Goal: Task Accomplishment & Management: Use online tool/utility

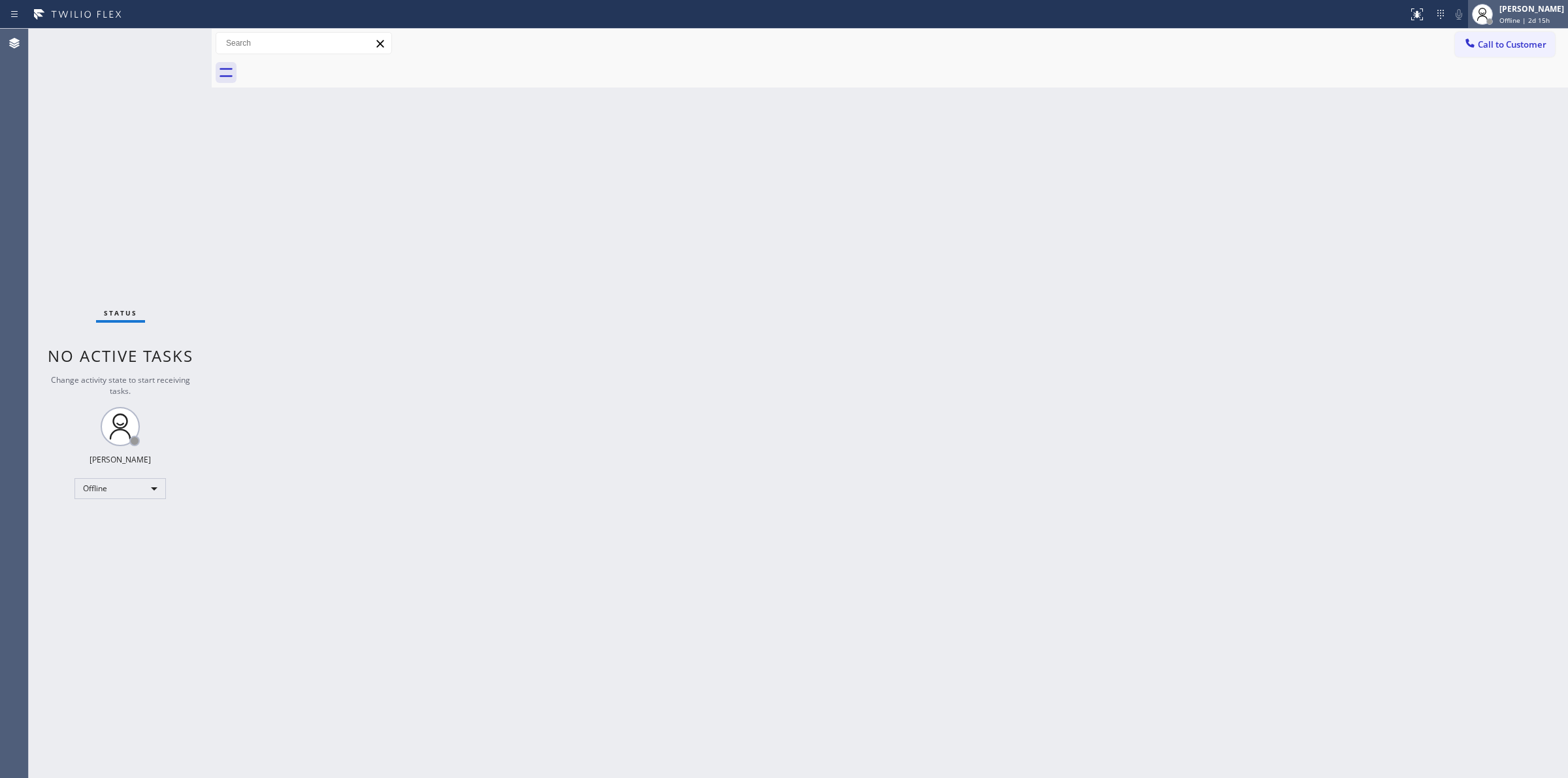
click at [1536, 19] on span "Offline | 2d 15h" at bounding box center [1525, 20] width 51 height 9
click at [1459, 83] on button "Unavailable" at bounding box center [1503, 86] width 131 height 17
click at [1496, 44] on span "Call to Customer" at bounding box center [1512, 45] width 68 height 12
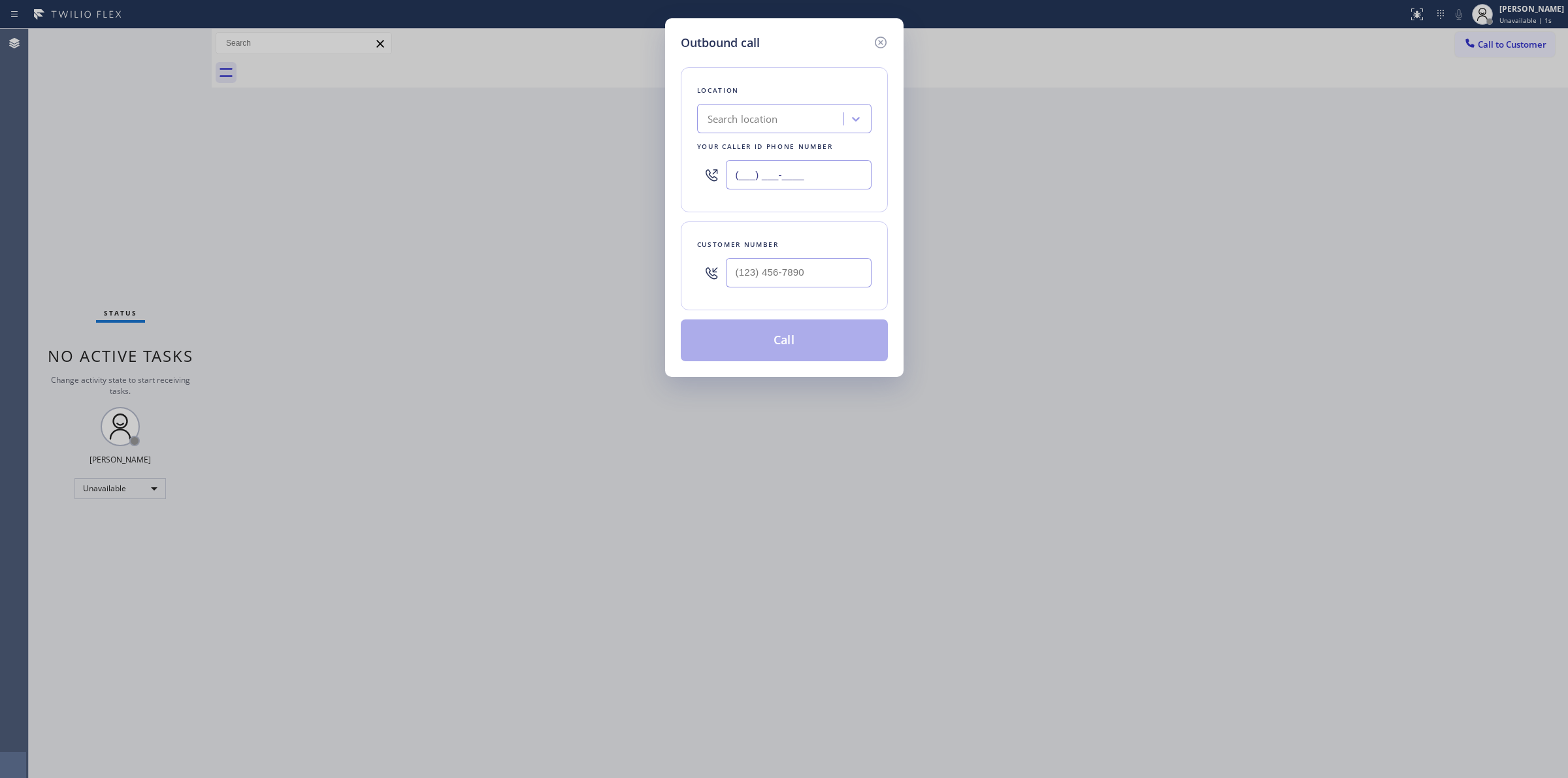
paste input "818) 812-5435"
click at [829, 170] on input "(___) ___-____" at bounding box center [799, 175] width 146 height 30
click at [820, 80] on div "Location Frost Air Conditioning Repair Your caller id phone number (818) 812-54…" at bounding box center [784, 139] width 207 height 145
click at [844, 115] on div at bounding box center [856, 119] width 24 height 24
click at [808, 174] on div "Granada Hills Appliances Repair" at bounding box center [784, 170] width 175 height 24
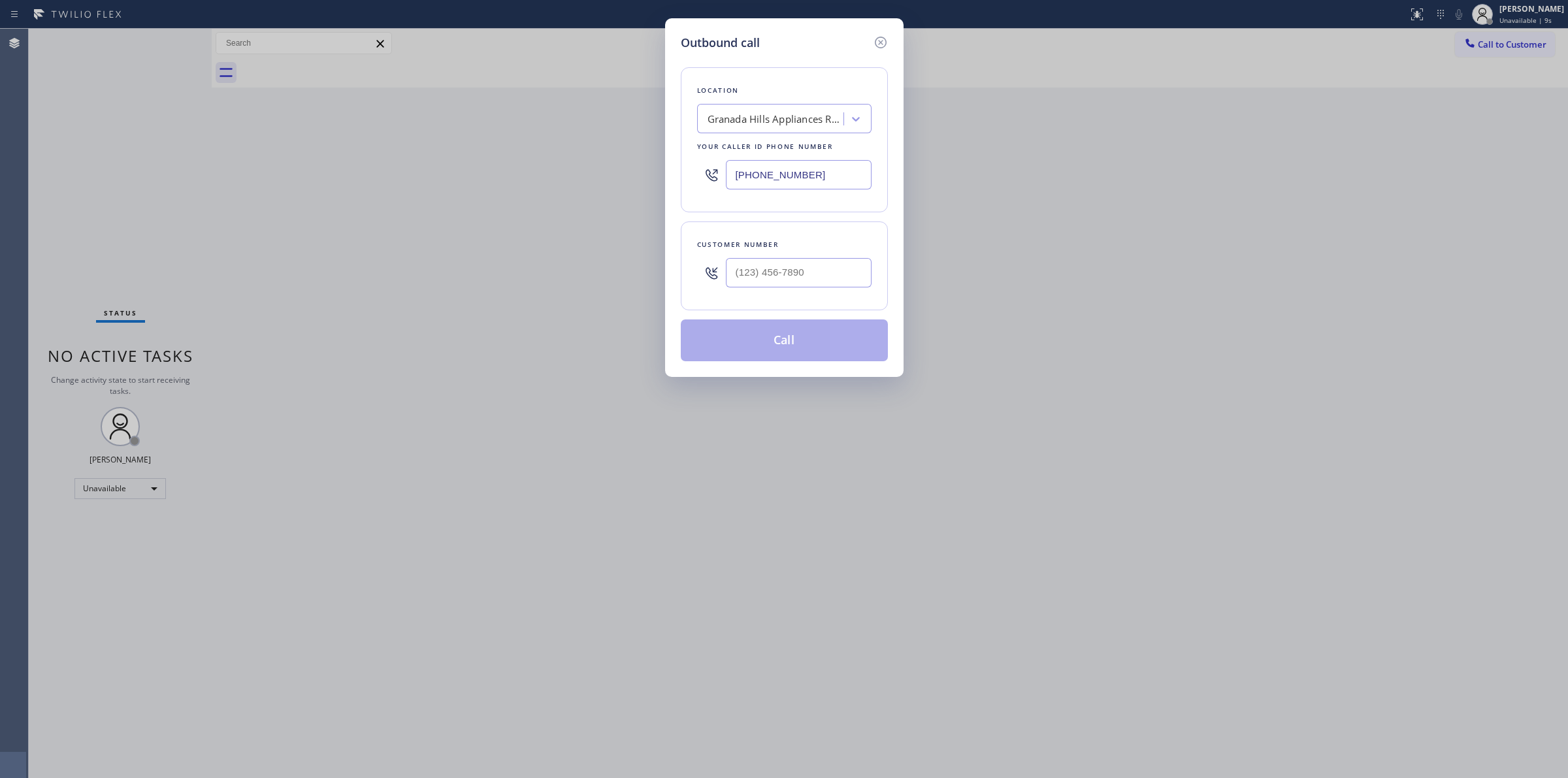
click at [498, 755] on div "Outbound call Location Granada Hills Appliances Repair Your caller id phone num…" at bounding box center [784, 389] width 1568 height 778
paste input "630) 791-5511"
drag, startPoint x: 851, startPoint y: 167, endPoint x: 544, endPoint y: 152, distance: 307.4
click at [556, 153] on div "Outbound call Location Granada Hills Appliances Repair Your caller id phone num…" at bounding box center [784, 389] width 1568 height 778
type input "(630) 791-5511"
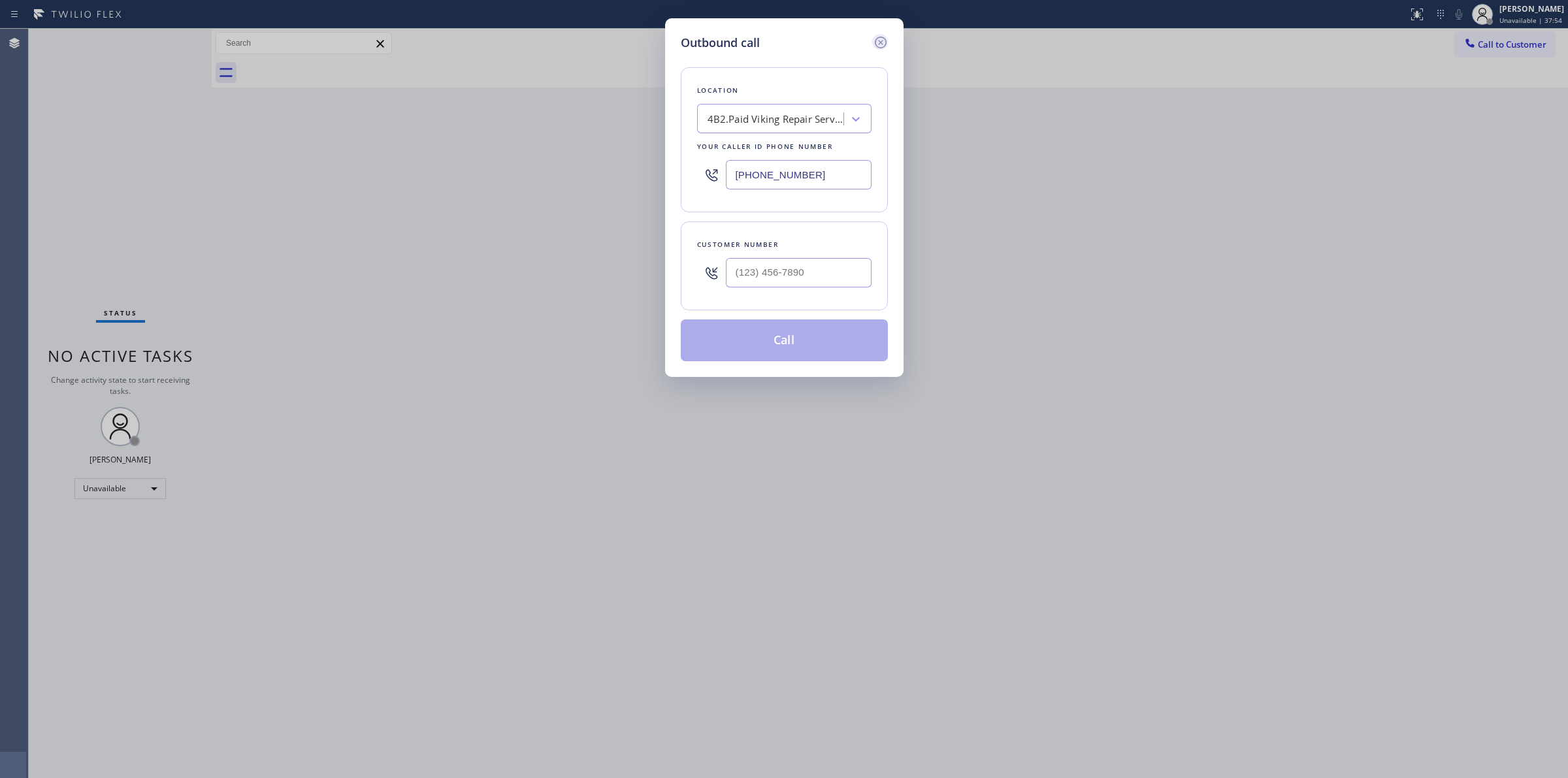
click at [880, 40] on icon at bounding box center [880, 42] width 16 height 16
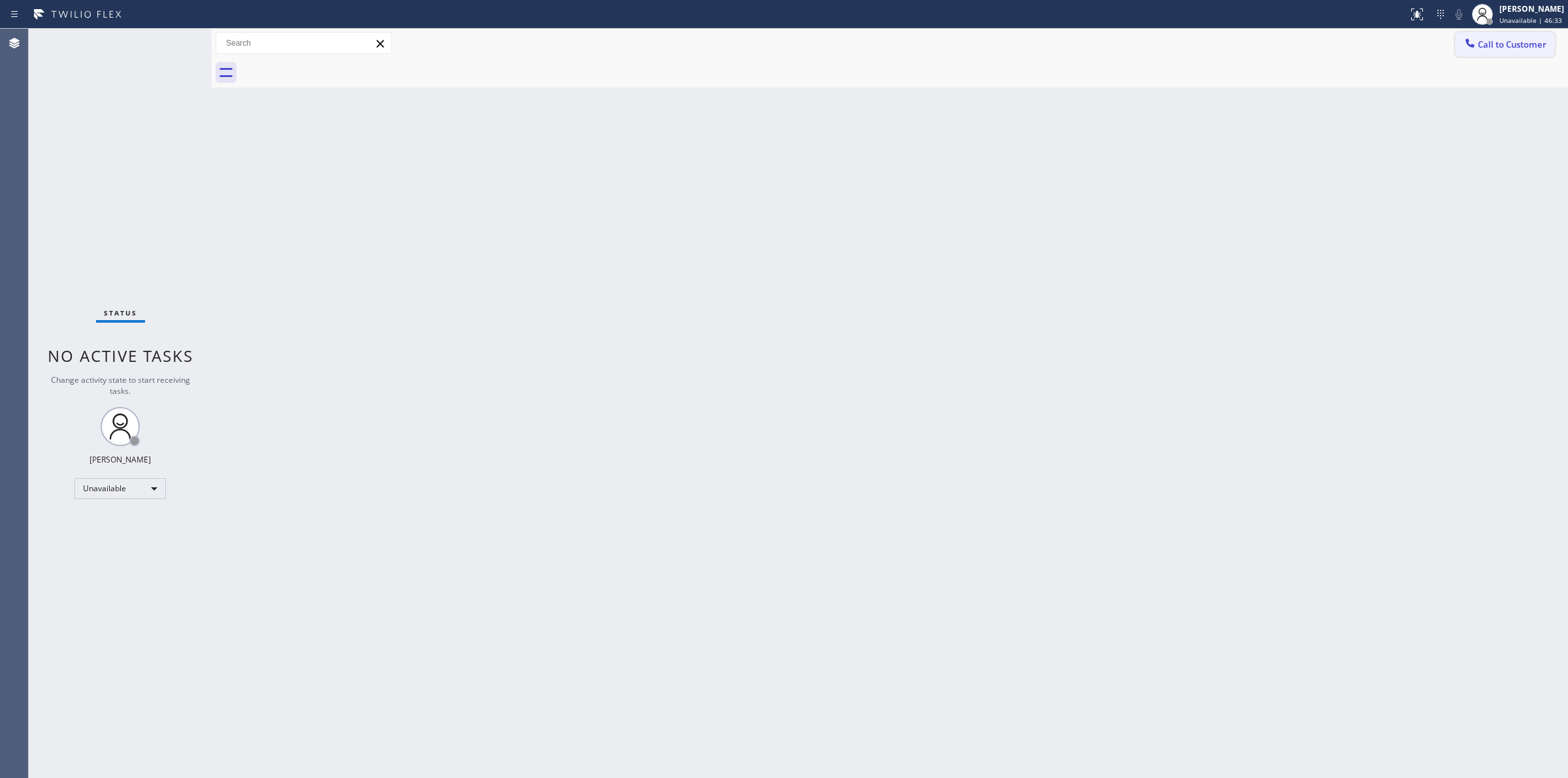
click at [1488, 46] on span "Call to Customer" at bounding box center [1512, 45] width 68 height 12
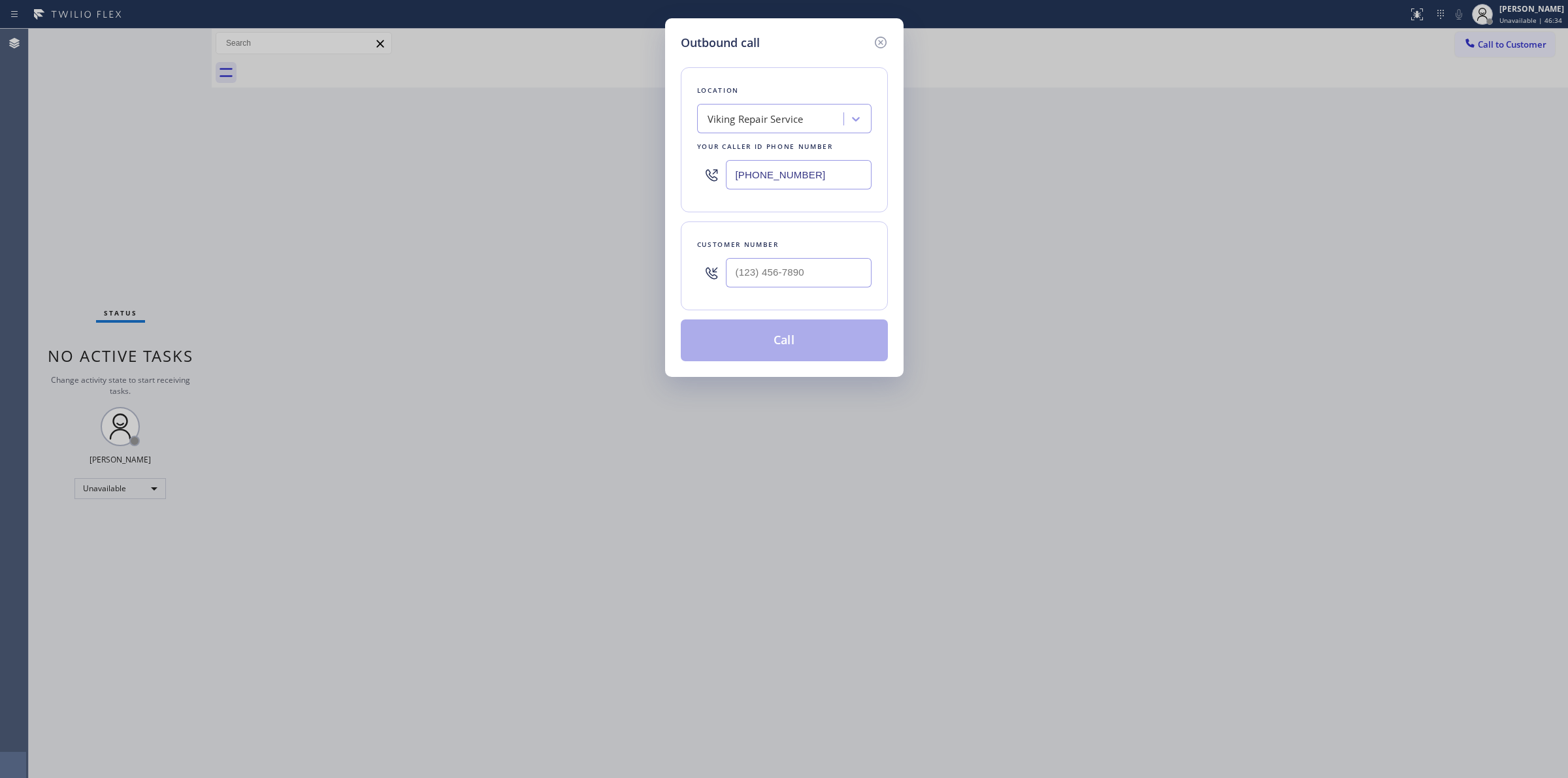
drag, startPoint x: 820, startPoint y: 173, endPoint x: 544, endPoint y: 160, distance: 276.3
click at [605, 170] on div "Outbound call Location Viking Repair Service Your caller id phone number (630) …" at bounding box center [784, 389] width 1568 height 778
paste input "___) ___-____"
type input "(___) ___-____"
paste input "Granada Hills Appliance Repair"
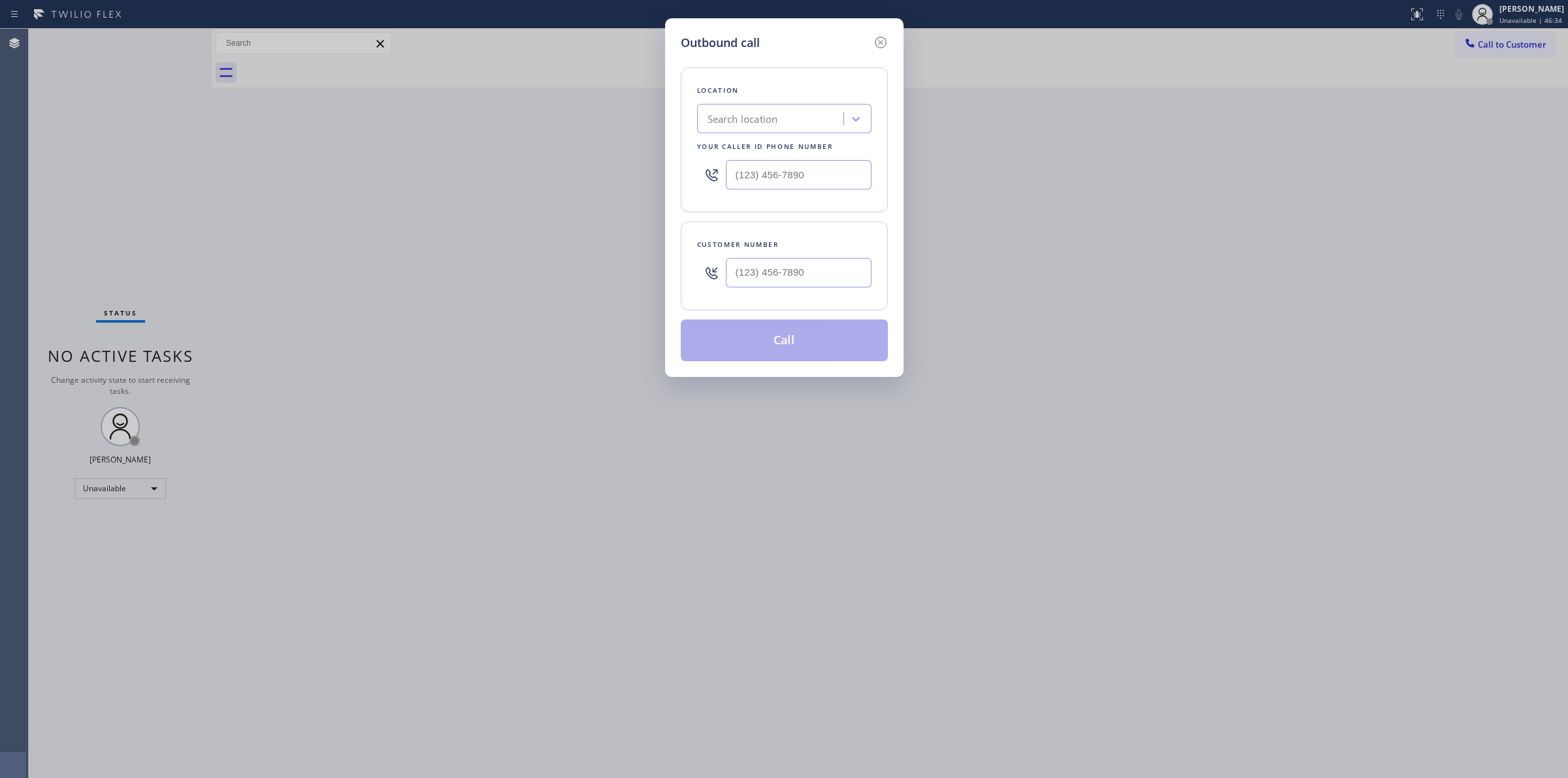
click at [745, 105] on div "Search location" at bounding box center [784, 119] width 175 height 30
drag, startPoint x: 765, startPoint y: 116, endPoint x: 1068, endPoint y: 126, distance: 303.2
click at [1064, 126] on div "Outbound call Location option Granada Hills Appliances Repair, selected. 0 resu…" at bounding box center [784, 389] width 1568 height 778
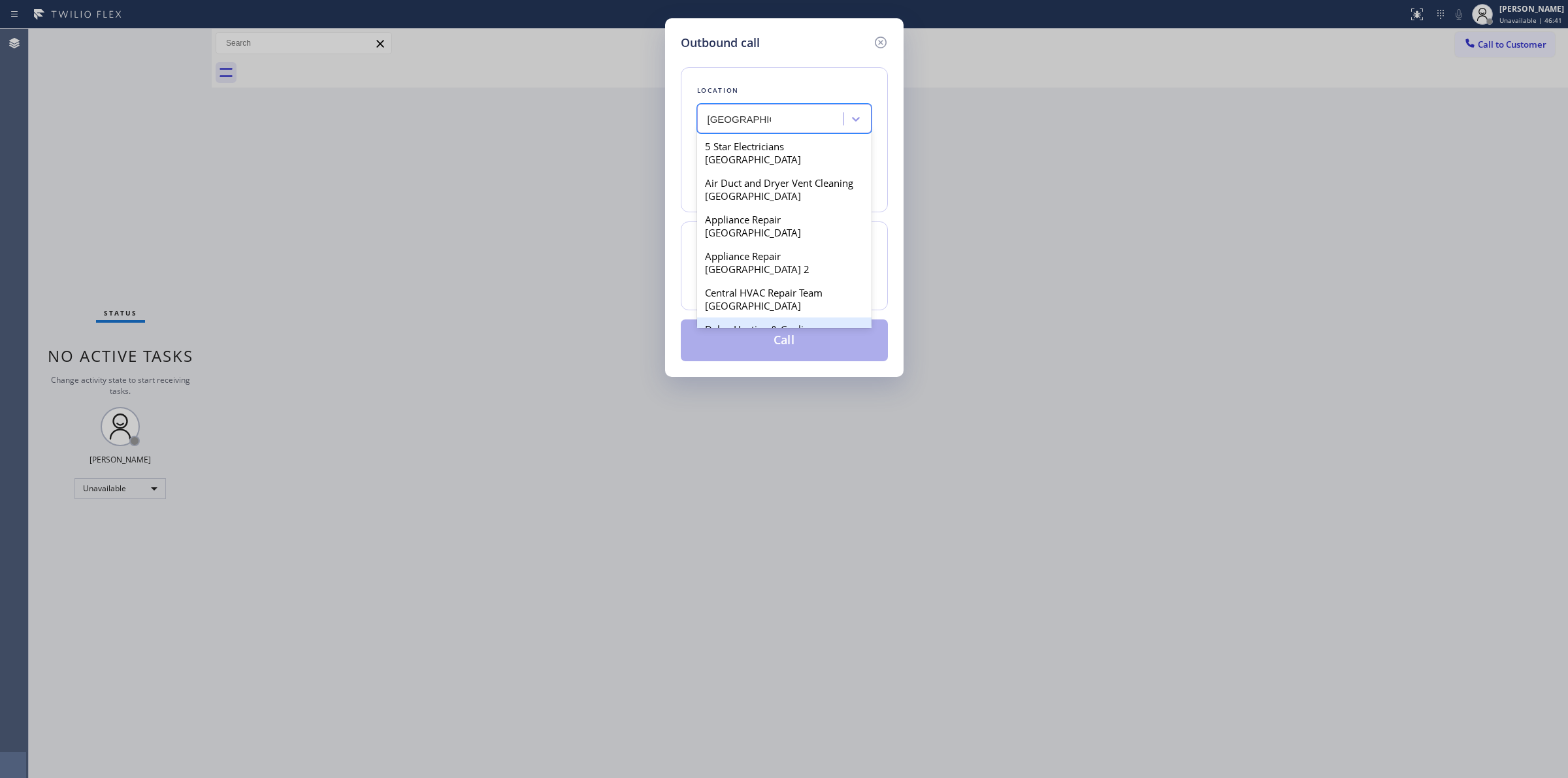
type input "Granada Hills"
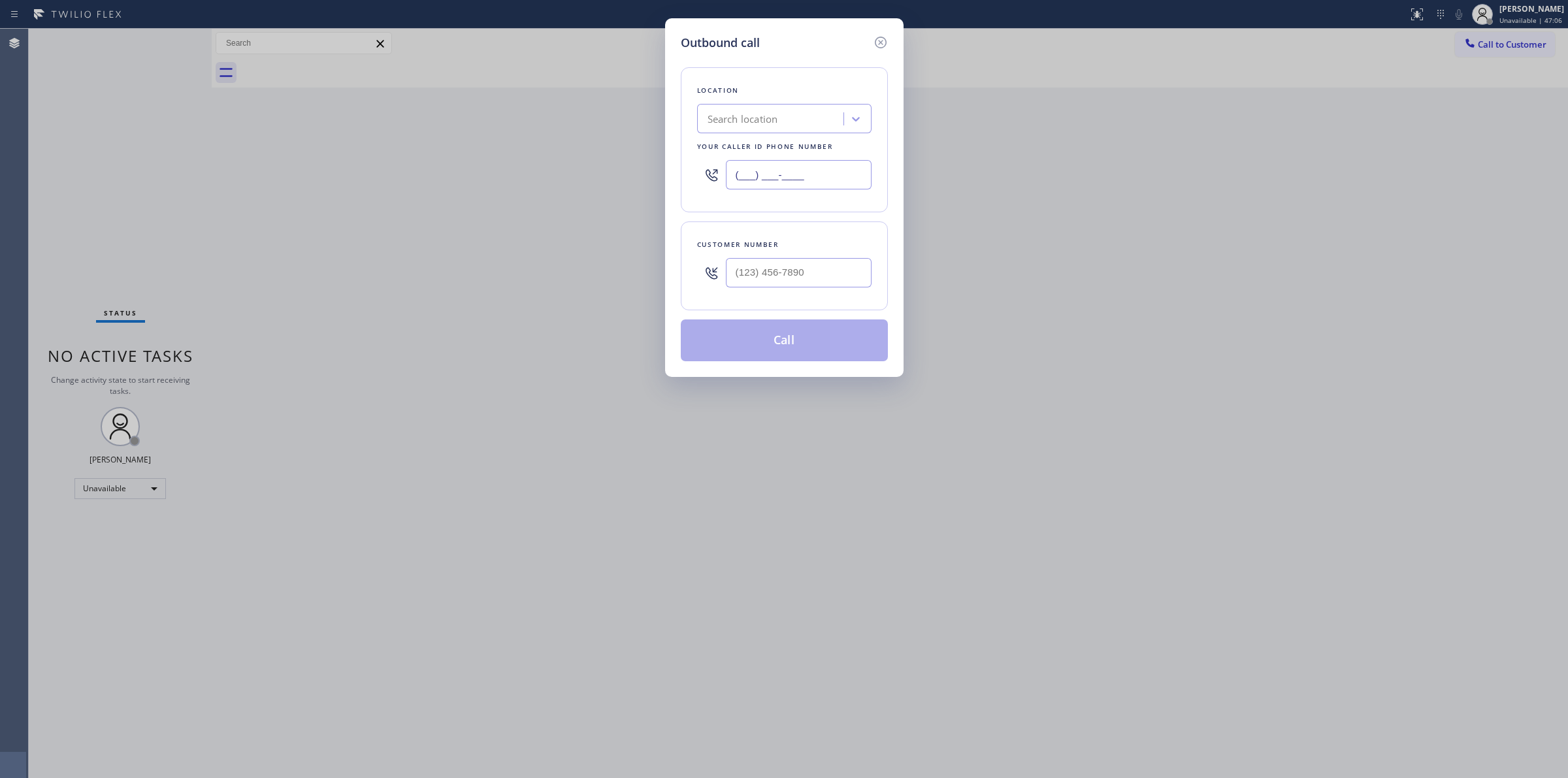
paste input "818) 812-5435"
click at [846, 178] on input "(818) 812-5435" at bounding box center [799, 175] width 146 height 30
type input "(818) 812-5435"
click at [778, 127] on div "Frost Air Conditioning Repair" at bounding box center [771, 119] width 142 height 23
paste input "Granada Hills Appliances Repair"
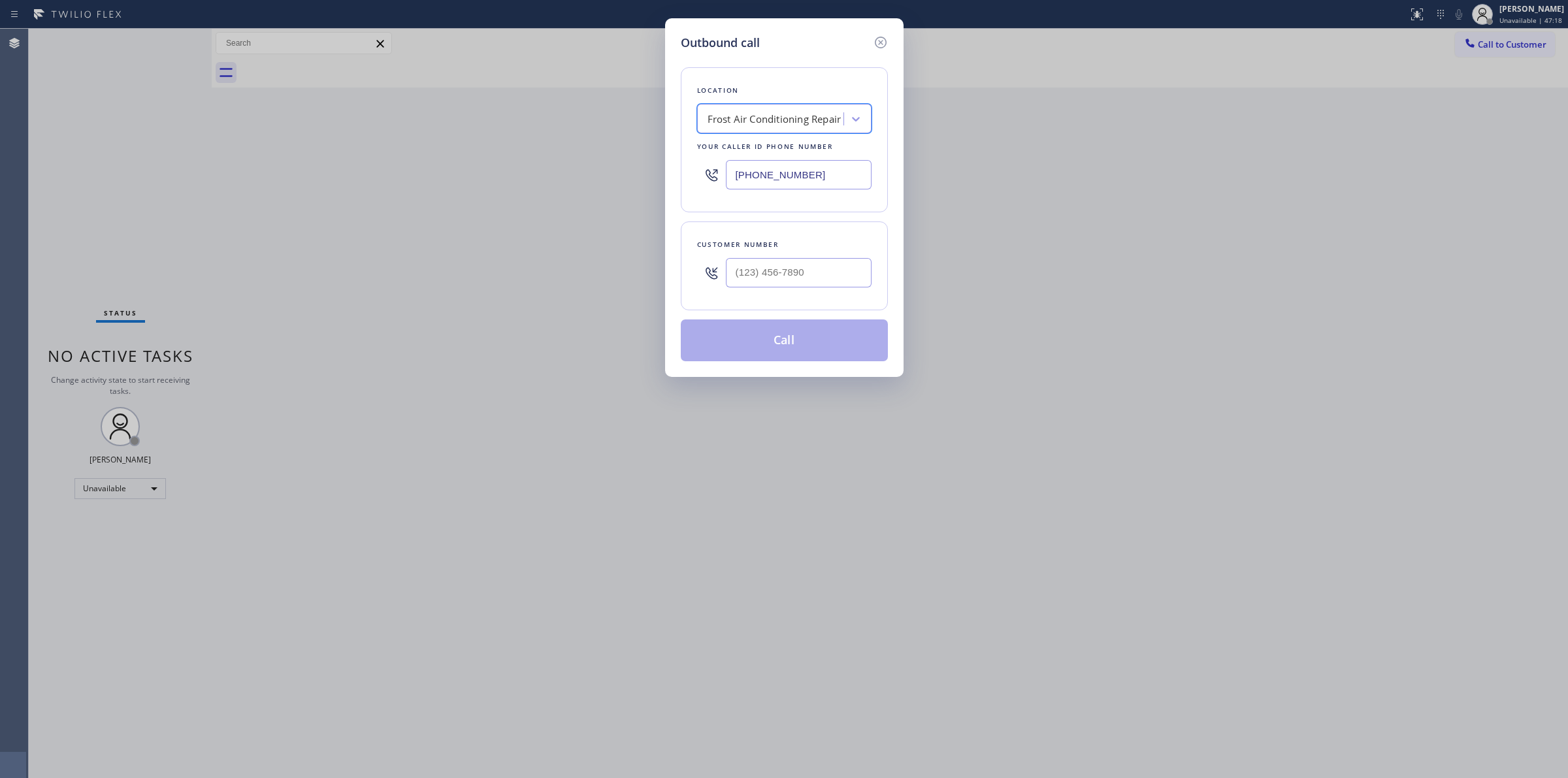
type input "Granada Hills Appliances Repair"
click at [761, 147] on div "Granada Hills Appliances Repair" at bounding box center [784, 147] width 175 height 24
drag, startPoint x: 827, startPoint y: 172, endPoint x: 673, endPoint y: 168, distance: 154.1
click at [673, 168] on div "Outbound call Location Granada Hills Appliances Repair Your caller id phone num…" at bounding box center [784, 198] width 239 height 359
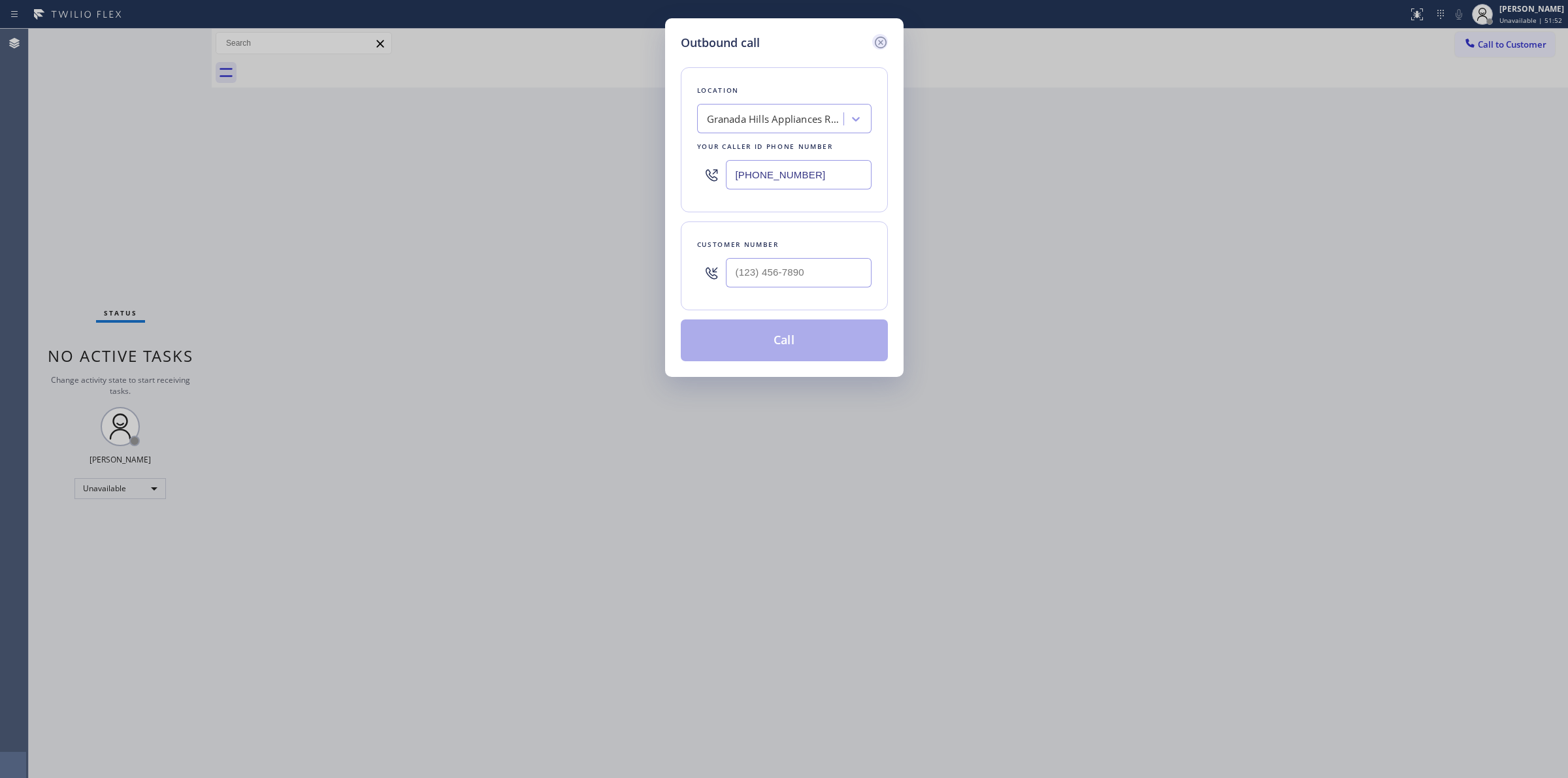
click at [874, 43] on icon at bounding box center [880, 42] width 12 height 12
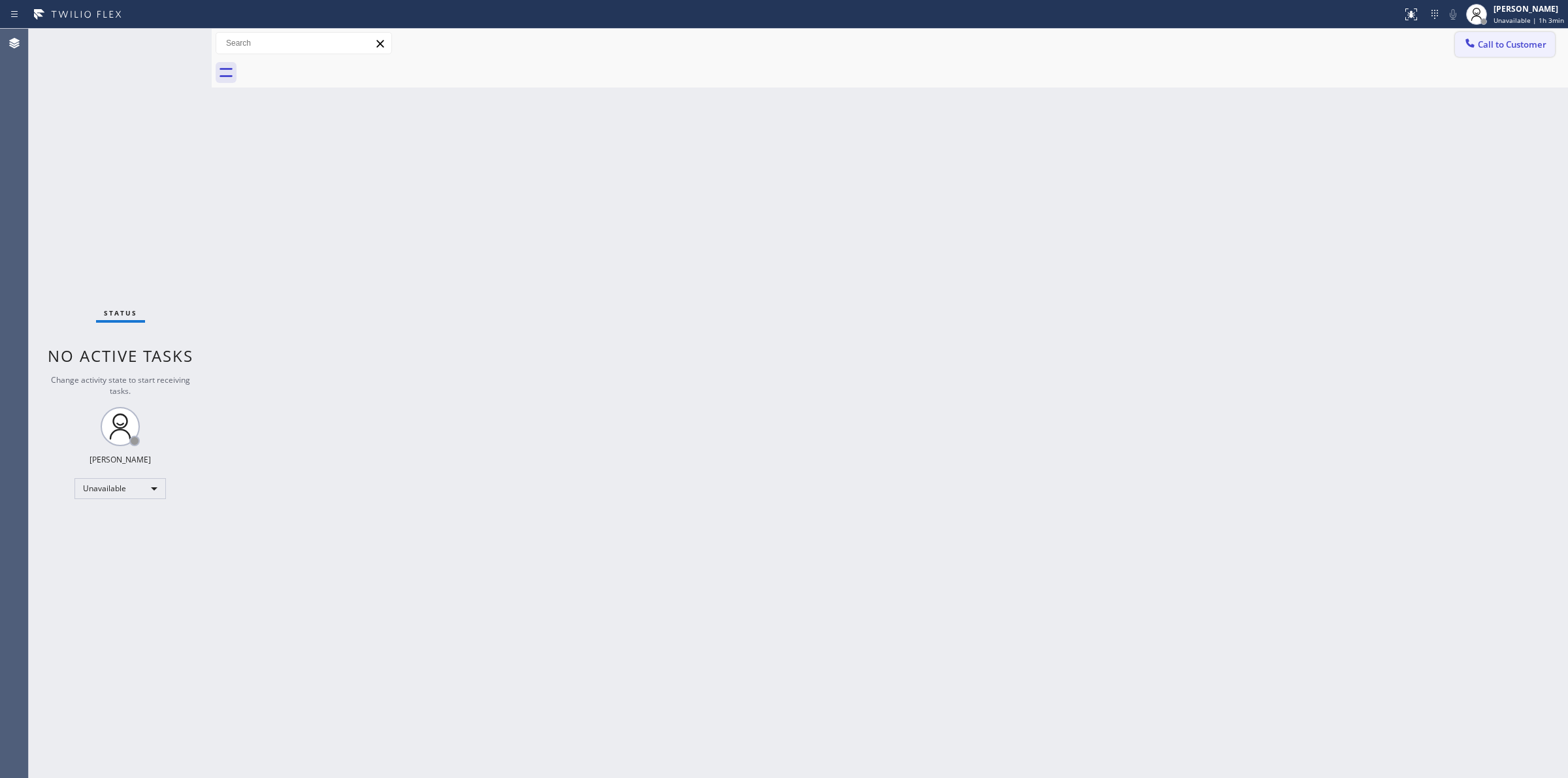
drag, startPoint x: 1517, startPoint y: 54, endPoint x: 1415, endPoint y: 51, distance: 102.0
click at [1517, 52] on button "Call to Customer" at bounding box center [1505, 44] width 100 height 25
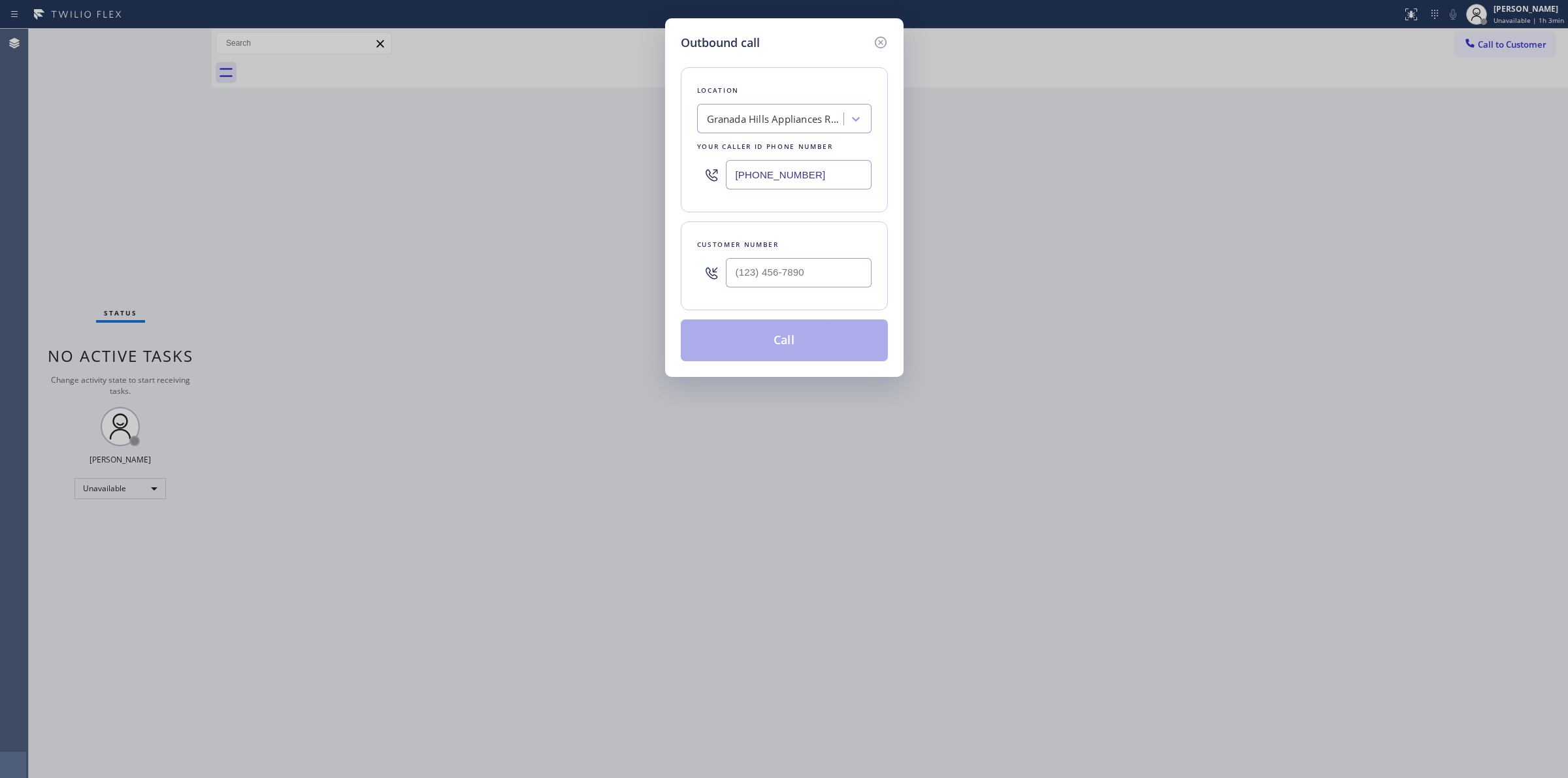
paste input "213) 246-2033"
drag, startPoint x: 830, startPoint y: 176, endPoint x: 451, endPoint y: 179, distance: 379.0
click at [475, 180] on div "Outbound call Location Granada Hills Appliances Repair Your caller id phone num…" at bounding box center [784, 389] width 1568 height 778
type input "(213) 246-2033"
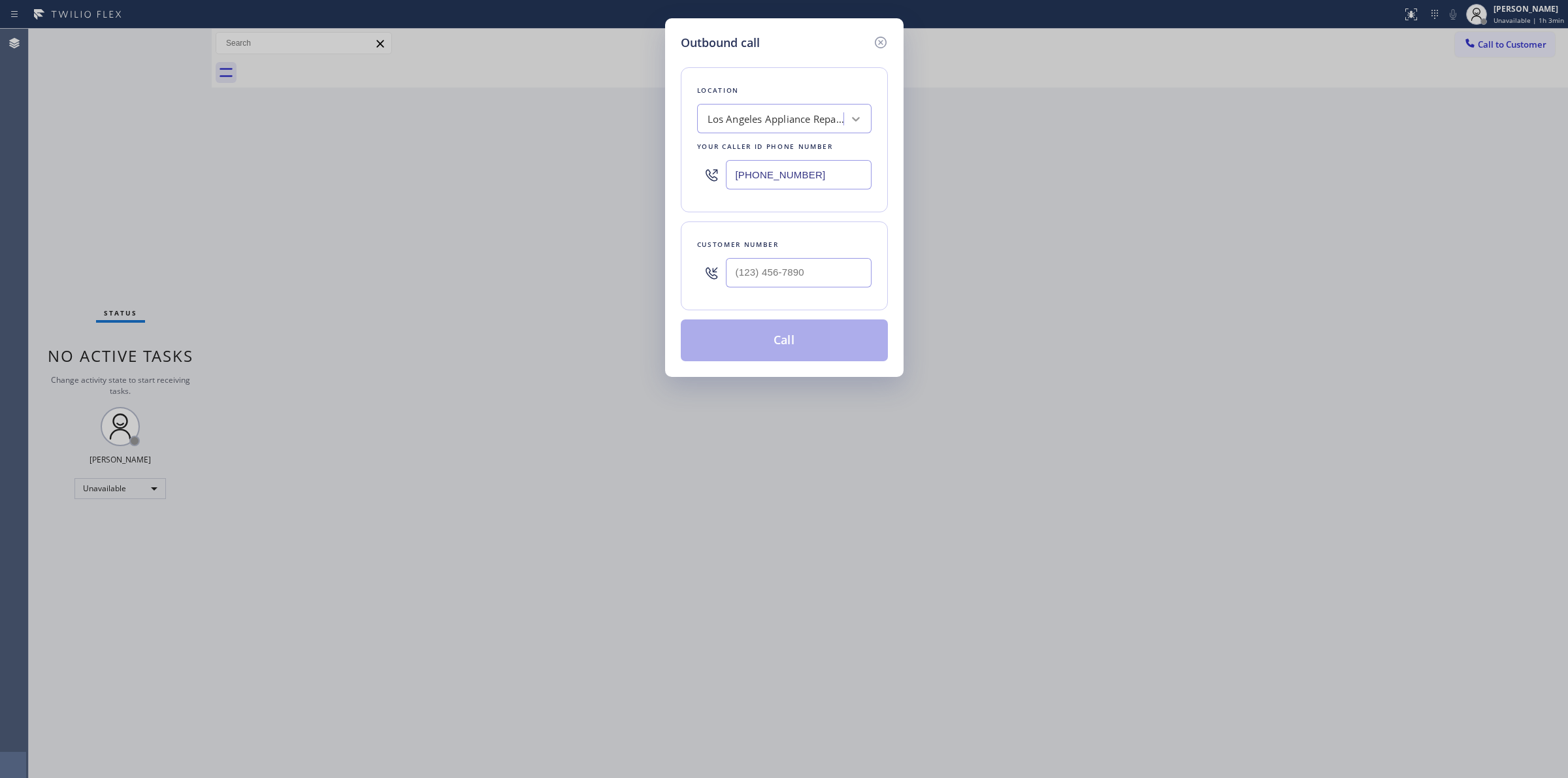
click at [850, 115] on icon at bounding box center [856, 119] width 13 height 13
click at [878, 37] on icon at bounding box center [880, 42] width 12 height 12
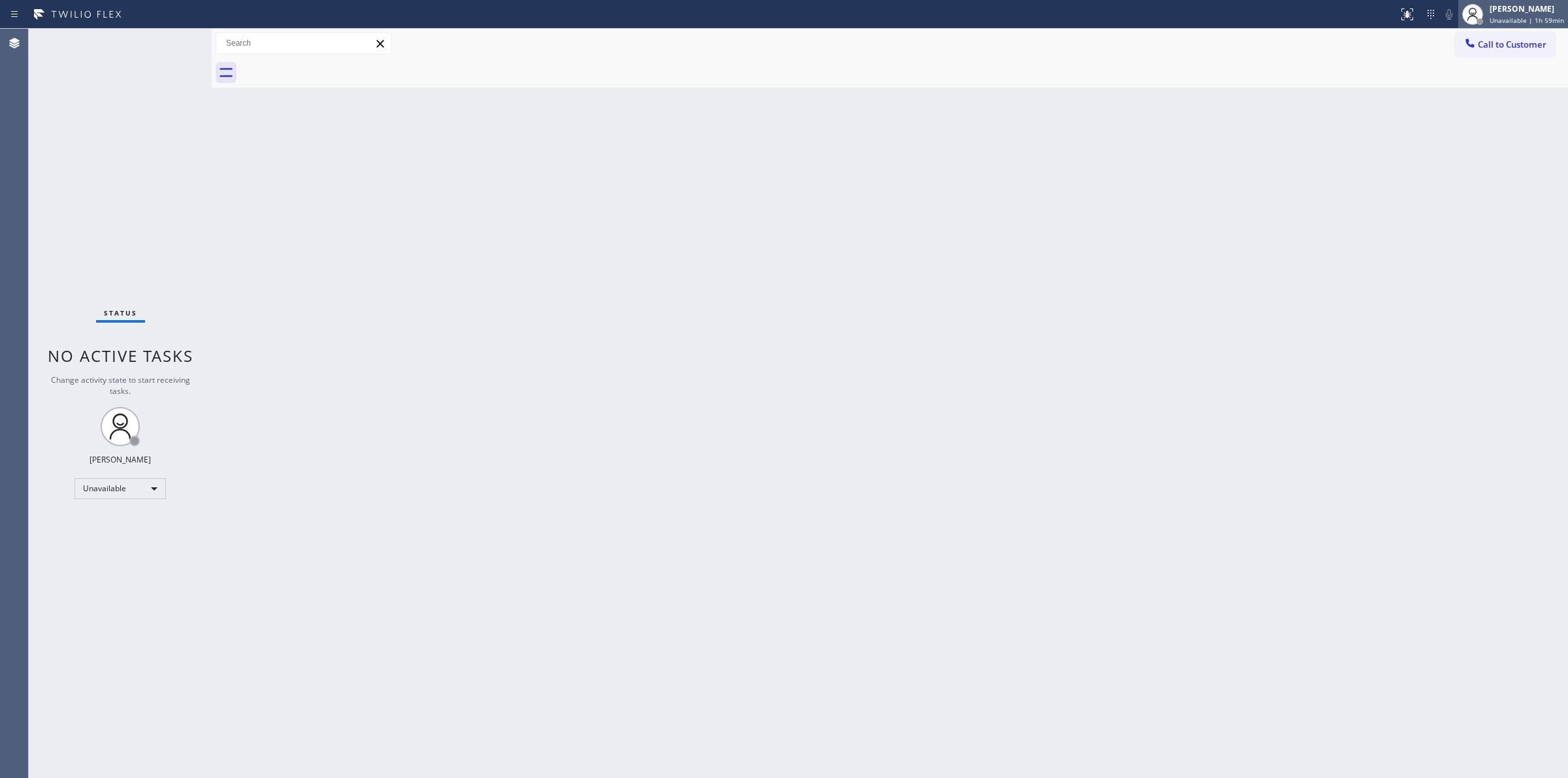
click at [1527, 10] on div "[PERSON_NAME]" at bounding box center [1527, 8] width 74 height 11
click at [1465, 89] on button "Unavailable" at bounding box center [1503, 86] width 131 height 17
click at [861, 340] on div "Back to Dashboard Change Sender ID Customers Technicians Select a contact Outbo…" at bounding box center [890, 403] width 1356 height 749
click at [1523, 7] on div "[PERSON_NAME]" at bounding box center [1532, 8] width 65 height 11
click at [1497, 96] on button "Break" at bounding box center [1503, 103] width 131 height 17
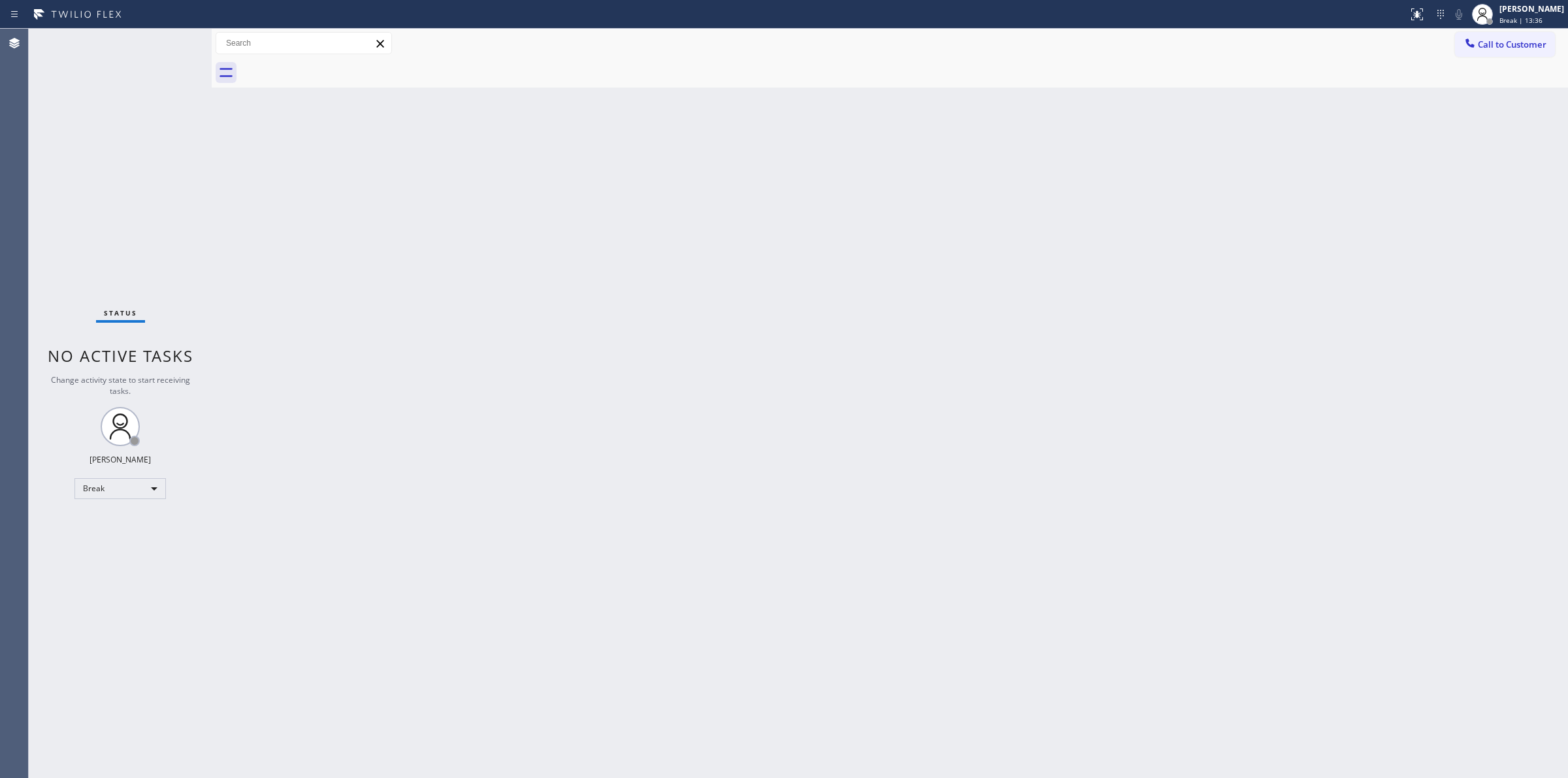
drag, startPoint x: 1066, startPoint y: 367, endPoint x: 1079, endPoint y: 327, distance: 42.1
click at [1066, 366] on div "Back to Dashboard Change Sender ID Customers Technicians Select a contact Outbo…" at bounding box center [890, 403] width 1356 height 749
click at [1556, 8] on div "[PERSON_NAME]" at bounding box center [1532, 8] width 65 height 11
click at [1512, 79] on button "Unavailable" at bounding box center [1503, 86] width 131 height 17
click at [1517, 7] on div "[PERSON_NAME]" at bounding box center [1532, 8] width 65 height 11
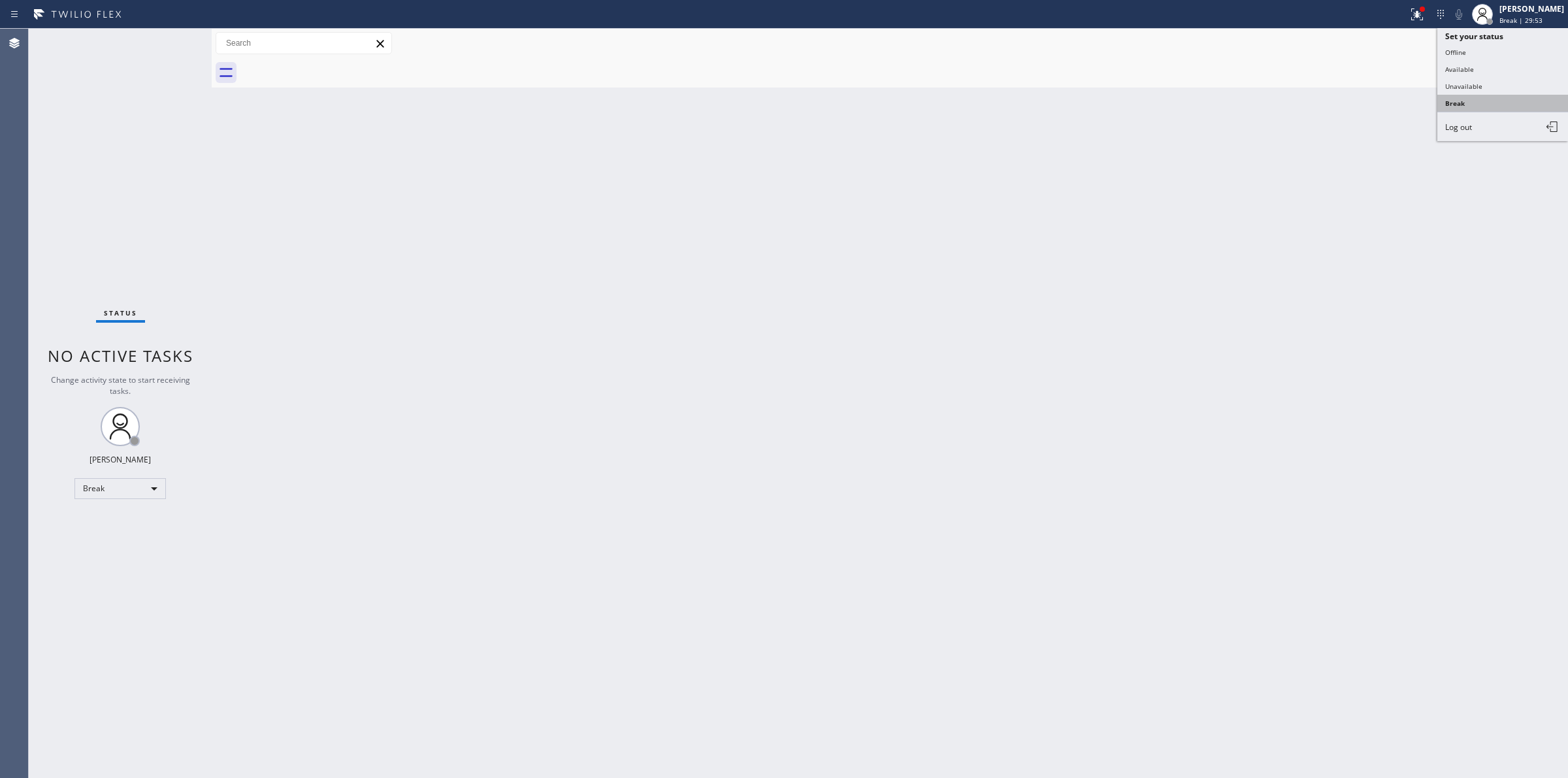
click at [1481, 94] on button "Break" at bounding box center [1503, 103] width 131 height 17
click at [1537, 16] on span "Break | 29:53" at bounding box center [1521, 20] width 43 height 9
drag, startPoint x: 1468, startPoint y: 80, endPoint x: 1462, endPoint y: 89, distance: 10.8
click at [1465, 82] on button "Unavailable" at bounding box center [1503, 86] width 131 height 17
click at [1538, 44] on span "Call to Customer" at bounding box center [1512, 45] width 68 height 12
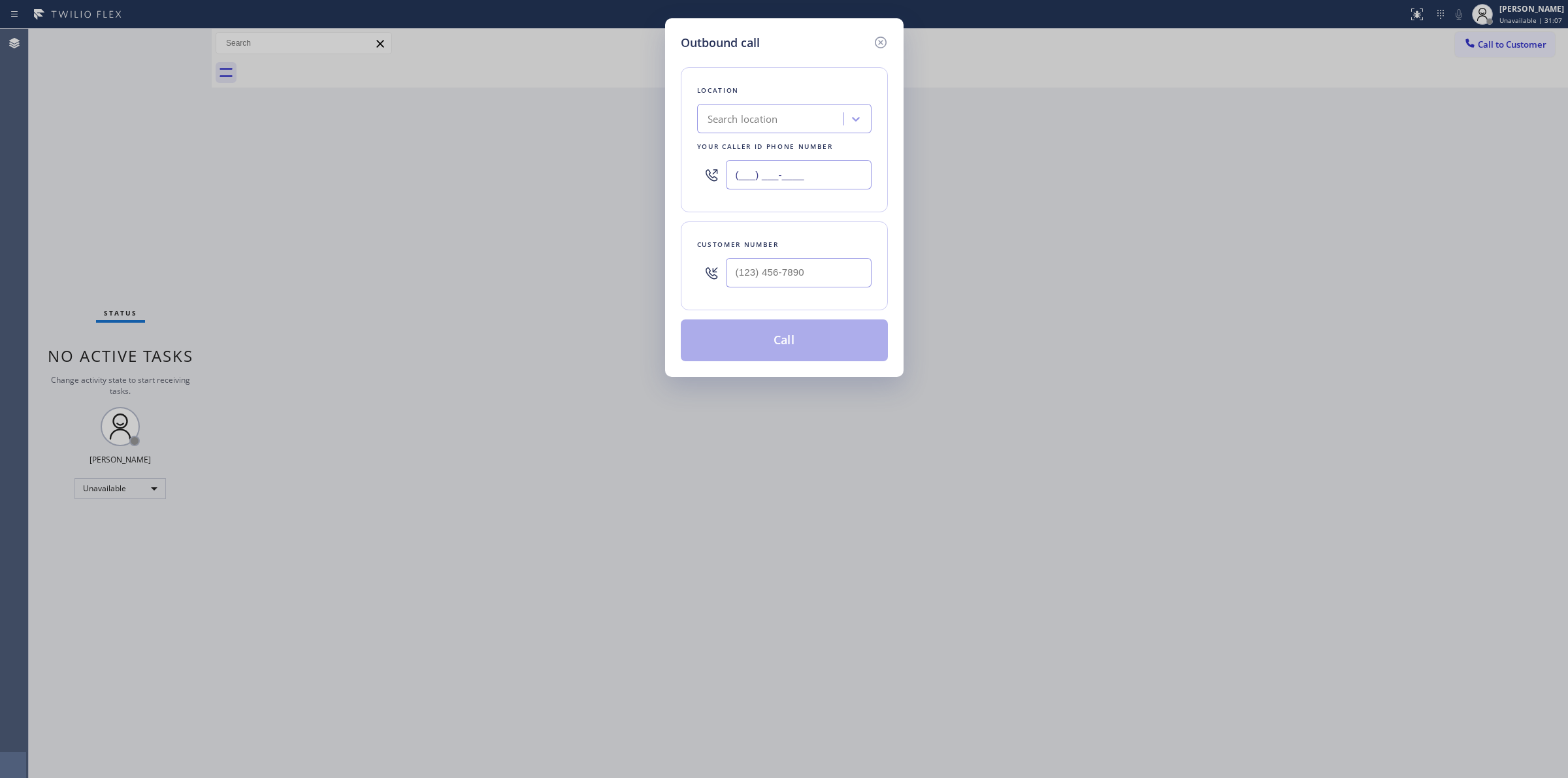
click at [828, 187] on input "(___) ___-____" at bounding box center [799, 175] width 146 height 30
paste input "607) 215-4593"
click at [828, 187] on input "[PHONE_NUMBER]" at bounding box center [799, 175] width 146 height 30
paste input "text"
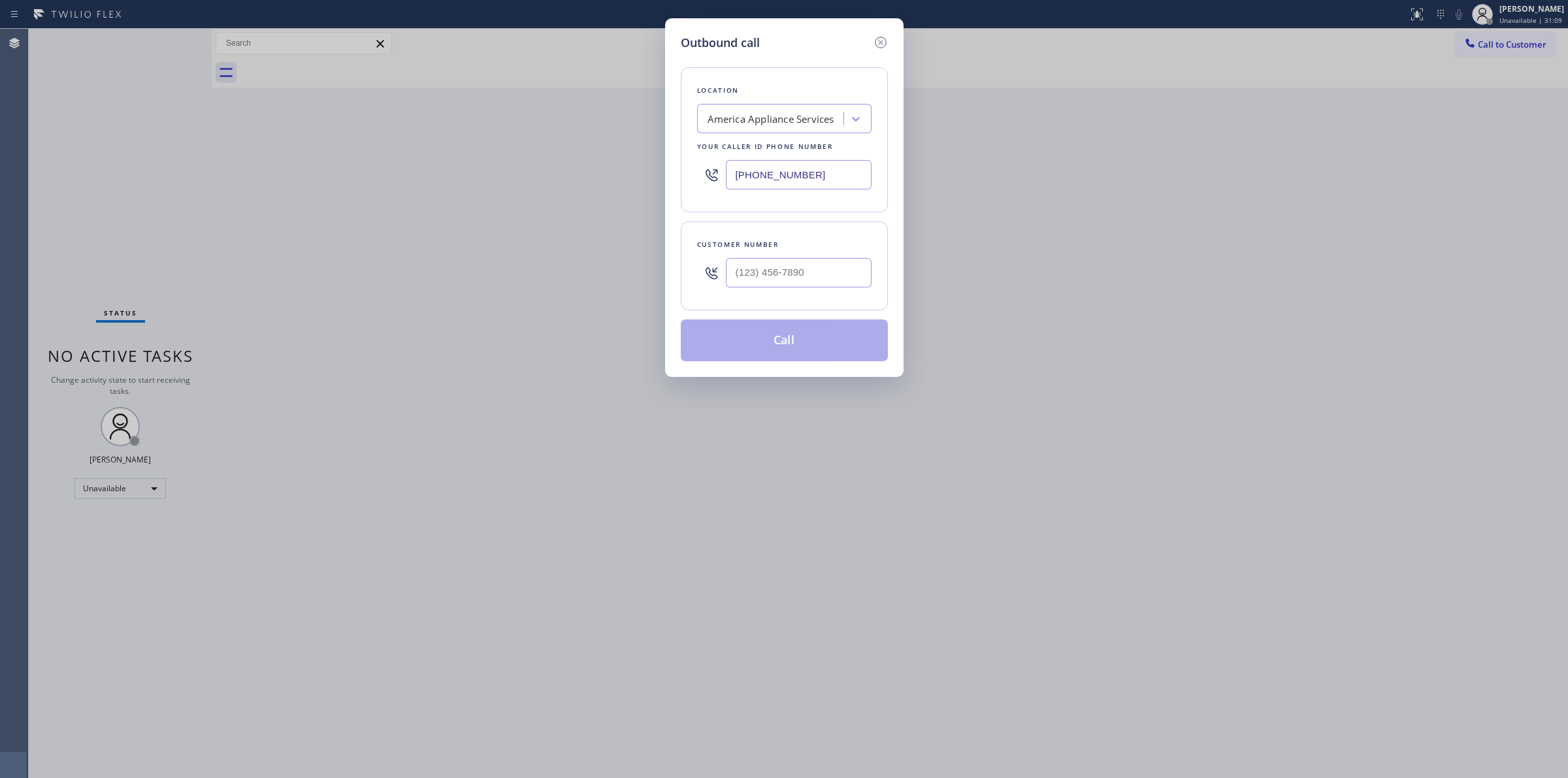
click at [824, 77] on div "Location America Appliance Services Your caller id phone number [PHONE_NUMBER]" at bounding box center [784, 139] width 207 height 145
click at [811, 104] on div "America Appliance Services" at bounding box center [784, 119] width 175 height 30
drag, startPoint x: 841, startPoint y: 169, endPoint x: 645, endPoint y: 174, distance: 196.1
click at [645, 174] on div "Outbound call Location [GEOGRAPHIC_DATA] Appliance Services Your caller id phon…" at bounding box center [784, 389] width 1568 height 778
paste input "929) 203-9152"
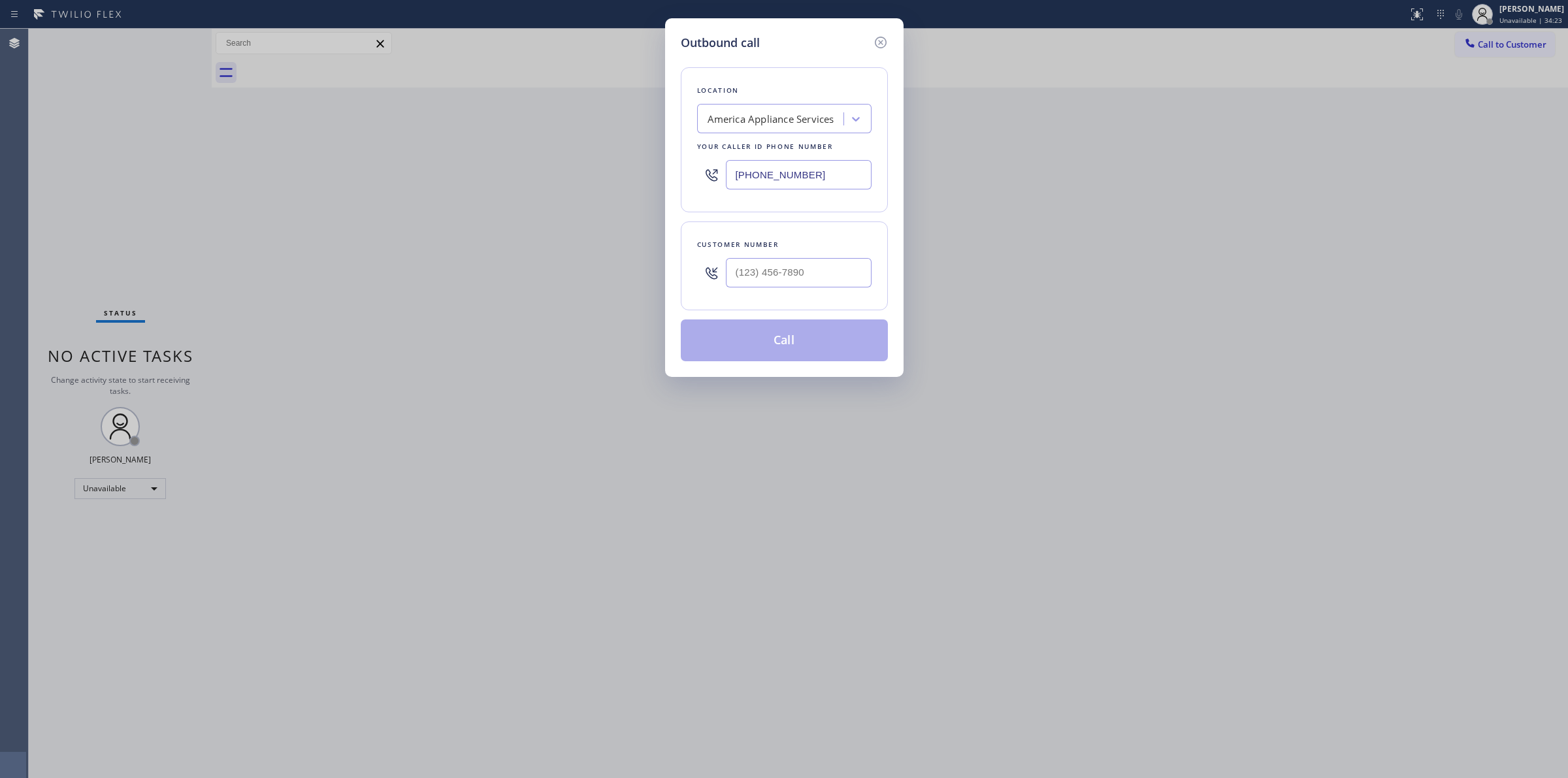
type input "[PHONE_NUMBER]"
paste input "516) 707-9751"
drag, startPoint x: 702, startPoint y: 275, endPoint x: 466, endPoint y: 273, distance: 236.0
click at [524, 273] on div "Outbound call Location 4B2.Paid Viking Repair Service Your caller id phone numb…" at bounding box center [784, 389] width 1568 height 778
type input "[PHONE_NUMBER]"
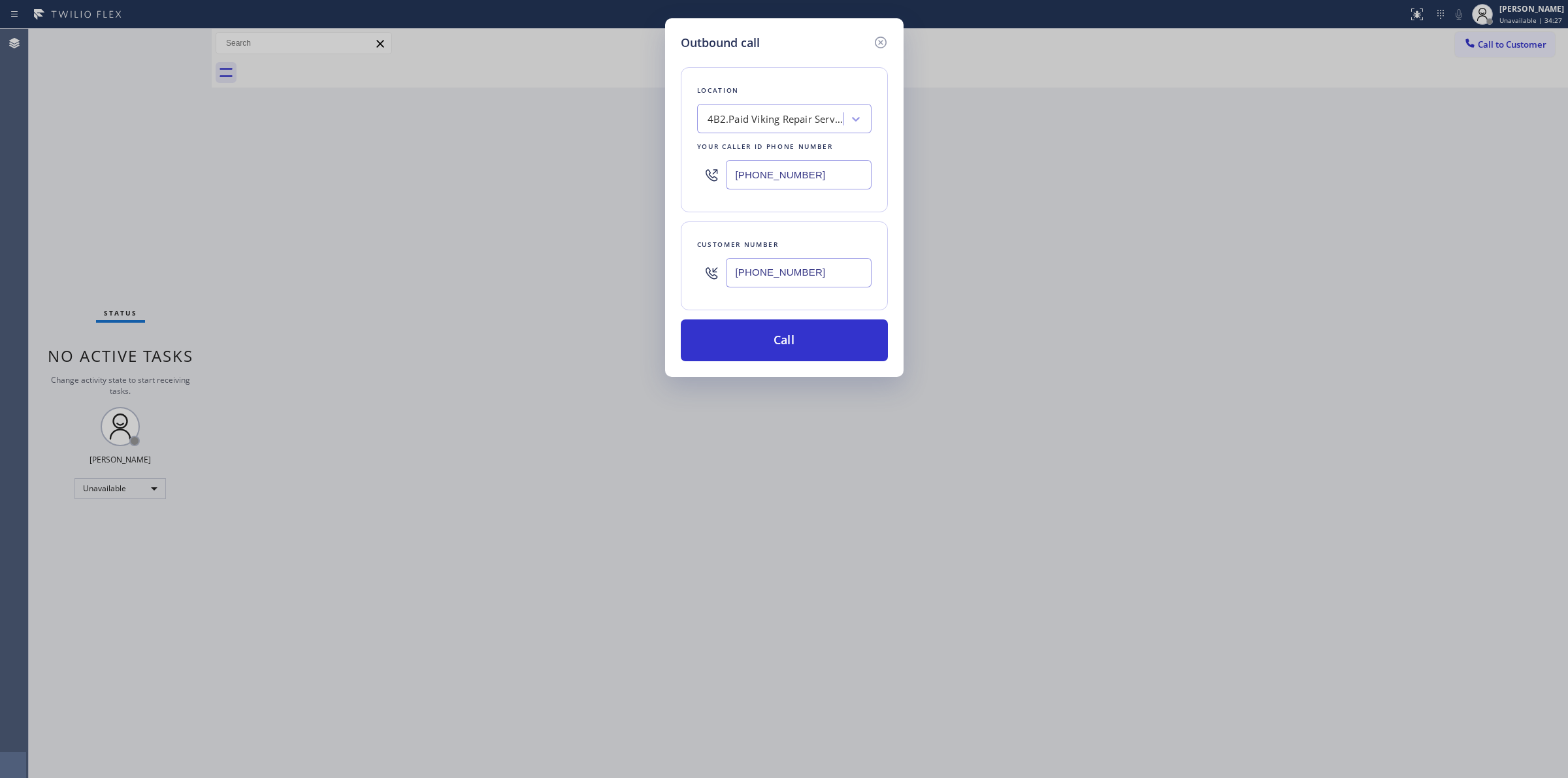
click at [884, 213] on div "Location 4B2.Paid Viking Repair Service Your caller id phone number [PHONE_NUMB…" at bounding box center [784, 206] width 207 height 309
click at [803, 338] on button "Call" at bounding box center [784, 341] width 207 height 42
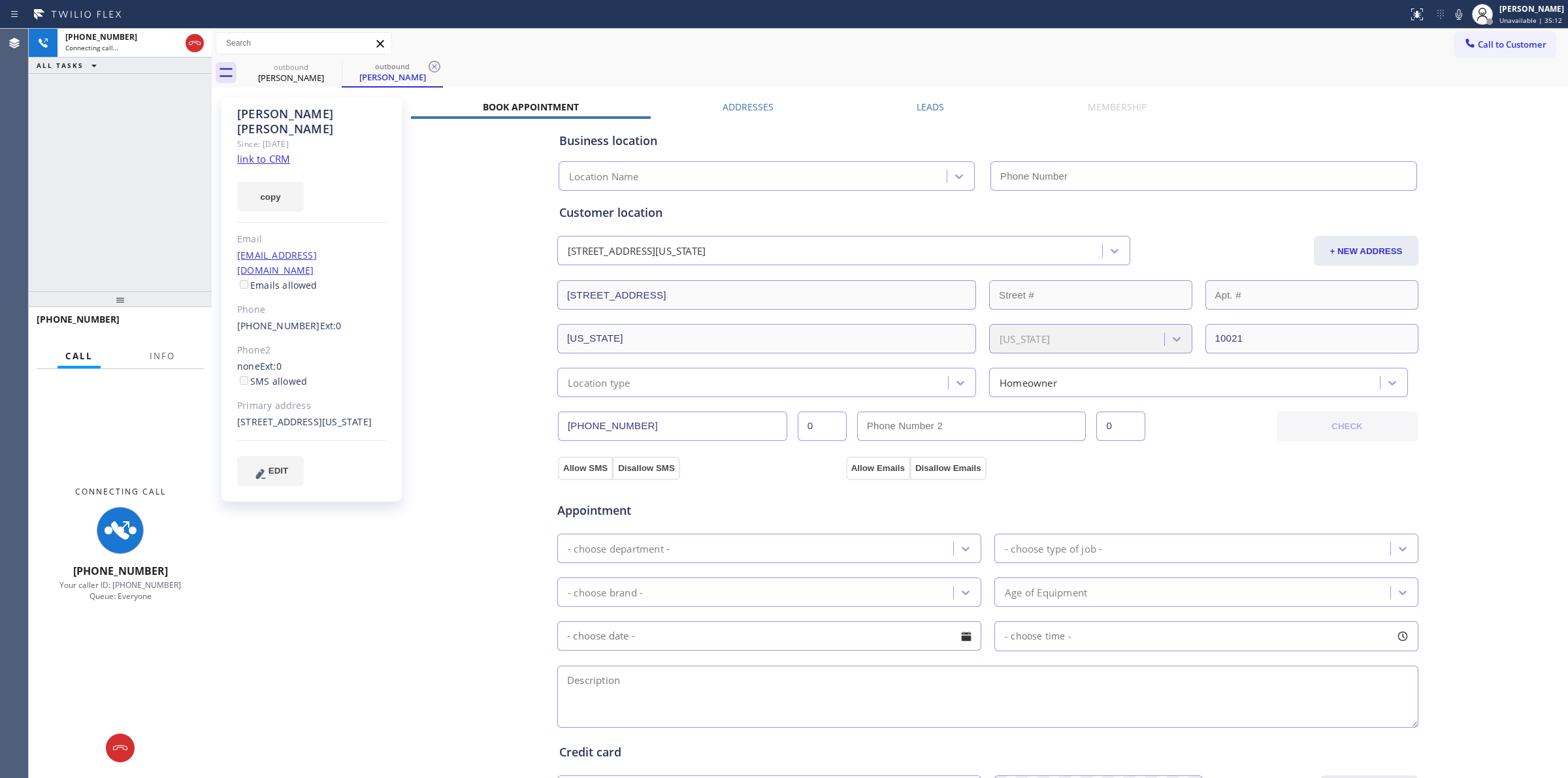
type input "[PHONE_NUMBER]"
click at [1442, 675] on div "Business location Viking Repair Service [PHONE_NUMBER] Personal information [PE…" at bounding box center [987, 528] width 1154 height 819
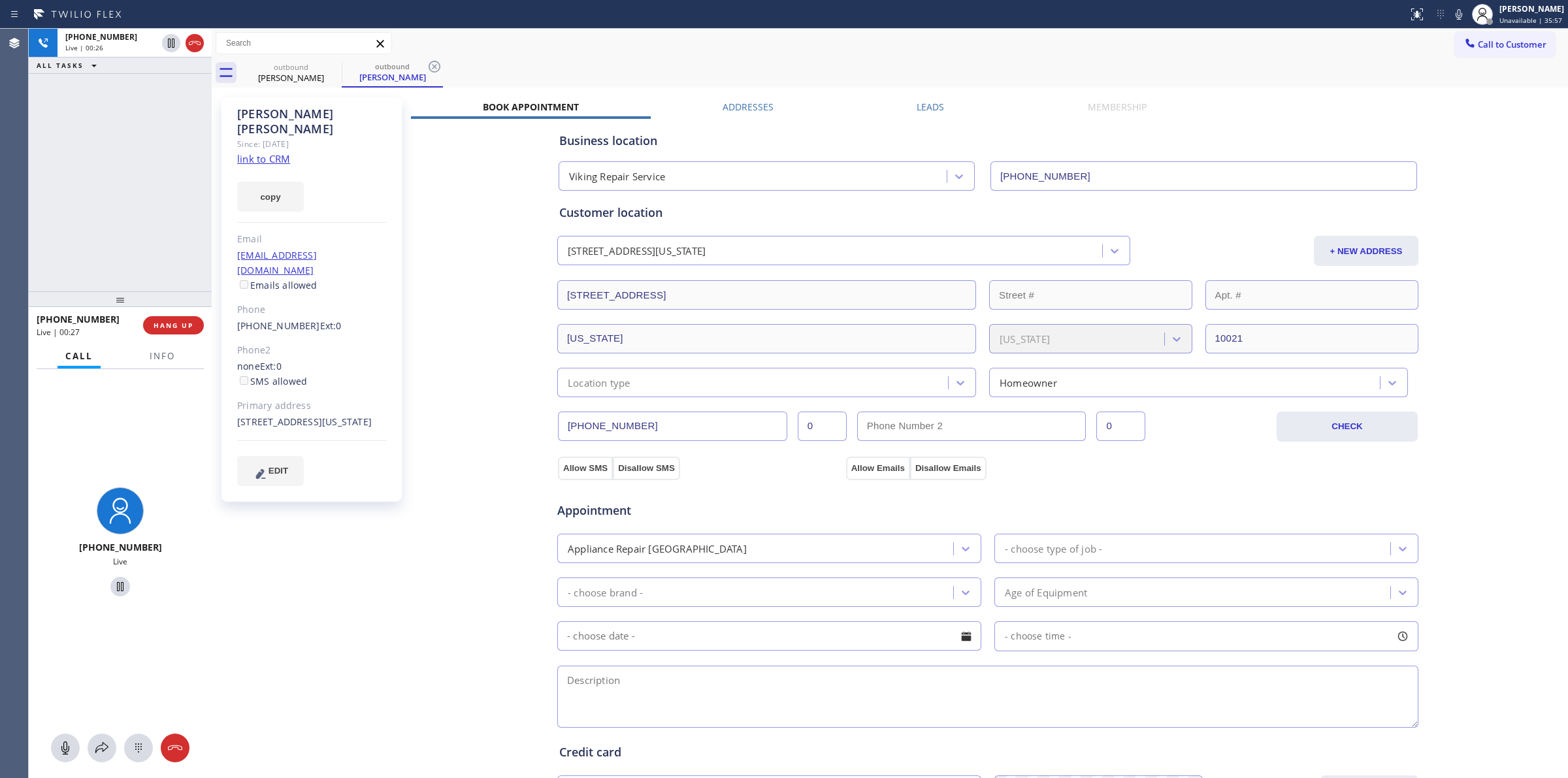
drag, startPoint x: 194, startPoint y: 45, endPoint x: 199, endPoint y: 57, distance: 13.0
click at [194, 45] on icon at bounding box center [194, 42] width 16 height 16
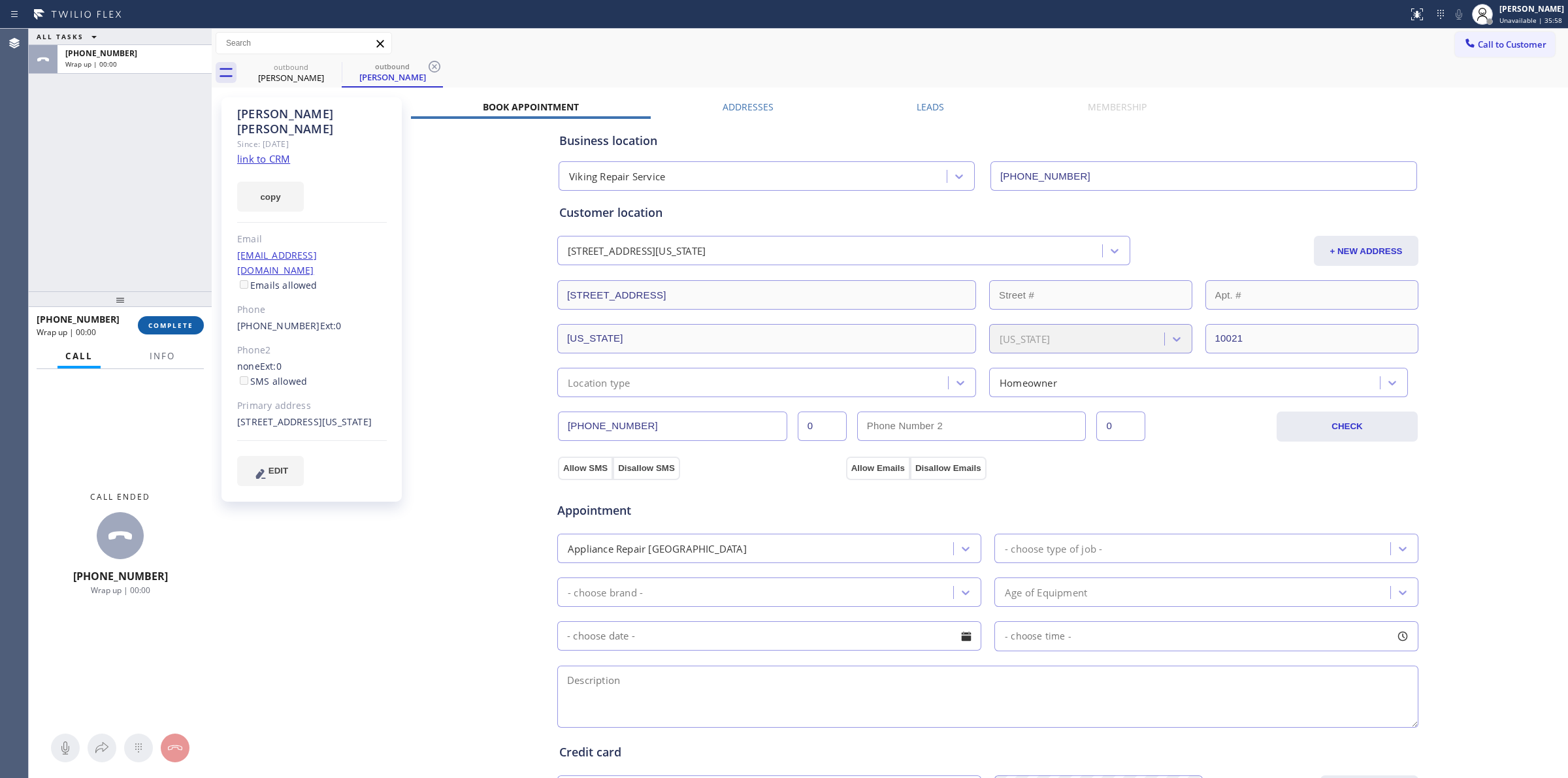
click at [179, 324] on span "COMPLETE" at bounding box center [170, 325] width 45 height 9
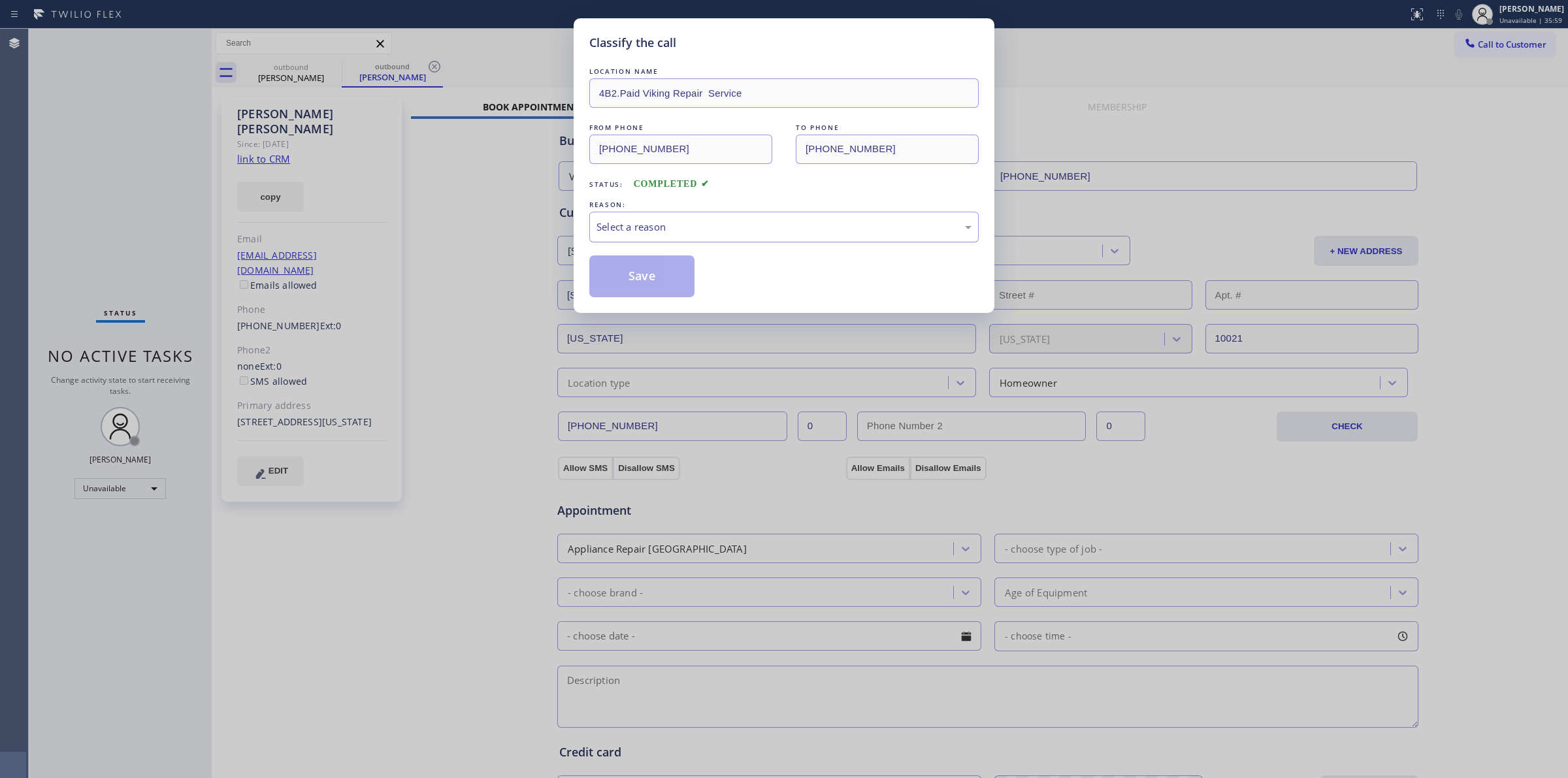
click at [770, 230] on div "Select a reason" at bounding box center [784, 227] width 375 height 15
drag, startPoint x: 618, startPoint y: 292, endPoint x: 717, endPoint y: 289, distance: 99.0
click at [620, 289] on button "Save" at bounding box center [641, 276] width 105 height 42
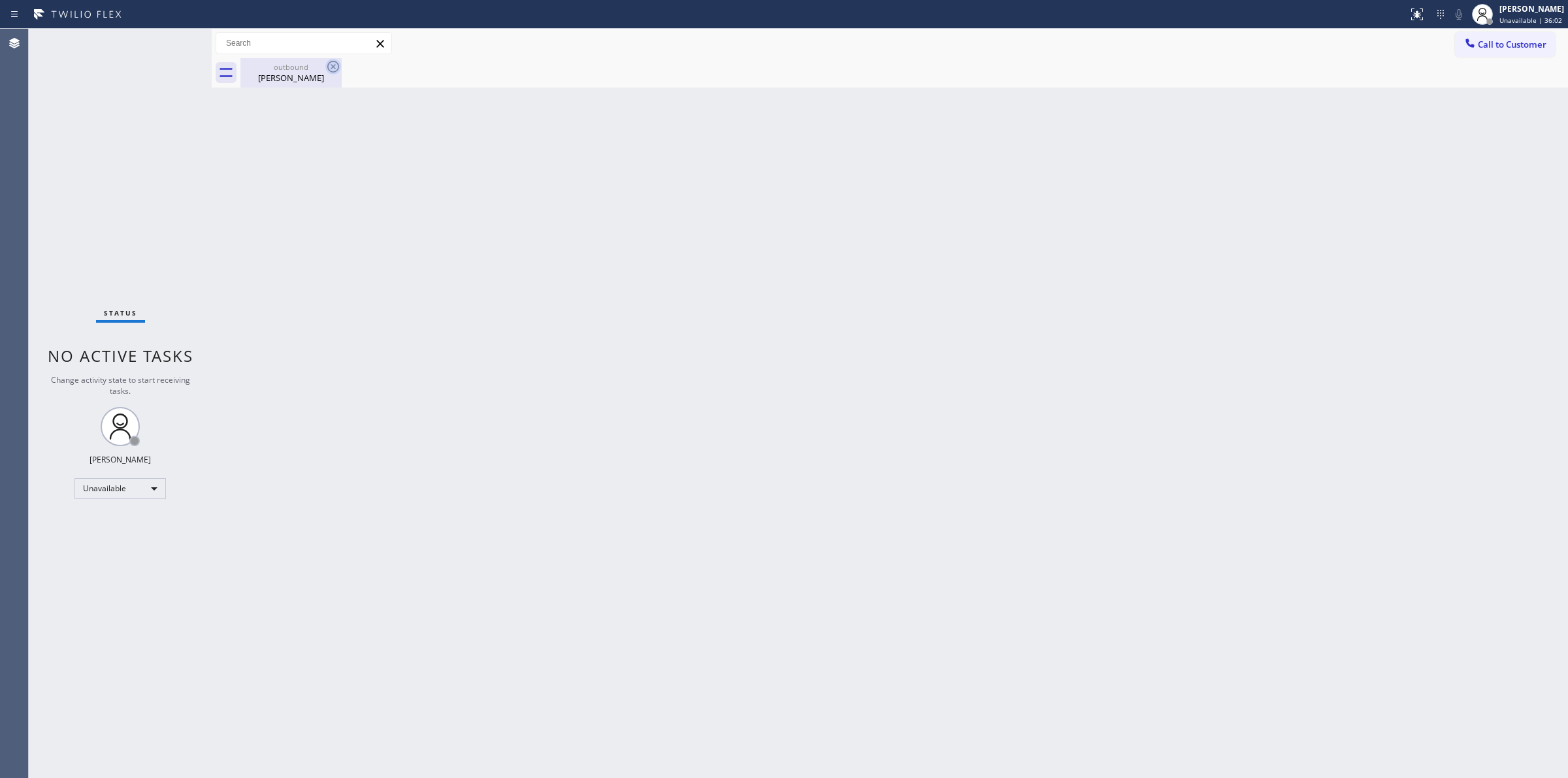
click at [331, 62] on icon at bounding box center [332, 66] width 16 height 16
click at [1523, 23] on span "Unavailable | 37:43" at bounding box center [1531, 20] width 62 height 9
click at [1471, 71] on button "Available" at bounding box center [1503, 69] width 131 height 17
click at [1147, 199] on div "Back to Dashboard Change Sender ID Customers Technicians Select a contact Outbo…" at bounding box center [890, 403] width 1356 height 749
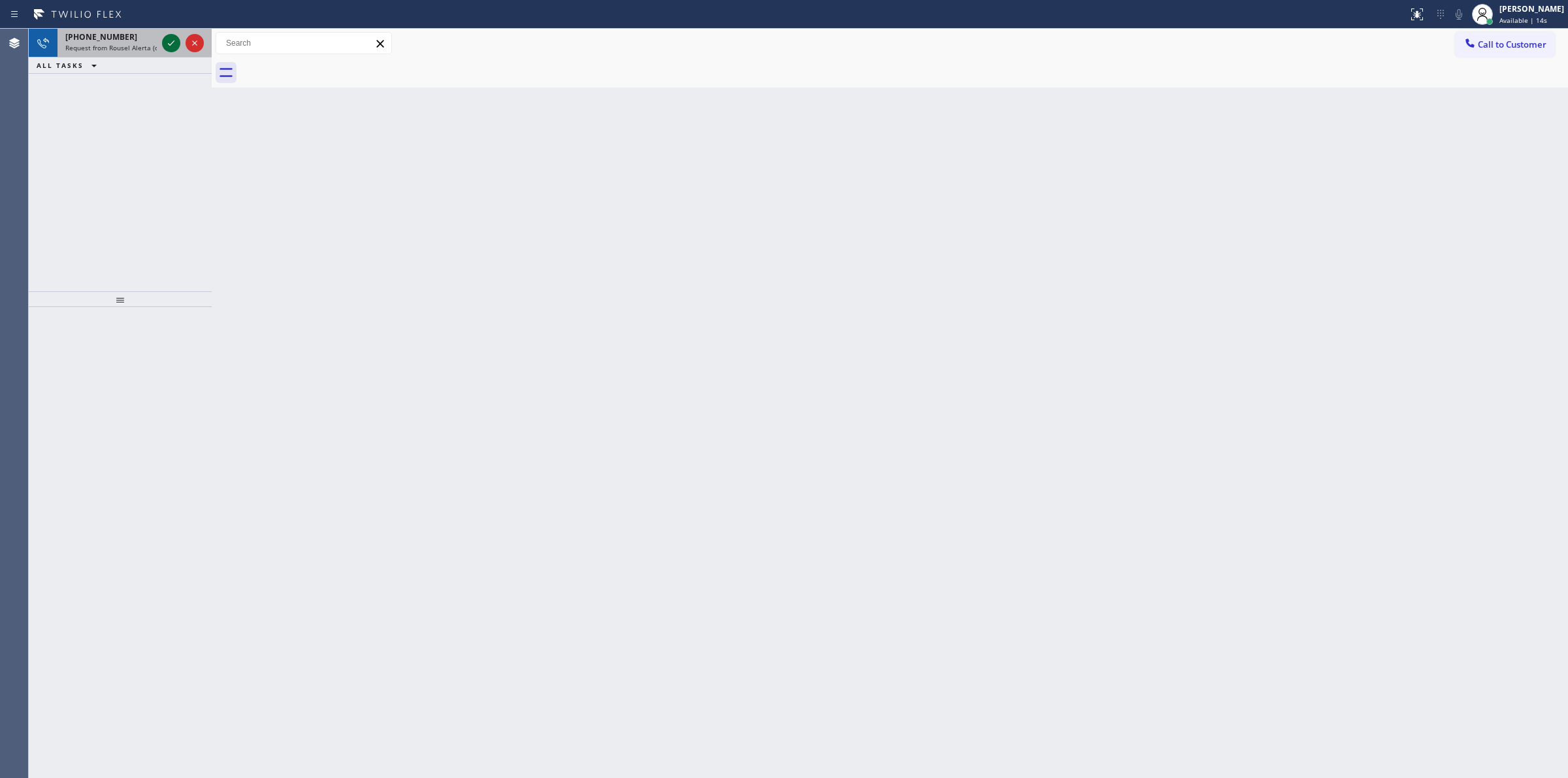
click at [167, 44] on icon at bounding box center [171, 42] width 16 height 16
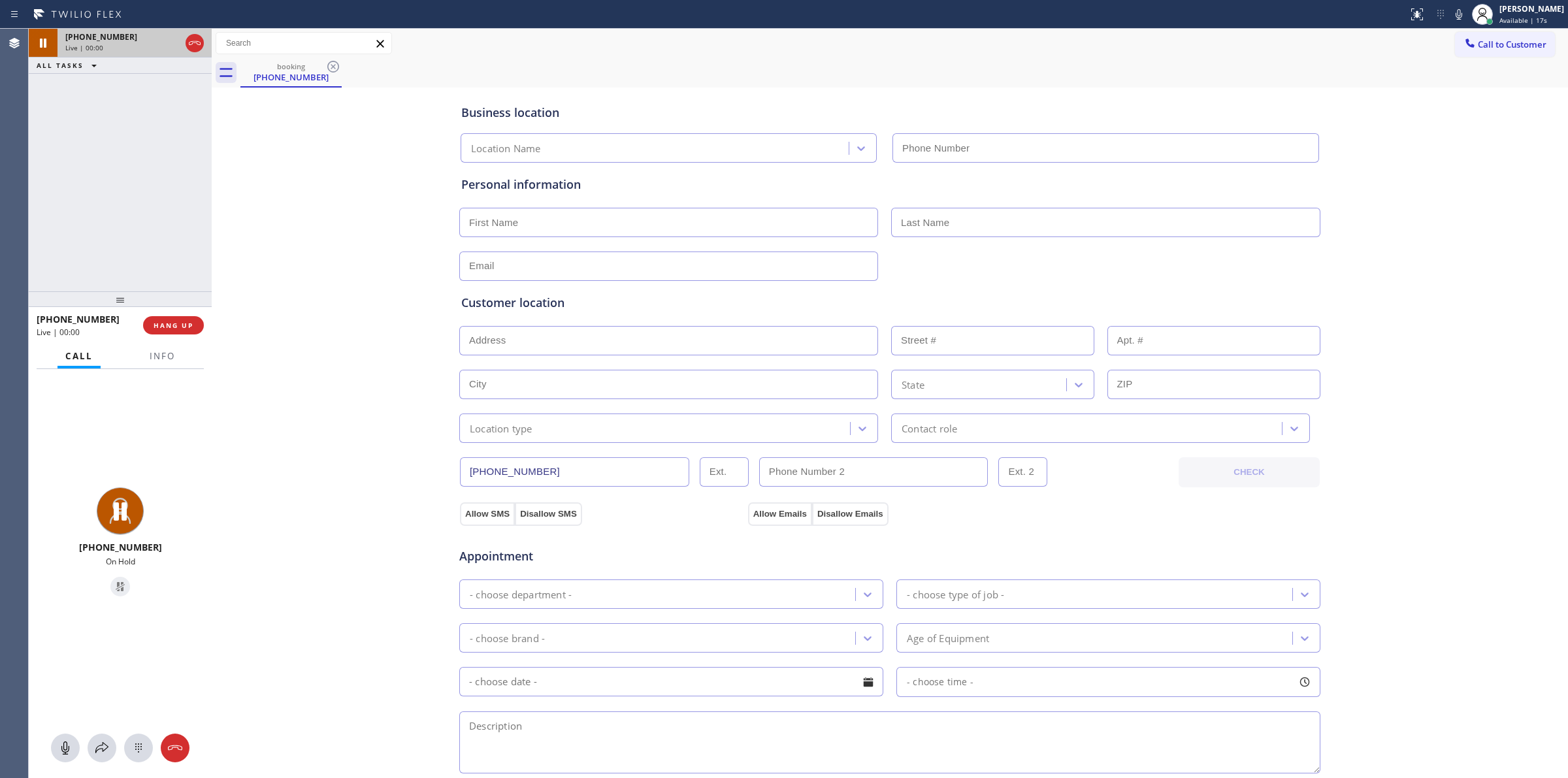
type input "[PHONE_NUMBER]"
click at [1468, 12] on div "Status report No issues detected If you experience an issue, please download th…" at bounding box center [1485, 14] width 165 height 29
click at [1467, 12] on icon at bounding box center [1459, 14] width 16 height 16
click at [212, 50] on div at bounding box center [212, 403] width 0 height 749
click at [200, 46] on icon at bounding box center [194, 42] width 16 height 16
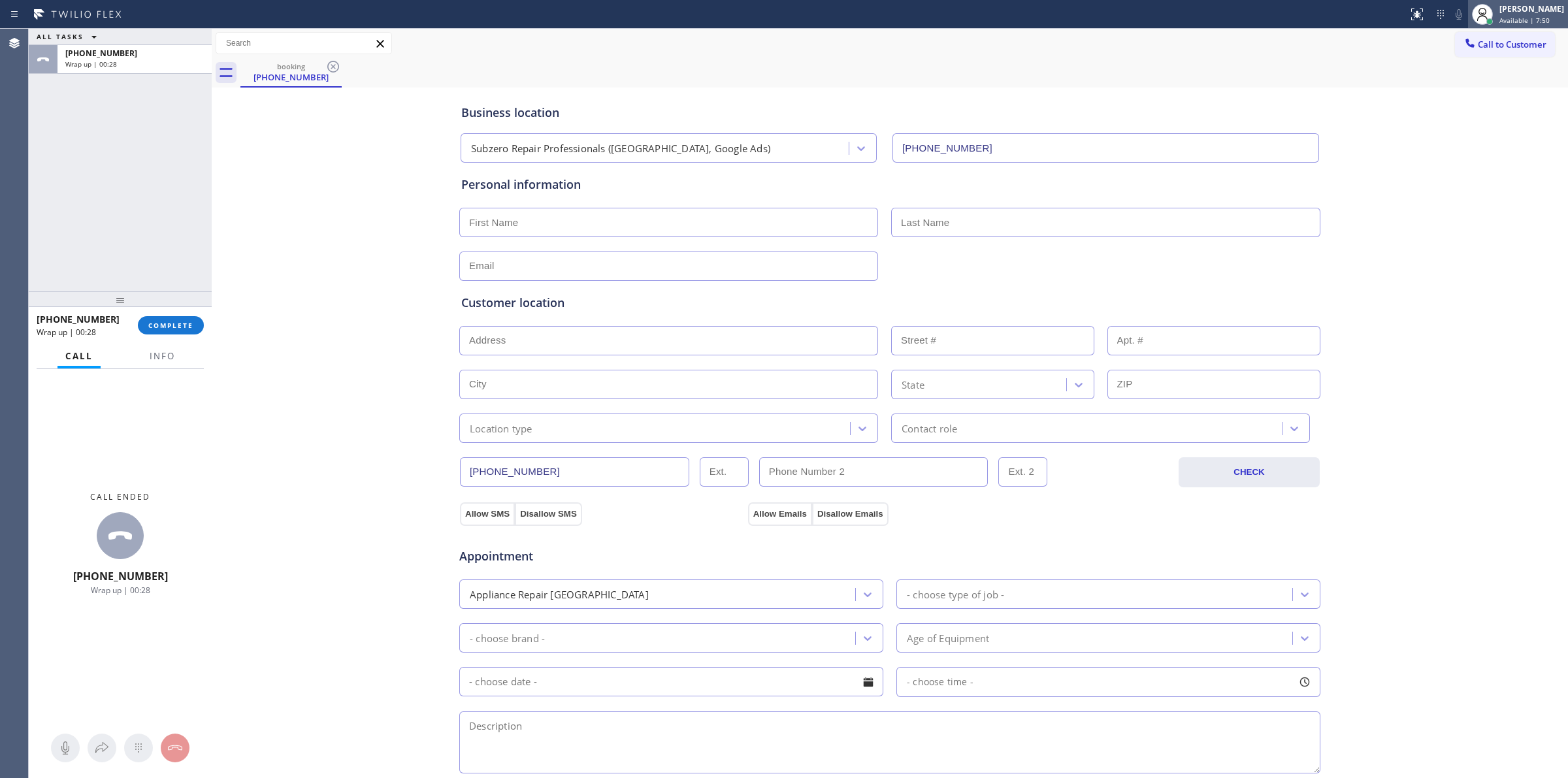
click at [1511, 19] on span "Available | 7:50" at bounding box center [1525, 20] width 51 height 9
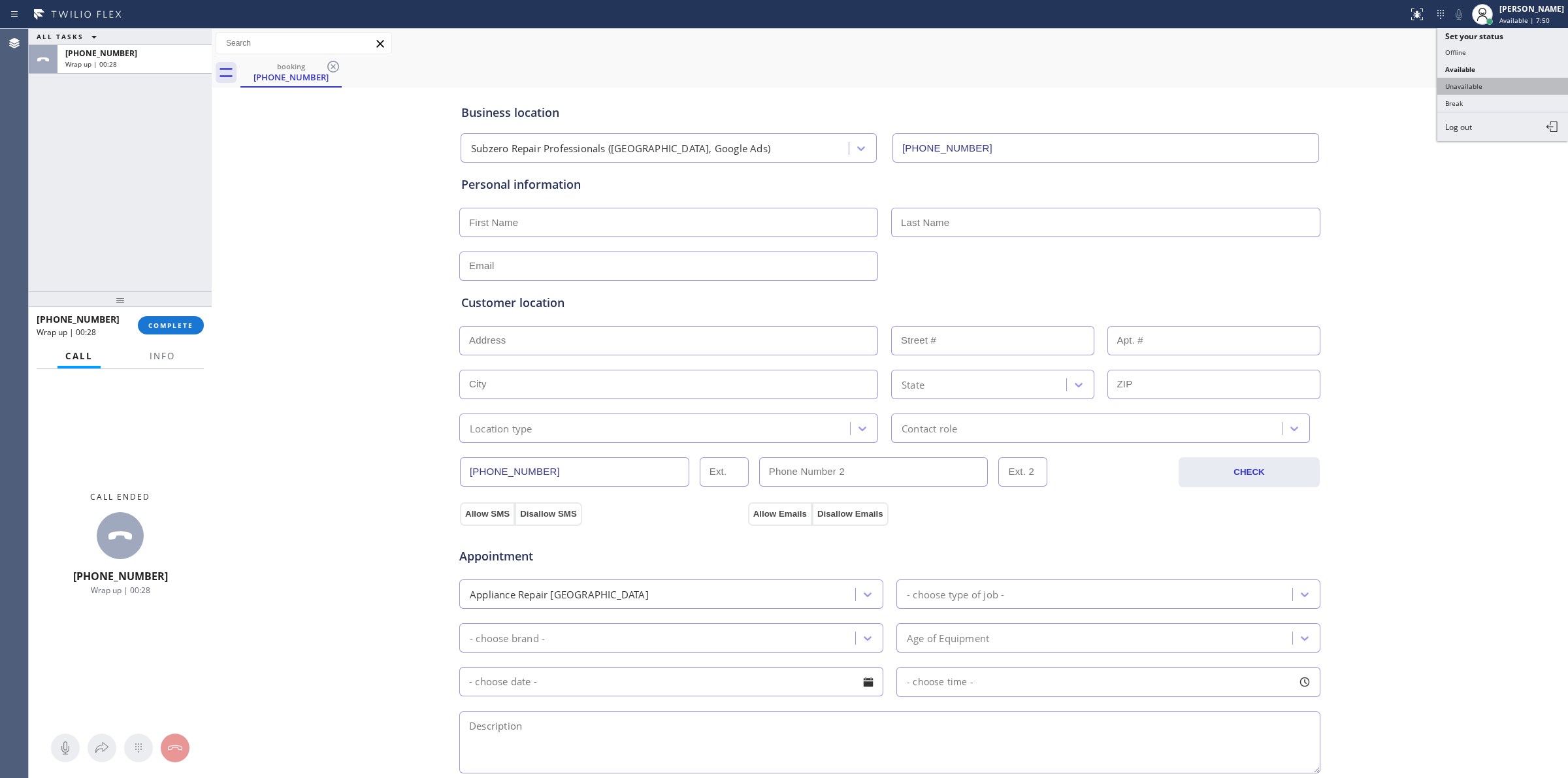
click at [1470, 86] on button "Unavailable" at bounding box center [1503, 86] width 131 height 17
click at [329, 66] on icon at bounding box center [332, 66] width 16 height 16
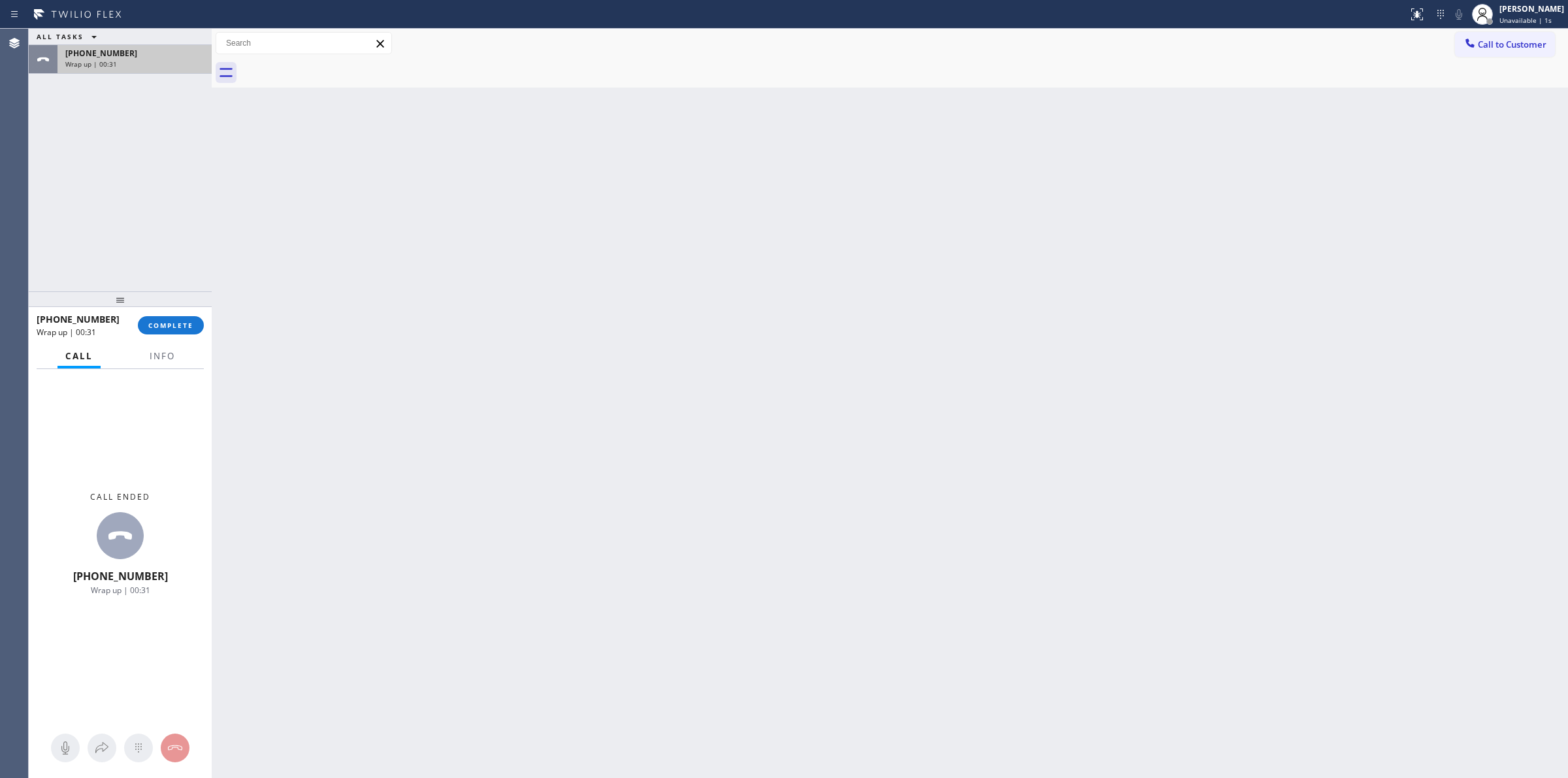
click at [142, 48] on div "[PHONE_NUMBER]" at bounding box center [135, 53] width 138 height 11
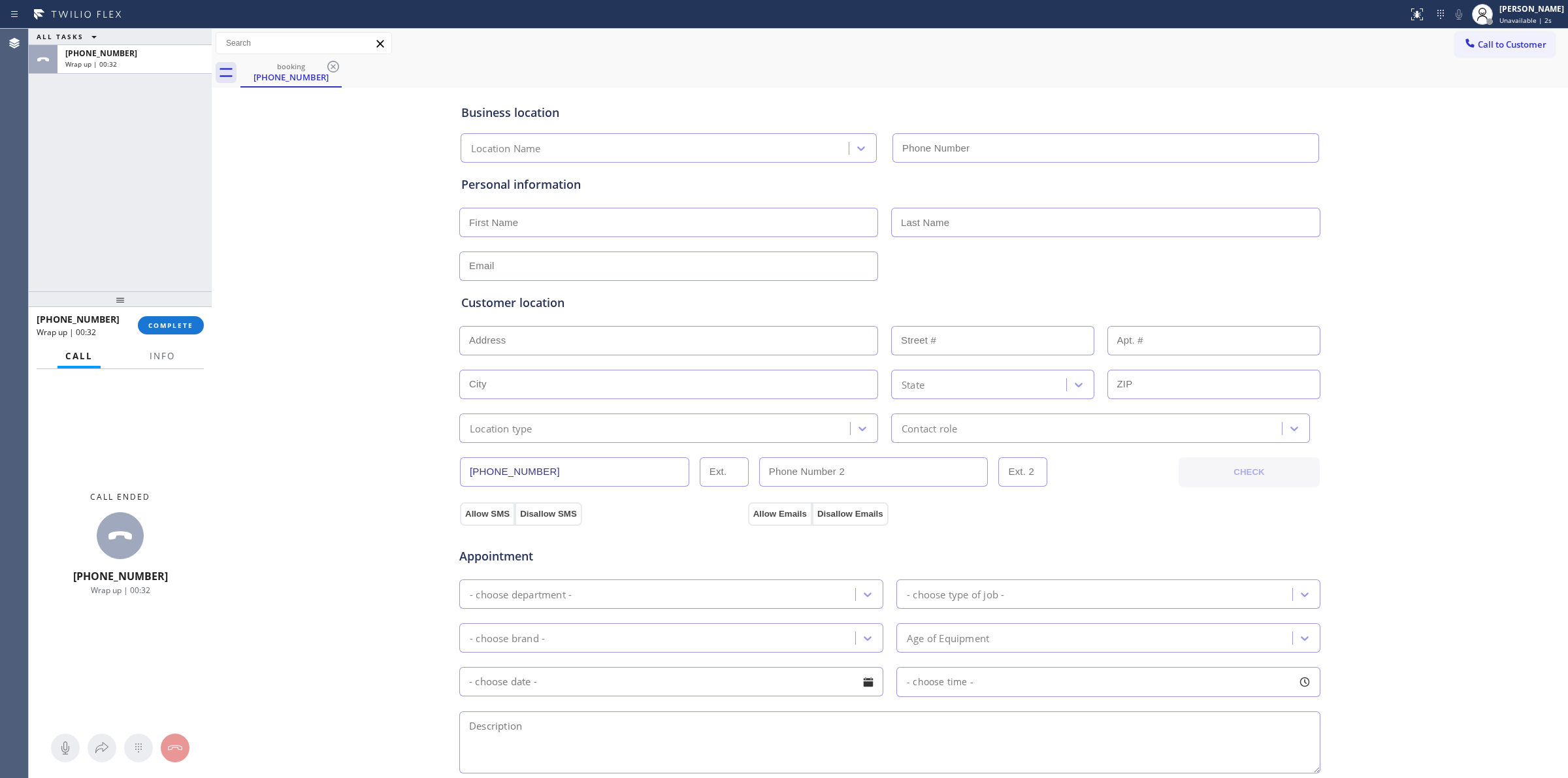
type input "[PHONE_NUMBER]"
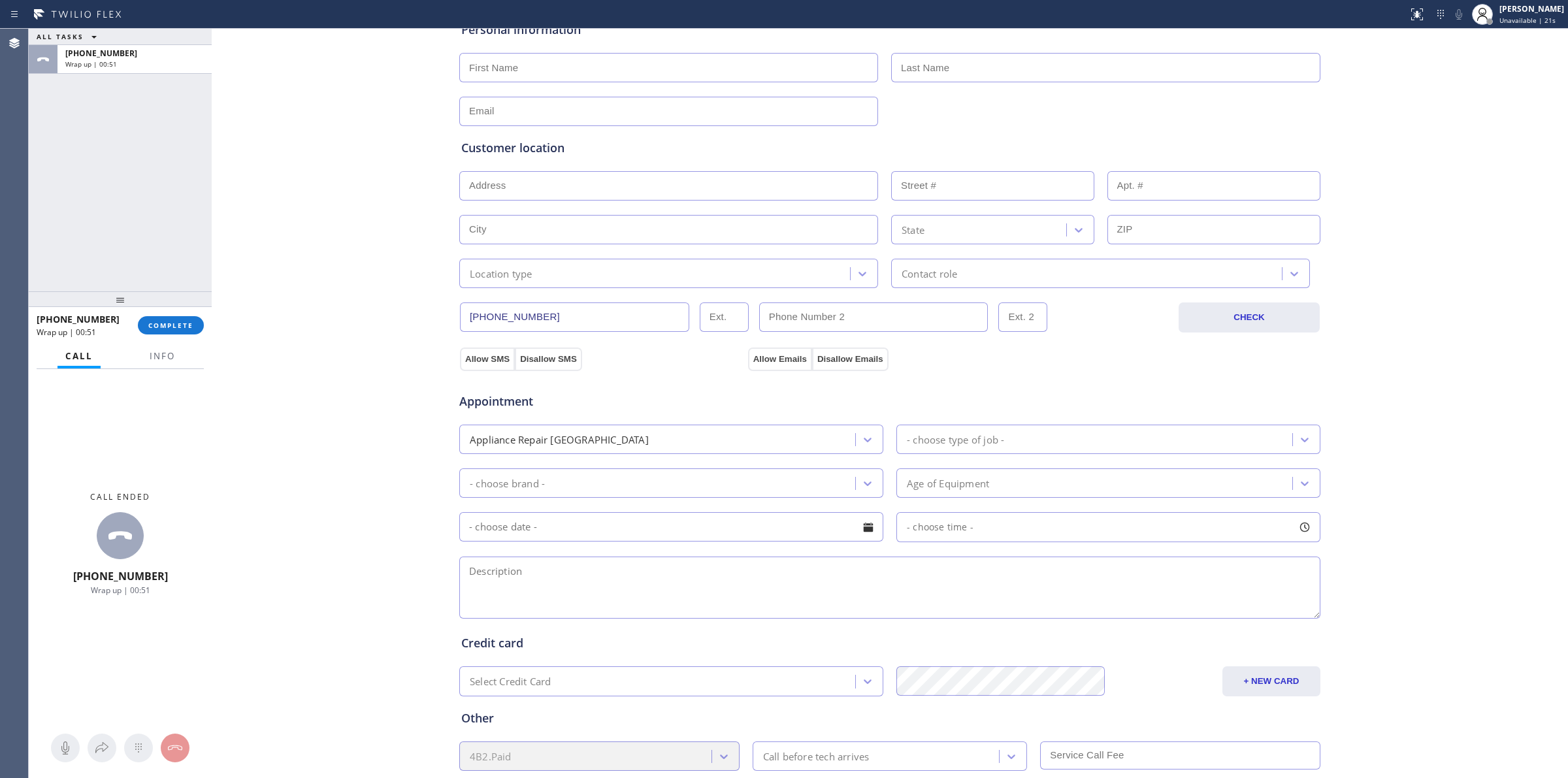
scroll to position [237, 0]
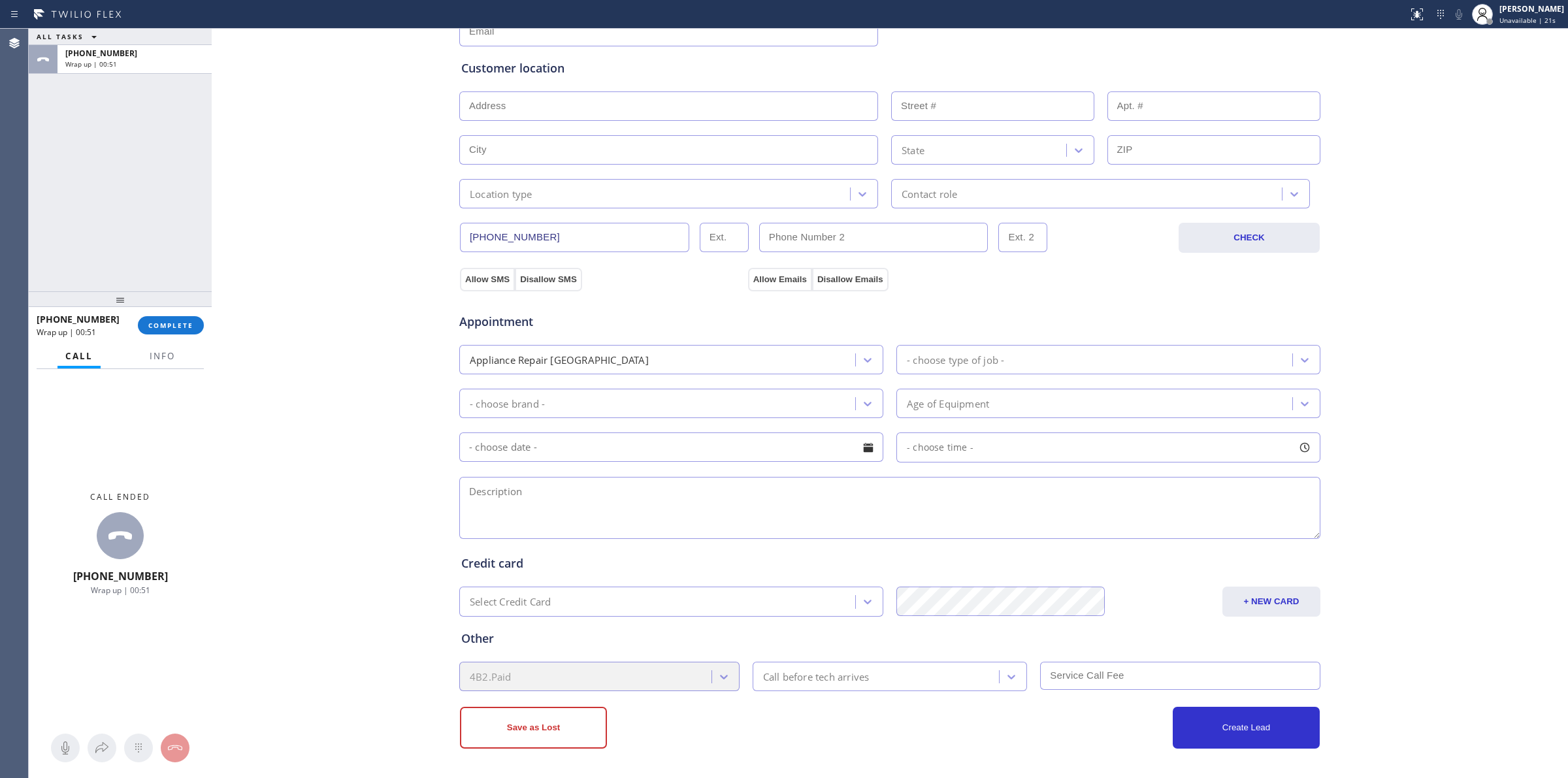
paste input "10 - 1 | $43 | Wolf | Cooktop | 20 yrs | when turned on the burner its not wo |…"
click at [554, 457] on input "text" at bounding box center [671, 447] width 424 height 30
type input "10 - 1 | $43 | Wolf | Cooktop | 20 yrs | when turned on the burner its not wo |…"
click at [1023, 513] on textarea at bounding box center [890, 507] width 861 height 62
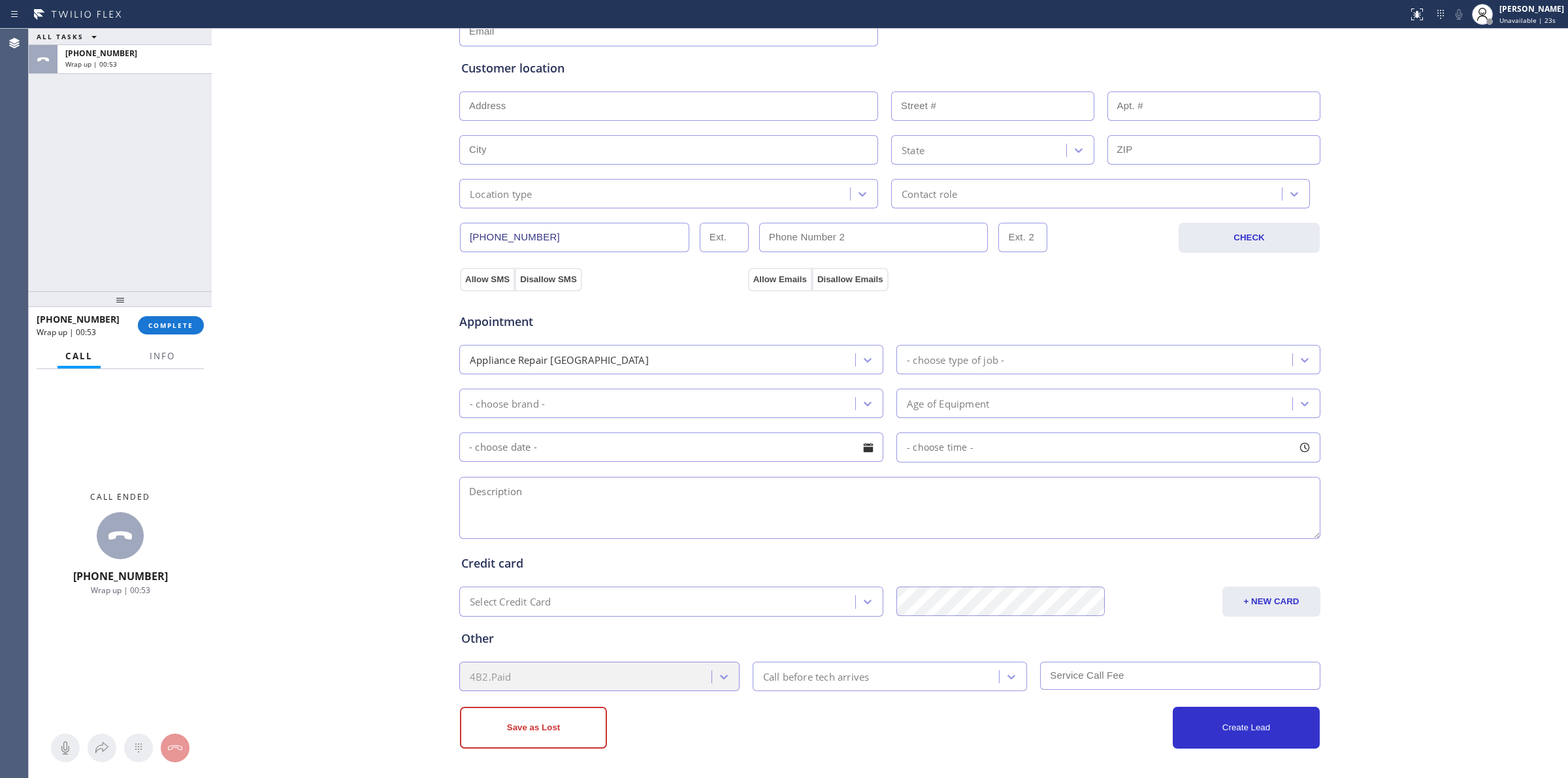
paste textarea "10 - 1 | $43 | Wolf | Cooktop | 20 yrs | when turned on the burner its not wo |…"
type textarea "10 - 1 | $43 | Wolf | Cooktop | 20 yrs | when turned on the burner its not wo |…"
click at [562, 459] on input "text" at bounding box center [671, 447] width 424 height 30
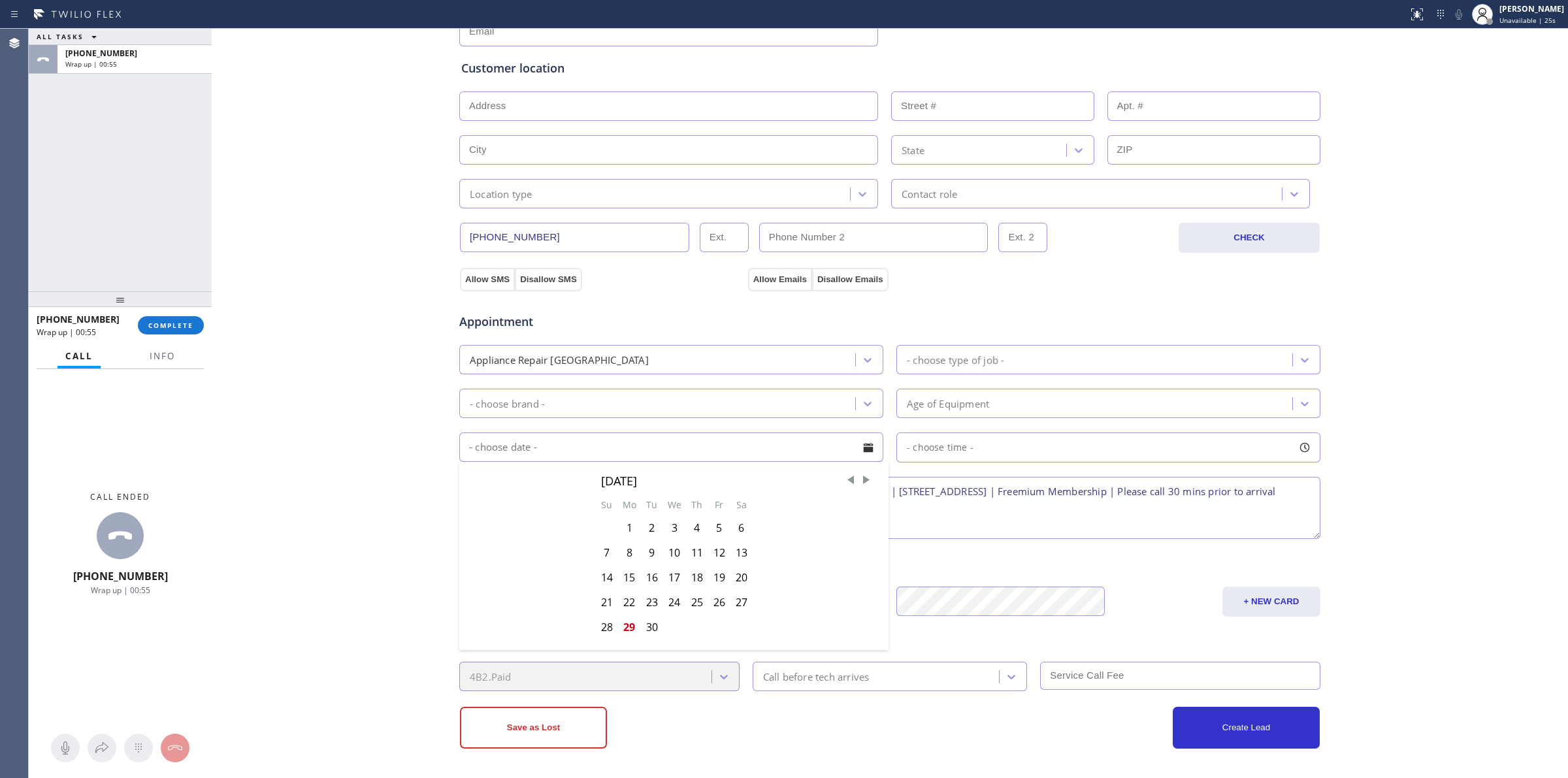
click at [587, 353] on div "Appliance Repair [GEOGRAPHIC_DATA]" at bounding box center [559, 359] width 179 height 15
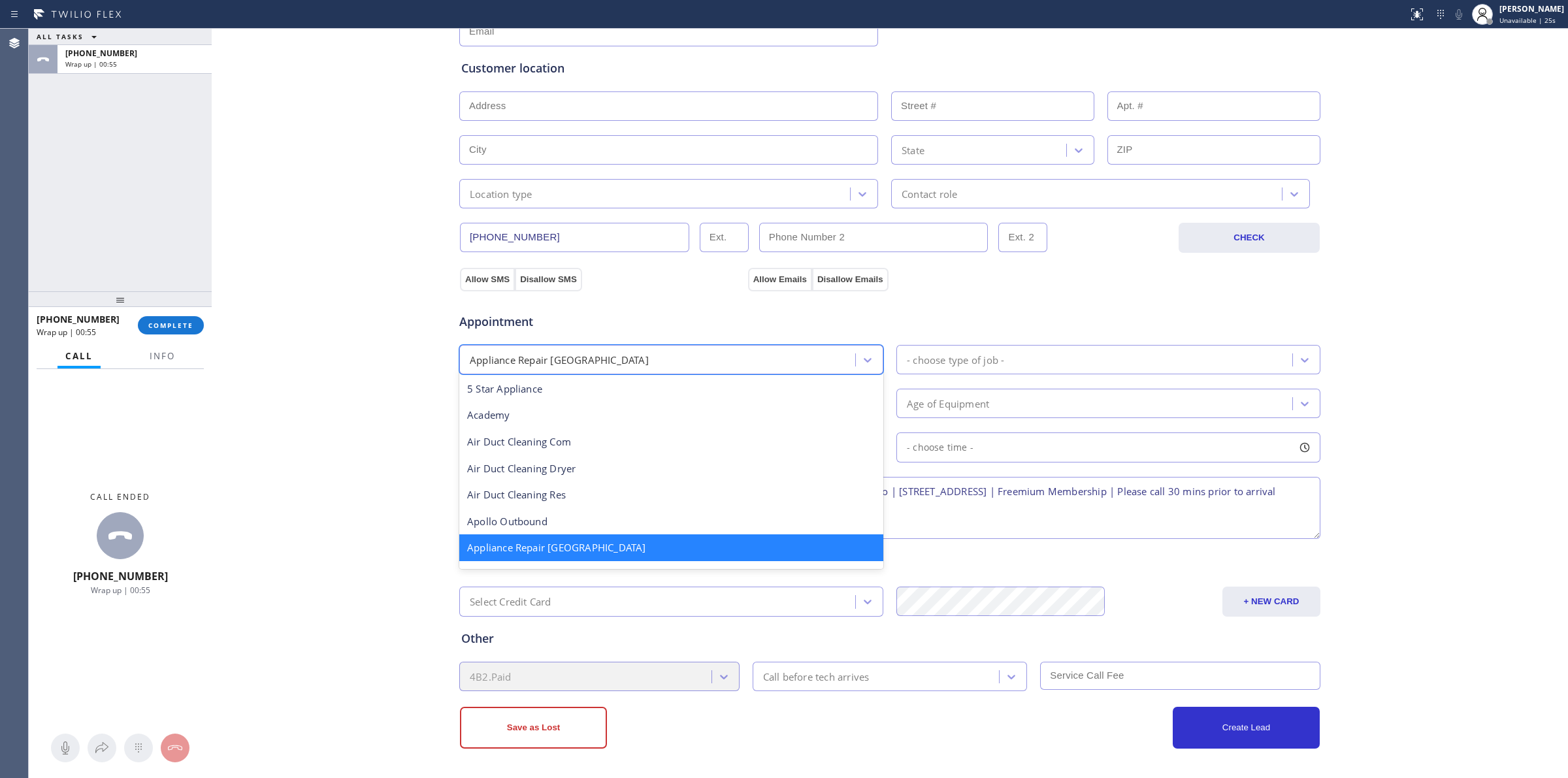
scroll to position [1, 0]
click at [373, 387] on div "Business location Subzero Repair Professionals ([GEOGRAPHIC_DATA], Google Ads) …" at bounding box center [890, 303] width 1350 height 893
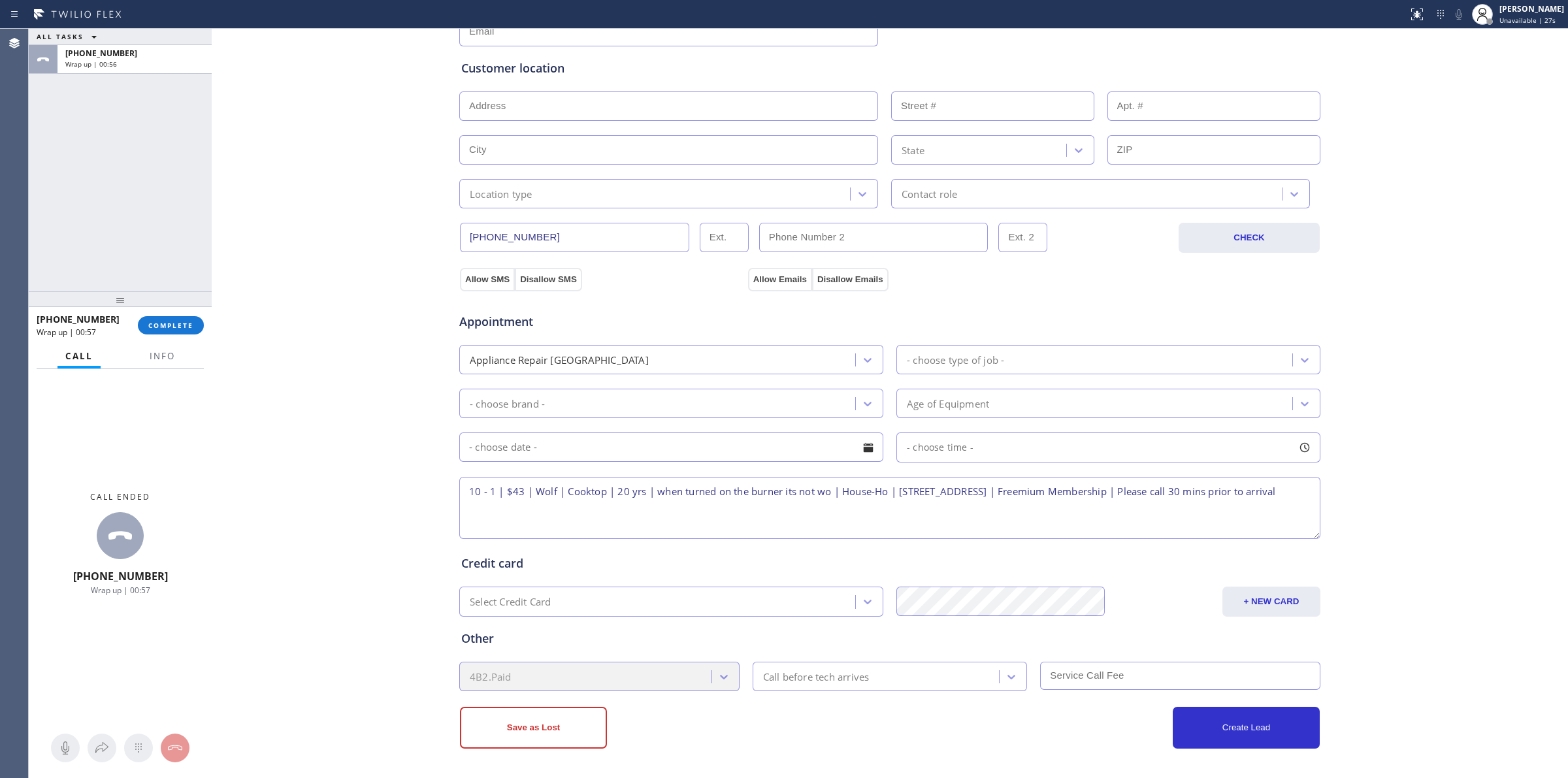
type input "v"
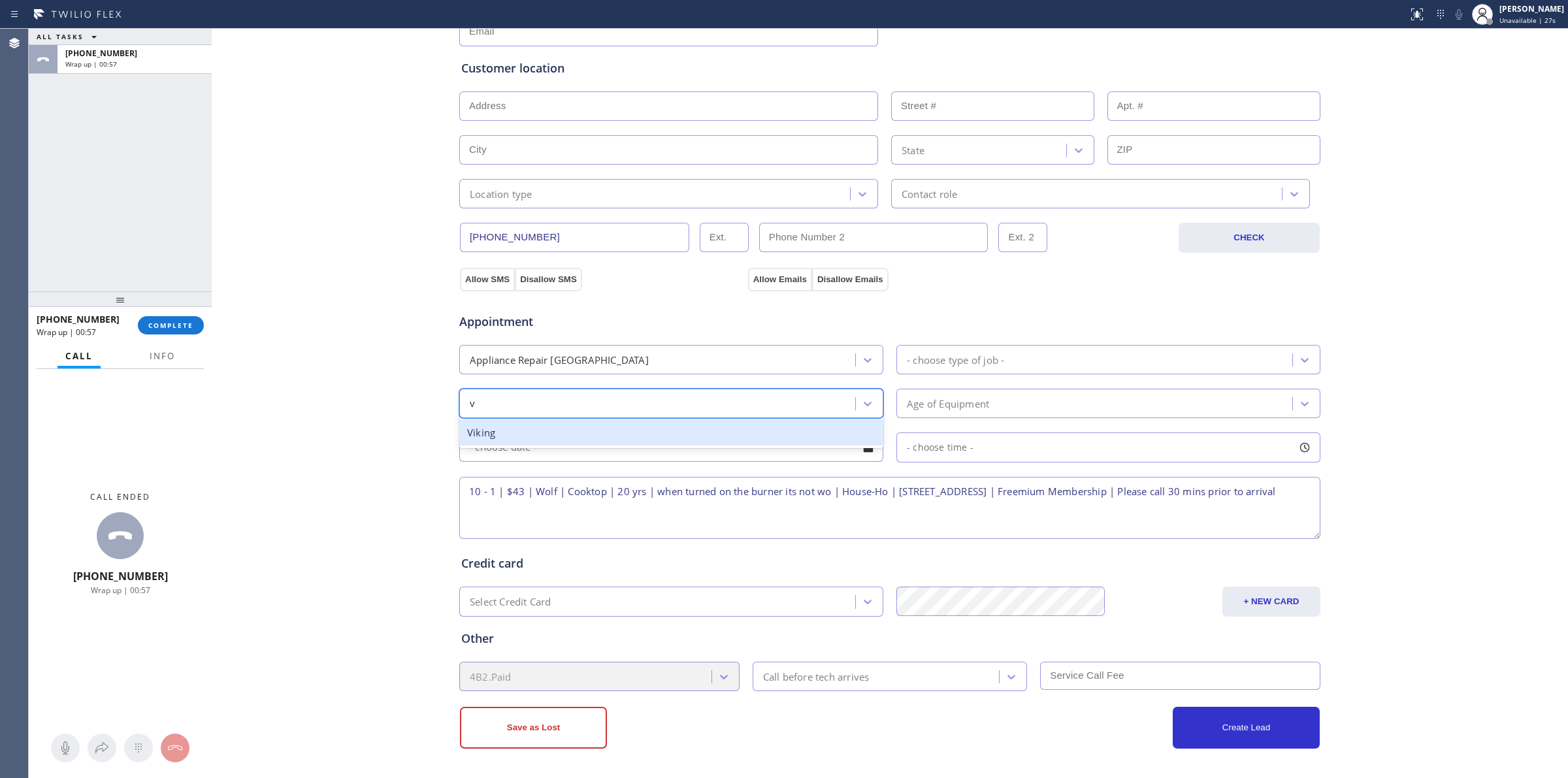
click at [484, 432] on div "Viking" at bounding box center [671, 433] width 424 height 27
click at [977, 356] on div "- choose type of job -" at bounding box center [955, 359] width 97 height 15
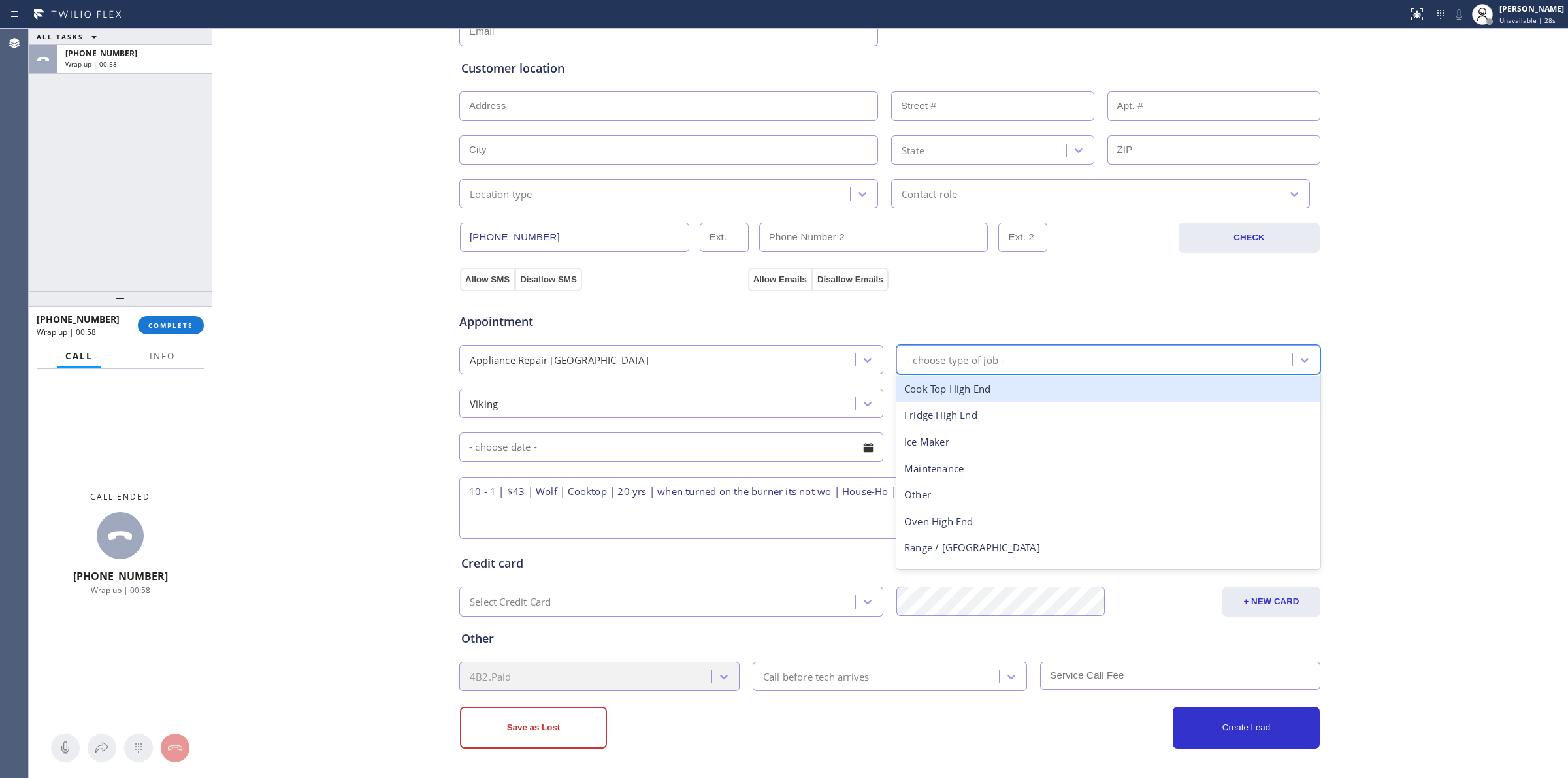
type input "v"
click at [937, 367] on div "v" at bounding box center [1096, 359] width 392 height 23
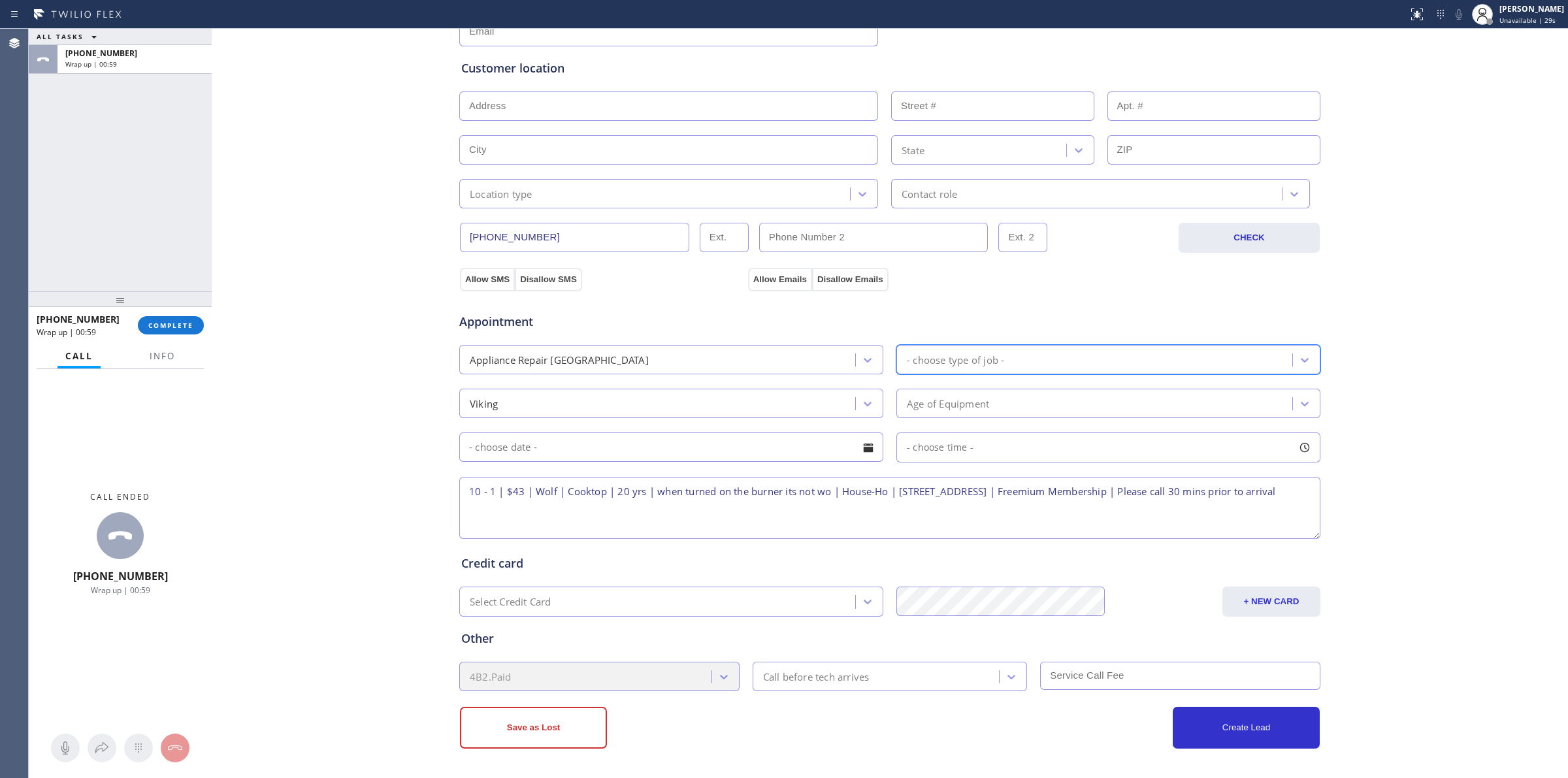
type input "c"
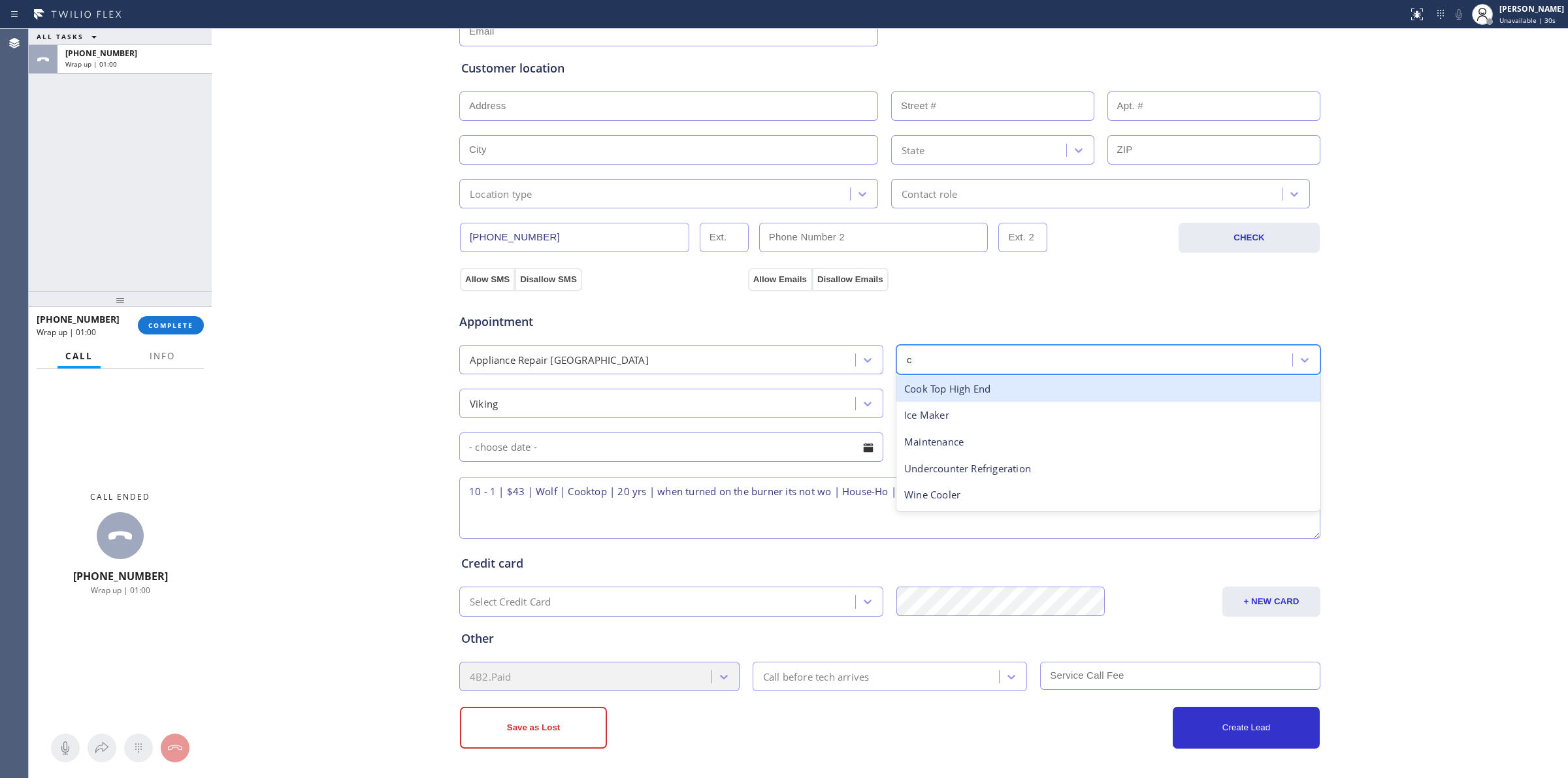
click at [937, 380] on div "Cook Top High End" at bounding box center [1108, 389] width 424 height 27
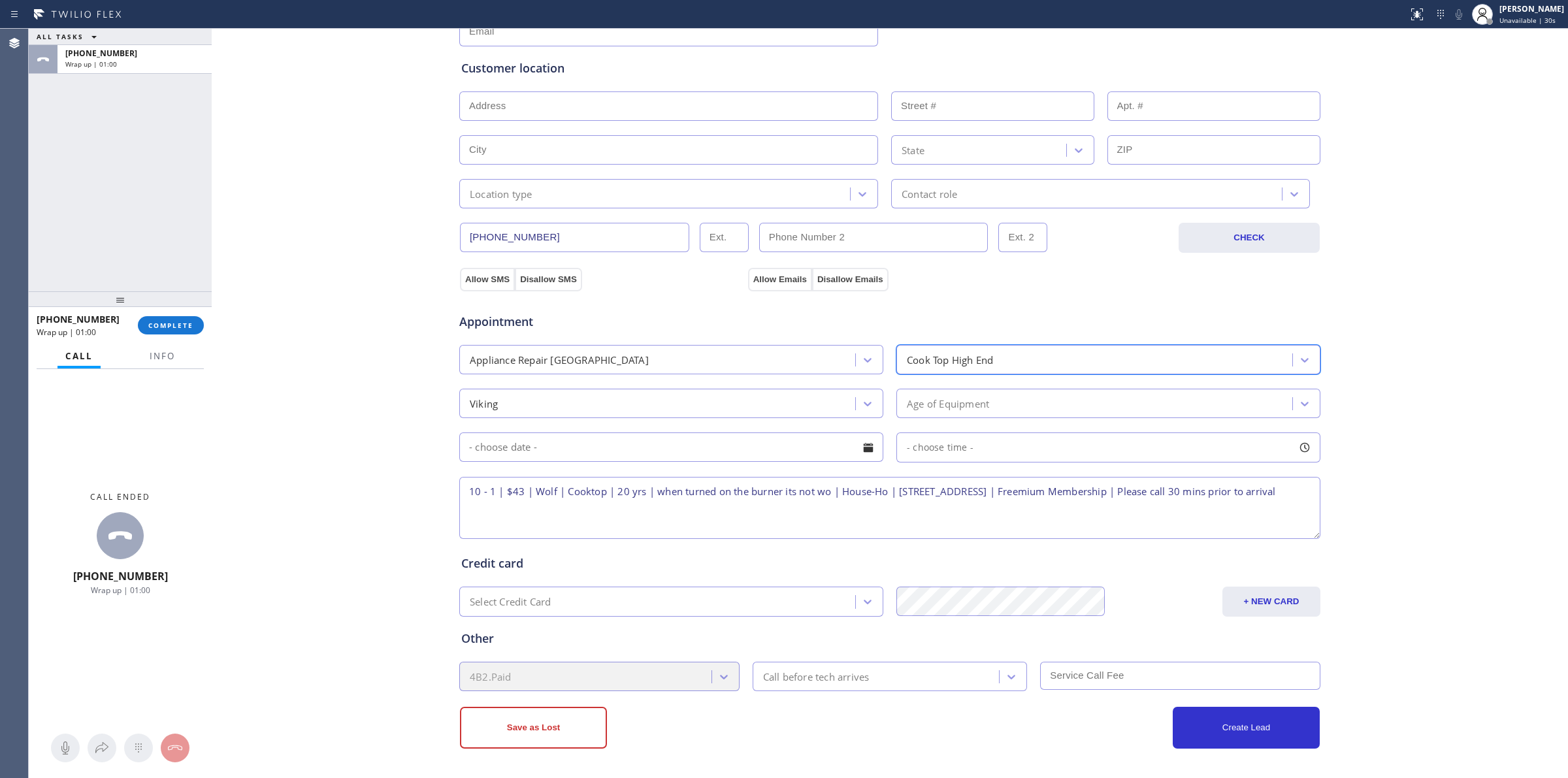
click at [627, 402] on div "Viking" at bounding box center [659, 403] width 392 height 23
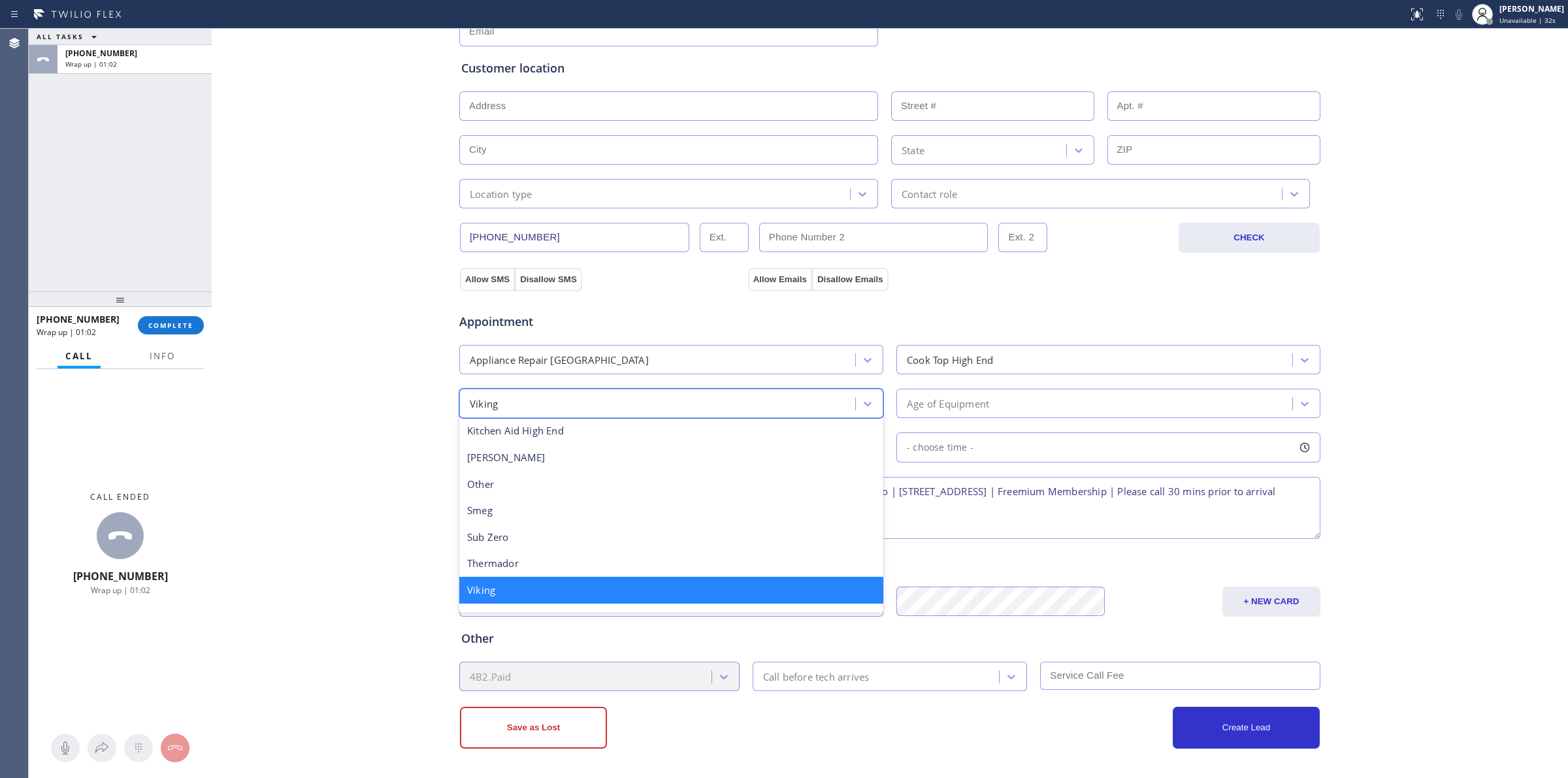
click at [494, 587] on div "Viking" at bounding box center [671, 591] width 424 height 27
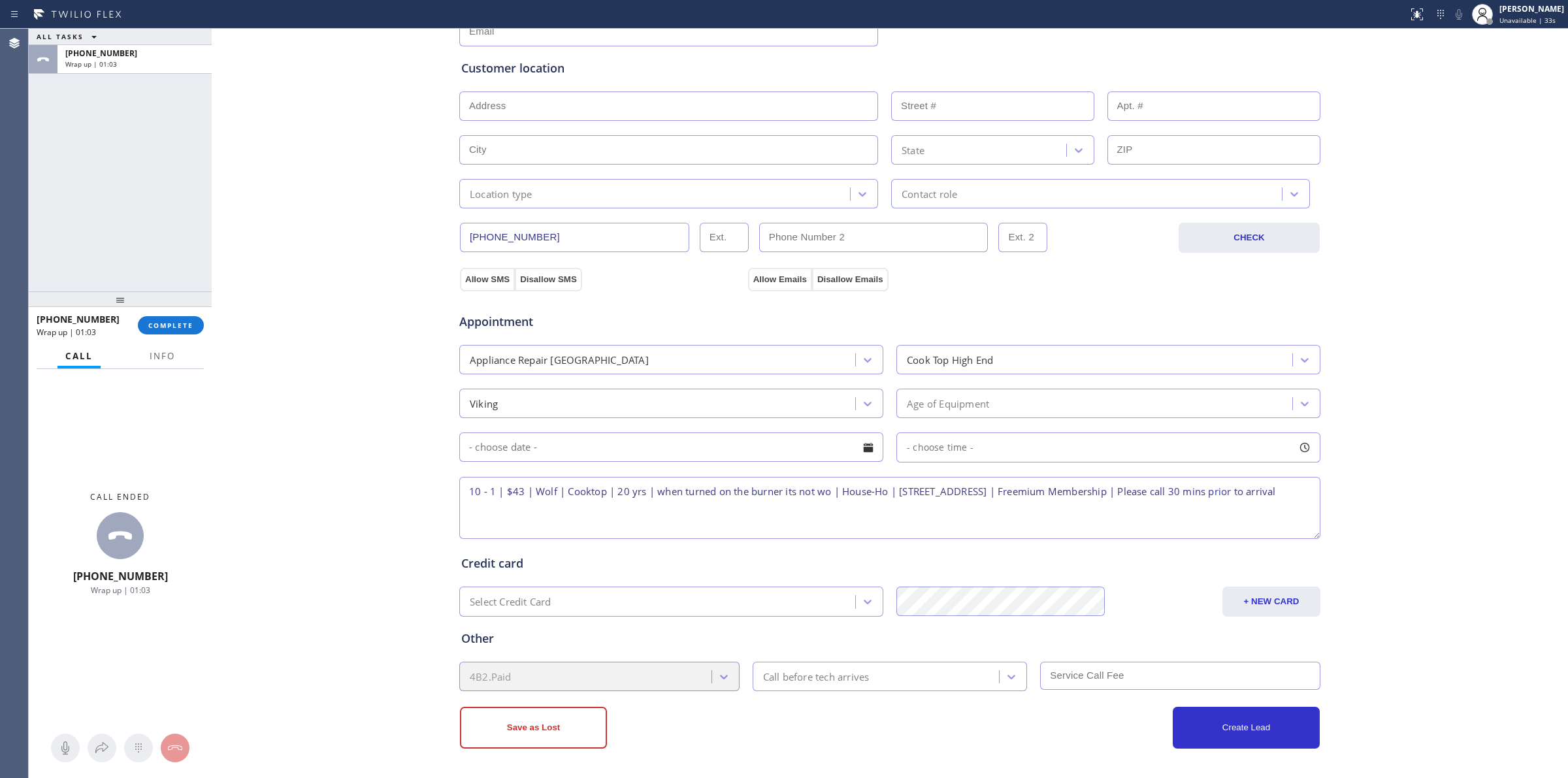
click at [585, 459] on input "text" at bounding box center [671, 447] width 424 height 30
click at [678, 628] on div at bounding box center [674, 627] width 23 height 25
click at [860, 479] on span "Next Month" at bounding box center [867, 480] width 13 height 13
click at [666, 529] on div "1" at bounding box center [674, 527] width 23 height 25
type input "[DATE]"
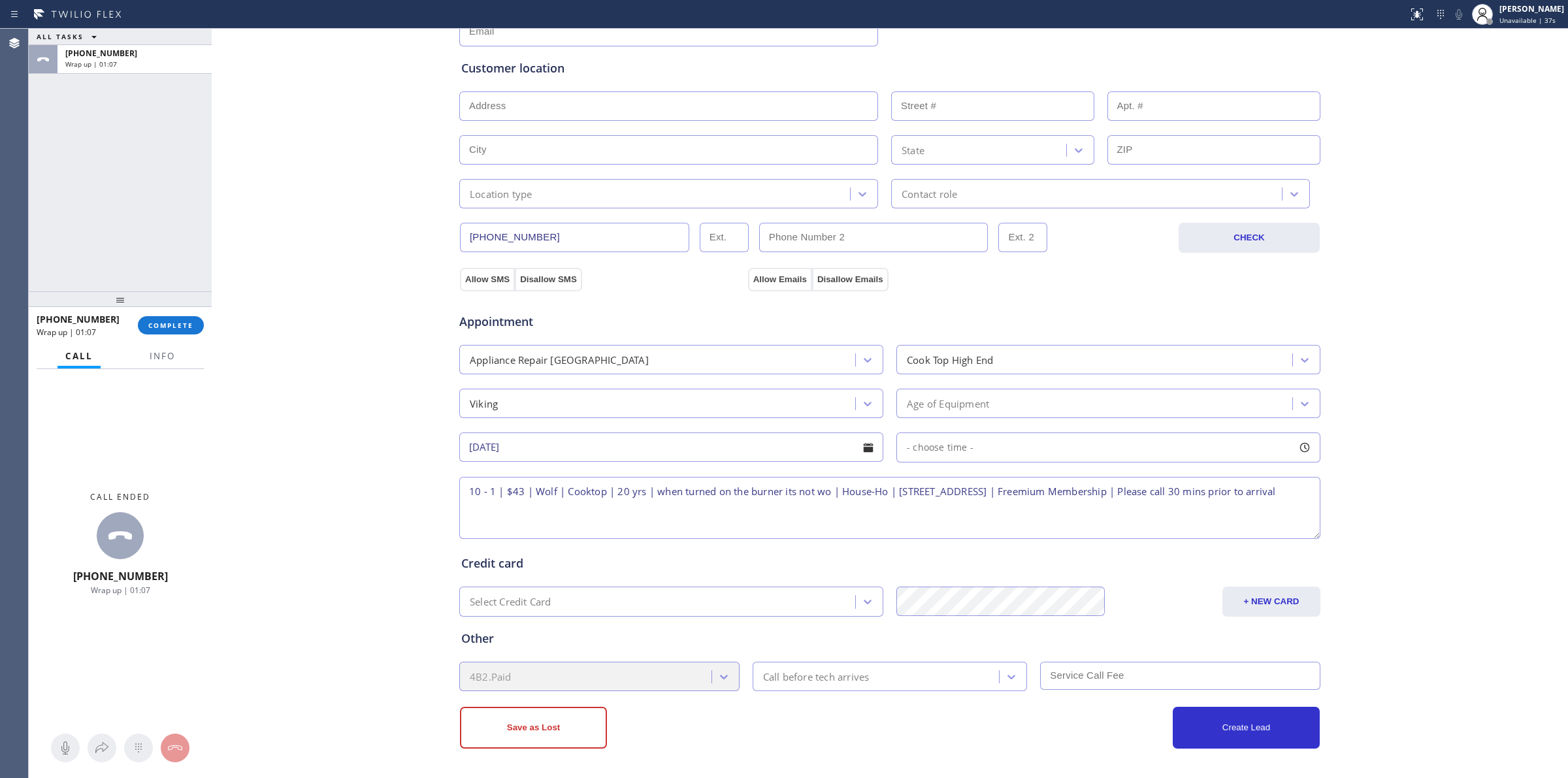
click at [959, 446] on span "- choose time -" at bounding box center [940, 447] width 67 height 13
drag, startPoint x: 934, startPoint y: 524, endPoint x: 944, endPoint y: 521, distance: 10.4
click at [948, 521] on div at bounding box center [956, 527] width 16 height 28
drag, startPoint x: 937, startPoint y: 521, endPoint x: 953, endPoint y: 523, distance: 16.1
click at [953, 523] on div "FROM TILL 8:00 AM 9:30 AM" at bounding box center [1099, 509] width 405 height 94
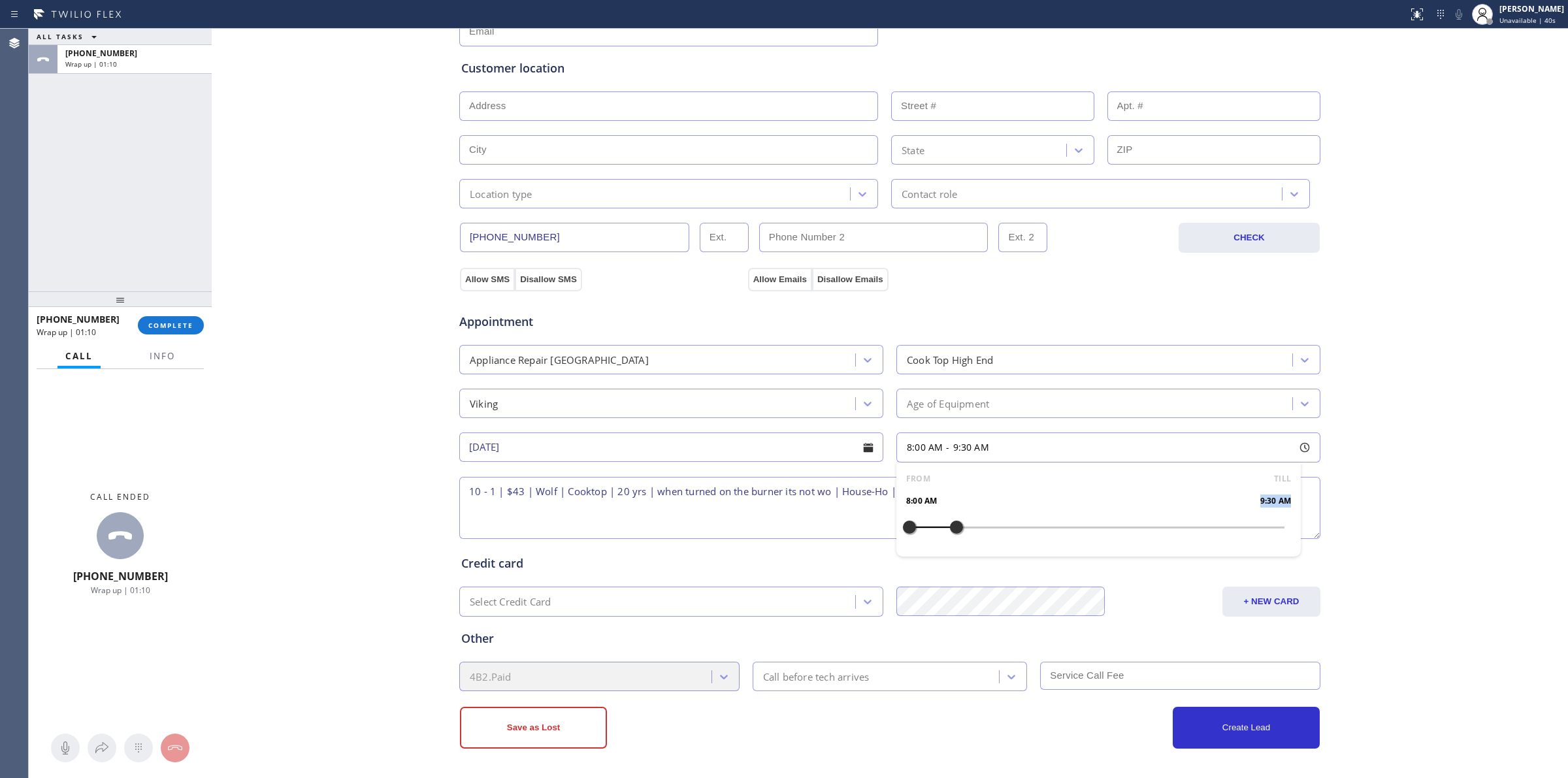
drag, startPoint x: 953, startPoint y: 523, endPoint x: 970, endPoint y: 524, distance: 17.0
click at [964, 524] on div at bounding box center [956, 527] width 16 height 28
drag, startPoint x: 904, startPoint y: 526, endPoint x: 1055, endPoint y: 521, distance: 151.1
click at [1395, 442] on div "Business location Subzero Repair Professionals ([GEOGRAPHIC_DATA], Google Ads) …" at bounding box center [890, 303] width 1350 height 893
click at [550, 664] on div "4B2.Paid" at bounding box center [599, 677] width 280 height 30
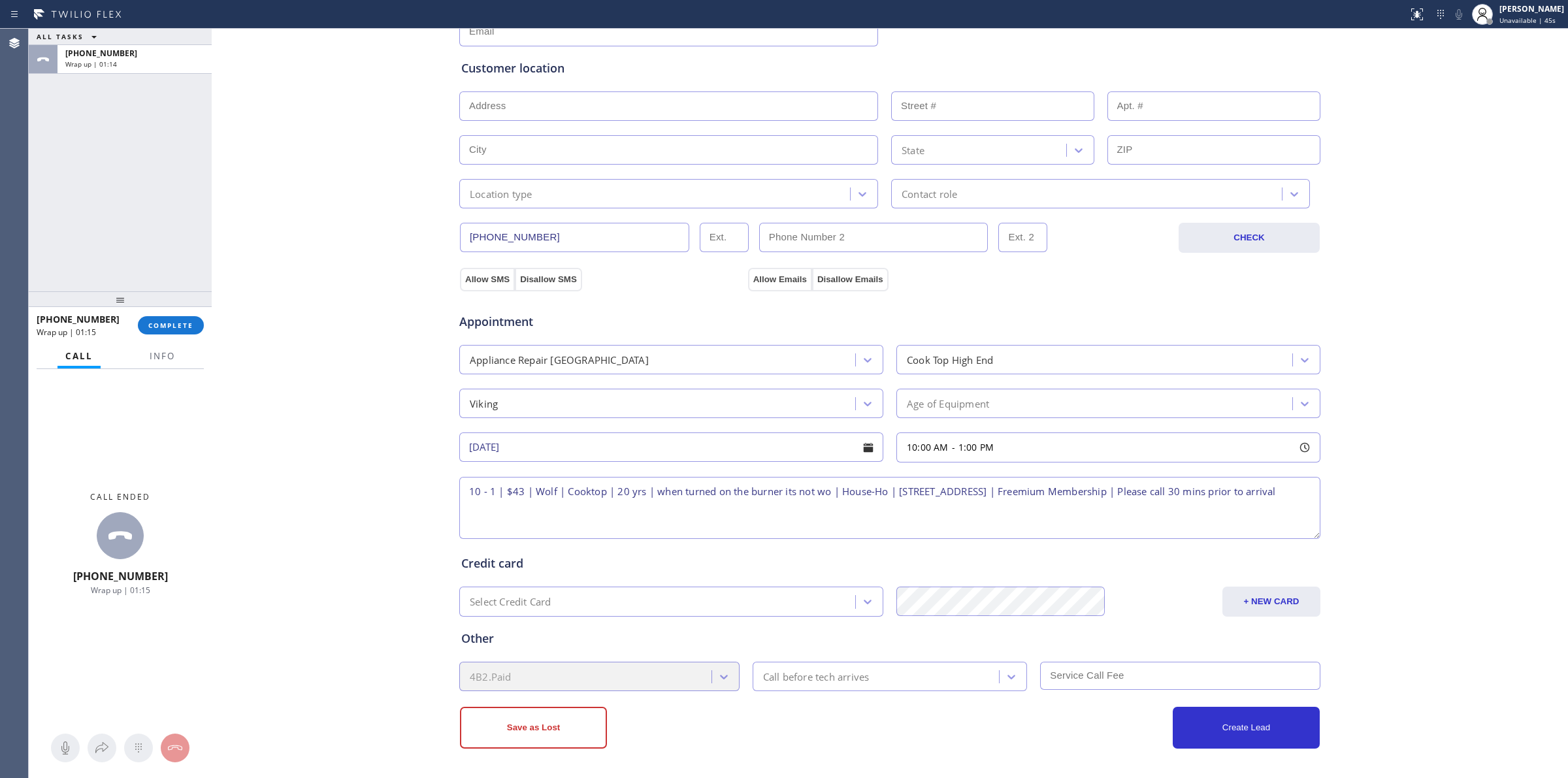
click at [807, 681] on div "Call before tech arrives" at bounding box center [816, 676] width 106 height 15
type input "w"
click at [797, 684] on div "Call before tech arrives" at bounding box center [878, 676] width 243 height 23
click at [791, 679] on div "Call before tech arrives" at bounding box center [816, 676] width 106 height 15
click at [786, 547] on div "30 min" at bounding box center [890, 554] width 275 height 24
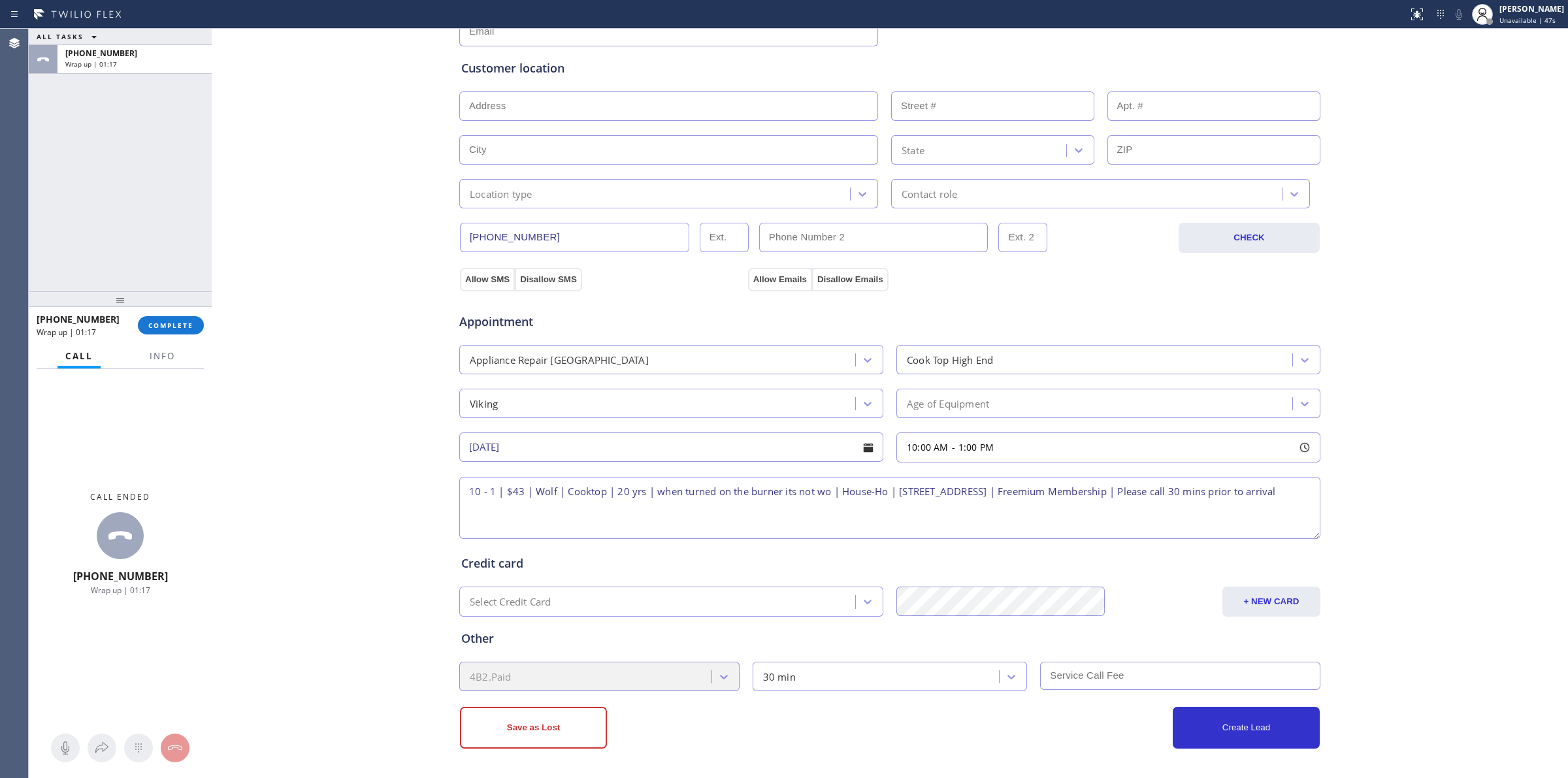
click at [1093, 652] on div "Other 4B2.Paid 30 min" at bounding box center [890, 654] width 862 height 74
click at [1093, 671] on input "text" at bounding box center [1180, 676] width 280 height 28
type input "43"
click at [292, 402] on div "Business location Subzero Repair Professionals ([GEOGRAPHIC_DATA], Google Ads) …" at bounding box center [890, 303] width 1350 height 893
drag, startPoint x: 461, startPoint y: 289, endPoint x: 467, endPoint y: 282, distance: 9.2
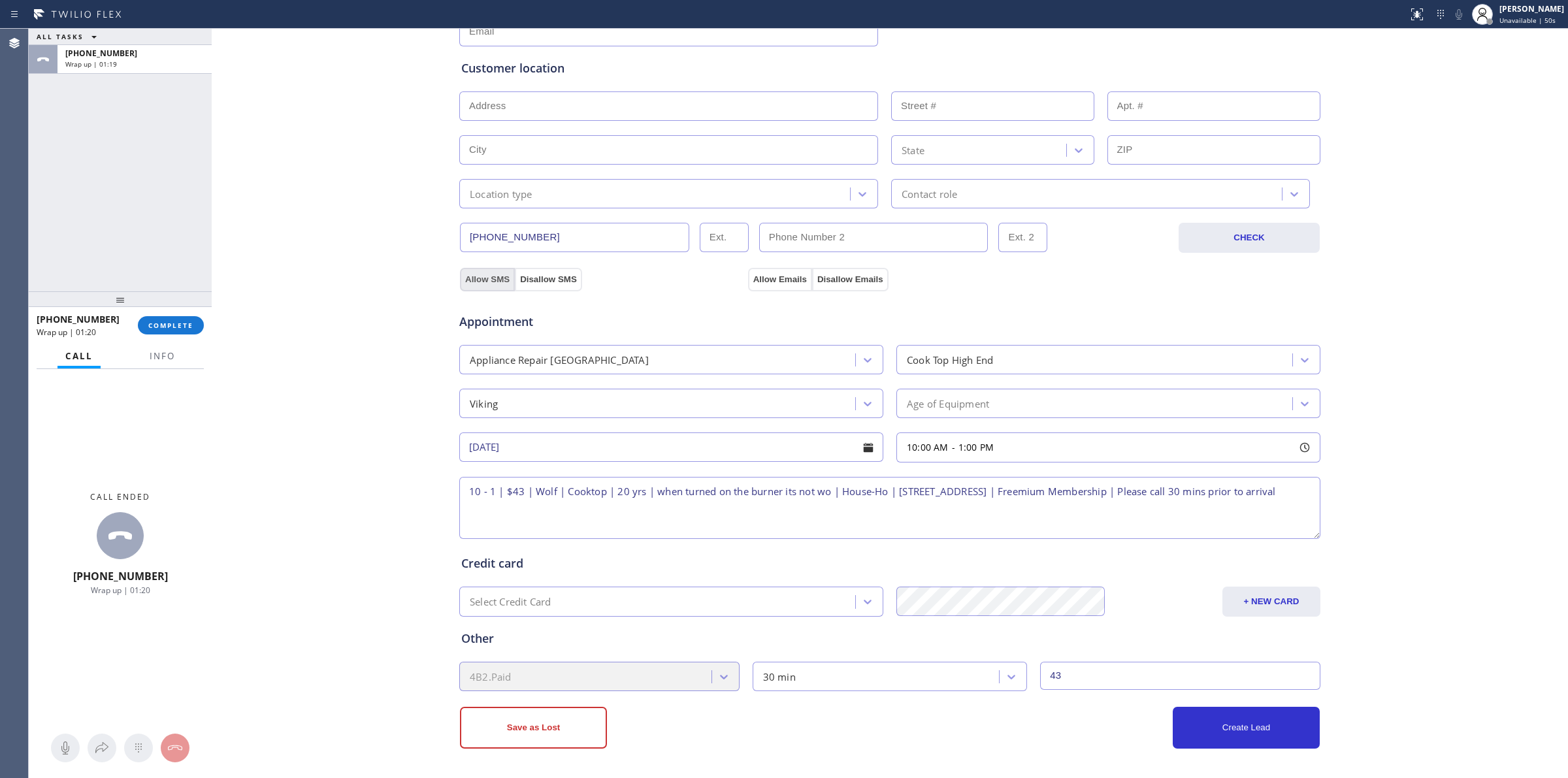
click at [462, 289] on div "Appointment Appliance Repair High End Cook Top High End Viking Age of Equipment…" at bounding box center [890, 414] width 862 height 256
click at [471, 280] on button "Allow SMS" at bounding box center [487, 280] width 55 height 24
click at [779, 287] on div "Appointment Appliance Repair High End Cook Top High End Viking Age of Equipment…" at bounding box center [890, 414] width 862 height 256
click at [779, 280] on button "Allow Emails" at bounding box center [780, 280] width 64 height 24
click at [472, 273] on button "Allow SMS" at bounding box center [487, 280] width 55 height 24
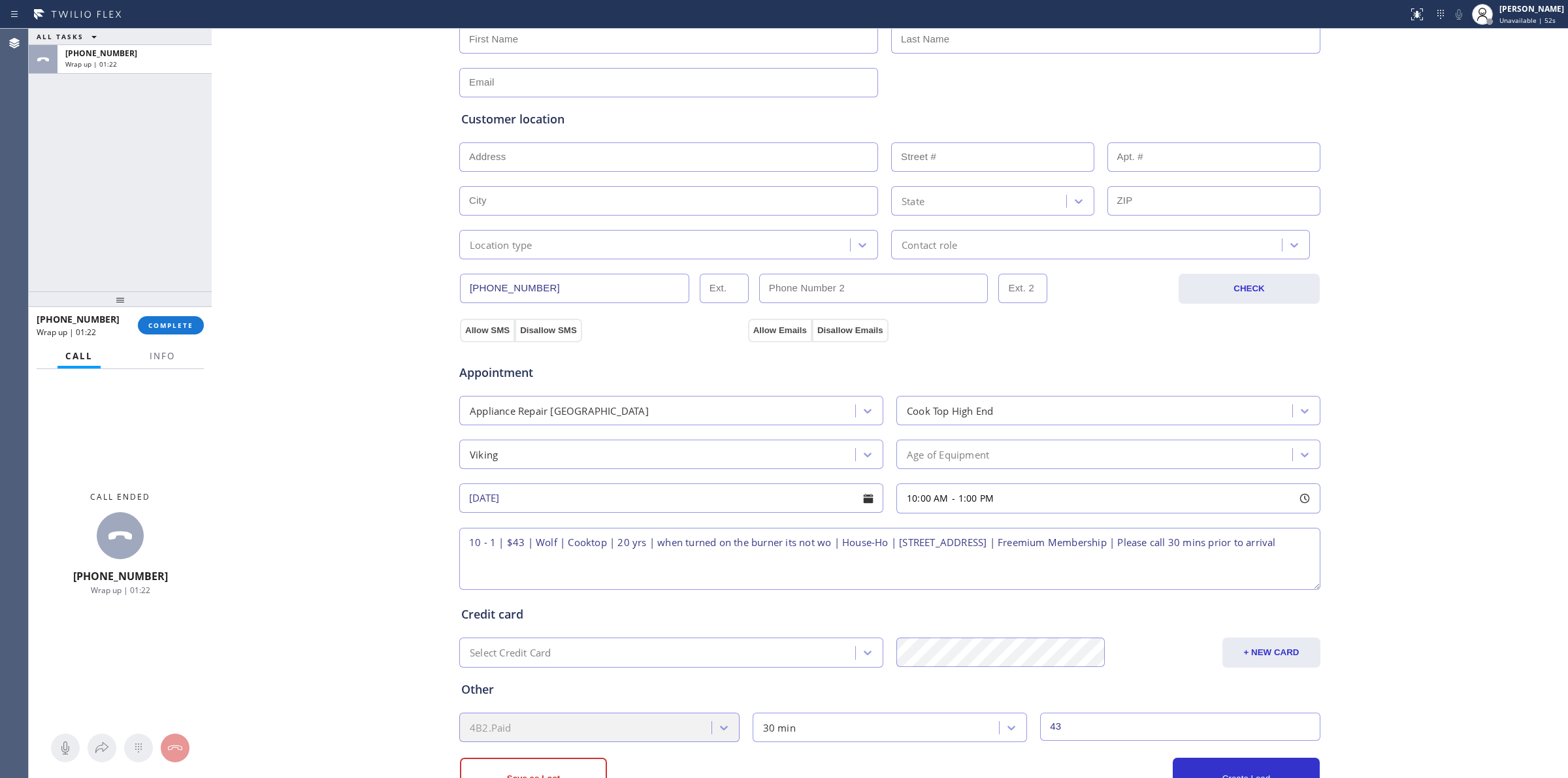
scroll to position [155, 0]
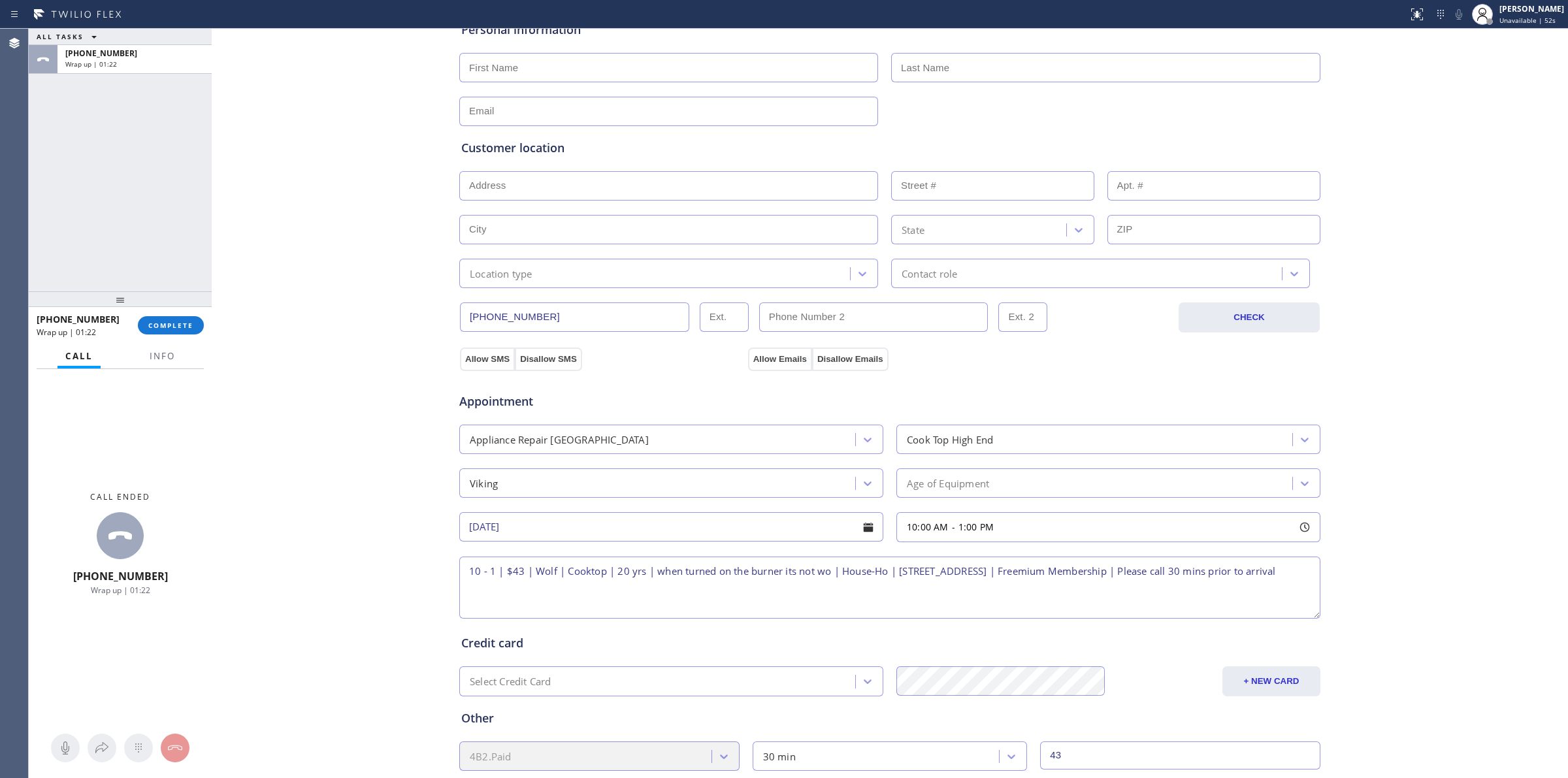
click at [520, 295] on div "[PHONE_NUMBER] CHECK" at bounding box center [890, 310] width 862 height 45
click at [524, 274] on div "Location type" at bounding box center [501, 273] width 62 height 15
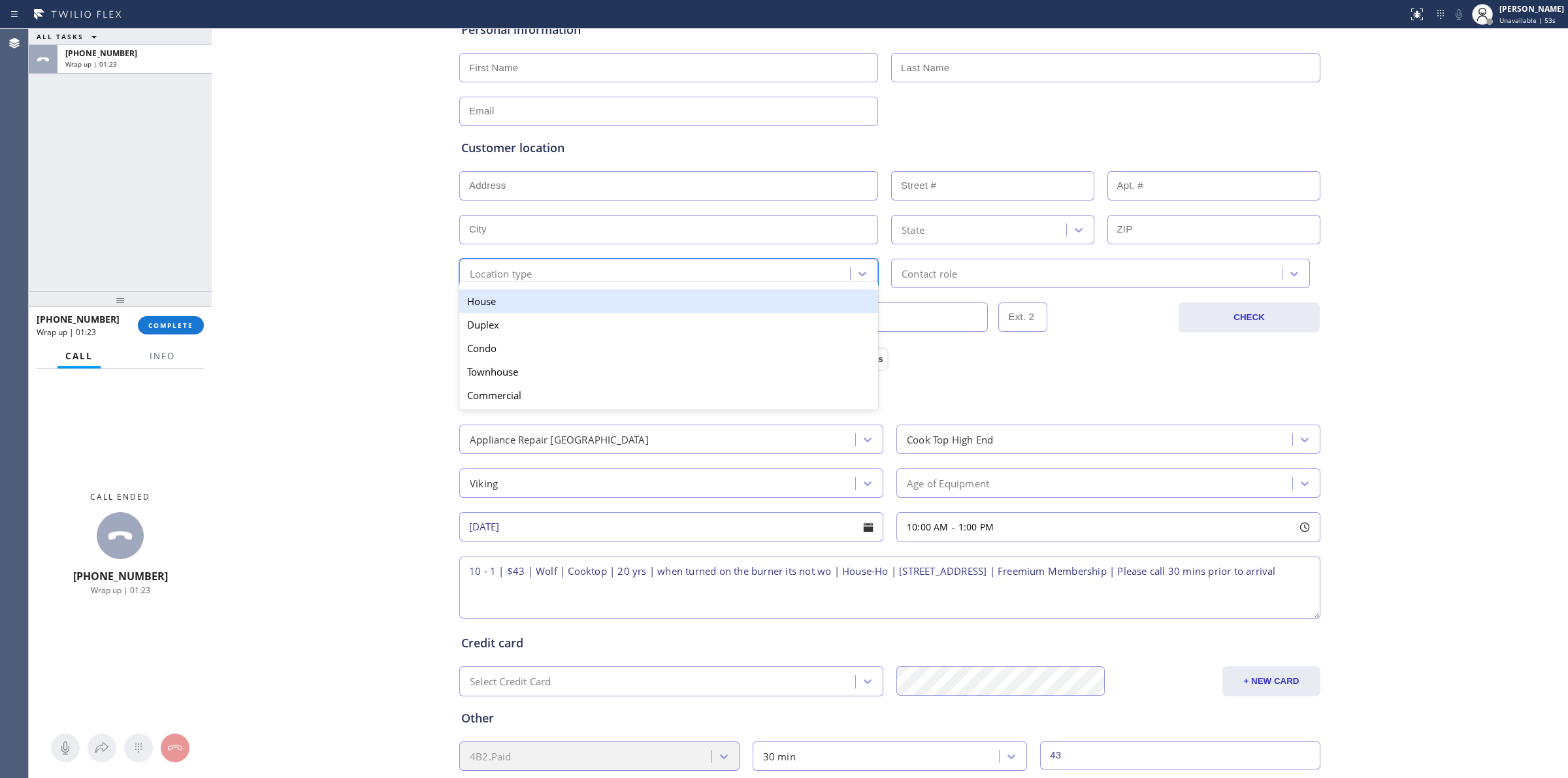
drag, startPoint x: 511, startPoint y: 303, endPoint x: 896, endPoint y: 258, distance: 387.6
click at [519, 303] on div "House" at bounding box center [668, 301] width 419 height 24
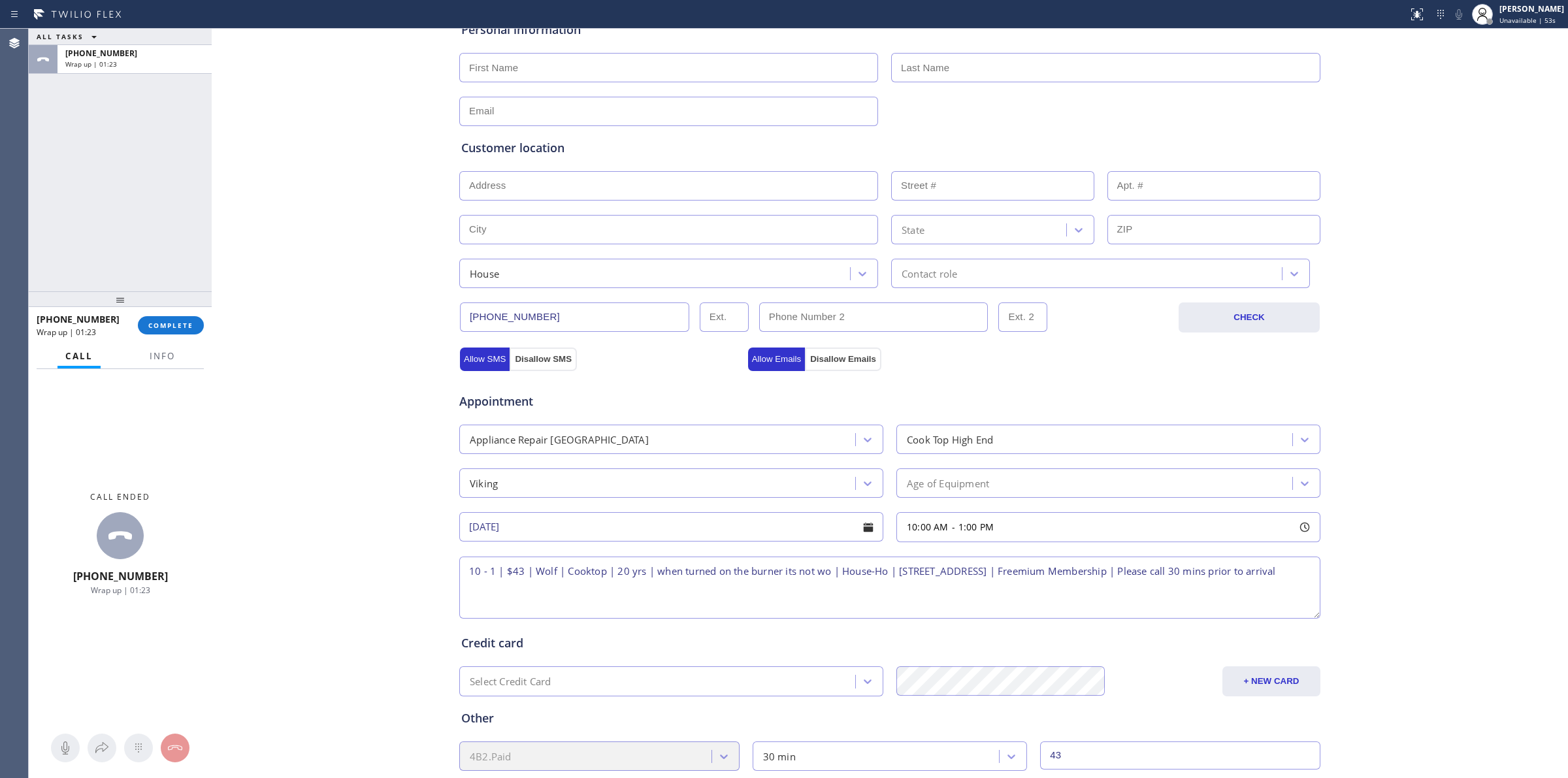
click at [902, 256] on div "House Contact role" at bounding box center [890, 271] width 864 height 32
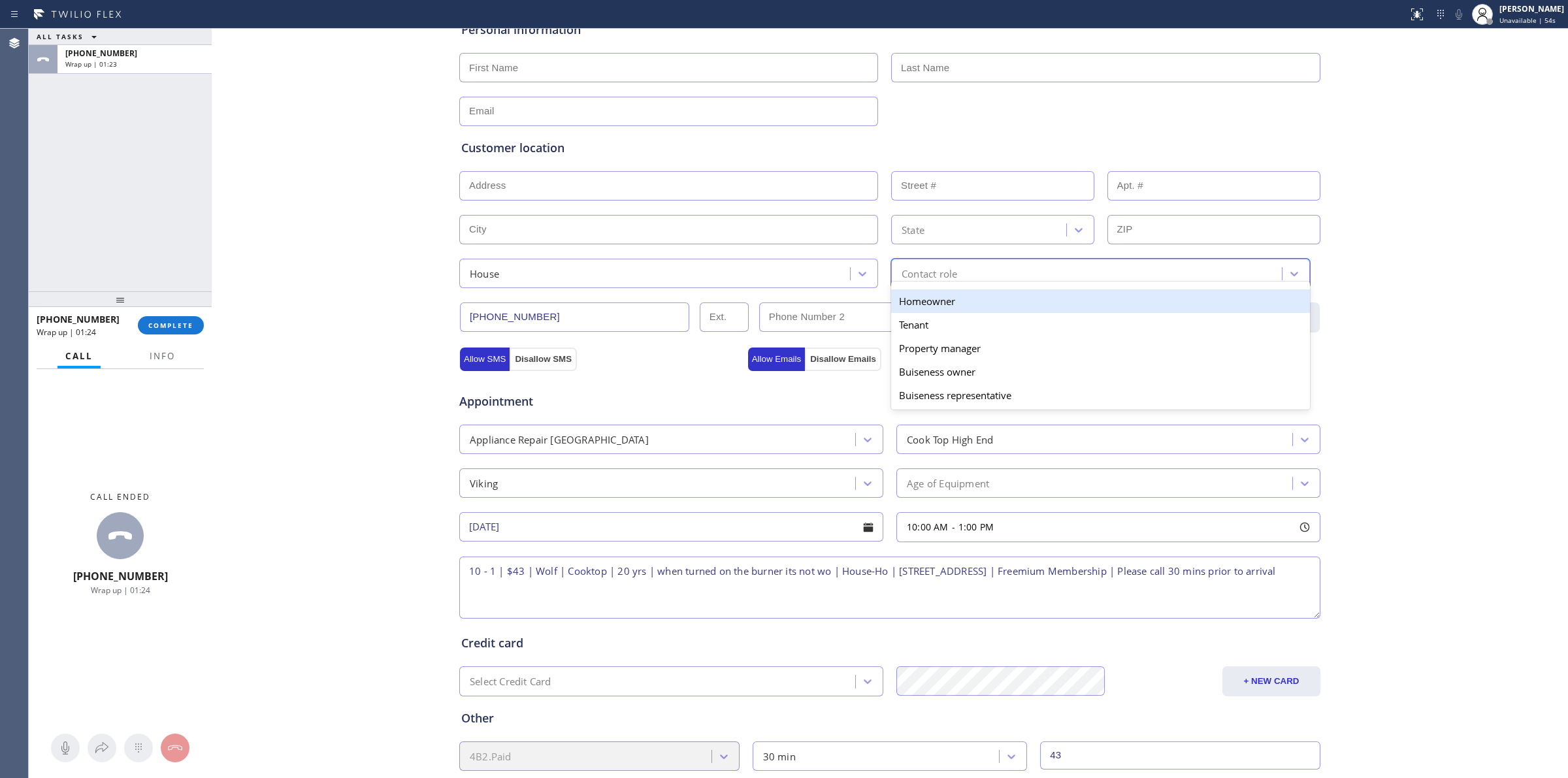
drag, startPoint x: 908, startPoint y: 262, endPoint x: 916, endPoint y: 288, distance: 27.2
click at [908, 265] on div "Contact role" at bounding box center [1100, 274] width 419 height 30
click at [916, 307] on div "Homeowner" at bounding box center [1100, 301] width 419 height 24
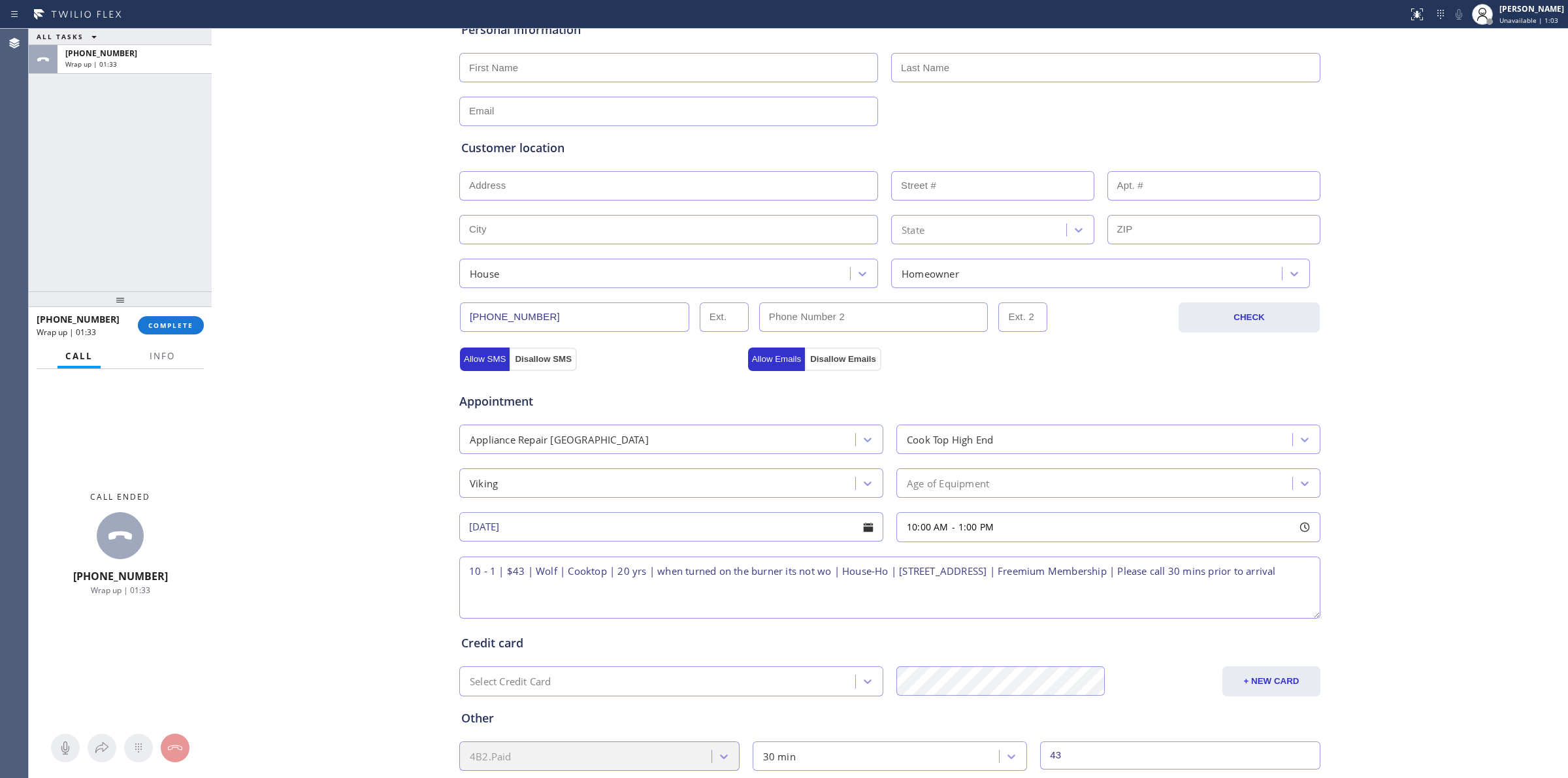
click at [620, 194] on input "text" at bounding box center [668, 186] width 419 height 30
paste input "[STREET_ADDRESS]"
drag, startPoint x: 318, startPoint y: 220, endPoint x: 345, endPoint y: 220, distance: 27.0
click at [324, 220] on div "Business location Subzero Repair Professionals ([GEOGRAPHIC_DATA], Google Ads) …" at bounding box center [890, 382] width 1350 height 893
click at [540, 191] on input "[STREET_ADDRESS]" at bounding box center [668, 186] width 419 height 30
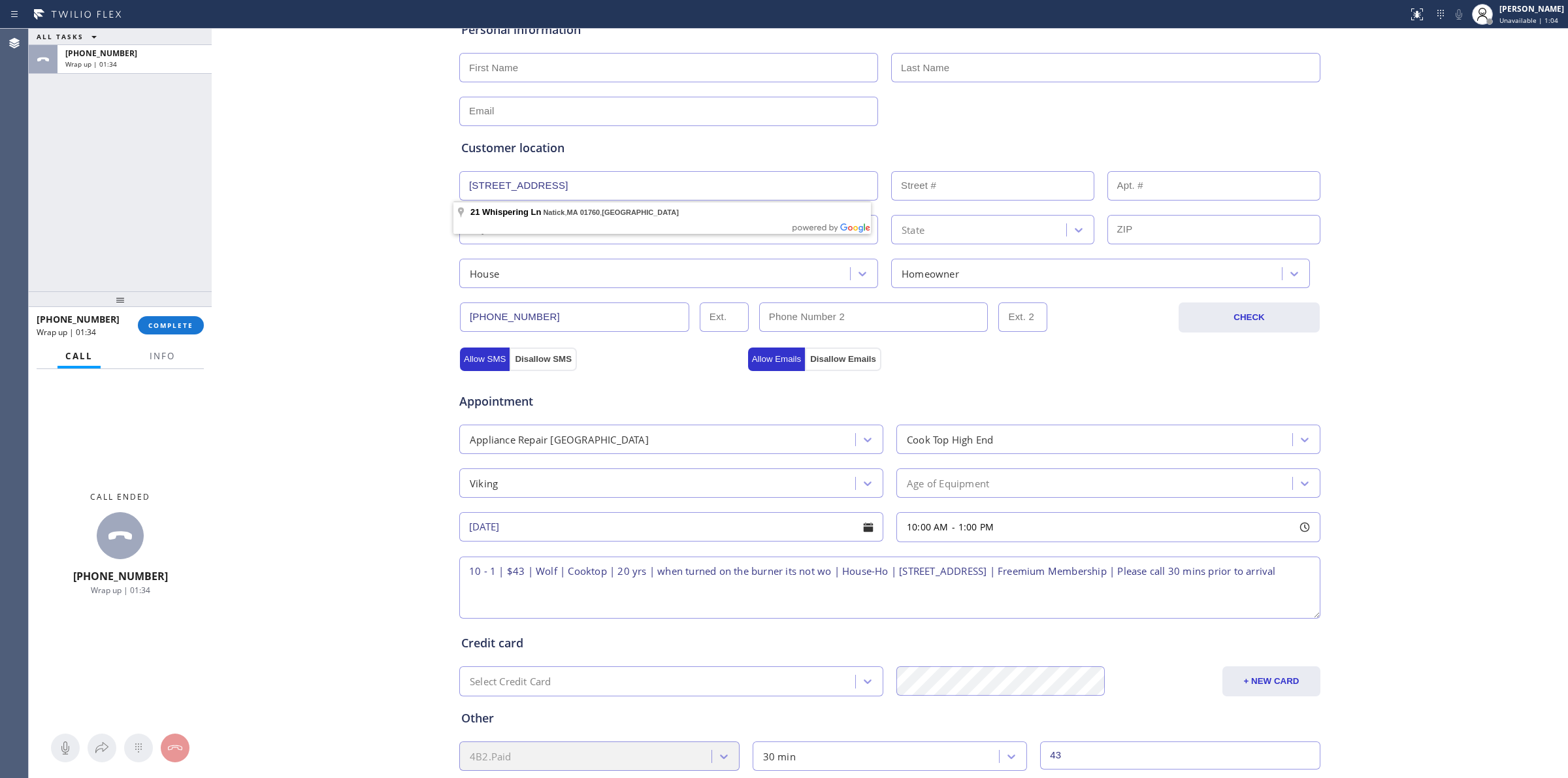
type input "21 Whispering Ln"
type input "21"
type input "Natick"
type input "01760"
click at [309, 213] on div "Business location Subzero Repair Professionals ([GEOGRAPHIC_DATA], Google Ads) …" at bounding box center [890, 382] width 1350 height 893
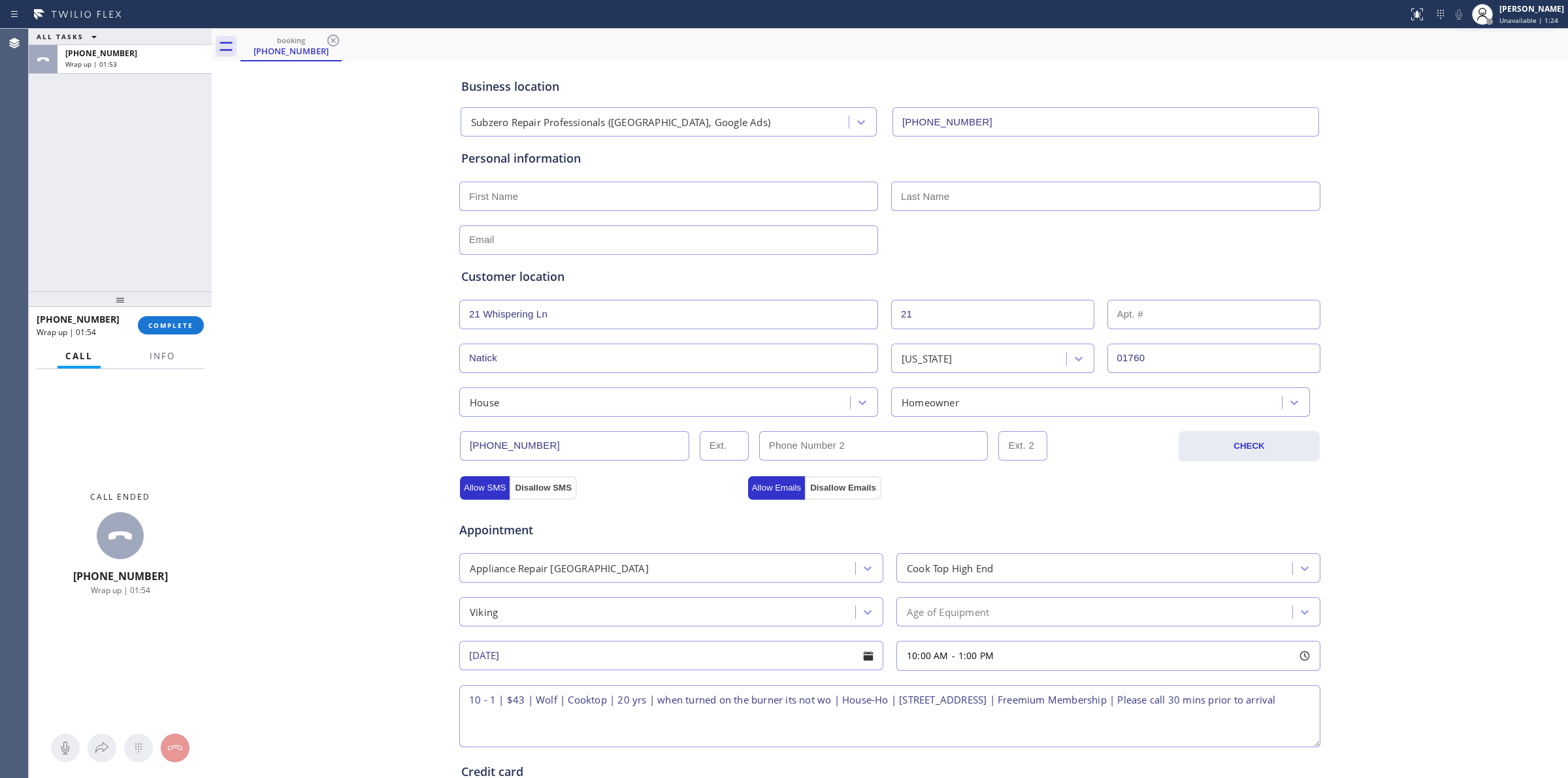
scroll to position [0, 0]
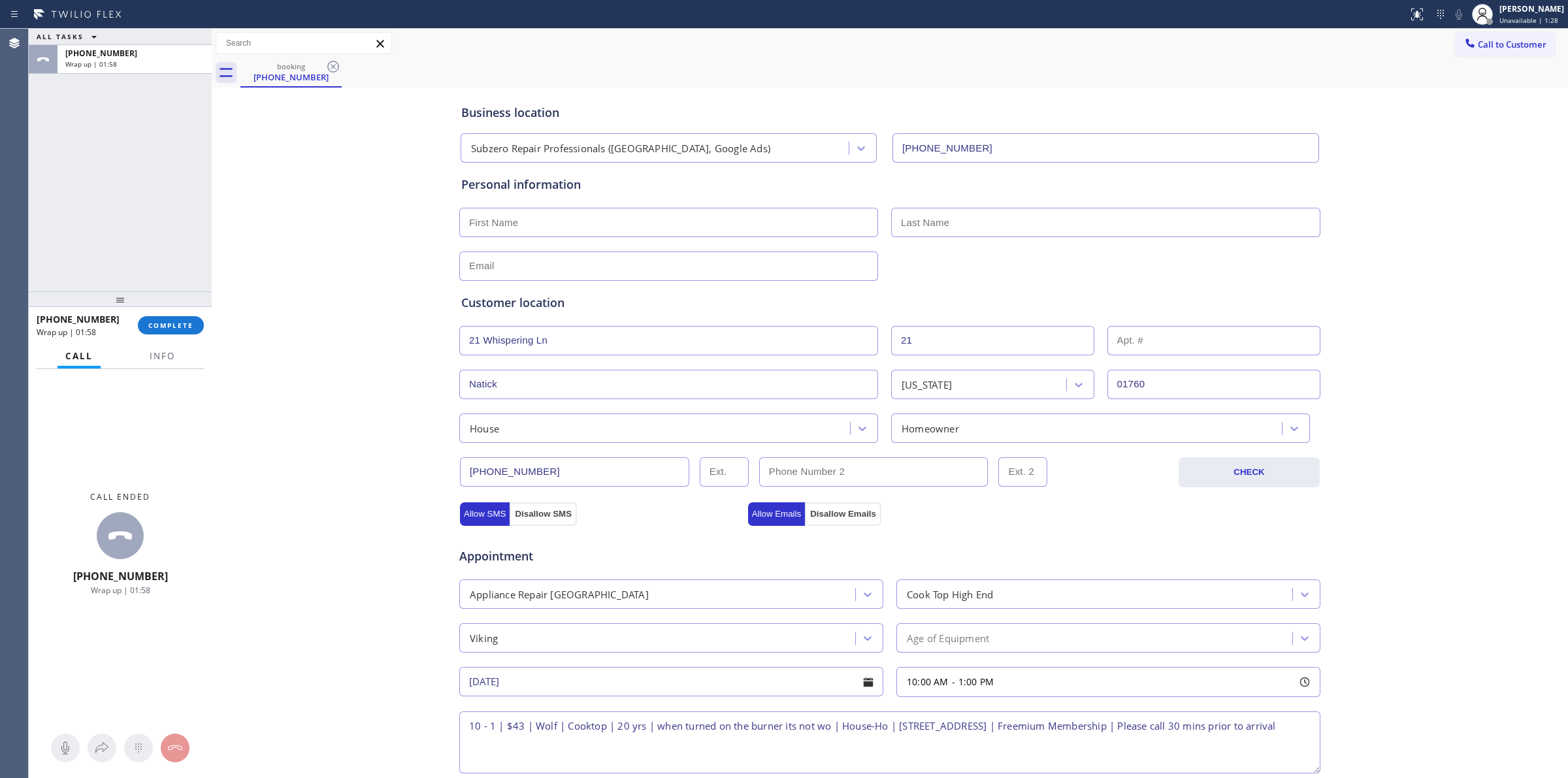
drag, startPoint x: 500, startPoint y: 230, endPoint x: 528, endPoint y: 239, distance: 29.4
click at [500, 230] on input "text" at bounding box center [668, 222] width 419 height 30
paste input "[PERSON_NAME]"
type input "[PERSON_NAME]"
paste input "Teng"
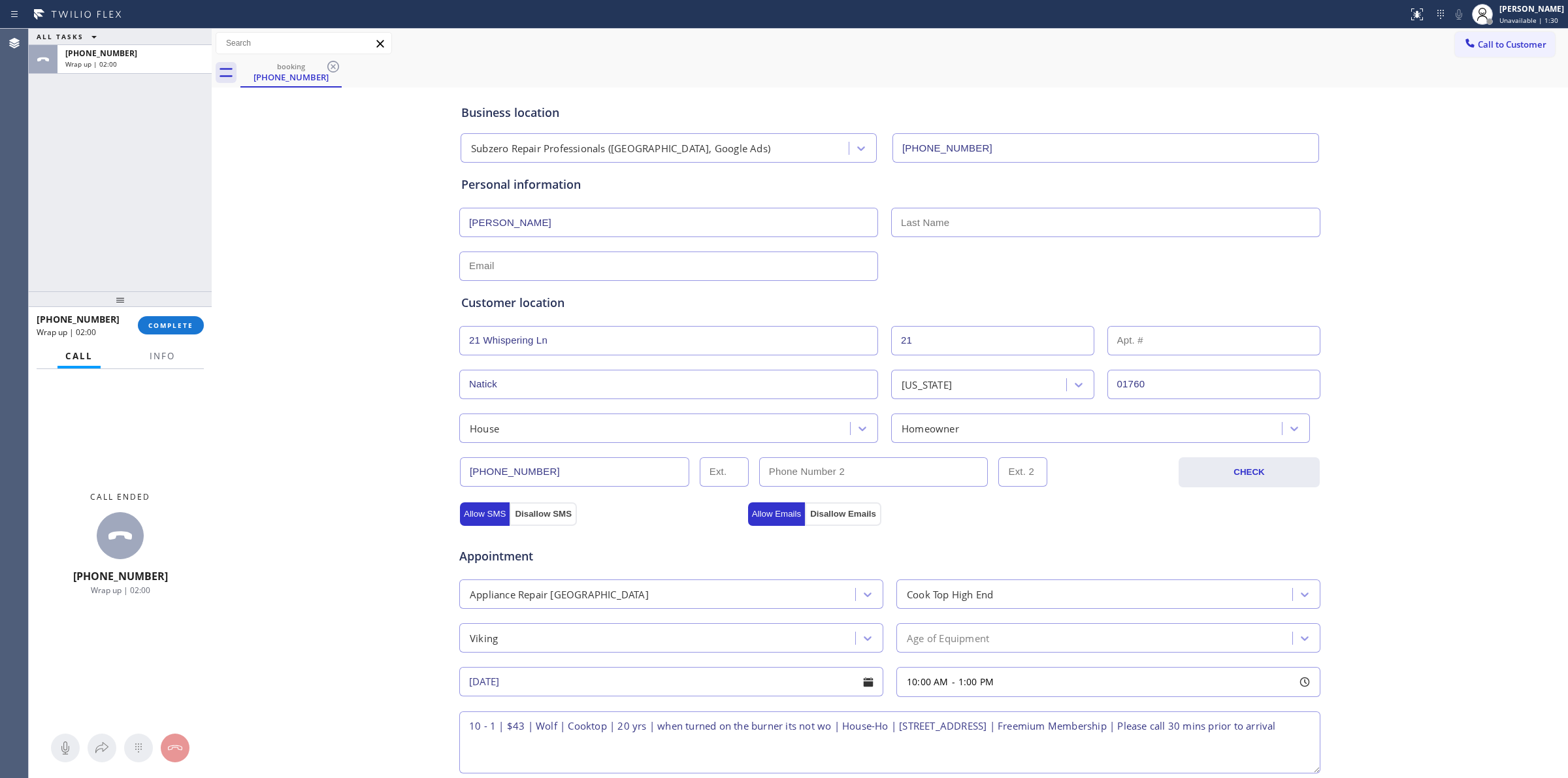
drag, startPoint x: 902, startPoint y: 221, endPoint x: 919, endPoint y: 260, distance: 42.5
click at [902, 221] on input "text" at bounding box center [1105, 222] width 429 height 30
type input "Teng"
click at [932, 282] on div "Customer location >> ADD NEW ADDRESS << + NEW ADDRESS [STREET_ADDRESS][US_STATE…" at bounding box center [890, 359] width 862 height 167
paste input "[EMAIL_ADDRESS][DOMAIN_NAME]"
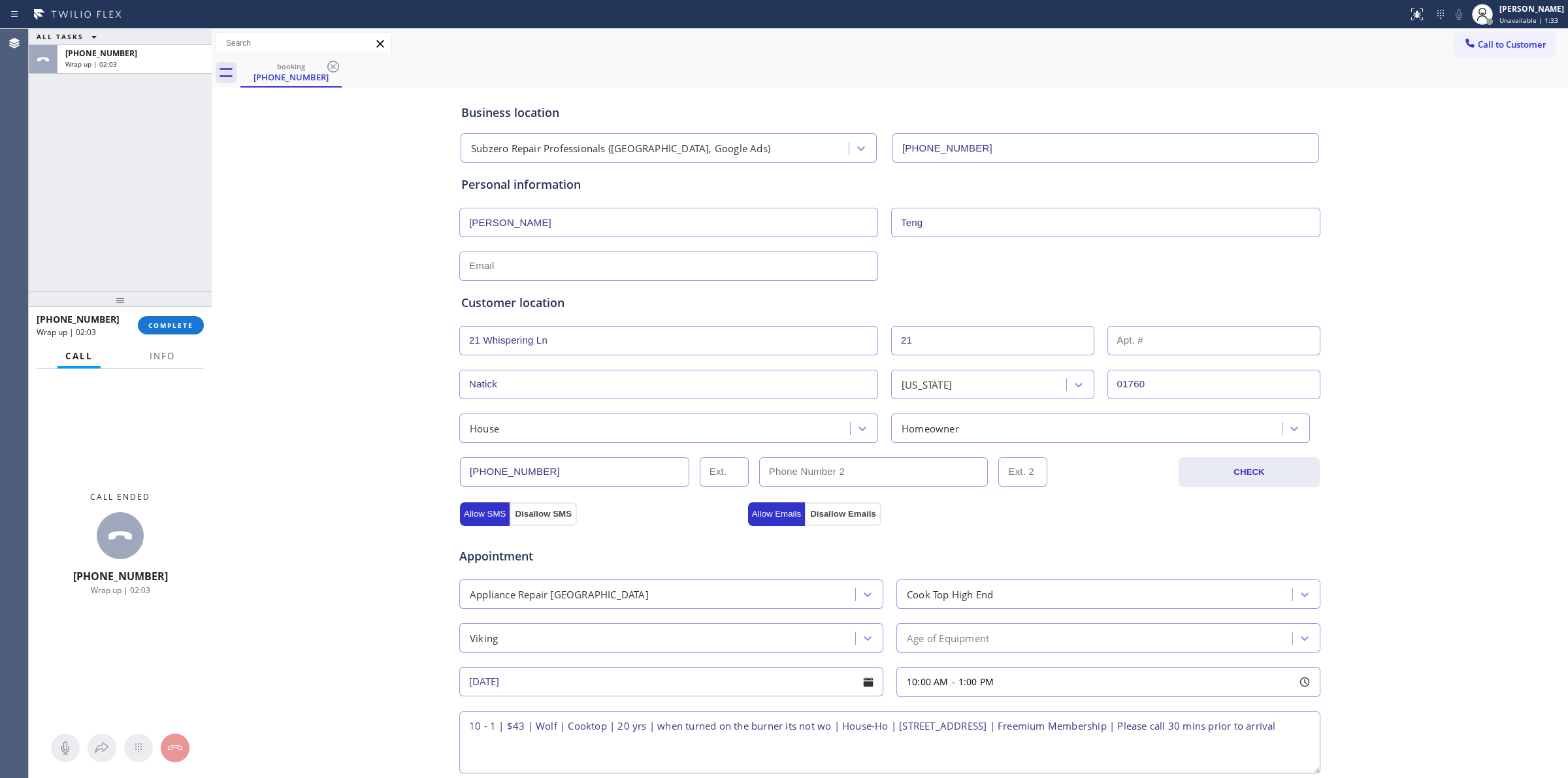
drag, startPoint x: 515, startPoint y: 271, endPoint x: 370, endPoint y: 276, distance: 145.1
click at [508, 271] on input "text" at bounding box center [668, 266] width 419 height 30
type input "[EMAIL_ADDRESS][DOMAIN_NAME]"
click at [358, 277] on div "Business location Subzero Repair Professionals ([GEOGRAPHIC_DATA], Google Ads) …" at bounding box center [890, 537] width 1350 height 893
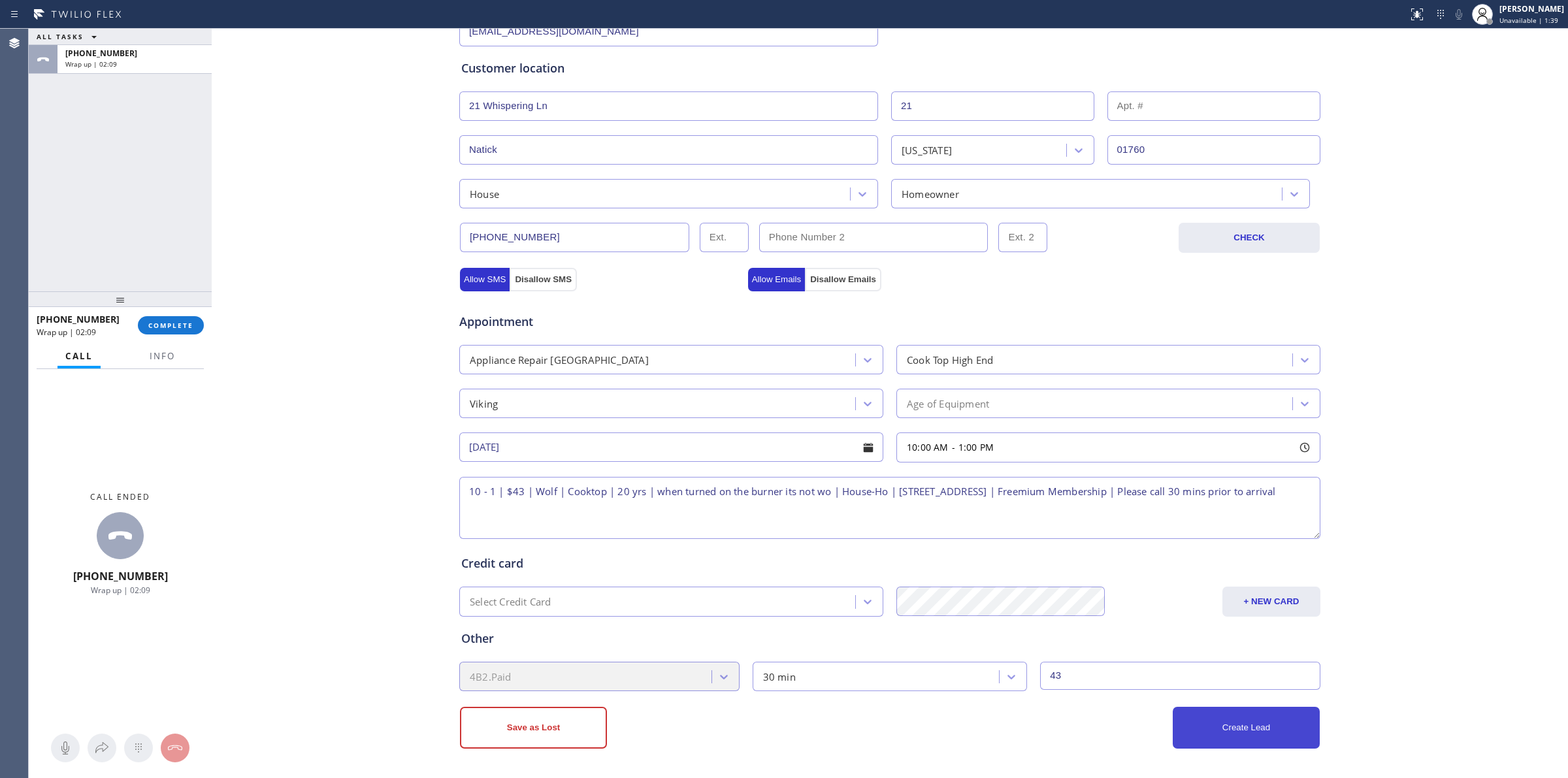
click at [1240, 723] on button "Create Lead" at bounding box center [1247, 727] width 147 height 42
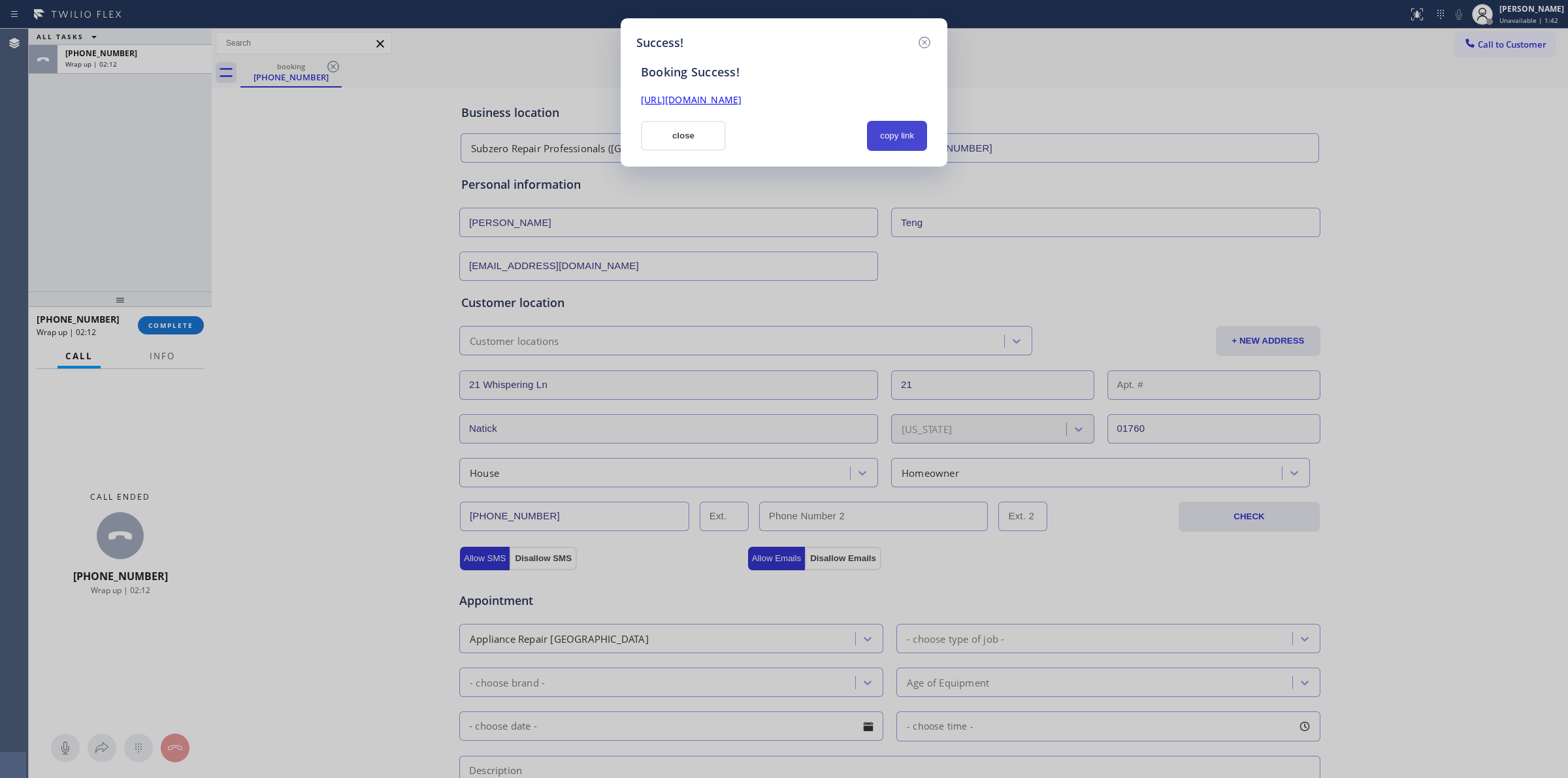
click at [913, 144] on button "copy link" at bounding box center [897, 135] width 60 height 30
drag, startPoint x: 893, startPoint y: 129, endPoint x: 663, endPoint y: 134, distance: 230.1
click at [887, 131] on button "copy link" at bounding box center [897, 135] width 60 height 30
click at [658, 134] on button "close" at bounding box center [684, 135] width 85 height 30
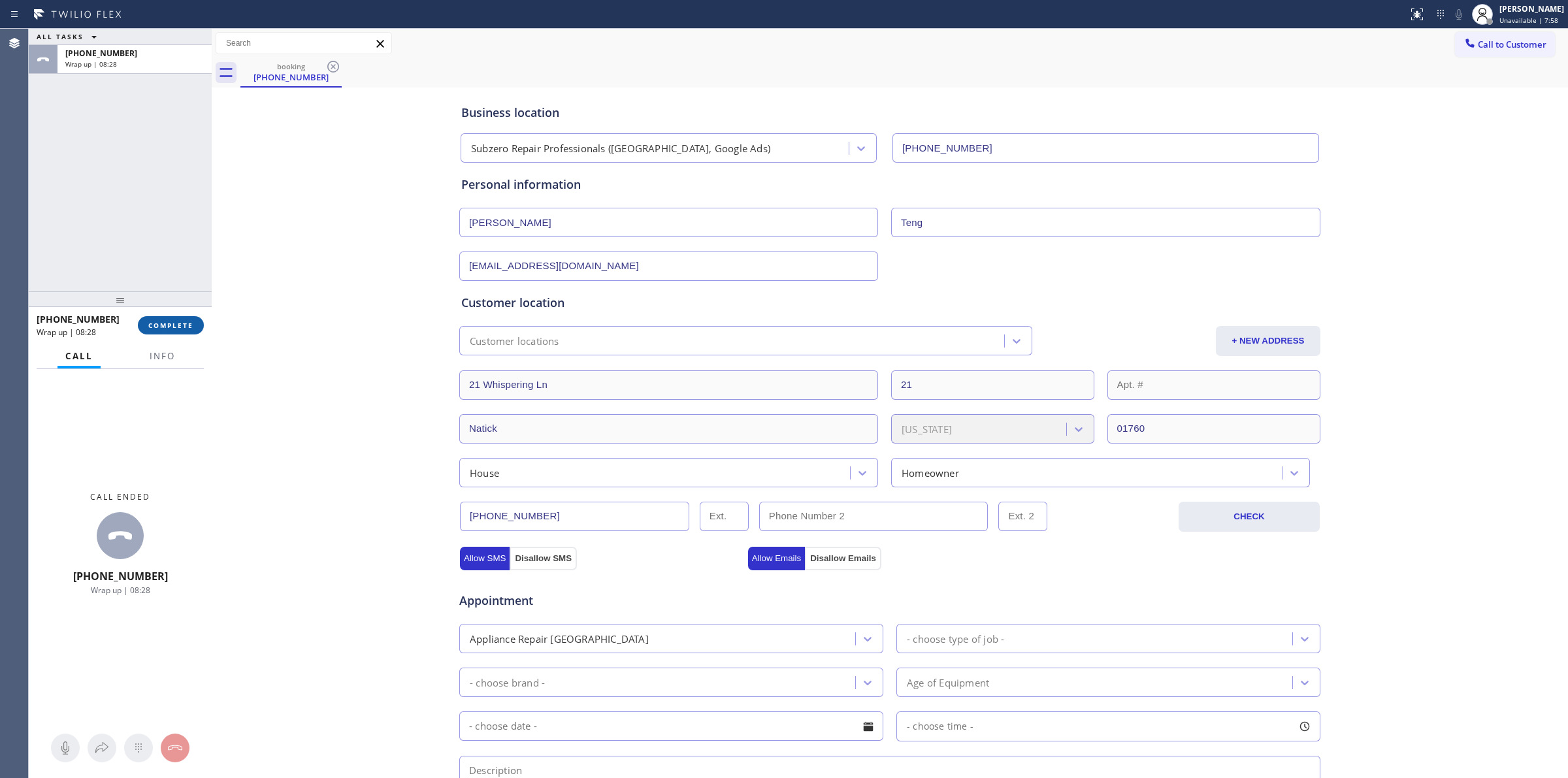
click at [179, 324] on span "COMPLETE" at bounding box center [170, 325] width 45 height 9
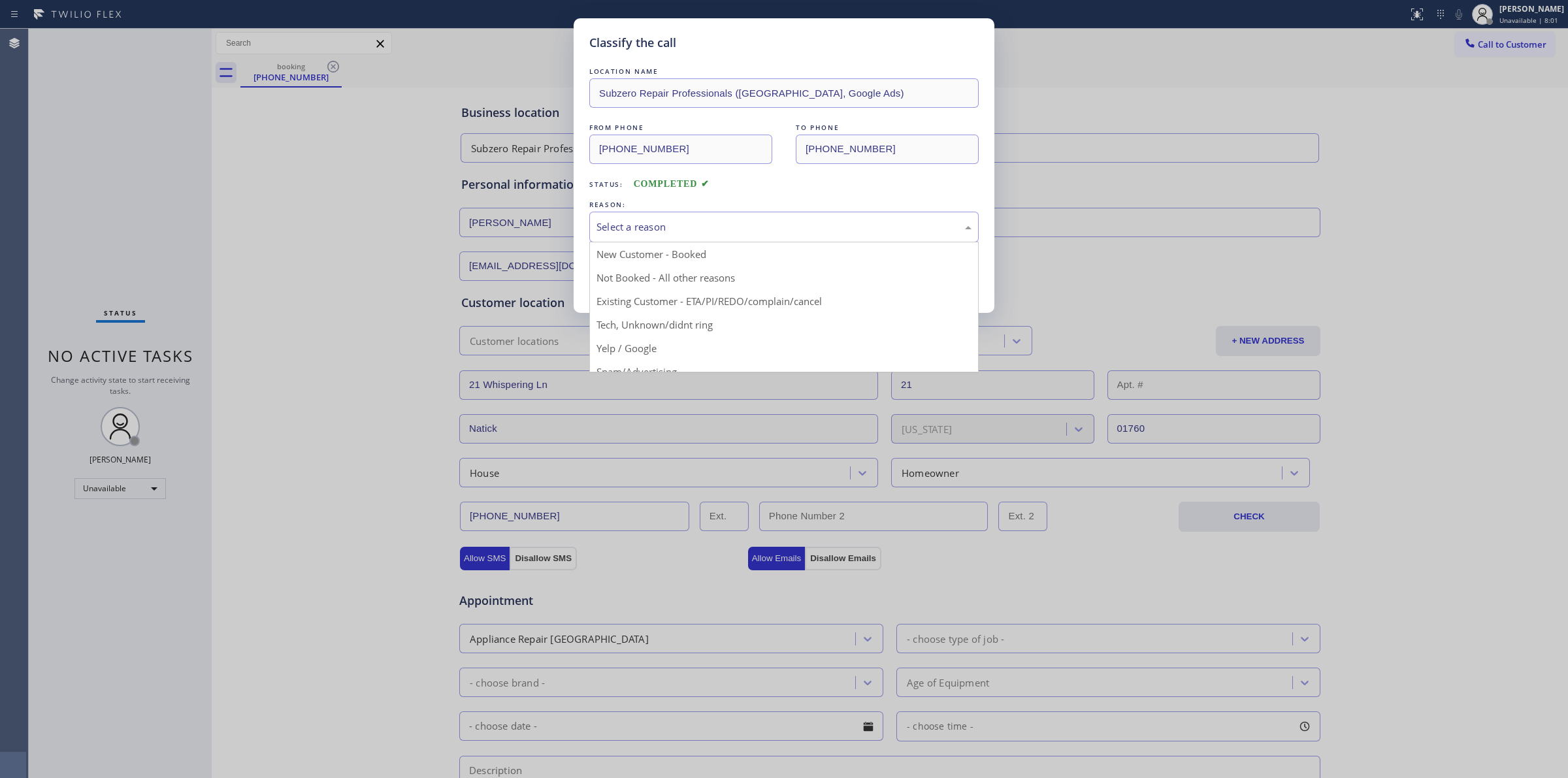
click at [631, 229] on div "Select a reason" at bounding box center [784, 227] width 375 height 15
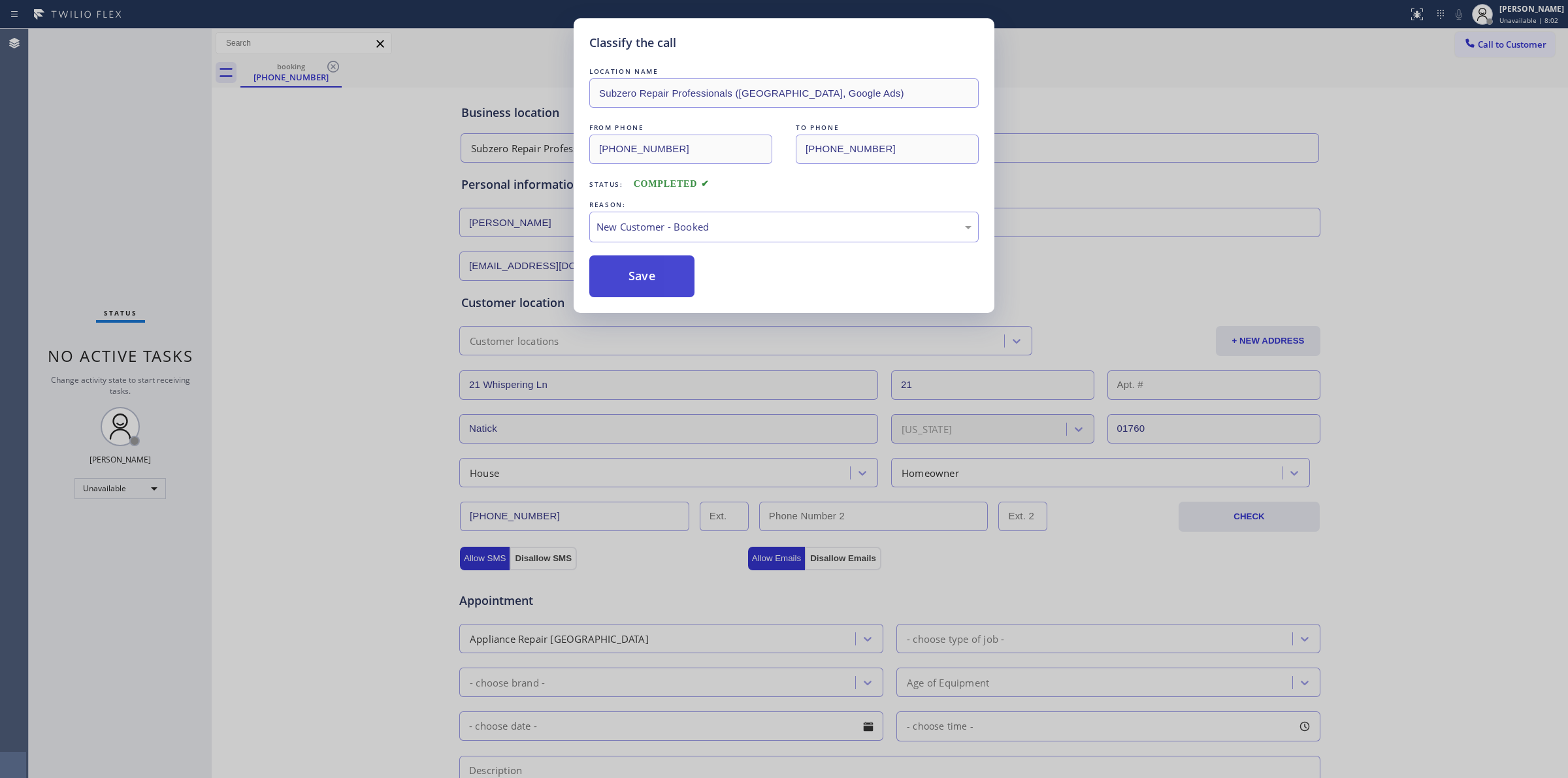
click at [680, 286] on button "Save" at bounding box center [641, 276] width 105 height 42
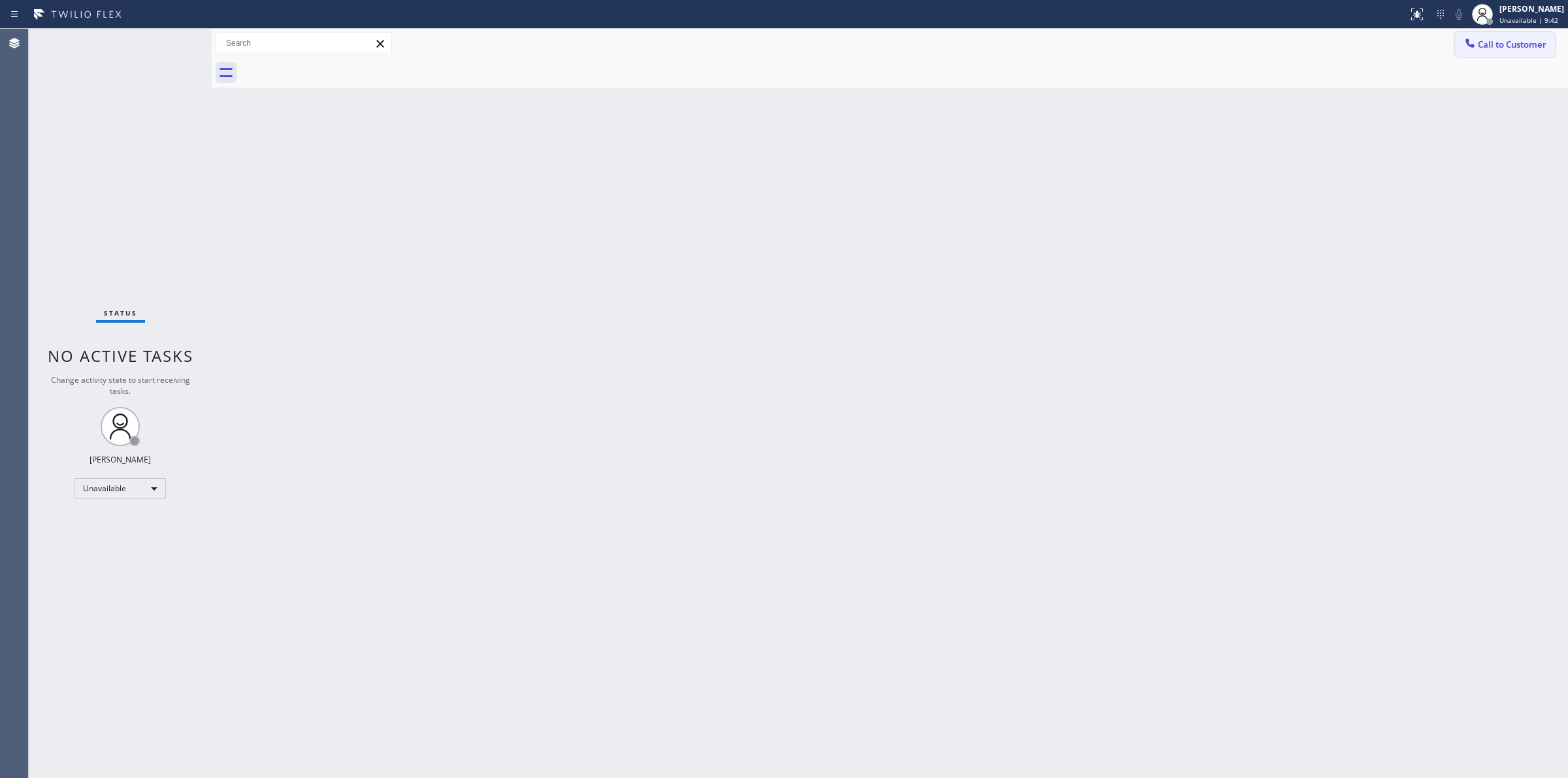
click at [1474, 37] on icon at bounding box center [1470, 43] width 13 height 13
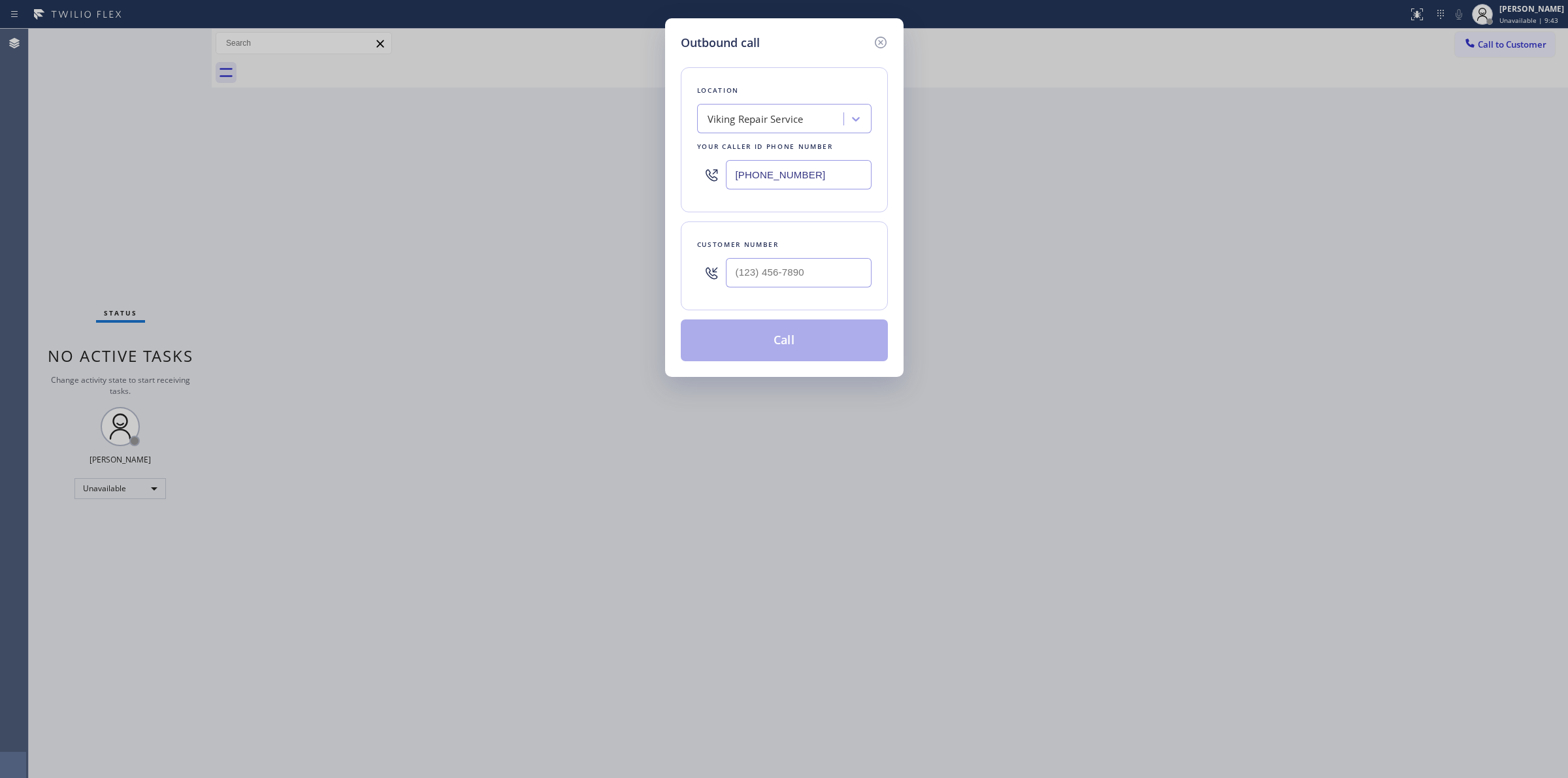
paste input "Subzero Repair Professionals ([GEOGRAPHIC_DATA], Google Ads)"
type input "Subzero Repair Professionals ([GEOGRAPHIC_DATA], Google Ads)"
click at [746, 158] on div "4B2.Paid Subzero Repair Professionals ([GEOGRAPHIC_DATA], Google Ads)" at bounding box center [784, 159] width 175 height 50
type input "[PHONE_NUMBER]"
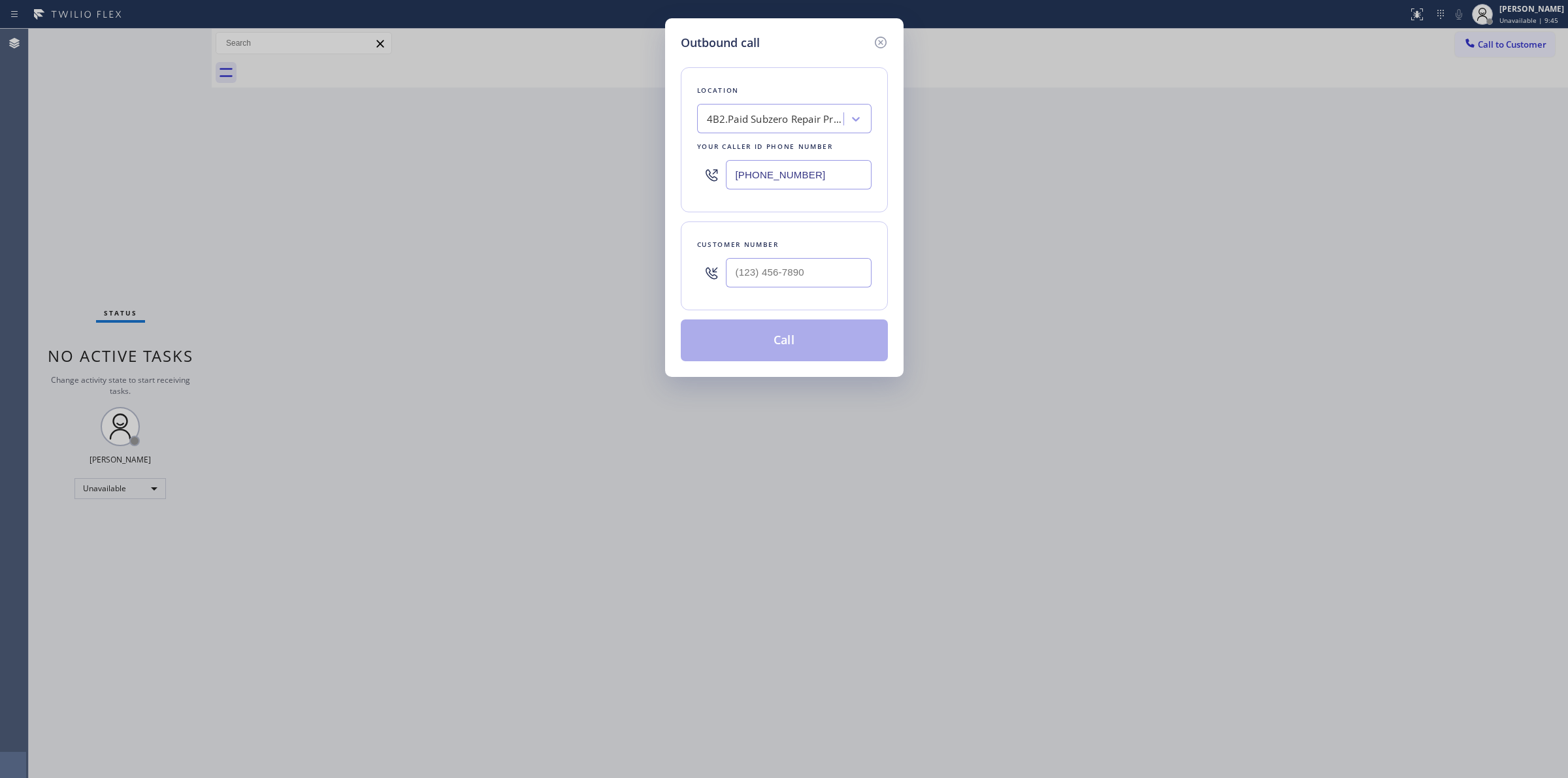
click at [828, 178] on input "[PHONE_NUMBER]" at bounding box center [799, 175] width 146 height 30
click at [783, 268] on input "(___) ___-____" at bounding box center [799, 273] width 146 height 30
paste input "714) 528-8455"
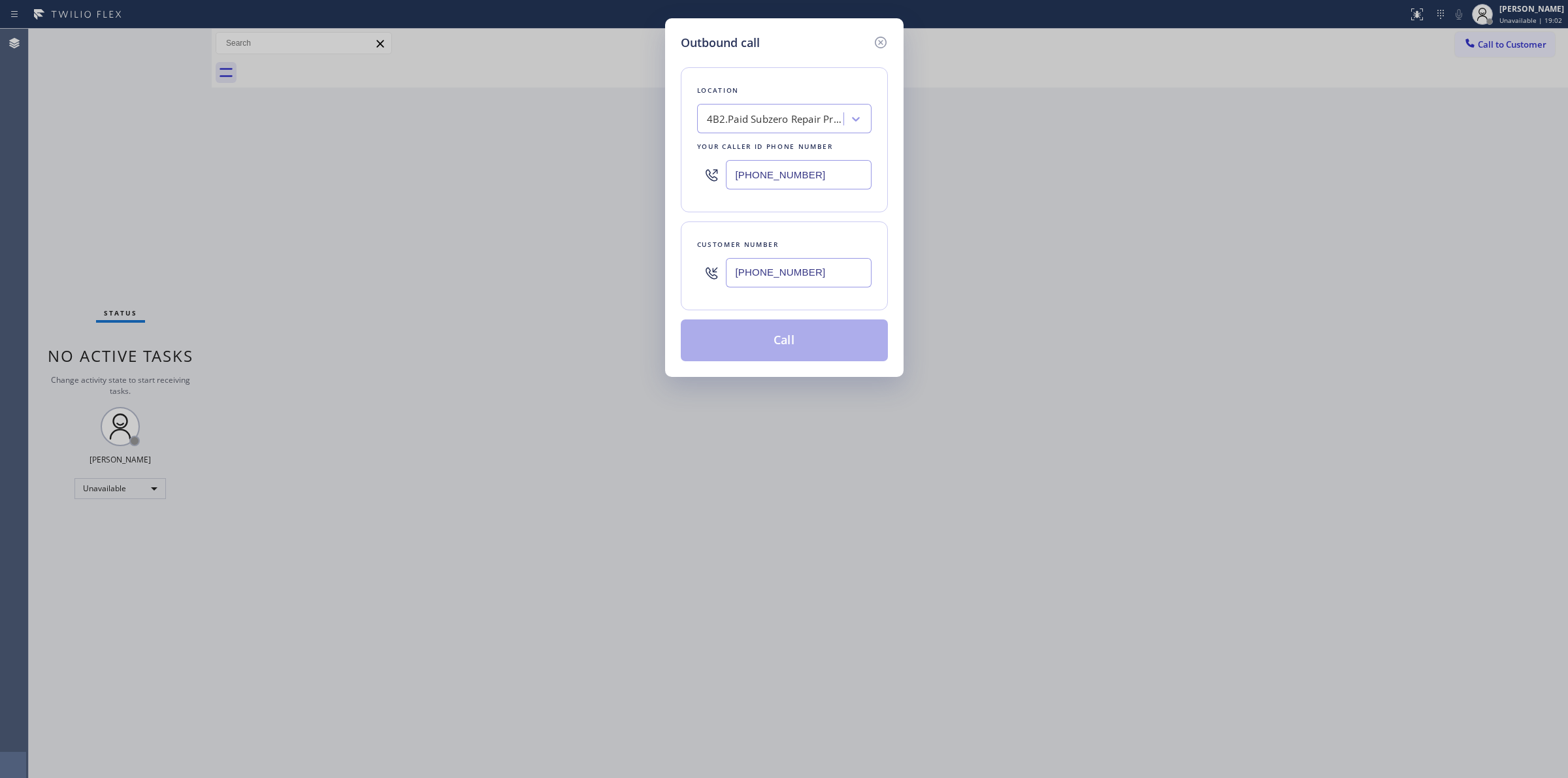
type input "[PHONE_NUMBER]"
click at [796, 100] on div "Location 4B2.Paid Subzero Repair Professionals ([GEOGRAPHIC_DATA], Google Ads) …" at bounding box center [784, 139] width 207 height 145
click at [786, 317] on div "Location 4B2.Paid Subzero Repair Professionals ([GEOGRAPHIC_DATA], Google Ads) …" at bounding box center [784, 206] width 207 height 309
click at [781, 335] on button "Call" at bounding box center [784, 341] width 207 height 42
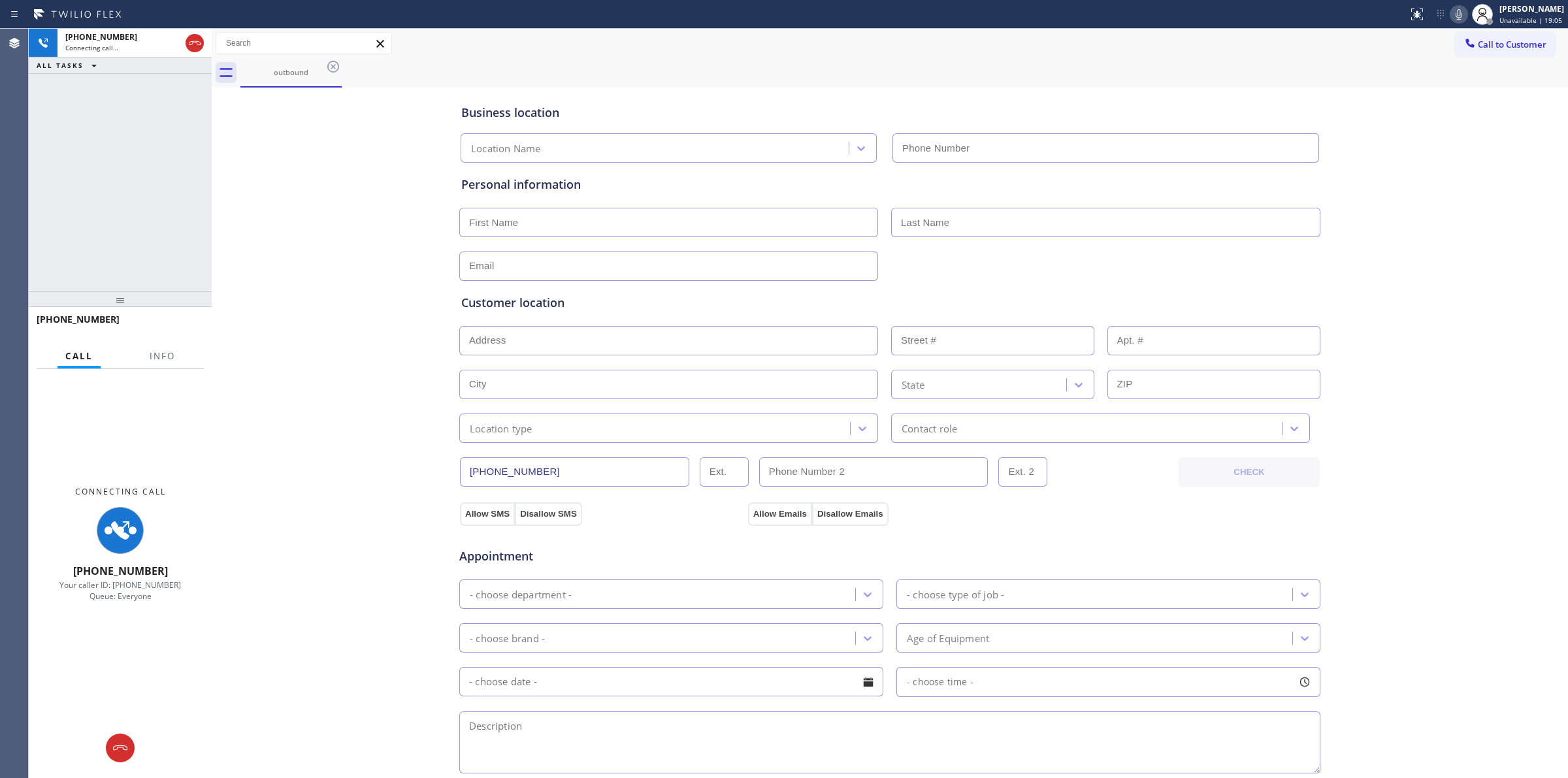
click at [1461, 13] on icon at bounding box center [1459, 14] width 16 height 16
type input "[PHONE_NUMBER]"
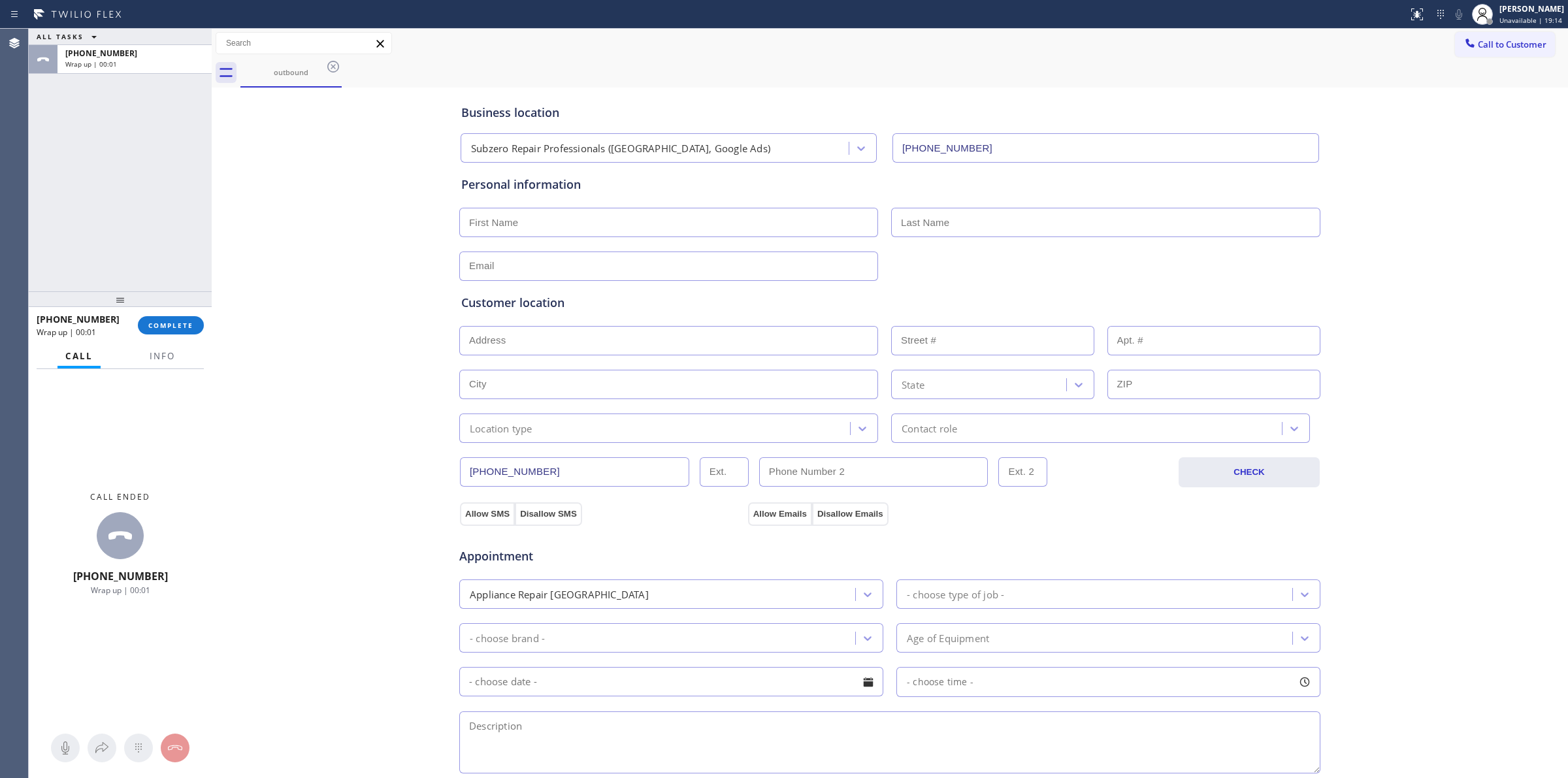
drag, startPoint x: 1463, startPoint y: 41, endPoint x: 1462, endPoint y: 48, distance: 7.1
click at [1464, 41] on div at bounding box center [1470, 44] width 16 height 16
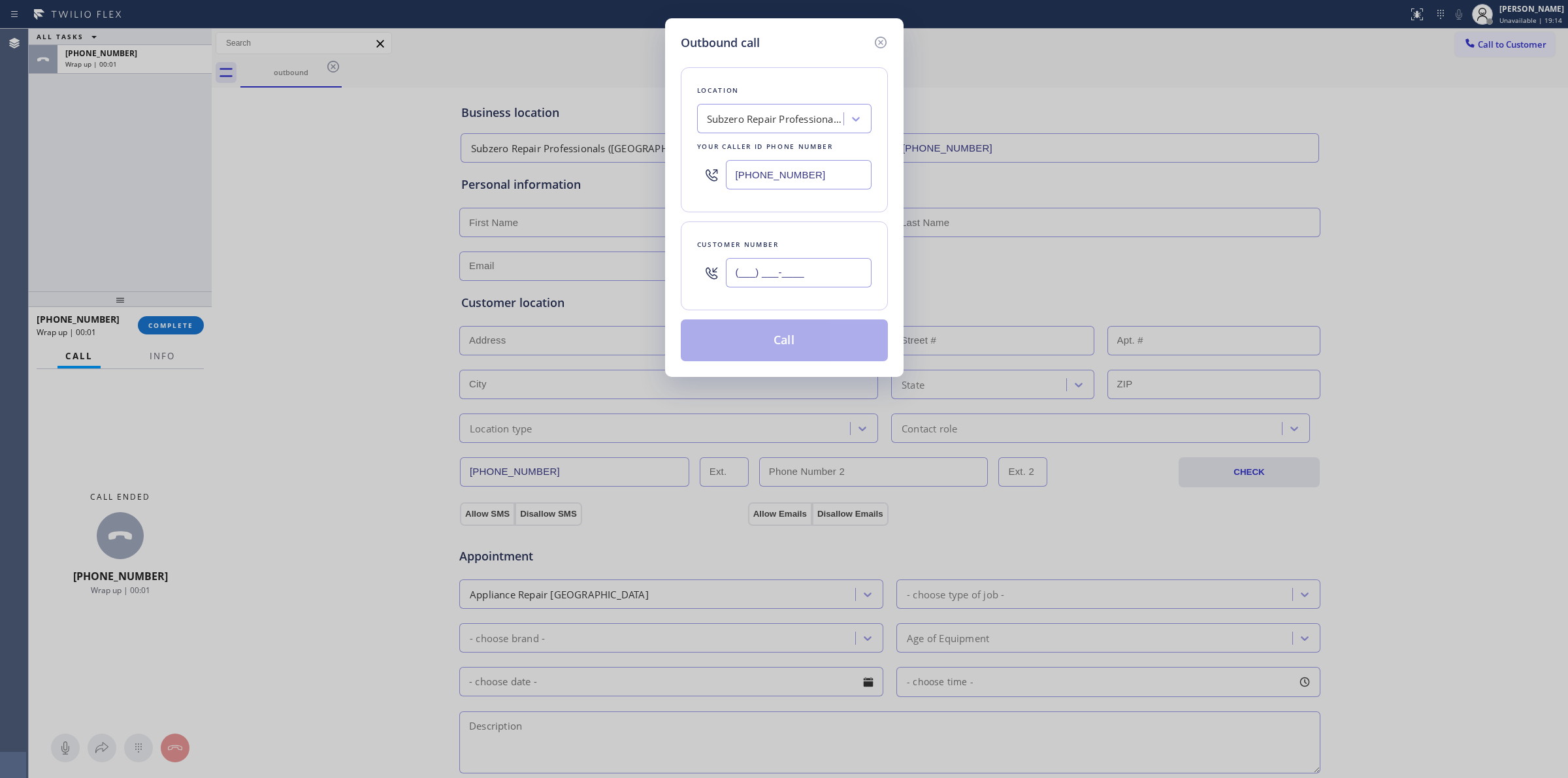
paste input "714) 528-8455"
click at [791, 279] on input "[PHONE_NUMBER]" at bounding box center [799, 273] width 146 height 30
type input "[PHONE_NUMBER]"
click at [789, 318] on div "Location Subzero Repair Professionals ([GEOGRAPHIC_DATA], Google Ads) Your call…" at bounding box center [784, 206] width 207 height 309
click at [795, 336] on button "Call" at bounding box center [784, 341] width 207 height 42
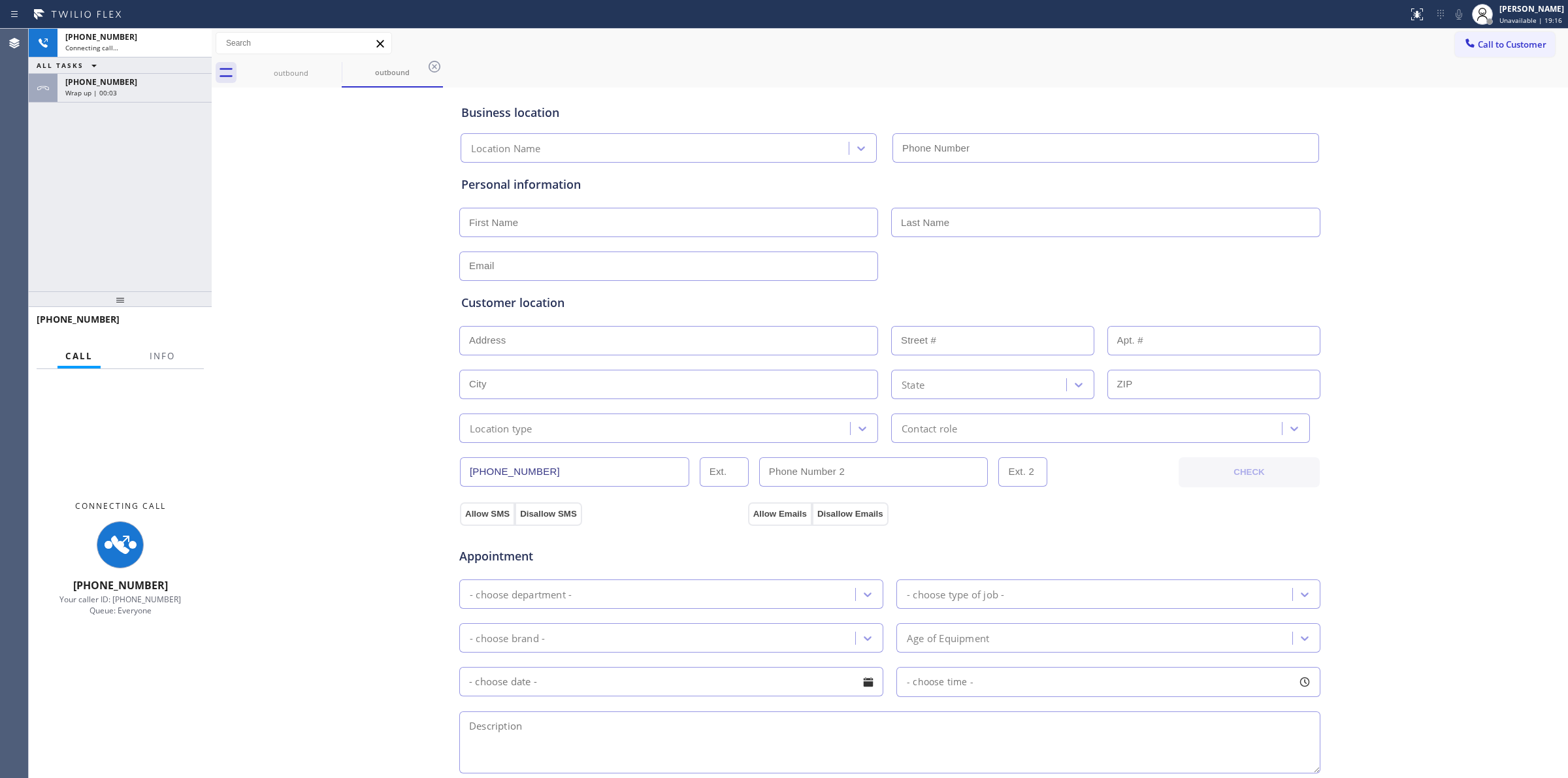
type input "[PHONE_NUMBER]"
click at [1470, 101] on div "Business location Subzero Repair Professionals ([GEOGRAPHIC_DATA], Google Ads) …" at bounding box center [890, 537] width 1350 height 893
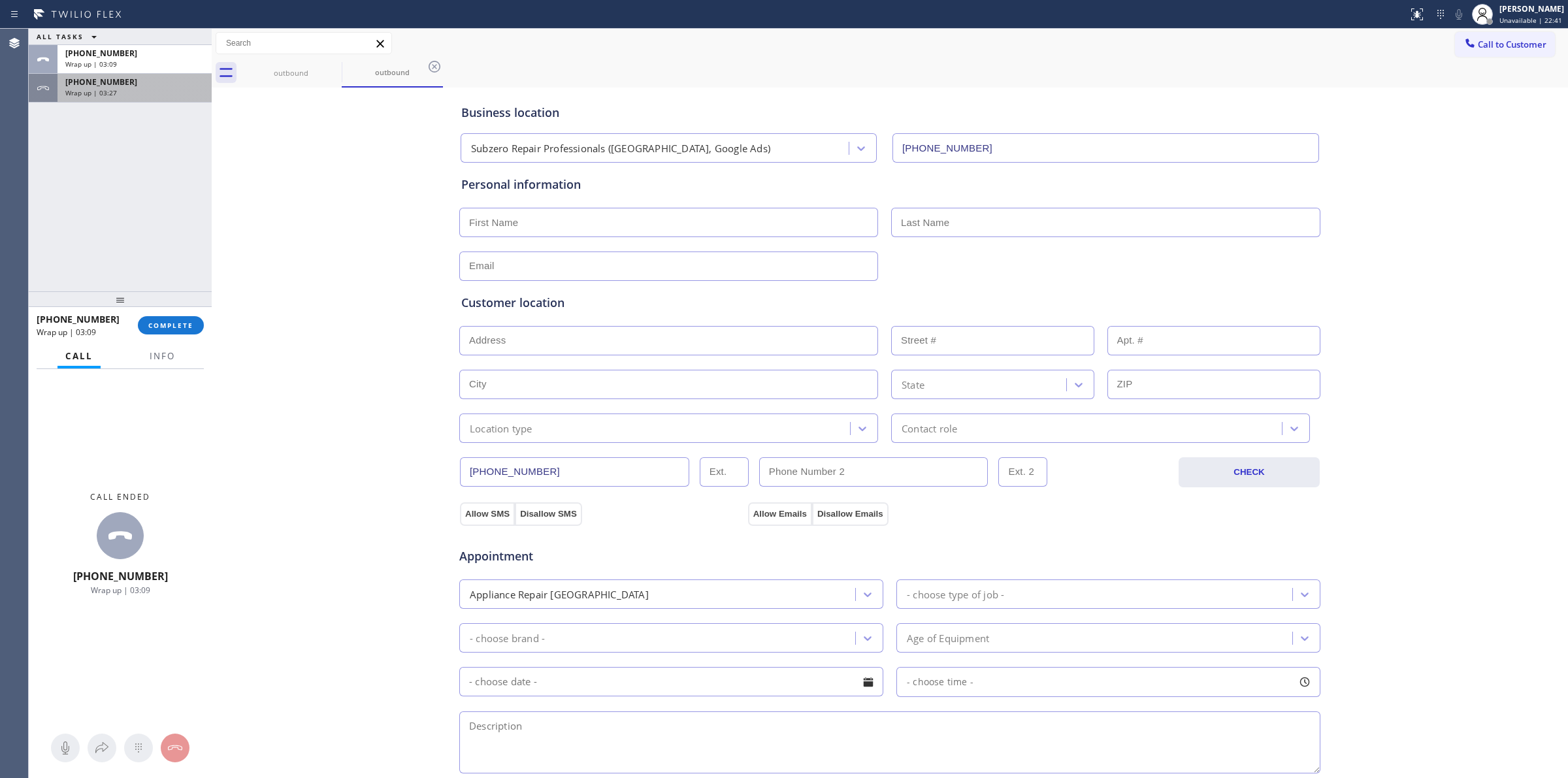
click at [128, 100] on div "[PHONE_NUMBER] Wrap up | 03:27" at bounding box center [132, 88] width 149 height 29
click at [200, 329] on button "COMPLETE" at bounding box center [170, 325] width 66 height 19
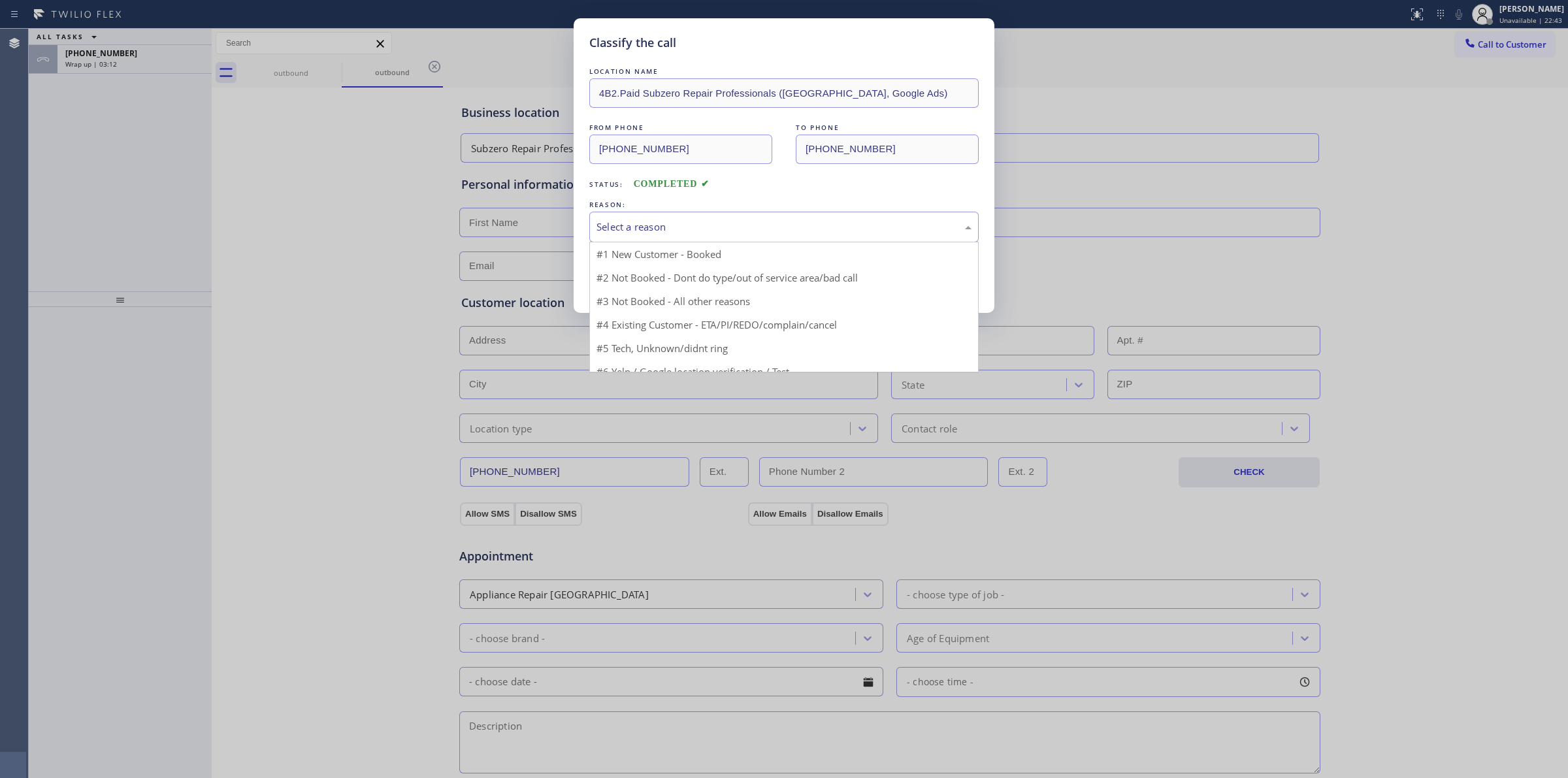
click at [697, 227] on div "Select a reason" at bounding box center [784, 227] width 375 height 15
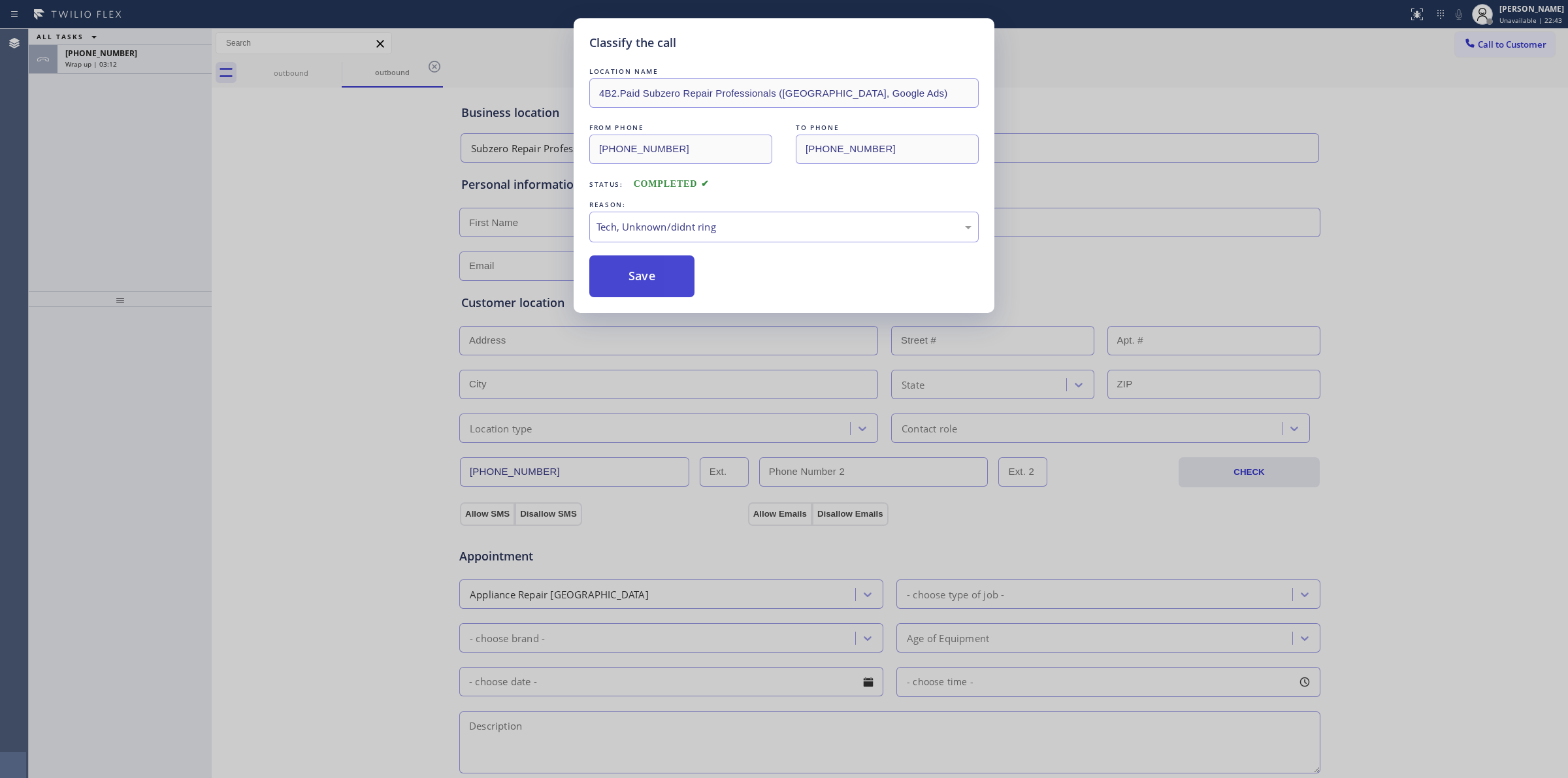
click at [648, 272] on button "Save" at bounding box center [641, 276] width 105 height 42
click at [129, 57] on div "[PHONE_NUMBER]" at bounding box center [135, 53] width 138 height 11
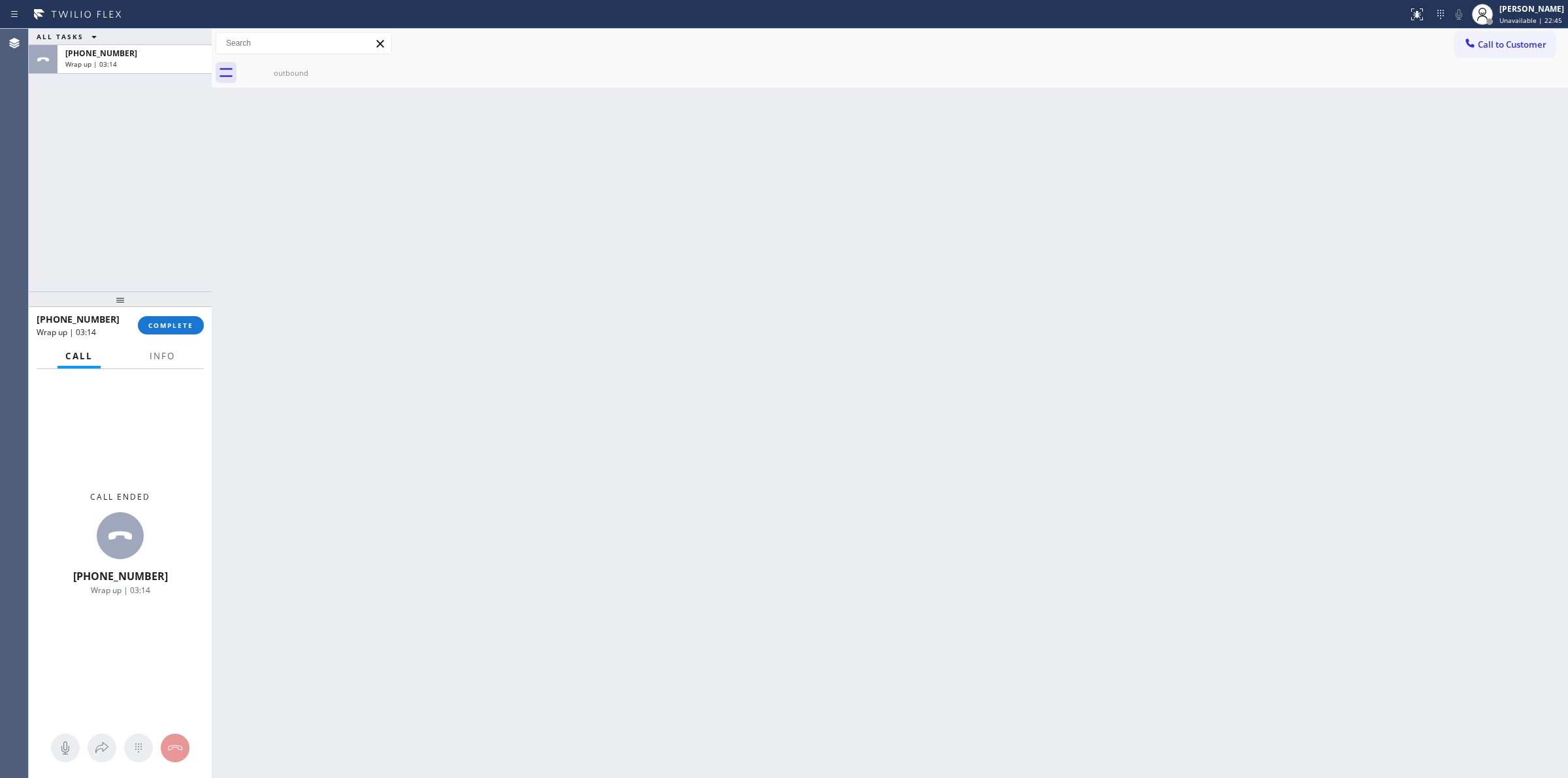
click at [185, 335] on div "[PHONE_NUMBER] Wrap up | 03:14 COMPLETE" at bounding box center [120, 326] width 167 height 34
click at [185, 322] on span "COMPLETE" at bounding box center [170, 325] width 45 height 9
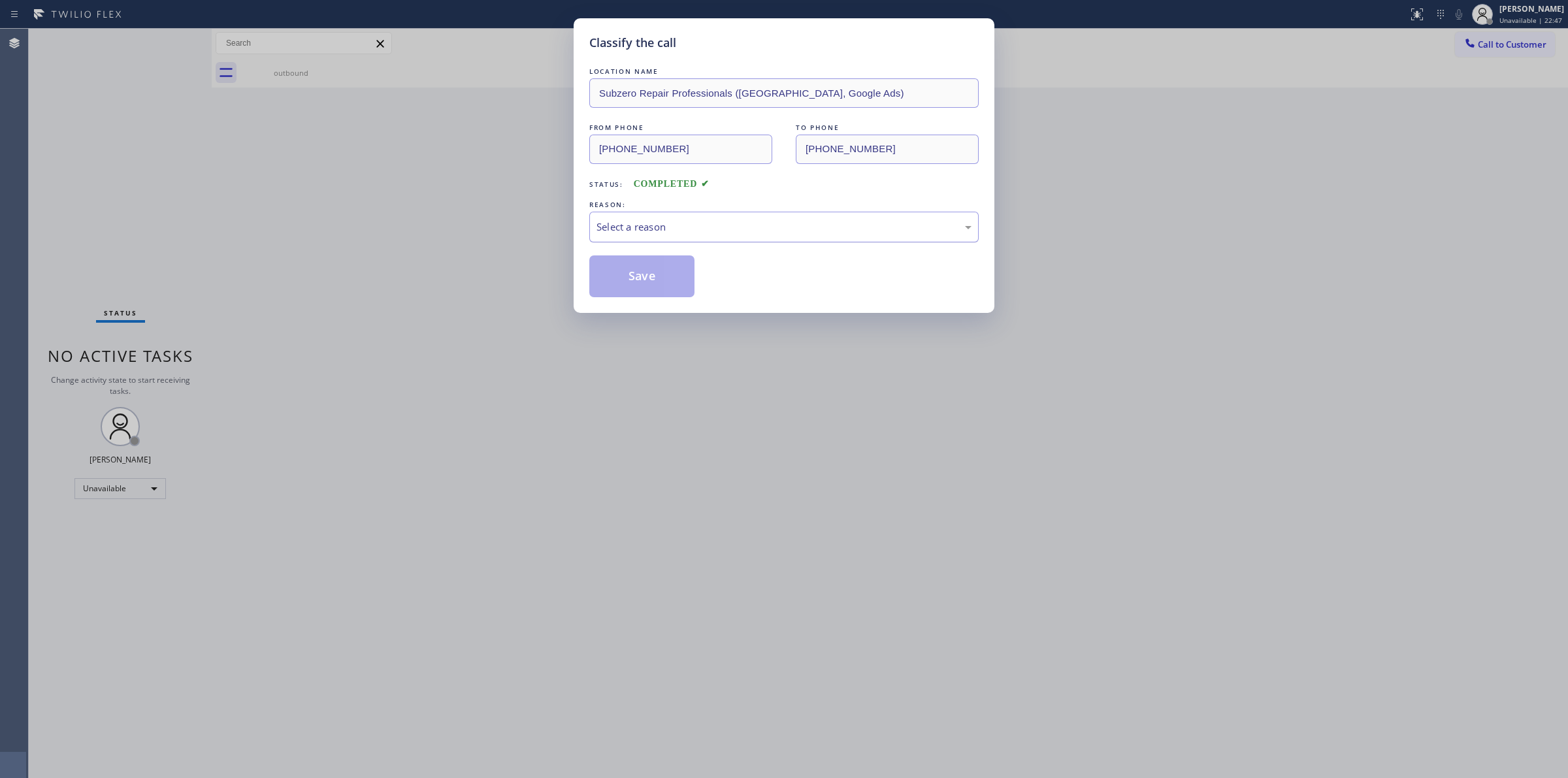
drag, startPoint x: 726, startPoint y: 229, endPoint x: 720, endPoint y: 237, distance: 10.0
click at [726, 230] on div "Select a reason" at bounding box center [784, 227] width 375 height 15
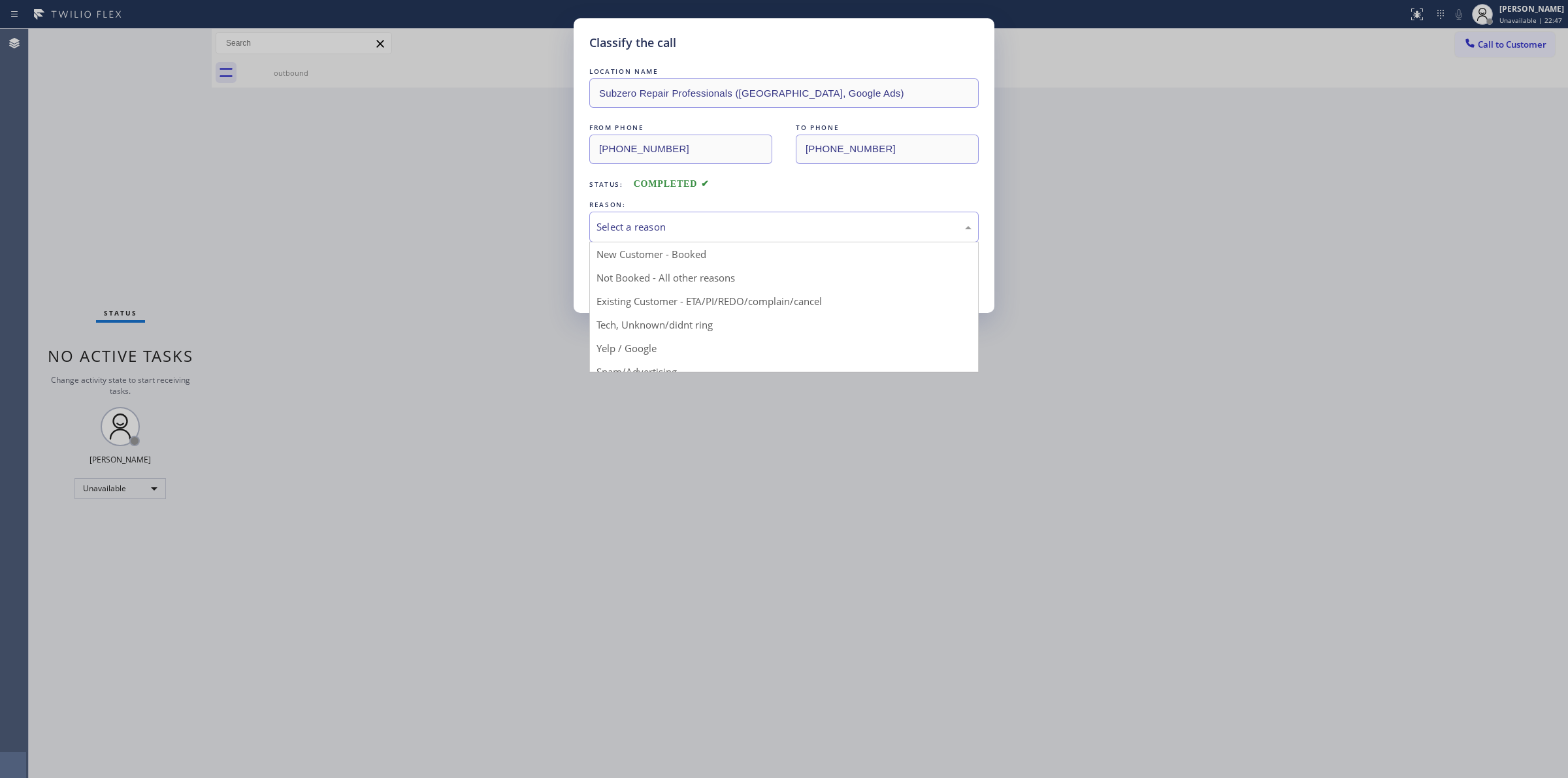
drag, startPoint x: 658, startPoint y: 325, endPoint x: 647, endPoint y: 284, distance: 42.4
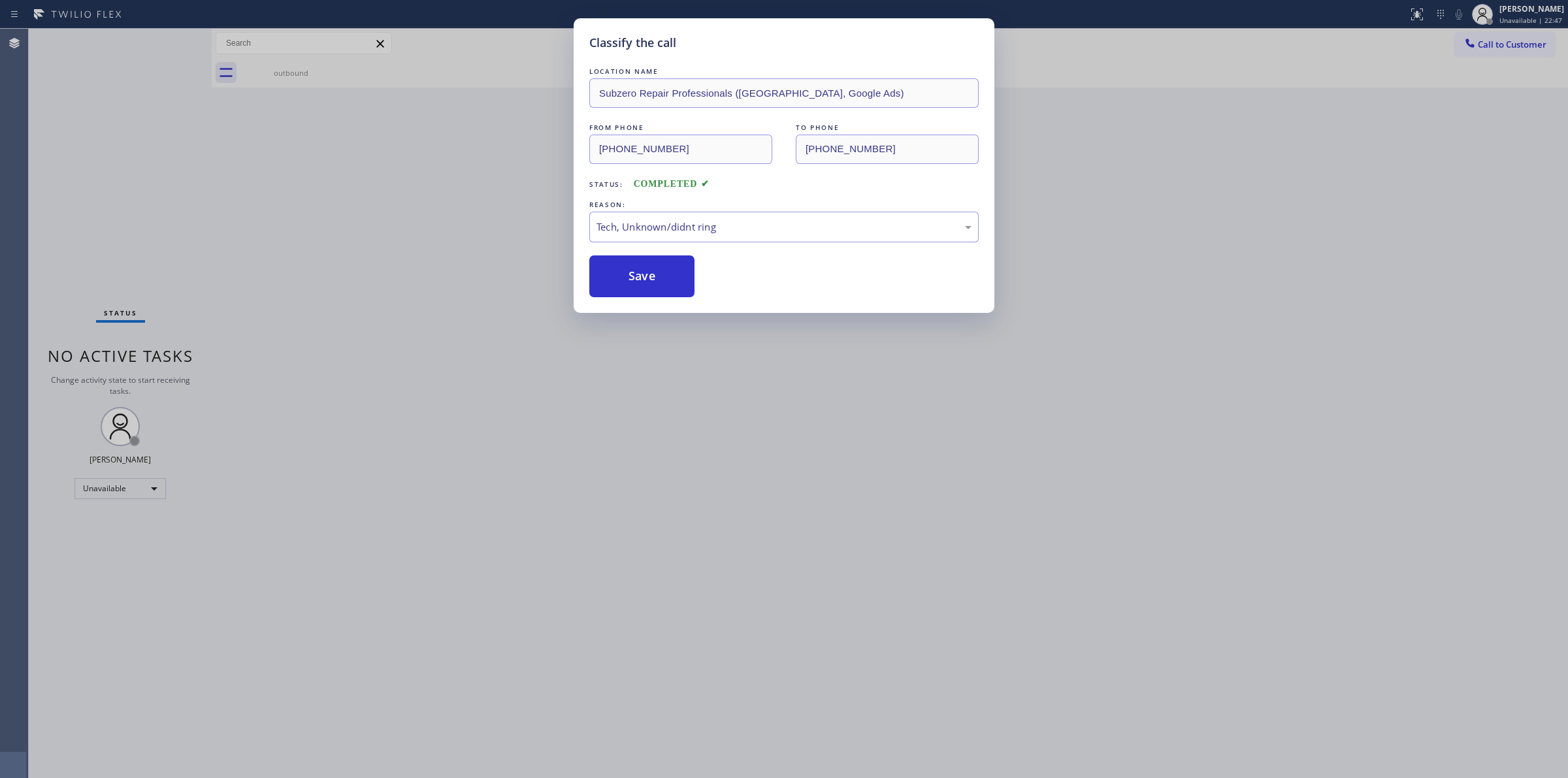
drag, startPoint x: 647, startPoint y: 284, endPoint x: 925, endPoint y: 253, distance: 279.7
click at [676, 278] on button "Save" at bounding box center [641, 276] width 105 height 42
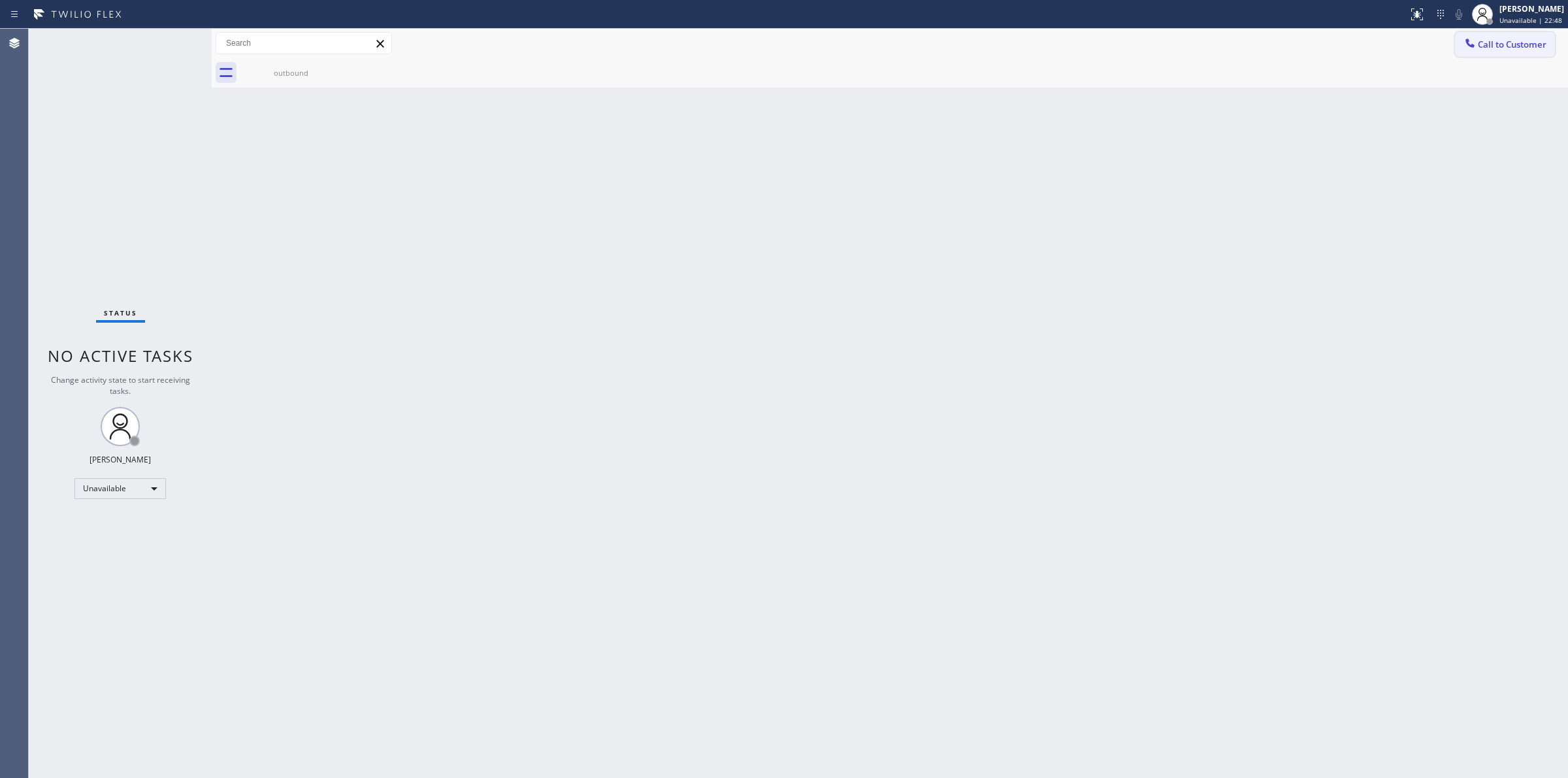
click at [1501, 43] on span "Call to Customer" at bounding box center [1512, 45] width 68 height 12
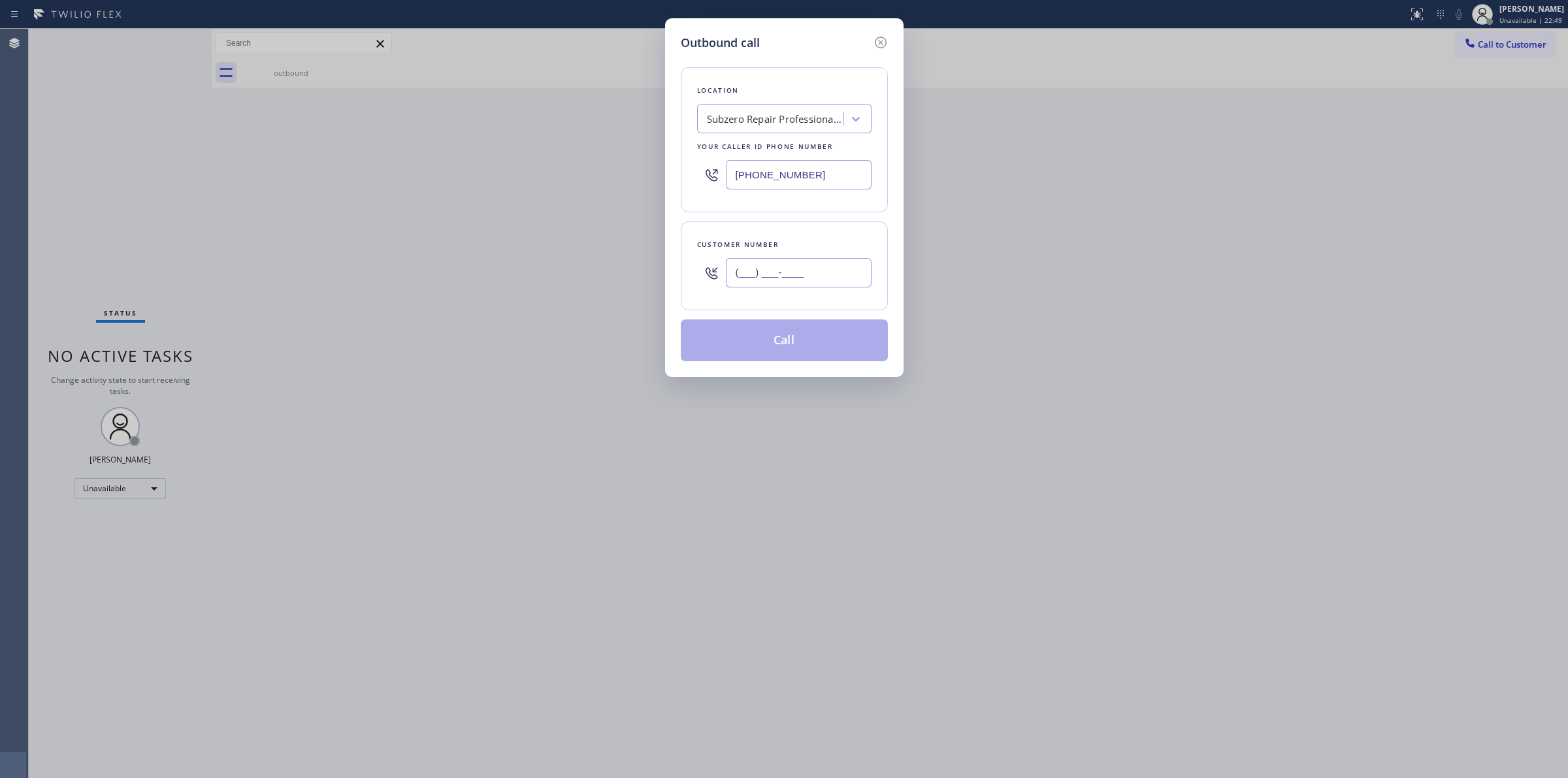
click at [776, 287] on input "(___) ___-____" at bounding box center [799, 273] width 146 height 30
paste input "714) 528-8455"
type input "[PHONE_NUMBER]"
click at [762, 361] on button "Call" at bounding box center [784, 341] width 207 height 42
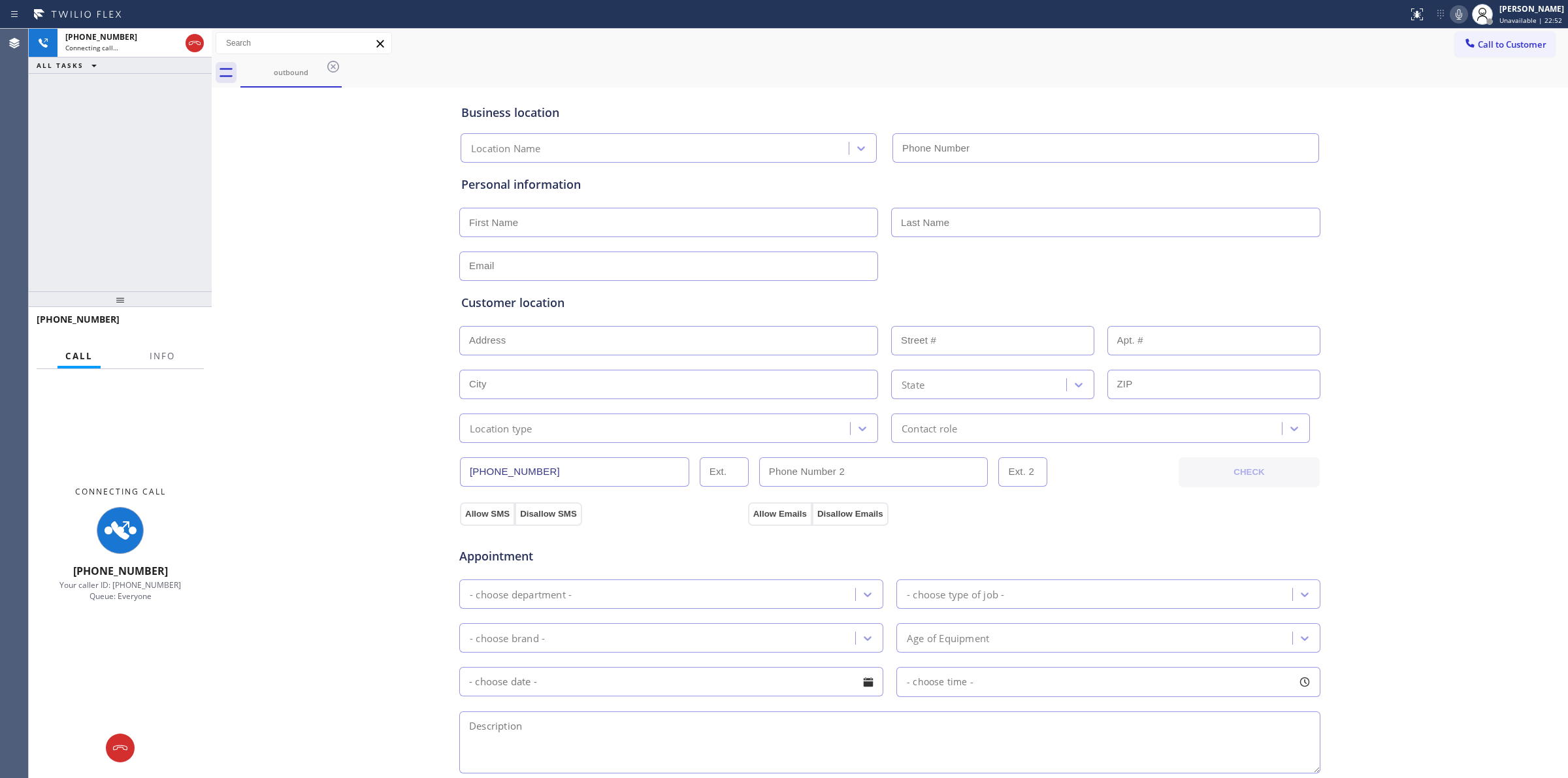
click at [1478, 103] on div "Business location Location Name Personal information Customer location >> ADD N…" at bounding box center [890, 537] width 1350 height 893
type input "[PHONE_NUMBER]"
click at [1462, 14] on icon at bounding box center [1459, 14] width 7 height 10
drag, startPoint x: 1453, startPoint y: 565, endPoint x: 1439, endPoint y: 563, distance: 14.1
click at [1453, 563] on div "Business location Subzero Repair Professionals ([GEOGRAPHIC_DATA], Google Ads) …" at bounding box center [890, 537] width 1350 height 893
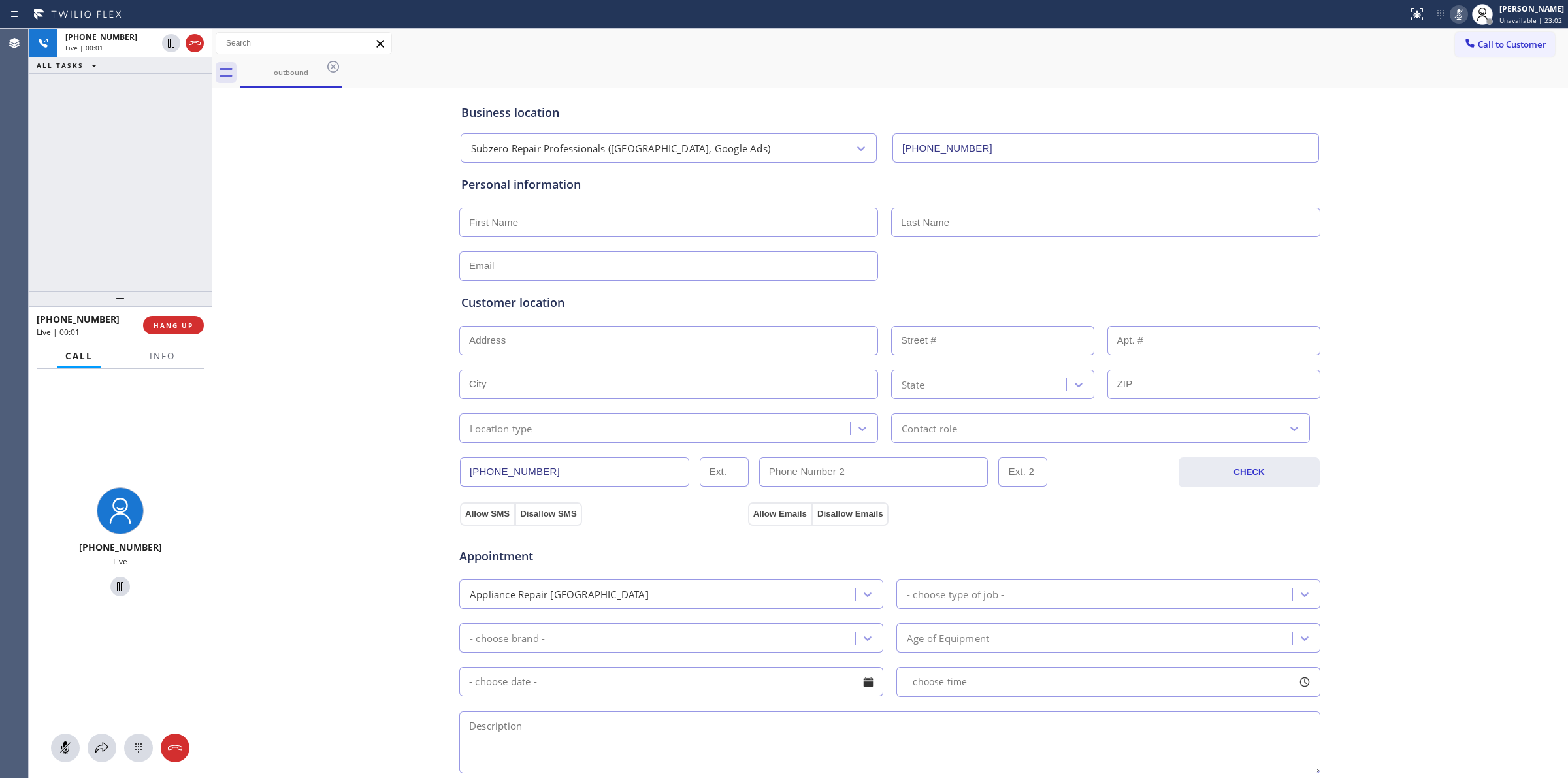
drag, startPoint x: 1468, startPoint y: 47, endPoint x: 1212, endPoint y: 137, distance: 271.4
click at [1478, 47] on span "Call to Customer" at bounding box center [1512, 45] width 68 height 12
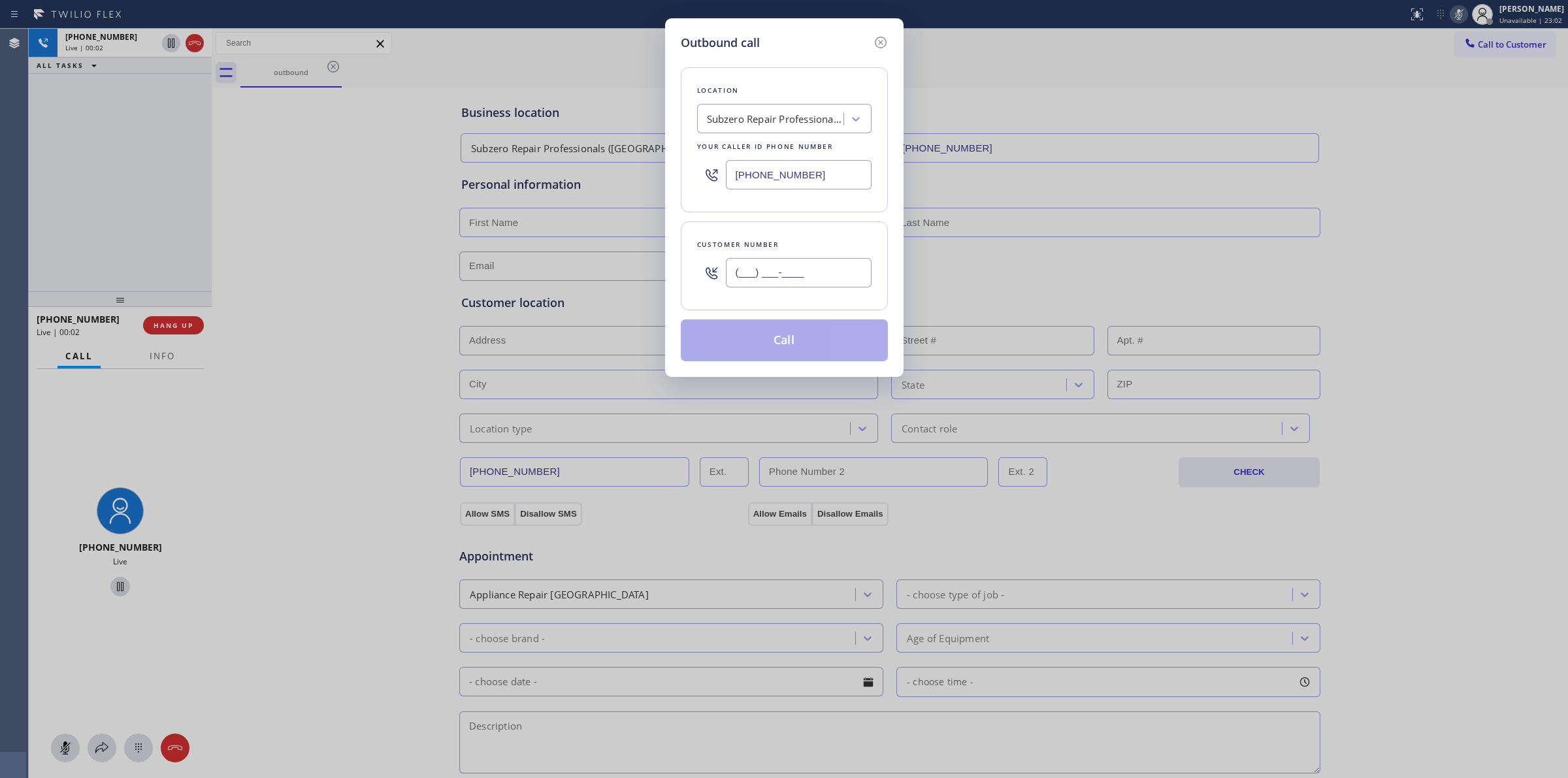
paste input "714) 528-8455"
click at [794, 286] on input "[PHONE_NUMBER]" at bounding box center [799, 273] width 146 height 30
type input "[PHONE_NUMBER]"
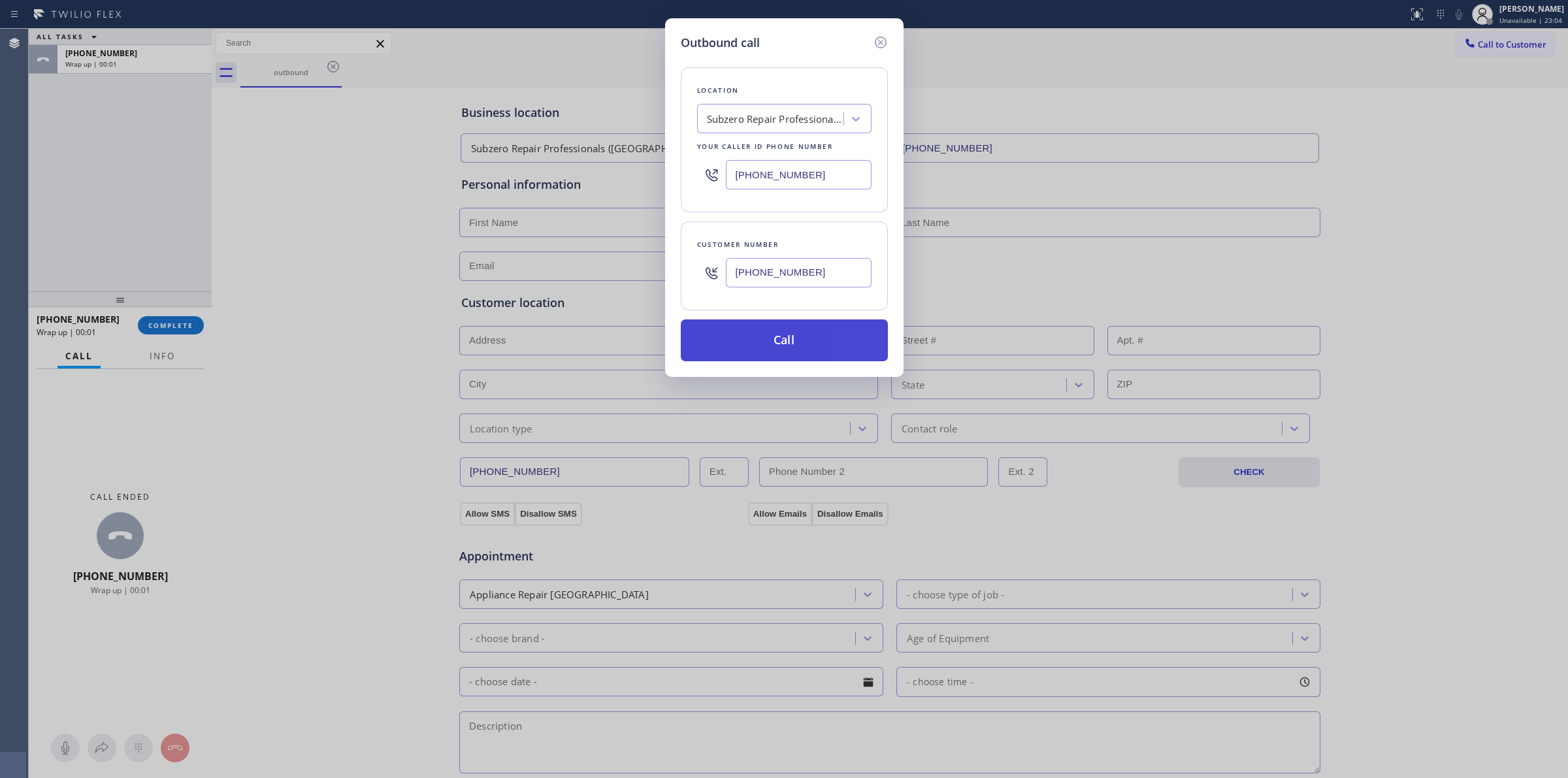
click at [782, 353] on button "Call" at bounding box center [784, 341] width 207 height 42
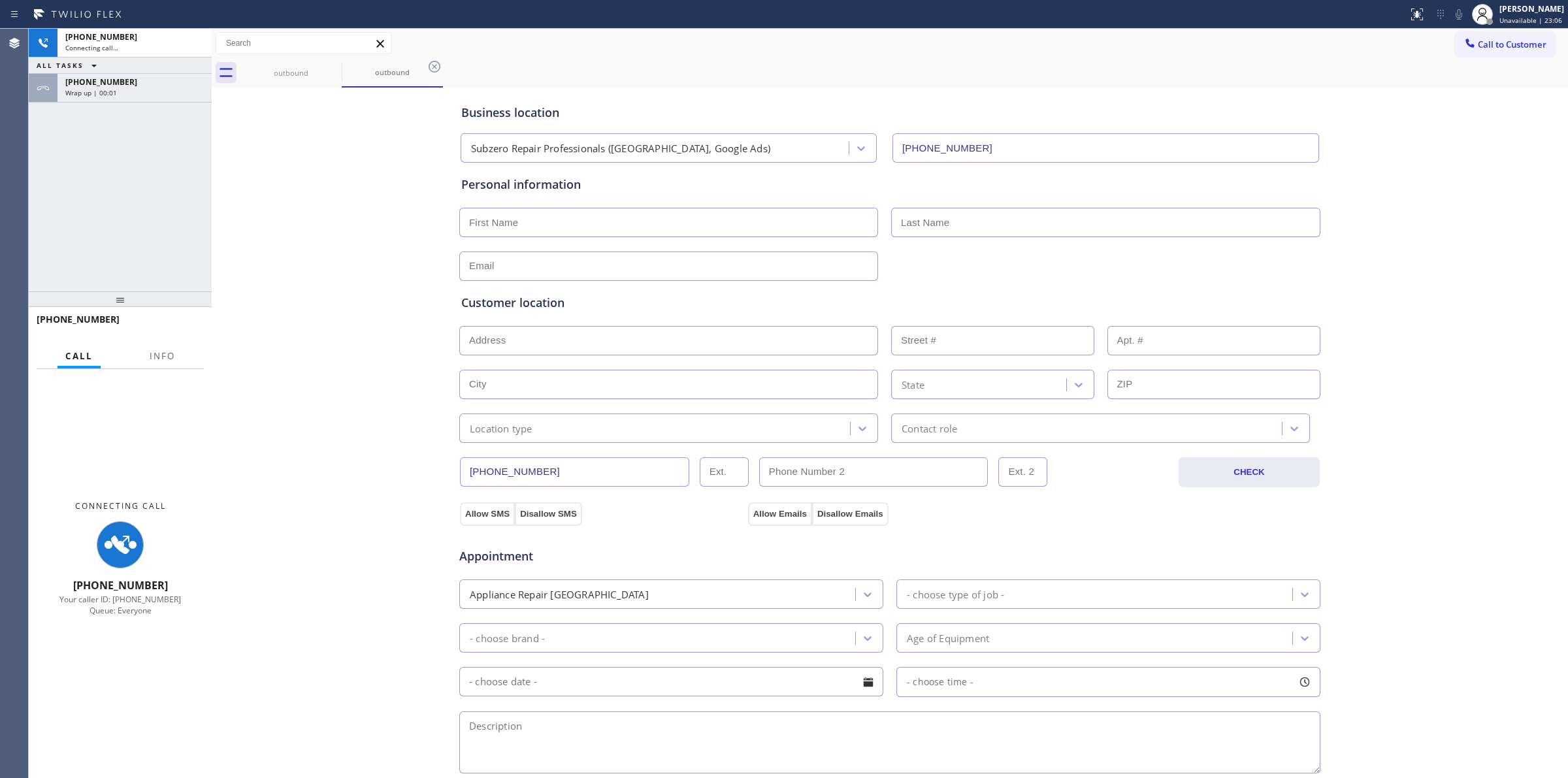
type input "[PHONE_NUMBER]"
click at [115, 83] on span "[PHONE_NUMBER]" at bounding box center [101, 82] width 72 height 11
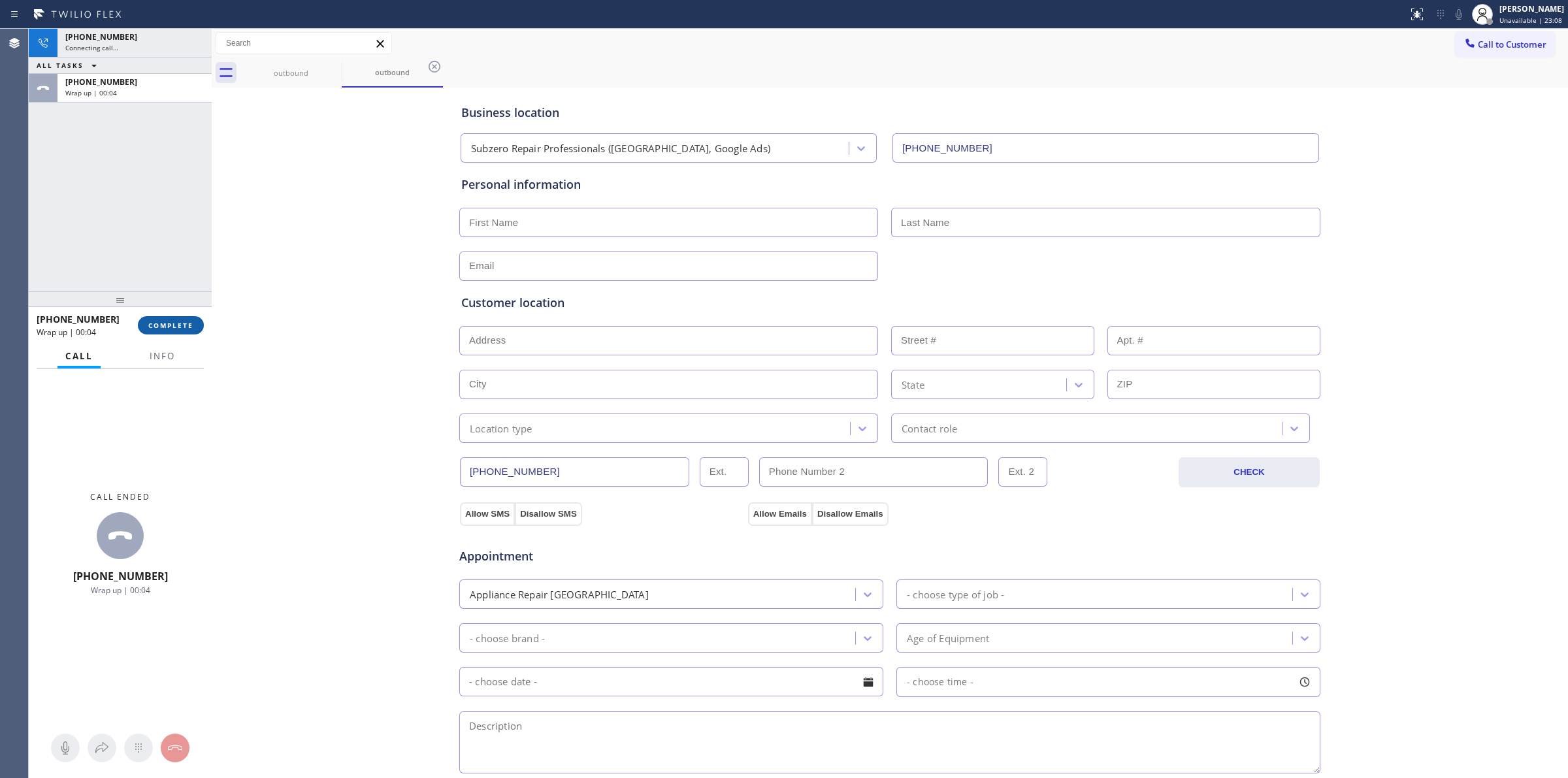
click at [180, 325] on span "COMPLETE" at bounding box center [170, 325] width 45 height 9
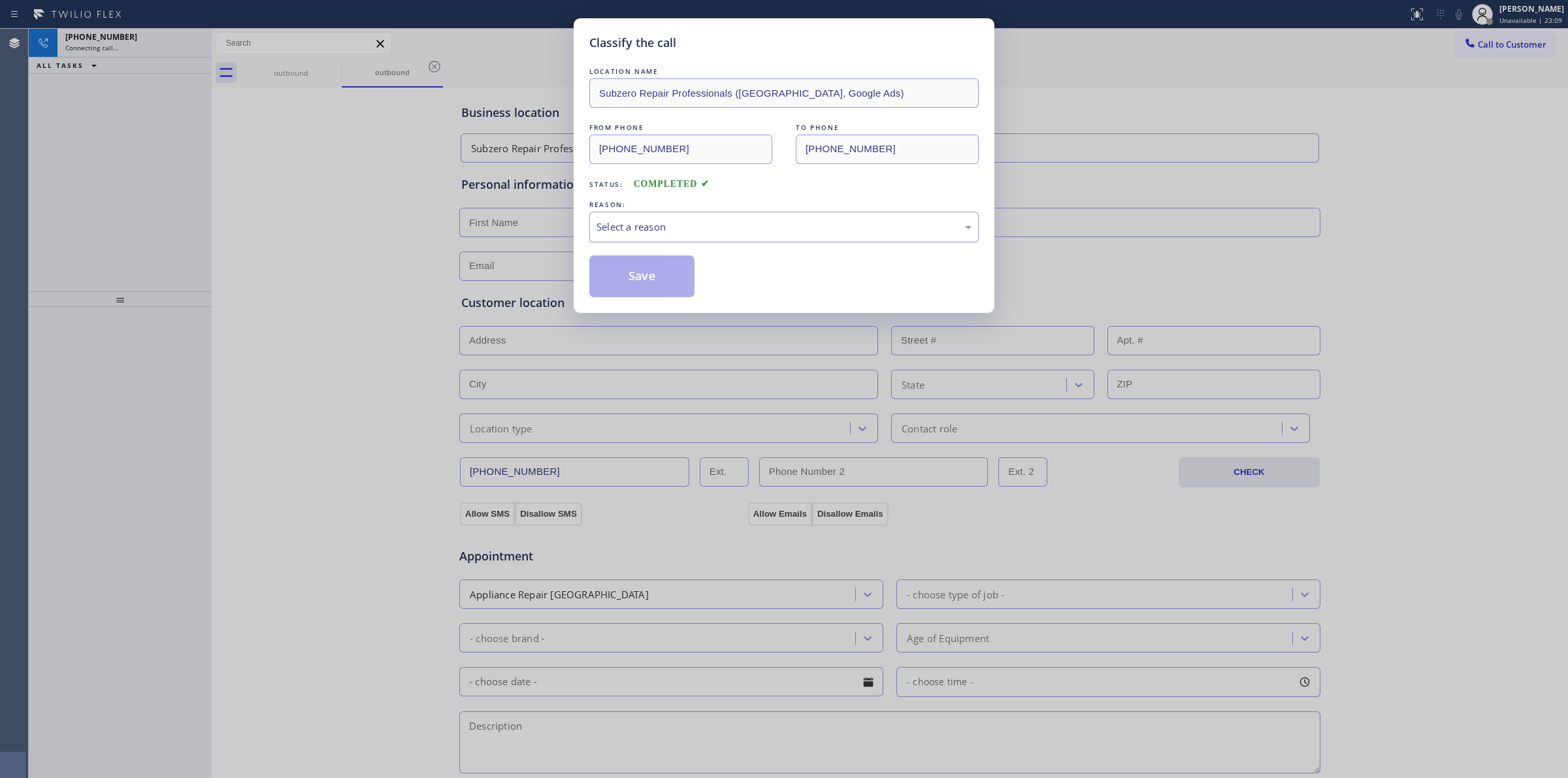
click at [745, 223] on div "Select a reason" at bounding box center [784, 227] width 375 height 15
click at [658, 286] on button "Save" at bounding box center [641, 276] width 105 height 42
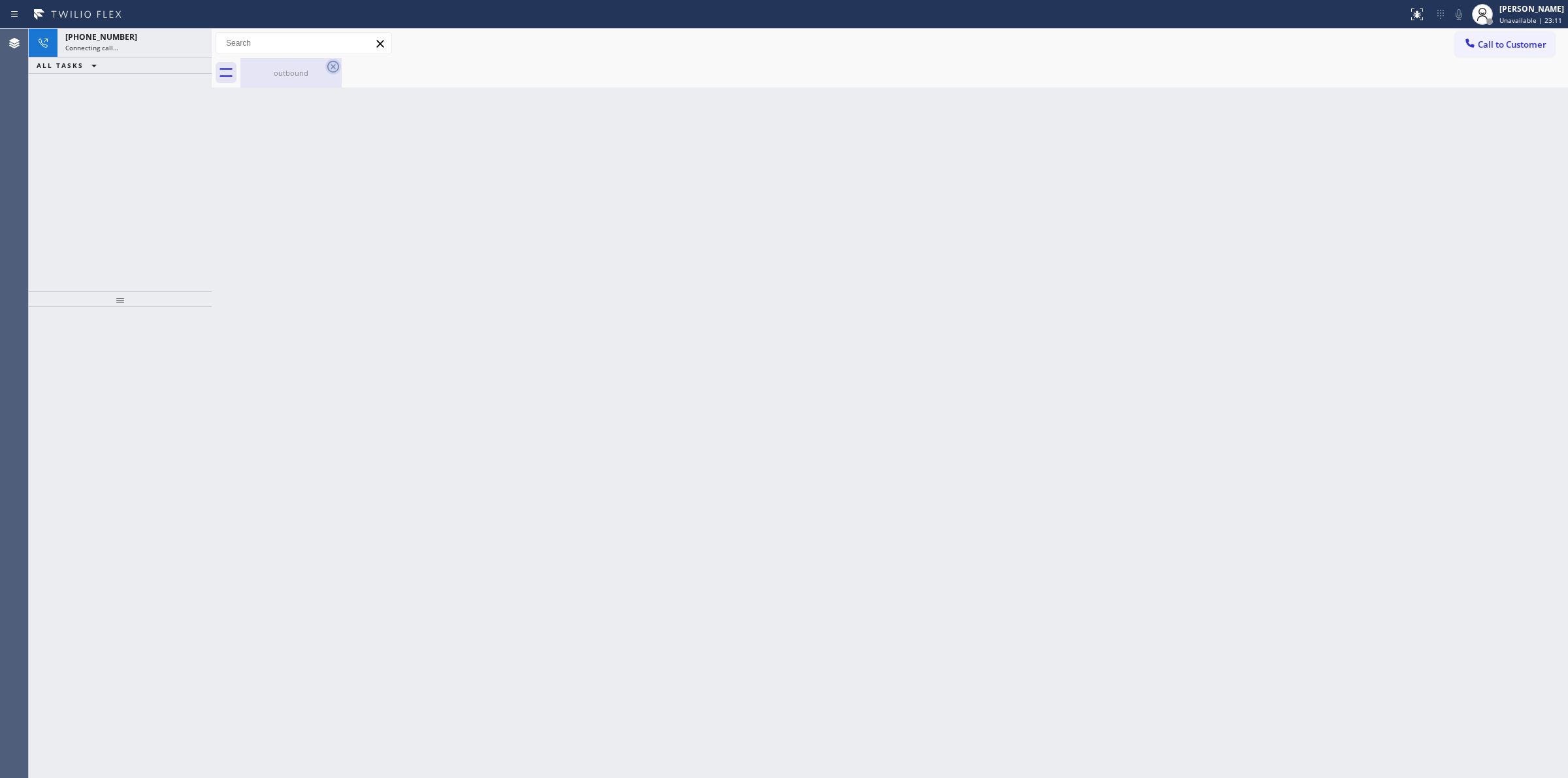
click at [327, 69] on icon at bounding box center [332, 66] width 16 height 16
click at [329, 68] on icon at bounding box center [332, 66] width 16 height 16
click at [1488, 36] on button "Call to Customer" at bounding box center [1505, 44] width 100 height 25
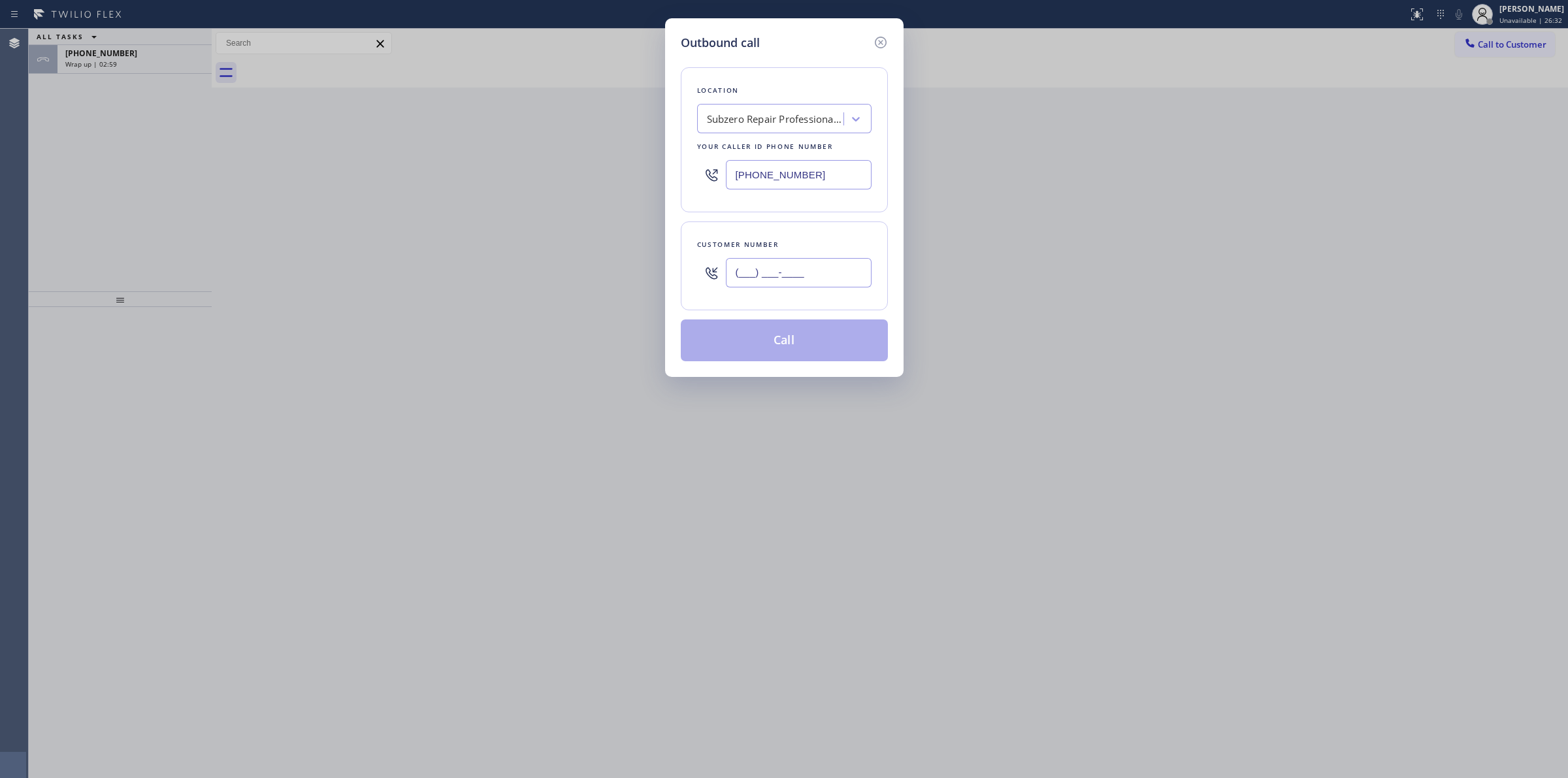
paste input "626) 623-5086"
click at [781, 269] on input "[PHONE_NUMBER]" at bounding box center [799, 273] width 146 height 30
type input "[PHONE_NUMBER]"
click at [805, 108] on div "Subzero Repair Professionals ([GEOGRAPHIC_DATA], Google Ads)" at bounding box center [771, 119] width 142 height 23
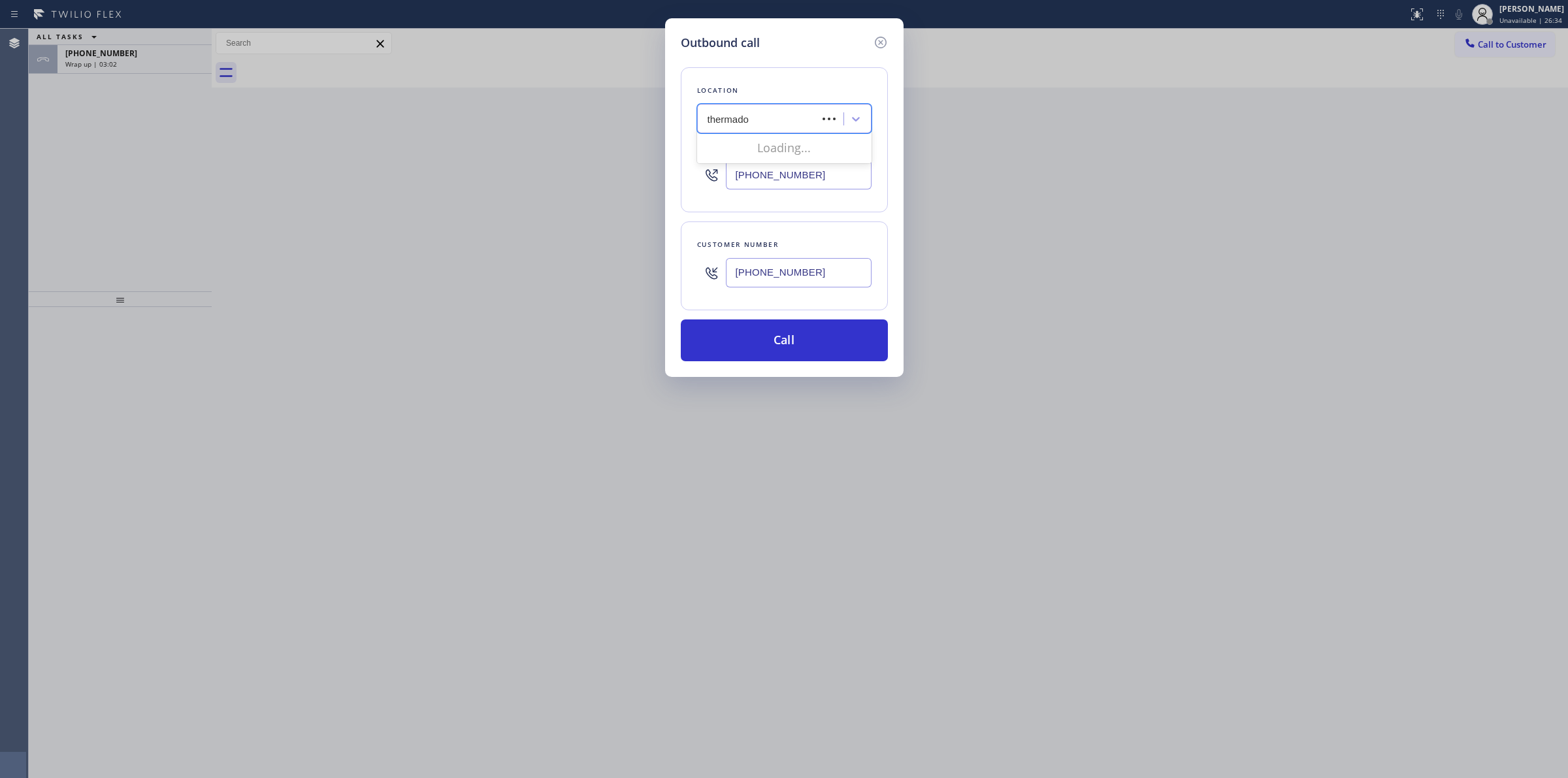
type input "thermador"
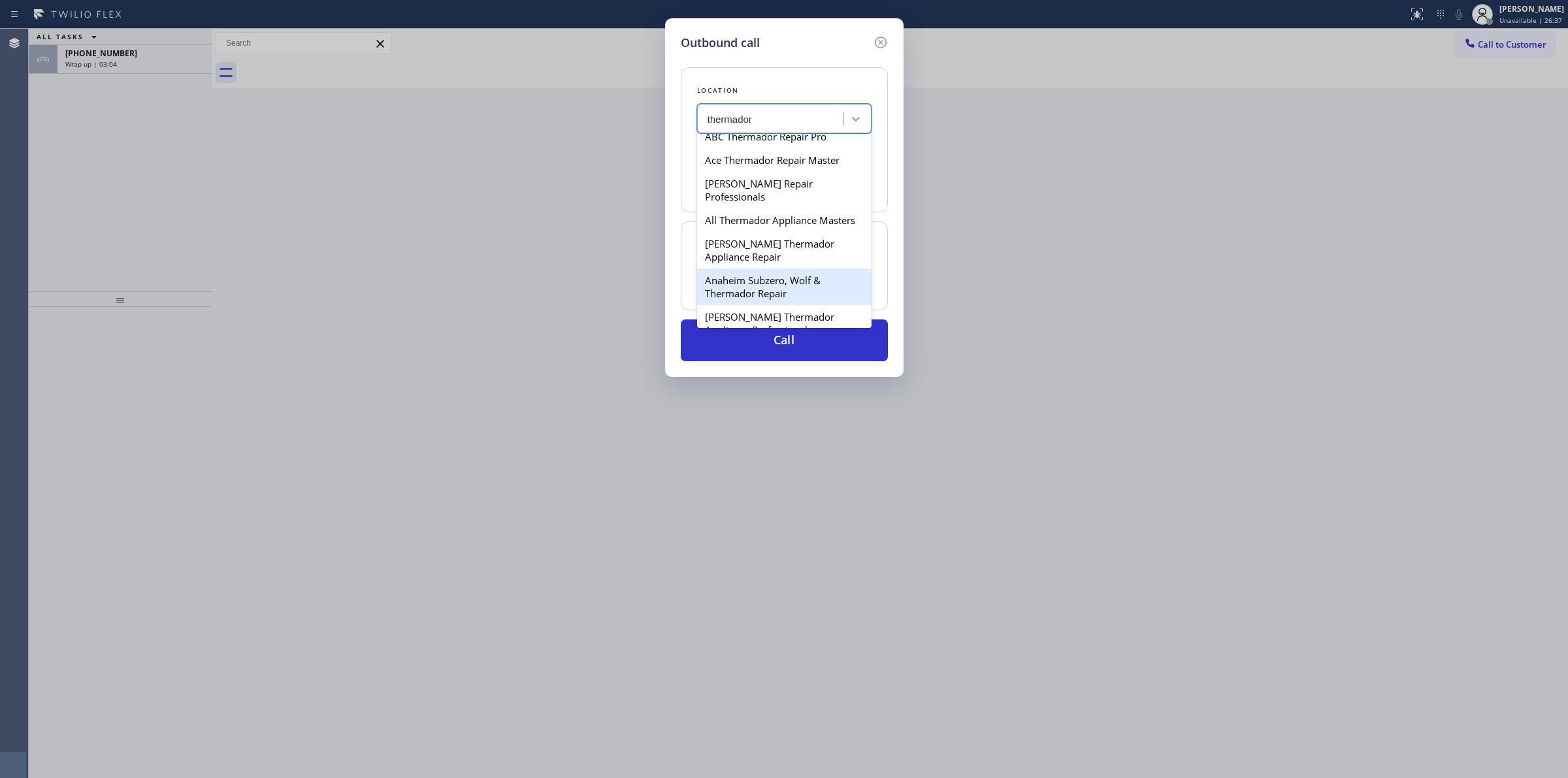
scroll to position [82, 0]
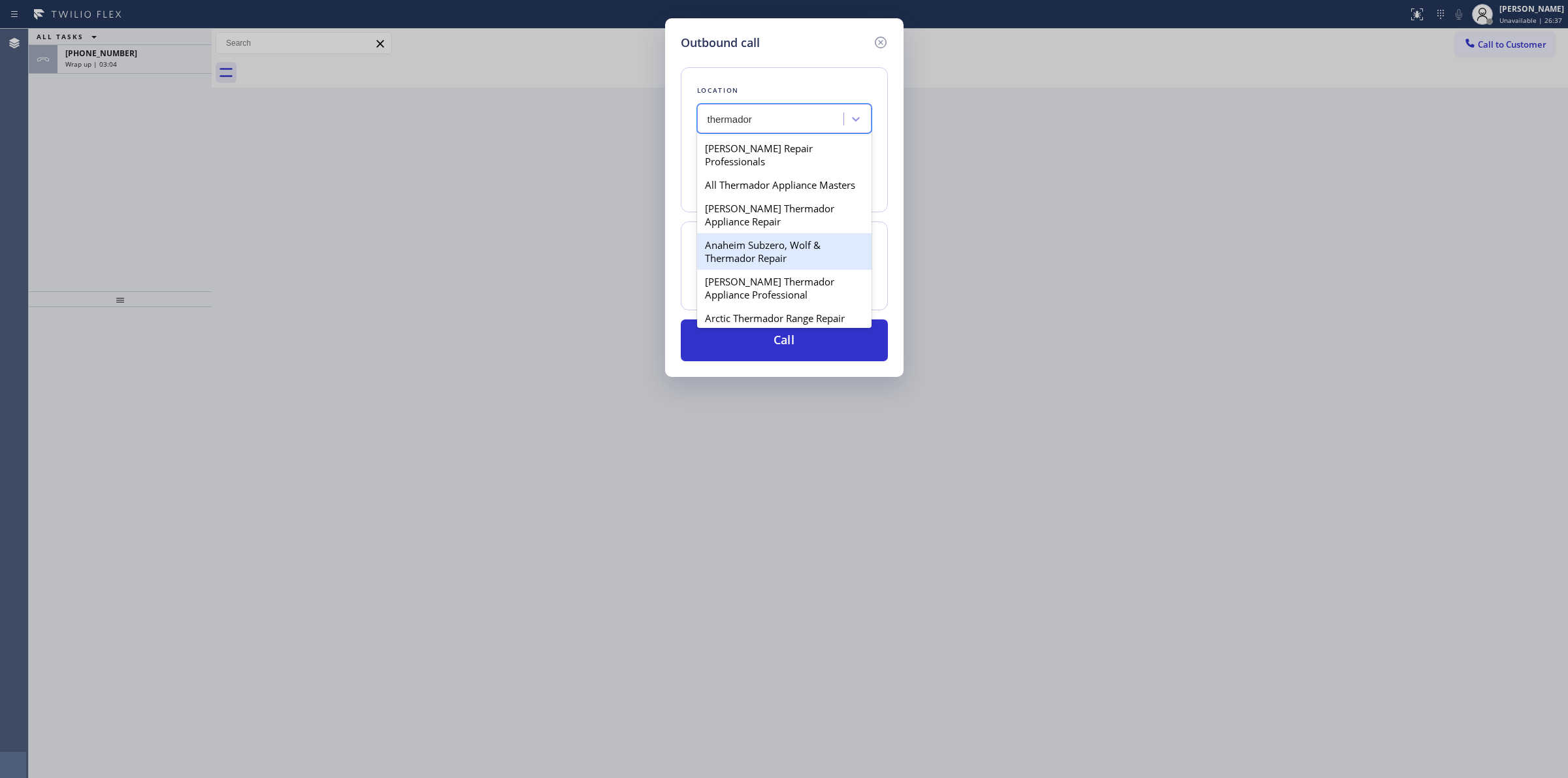
click at [763, 234] on div "[PERSON_NAME] Thermador Appliance Repair" at bounding box center [784, 214] width 175 height 36
type input "[PHONE_NUMBER]"
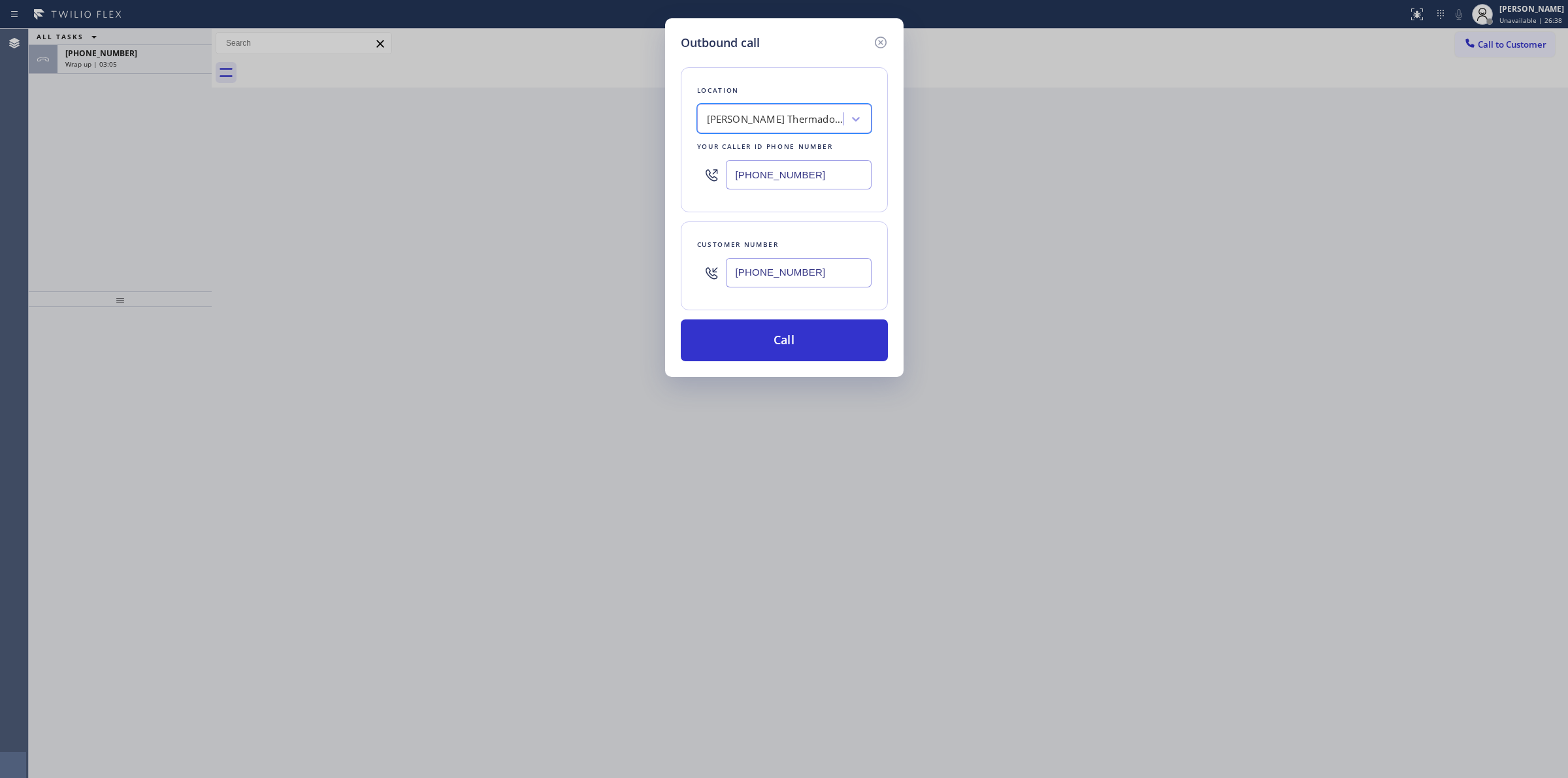
click at [756, 266] on input "[PHONE_NUMBER]" at bounding box center [799, 273] width 146 height 30
click at [756, 338] on button "Call" at bounding box center [784, 341] width 207 height 42
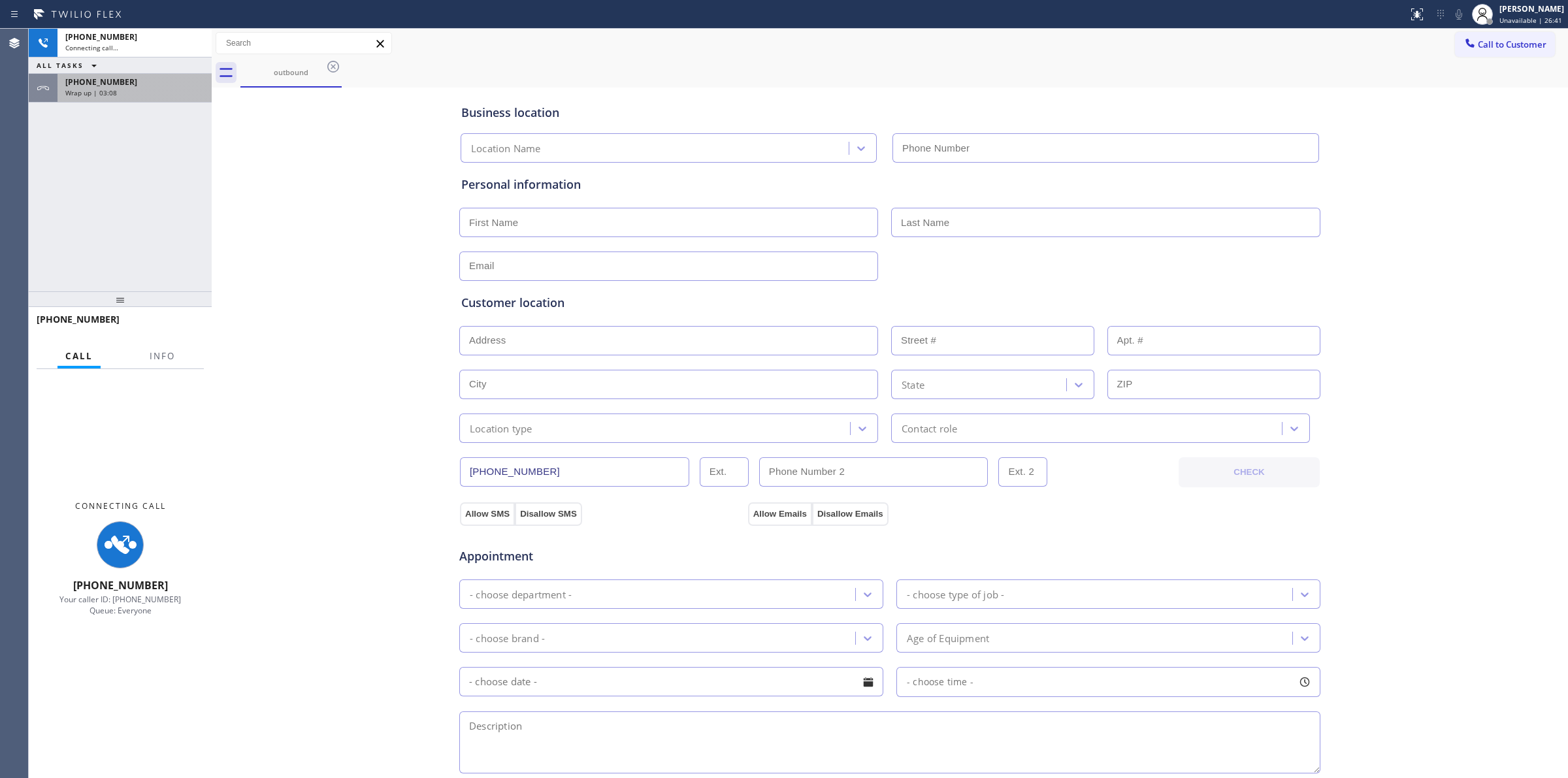
click at [132, 96] on div "Wrap up | 03:08" at bounding box center [135, 93] width 138 height 9
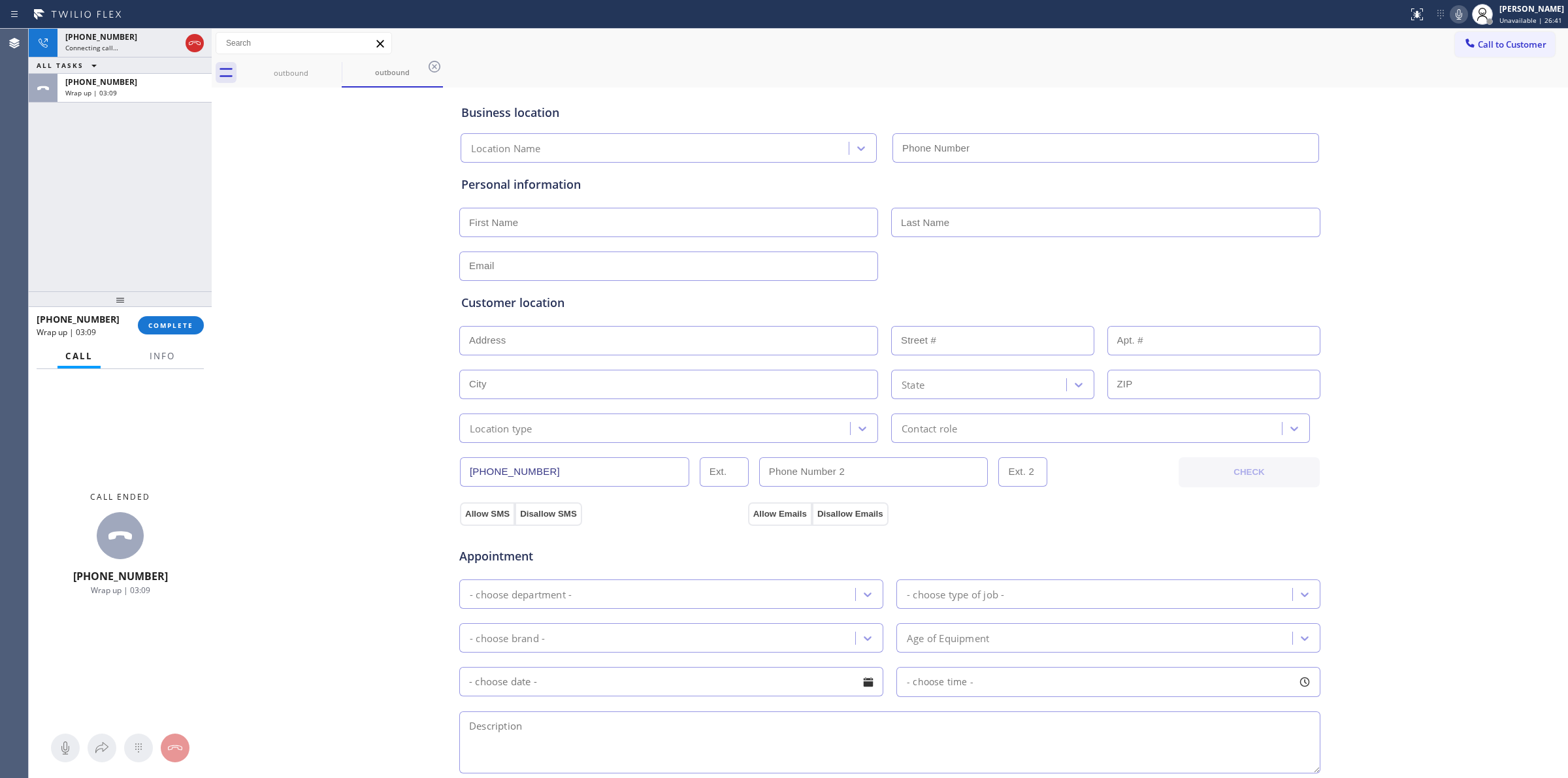
click at [190, 314] on div "[PHONE_NUMBER] Wrap up | 03:09 COMPLETE" at bounding box center [120, 326] width 167 height 34
type input "[PHONE_NUMBER]"
click at [187, 321] on span "COMPLETE" at bounding box center [170, 325] width 45 height 9
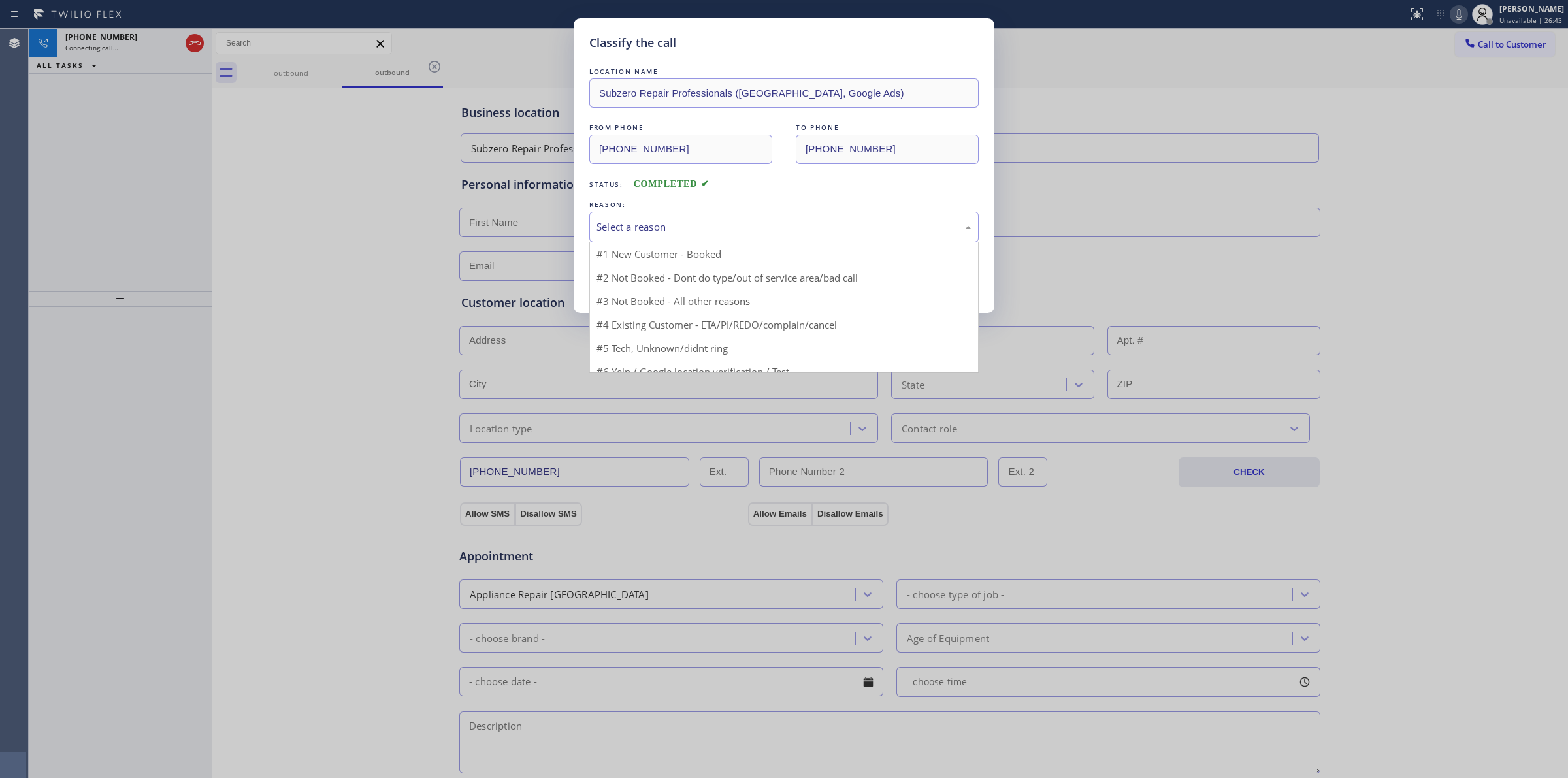
click at [693, 233] on div "Select a reason" at bounding box center [784, 227] width 375 height 15
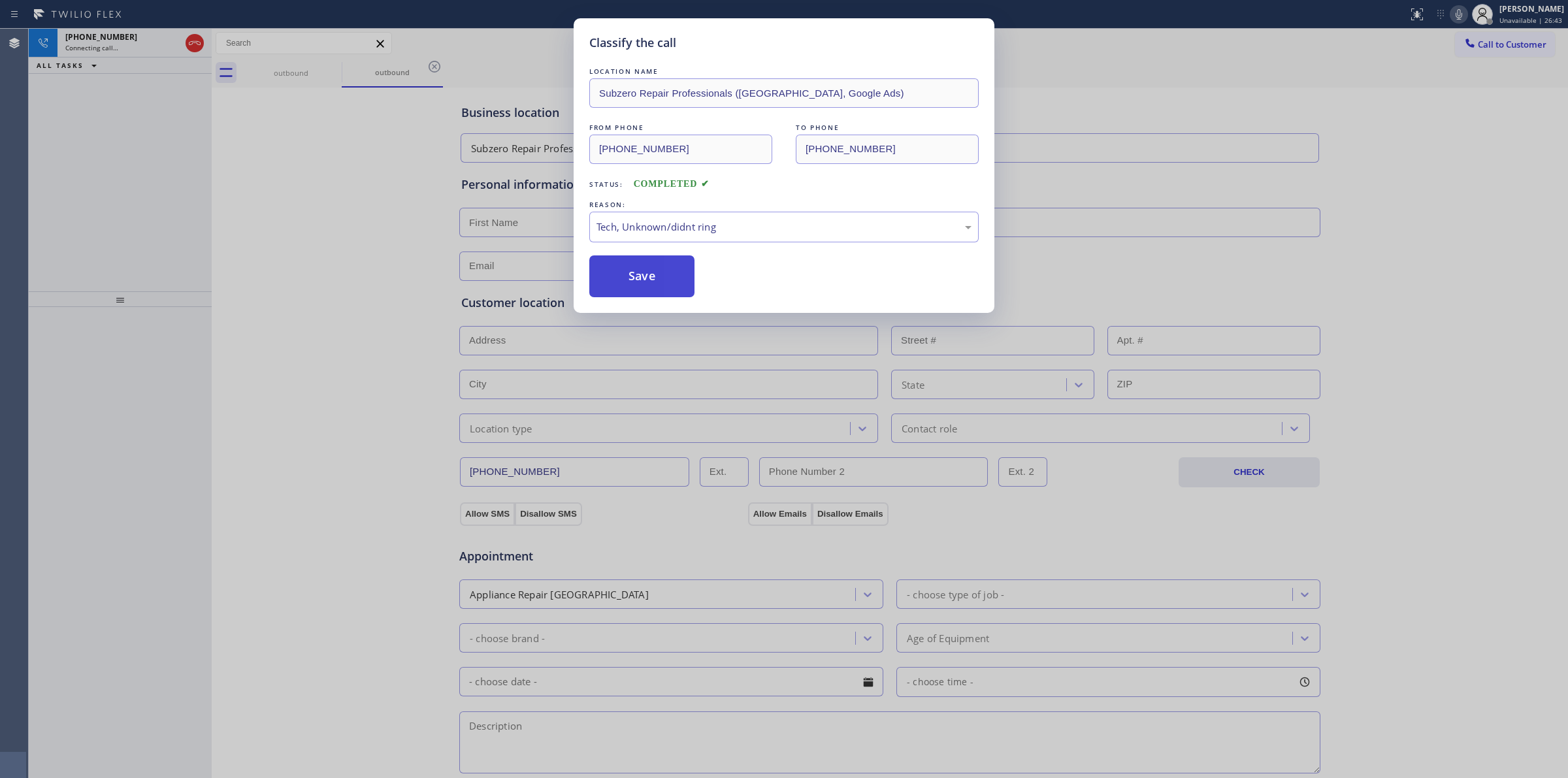
click at [651, 281] on button "Save" at bounding box center [641, 276] width 105 height 42
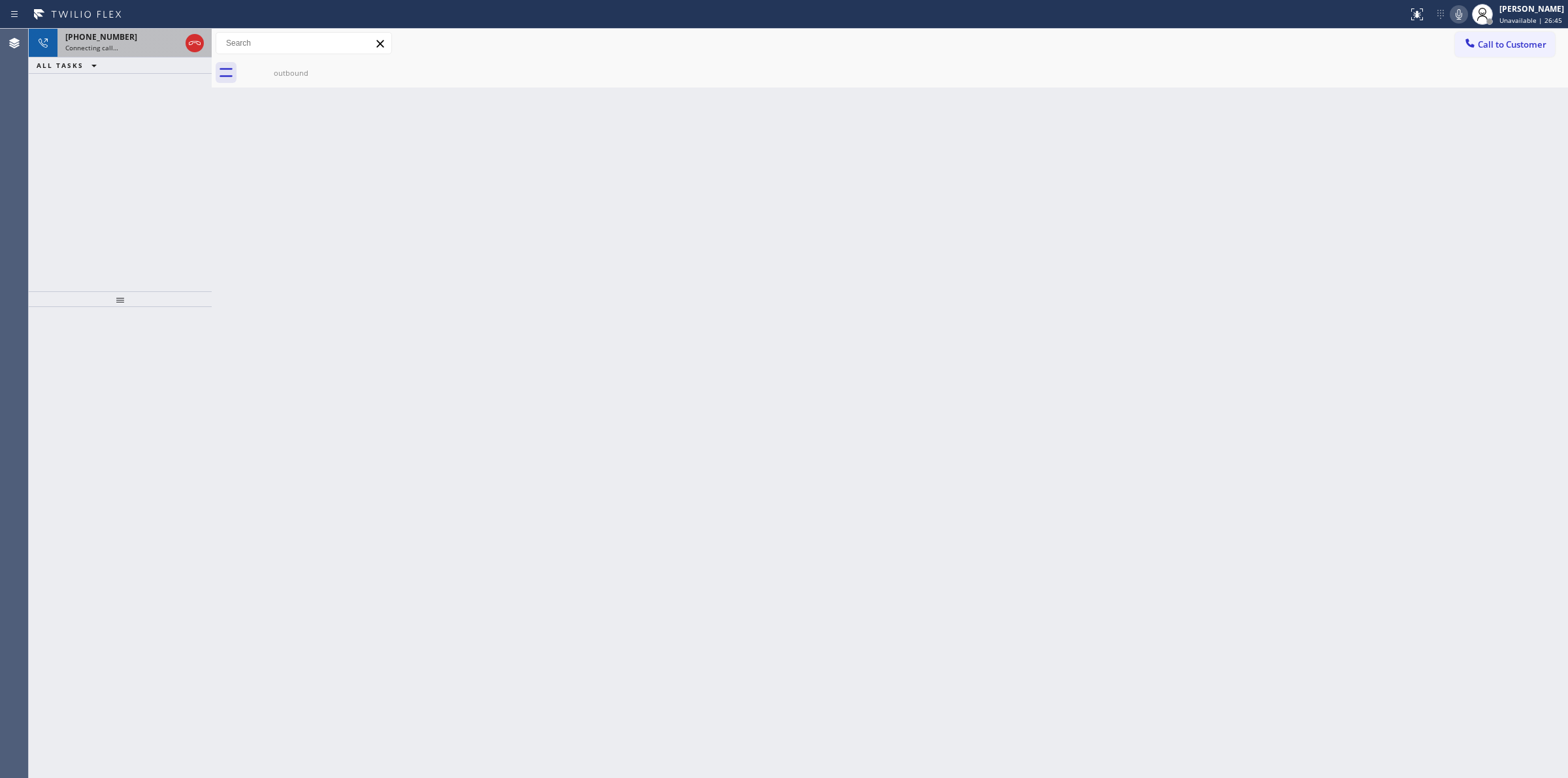
click at [158, 49] on div "Connecting call…" at bounding box center [123, 48] width 115 height 9
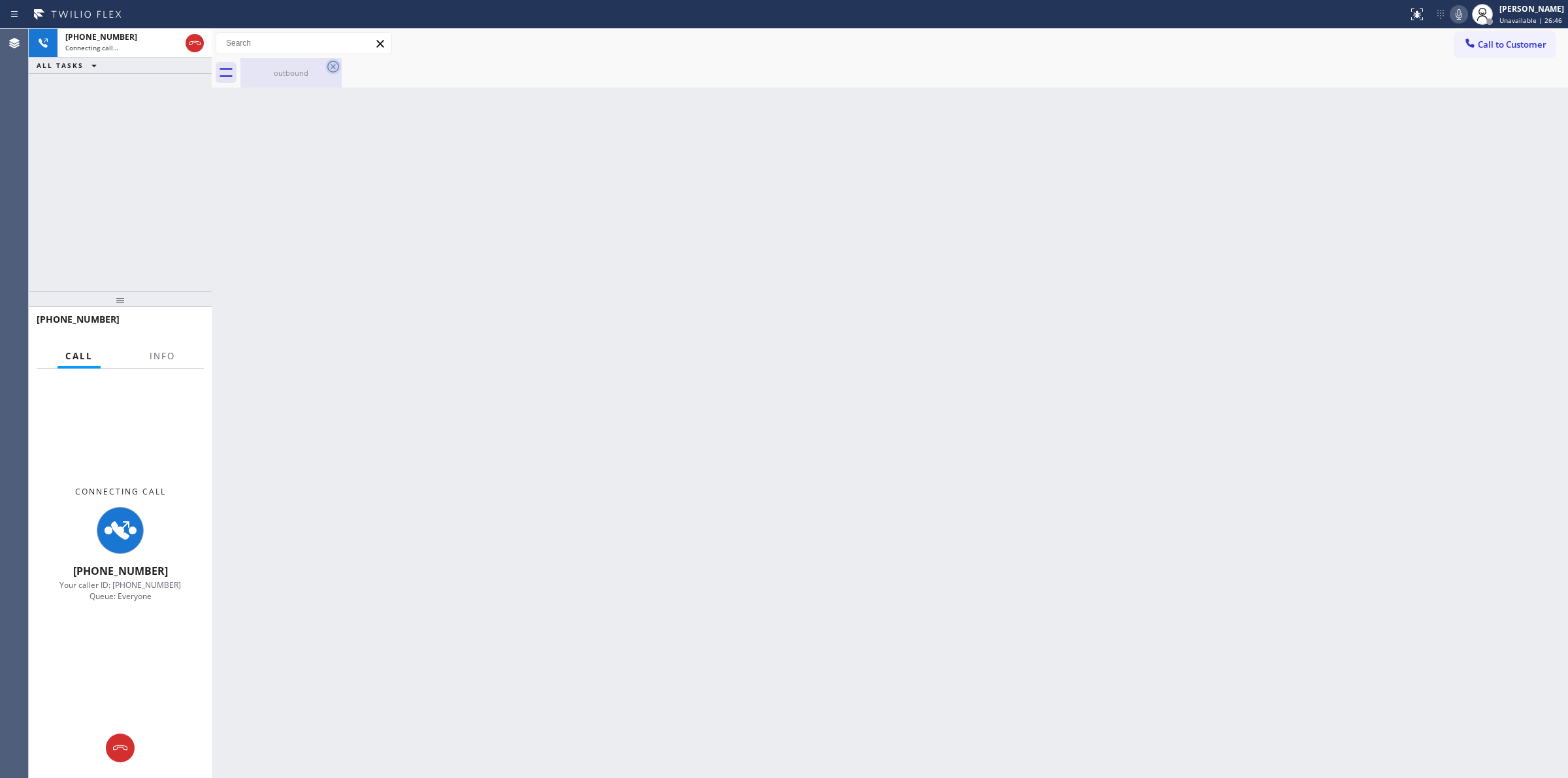
drag, startPoint x: 292, startPoint y: 83, endPoint x: 327, endPoint y: 63, distance: 40.3
click at [301, 77] on div "outbound" at bounding box center [291, 73] width 99 height 30
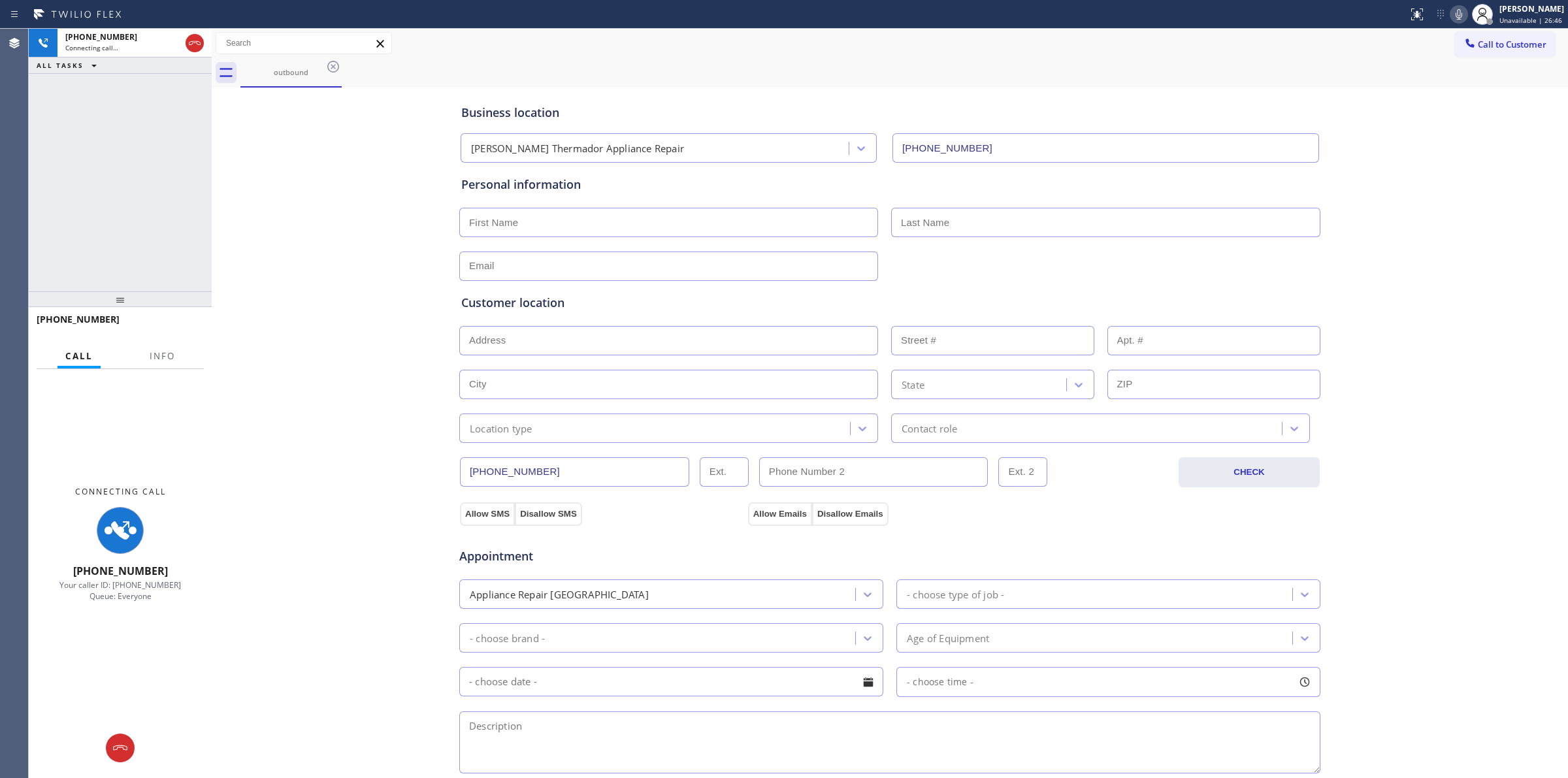
click at [341, 62] on div "outbound" at bounding box center [904, 73] width 1328 height 30
click at [334, 64] on icon at bounding box center [332, 66] width 16 height 16
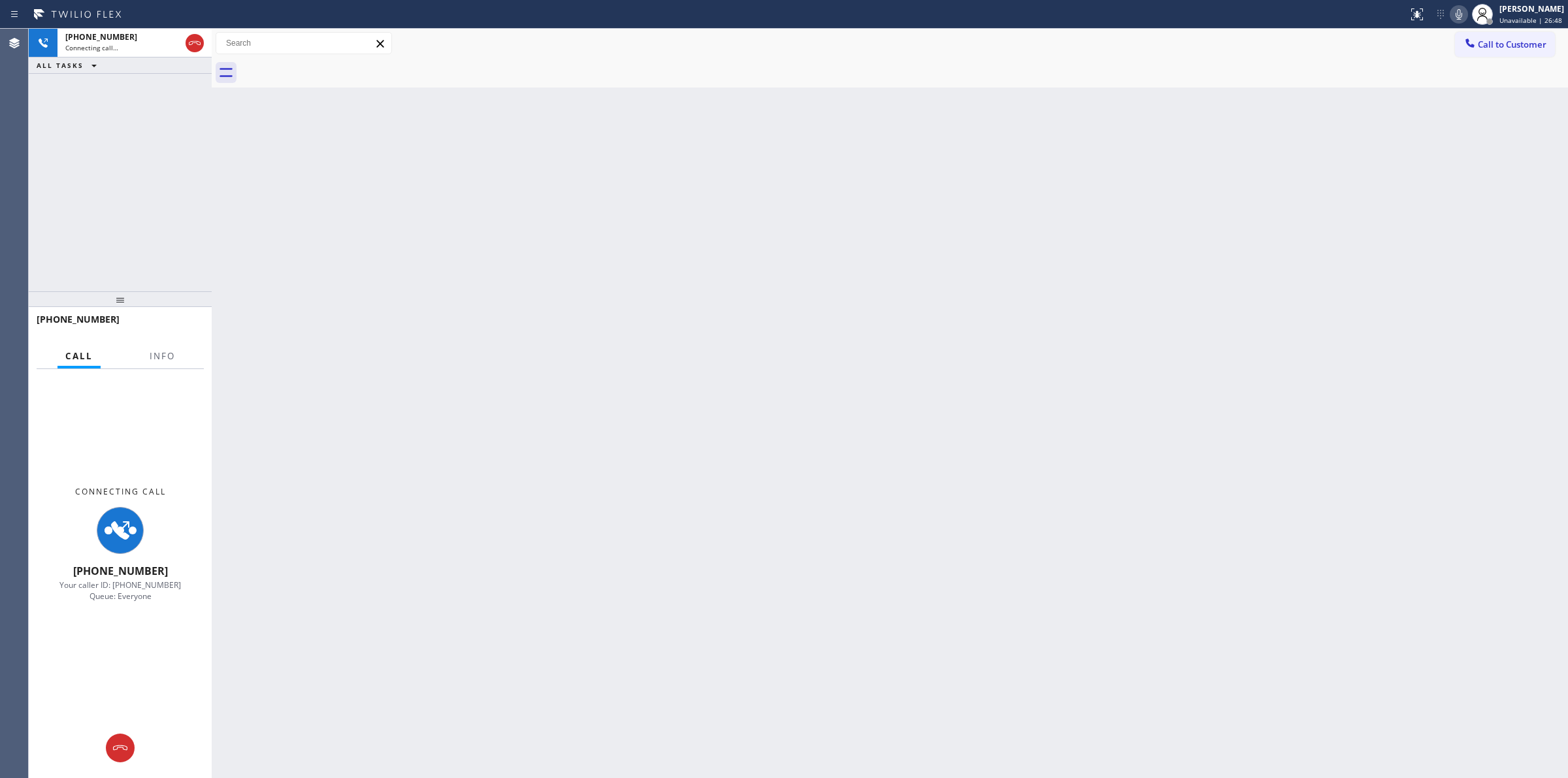
click at [1459, 23] on div "Status report No issues detected If you experience an issue, please download th…" at bounding box center [1485, 14] width 165 height 29
click at [1462, 15] on icon at bounding box center [1459, 14] width 7 height 10
click at [136, 51] on div "Connecting call…" at bounding box center [123, 48] width 115 height 9
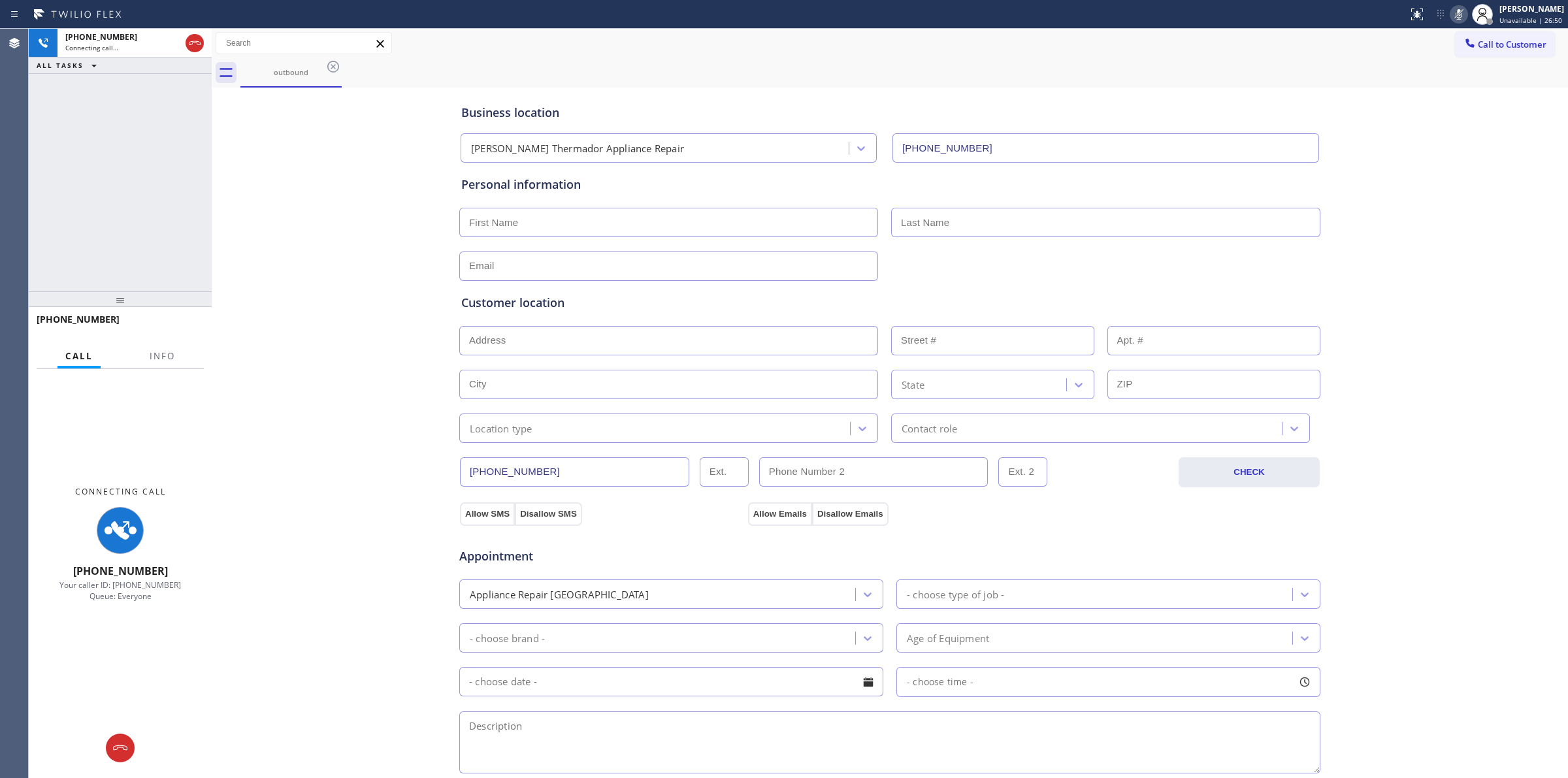
type input "[PHONE_NUMBER]"
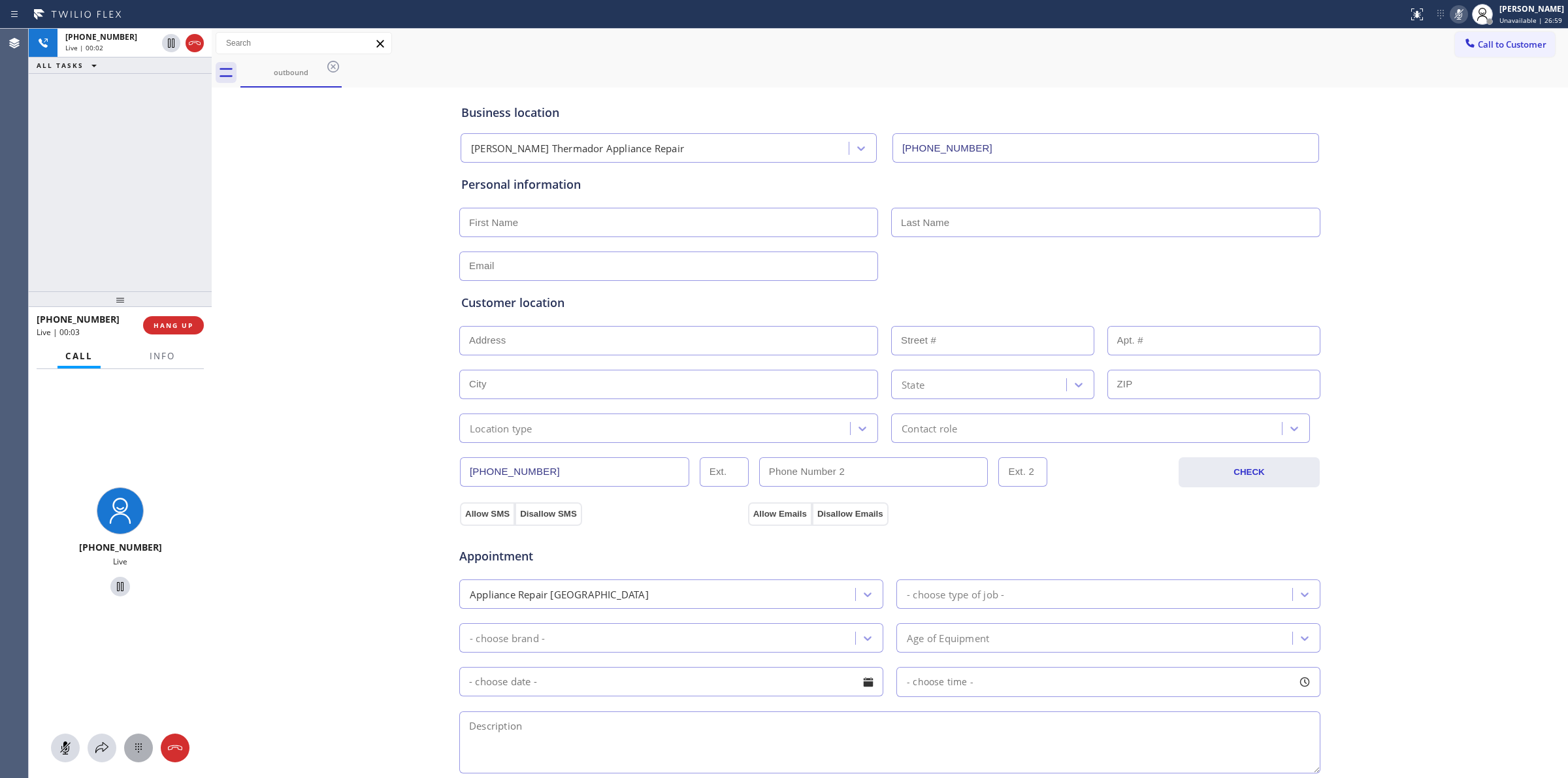
click at [142, 748] on icon at bounding box center [138, 748] width 16 height 16
click at [1501, 36] on button "Call to Customer" at bounding box center [1505, 44] width 100 height 25
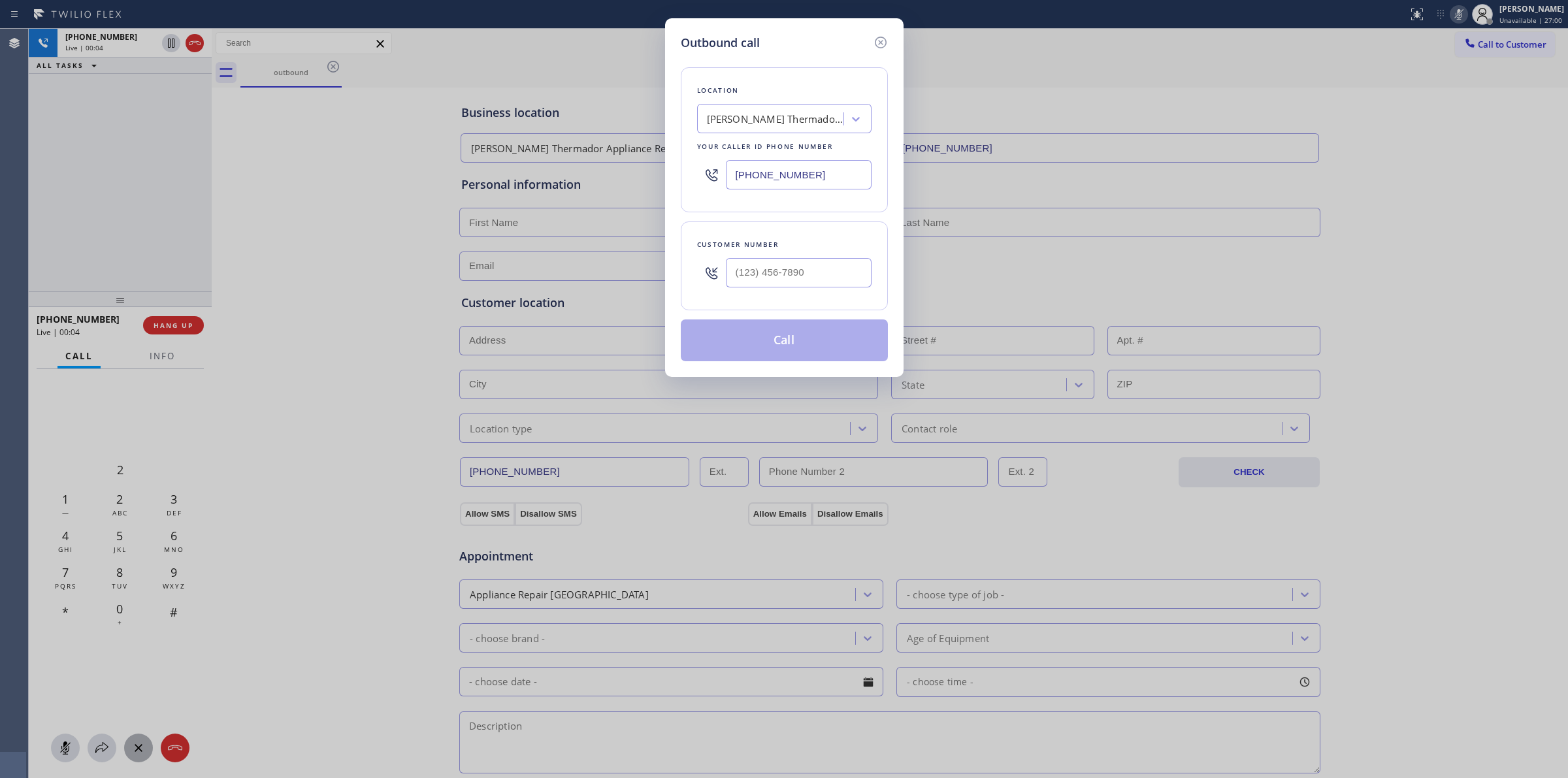
click at [792, 260] on div at bounding box center [799, 272] width 146 height 42
paste input "626) 623-5086"
click at [791, 271] on input "[PHONE_NUMBER]" at bounding box center [799, 273] width 146 height 30
type input "[PHONE_NUMBER]"
click at [805, 67] on div "Location [PERSON_NAME] Thermador Appliance Repair Your caller id phone number […" at bounding box center [784, 206] width 207 height 309
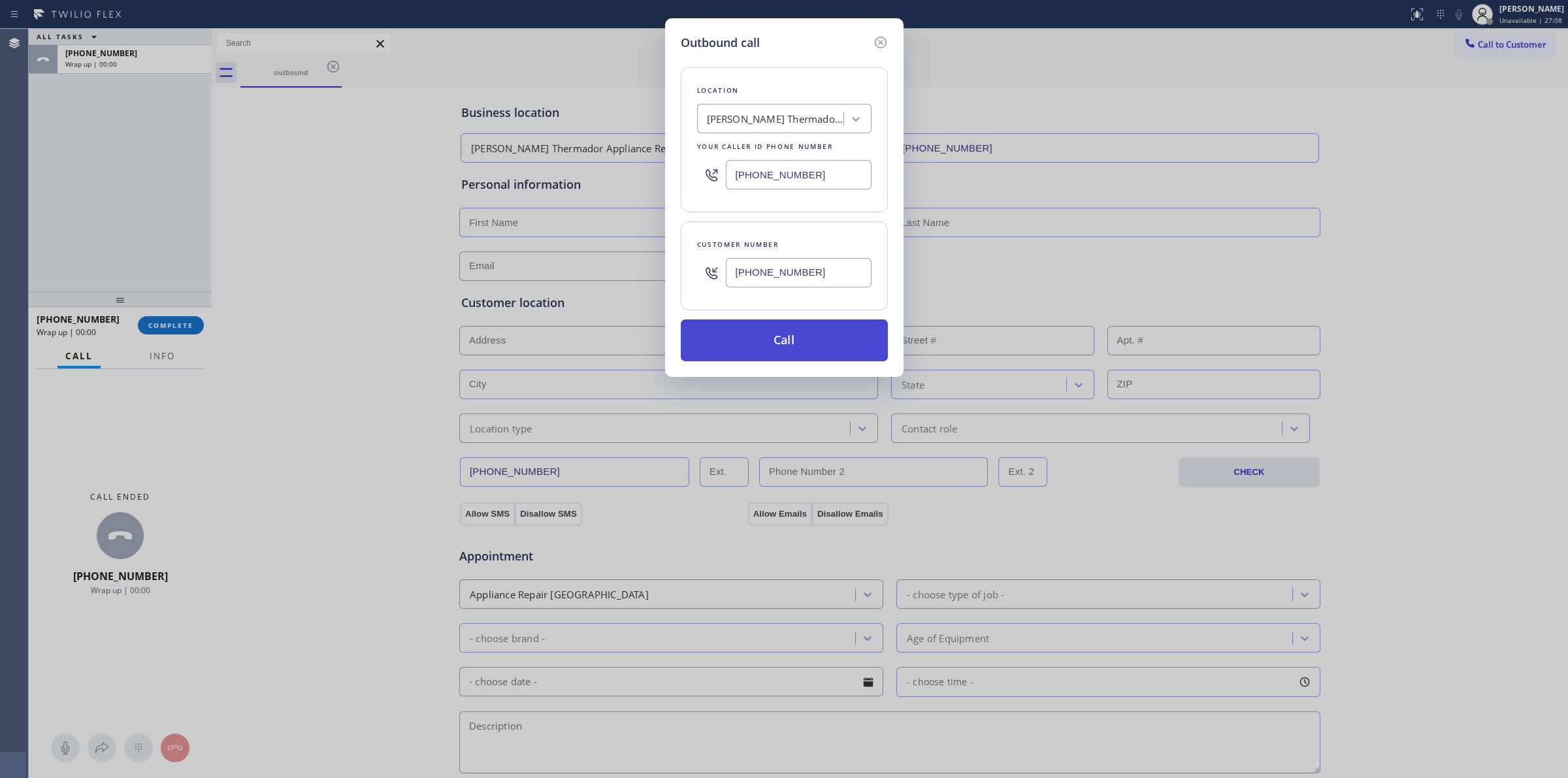
click at [807, 334] on button "Call" at bounding box center [784, 341] width 207 height 42
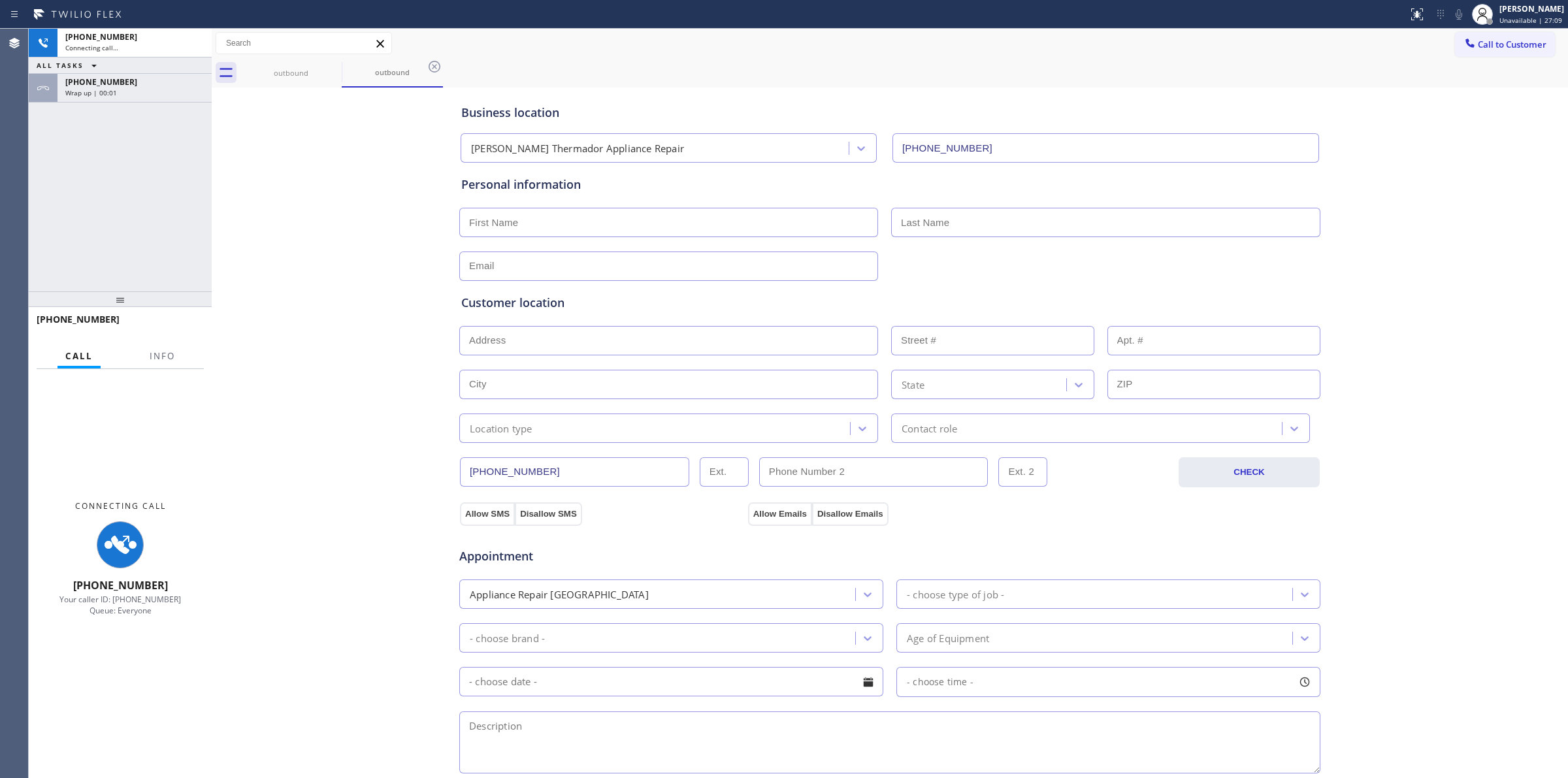
type input "[PHONE_NUMBER]"
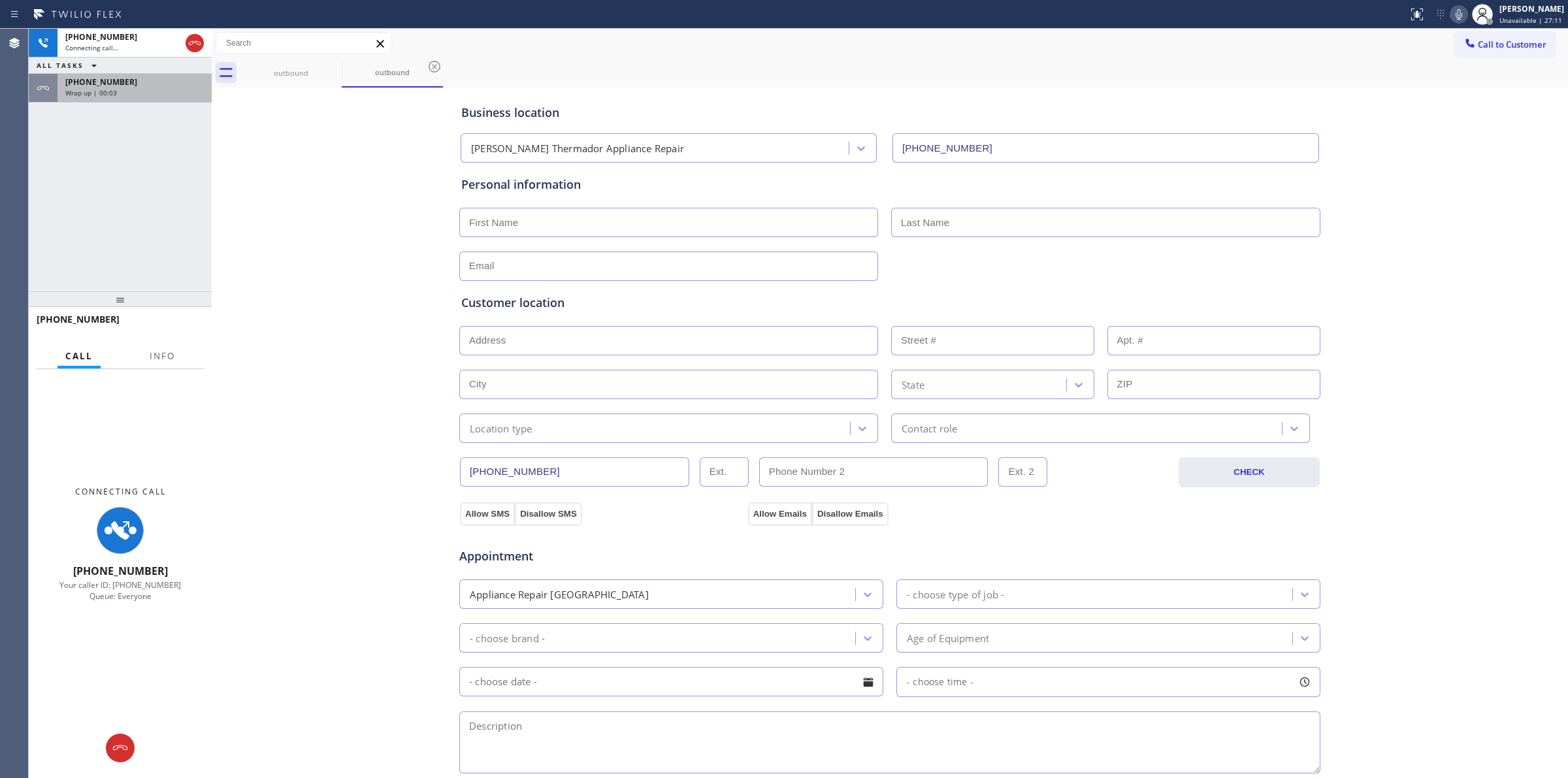
click at [153, 91] on div "Wrap up | 00:03" at bounding box center [135, 93] width 138 height 9
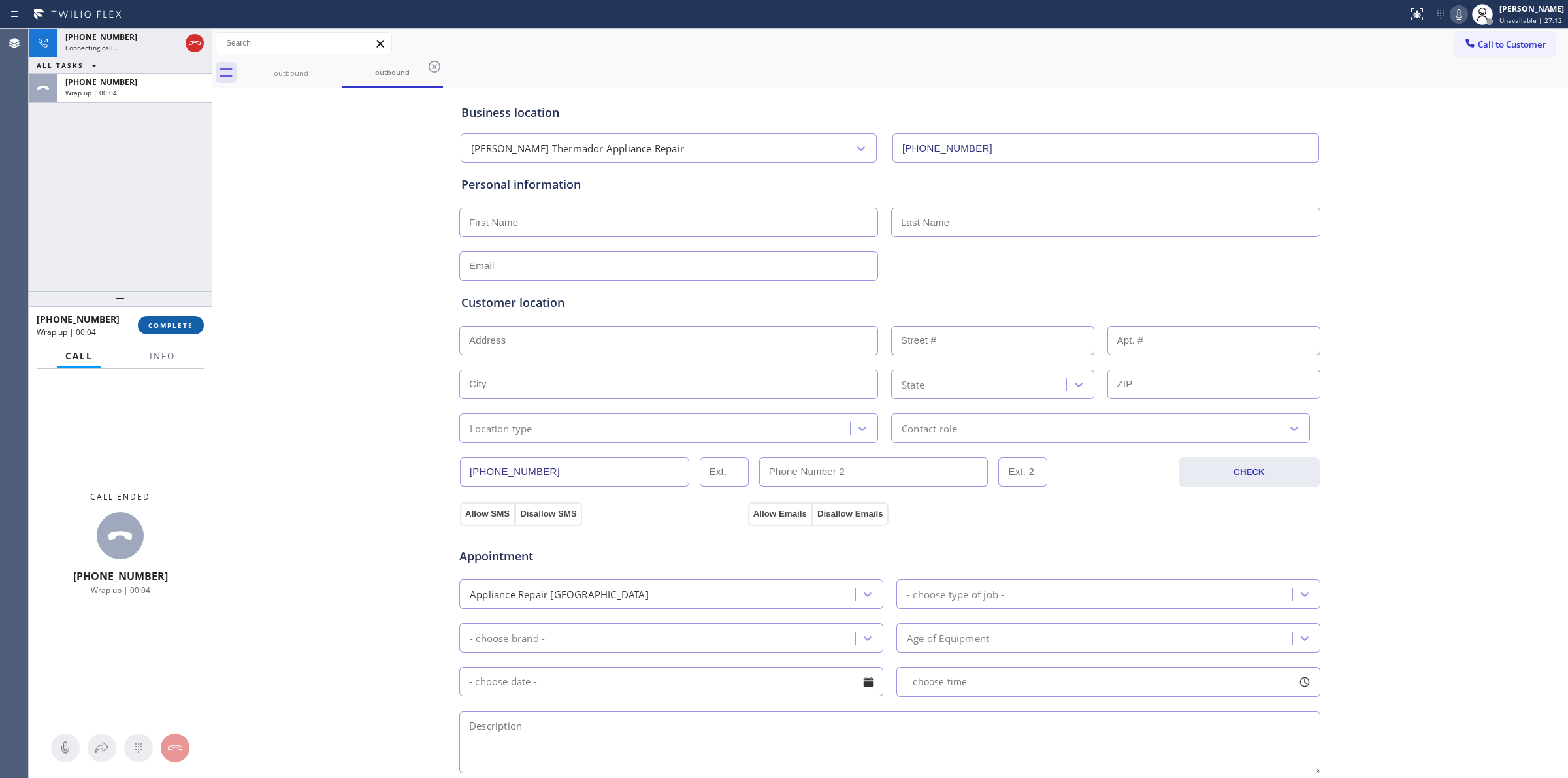
click at [180, 328] on span "COMPLETE" at bounding box center [170, 325] width 45 height 9
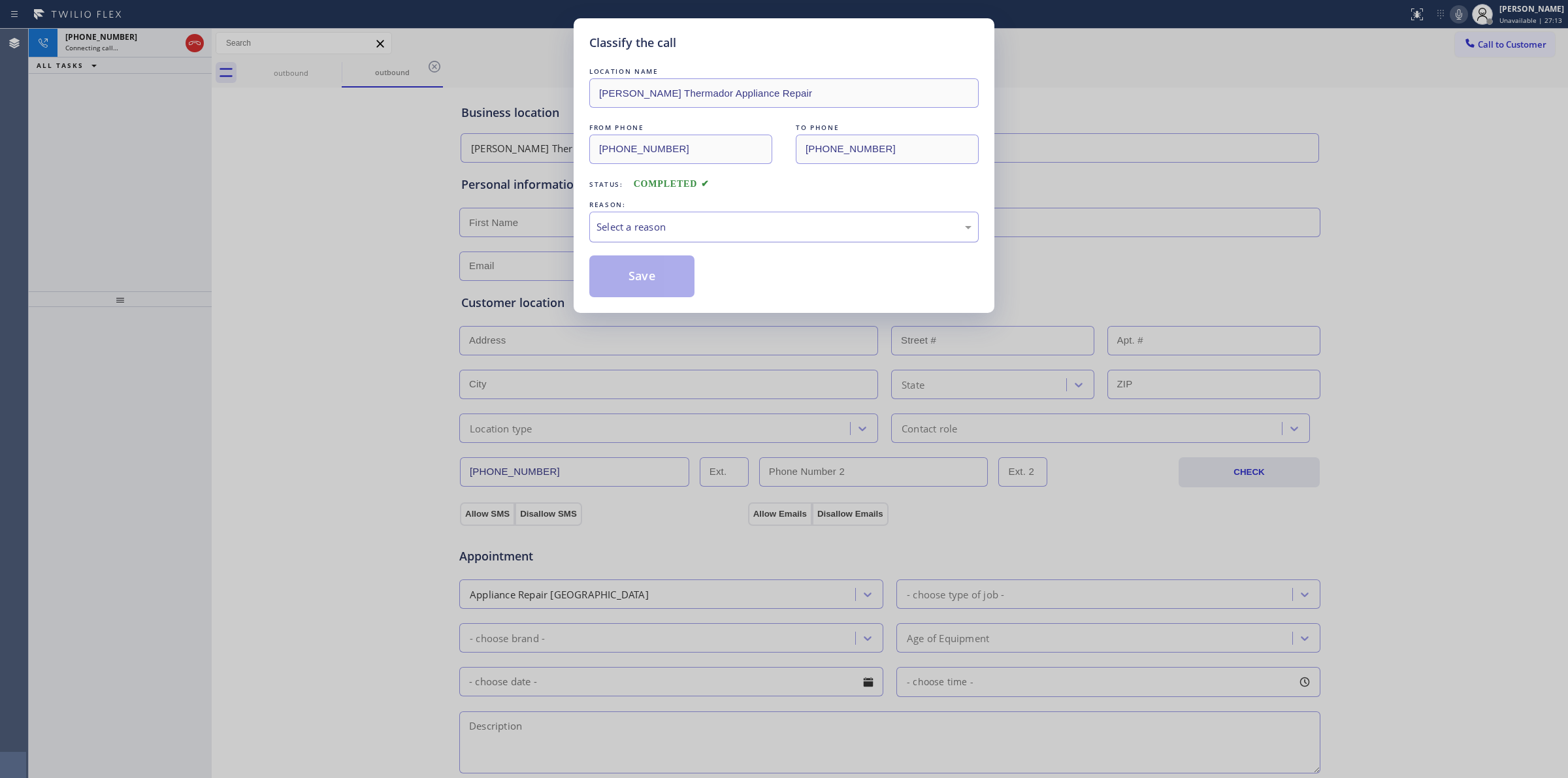
click at [699, 226] on div "Select a reason" at bounding box center [784, 227] width 375 height 15
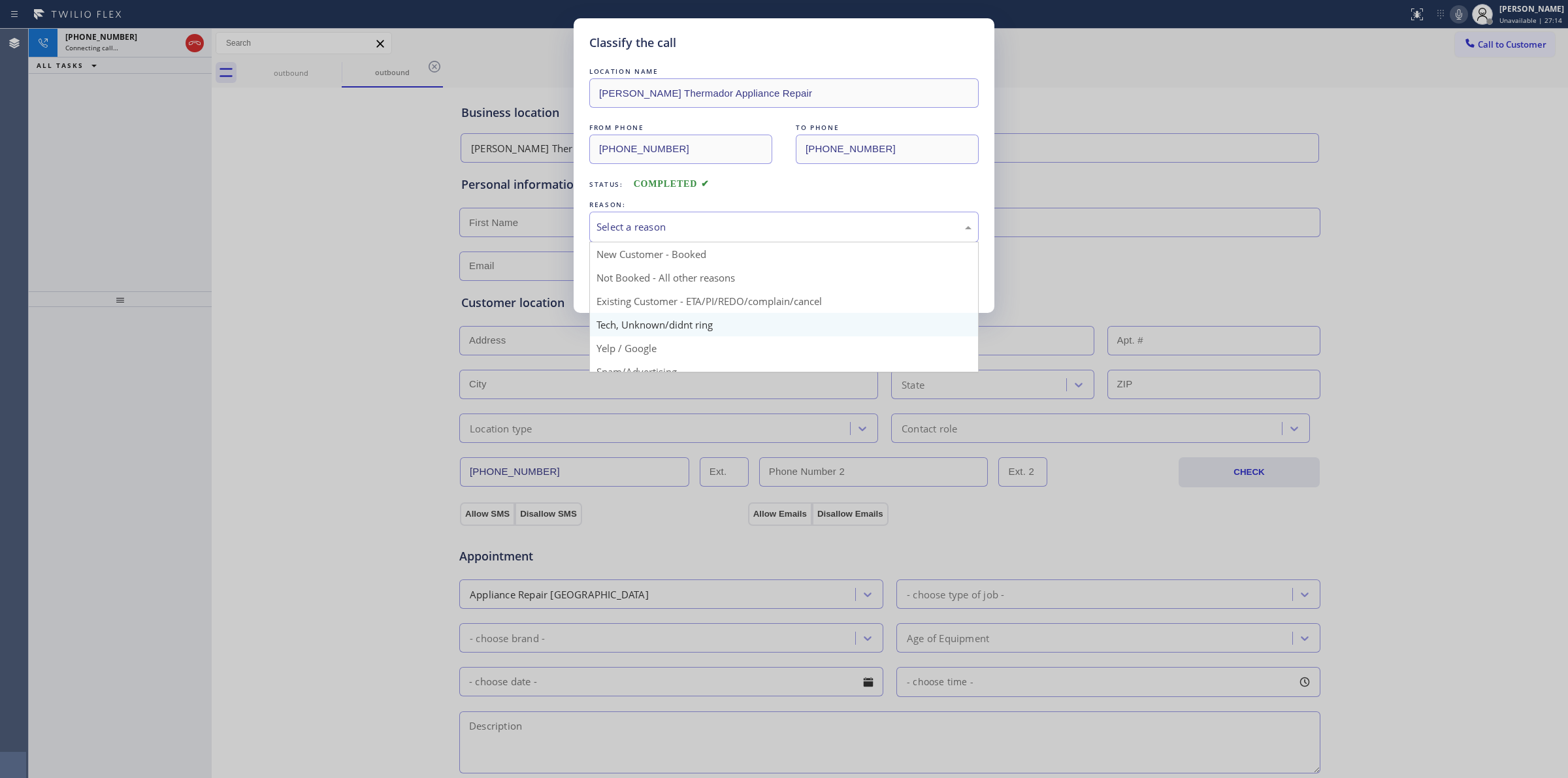
drag, startPoint x: 704, startPoint y: 327, endPoint x: 646, endPoint y: 271, distance: 80.6
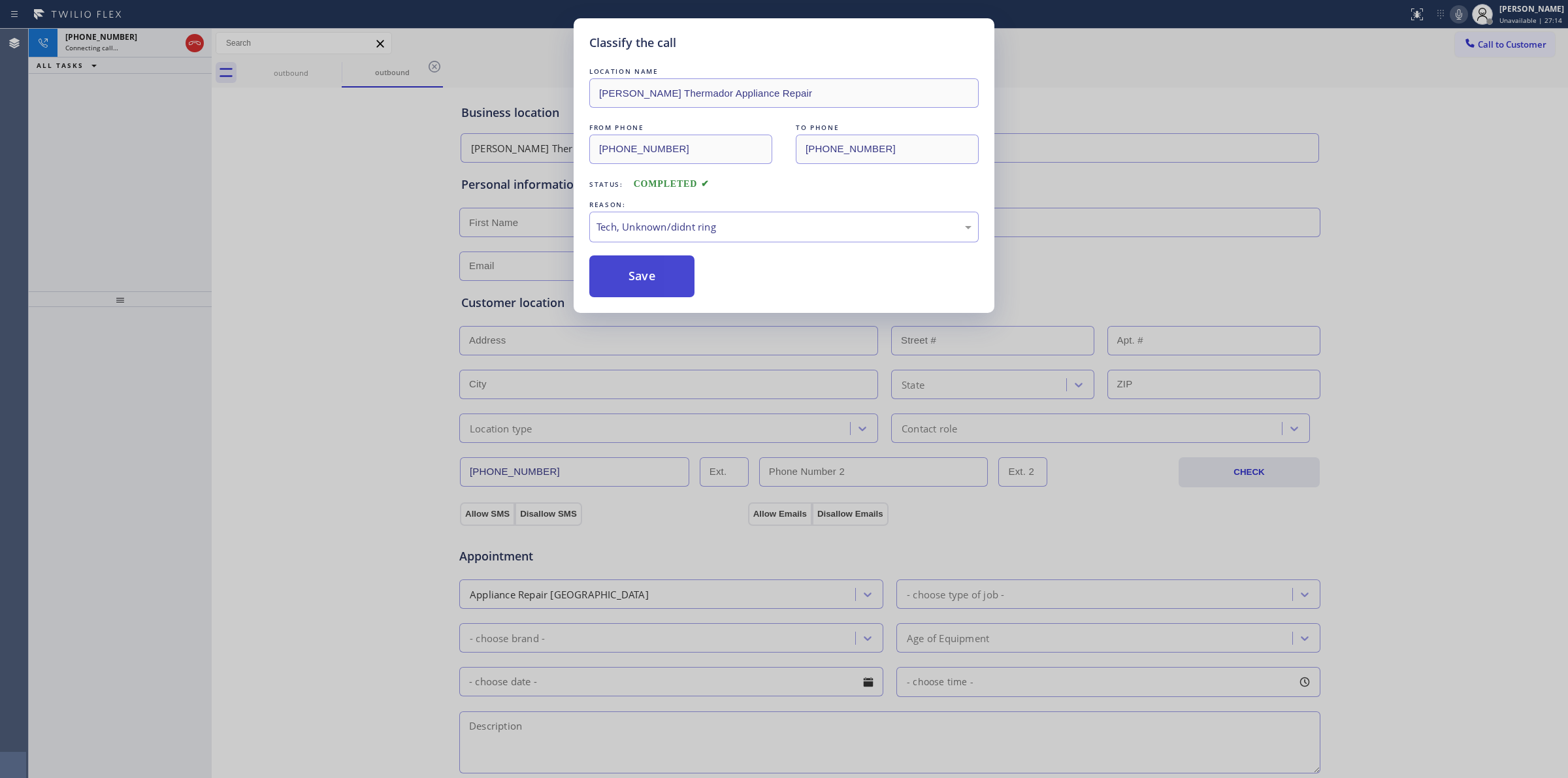
click at [646, 271] on button "Save" at bounding box center [641, 276] width 105 height 42
click at [343, 72] on div "outbound" at bounding box center [392, 71] width 99 height 10
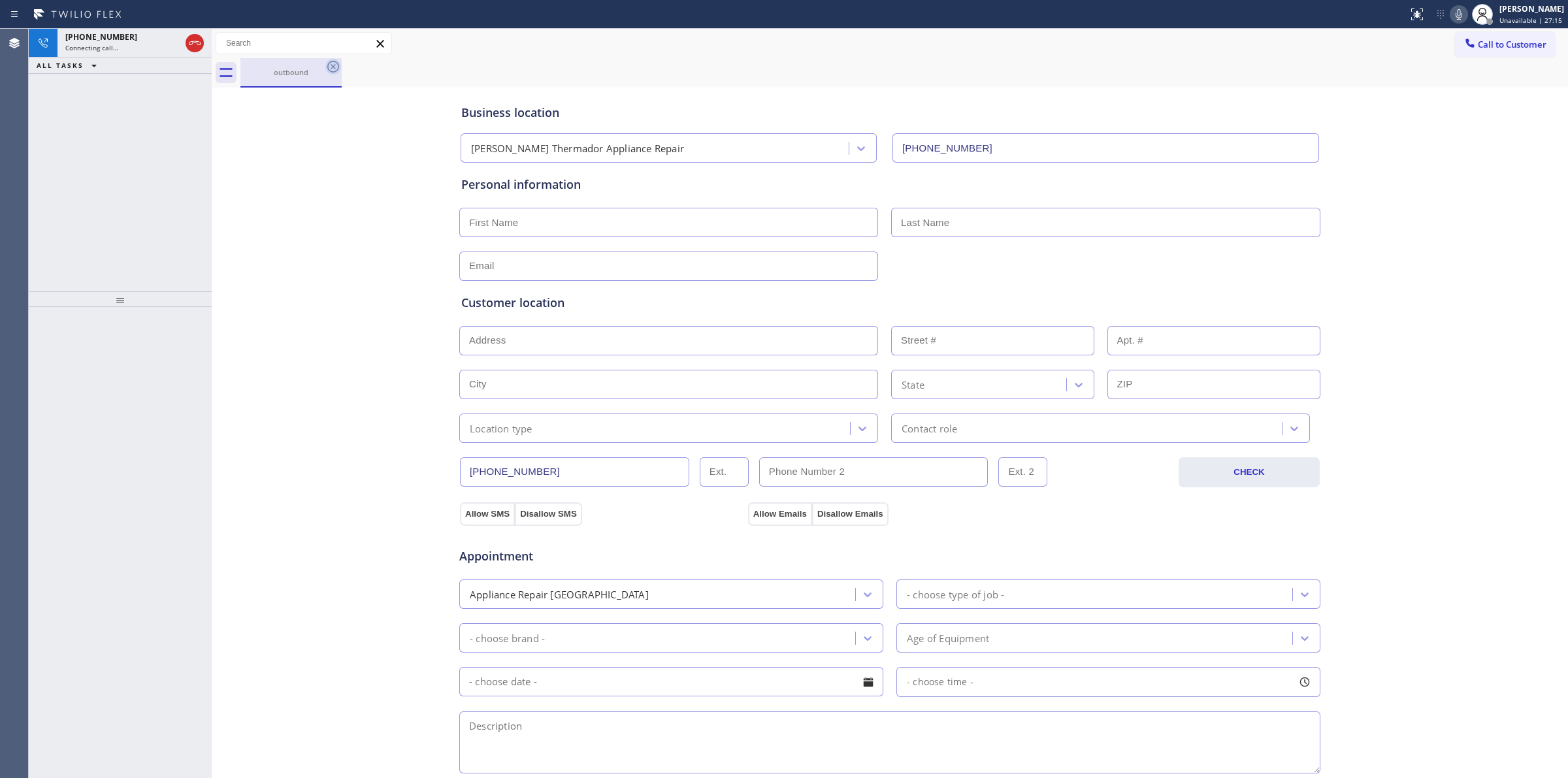
click at [335, 72] on icon at bounding box center [332, 66] width 16 height 16
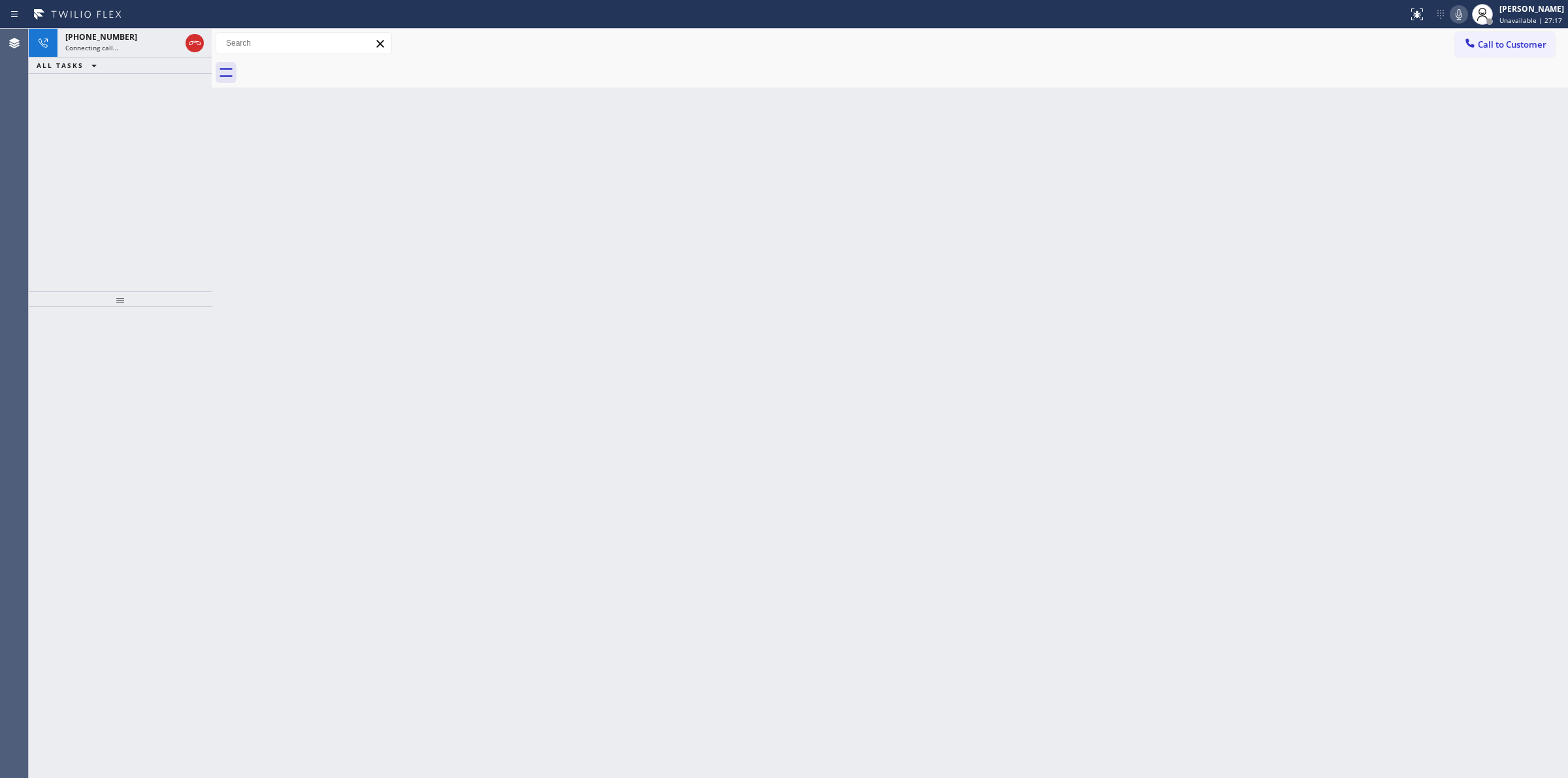
click at [1455, 10] on icon at bounding box center [1459, 14] width 16 height 16
click at [146, 46] on div "Connecting call…" at bounding box center [123, 48] width 115 height 9
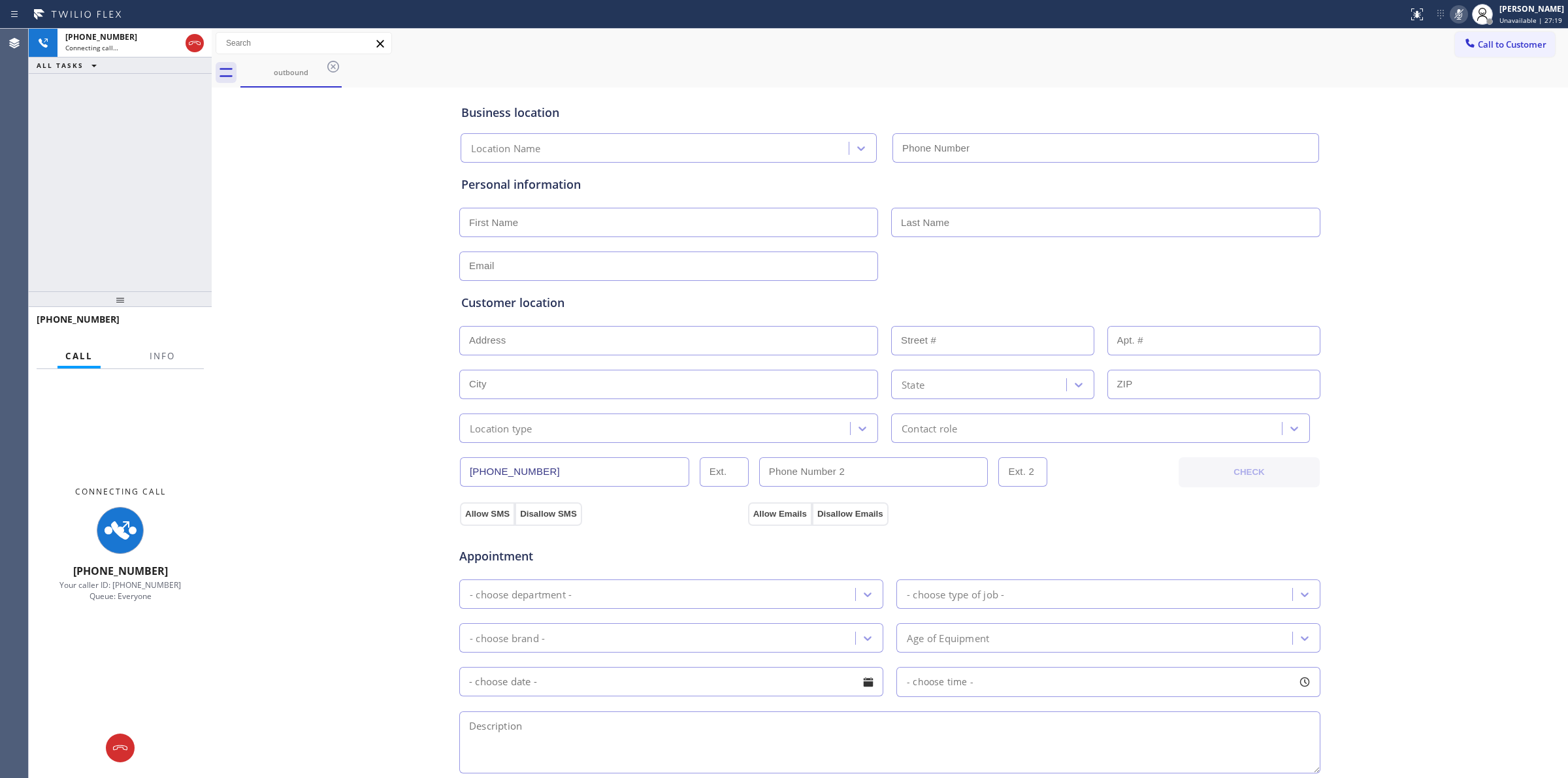
type input "[PHONE_NUMBER]"
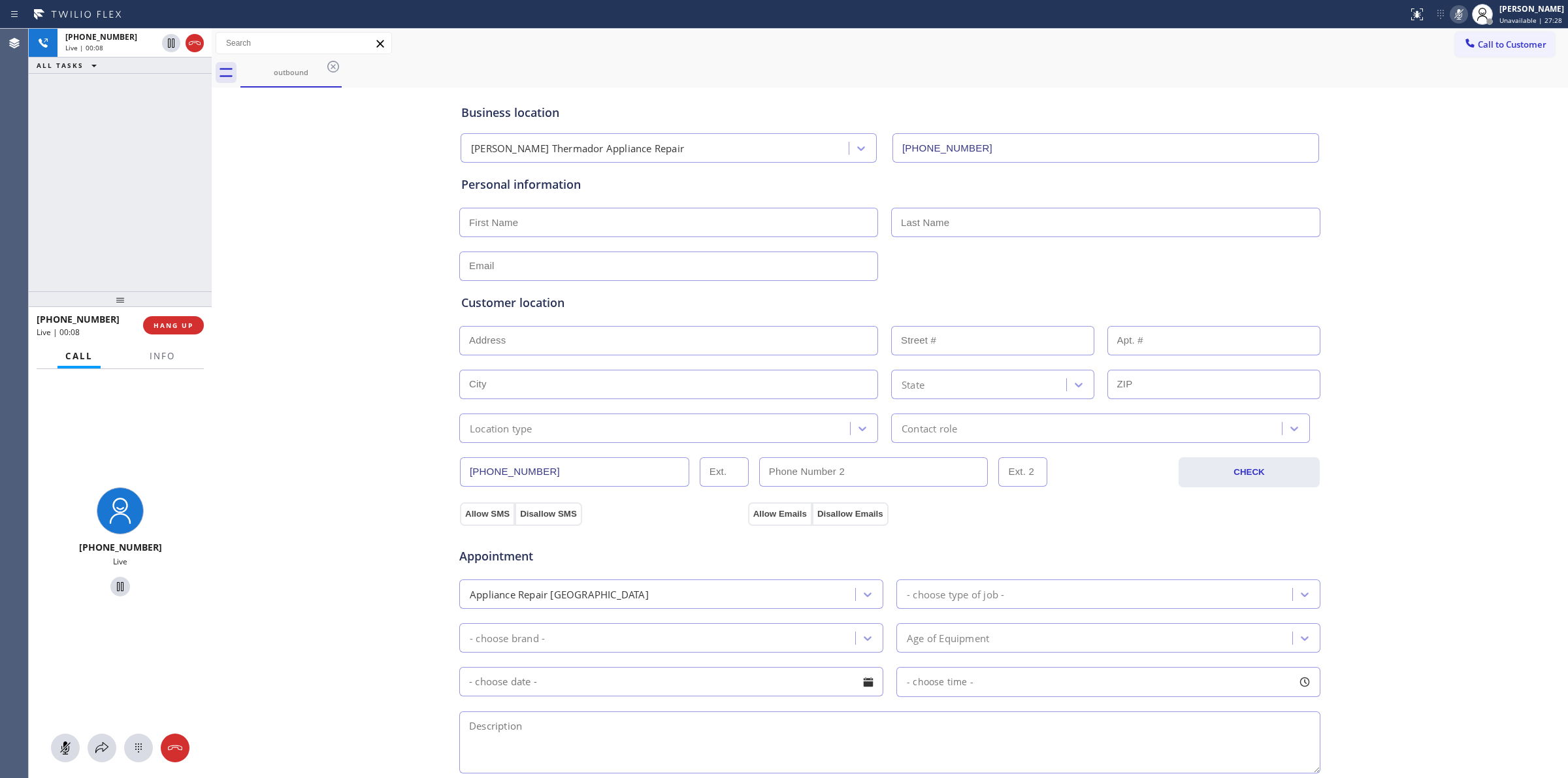
click at [131, 733] on div at bounding box center [121, 748] width 183 height 29
click at [136, 742] on icon at bounding box center [138, 748] width 16 height 16
click at [1479, 46] on span "Call to Customer" at bounding box center [1512, 45] width 68 height 12
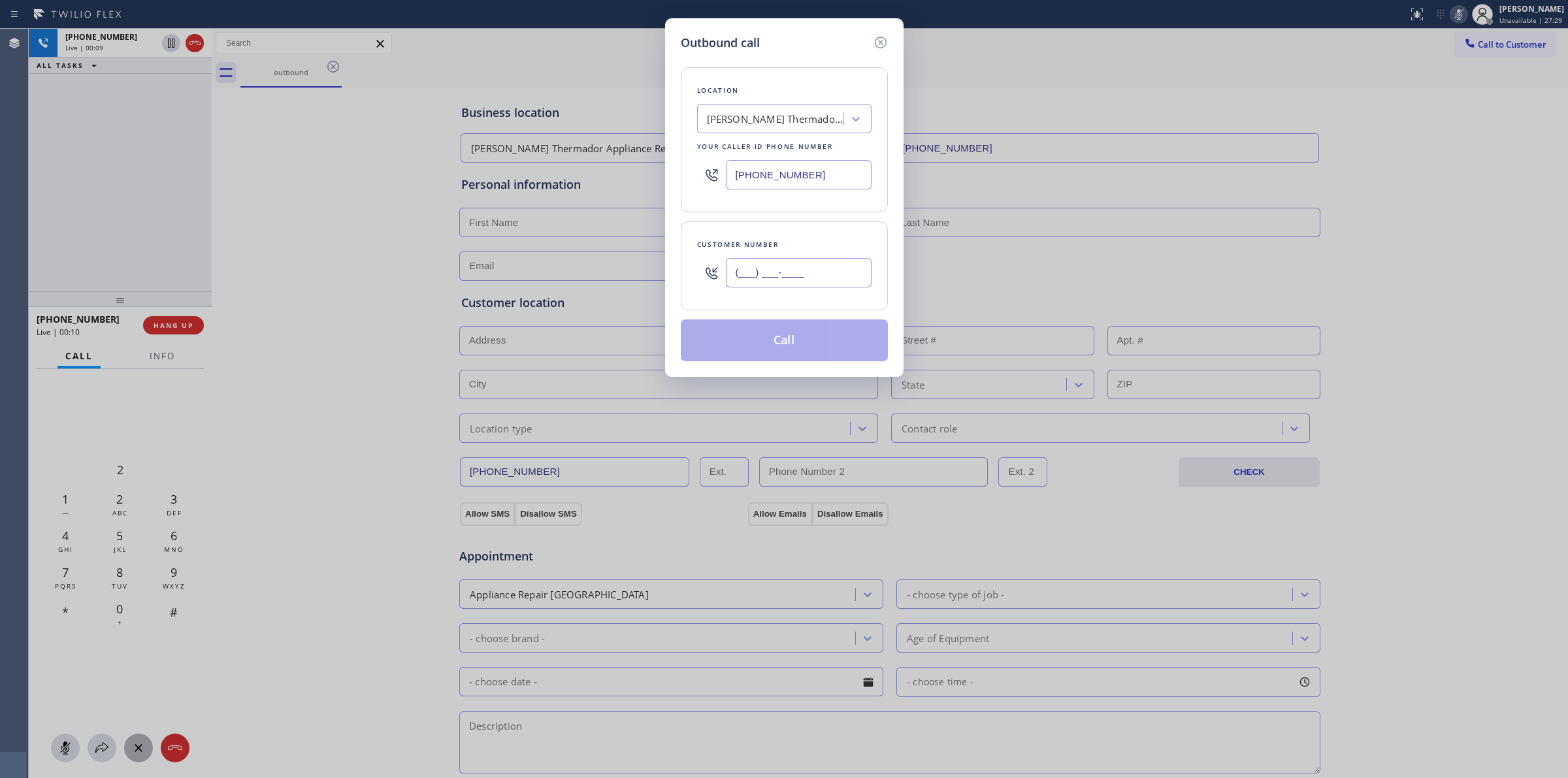
click at [781, 269] on input "(___) ___-____" at bounding box center [799, 273] width 146 height 30
paste input "626) 623-5086"
type input "[PHONE_NUMBER]"
click at [784, 93] on div "Location" at bounding box center [784, 90] width 175 height 13
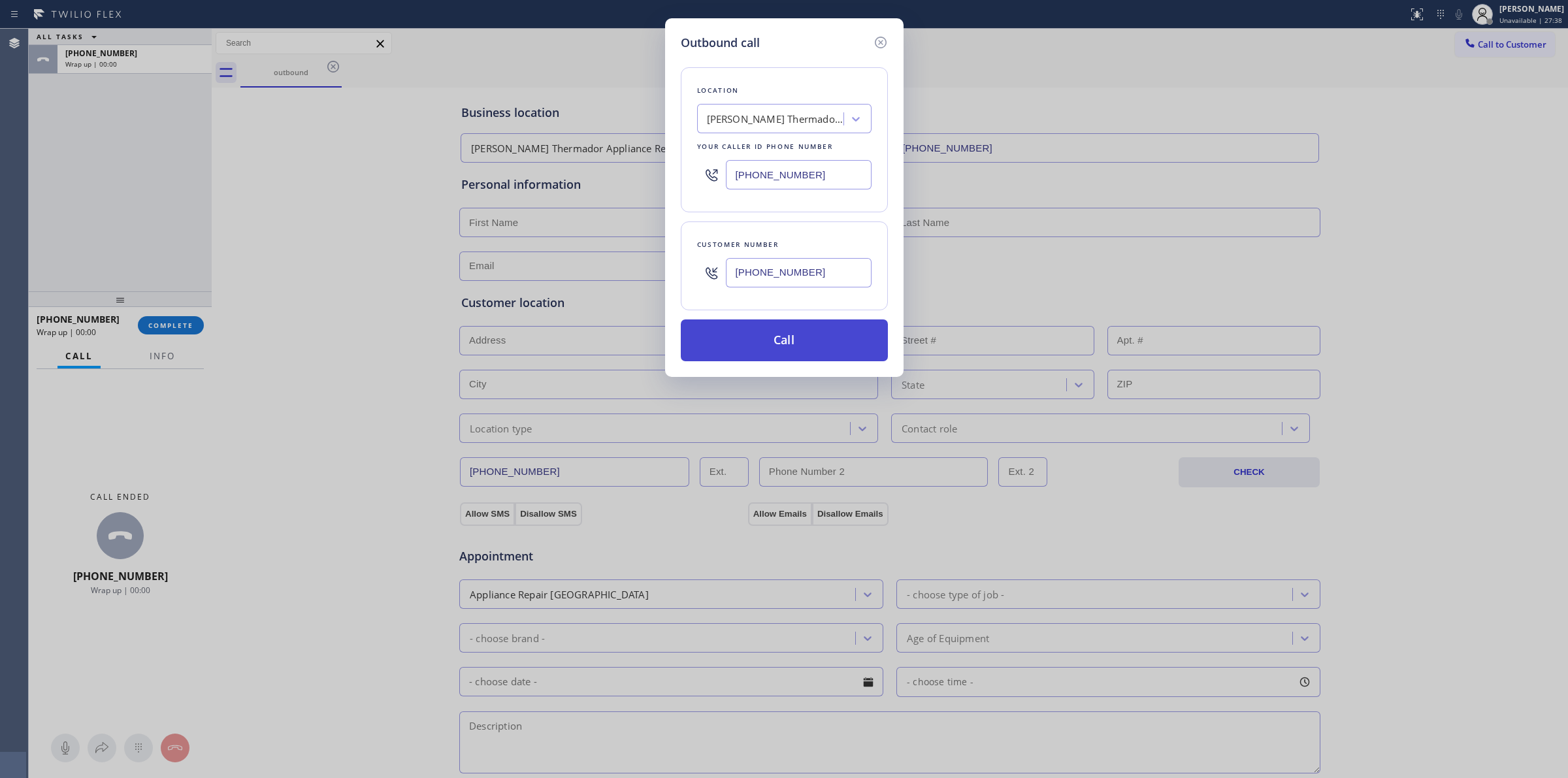
click at [792, 341] on button "Call" at bounding box center [784, 341] width 207 height 42
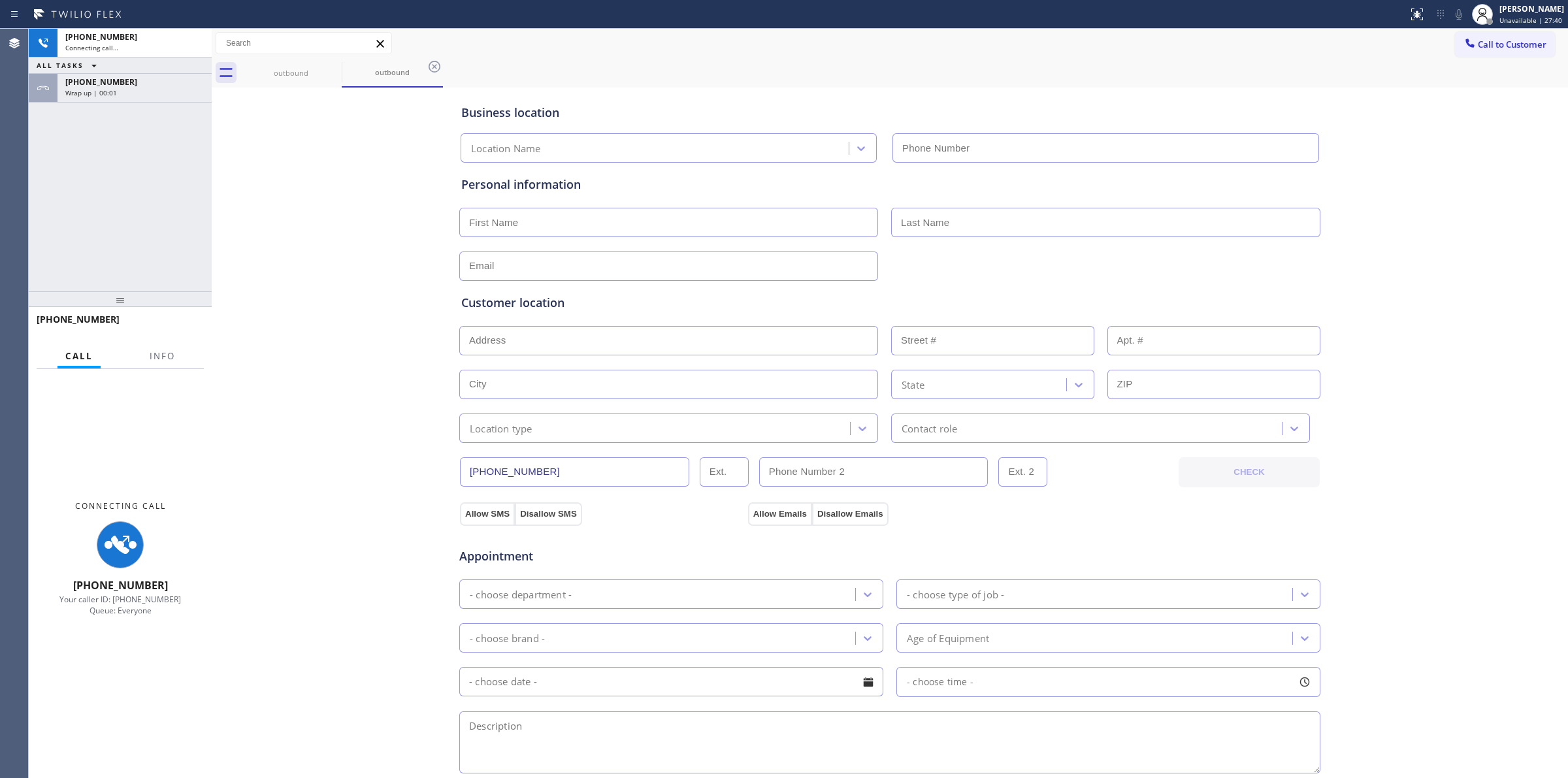
type input "[PHONE_NUMBER]"
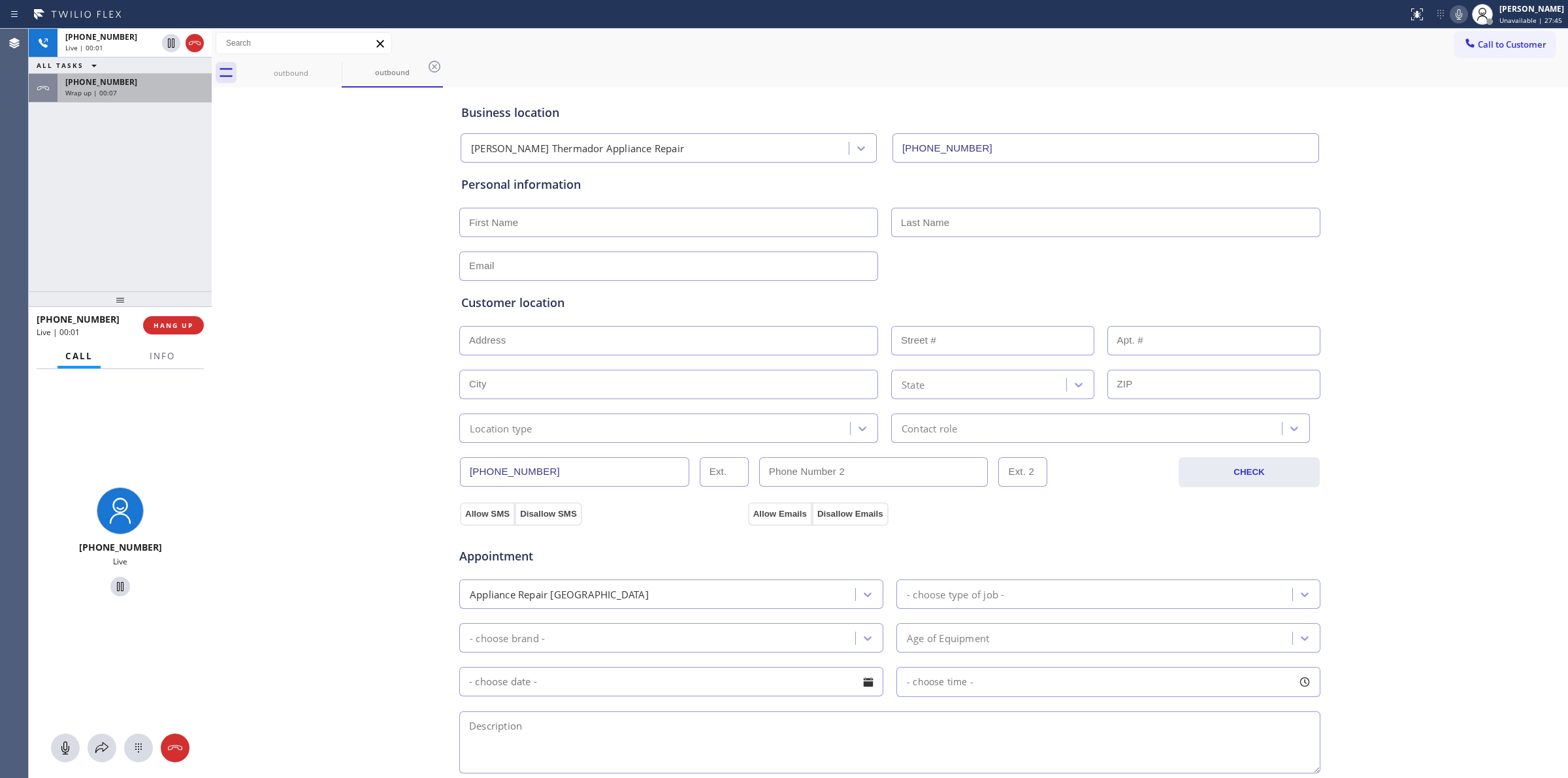
click at [90, 89] on span "Wrap up | 00:07" at bounding box center [91, 93] width 51 height 9
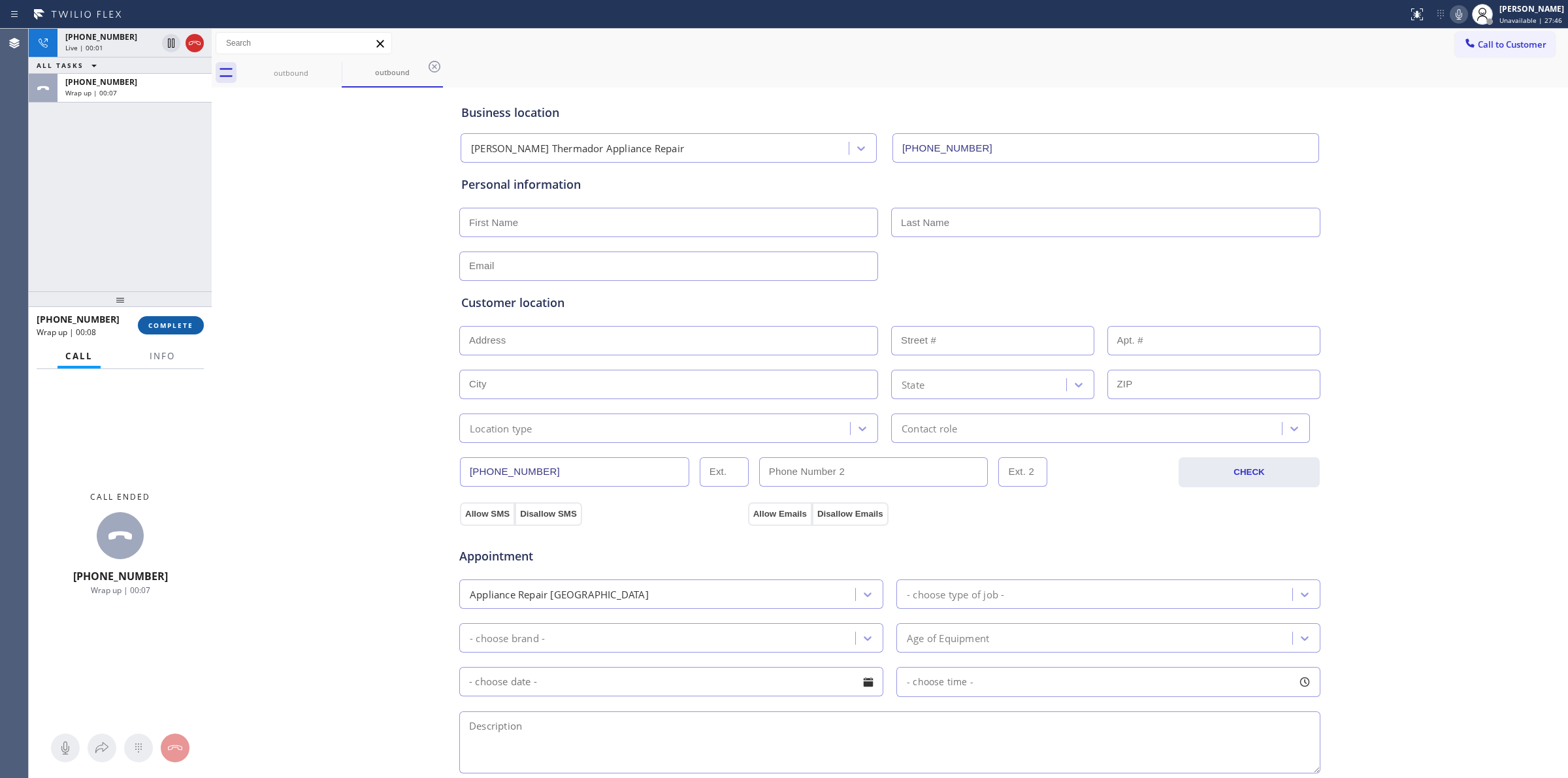
click at [168, 328] on span "COMPLETE" at bounding box center [170, 325] width 45 height 9
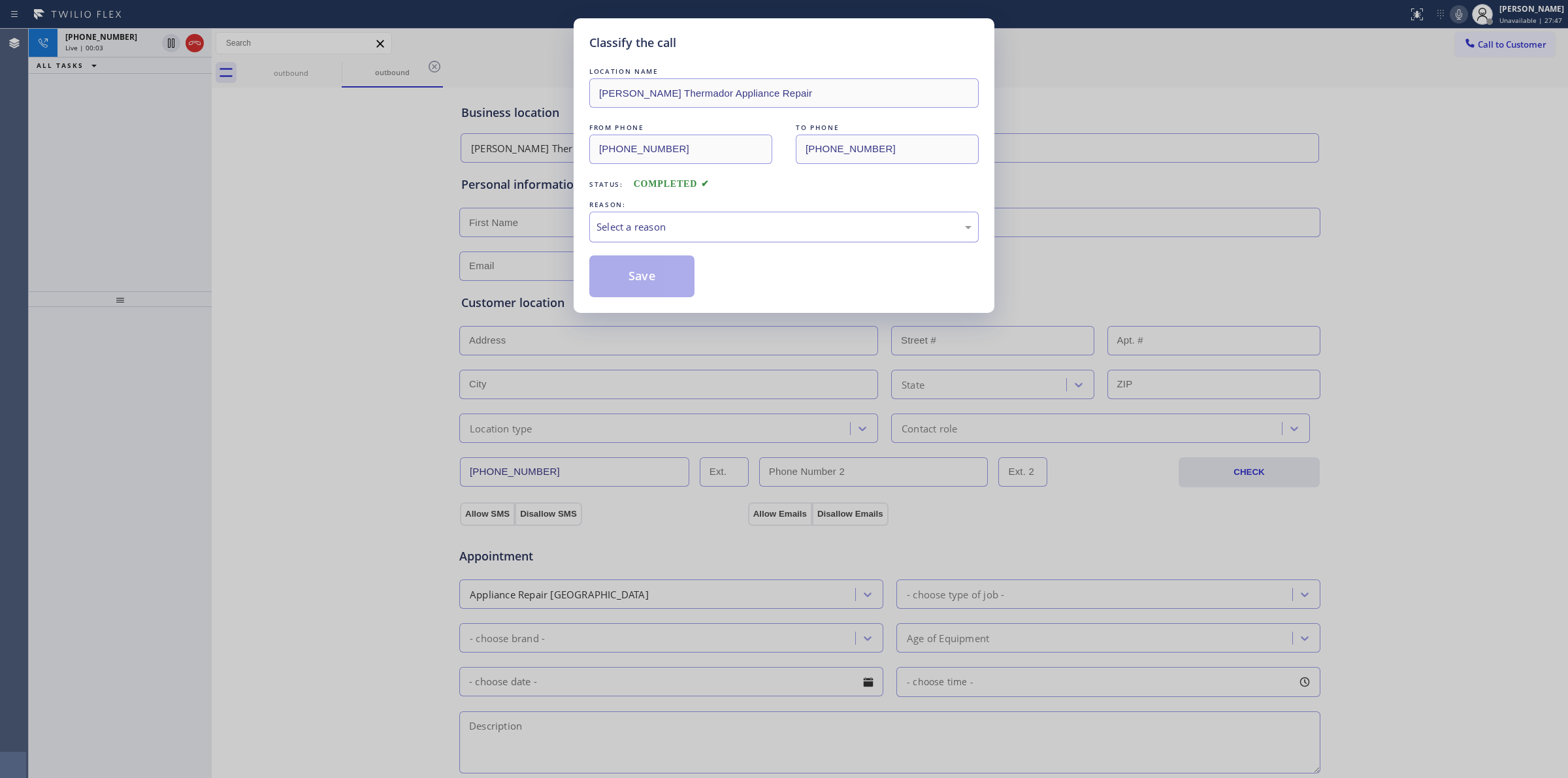
click at [693, 226] on div "Select a reason" at bounding box center [784, 227] width 375 height 15
drag, startPoint x: 680, startPoint y: 335, endPoint x: 655, endPoint y: 269, distance: 70.6
click at [655, 269] on button "Save" at bounding box center [641, 276] width 105 height 42
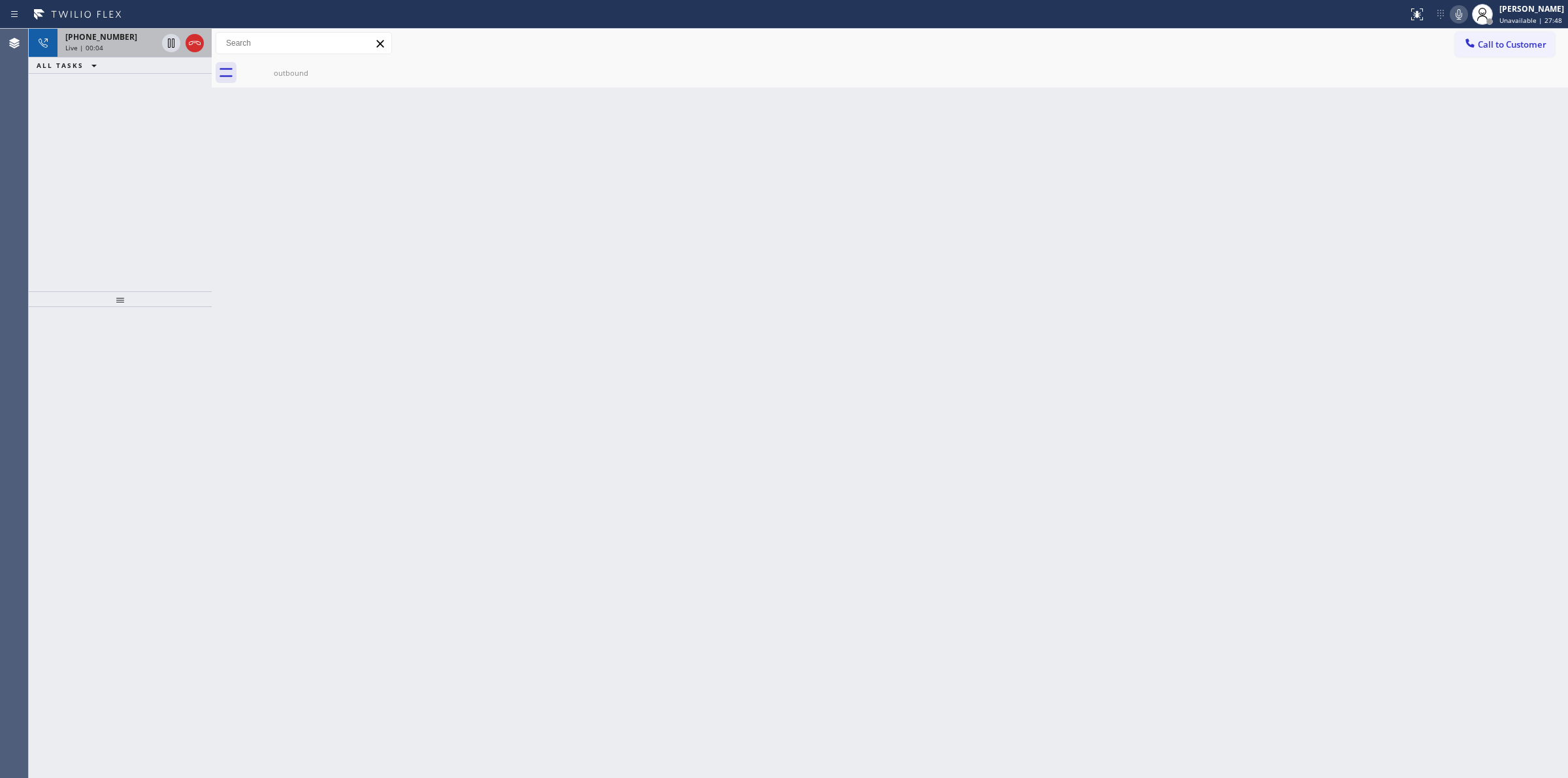
drag, startPoint x: 108, startPoint y: 36, endPoint x: 126, endPoint y: 48, distance: 21.6
click at [110, 38] on span "[PHONE_NUMBER]" at bounding box center [101, 36] width 72 height 11
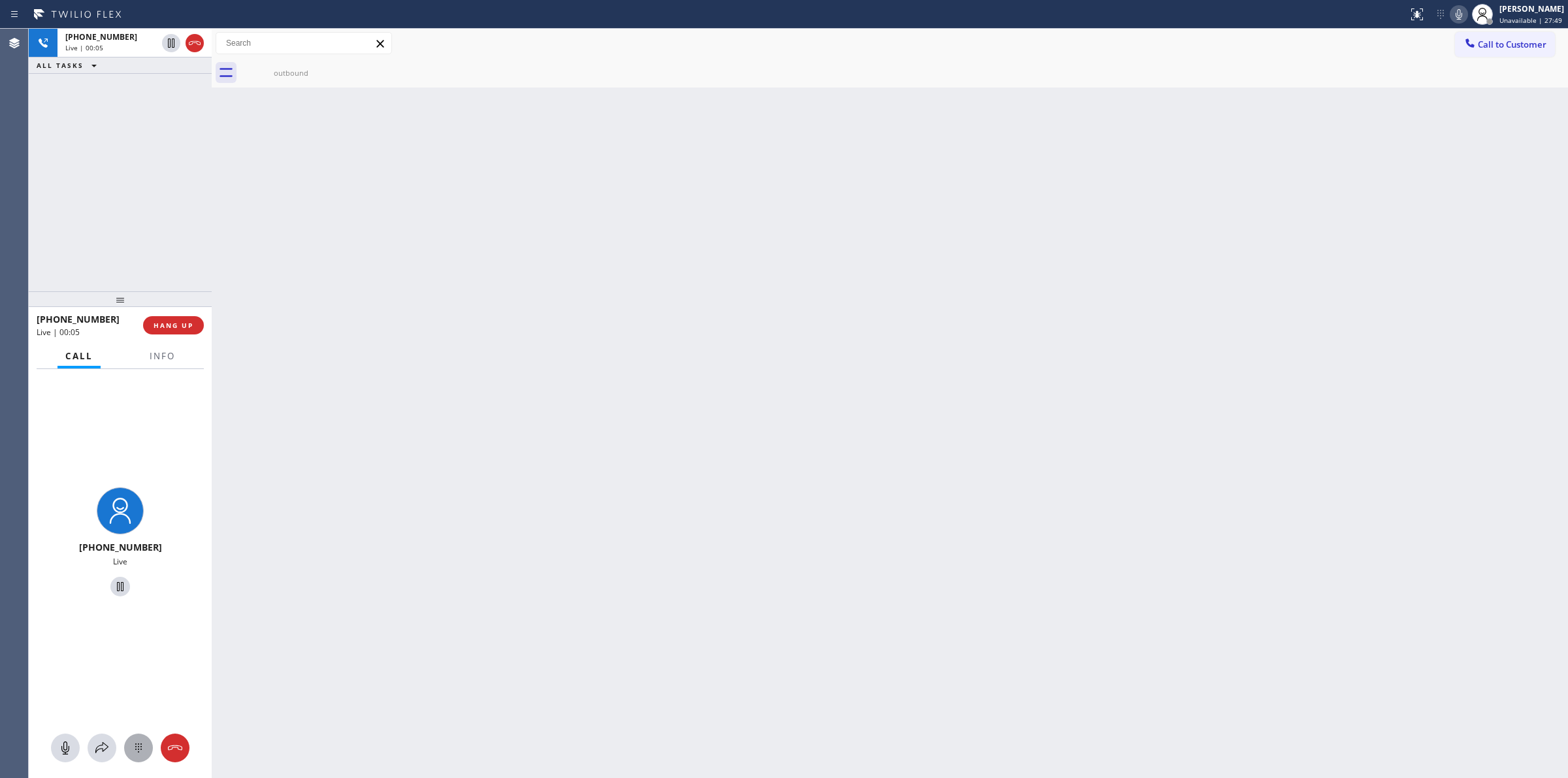
click at [138, 749] on icon at bounding box center [138, 748] width 16 height 16
click at [1520, 56] on button "Call to Customer" at bounding box center [1505, 44] width 100 height 25
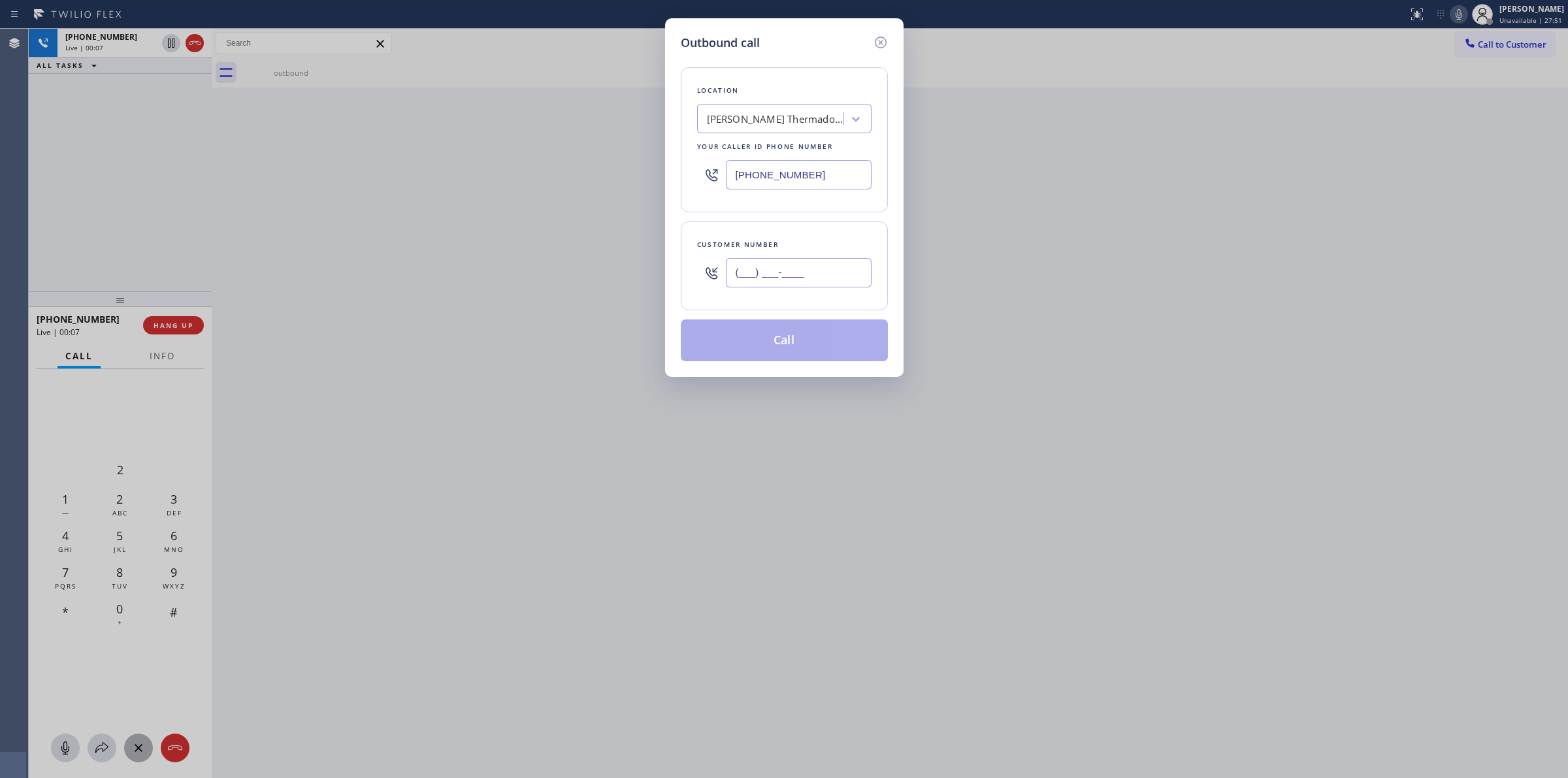
paste input "626) 623-5086"
click at [799, 275] on input "[PHONE_NUMBER]" at bounding box center [799, 273] width 146 height 30
type input "[PHONE_NUMBER]"
click at [796, 63] on div "Location [PERSON_NAME] Thermador Appliance Repair Your caller id phone number […" at bounding box center [784, 206] width 207 height 309
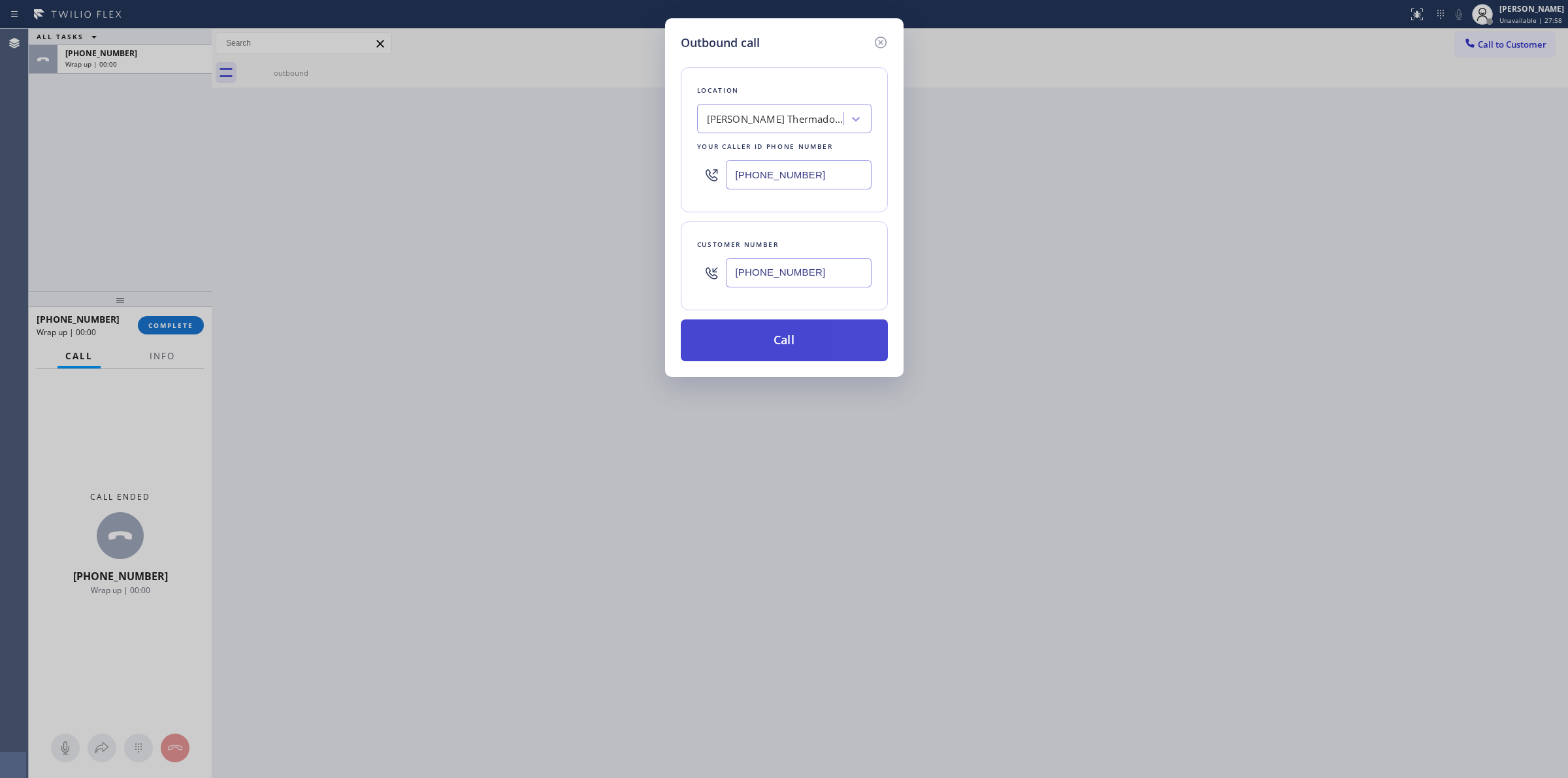
click at [766, 338] on button "Call" at bounding box center [784, 341] width 207 height 42
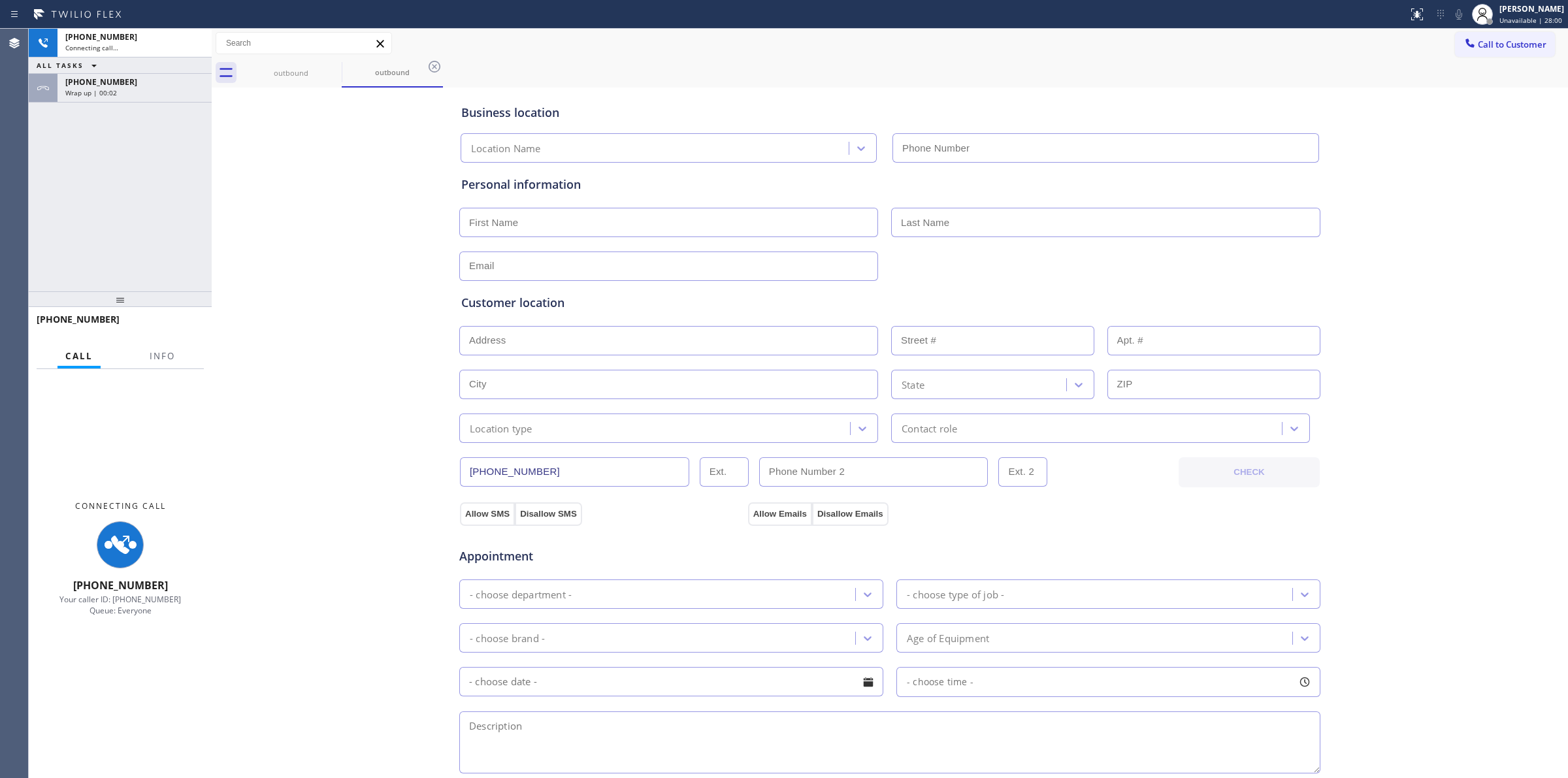
type input "[PHONE_NUMBER]"
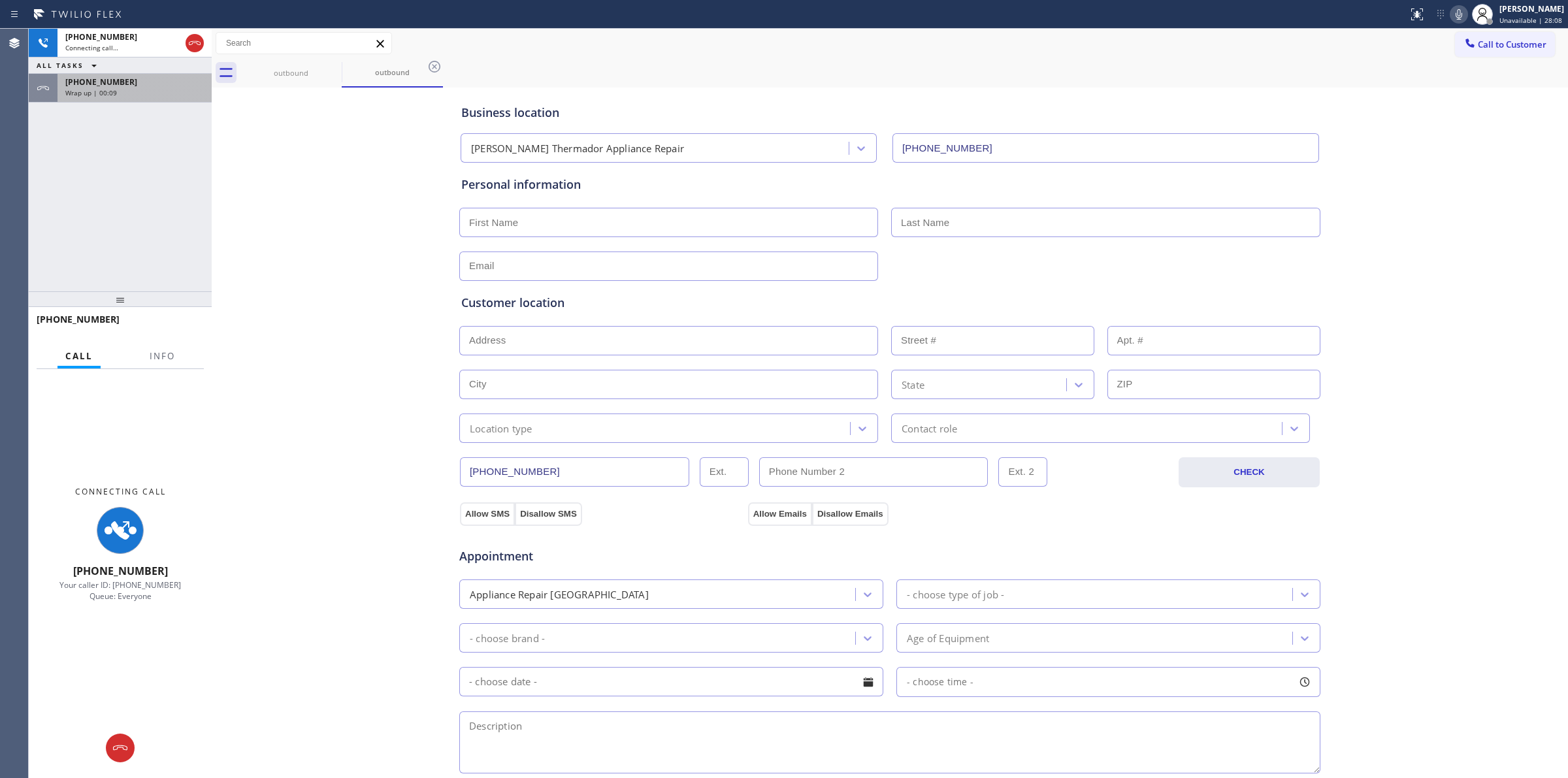
click at [144, 94] on div "Wrap up | 00:09" at bounding box center [135, 93] width 138 height 9
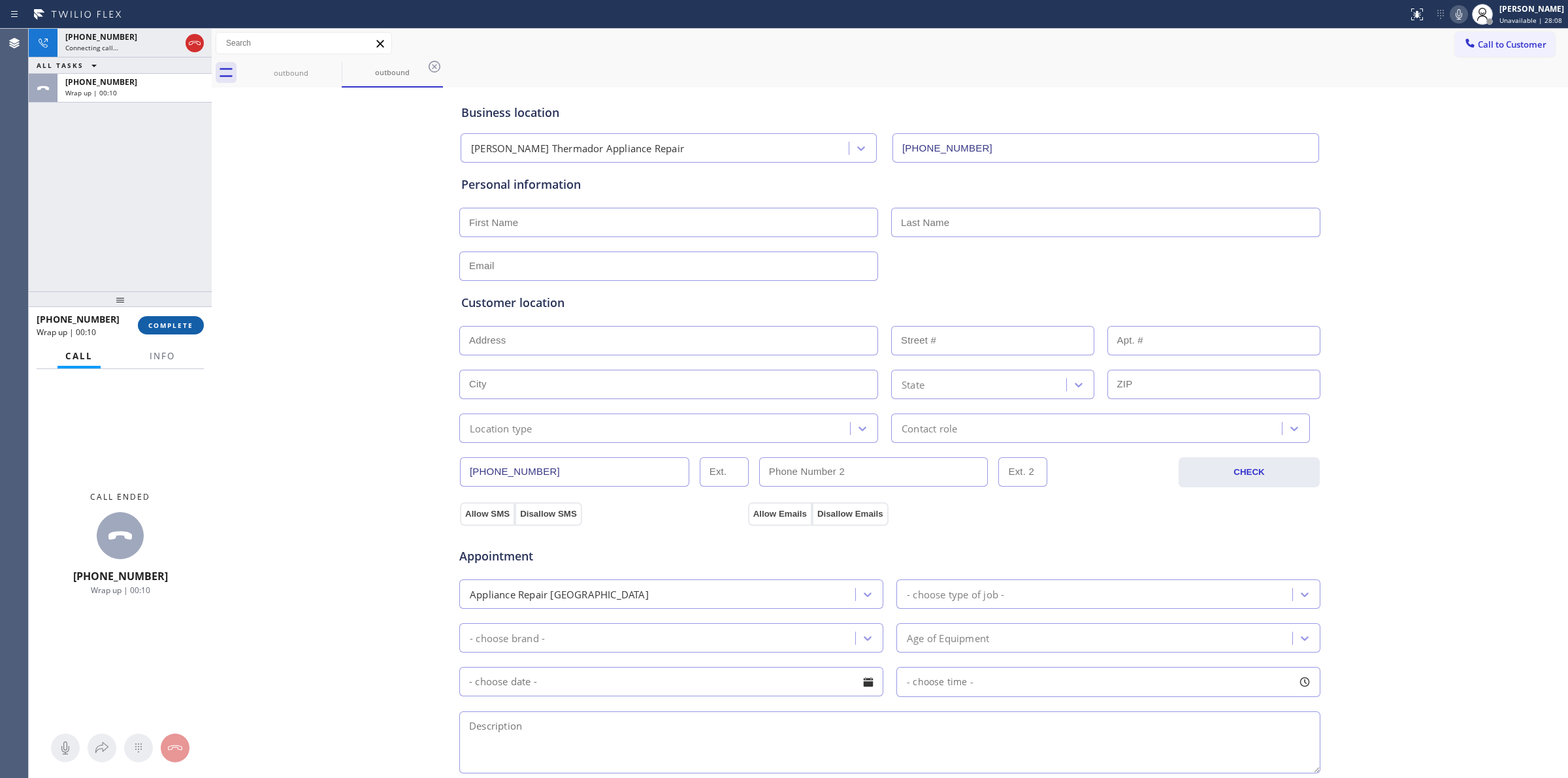
click at [188, 333] on button "COMPLETE" at bounding box center [170, 325] width 66 height 19
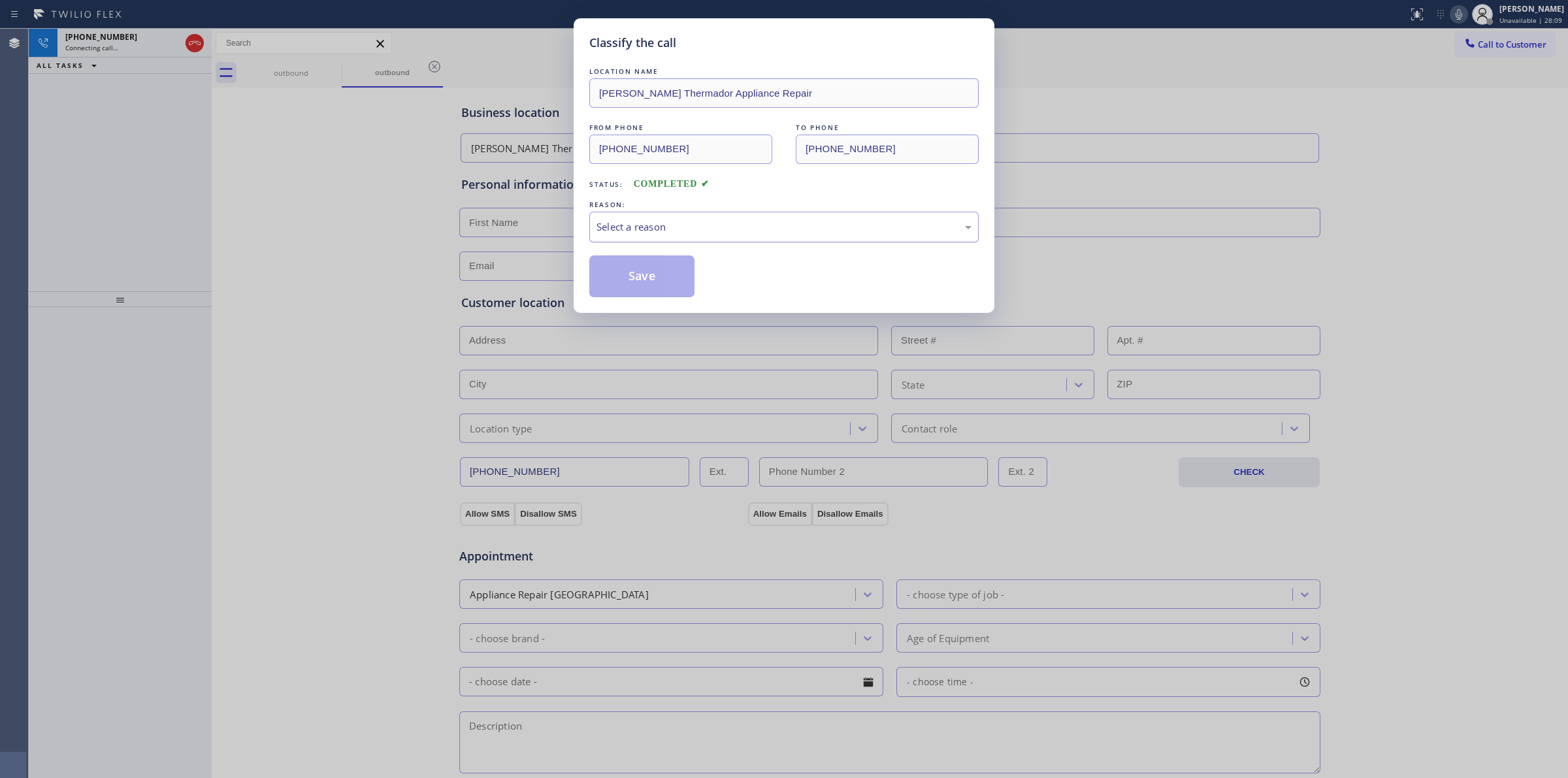
drag, startPoint x: 632, startPoint y: 244, endPoint x: 696, endPoint y: 239, distance: 64.2
click at [696, 234] on div "Select a reason" at bounding box center [784, 227] width 375 height 15
click at [670, 292] on button "Save" at bounding box center [641, 276] width 105 height 42
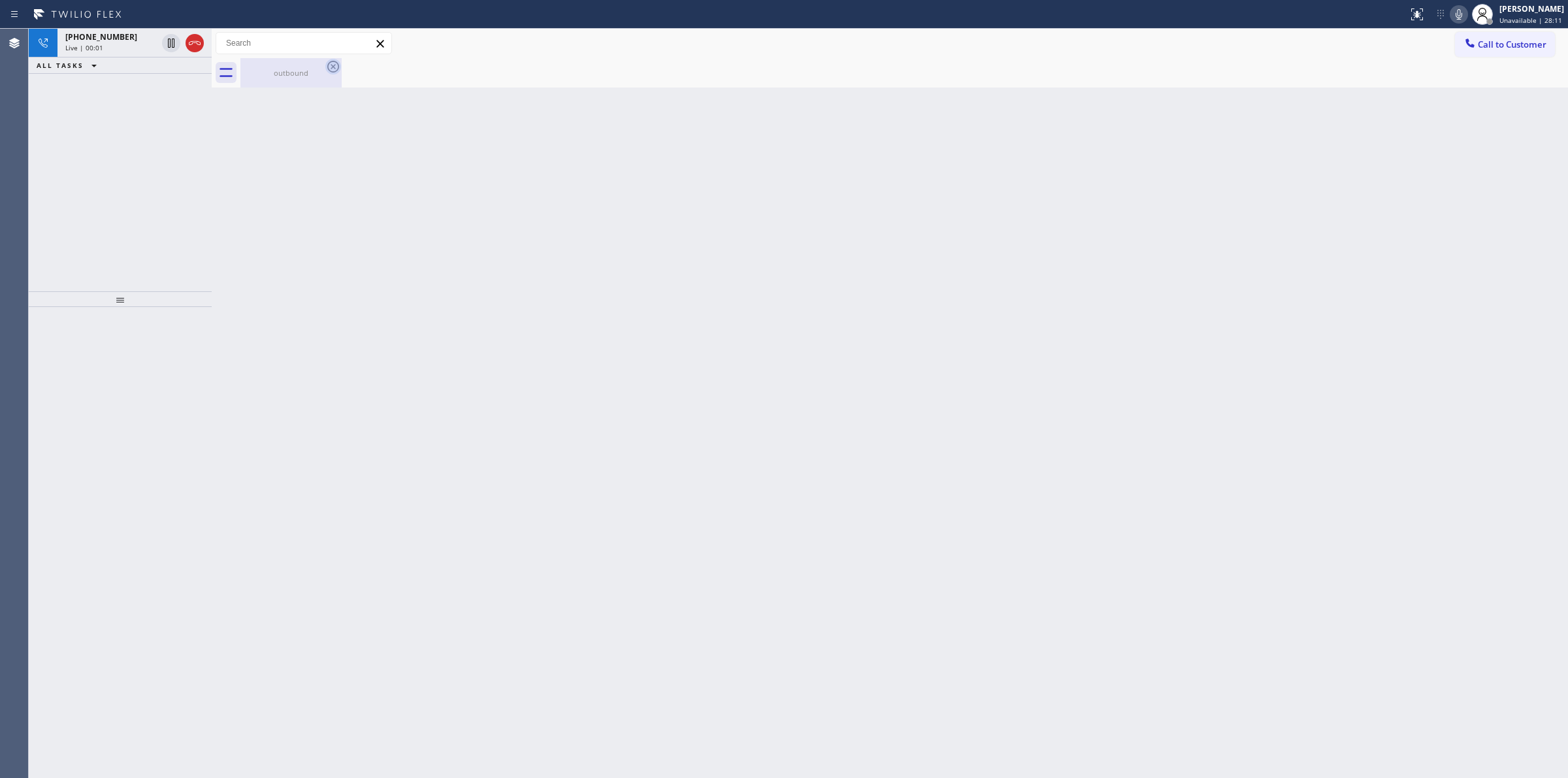
click at [334, 70] on icon at bounding box center [332, 66] width 16 height 16
click at [332, 68] on icon at bounding box center [332, 66] width 16 height 16
click at [319, 72] on div "outbound" at bounding box center [291, 72] width 99 height 10
click at [122, 36] on div "[PHONE_NUMBER]" at bounding box center [111, 36] width 91 height 11
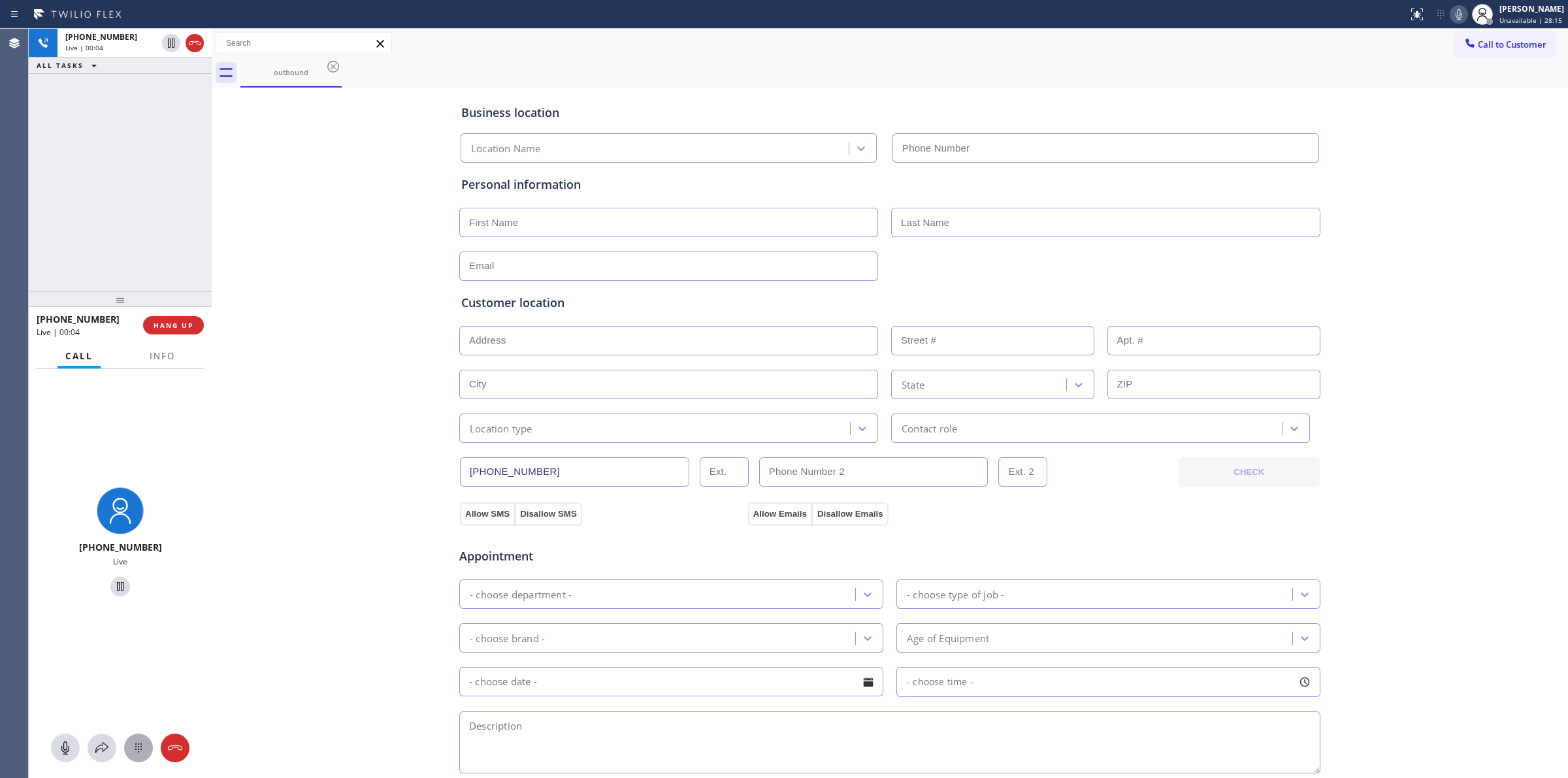
click at [135, 740] on icon at bounding box center [138, 748] width 16 height 16
type input "[PHONE_NUMBER]"
click at [1479, 52] on button "Call to Customer" at bounding box center [1505, 44] width 100 height 25
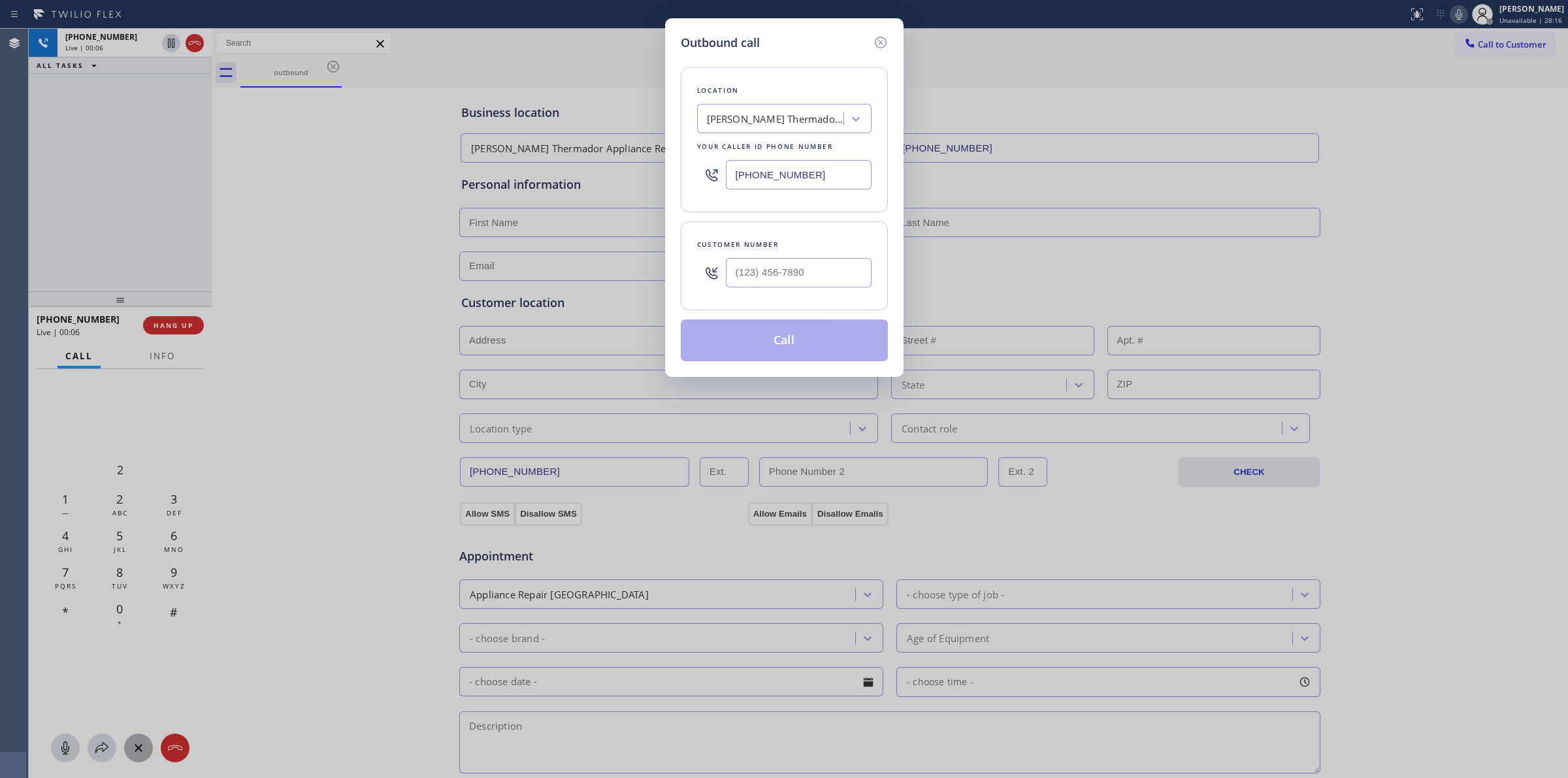
type input "(___) ___-____"
click at [782, 263] on input "(___) ___-____" at bounding box center [799, 273] width 146 height 30
click at [883, 39] on icon at bounding box center [880, 42] width 16 height 16
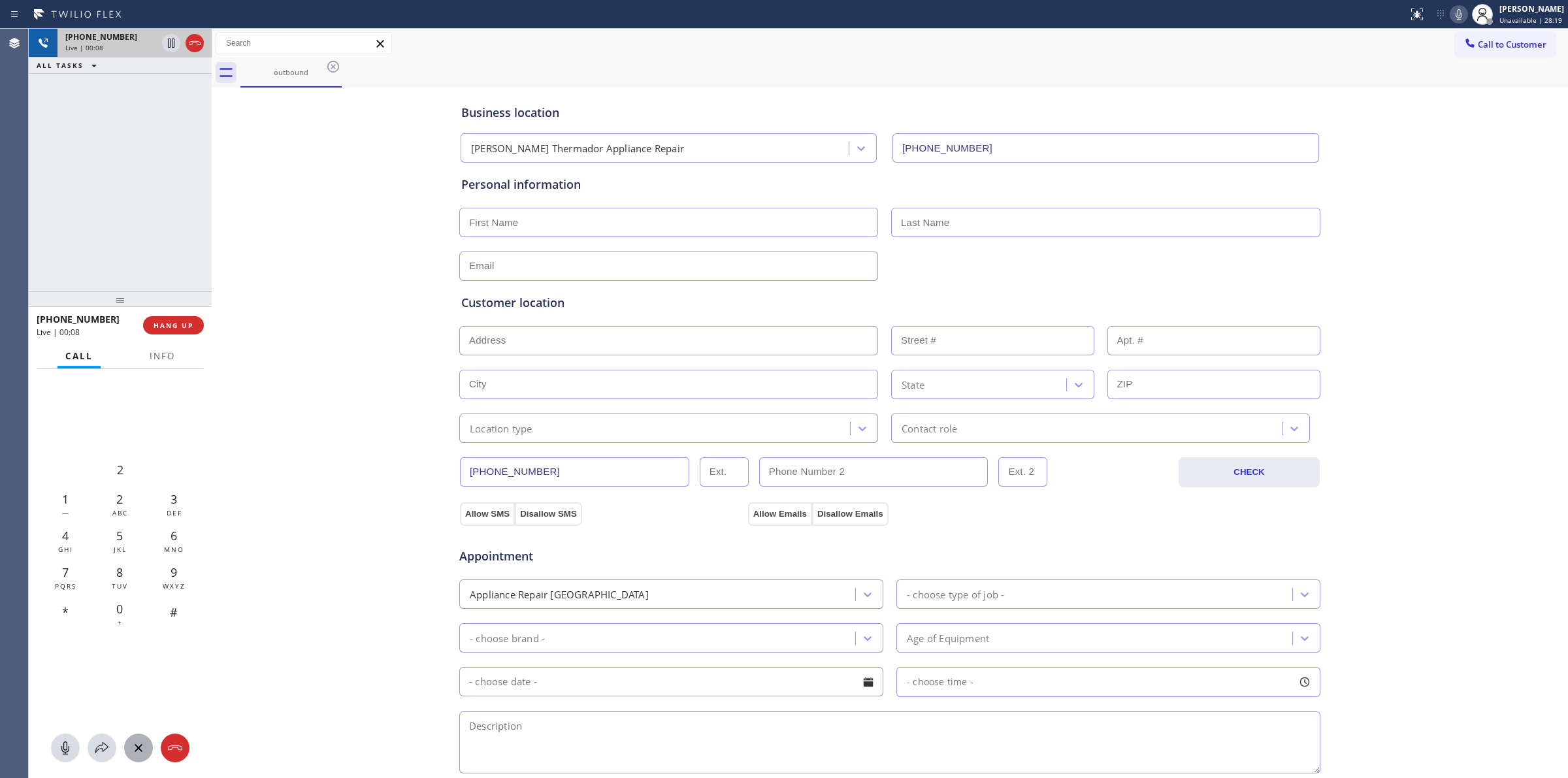
click at [138, 40] on div "[PHONE_NUMBER]" at bounding box center [111, 36] width 91 height 11
click at [125, 37] on div "[PHONE_NUMBER]" at bounding box center [111, 36] width 91 height 11
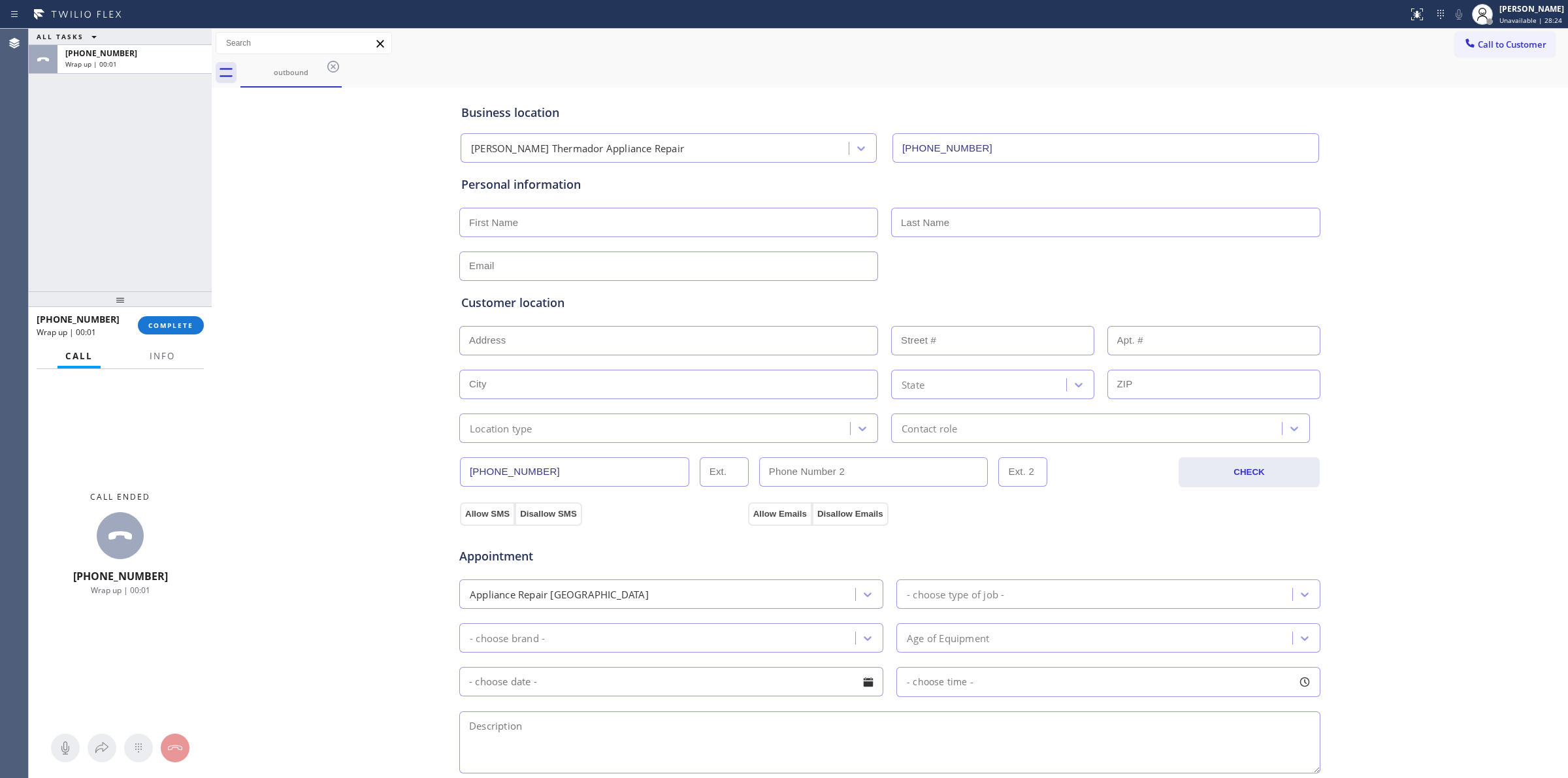
drag, startPoint x: 1529, startPoint y: 51, endPoint x: 1212, endPoint y: 124, distance: 325.3
click at [1520, 51] on button "Call to Customer" at bounding box center [1505, 44] width 100 height 25
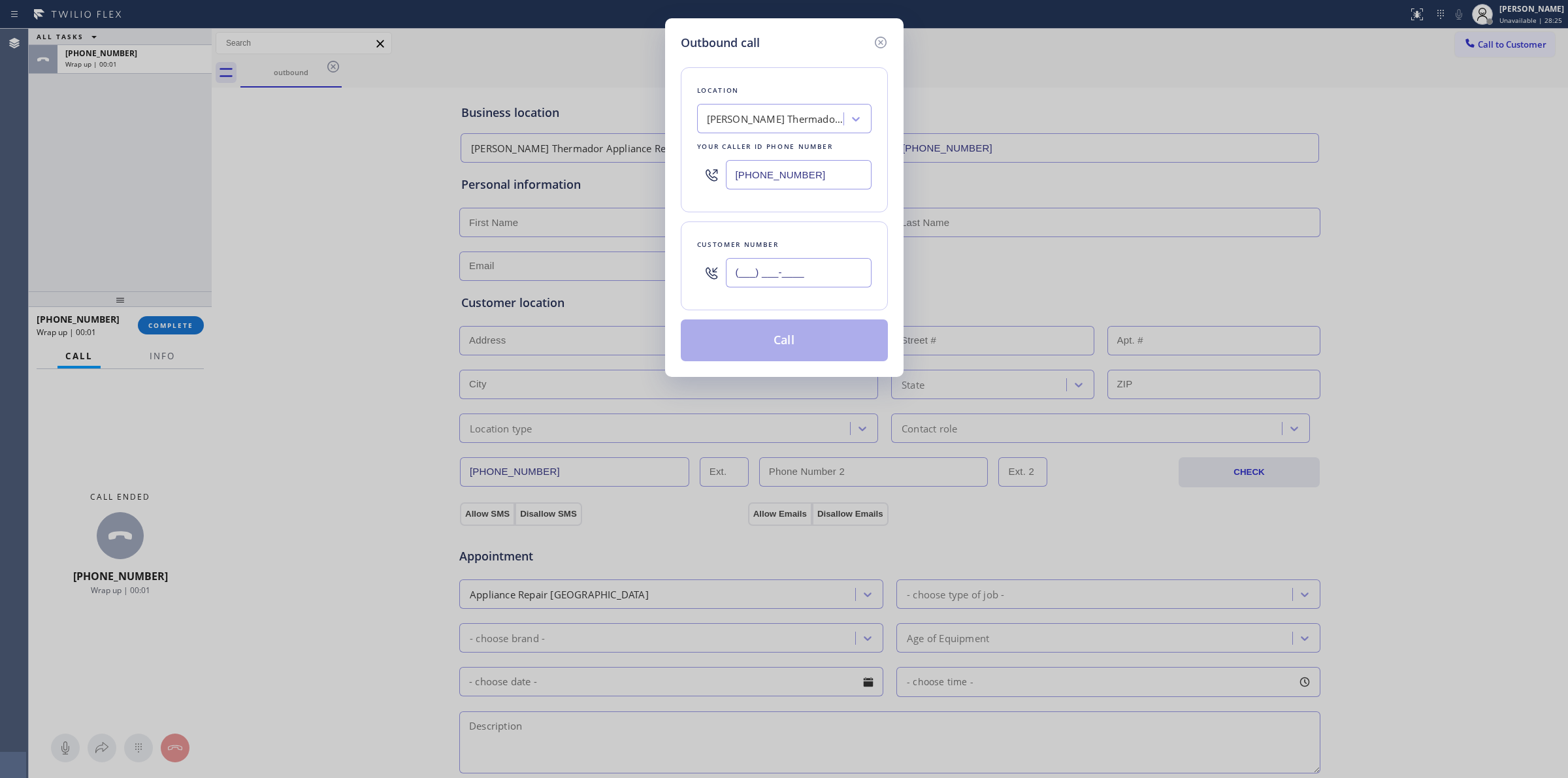
paste input "628) 226-2194"
click at [781, 285] on input "[PHONE_NUMBER]" at bounding box center [799, 273] width 146 height 30
type input "[PHONE_NUMBER]"
click at [765, 147] on div "Your caller id phone number" at bounding box center [784, 147] width 175 height 13
click at [773, 120] on div "[PERSON_NAME] Thermador Appliance Repair" at bounding box center [775, 119] width 137 height 15
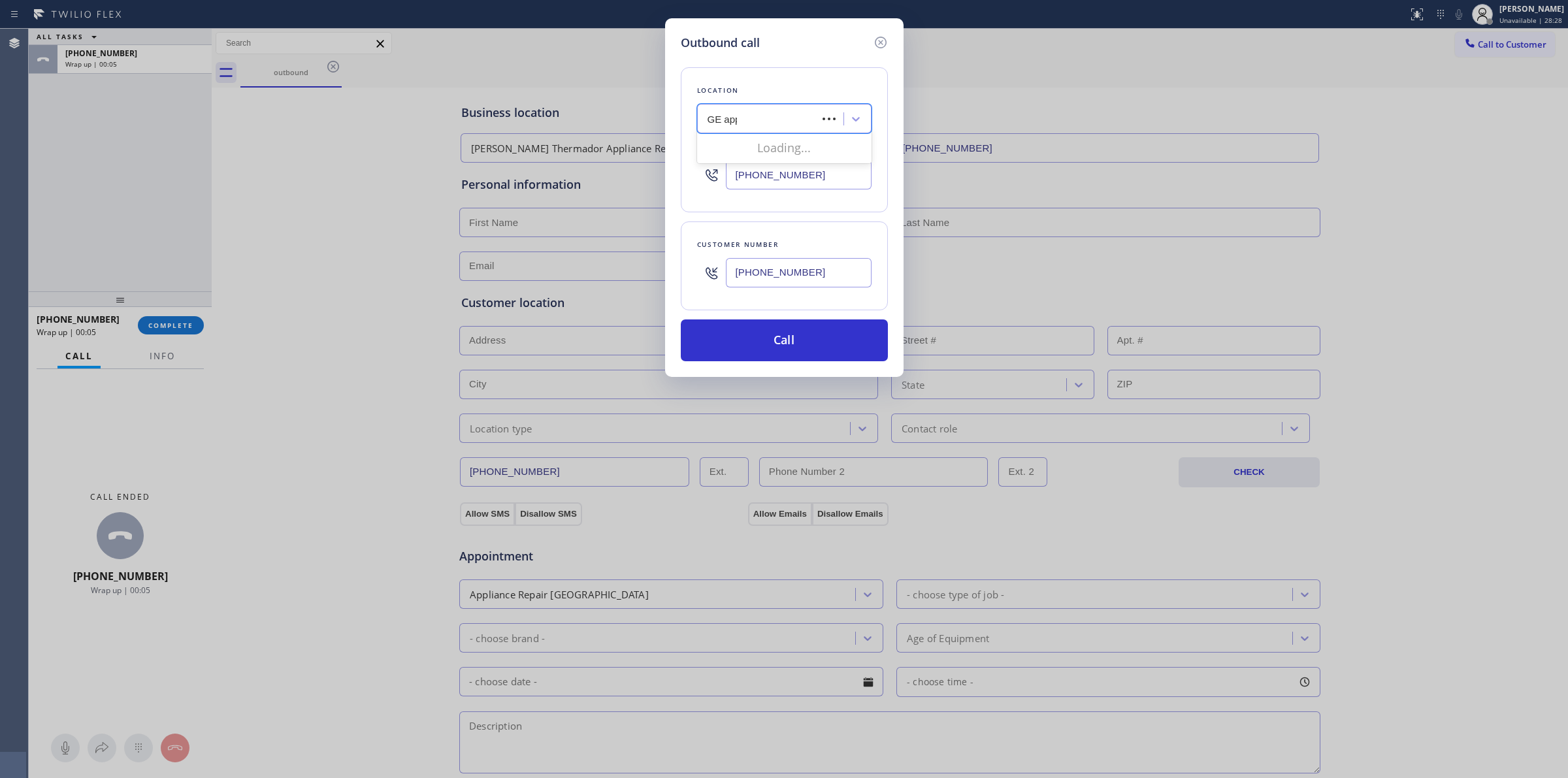
type input "GE appl"
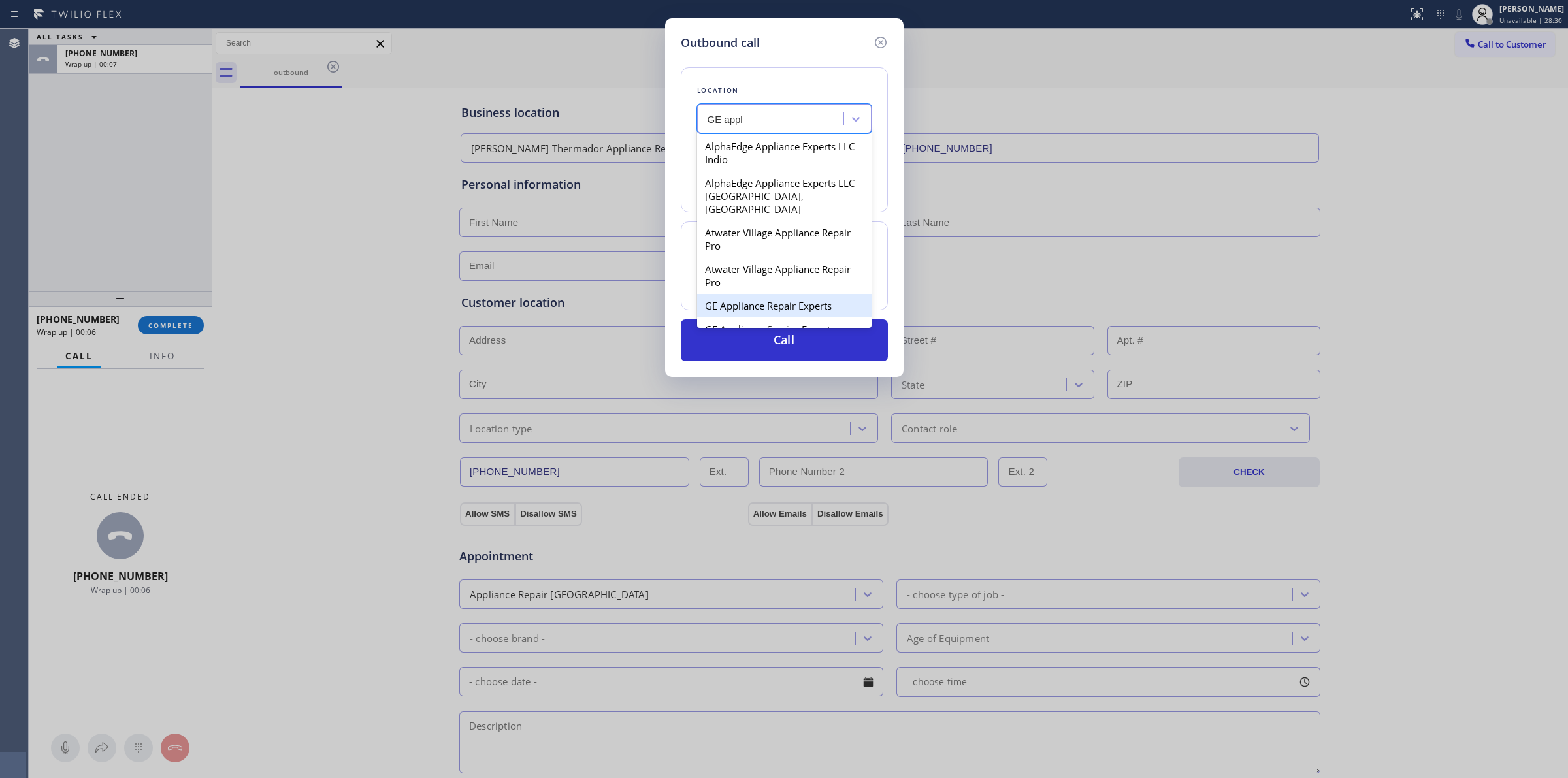
drag, startPoint x: 745, startPoint y: 235, endPoint x: 752, endPoint y: 294, distance: 59.4
click at [752, 294] on div "AlphaEdge Appliance Experts LLC Indio AlphaEdge Appliance Experts LLC [GEOGRAPH…" at bounding box center [784, 229] width 175 height 196
click at [752, 295] on div "GE Appliance Repair Experts" at bounding box center [784, 306] width 175 height 24
type input "[PHONE_NUMBER]"
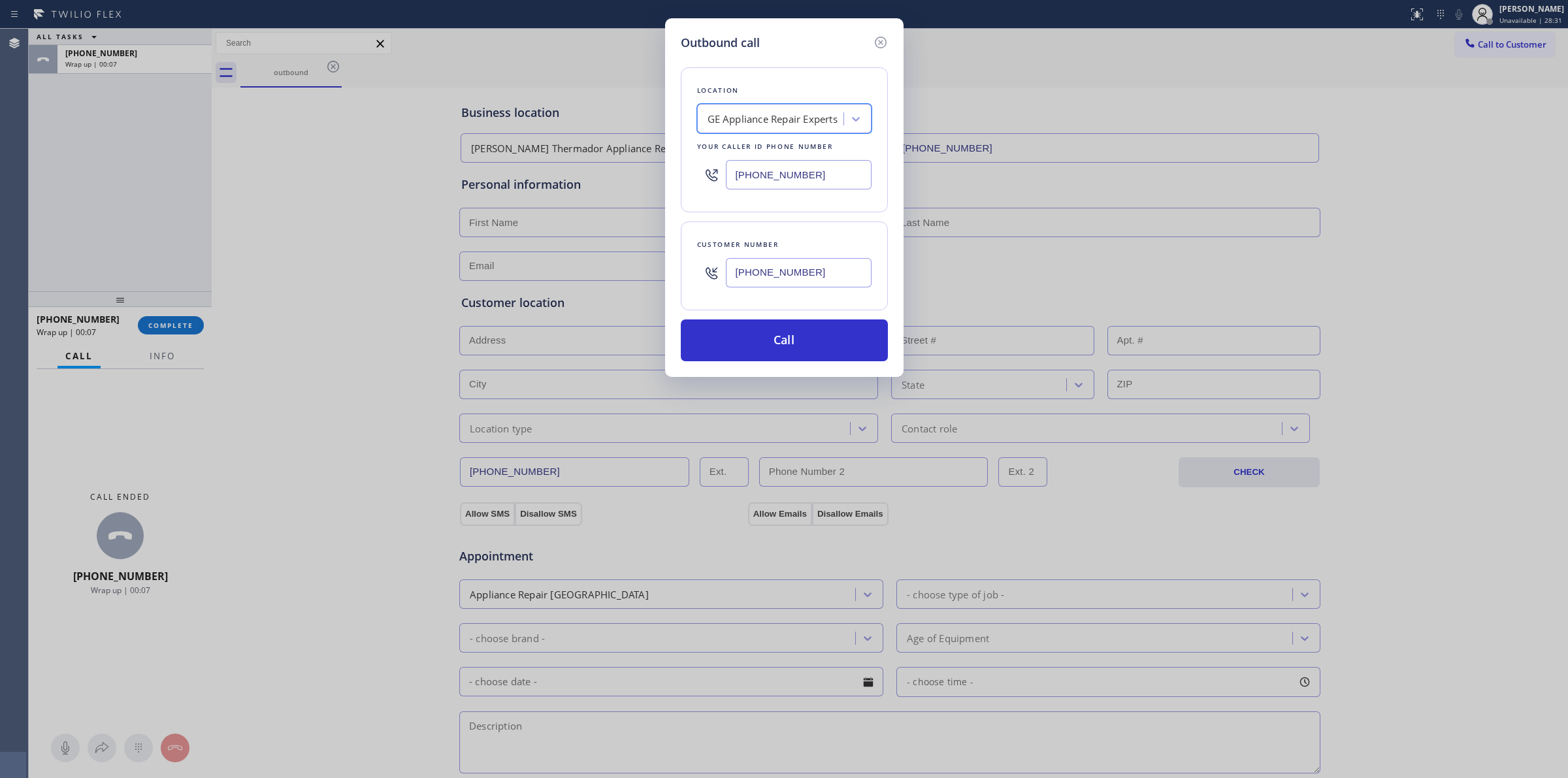
click at [765, 273] on input "[PHONE_NUMBER]" at bounding box center [799, 273] width 146 height 30
click at [771, 344] on button "Call" at bounding box center [784, 341] width 207 height 42
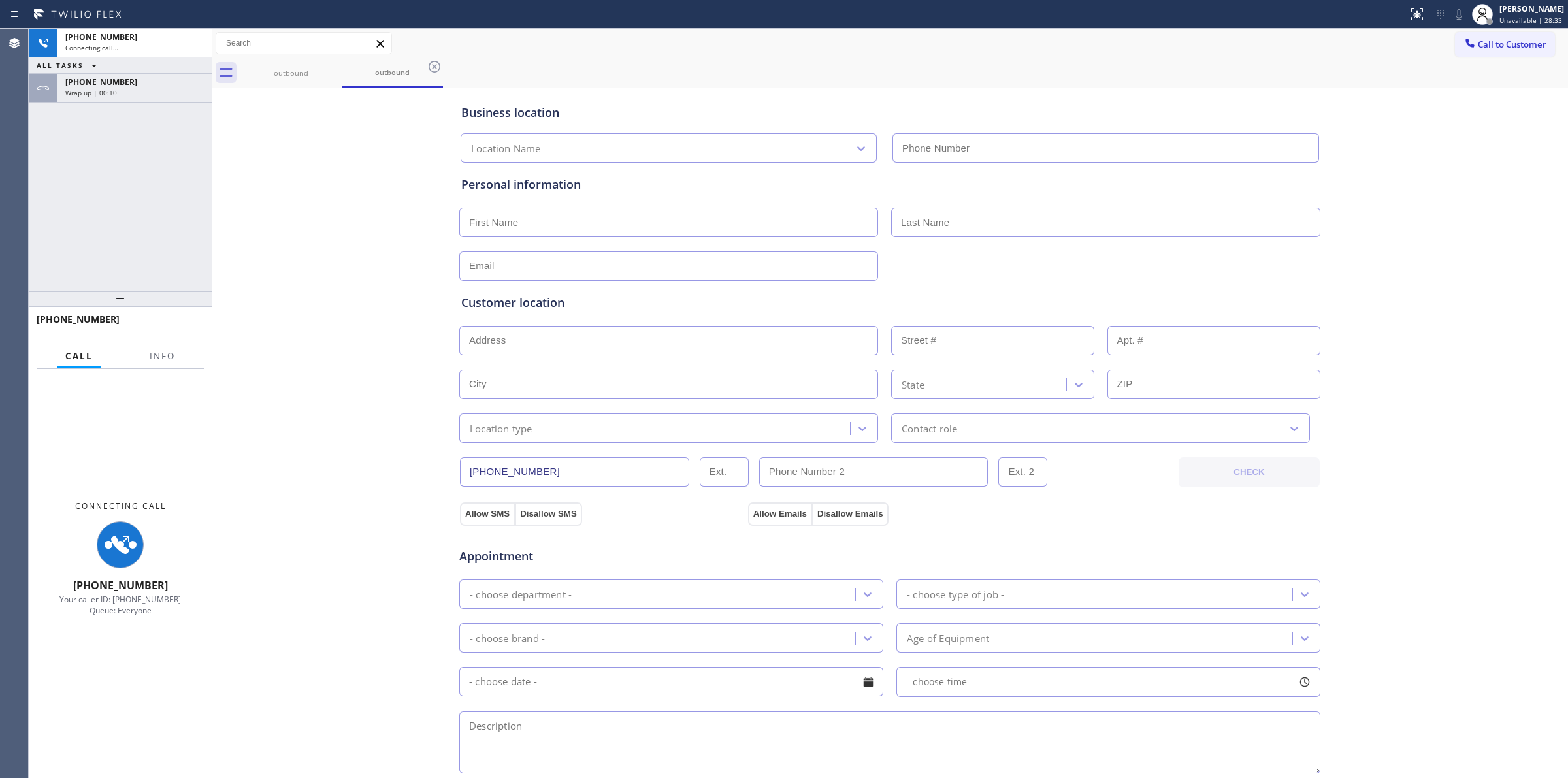
type input "[PHONE_NUMBER]"
click at [200, 83] on div "[PHONE_NUMBER]" at bounding box center [135, 82] width 138 height 11
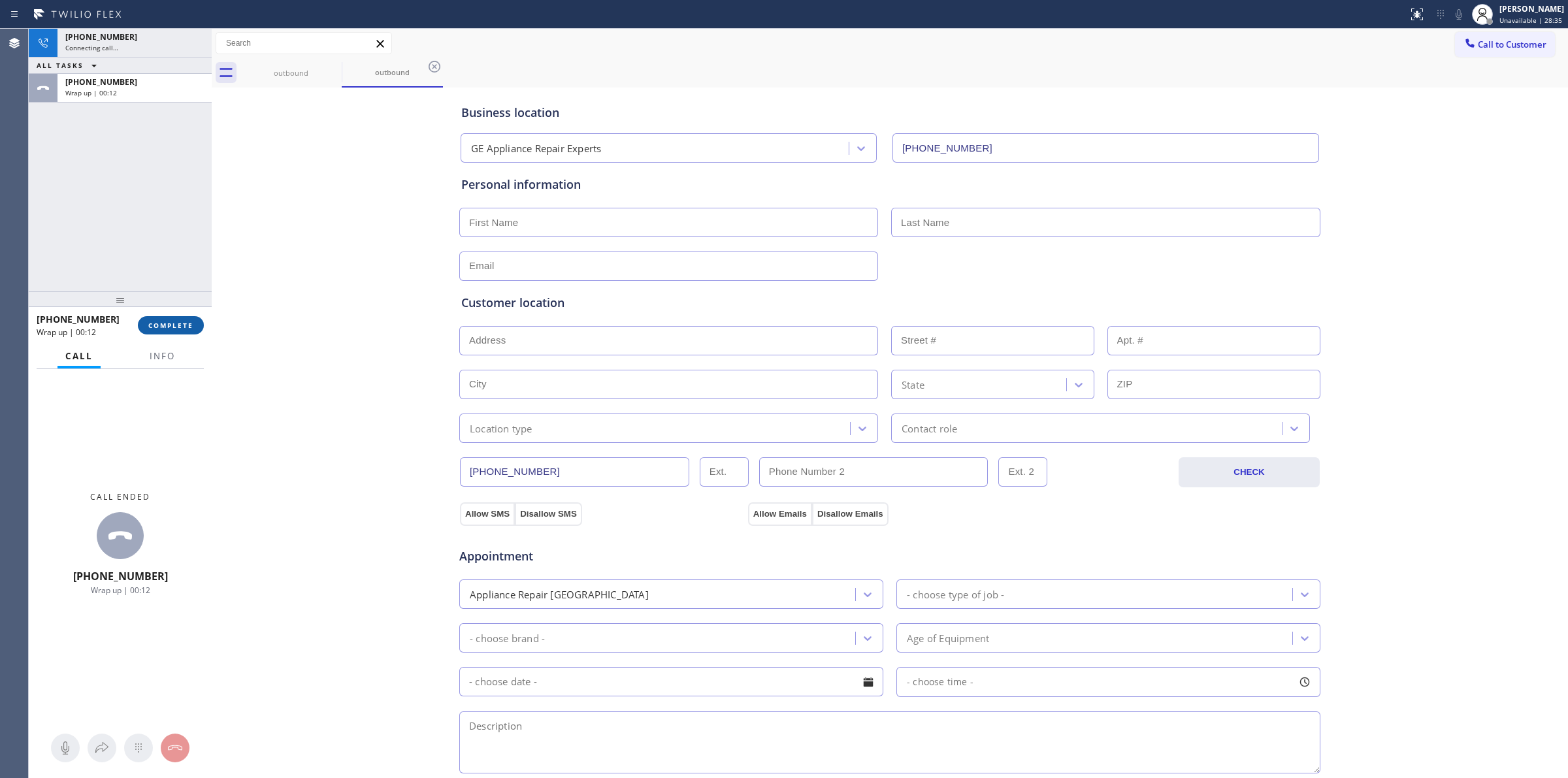
click at [170, 321] on span "COMPLETE" at bounding box center [170, 325] width 45 height 9
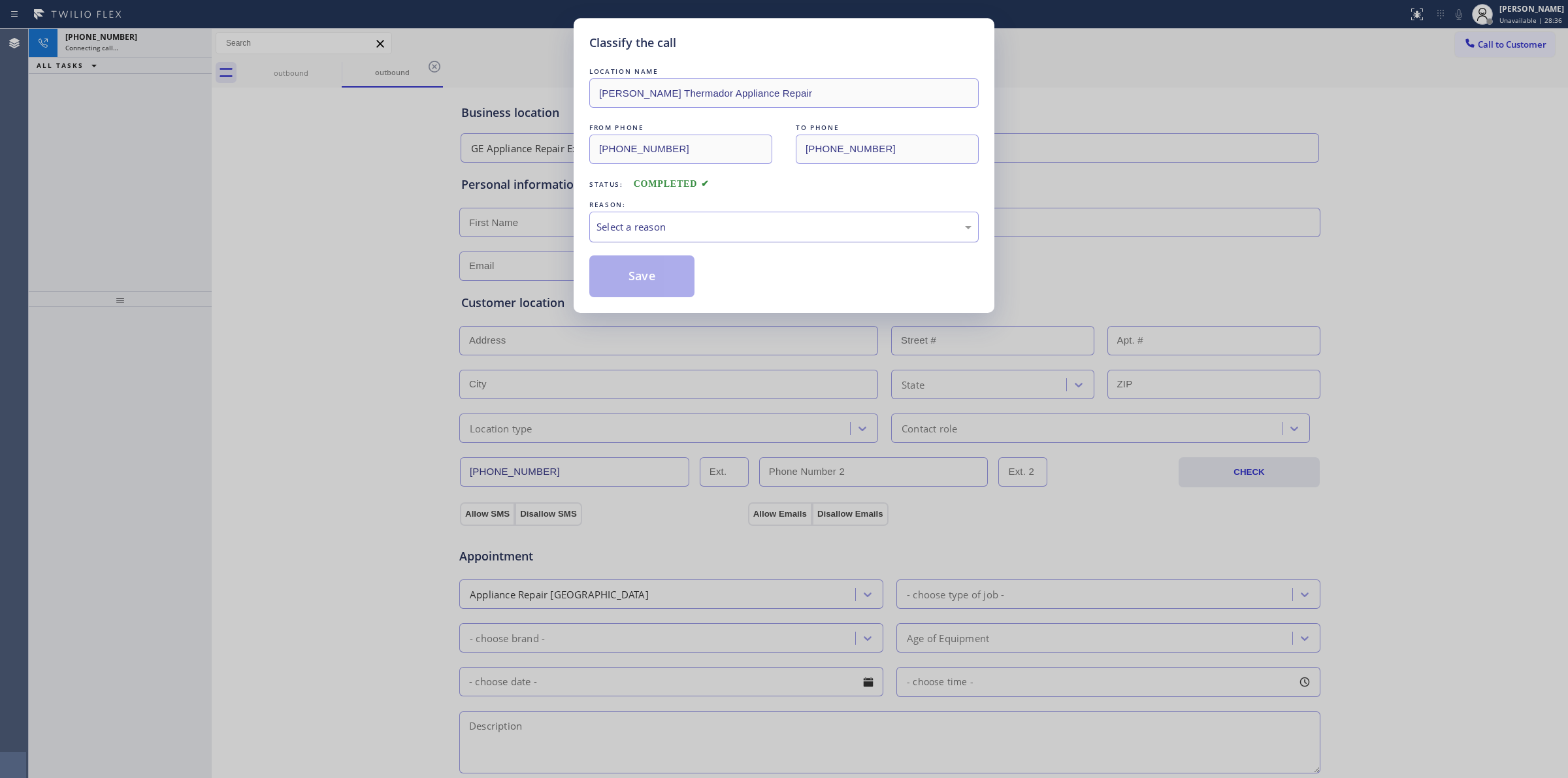
click at [803, 227] on div "Select a reason" at bounding box center [784, 227] width 375 height 15
click at [629, 260] on button "Save" at bounding box center [641, 276] width 105 height 42
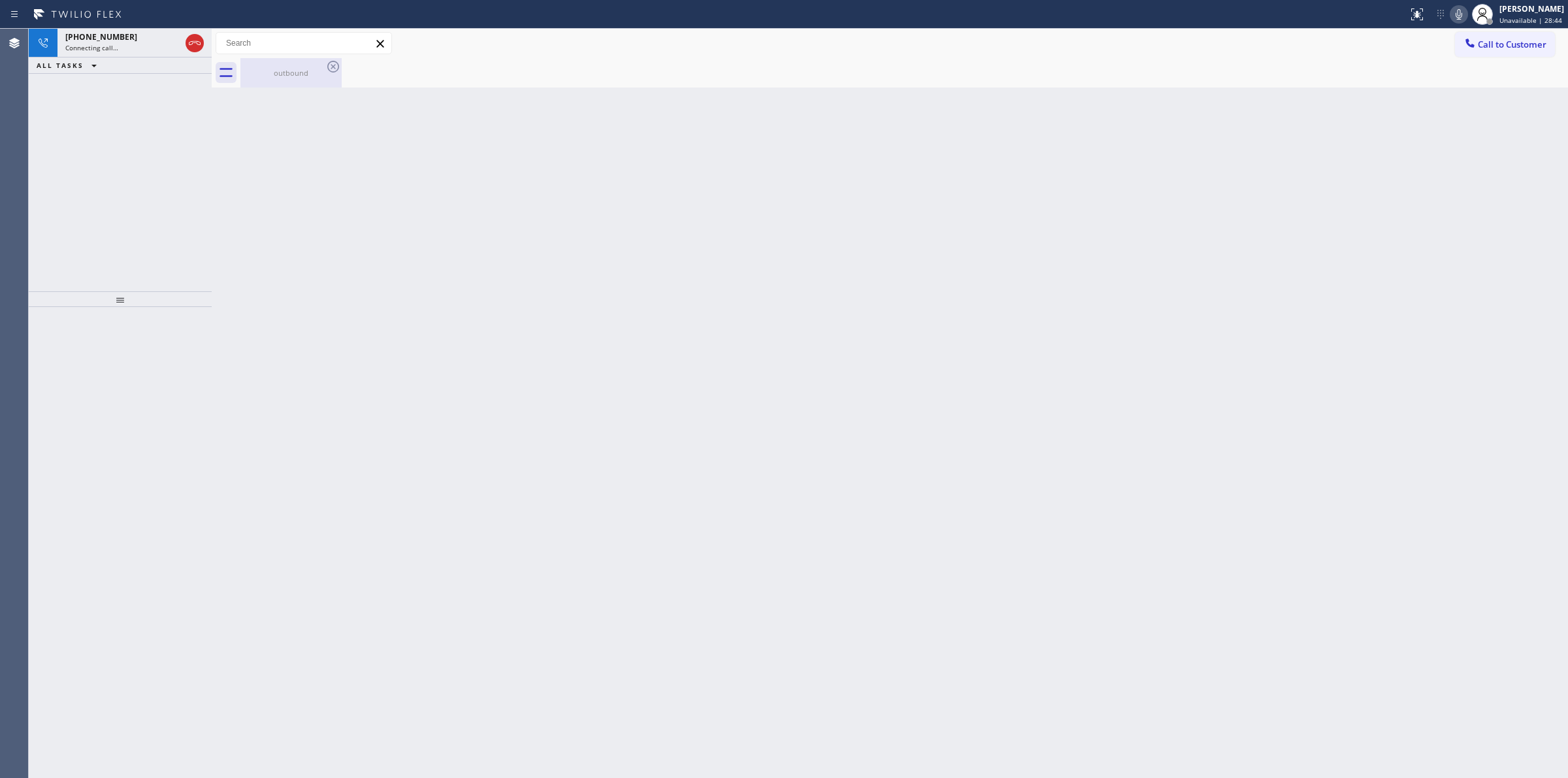
click at [324, 66] on div "outbound" at bounding box center [291, 73] width 99 height 30
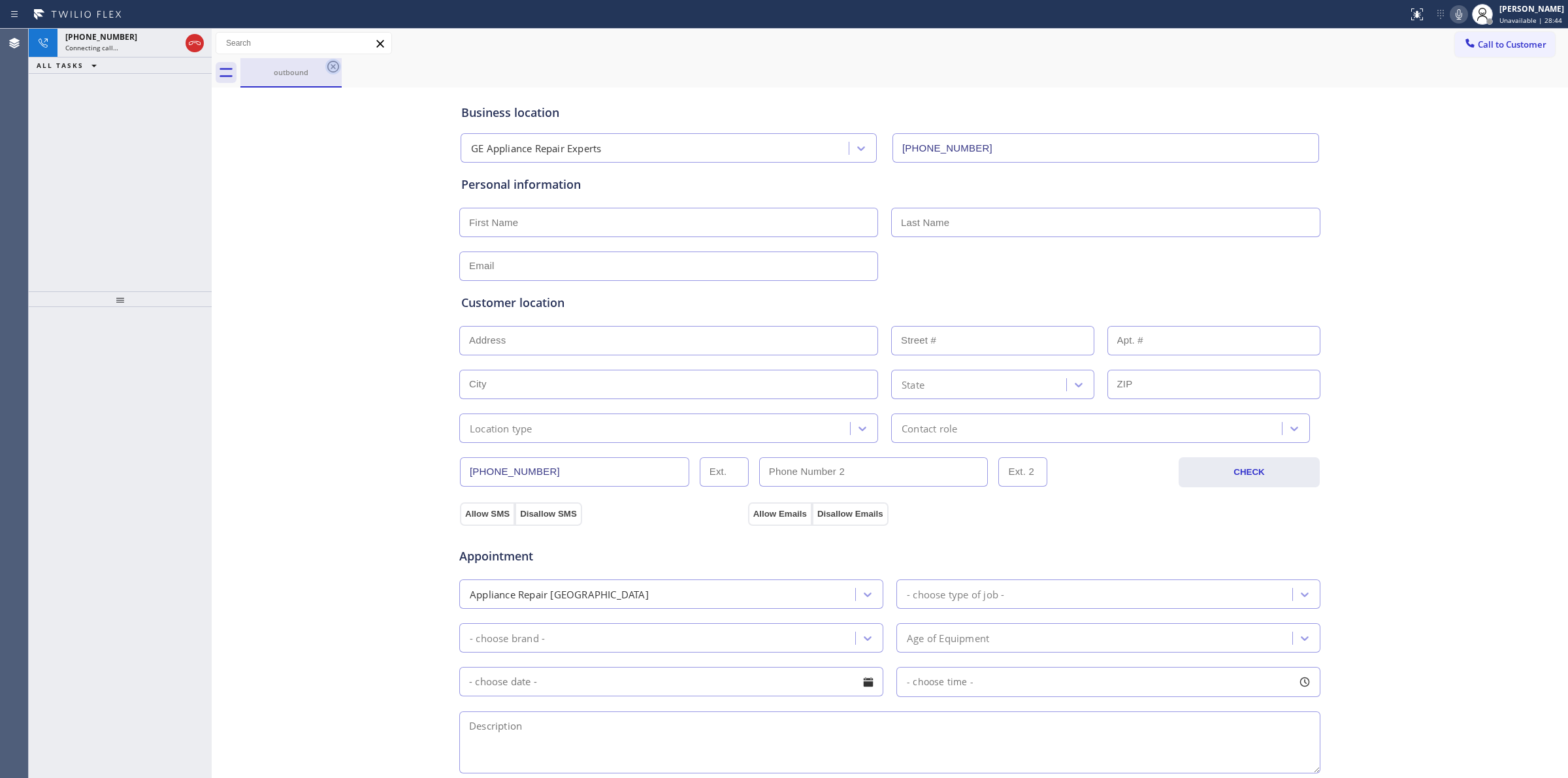
click at [335, 63] on icon at bounding box center [332, 66] width 16 height 16
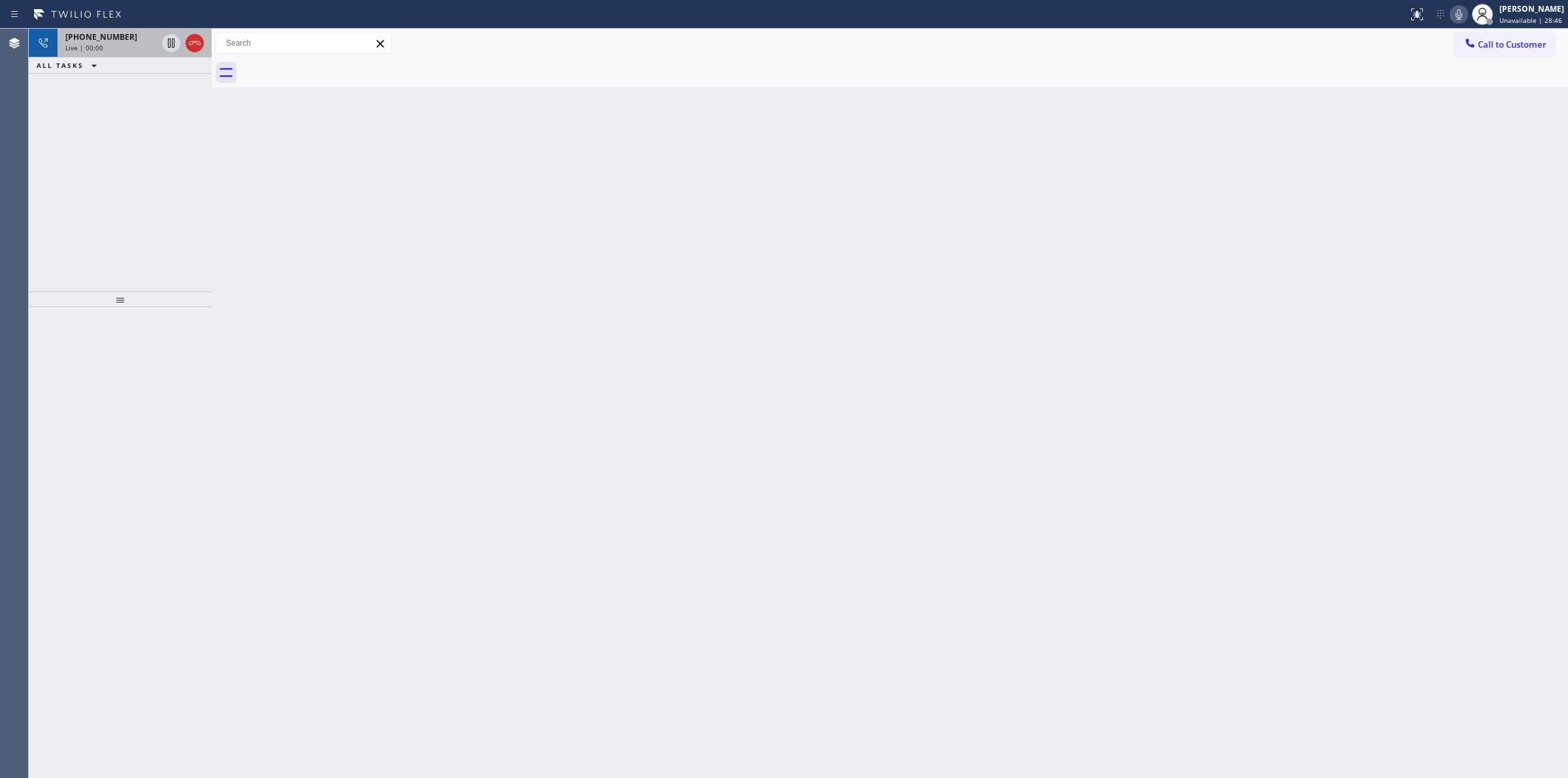
click at [118, 36] on span "[PHONE_NUMBER]" at bounding box center [101, 36] width 72 height 11
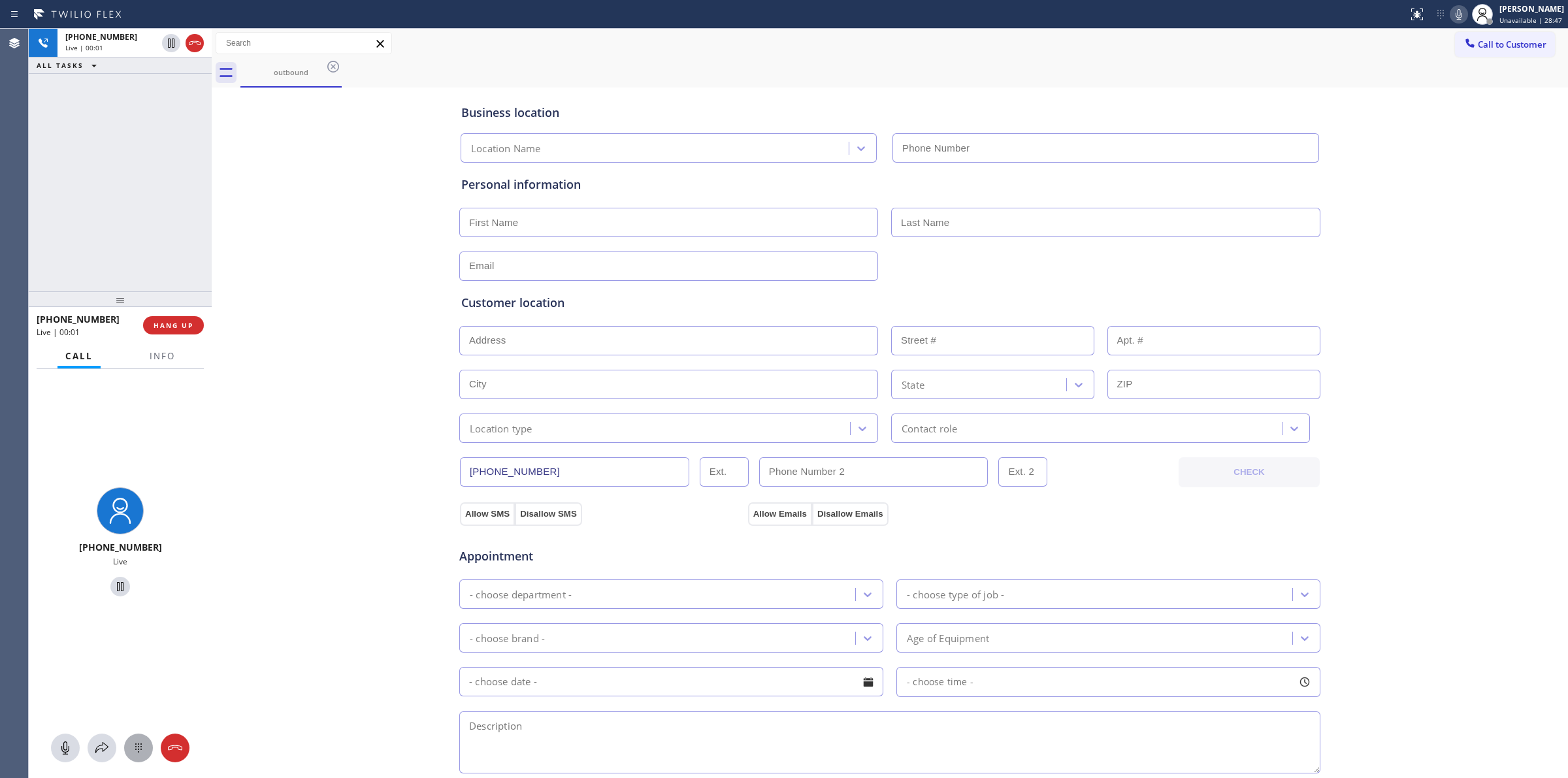
type input "[PHONE_NUMBER]"
click at [146, 749] on div "[PHONE_NUMBER] Live" at bounding box center [121, 573] width 183 height 409
click at [137, 749] on icon at bounding box center [138, 748] width 16 height 16
drag, startPoint x: 1501, startPoint y: 54, endPoint x: 1494, endPoint y: 54, distance: 7.0
click at [1500, 54] on button "Call to Customer" at bounding box center [1505, 44] width 100 height 25
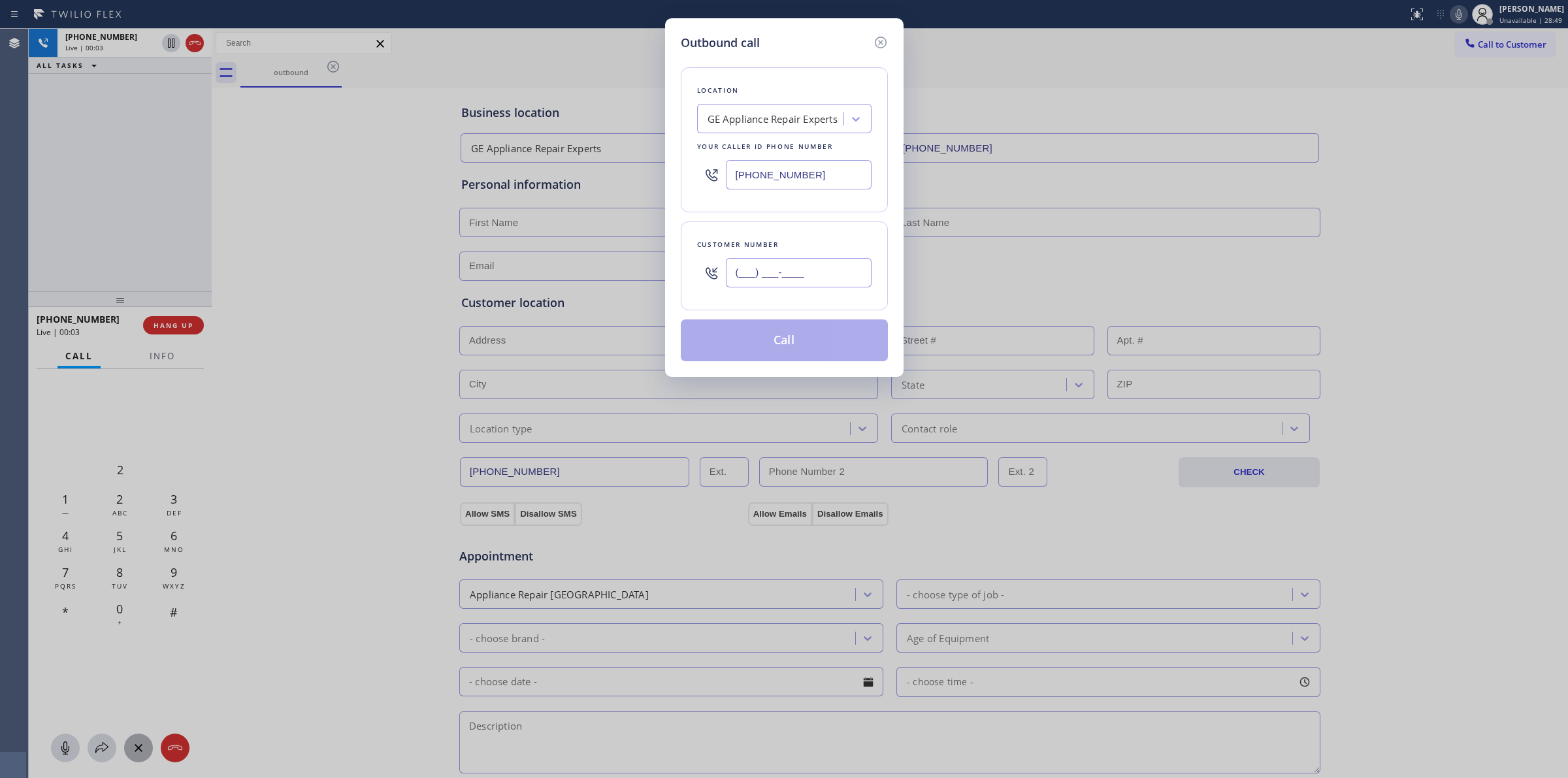
drag, startPoint x: 797, startPoint y: 259, endPoint x: 794, endPoint y: 266, distance: 7.6
click at [796, 259] on input "(___) ___-____" at bounding box center [799, 273] width 146 height 30
paste input "628) 226-2194"
type input "[PHONE_NUMBER]"
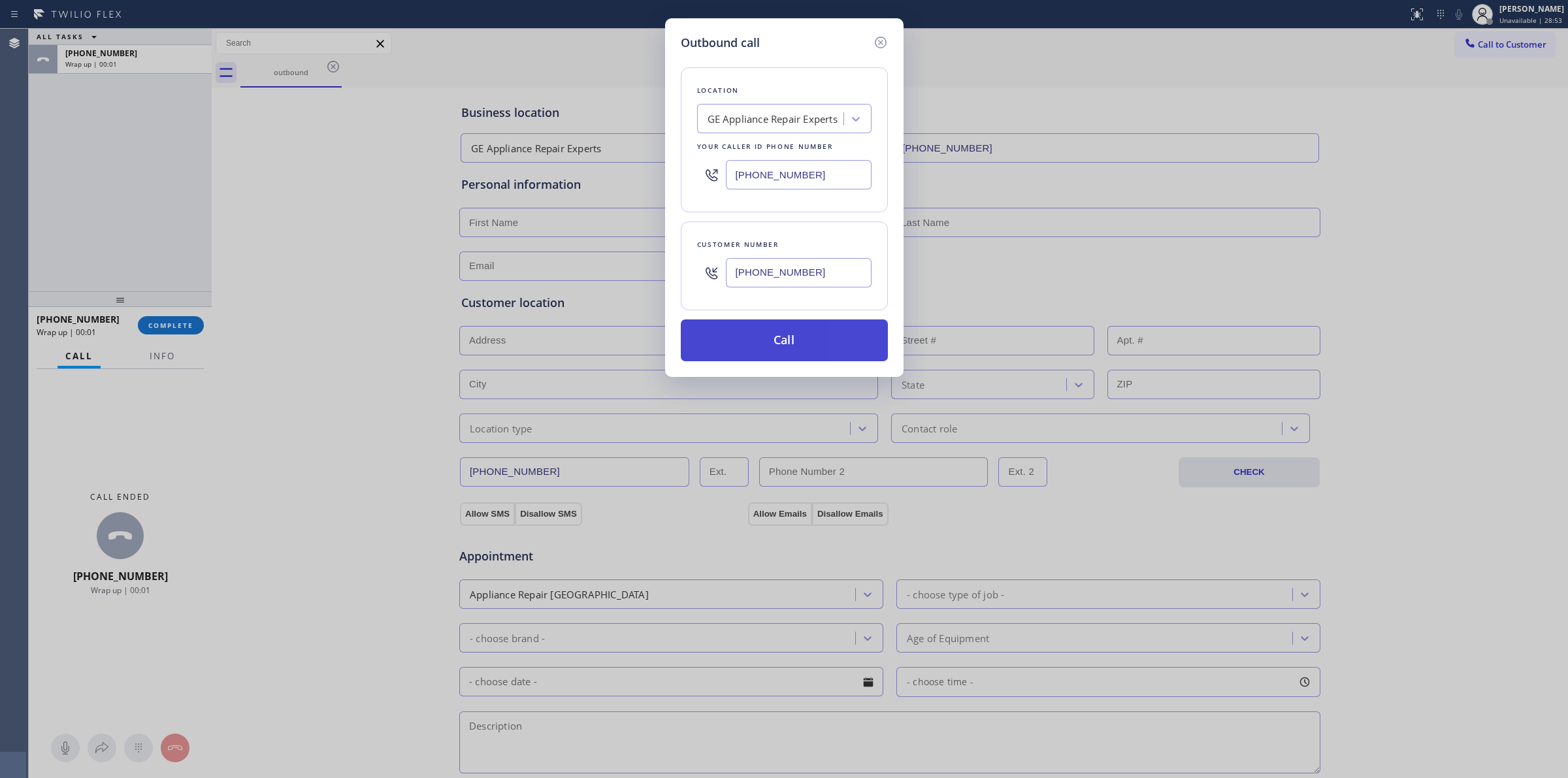
click at [791, 352] on button "Call" at bounding box center [784, 341] width 207 height 42
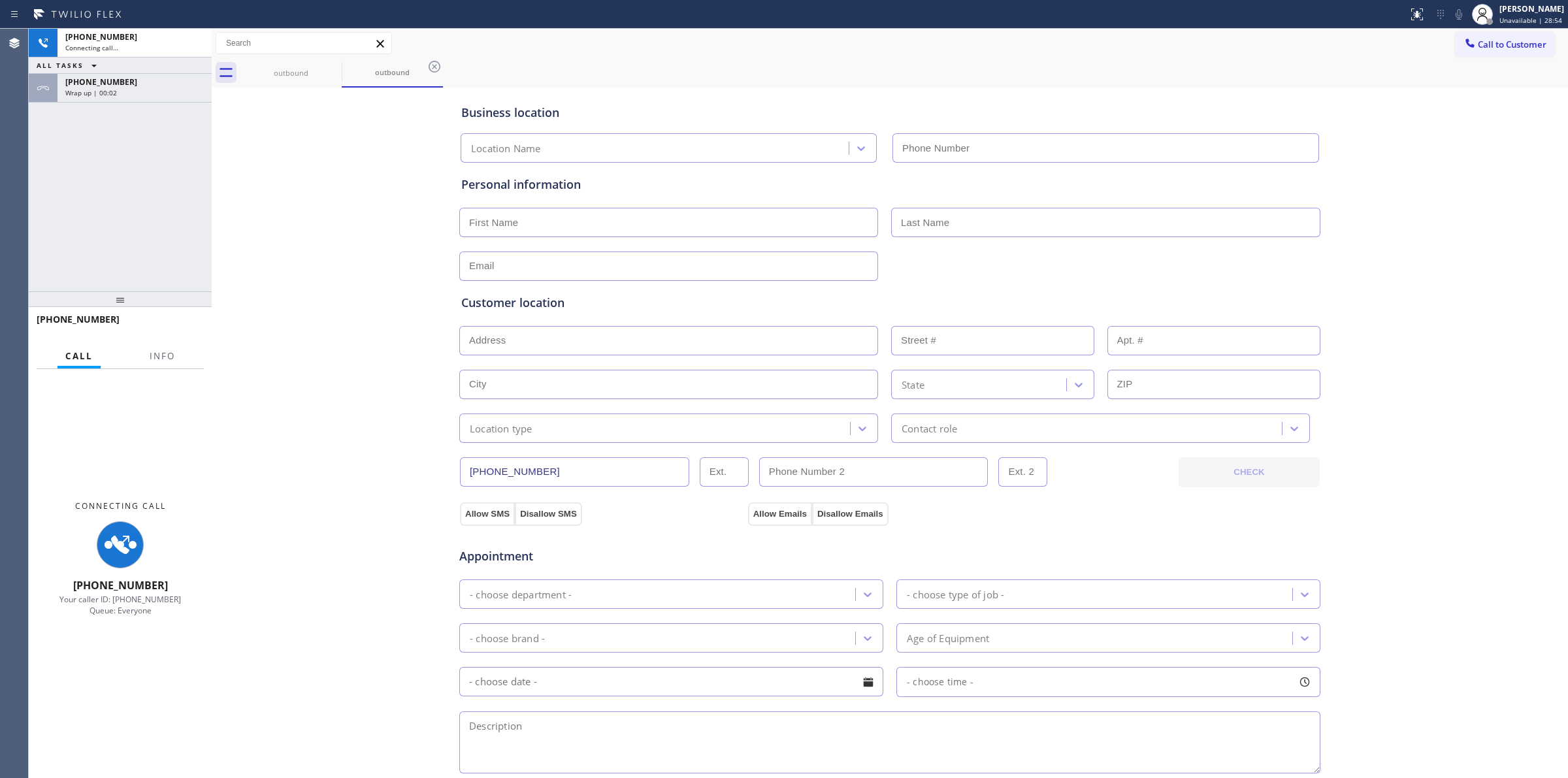
type input "[PHONE_NUMBER]"
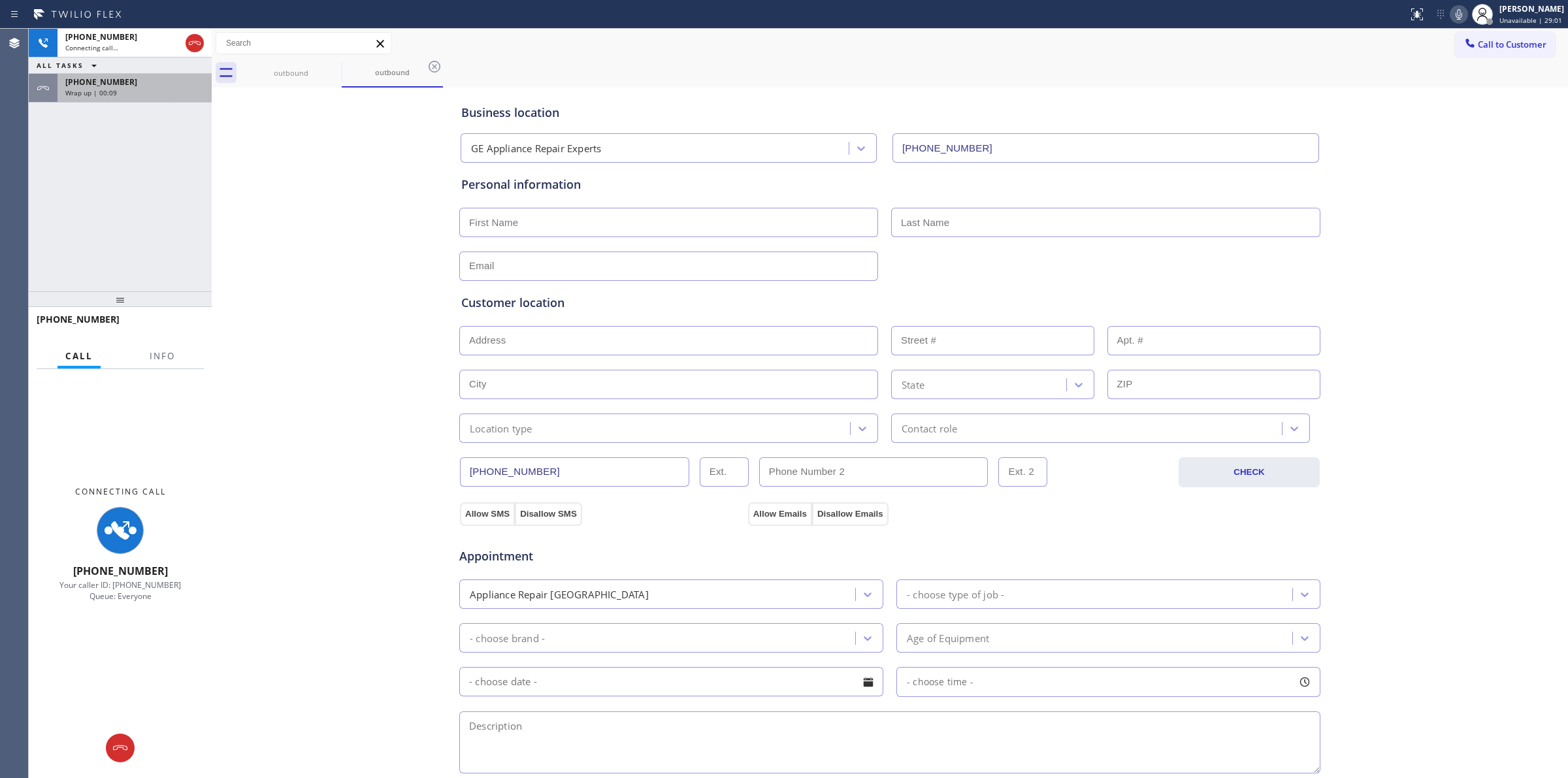
click at [152, 80] on div "[PHONE_NUMBER]" at bounding box center [135, 82] width 138 height 11
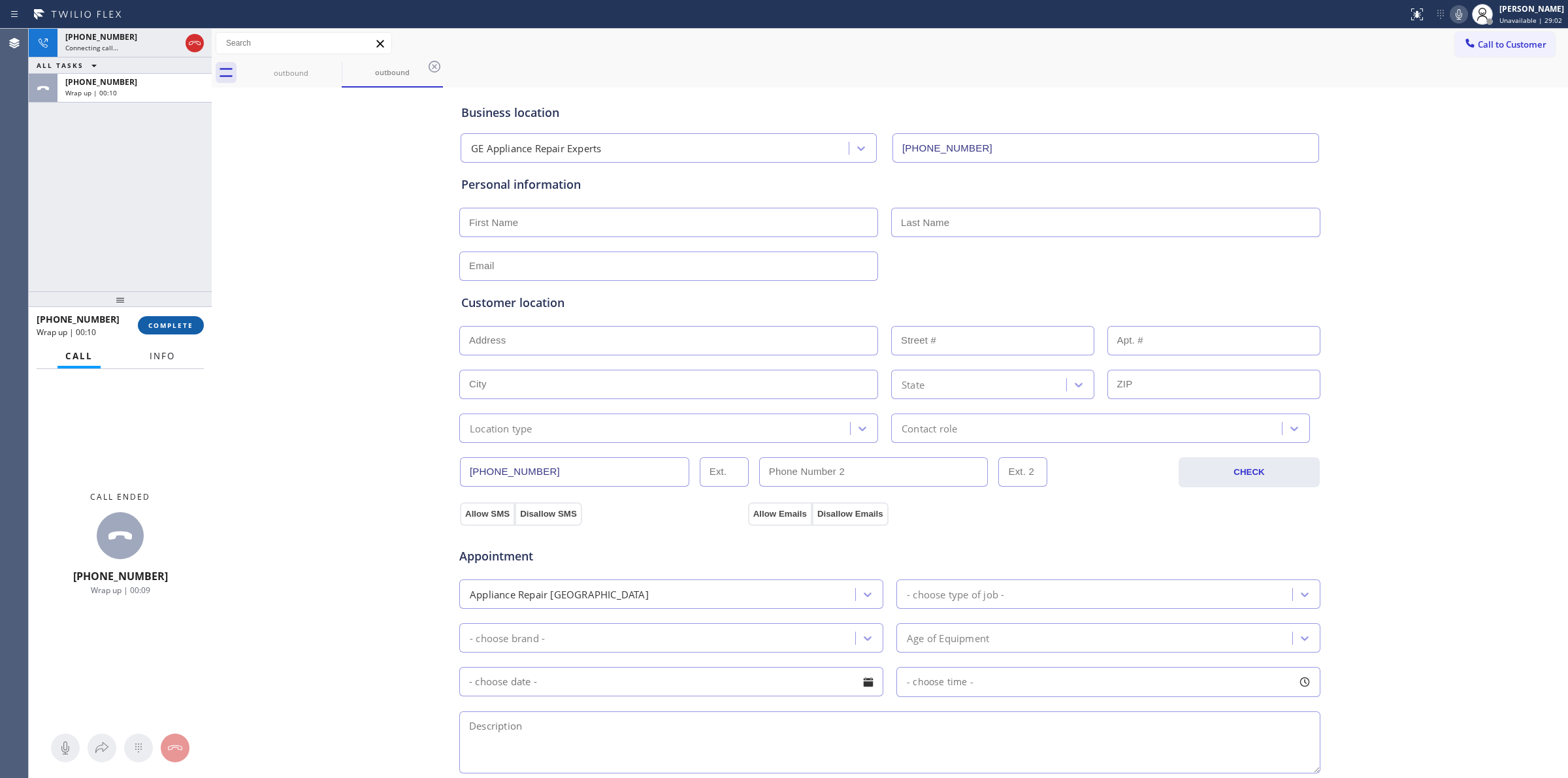
drag, startPoint x: 174, startPoint y: 347, endPoint x: 180, endPoint y: 321, distance: 26.7
click at [175, 338] on div "[PHONE_NUMBER] Wrap up | 00:10 COMPLETE Call Info Call ended [PHONE_NUMBER] Wra…" at bounding box center [121, 543] width 183 height 472
click at [180, 321] on span "COMPLETE" at bounding box center [170, 325] width 45 height 9
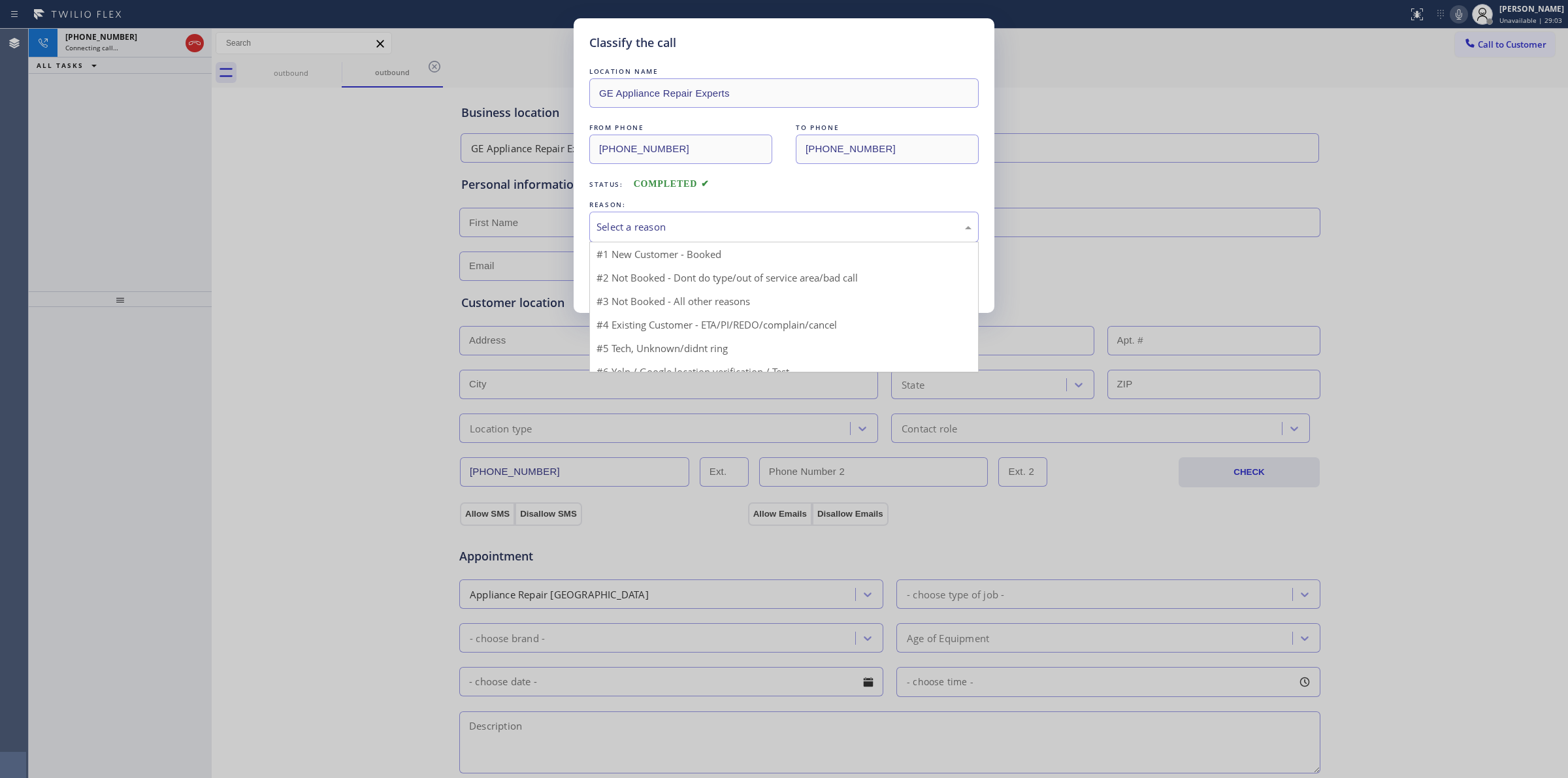
click at [669, 225] on div "Select a reason" at bounding box center [784, 227] width 375 height 15
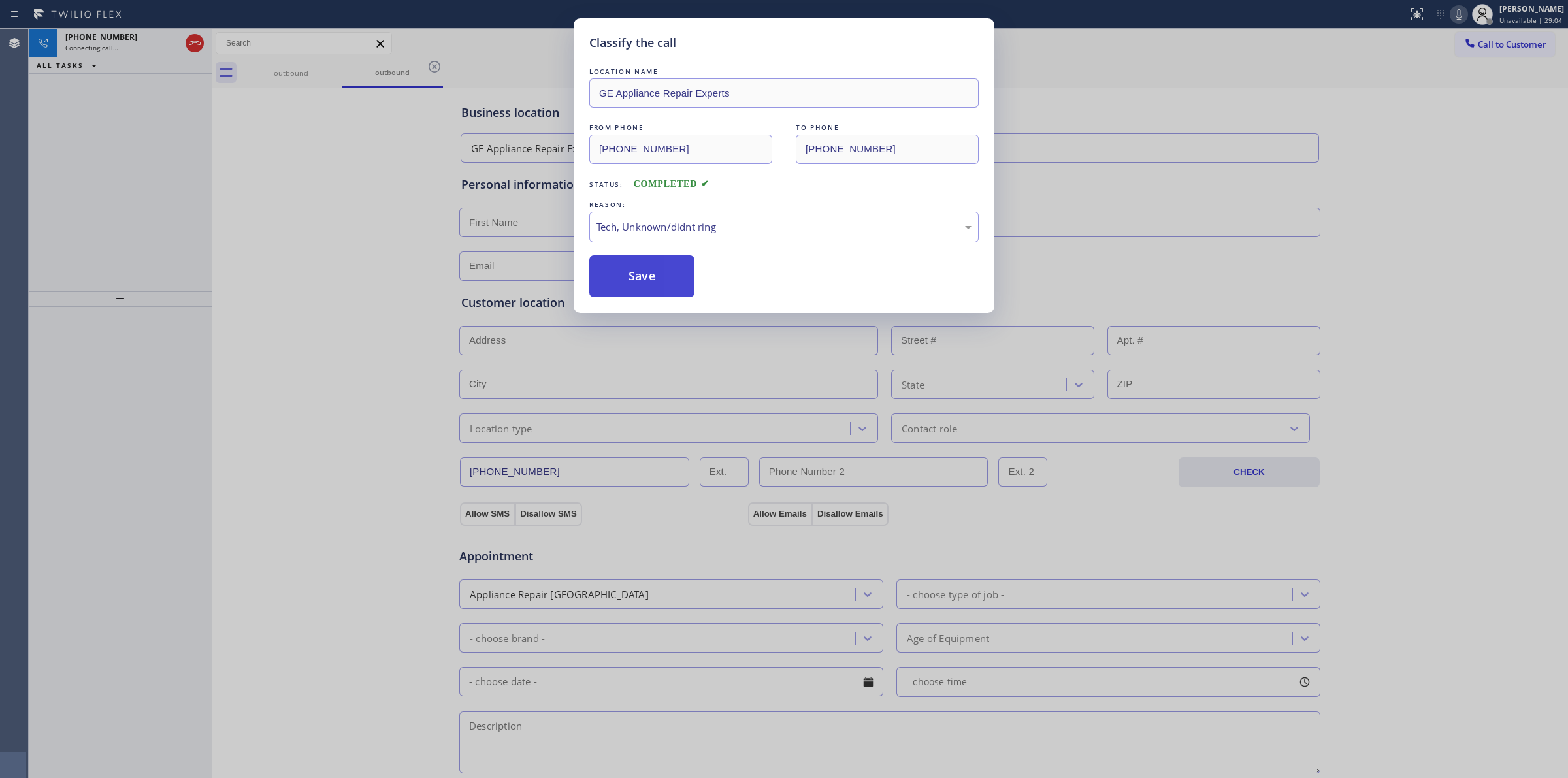
drag, startPoint x: 652, startPoint y: 282, endPoint x: 668, endPoint y: 277, distance: 16.8
click at [652, 279] on button "Save" at bounding box center [641, 276] width 105 height 42
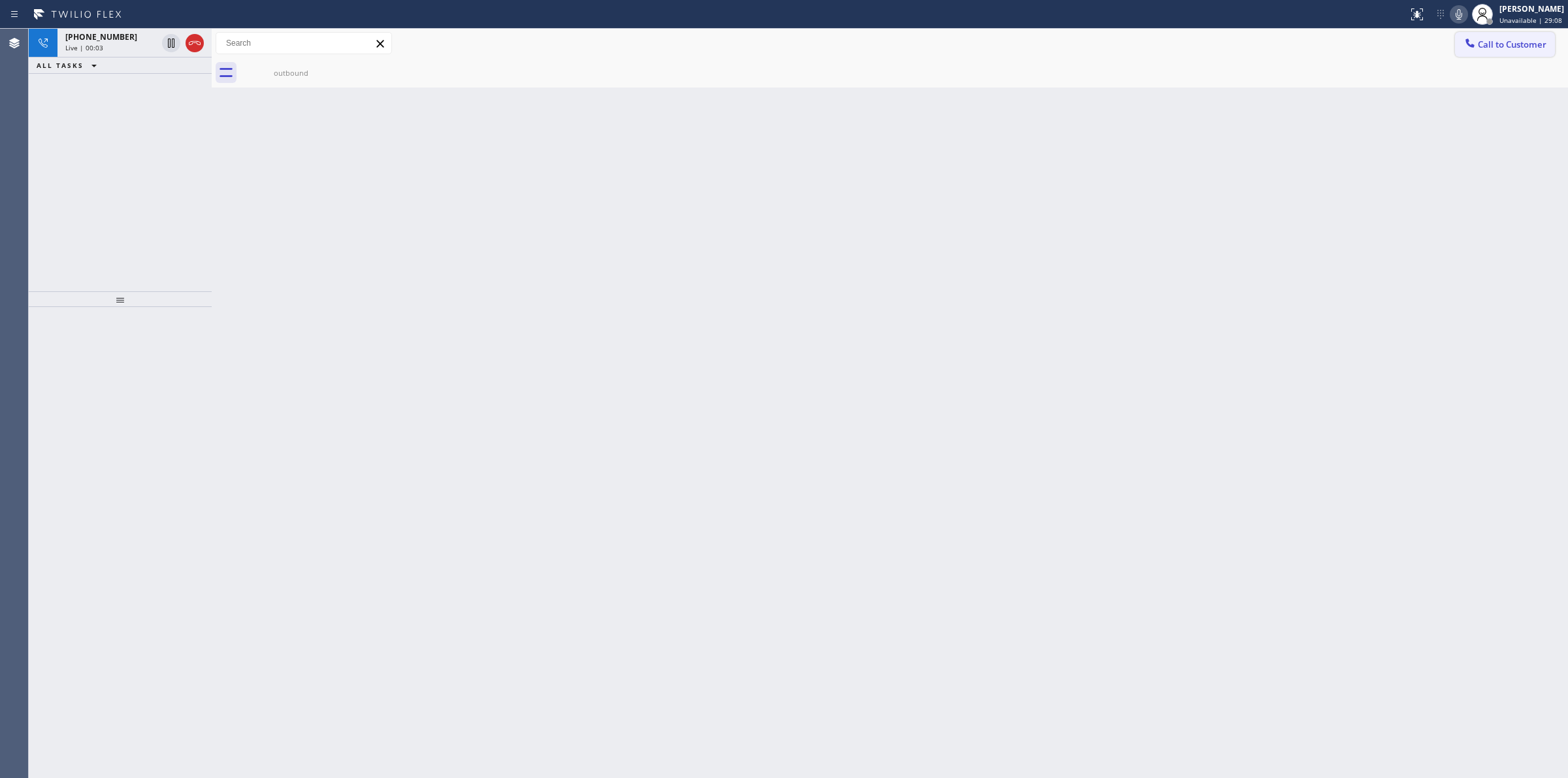
click at [1495, 42] on span "Call to Customer" at bounding box center [1512, 45] width 68 height 12
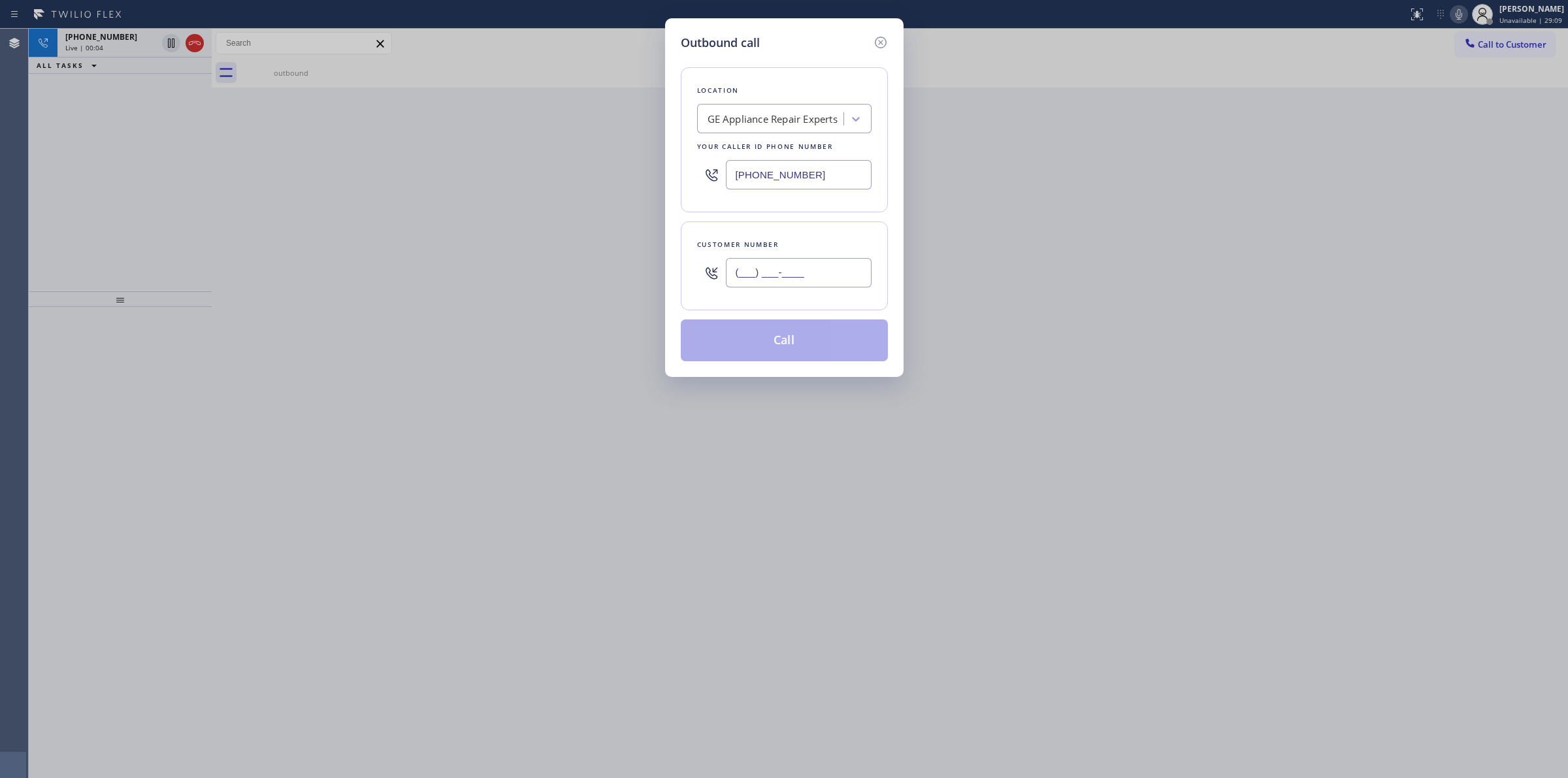
click at [796, 286] on input "(___) ___-____" at bounding box center [799, 273] width 146 height 30
paste input "628) 226-2194"
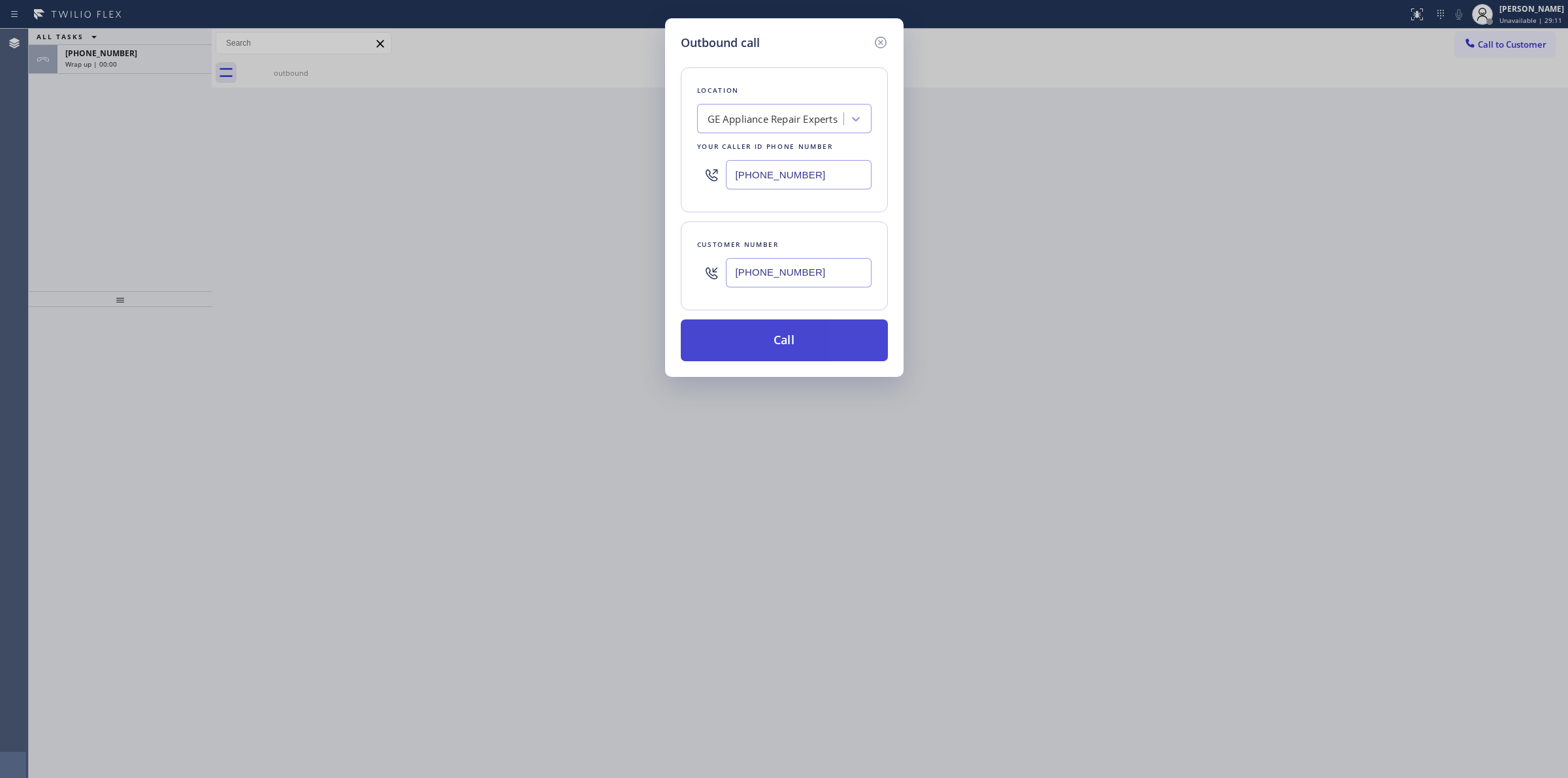
type input "[PHONE_NUMBER]"
click at [808, 328] on button "Call" at bounding box center [784, 341] width 207 height 42
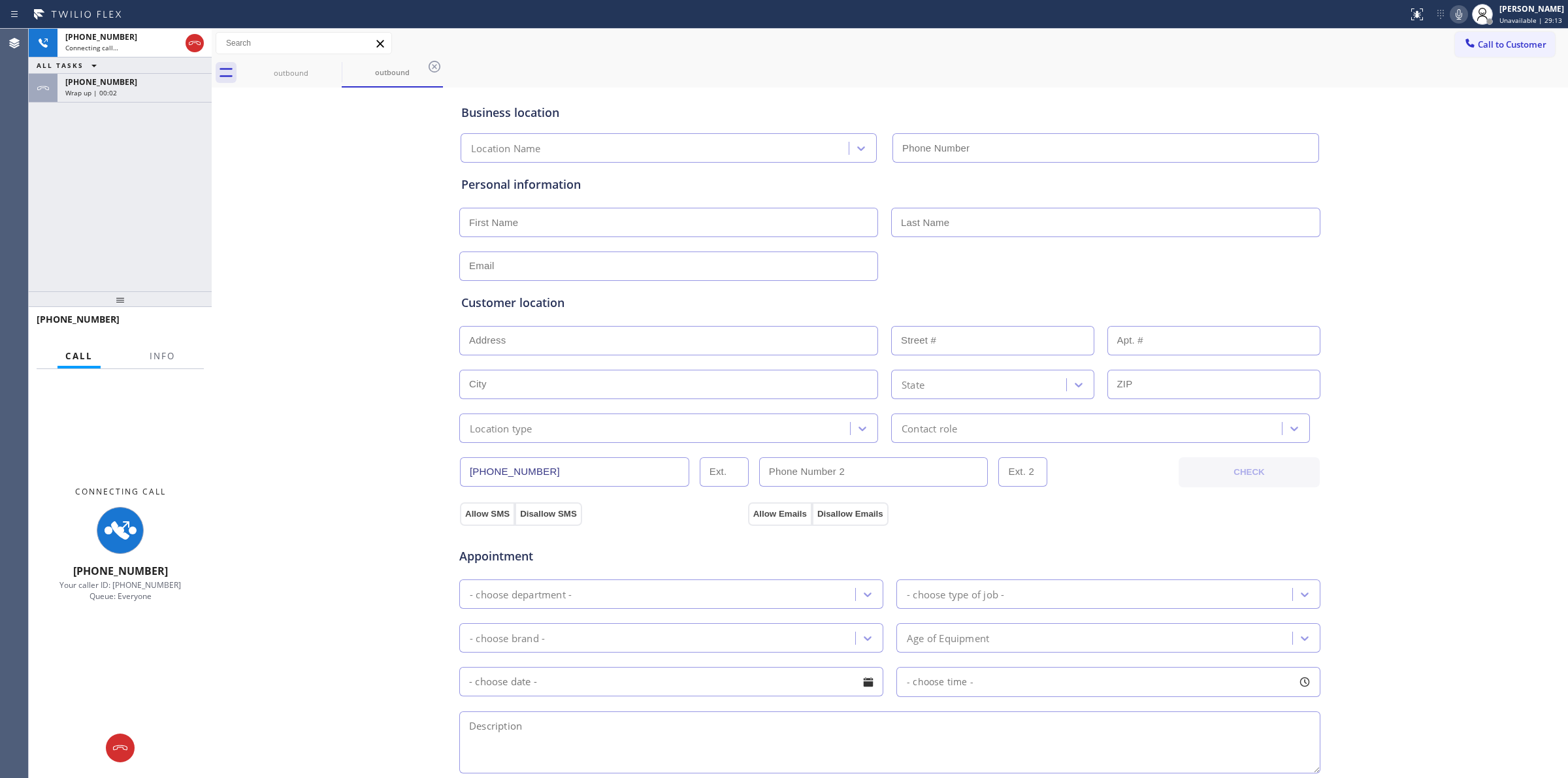
type input "[PHONE_NUMBER]"
click at [112, 102] on div "[PHONE_NUMBER] Wrap up | 00:03" at bounding box center [121, 88] width 183 height 29
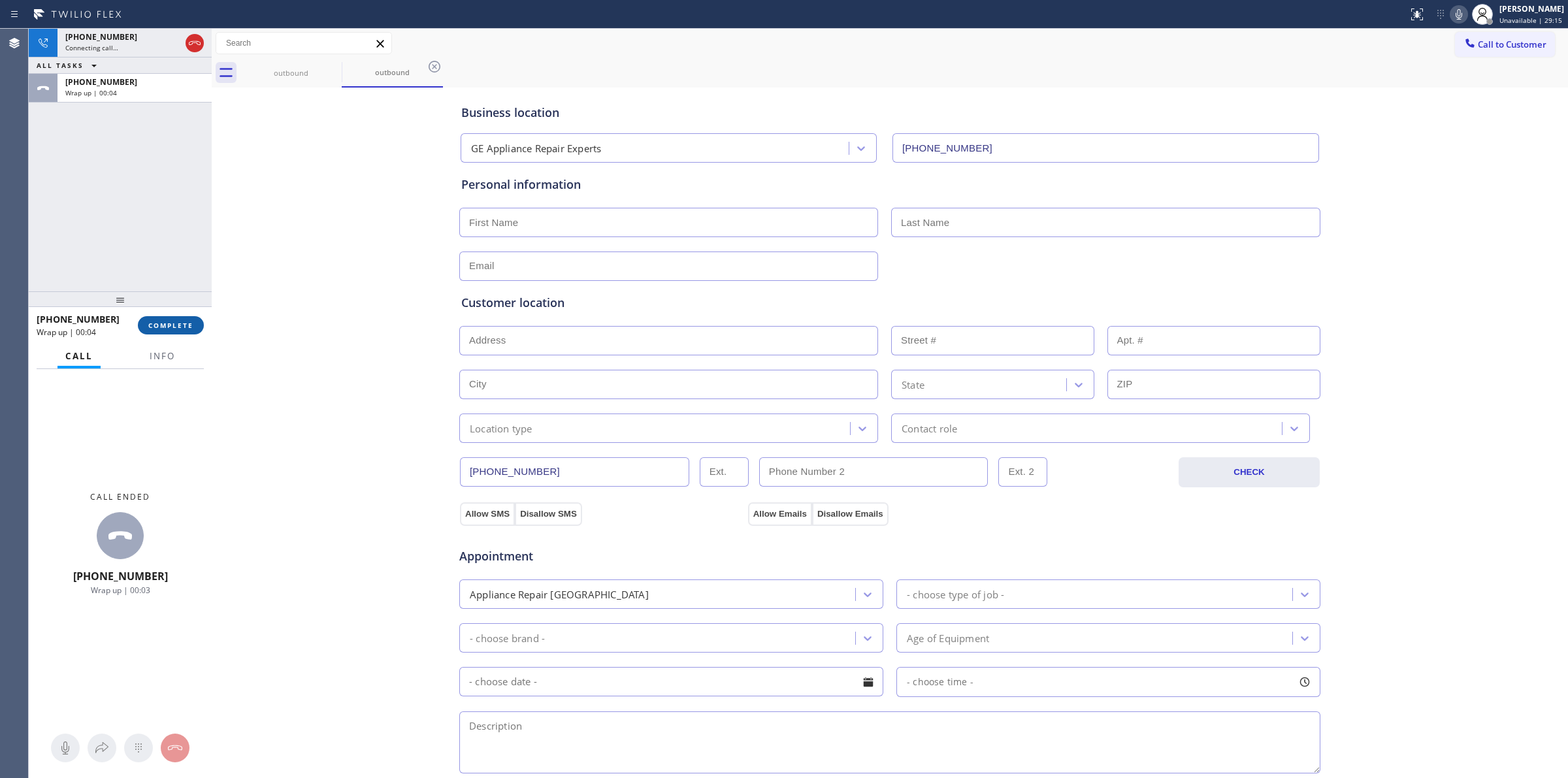
click at [162, 331] on button "COMPLETE" at bounding box center [170, 325] width 66 height 19
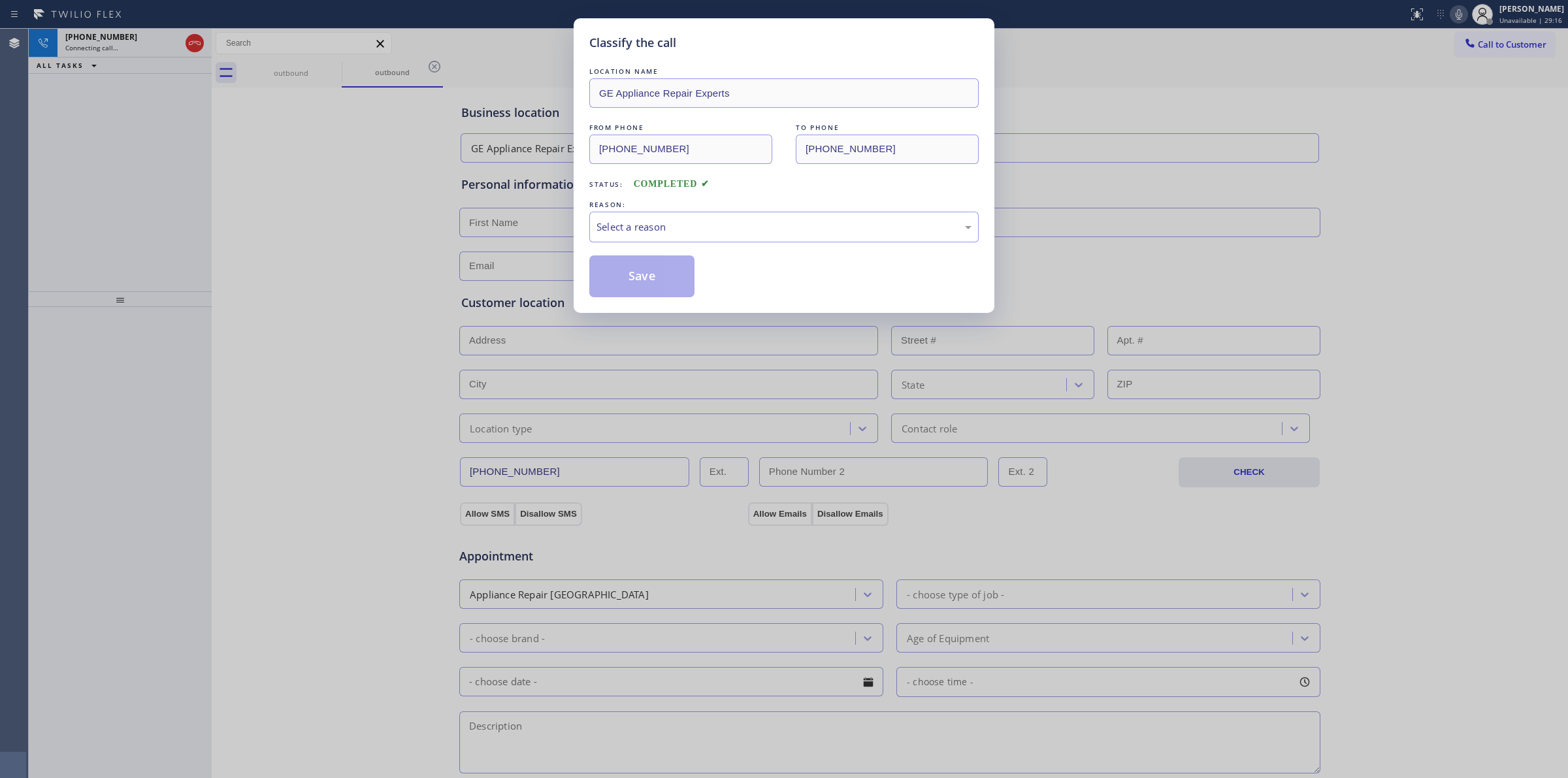
click at [733, 184] on div "Status: COMPLETED" at bounding box center [783, 181] width 389 height 21
click at [740, 242] on div "Select a reason" at bounding box center [783, 227] width 389 height 30
drag, startPoint x: 680, startPoint y: 312, endPoint x: 684, endPoint y: 266, distance: 46.2
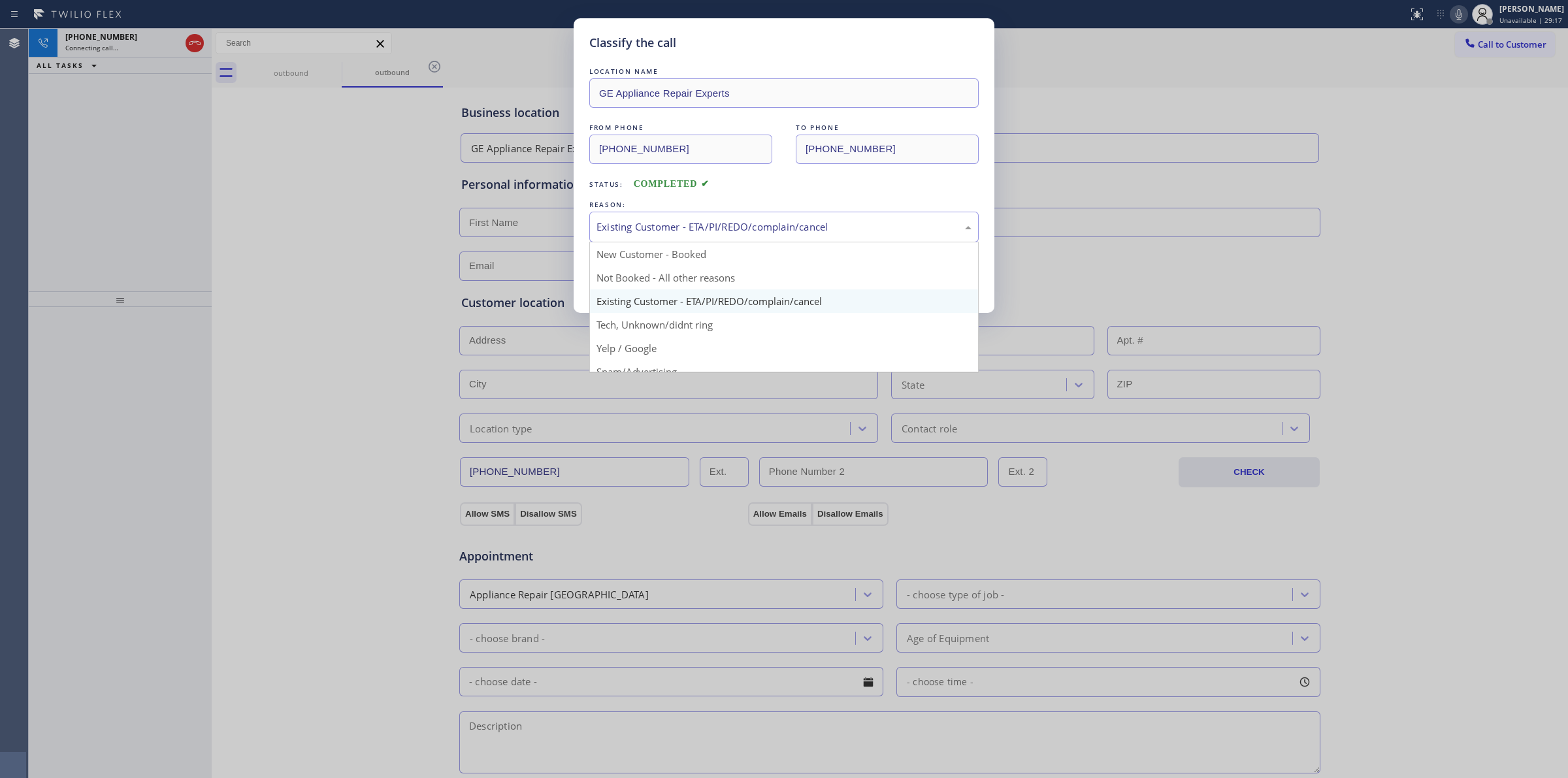
click at [707, 225] on div "Existing Customer - ETA/PI/REDO/complain/cancel" at bounding box center [784, 227] width 375 height 15
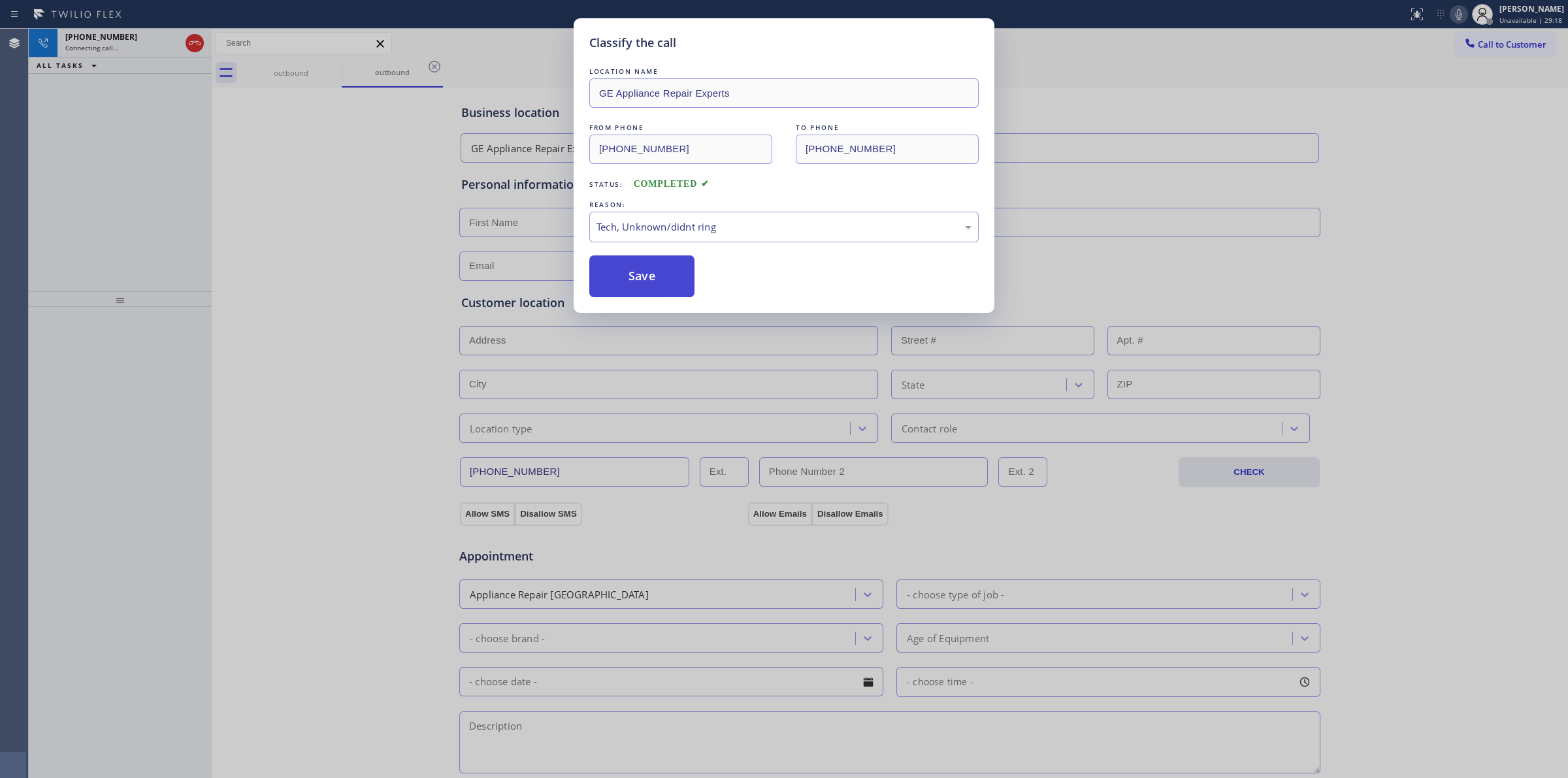
click at [668, 283] on button "Save" at bounding box center [641, 276] width 105 height 42
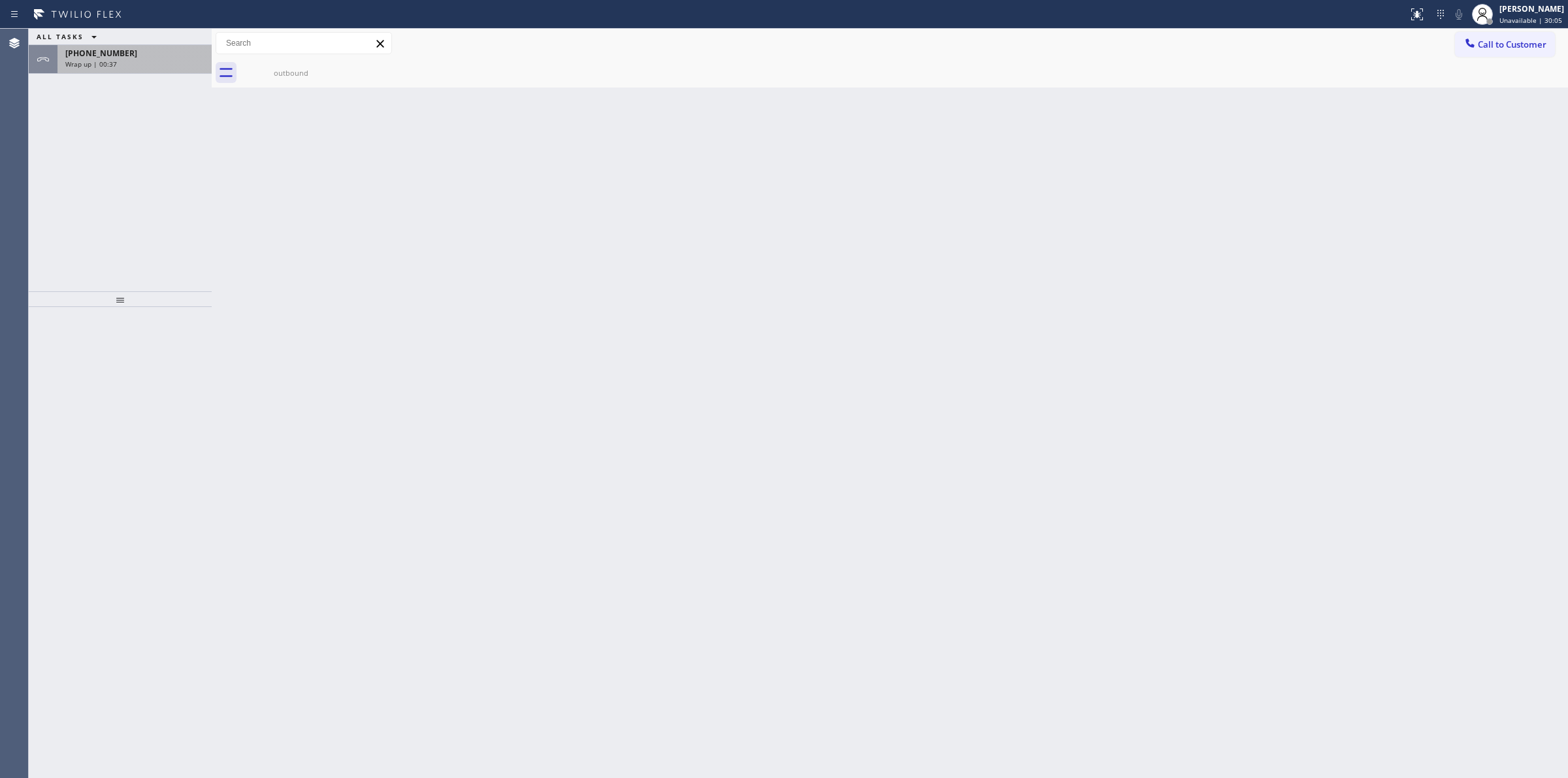
click at [157, 54] on div "[PHONE_NUMBER]" at bounding box center [135, 53] width 138 height 11
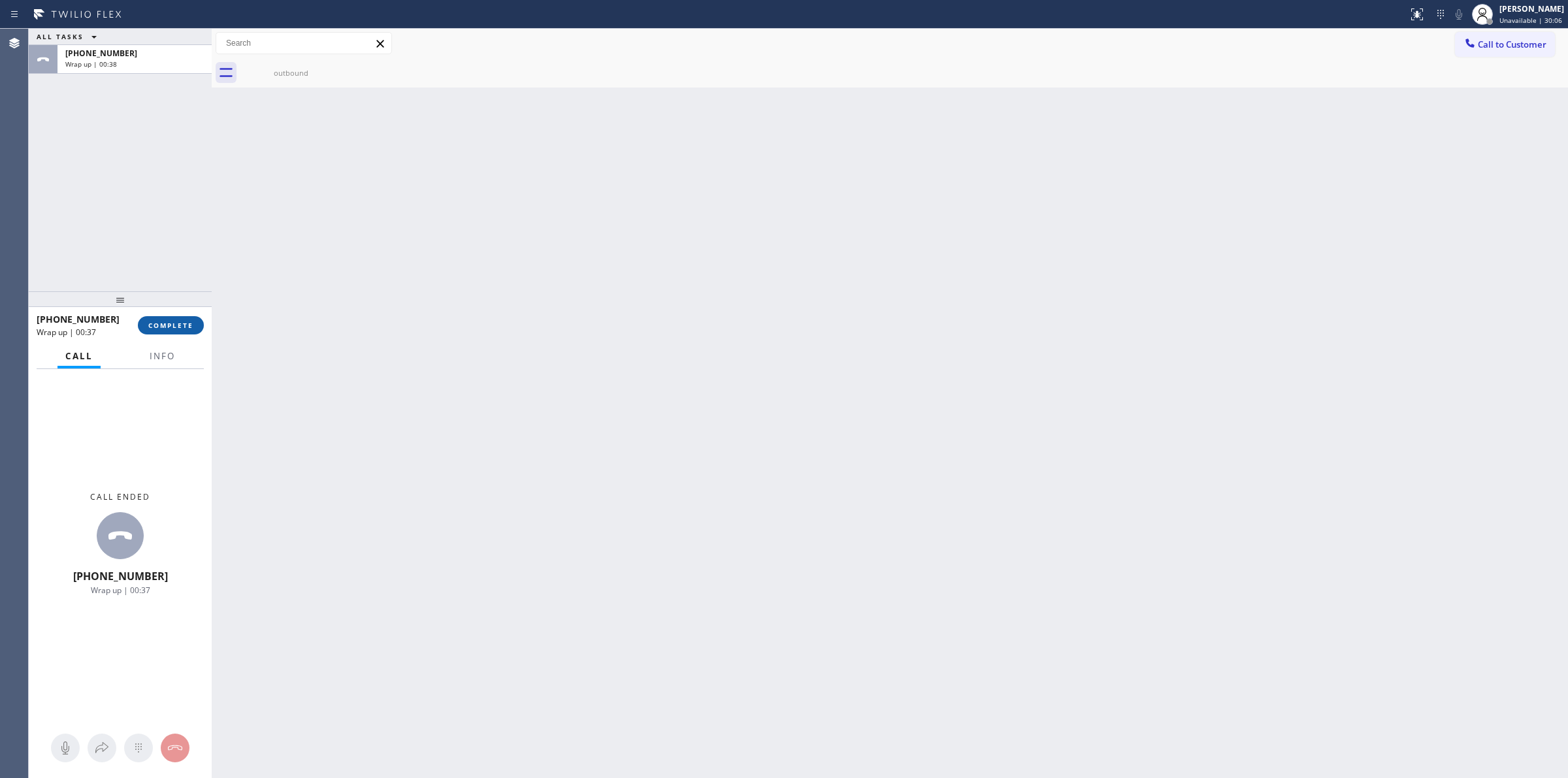
click at [170, 322] on span "COMPLETE" at bounding box center [170, 325] width 45 height 9
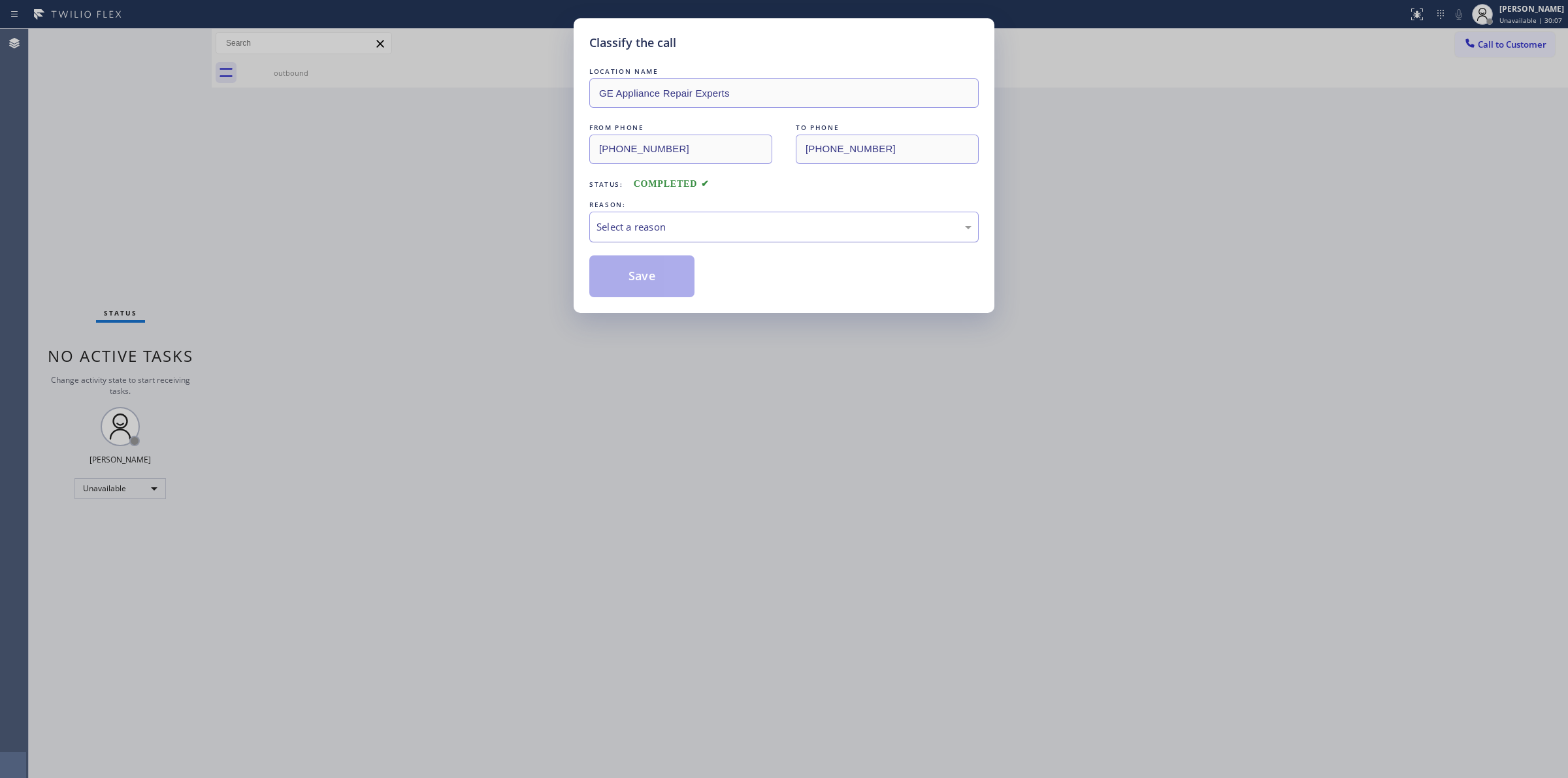
click at [617, 229] on div "Select a reason" at bounding box center [784, 227] width 375 height 15
click at [645, 292] on button "Save" at bounding box center [641, 276] width 105 height 42
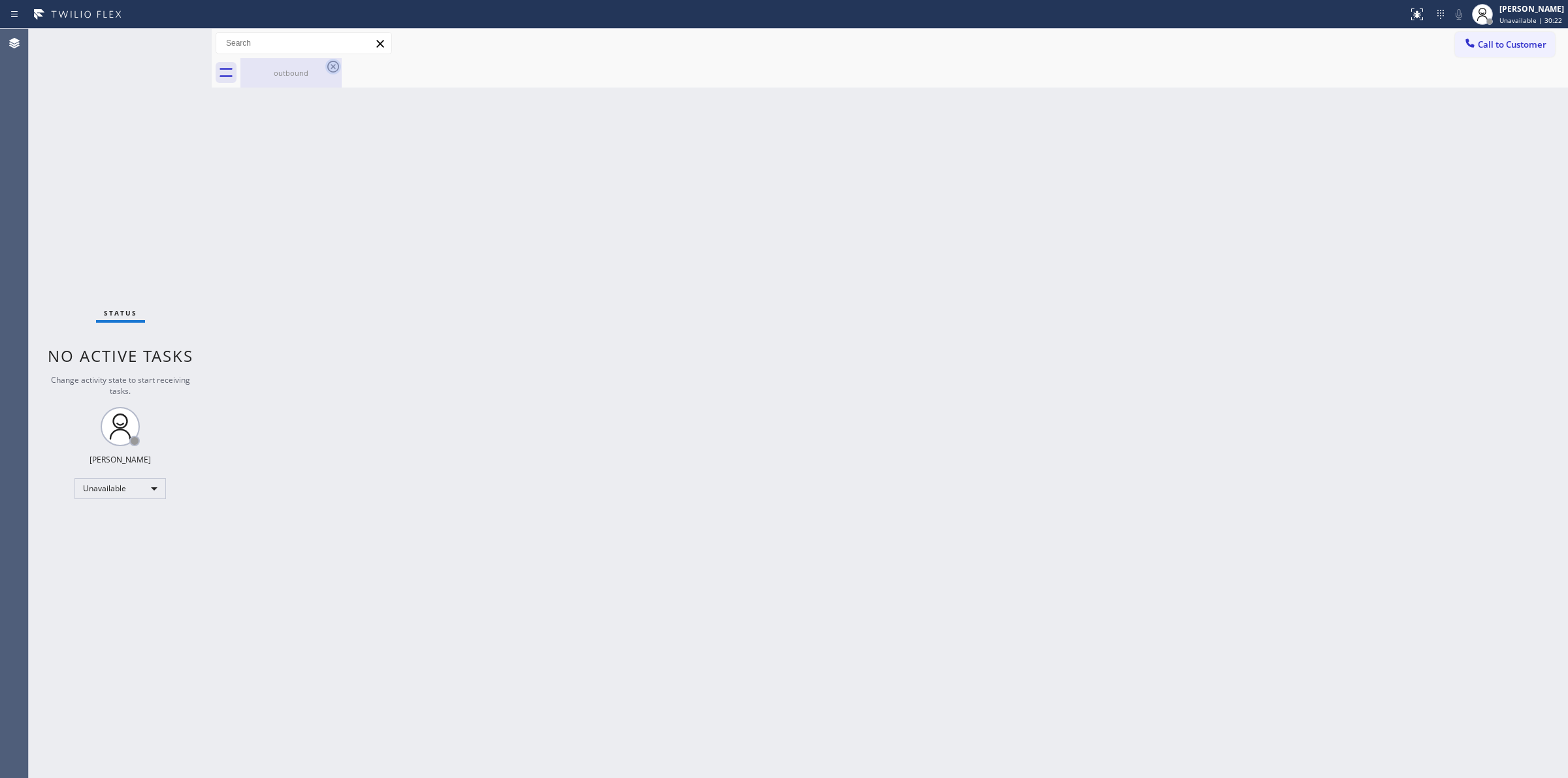
click at [329, 71] on icon at bounding box center [332, 66] width 16 height 16
click at [325, 67] on icon at bounding box center [332, 66] width 16 height 16
click at [333, 62] on icon at bounding box center [332, 66] width 16 height 16
click at [271, 77] on div "outbound" at bounding box center [291, 72] width 99 height 10
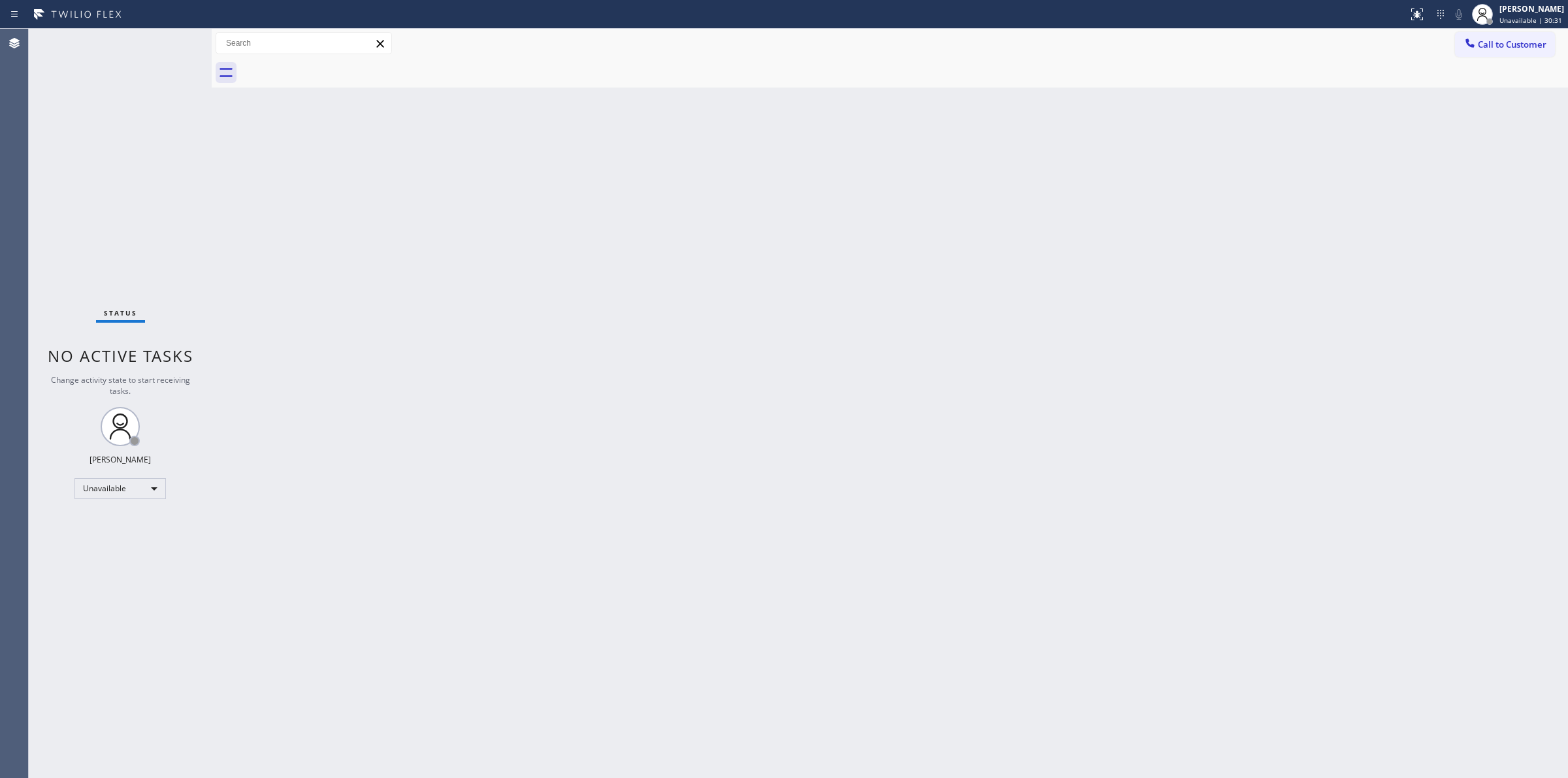
drag, startPoint x: 1543, startPoint y: 40, endPoint x: 1096, endPoint y: 158, distance: 462.3
click at [1542, 40] on span "Call to Customer" at bounding box center [1512, 45] width 68 height 12
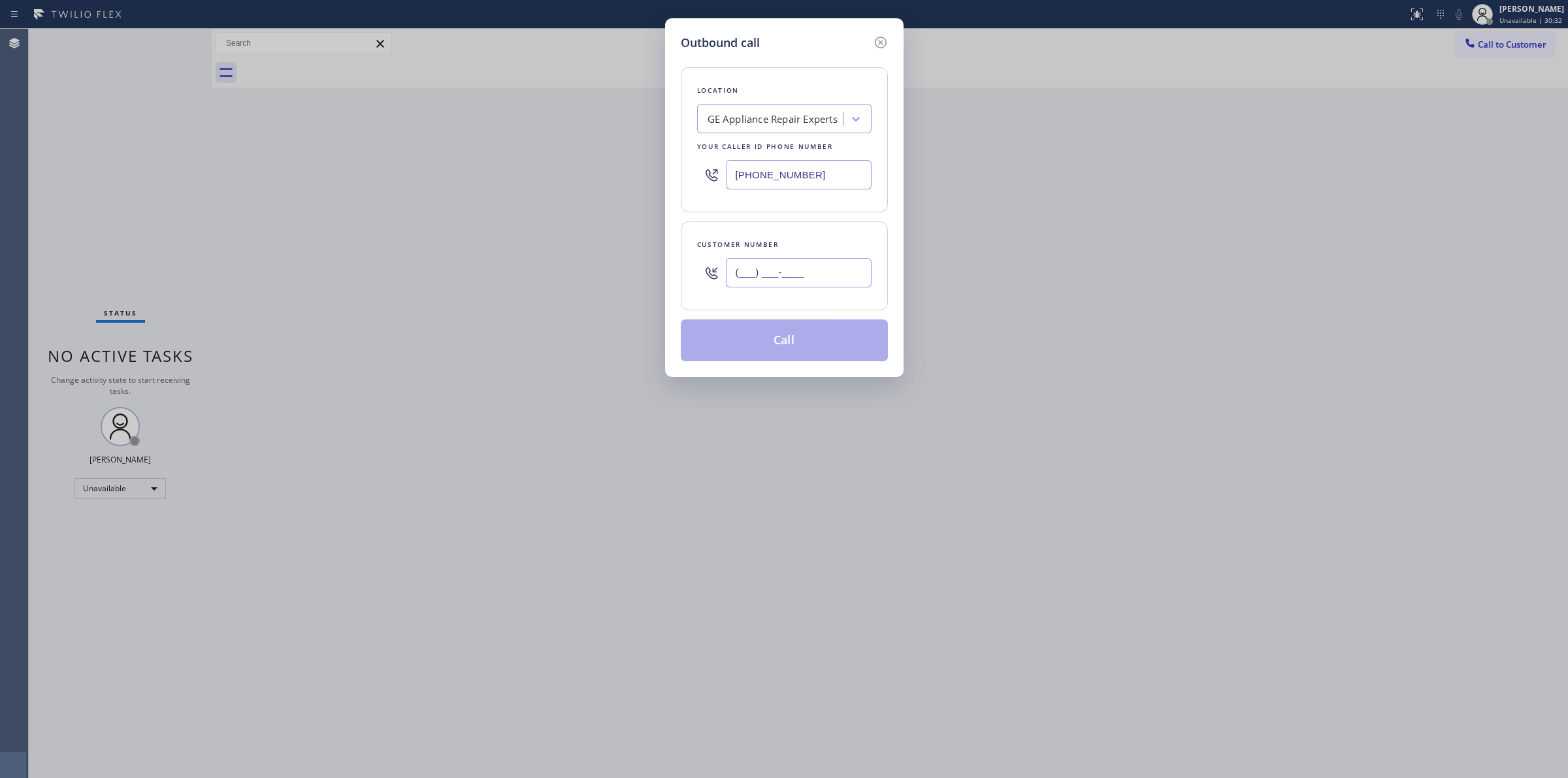
paste input "564) 201-6330"
click at [747, 261] on input "[PHONE_NUMBER]" at bounding box center [799, 273] width 146 height 30
type input "[PHONE_NUMBER]"
click at [787, 100] on div "Location GE Appliance Repair Experts Your caller id phone number [PHONE_NUMBER]" at bounding box center [784, 139] width 207 height 145
click at [778, 115] on div "GE Appliance Repair Experts" at bounding box center [772, 119] width 130 height 15
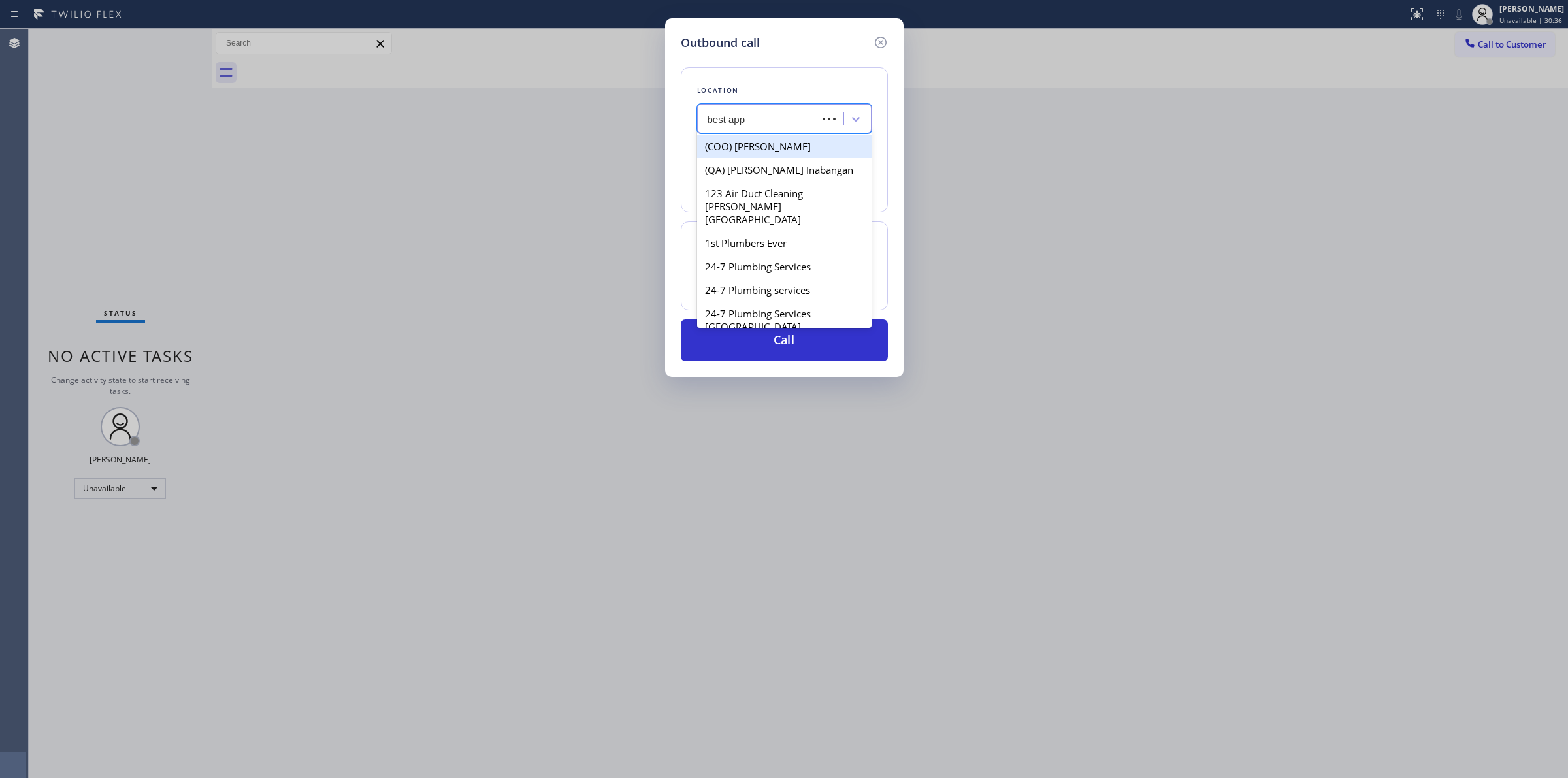
type input "best appl"
click at [759, 144] on div "[PERSON_NAME]’s Best Appliance Service" at bounding box center [784, 152] width 175 height 36
type input "[PHONE_NUMBER]"
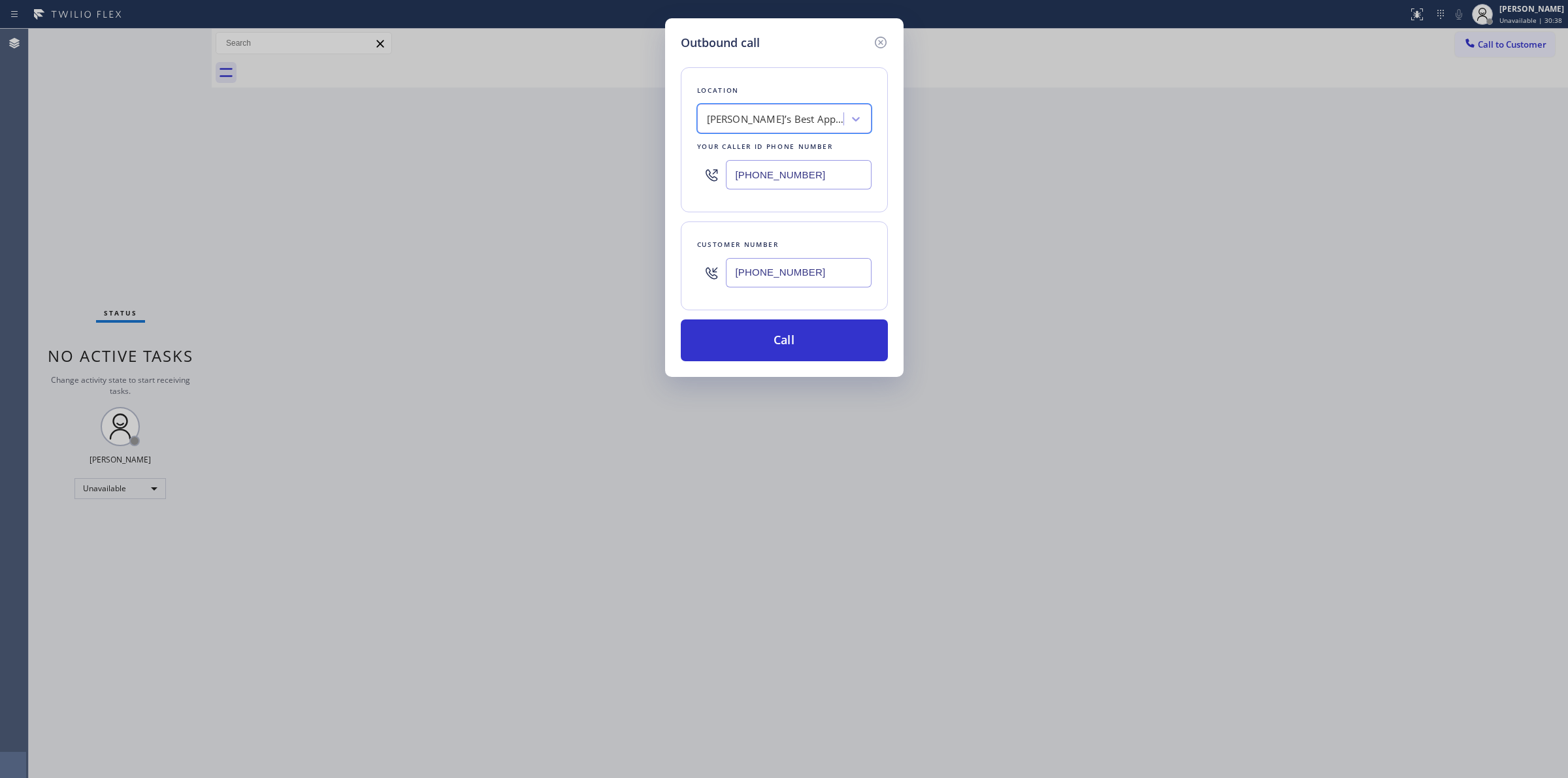
click at [784, 282] on input "[PHONE_NUMBER]" at bounding box center [799, 273] width 146 height 30
click at [789, 343] on button "Call" at bounding box center [784, 341] width 207 height 42
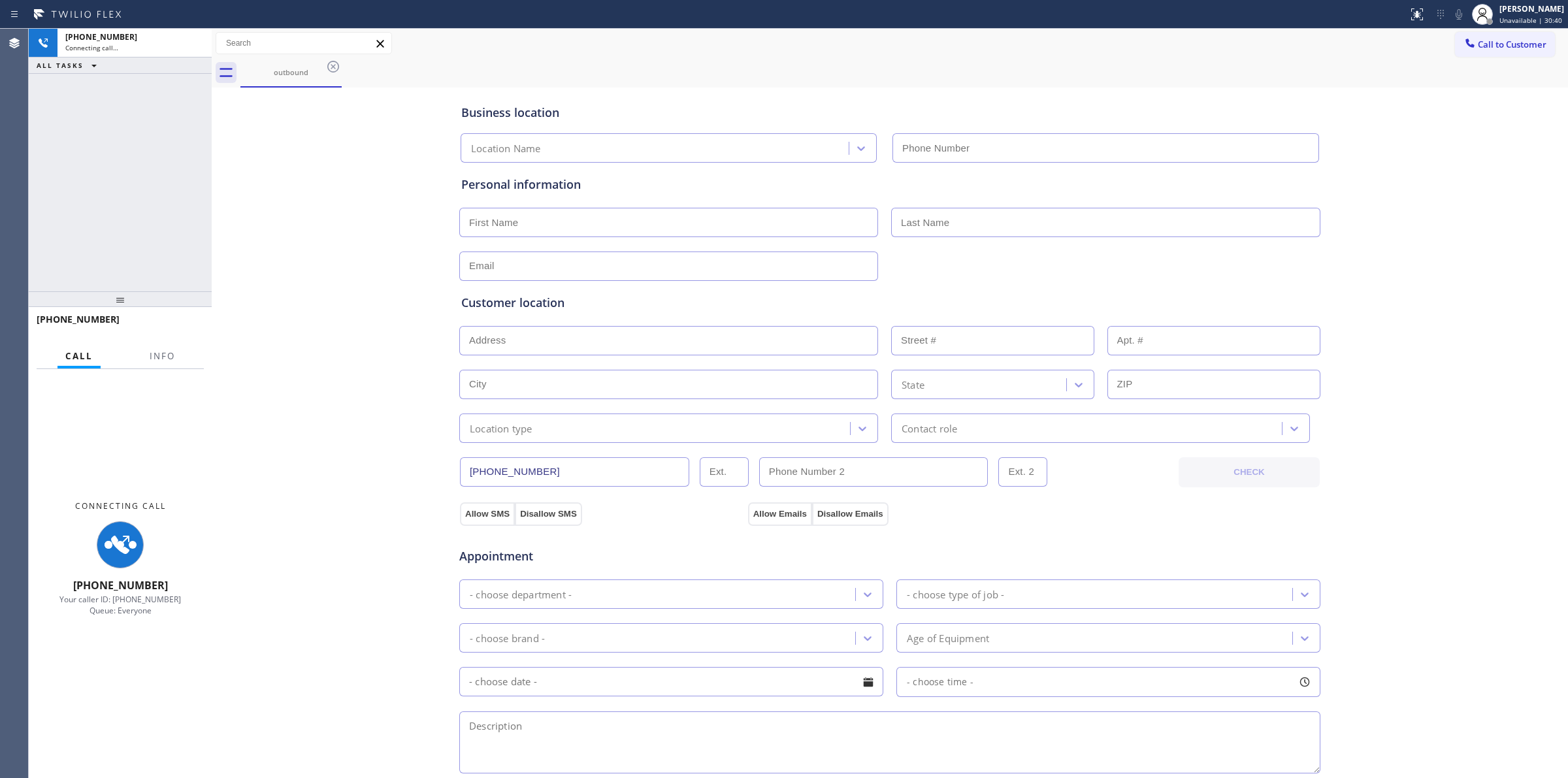
drag, startPoint x: 949, startPoint y: 90, endPoint x: 931, endPoint y: 90, distance: 18.0
click at [938, 91] on div "Business location Location Name" at bounding box center [890, 126] width 862 height 72
type input "[PHONE_NUMBER]"
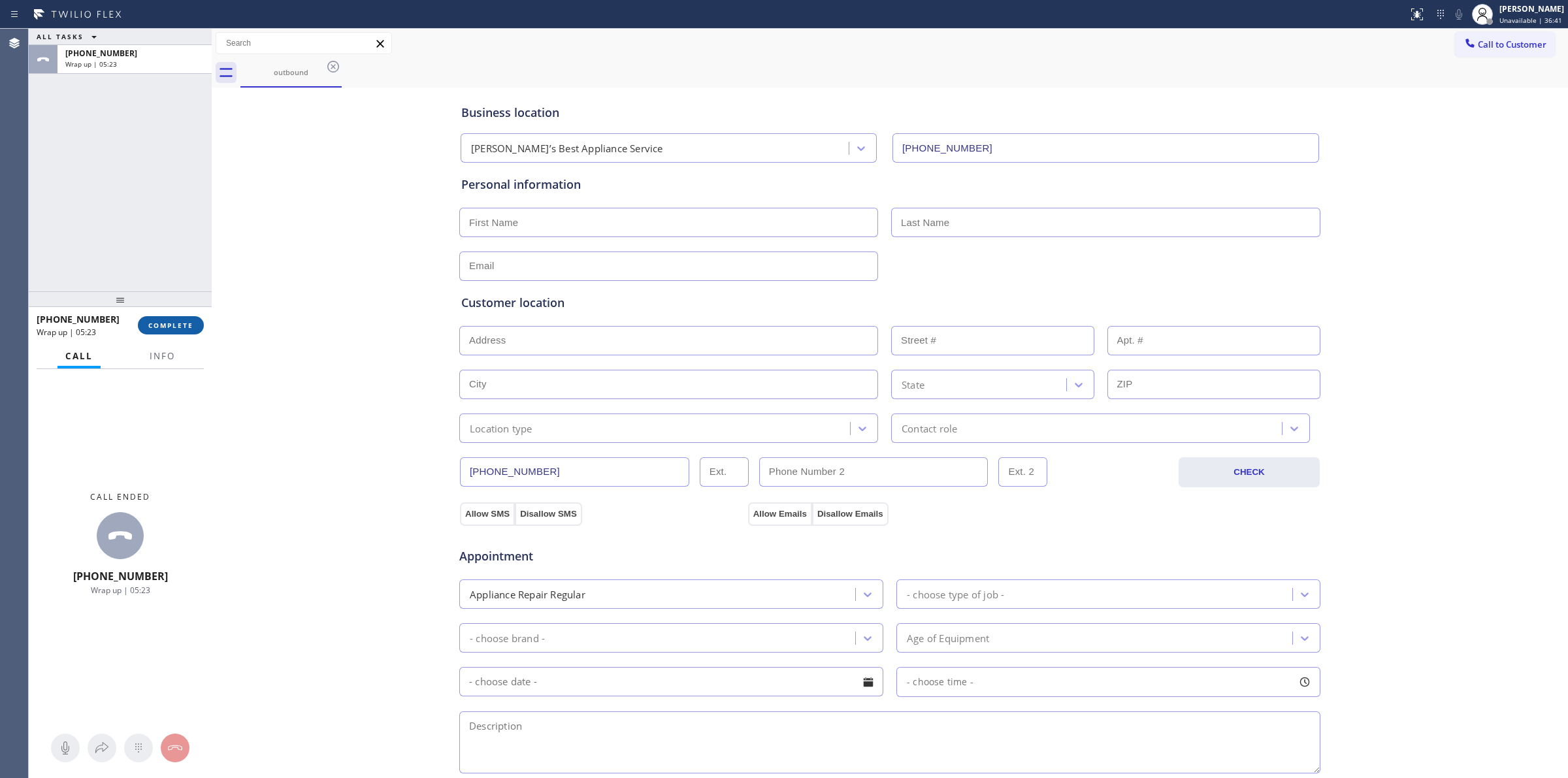
click at [167, 331] on button "COMPLETE" at bounding box center [170, 325] width 66 height 19
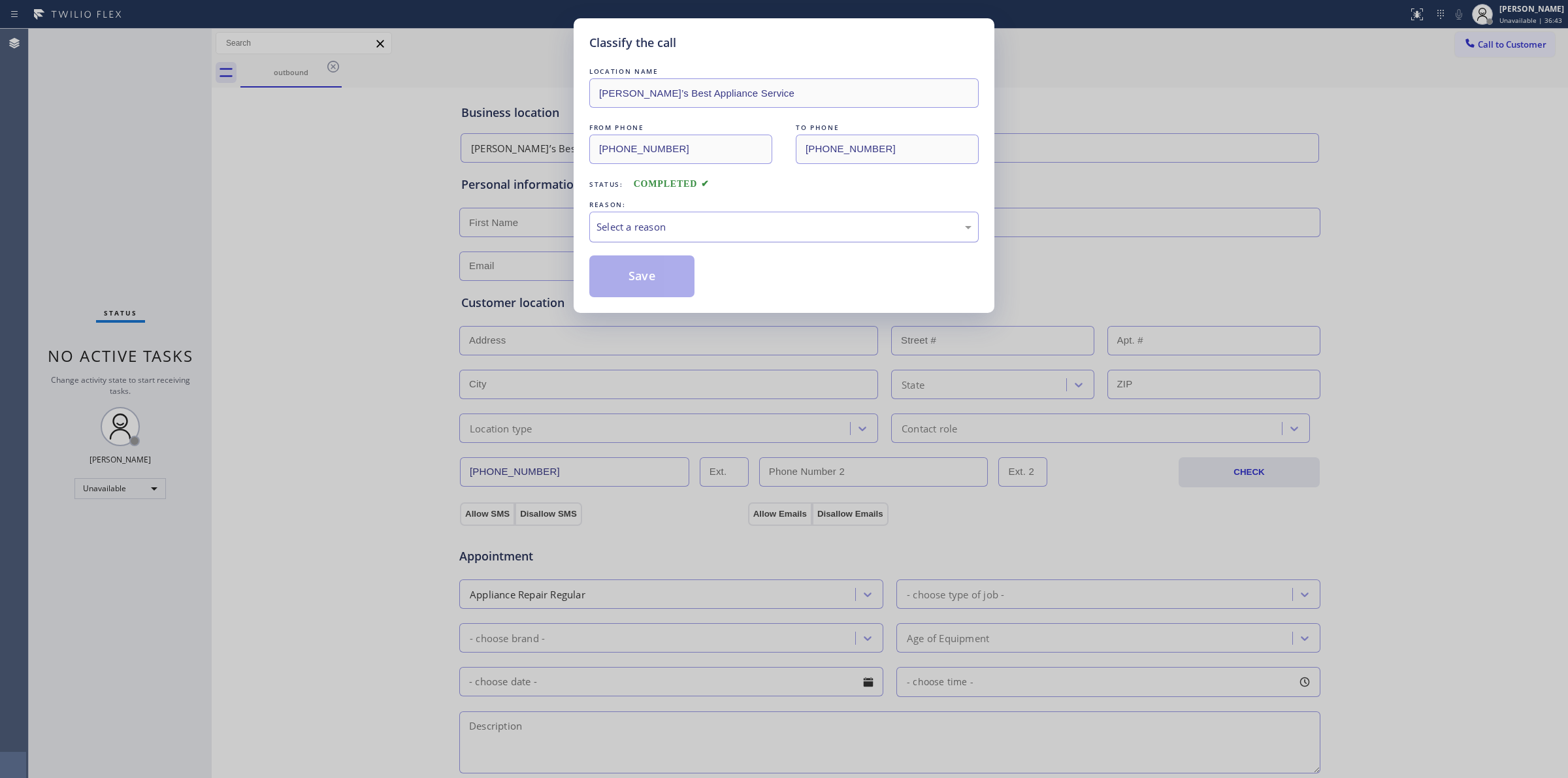
drag, startPoint x: 788, startPoint y: 210, endPoint x: 794, endPoint y: 224, distance: 15.2
click at [791, 219] on div "REASON: Select a reason" at bounding box center [783, 220] width 389 height 45
click at [794, 225] on div "Select a reason" at bounding box center [784, 227] width 375 height 15
click at [649, 282] on button "Save" at bounding box center [641, 276] width 105 height 42
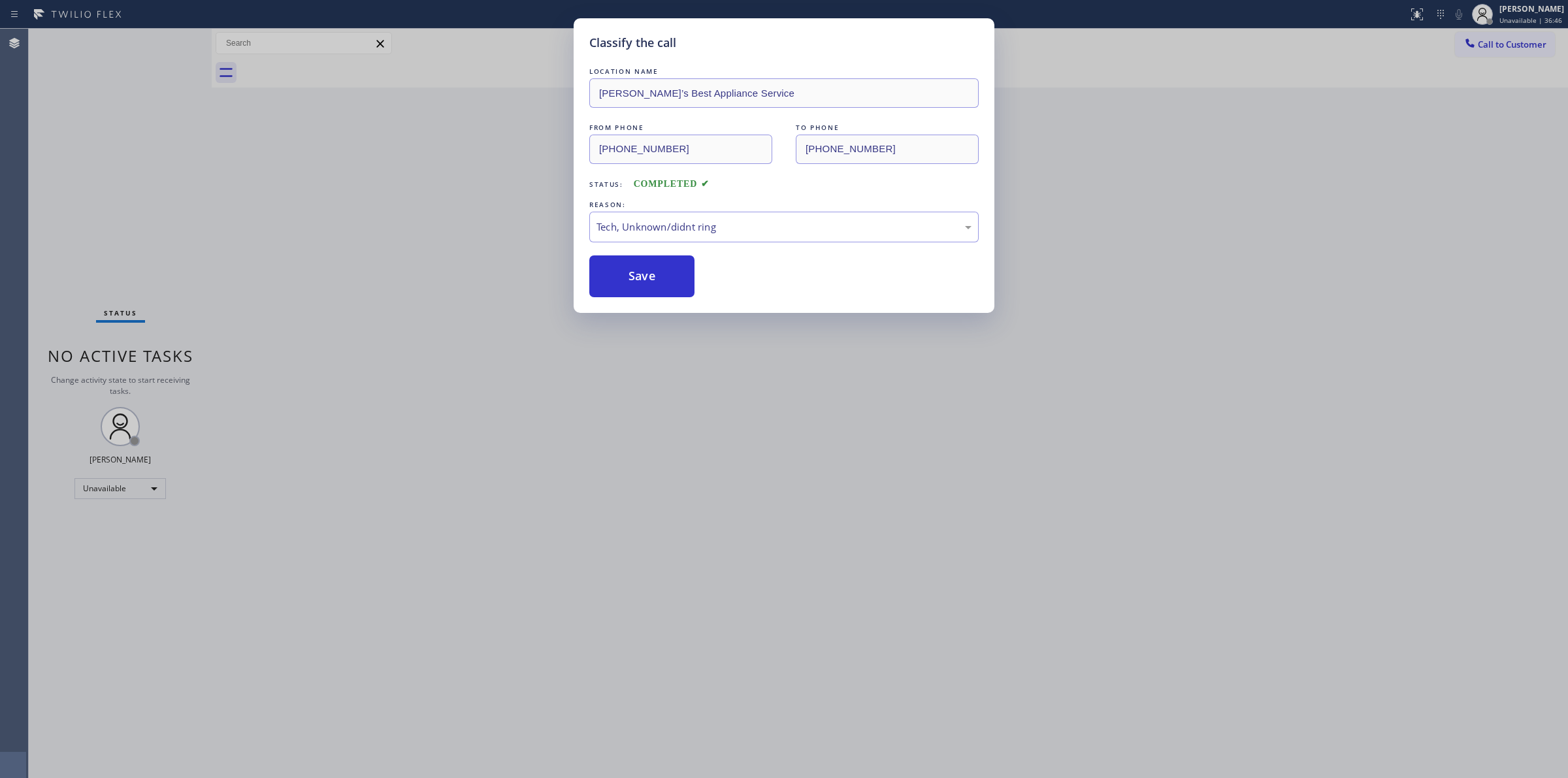
drag, startPoint x: 1490, startPoint y: 35, endPoint x: 1445, endPoint y: 57, distance: 50.1
click at [1490, 35] on div "Classify the call LOCATION NAME 4B2.Paid Viking Repair Service FROM PHONE [PHON…" at bounding box center [798, 403] width 1539 height 749
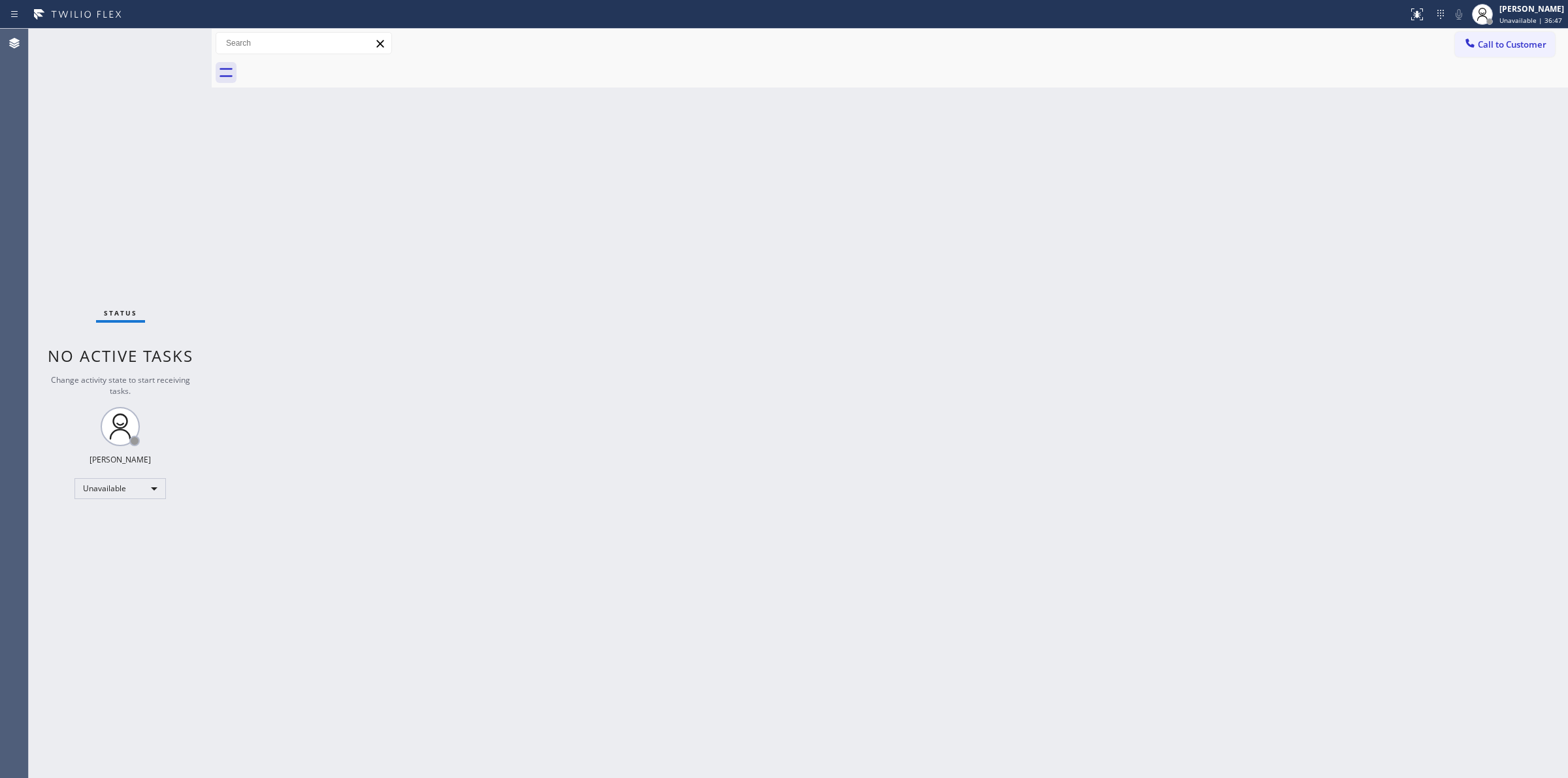
click at [1505, 50] on span "Call to Customer" at bounding box center [1512, 45] width 68 height 12
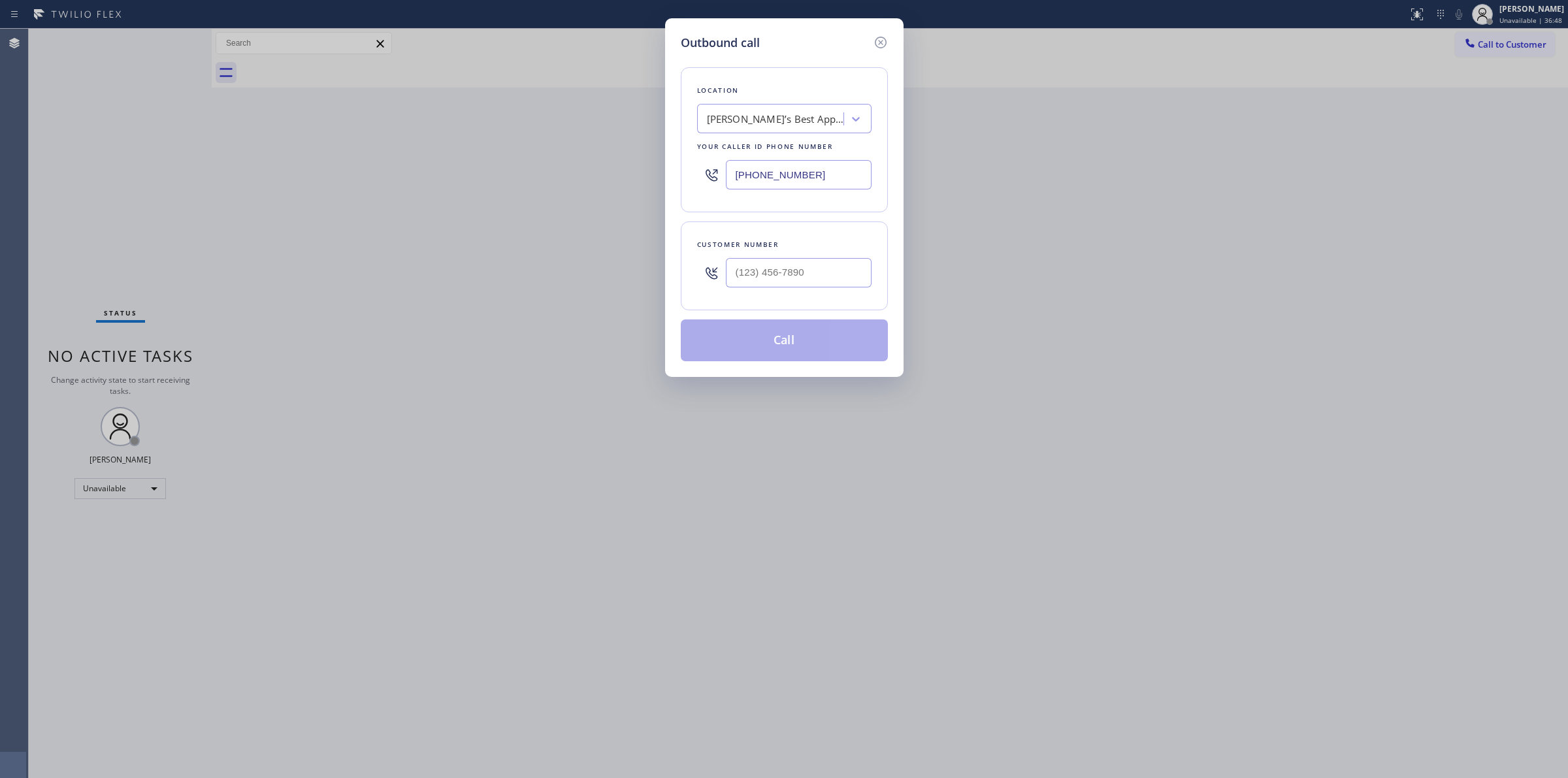
click at [830, 292] on div at bounding box center [799, 272] width 146 height 42
paste input "913) 35"
click at [840, 277] on input "(___) ___-____" at bounding box center [799, 273] width 146 height 30
click at [1493, 51] on div "Outbound call Location [PERSON_NAME]’s Best Appliance Service Your caller id ph…" at bounding box center [784, 389] width 1568 height 778
click at [827, 294] on div "(913) 35_-____" at bounding box center [799, 272] width 146 height 42
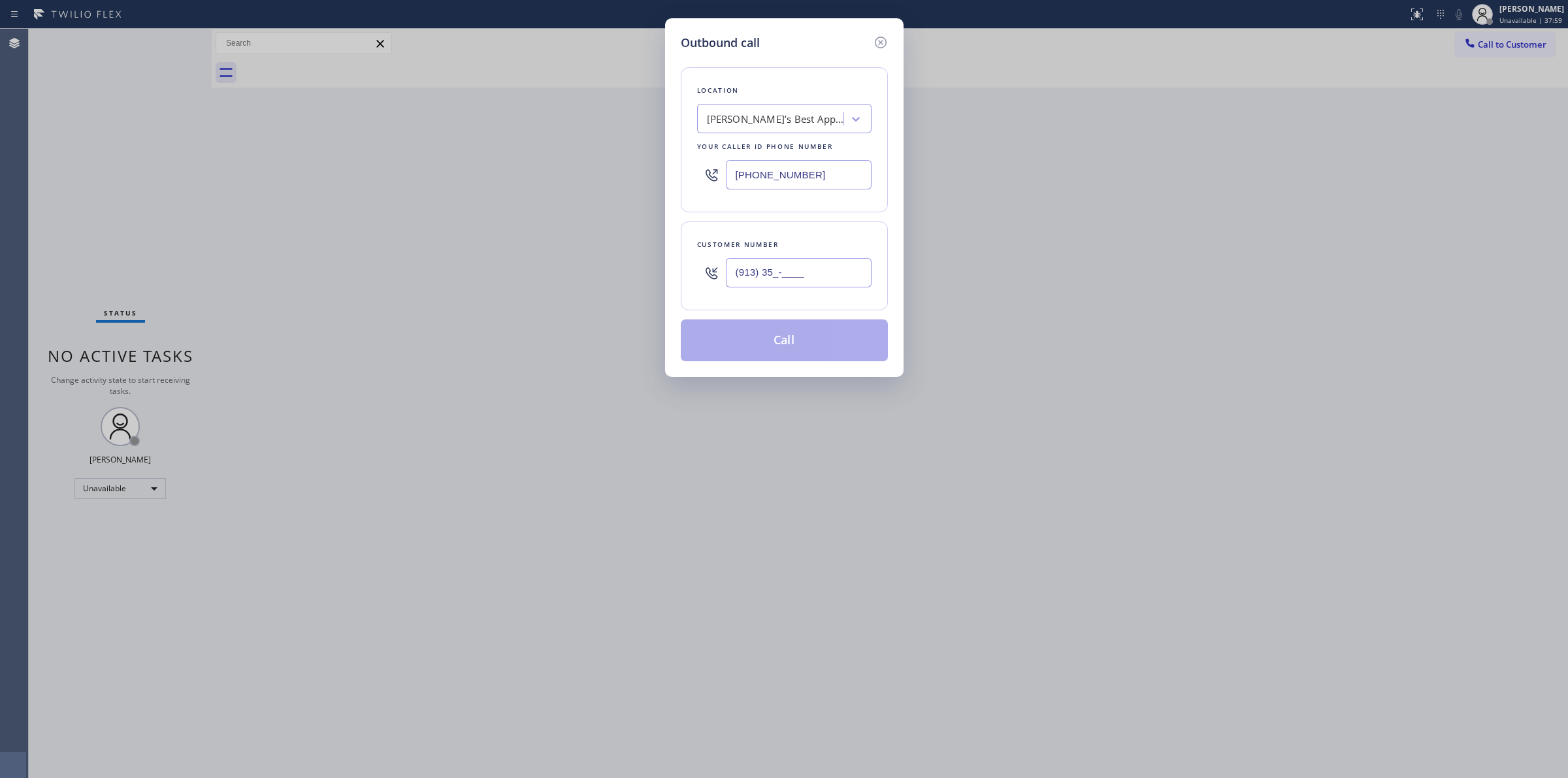
drag, startPoint x: 829, startPoint y: 287, endPoint x: 678, endPoint y: 272, distance: 151.7
click at [678, 276] on div "Outbound call Location [PERSON_NAME]’s Best Appliance Service Your caller id ph…" at bounding box center [784, 198] width 239 height 359
paste input "564) 201-6330"
type input "[PHONE_NUMBER]"
click at [748, 128] on div "[PERSON_NAME]’s Best Appliance Service" at bounding box center [771, 119] width 142 height 23
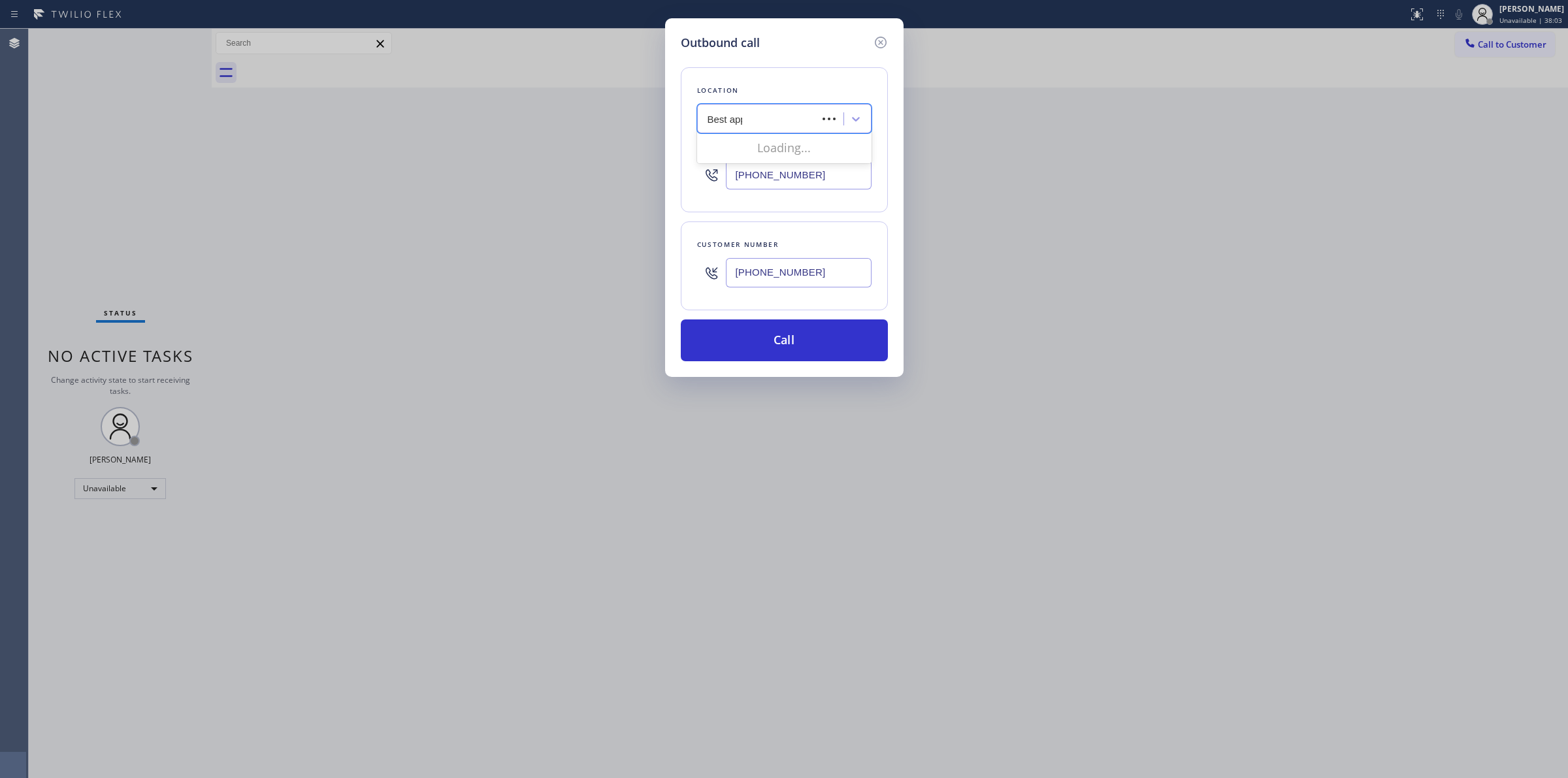
type input "Best appl"
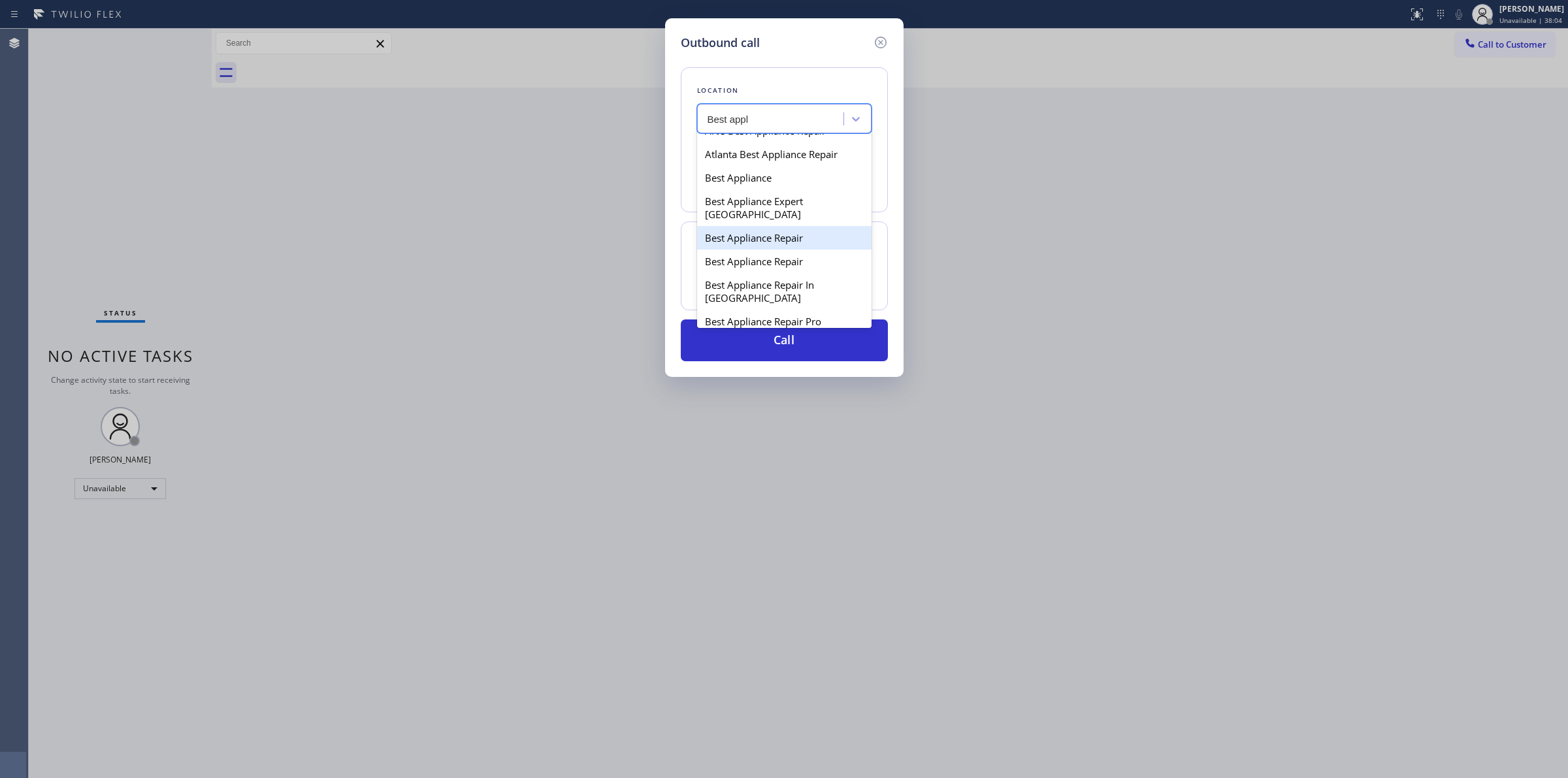
scroll to position [82, 0]
click at [736, 234] on div "Best Appliance Repair" at bounding box center [784, 232] width 175 height 24
type input "[PHONE_NUMBER]"
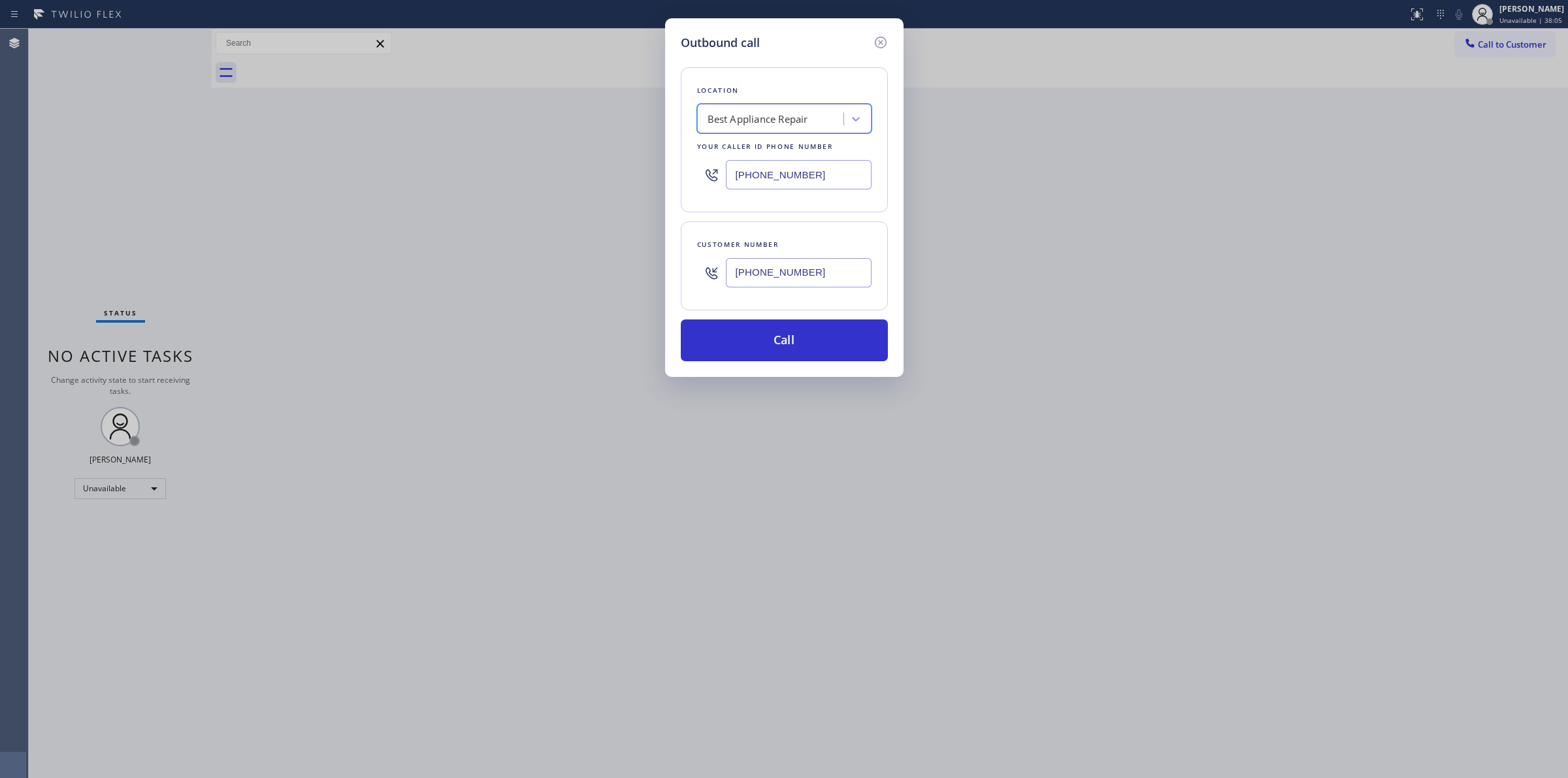
click at [756, 277] on input "[PHONE_NUMBER]" at bounding box center [799, 273] width 146 height 30
click at [761, 344] on button "Call" at bounding box center [784, 341] width 207 height 42
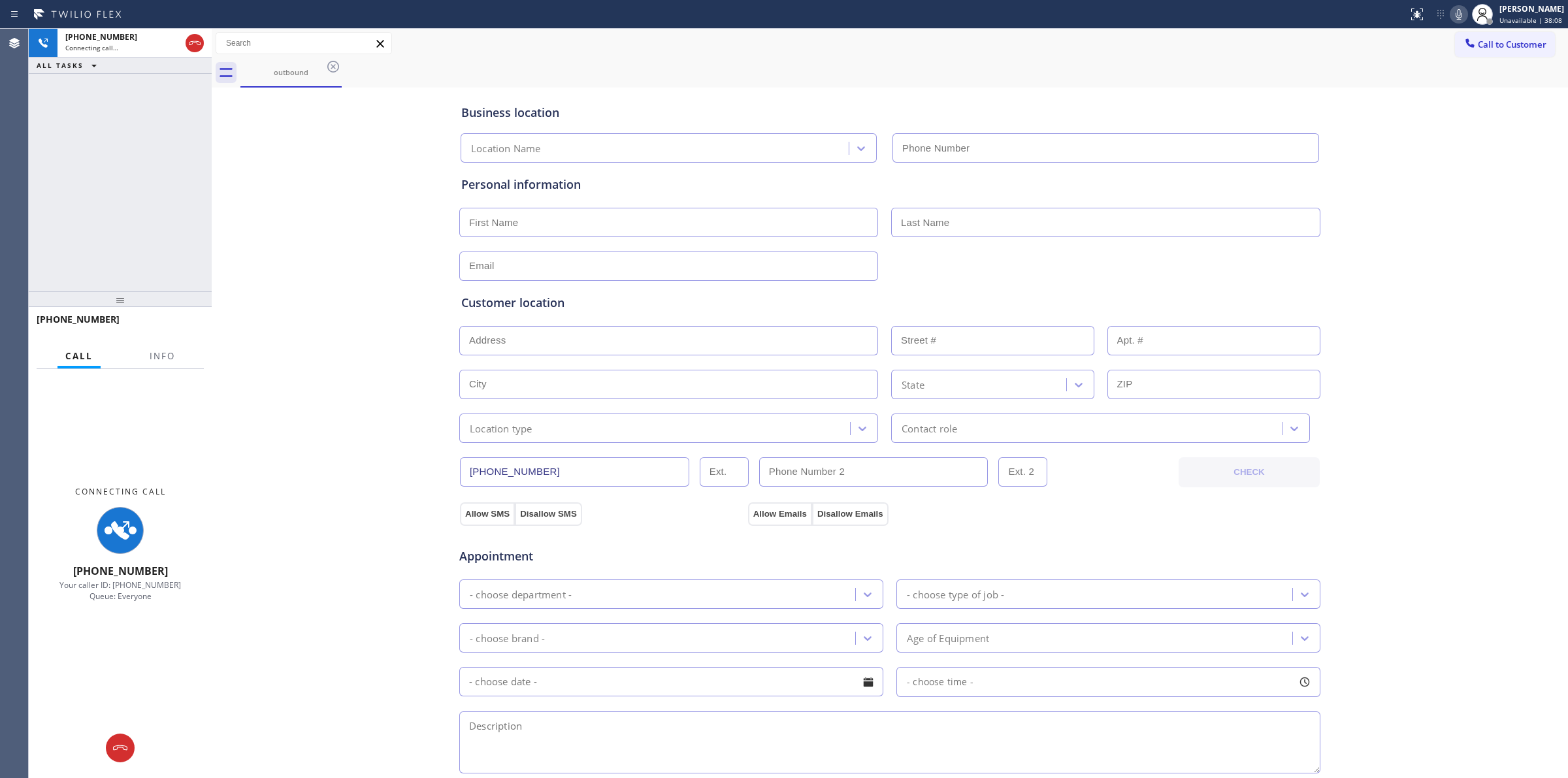
type input "[PHONE_NUMBER]"
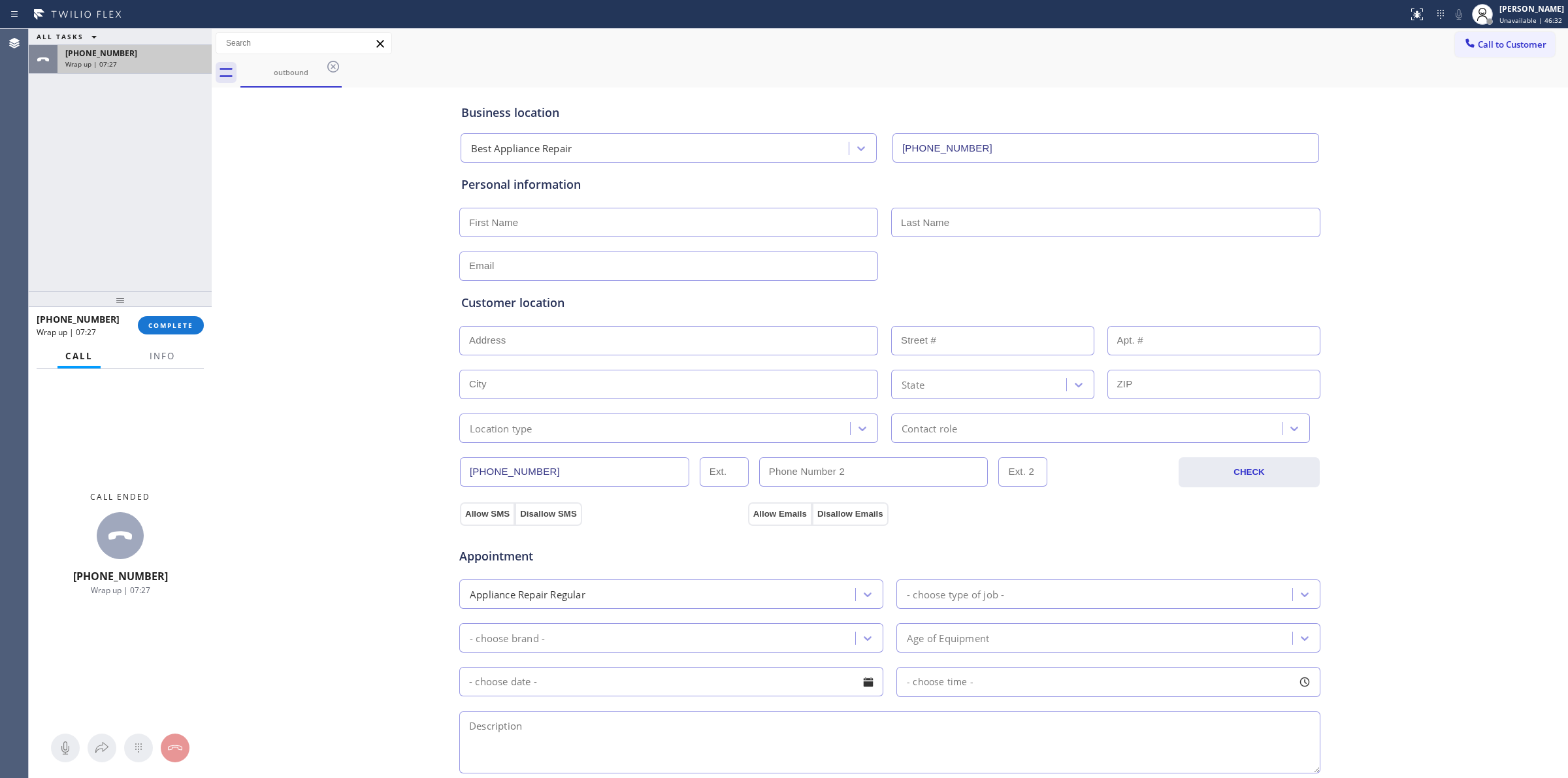
click at [123, 62] on div "Wrap up | 07:27" at bounding box center [135, 64] width 138 height 9
click at [190, 328] on span "COMPLETE" at bounding box center [170, 325] width 45 height 9
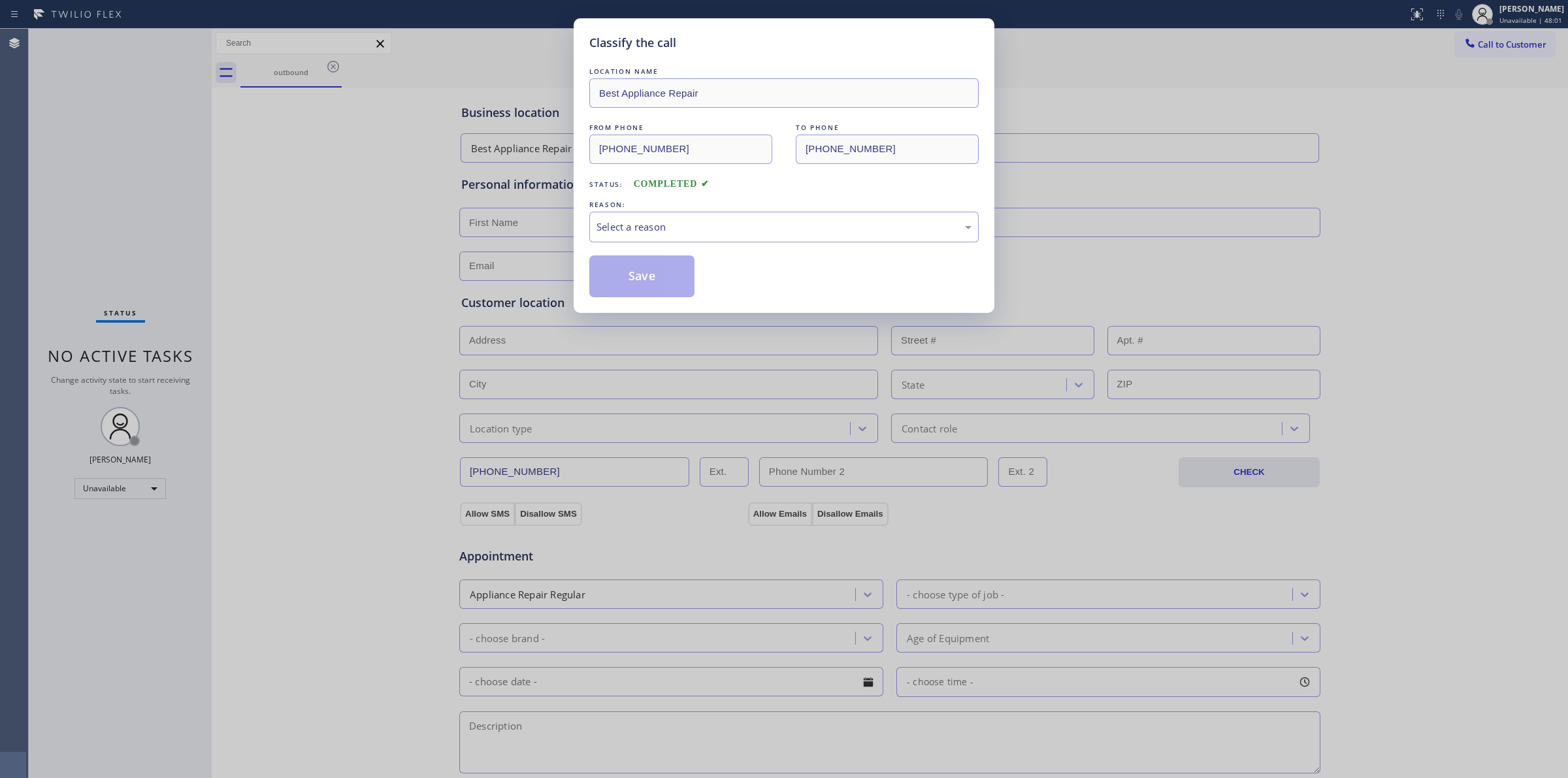
drag, startPoint x: 0, startPoint y: 467, endPoint x: 565, endPoint y: 208, distance: 621.5
drag, startPoint x: 565, startPoint y: 208, endPoint x: 1259, endPoint y: 219, distance: 694.1
click at [1259, 219] on div "Classify the call LOCATION NAME Best Appliance Repair FROM PHONE [PHONE_NUMBER]…" at bounding box center [784, 389] width 1568 height 778
drag, startPoint x: 341, startPoint y: 97, endPoint x: 381, endPoint y: 94, distance: 40.1
click at [341, 95] on div "Classify the call LOCATION NAME Best Appliance Repair FROM PHONE [PHONE_NUMBER]…" at bounding box center [784, 389] width 1568 height 778
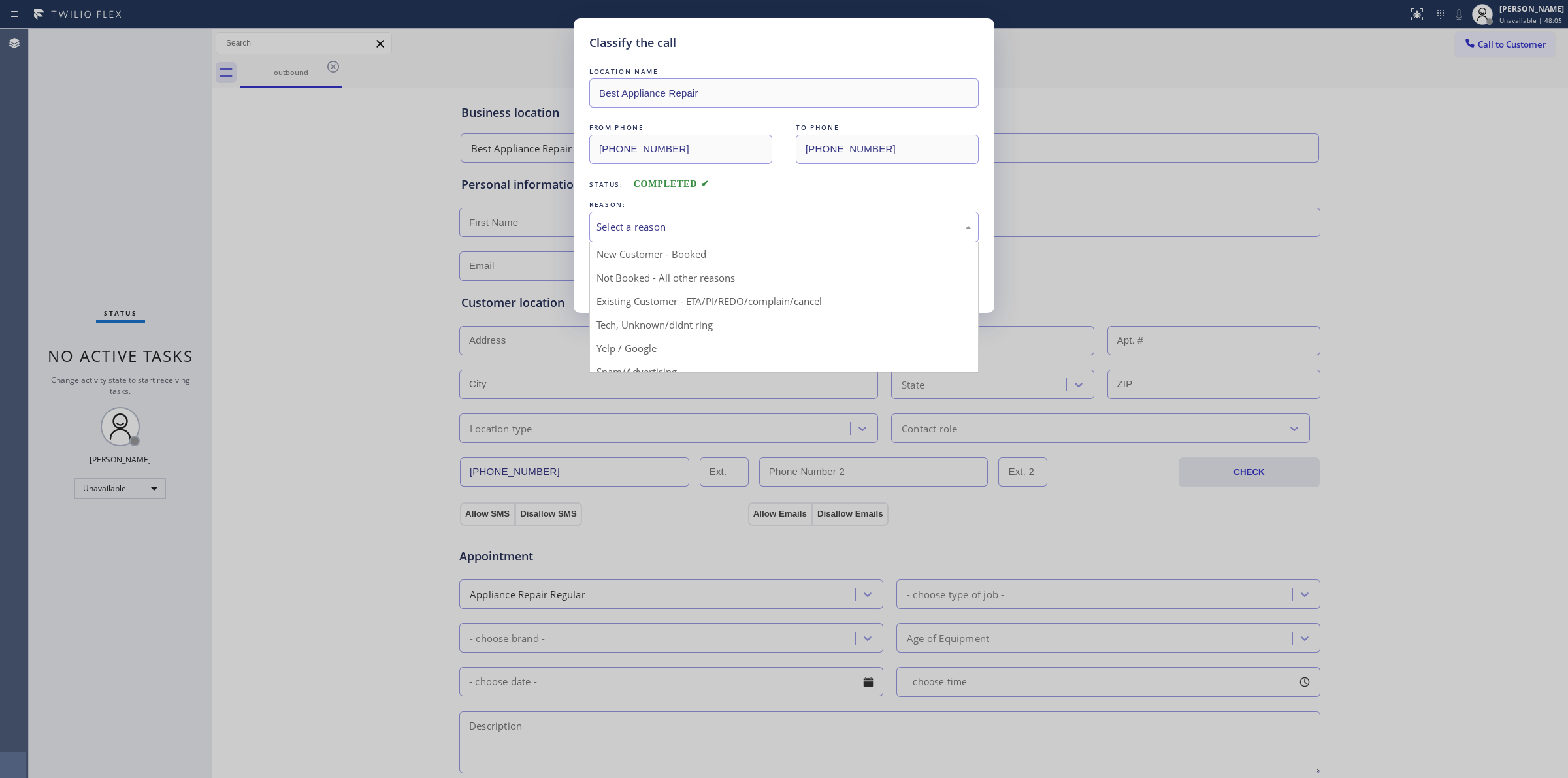
click at [768, 239] on div "Select a reason" at bounding box center [783, 227] width 389 height 30
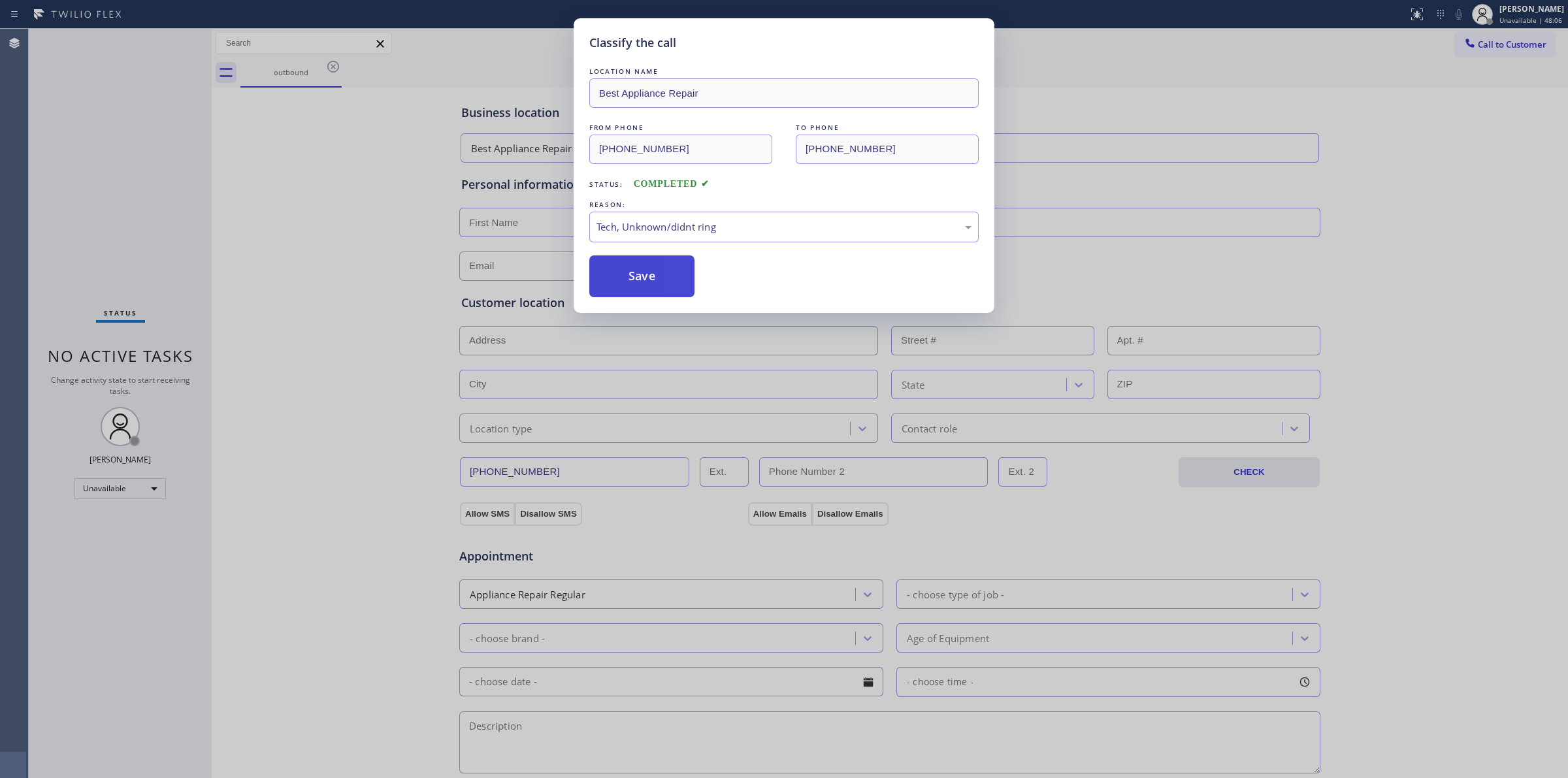
click at [663, 282] on button "Save" at bounding box center [641, 276] width 105 height 42
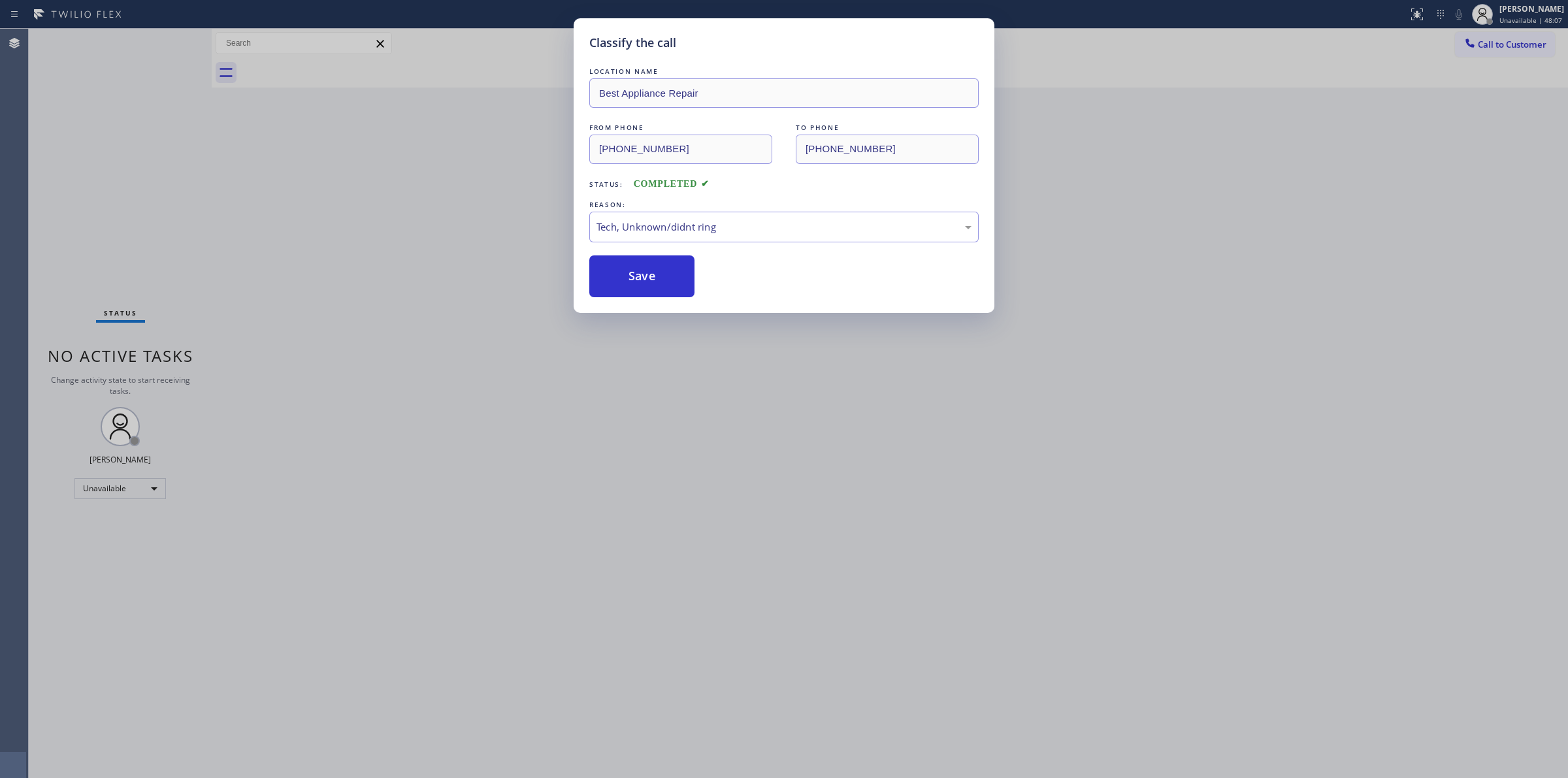
click at [515, 176] on div "Classify the call LOCATION NAME Best Appliance Repair FROM PHONE [PHONE_NUMBER]…" at bounding box center [784, 389] width 1568 height 778
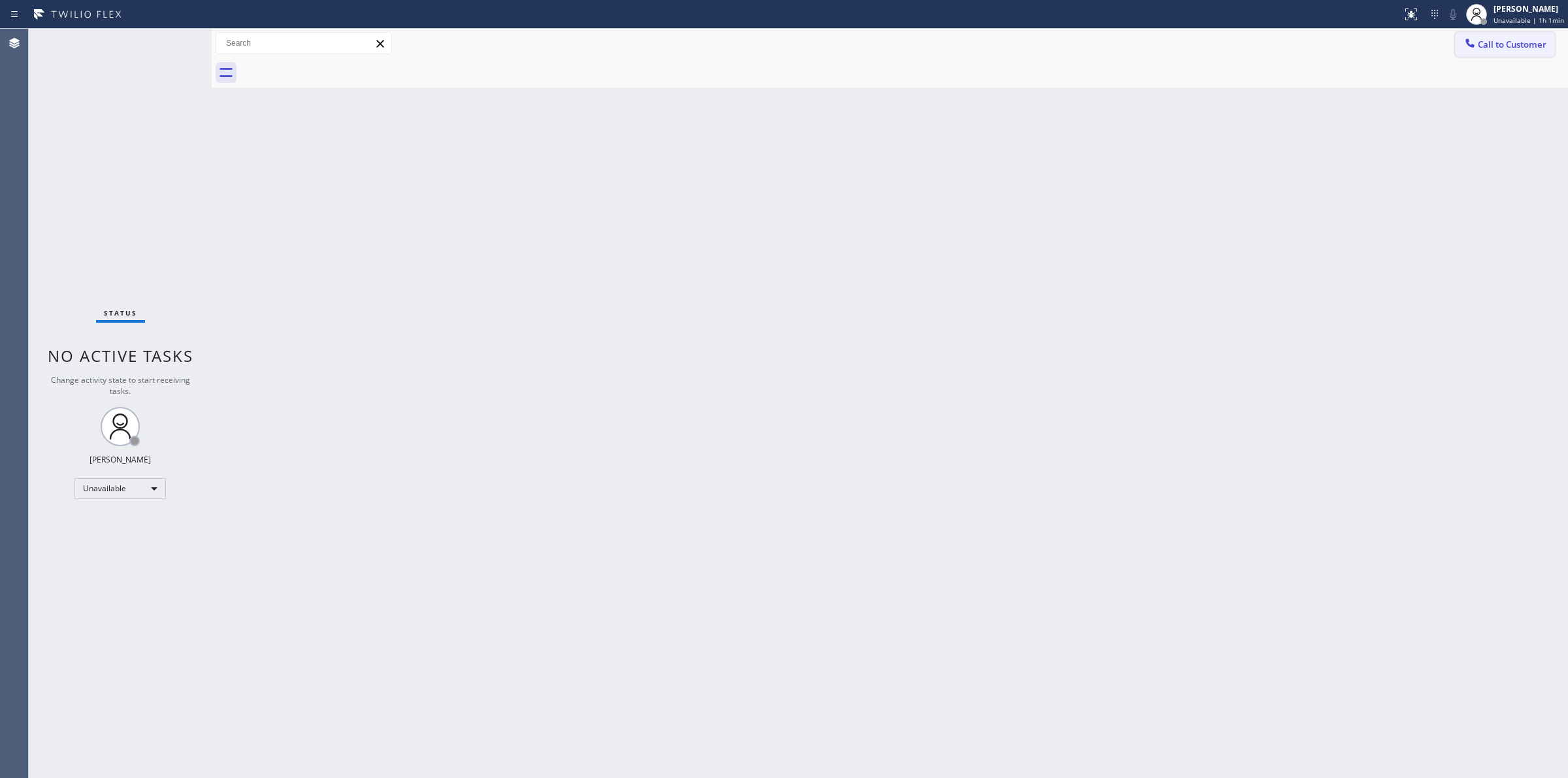
drag, startPoint x: 1479, startPoint y: 38, endPoint x: 1137, endPoint y: 150, distance: 359.9
click at [1479, 40] on span "Call to Customer" at bounding box center [1512, 45] width 68 height 12
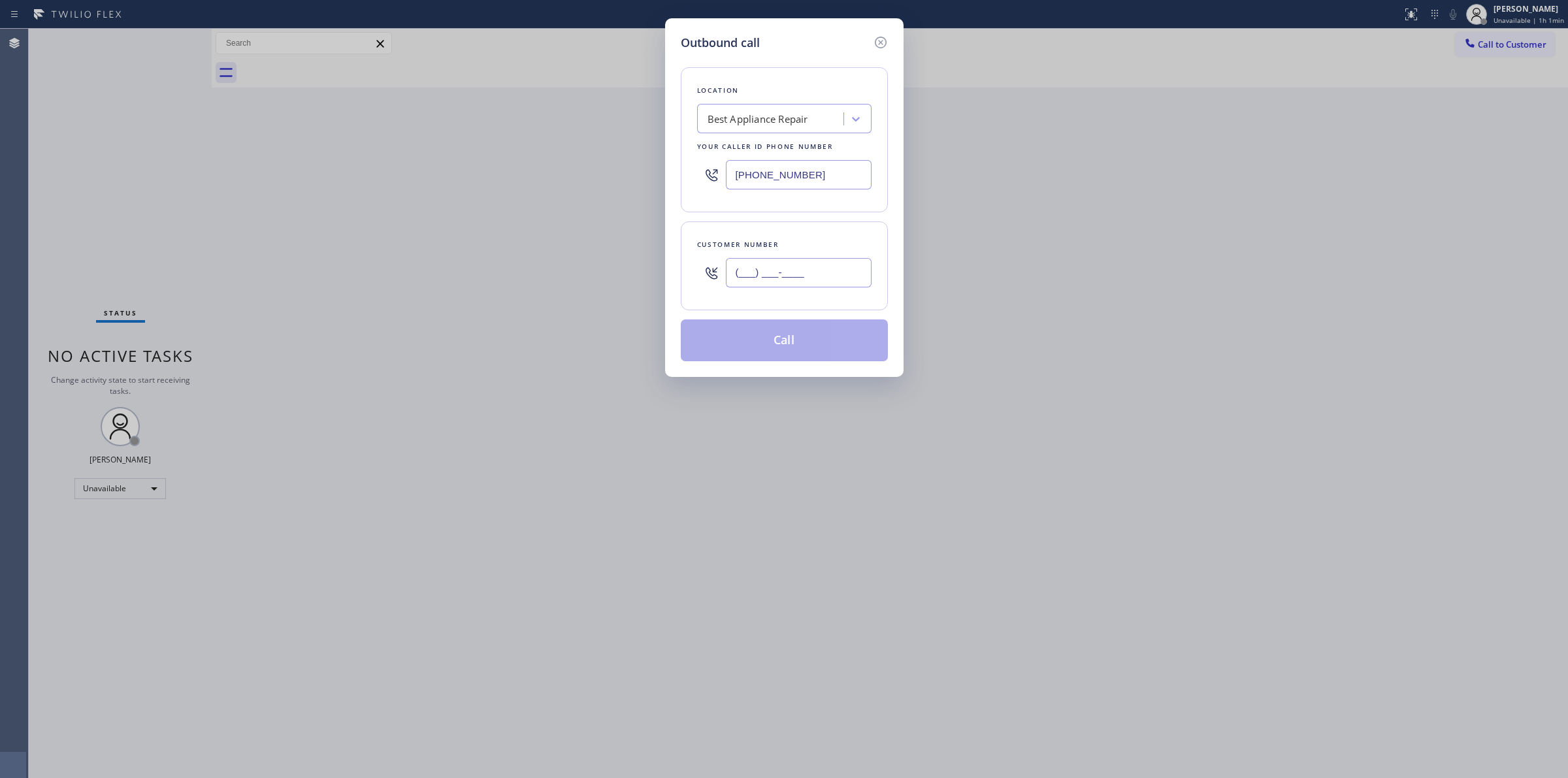
paste input "626) 623-5086"
click at [797, 271] on input "[PHONE_NUMBER]" at bounding box center [799, 273] width 146 height 30
type input "[PHONE_NUMBER]"
click at [812, 134] on div "Location Best Appliance Repair Your caller id phone number [PHONE_NUMBER]" at bounding box center [784, 139] width 207 height 145
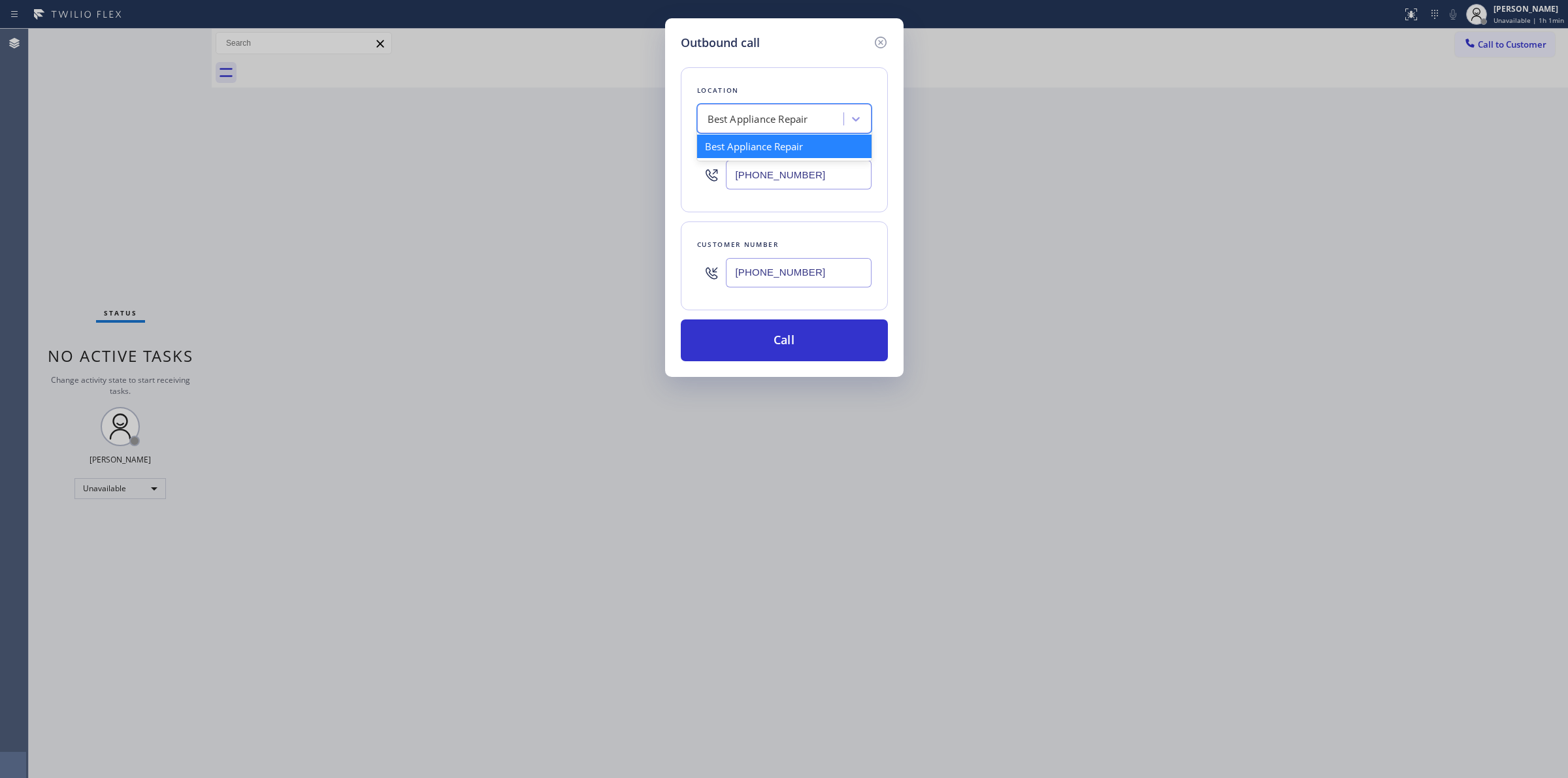
click at [789, 126] on div "Best Appliance Repair" at bounding box center [757, 119] width 100 height 15
type input "frigi"
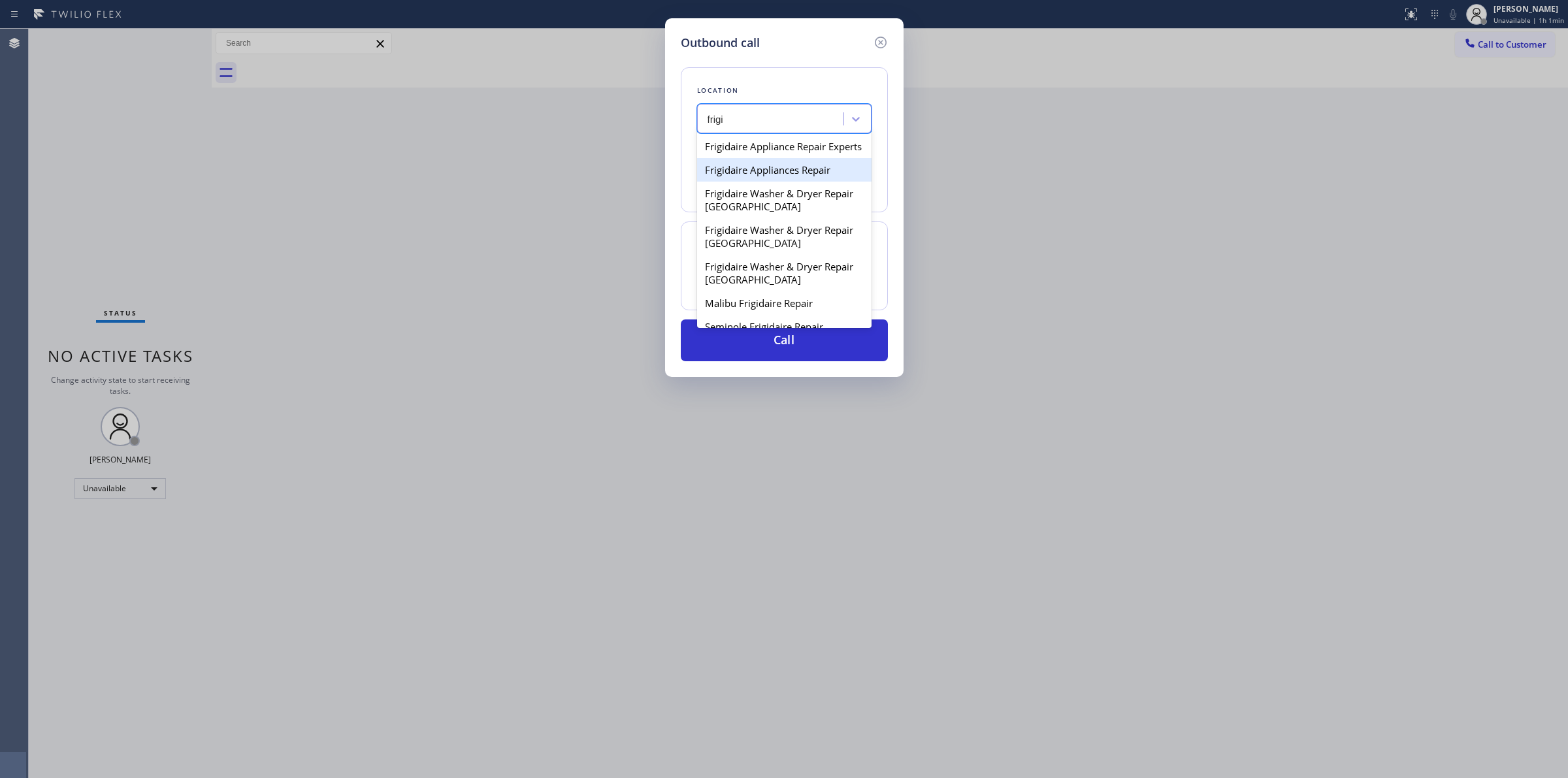
click at [775, 181] on div "Frigidaire Appliances Repair" at bounding box center [784, 170] width 175 height 24
type input "[PHONE_NUMBER]"
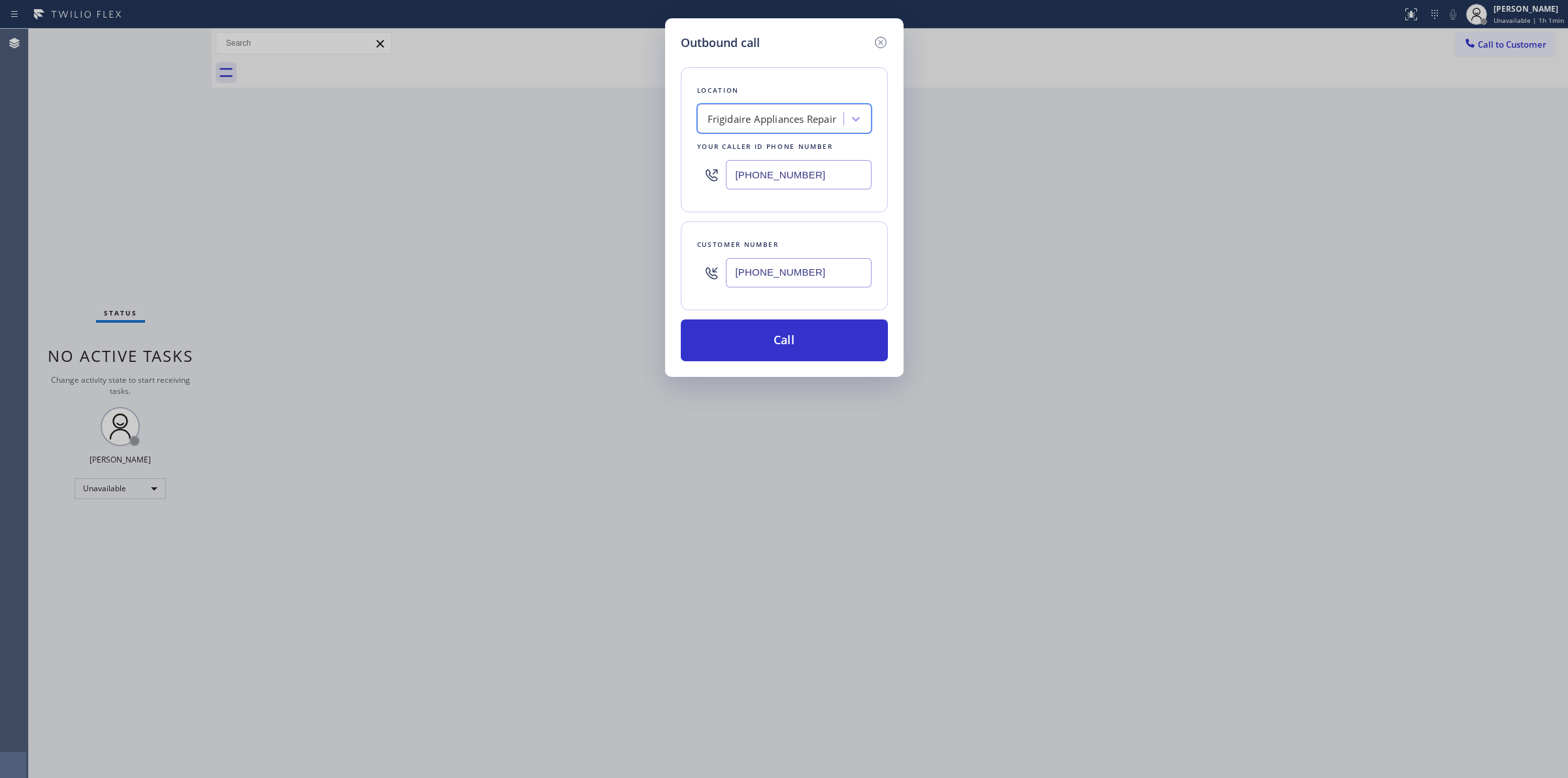
click at [750, 266] on input "[PHONE_NUMBER]" at bounding box center [799, 273] width 146 height 30
drag, startPoint x: 1455, startPoint y: 90, endPoint x: 1481, endPoint y: 35, distance: 60.8
click at [1462, 82] on div "Outbound call Location Frigidaire Appliances Repair Your caller id phone number…" at bounding box center [784, 389] width 1568 height 778
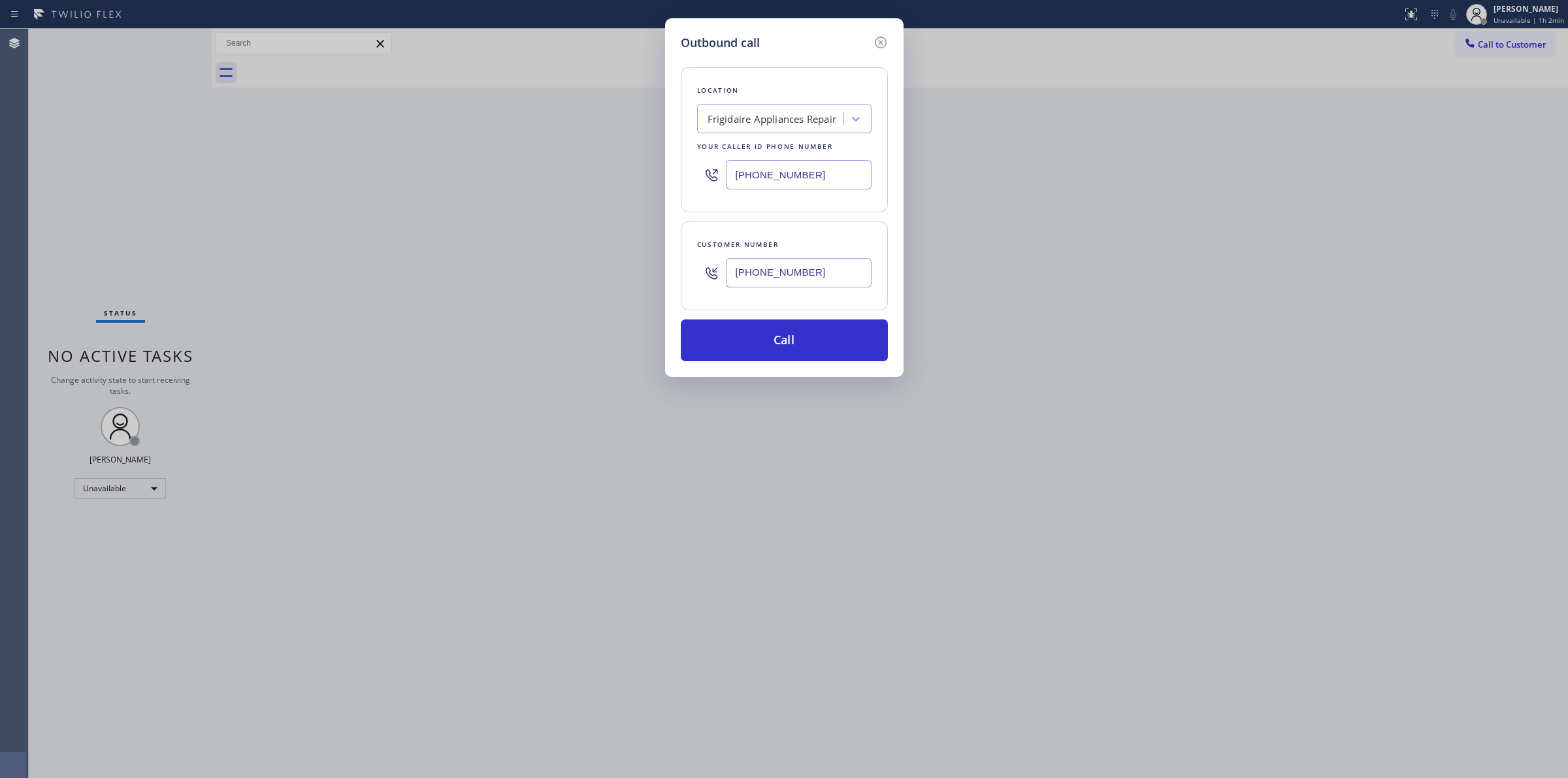
click at [803, 271] on input "[PHONE_NUMBER]" at bounding box center [799, 273] width 146 height 30
paste input "817) 417-032"
type input "[PHONE_NUMBER]"
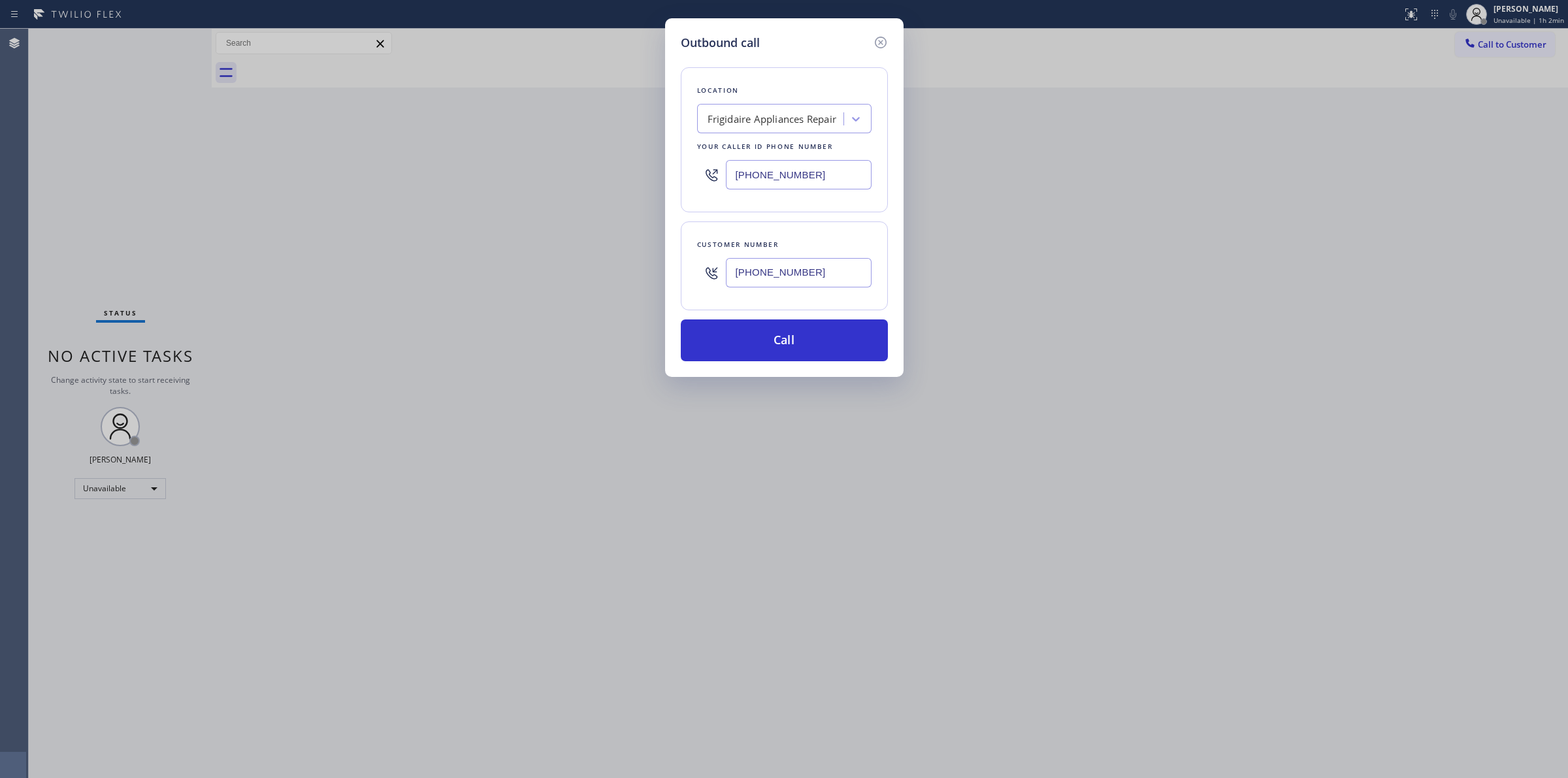
click at [803, 124] on div "Frigidaire Appliances Repair" at bounding box center [772, 119] width 129 height 15
type input "[PERSON_NAME]"
click at [788, 181] on div "Quick JennAir Appliance Repair" at bounding box center [784, 170] width 175 height 24
type input "[PHONE_NUMBER]"
click at [772, 255] on div "[PHONE_NUMBER]" at bounding box center [799, 272] width 146 height 42
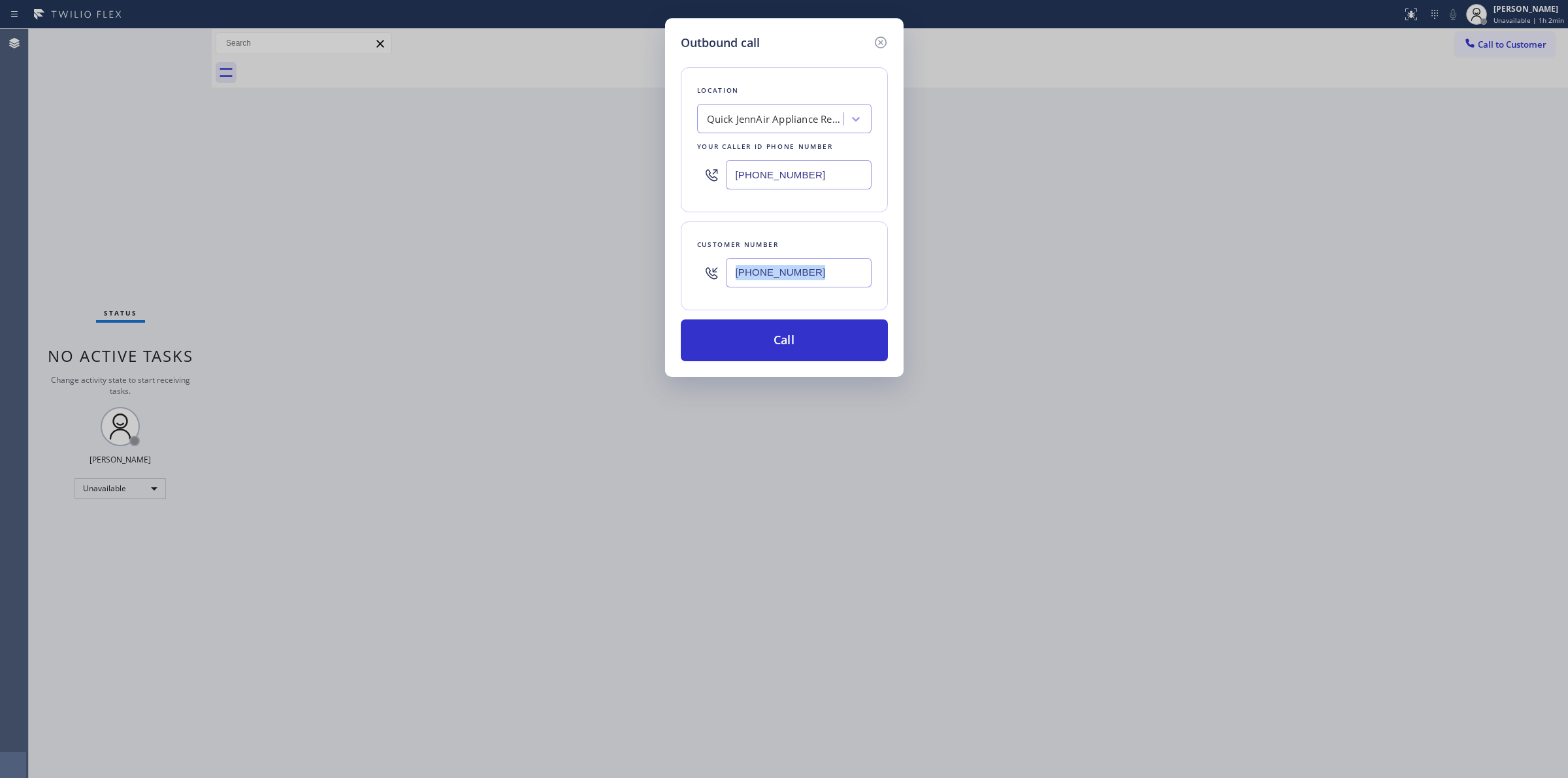
click at [772, 255] on div "[PHONE_NUMBER]" at bounding box center [799, 272] width 146 height 42
copy div "Customer number"
click at [765, 277] on input "[PHONE_NUMBER]" at bounding box center [799, 273] width 146 height 30
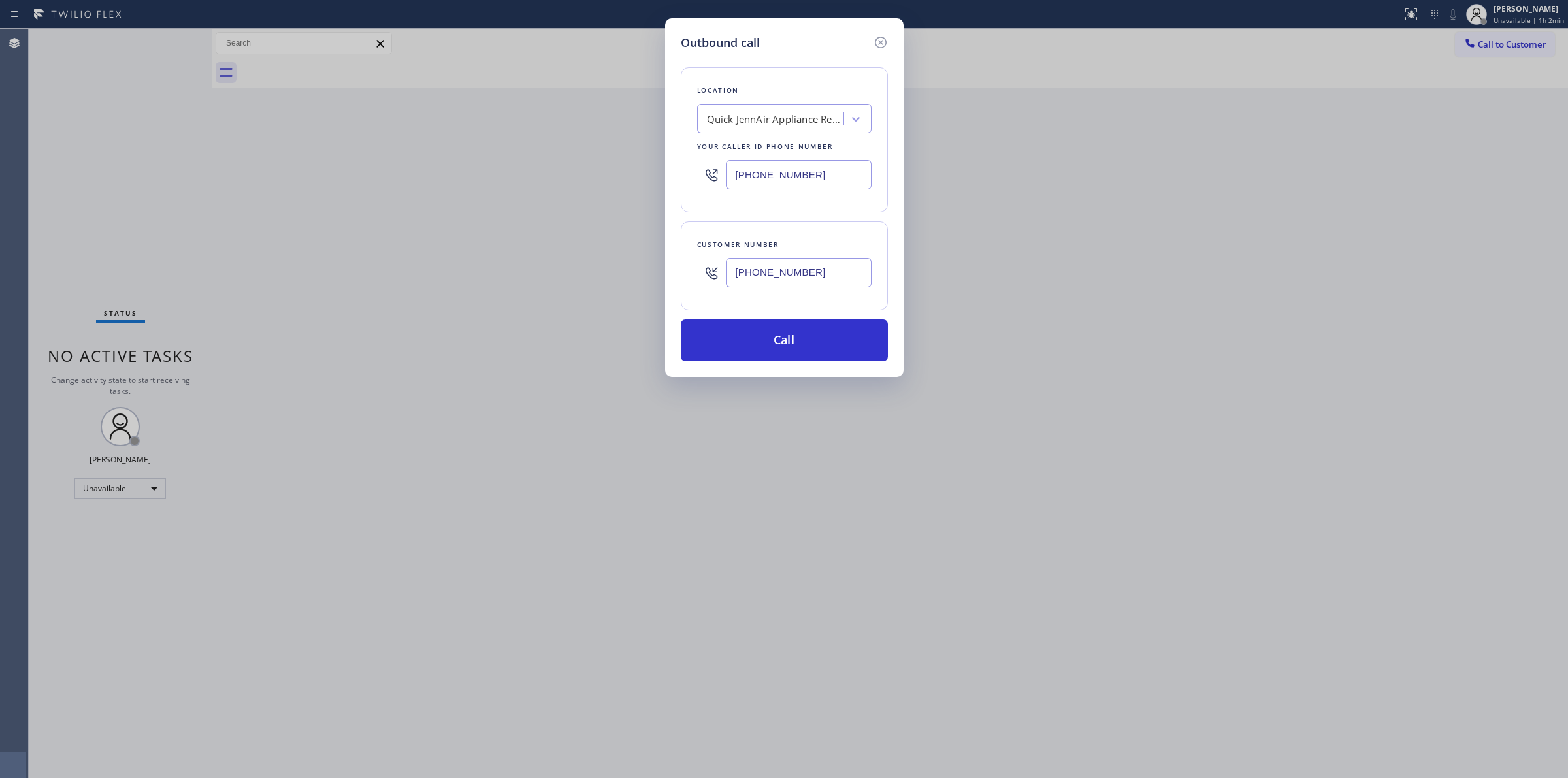
click at [765, 277] on input "[PHONE_NUMBER]" at bounding box center [799, 273] width 146 height 30
drag, startPoint x: 762, startPoint y: 334, endPoint x: 780, endPoint y: 327, distance: 19.3
click at [765, 334] on button "Call" at bounding box center [784, 341] width 207 height 42
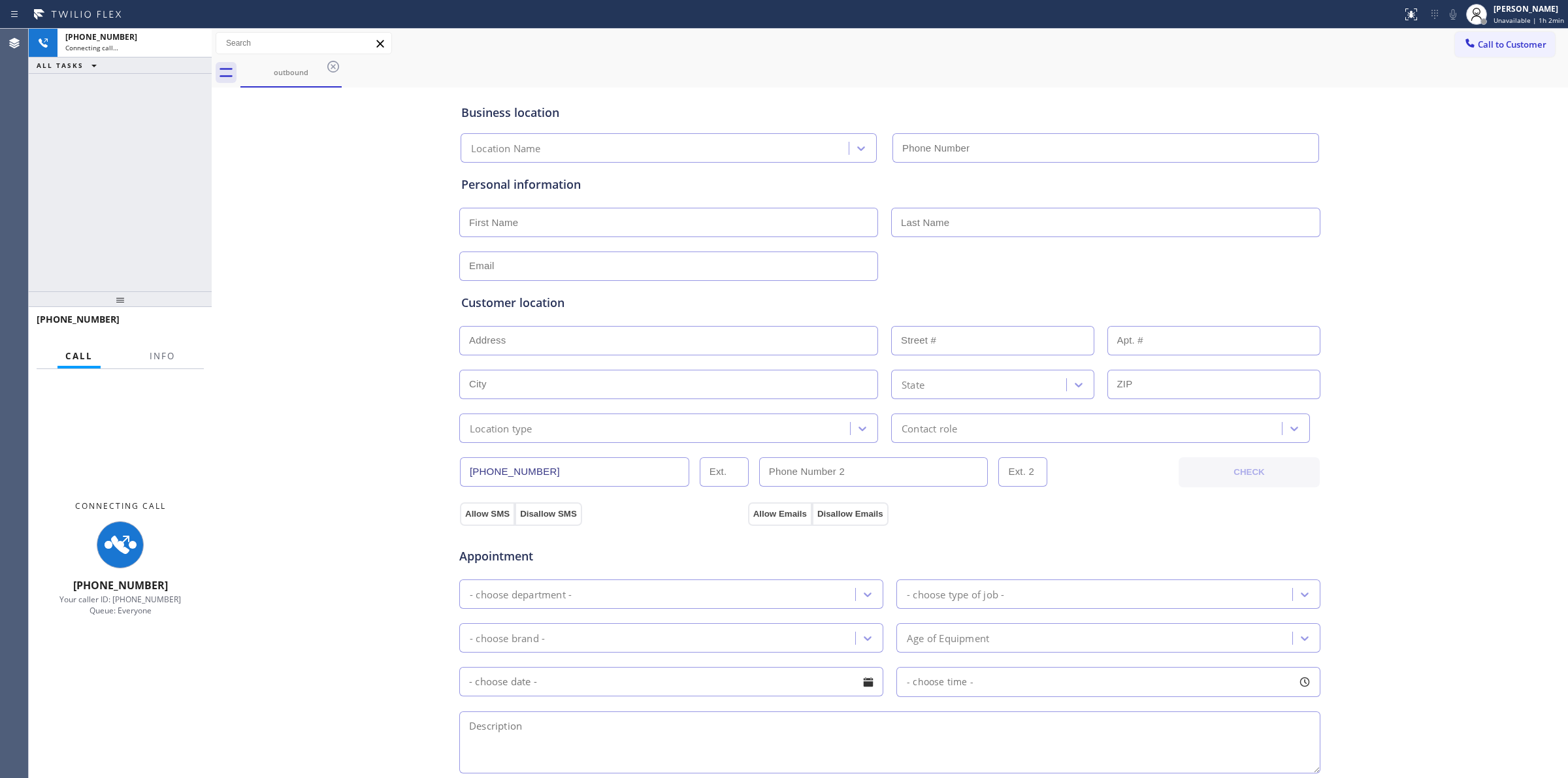
drag, startPoint x: 866, startPoint y: 86, endPoint x: 998, endPoint y: 86, distance: 132.0
click at [916, 86] on div "Business location Location Name" at bounding box center [890, 124] width 862 height 77
type input "[PHONE_NUMBER]"
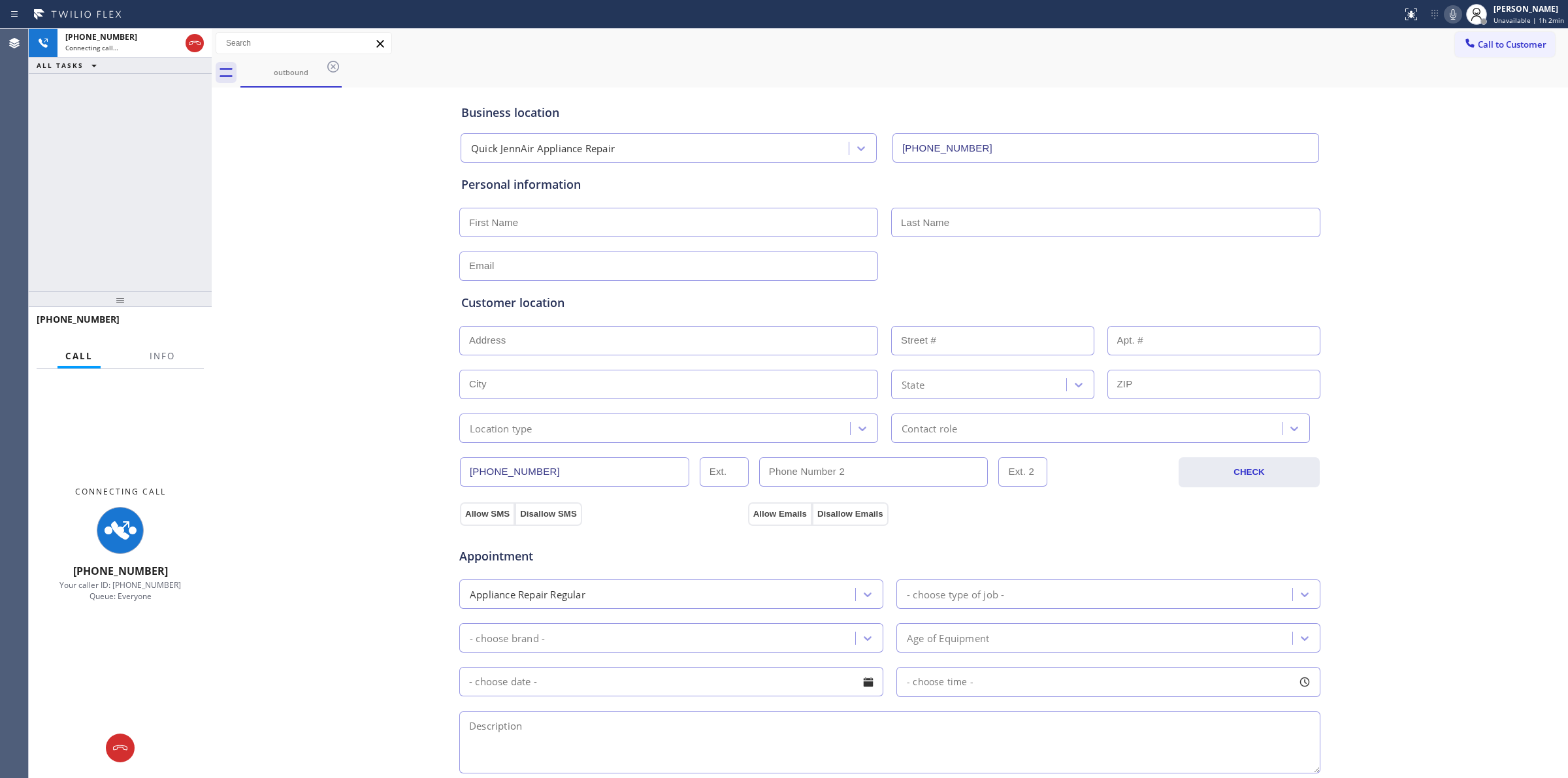
click at [1456, 13] on icon at bounding box center [1453, 14] width 16 height 16
click at [292, 80] on div "outbound" at bounding box center [291, 72] width 99 height 28
click at [332, 61] on icon at bounding box center [333, 67] width 12 height 12
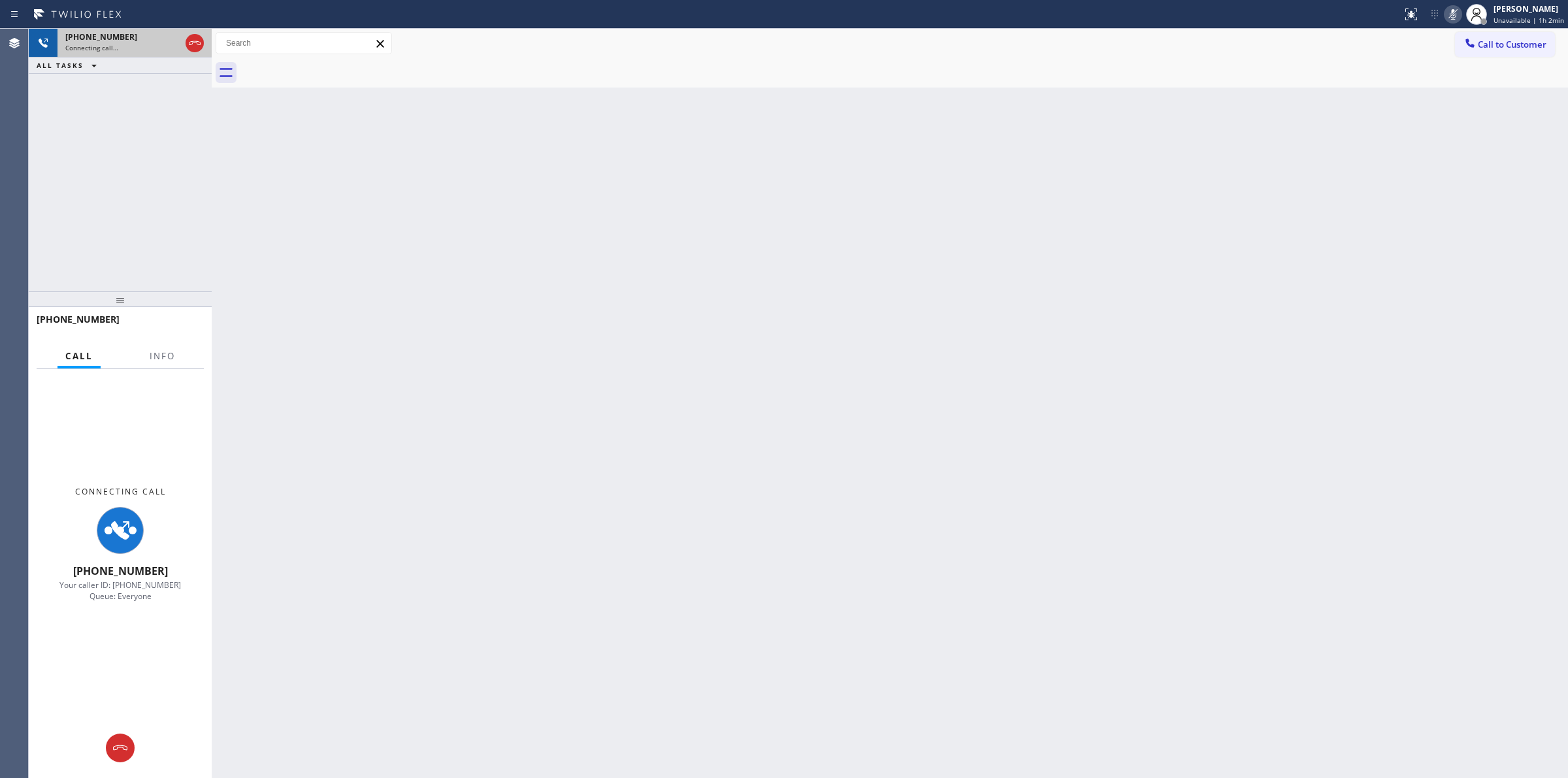
click at [94, 45] on span "Connecting call…" at bounding box center [91, 48] width 53 height 9
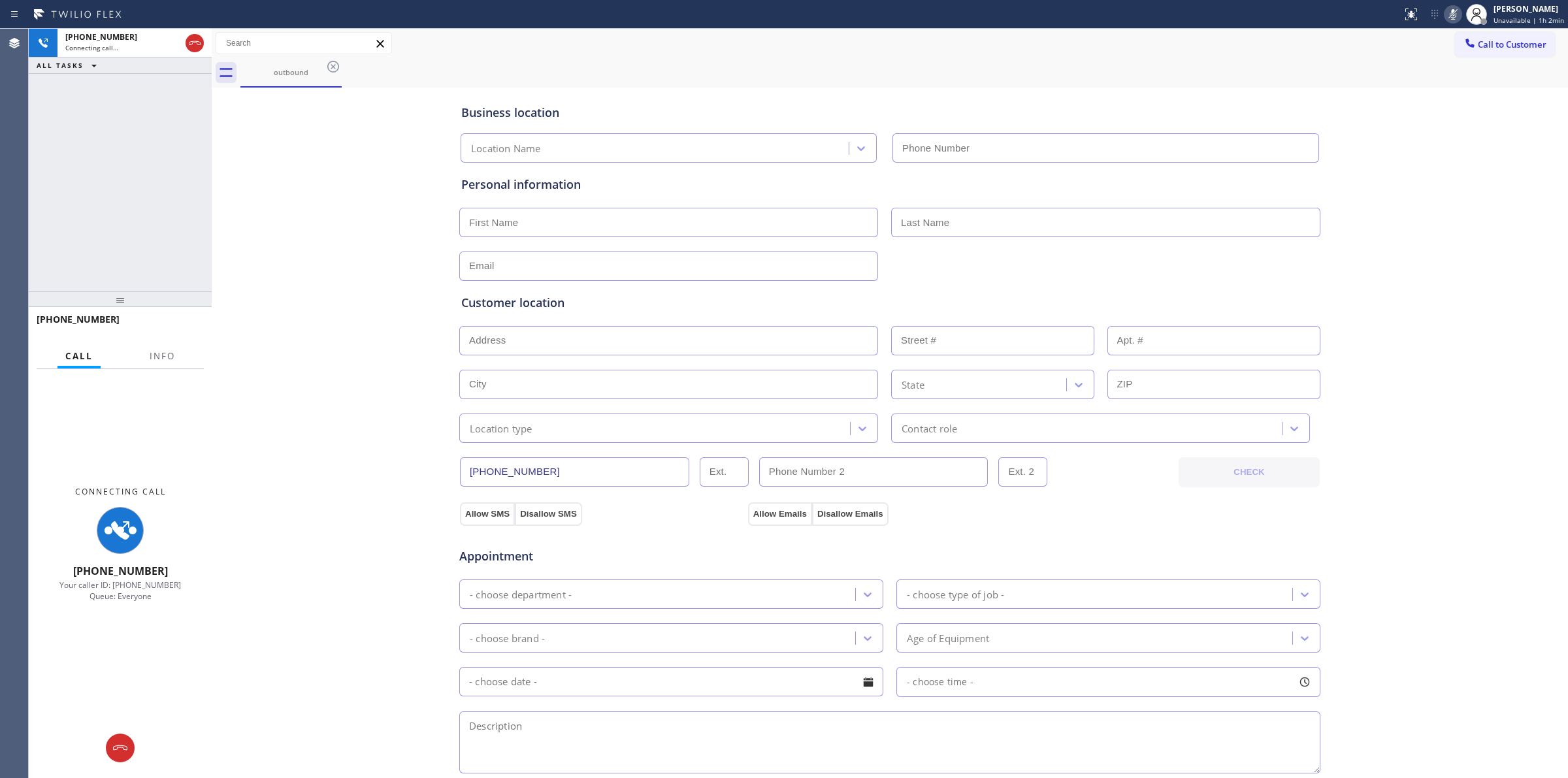
type input "[PHONE_NUMBER]"
drag, startPoint x: 281, startPoint y: 658, endPoint x: 296, endPoint y: 652, distance: 16.2
click at [282, 657] on div "Business location Quick JennAir Appliance Repair [PHONE_NUMBER] Personal inform…" at bounding box center [890, 537] width 1350 height 893
click at [194, 46] on icon at bounding box center [194, 42] width 16 height 16
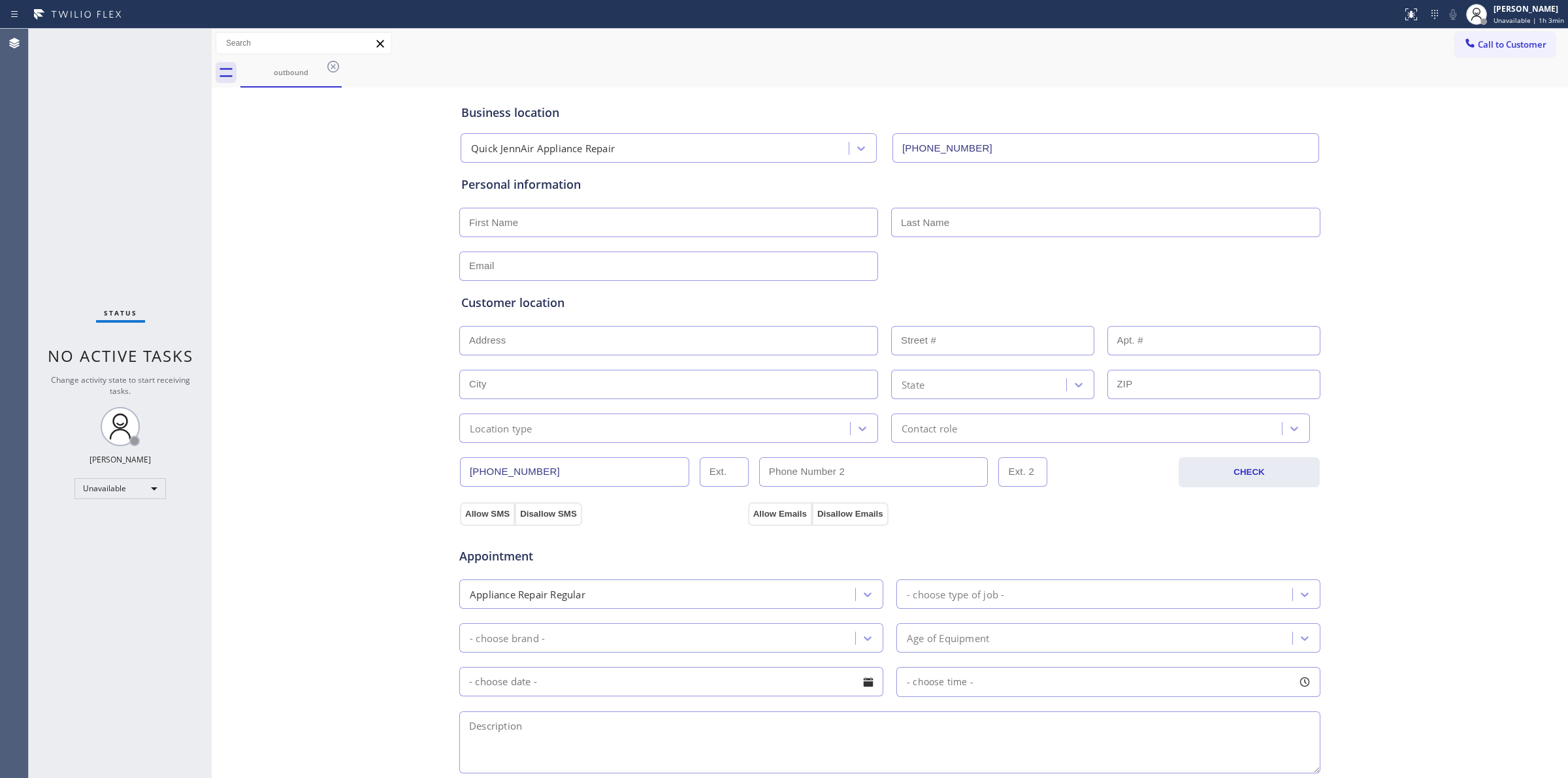
drag, startPoint x: 1505, startPoint y: 45, endPoint x: 1393, endPoint y: 99, distance: 124.3
click at [1505, 45] on span "Call to Customer" at bounding box center [1512, 45] width 68 height 12
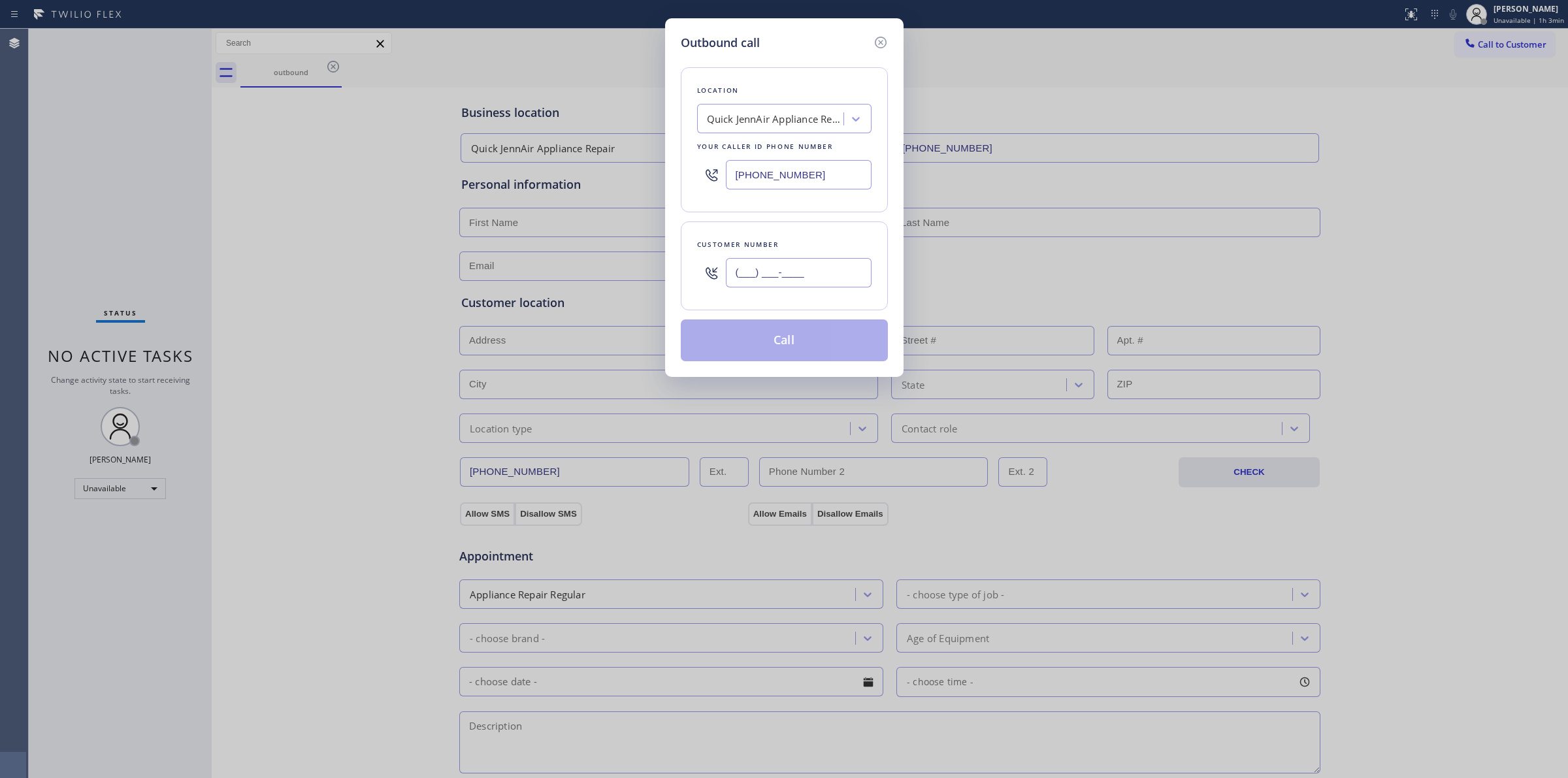
paste input "707) 378-0148"
drag, startPoint x: 832, startPoint y: 285, endPoint x: 804, endPoint y: 223, distance: 68.0
click at [824, 275] on input "[PHONE_NUMBER]" at bounding box center [799, 273] width 146 height 30
type input "[PHONE_NUMBER]"
click at [808, 118] on div "Quick JennAir Appliance Repair" at bounding box center [775, 119] width 137 height 15
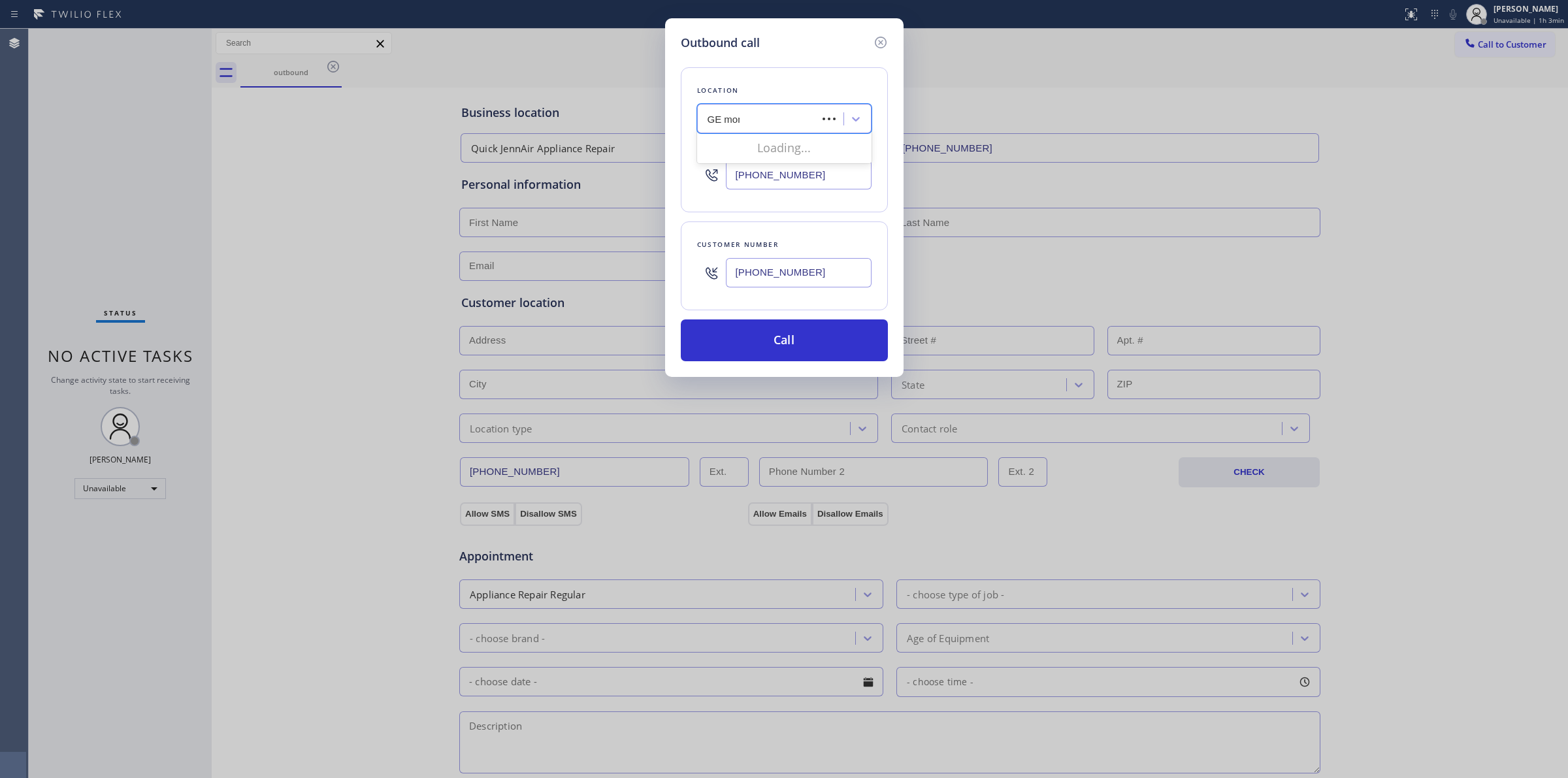
type input "GE mono"
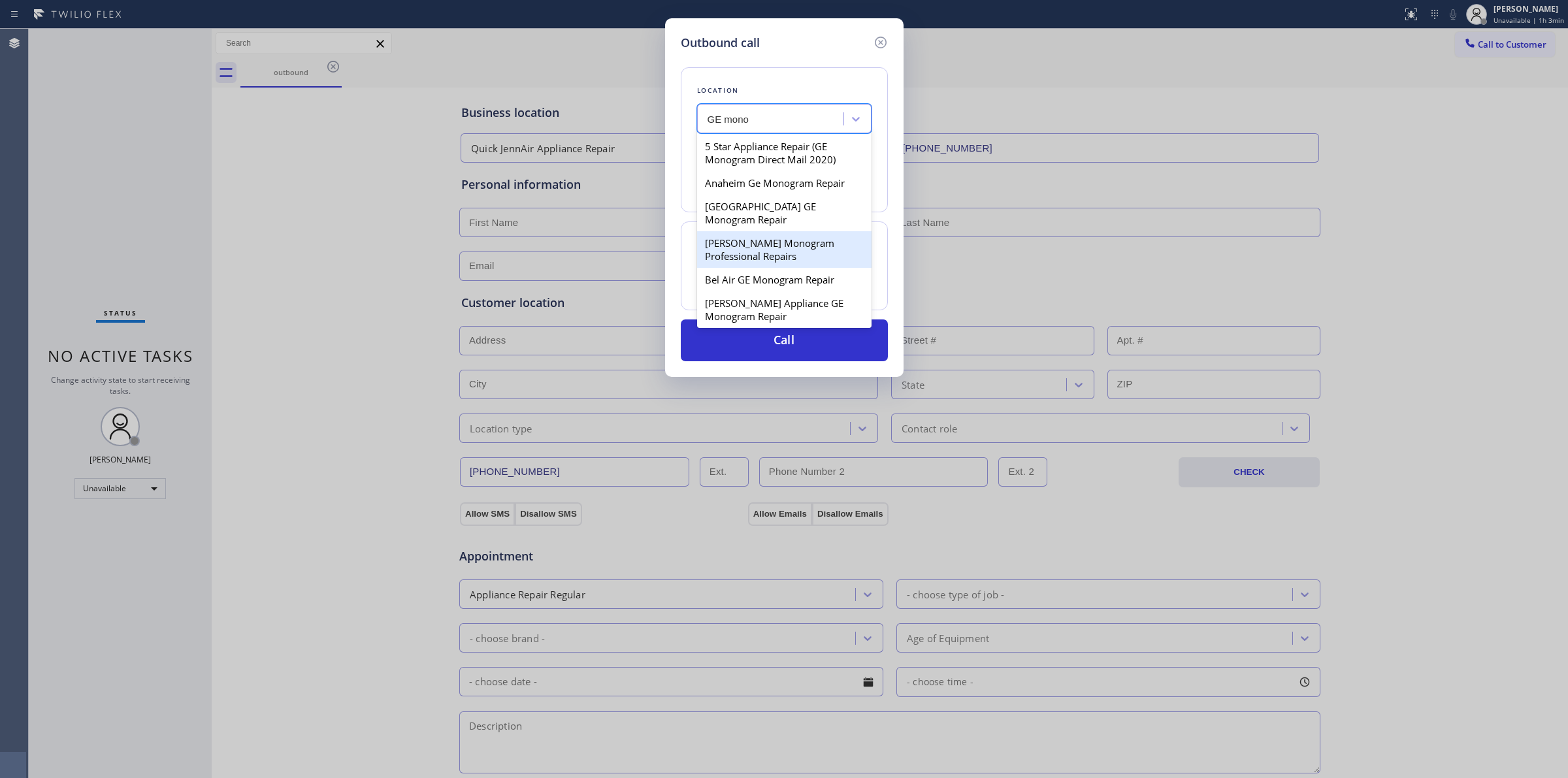
scroll to position [408, 0]
click at [756, 260] on div "Daybreak GE Monogram Masters" at bounding box center [784, 248] width 175 height 24
type input "[PHONE_NUMBER]"
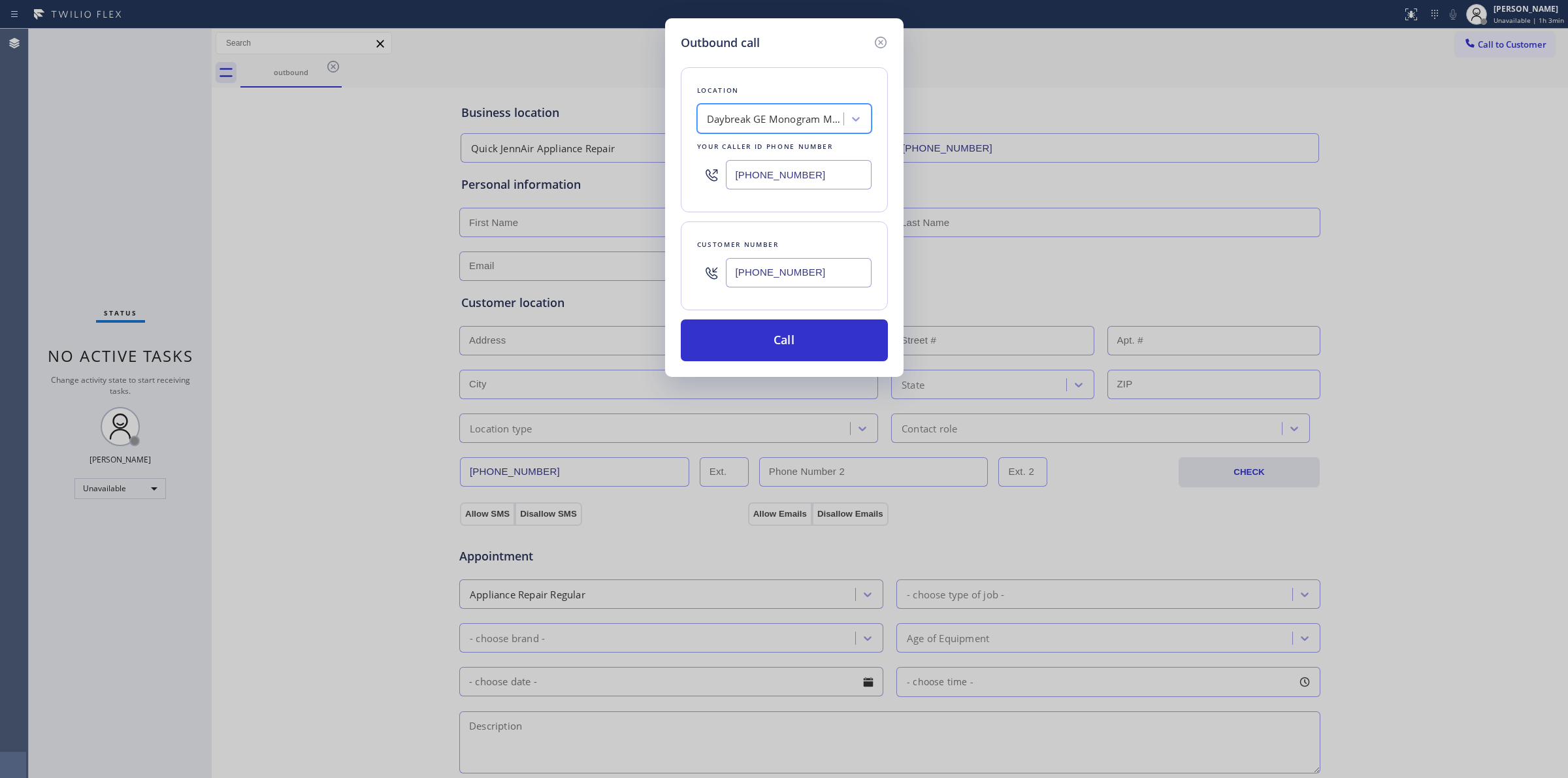
click at [765, 289] on div "[PHONE_NUMBER]" at bounding box center [799, 272] width 146 height 42
click at [769, 282] on input "[PHONE_NUMBER]" at bounding box center [799, 273] width 146 height 30
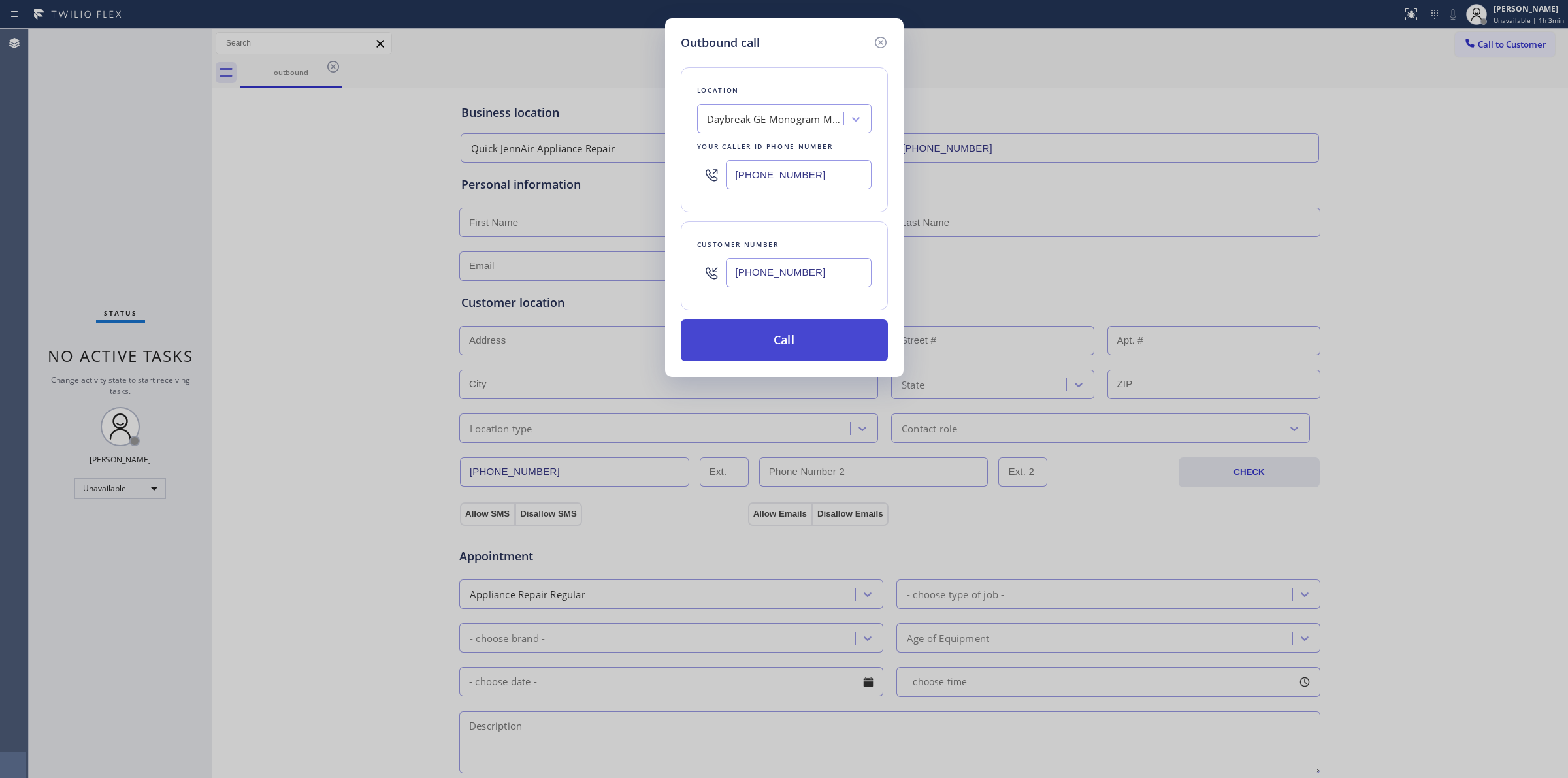
click at [765, 328] on button "Call" at bounding box center [784, 341] width 207 height 42
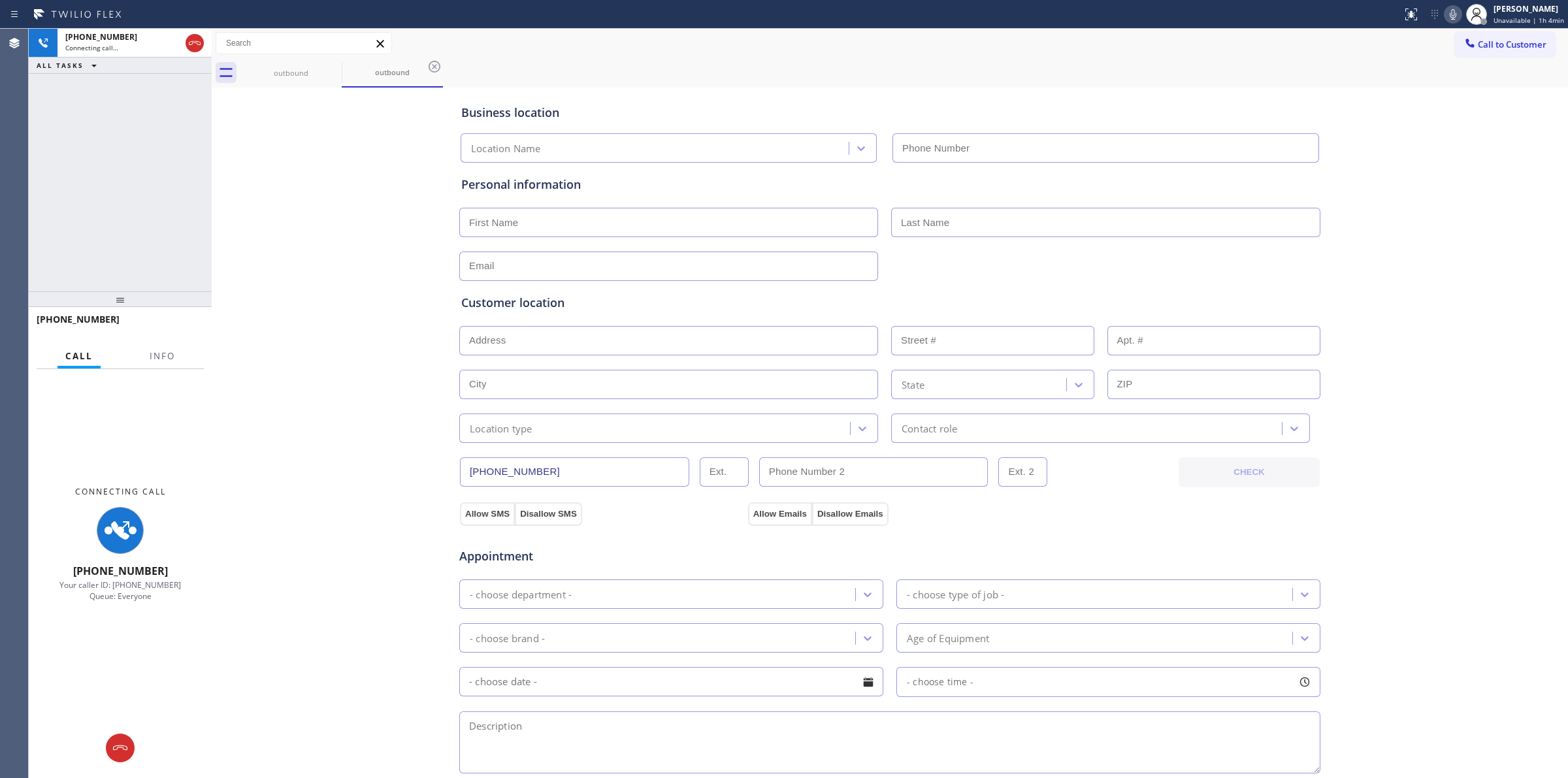
click at [884, 83] on div "outbound outbound" at bounding box center [904, 73] width 1328 height 30
type input "[PHONE_NUMBER]"
click at [305, 64] on div "outbound" at bounding box center [291, 73] width 99 height 30
click at [330, 66] on icon at bounding box center [332, 66] width 16 height 16
click at [427, 66] on icon at bounding box center [434, 66] width 16 height 16
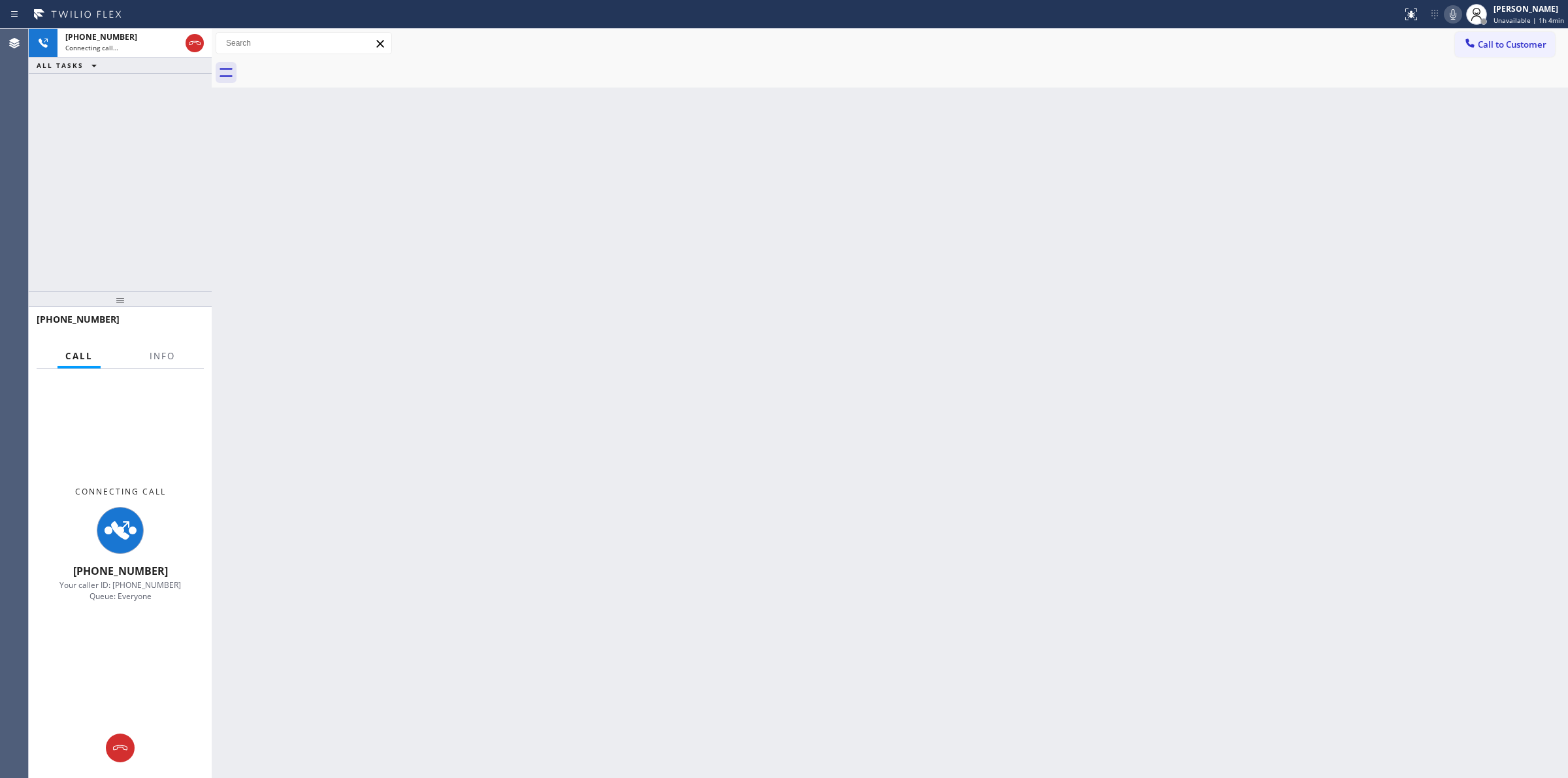
click at [330, 66] on div at bounding box center [904, 73] width 1328 height 30
drag, startPoint x: 330, startPoint y: 66, endPoint x: 1404, endPoint y: 62, distance: 1074.0
click at [341, 66] on div at bounding box center [904, 73] width 1328 height 30
click at [1461, 19] on icon at bounding box center [1453, 14] width 16 height 16
click at [120, 34] on div "[PHONE_NUMBER]" at bounding box center [123, 36] width 115 height 11
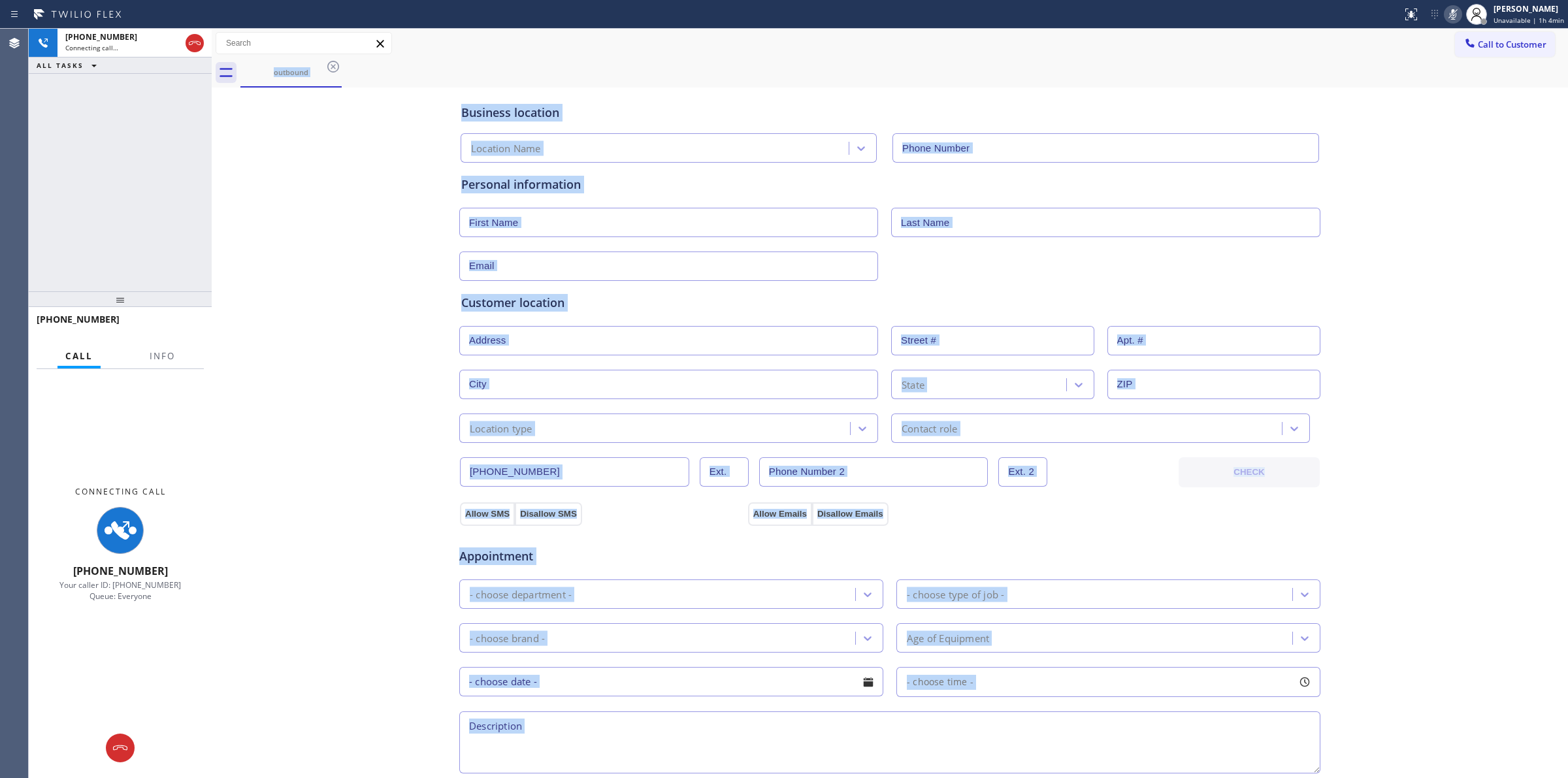
type input "[PHONE_NUMBER]"
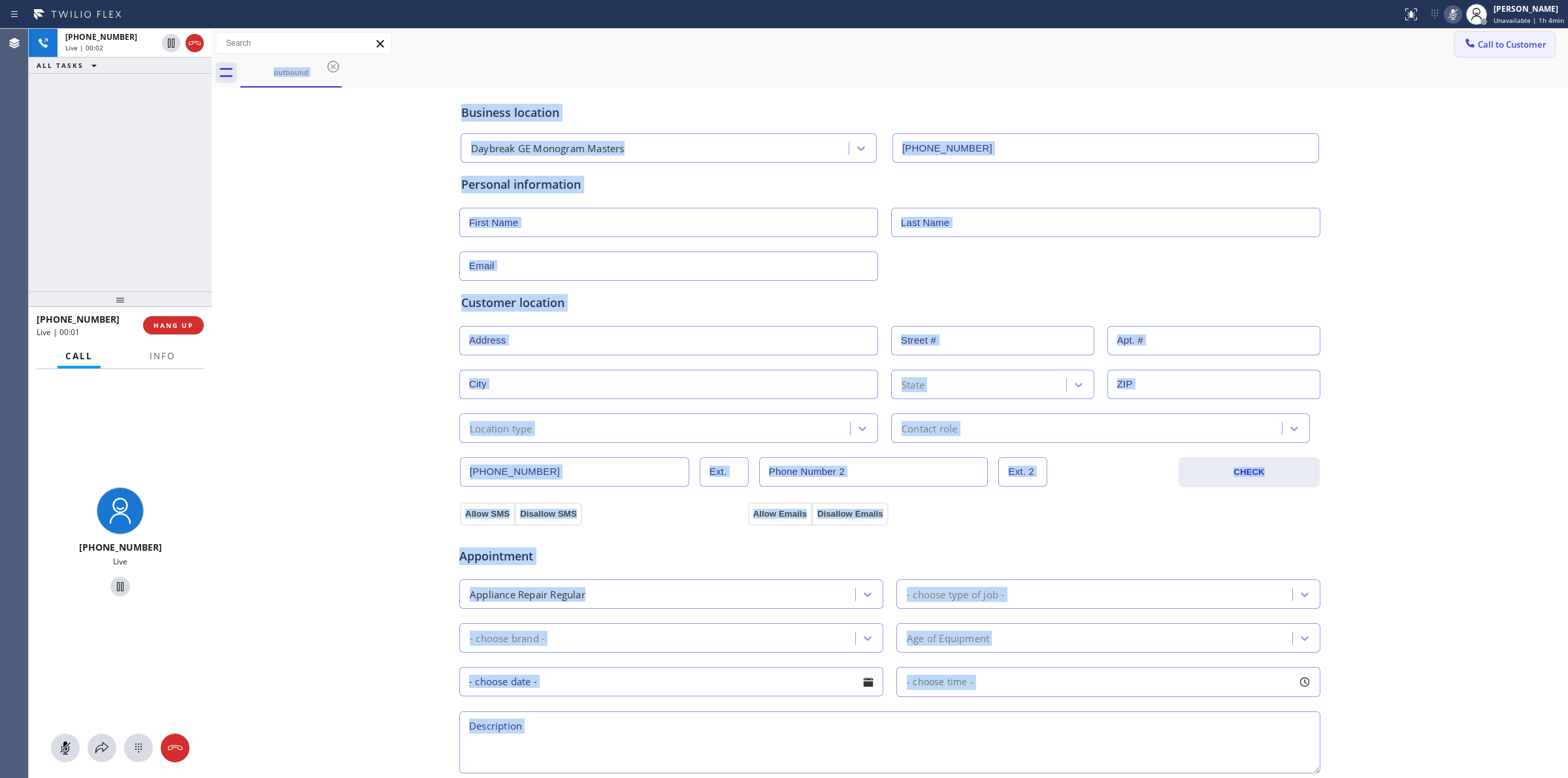
click at [1484, 45] on span "Call to Customer" at bounding box center [1512, 45] width 68 height 12
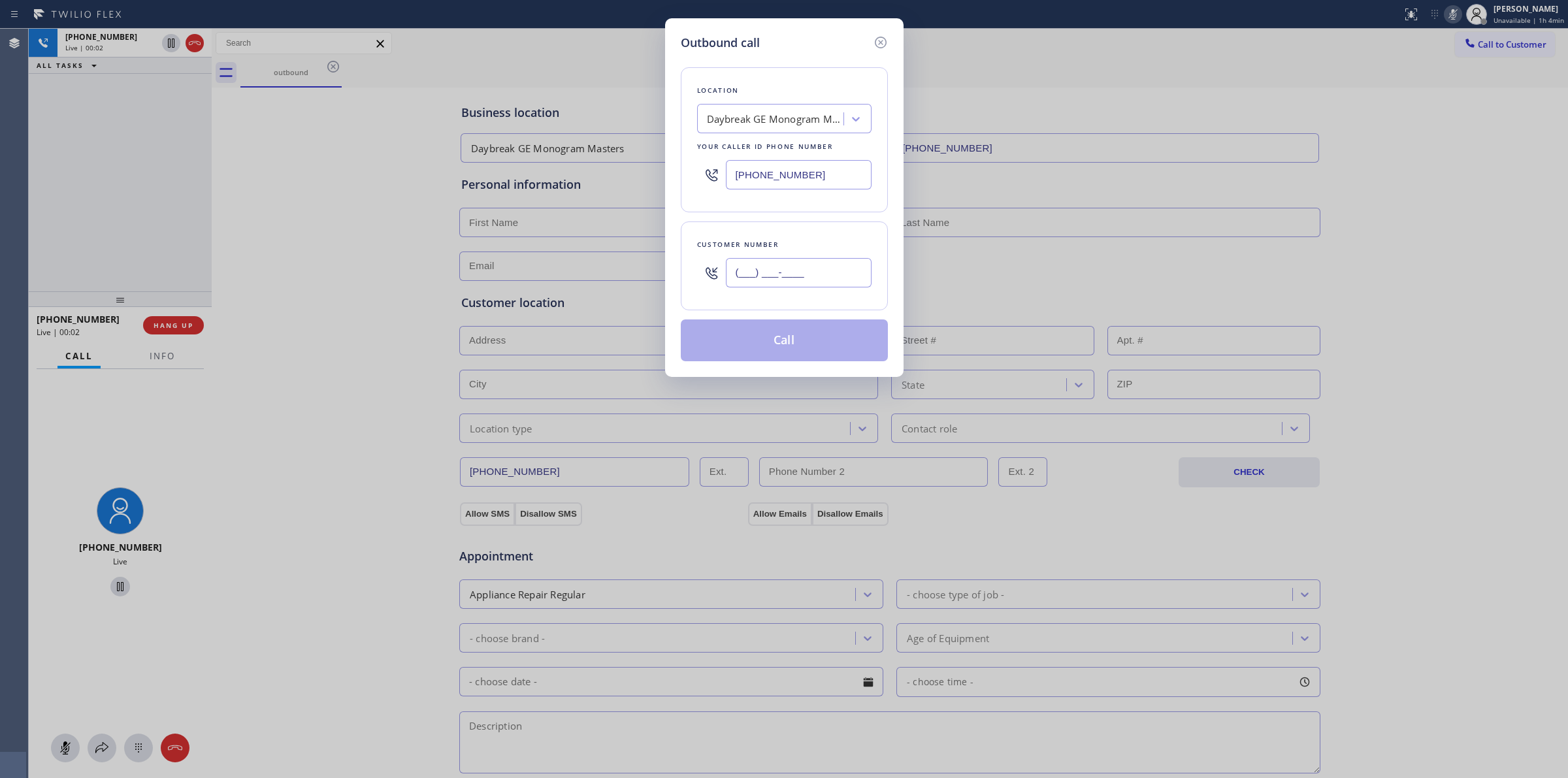
paste input "707) 378-0148"
click at [756, 276] on input "(___) ___-____" at bounding box center [799, 273] width 146 height 30
type input "[PHONE_NUMBER]"
click at [1005, 33] on div "Outbound call Location Daybreak GE Monogram Masters Your caller id phone number…" at bounding box center [784, 389] width 1568 height 778
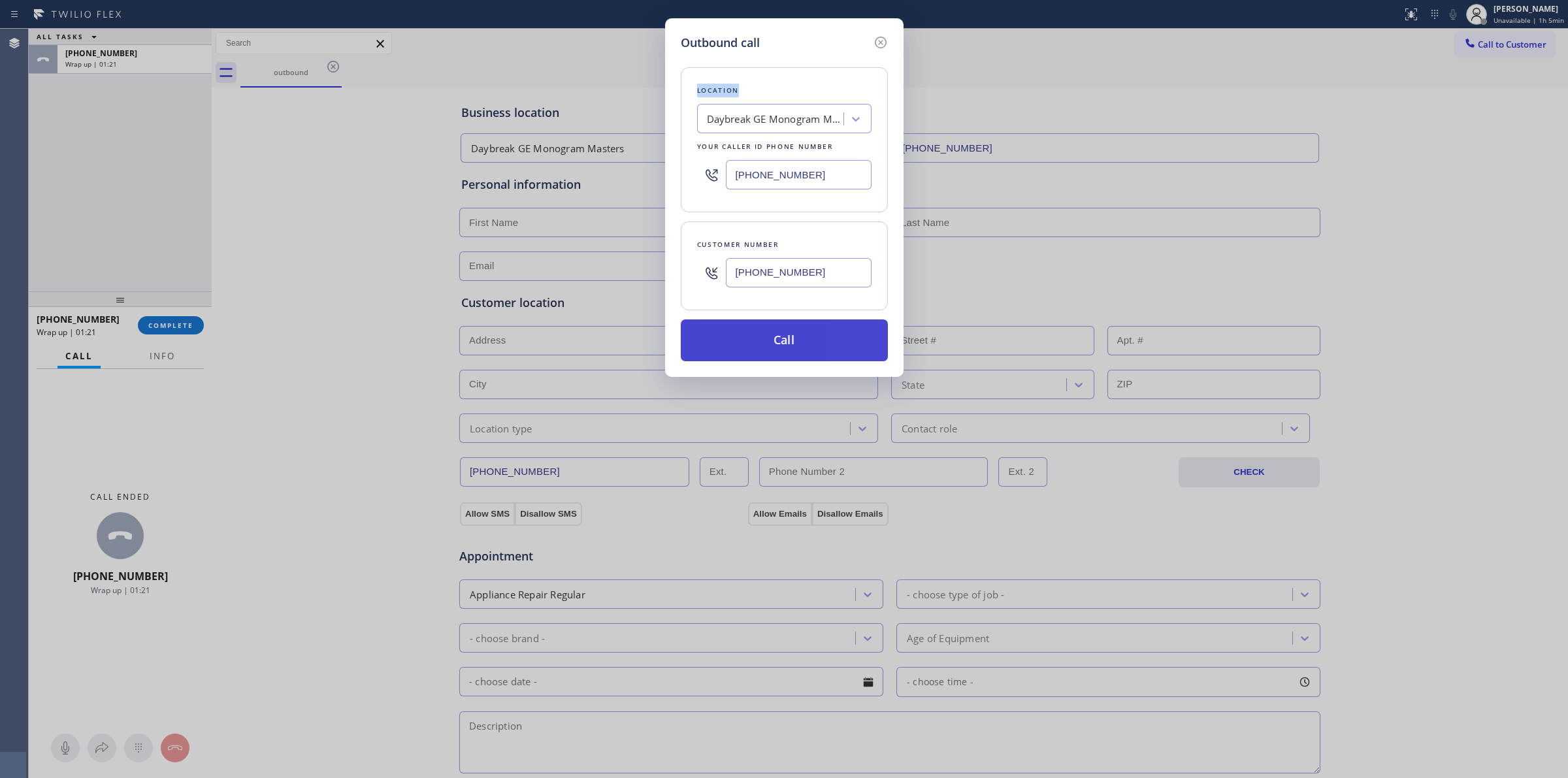
click at [817, 355] on button "Call" at bounding box center [784, 341] width 207 height 42
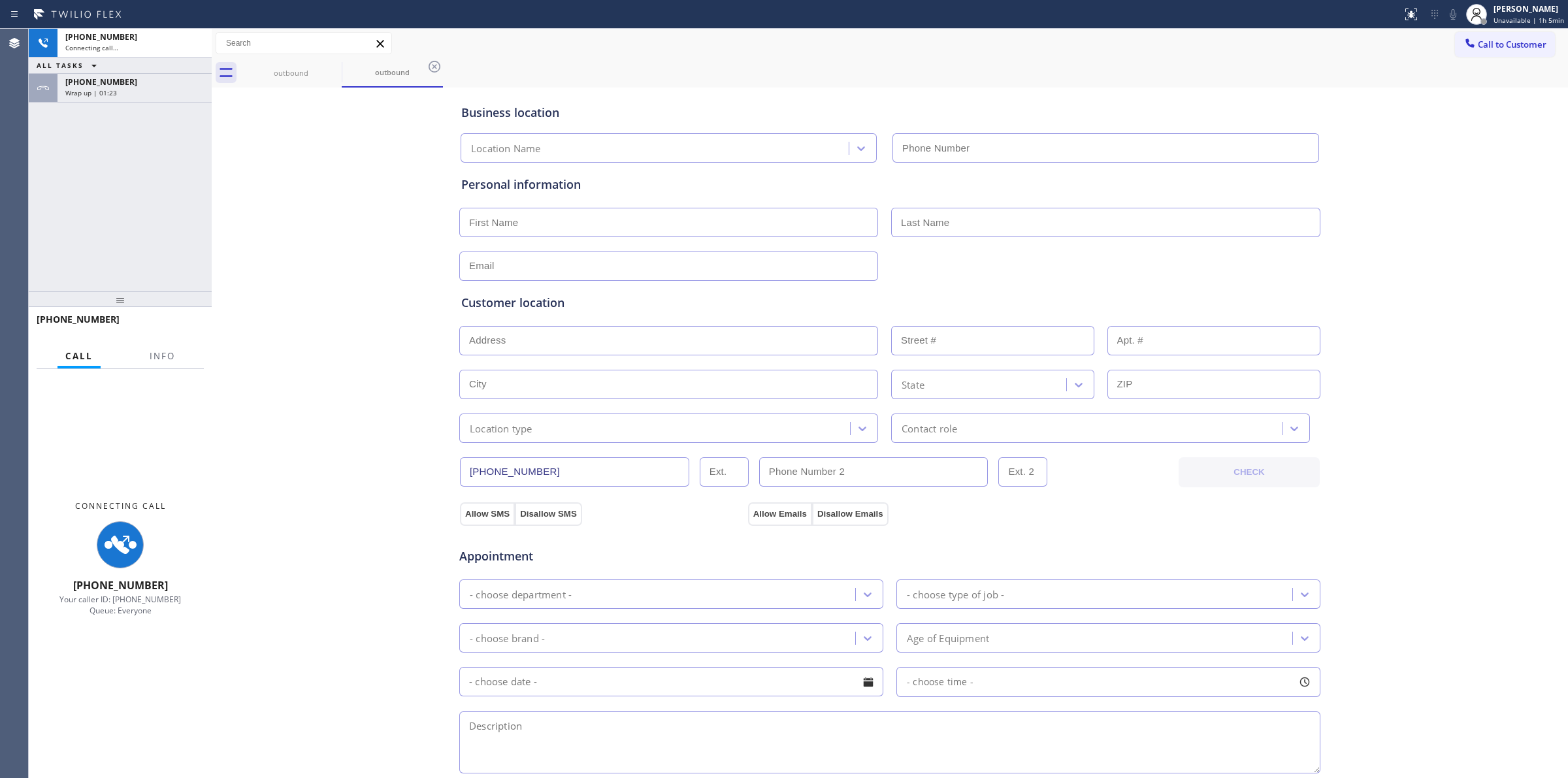
type input "[PHONE_NUMBER]"
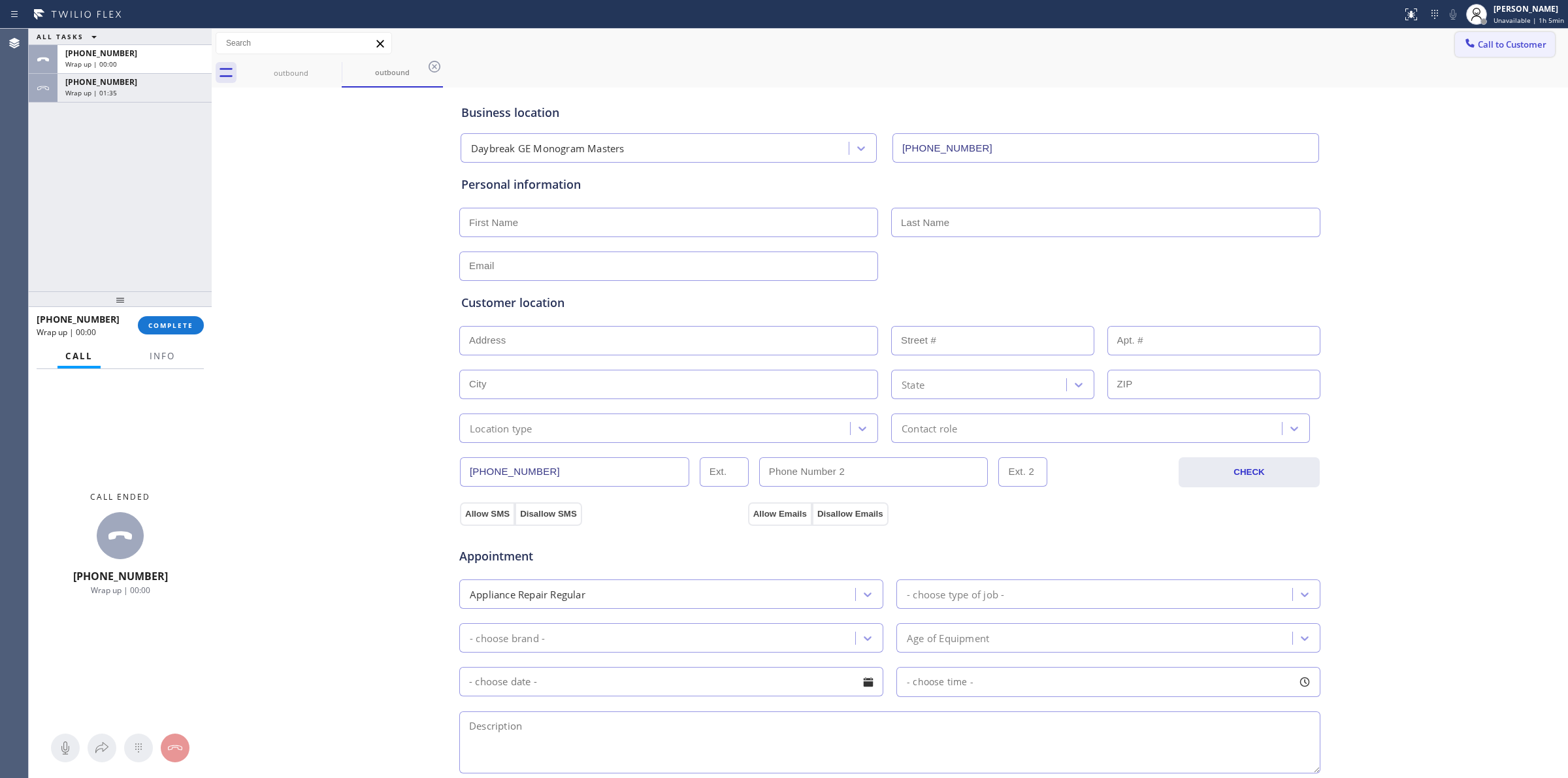
click at [1497, 33] on button "Call to Customer" at bounding box center [1505, 44] width 100 height 25
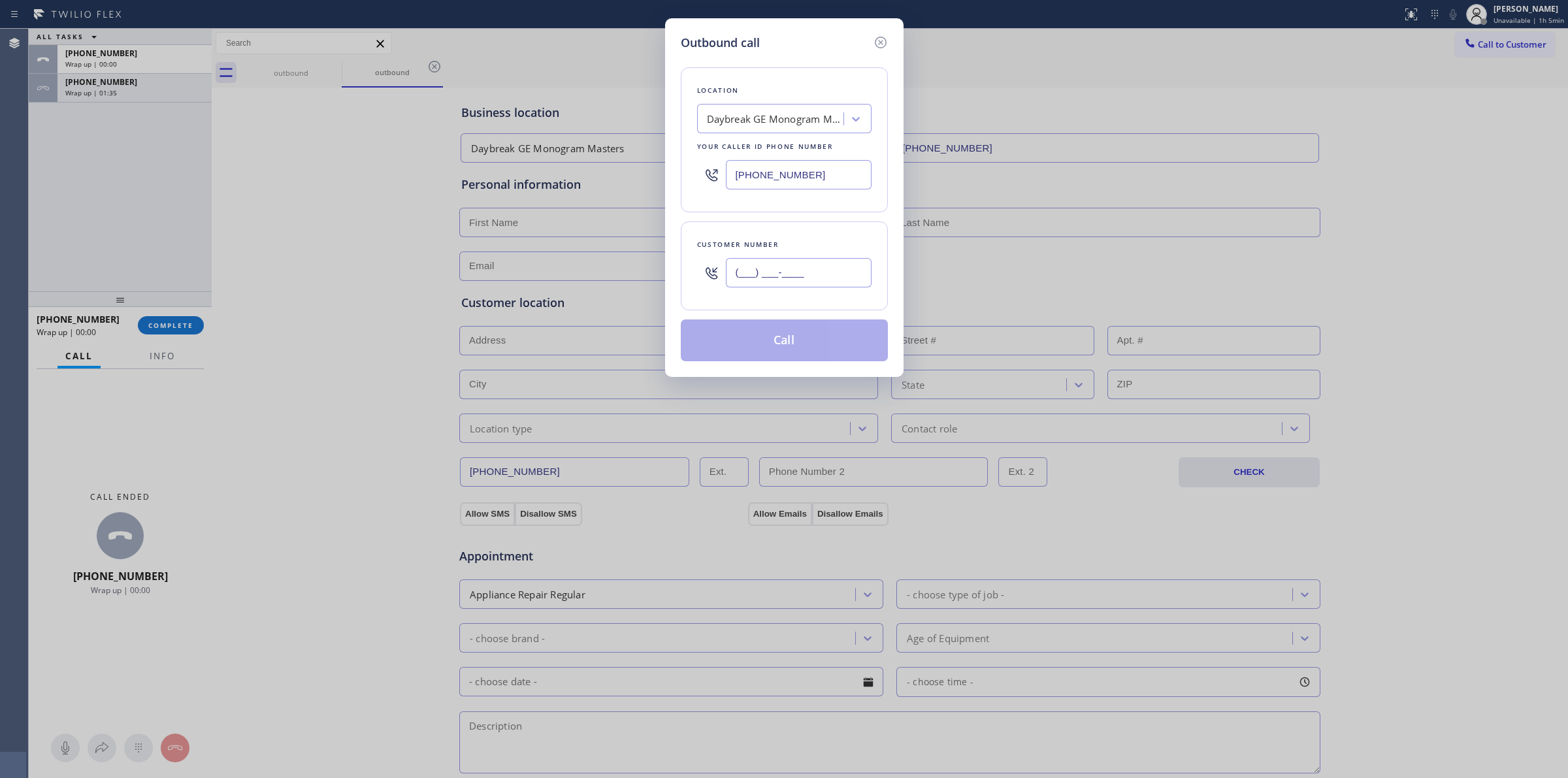
paste input "979) 921-7766"
click at [807, 282] on input "[PHONE_NUMBER]" at bounding box center [799, 273] width 146 height 30
type input "[PHONE_NUMBER]"
click at [814, 108] on div "Daybreak GE Monogram Masters" at bounding box center [771, 119] width 142 height 23
click at [814, 341] on button "Call" at bounding box center [784, 341] width 207 height 42
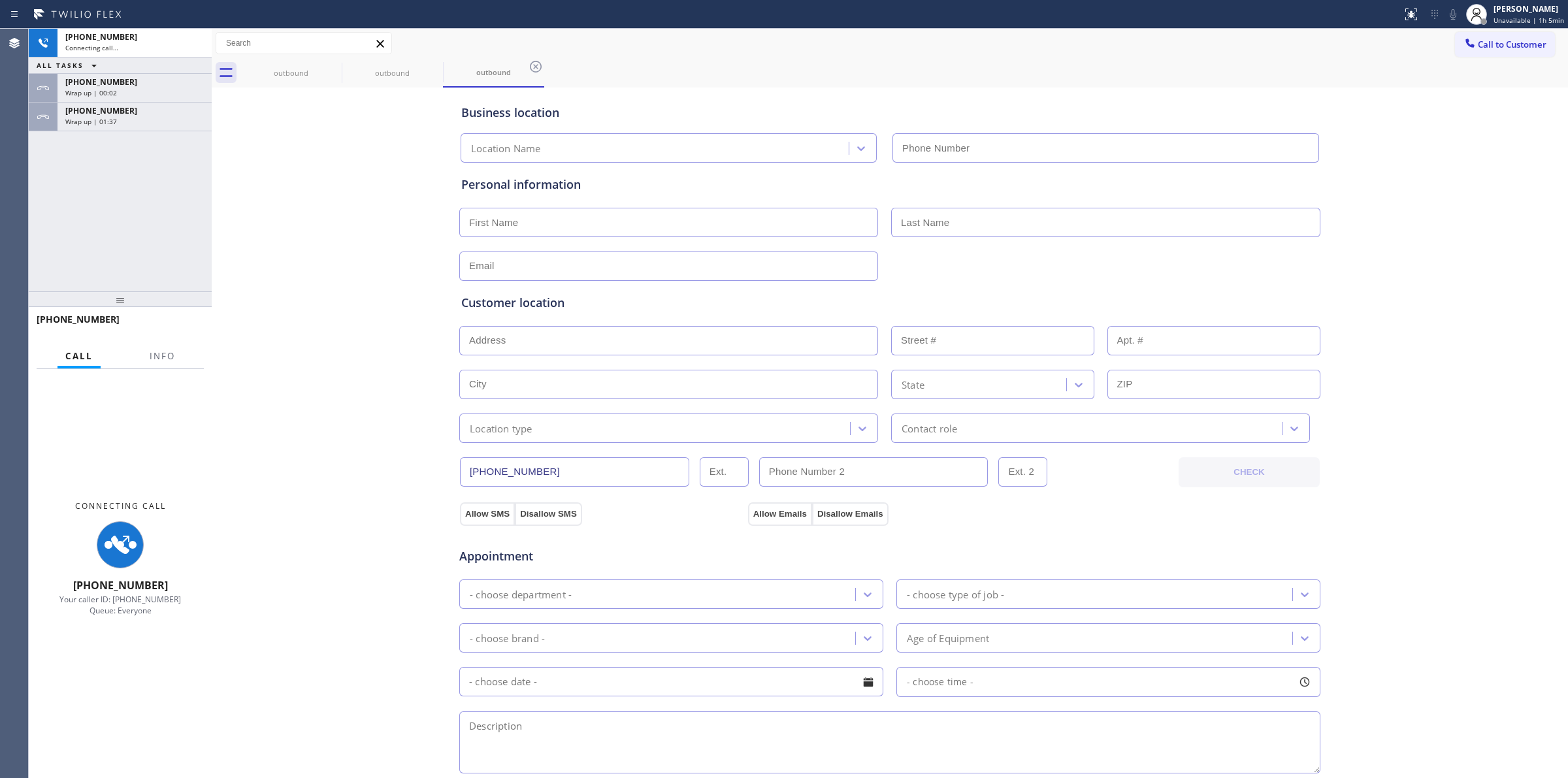
type input "[PHONE_NUMBER]"
drag, startPoint x: 123, startPoint y: 120, endPoint x: 170, endPoint y: 161, distance: 62.4
click at [123, 120] on div "Wrap up | 01:44" at bounding box center [135, 121] width 138 height 9
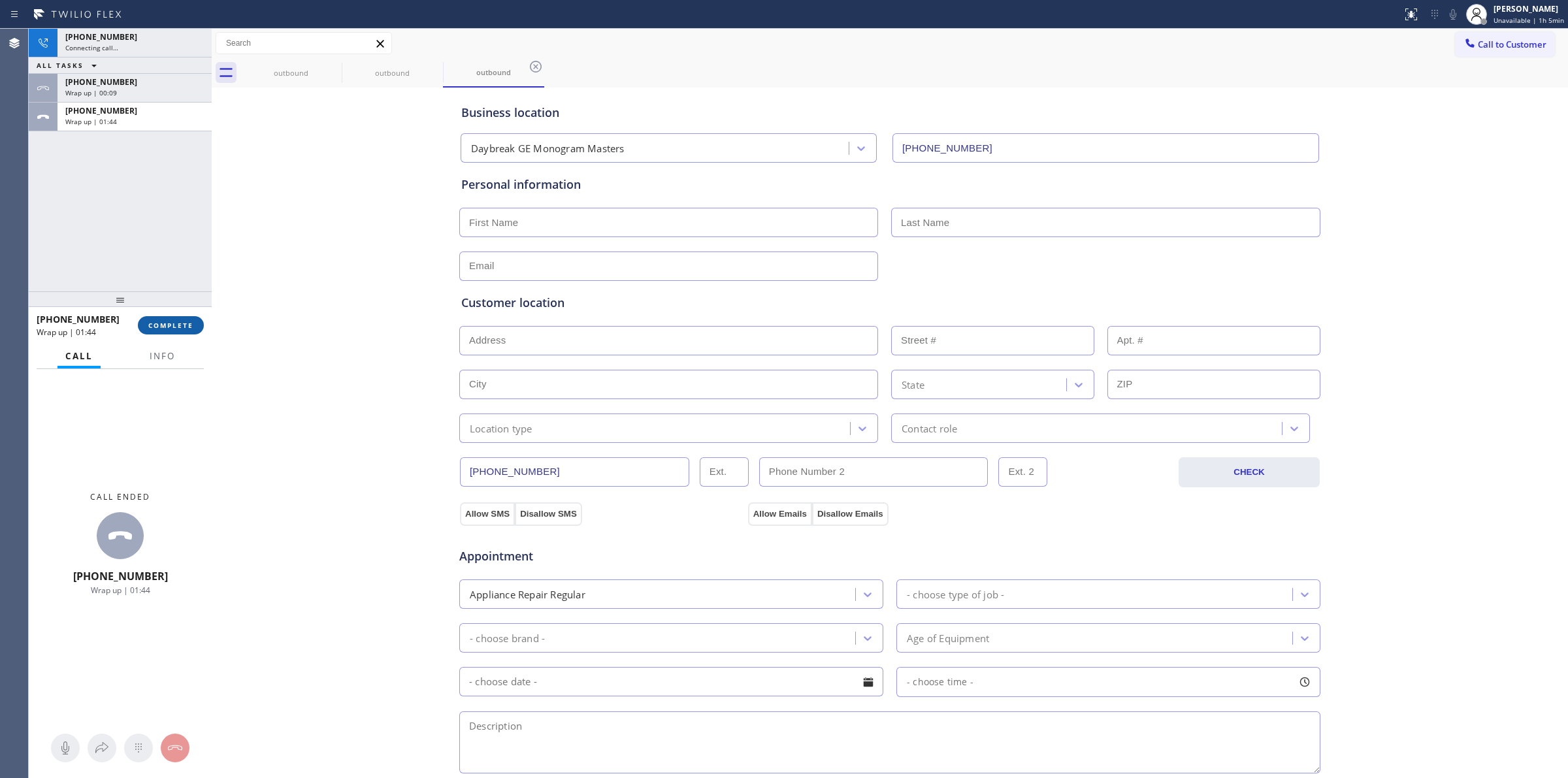
click at [181, 329] on span "COMPLETE" at bounding box center [170, 325] width 45 height 9
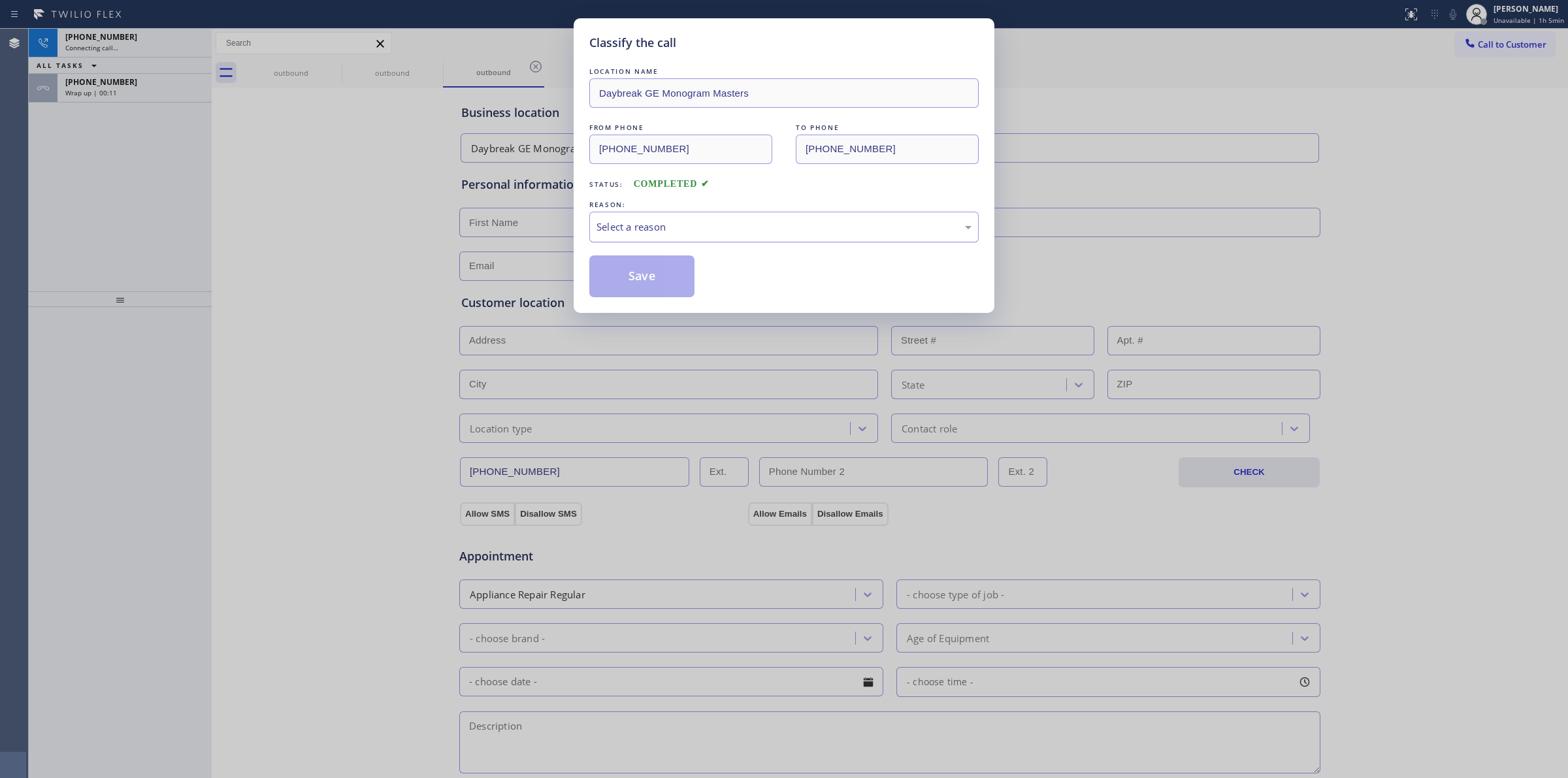
drag, startPoint x: 763, startPoint y: 234, endPoint x: 749, endPoint y: 242, distance: 16.1
click at [755, 237] on div "Select a reason" at bounding box center [783, 227] width 389 height 30
drag, startPoint x: 706, startPoint y: 303, endPoint x: 683, endPoint y: 314, distance: 25.5
click at [658, 269] on button "Save" at bounding box center [641, 276] width 105 height 42
drag, startPoint x: 223, startPoint y: 89, endPoint x: 214, endPoint y: 89, distance: 9.0
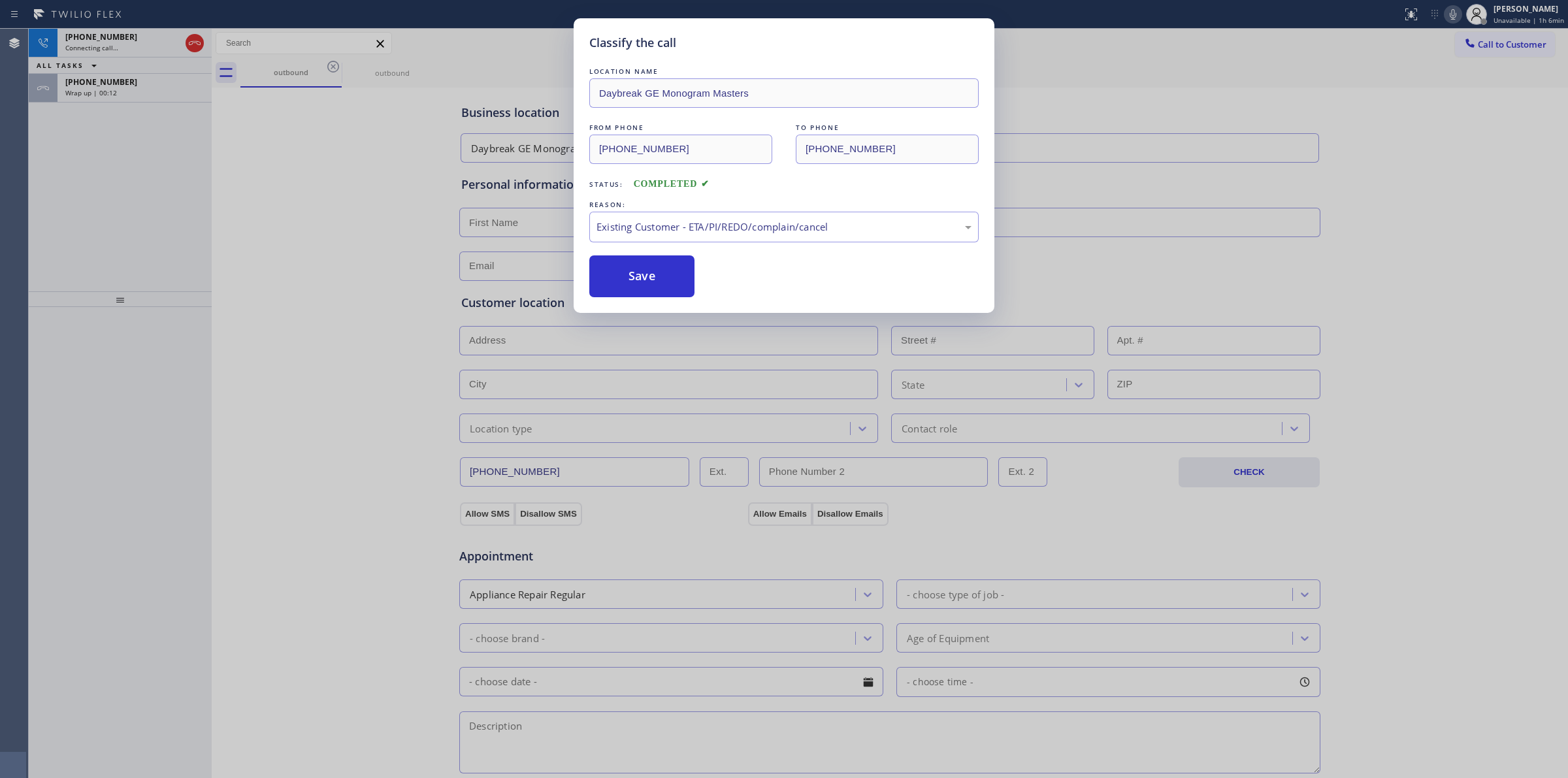
click at [223, 89] on div "Classify the call LOCATION NAME Daybreak GE Monogram Masters FROM PHONE [PHONE_…" at bounding box center [784, 389] width 1568 height 778
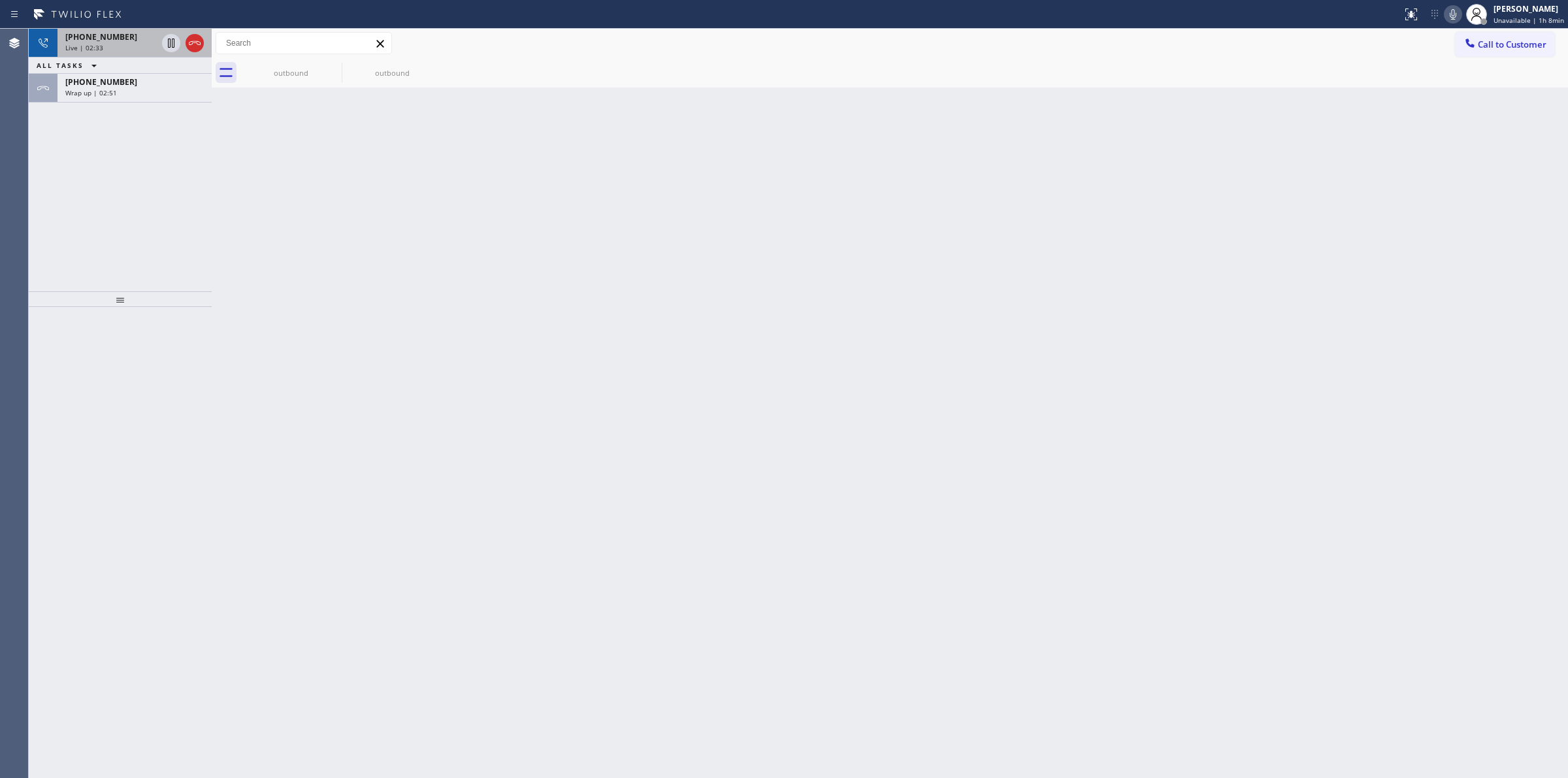
click at [132, 48] on div "Live | 02:33" at bounding box center [111, 48] width 91 height 9
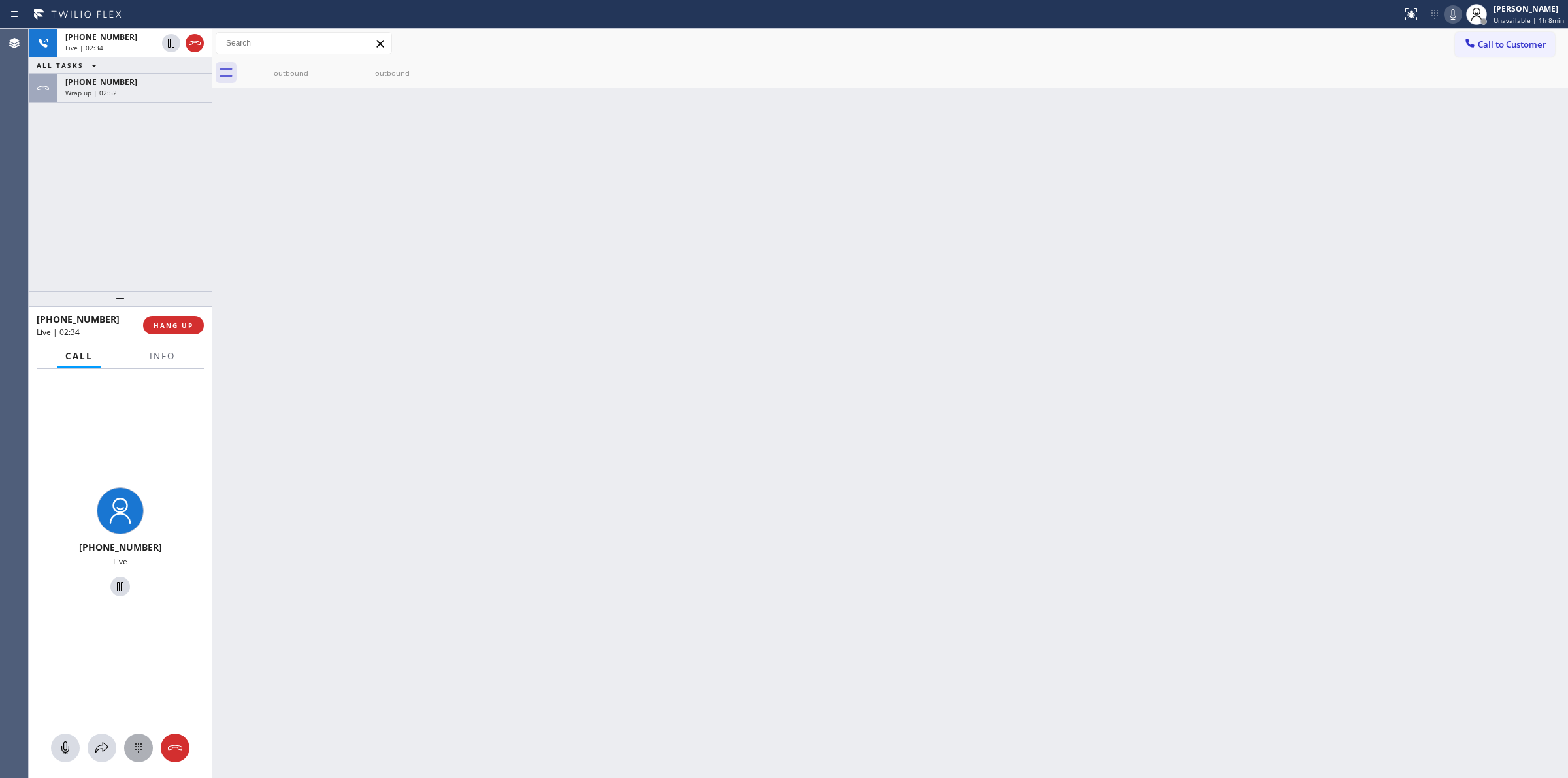
click at [144, 749] on icon at bounding box center [138, 748] width 16 height 16
click at [158, 89] on div "Wrap up | 02:54" at bounding box center [135, 93] width 138 height 9
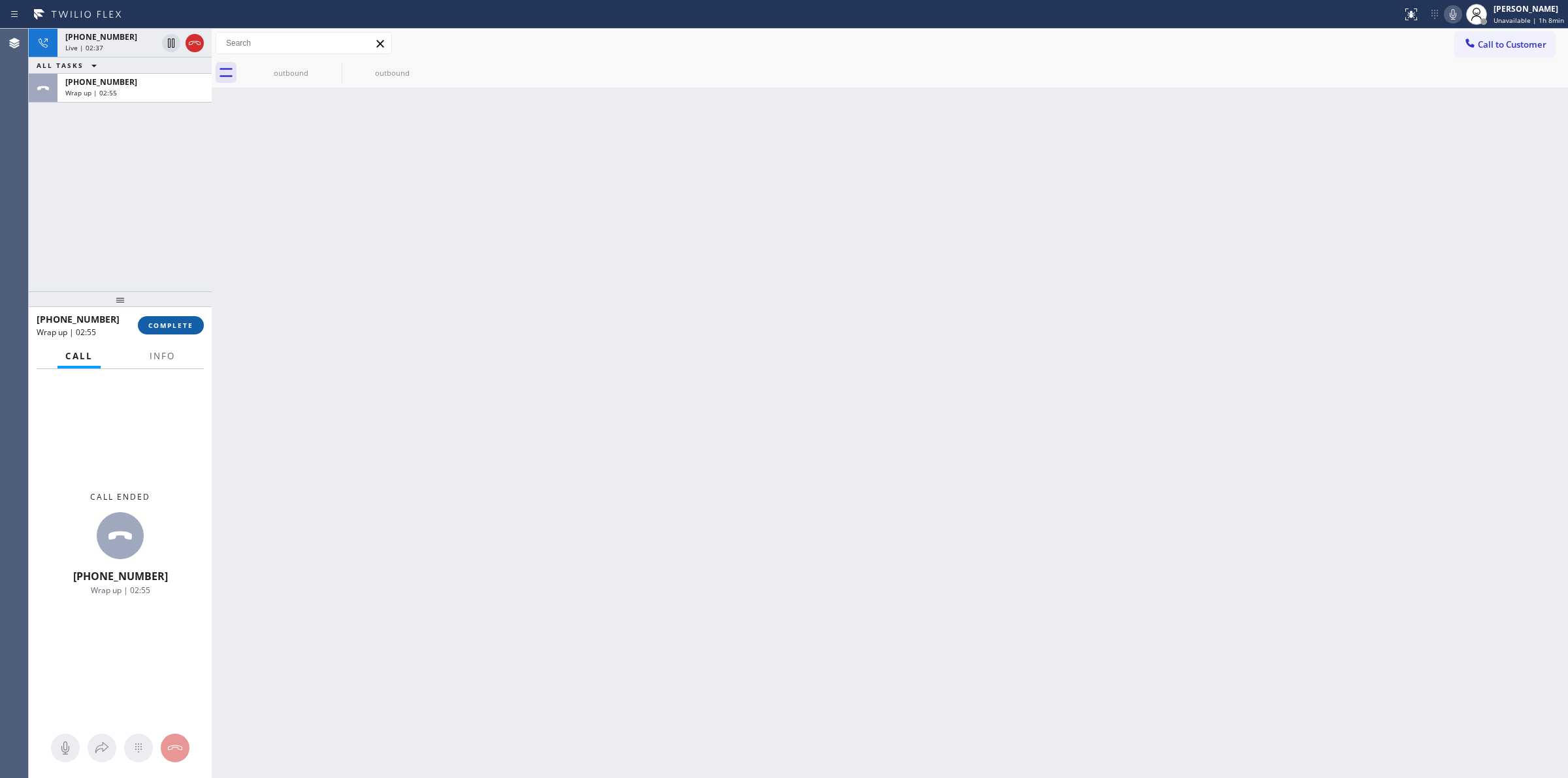
click at [164, 322] on span "COMPLETE" at bounding box center [170, 325] width 45 height 9
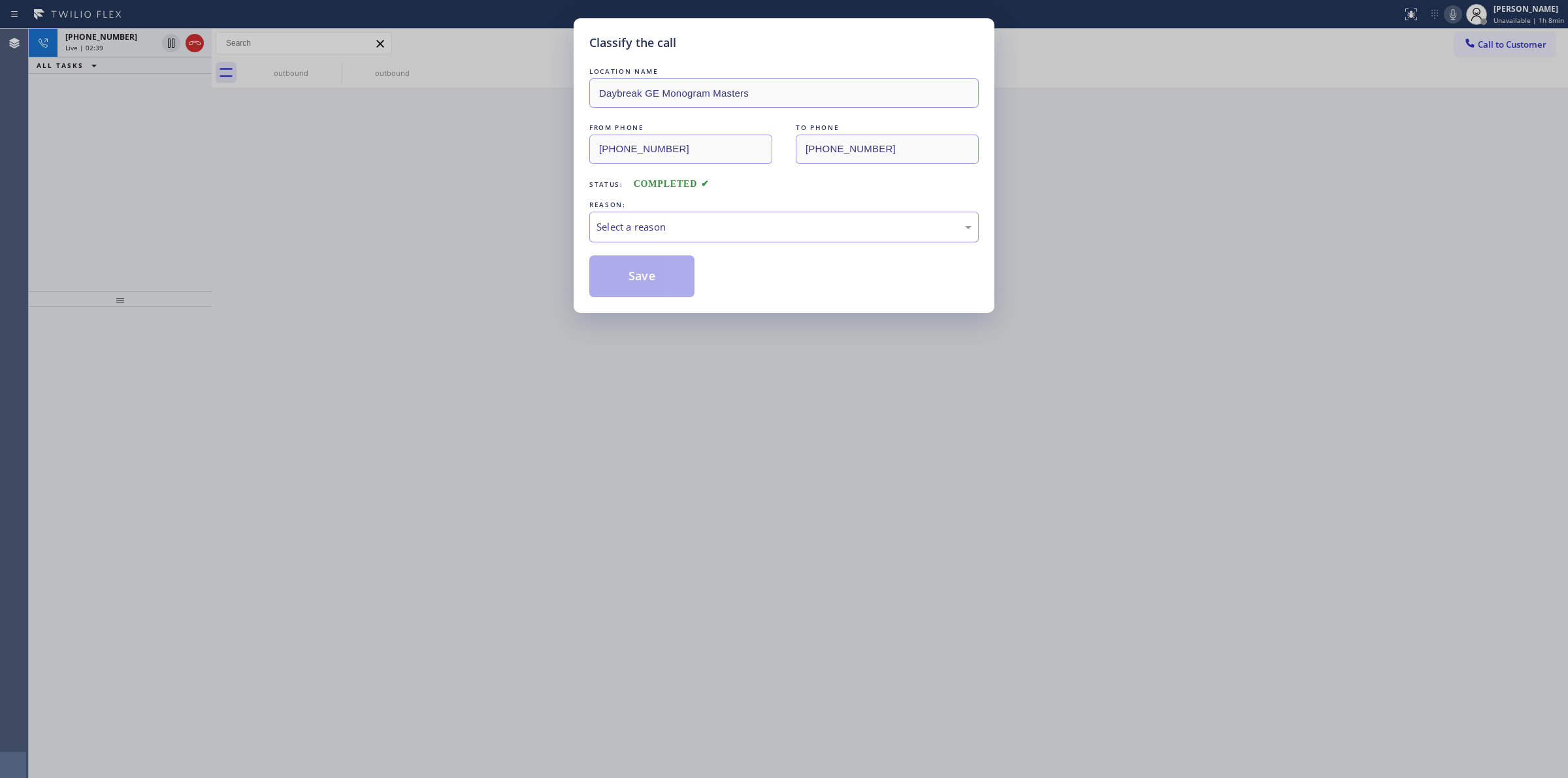
click at [749, 230] on div "Select a reason" at bounding box center [784, 227] width 375 height 15
drag, startPoint x: 658, startPoint y: 327, endPoint x: 634, endPoint y: 275, distance: 57.3
click at [634, 275] on button "Save" at bounding box center [641, 276] width 105 height 42
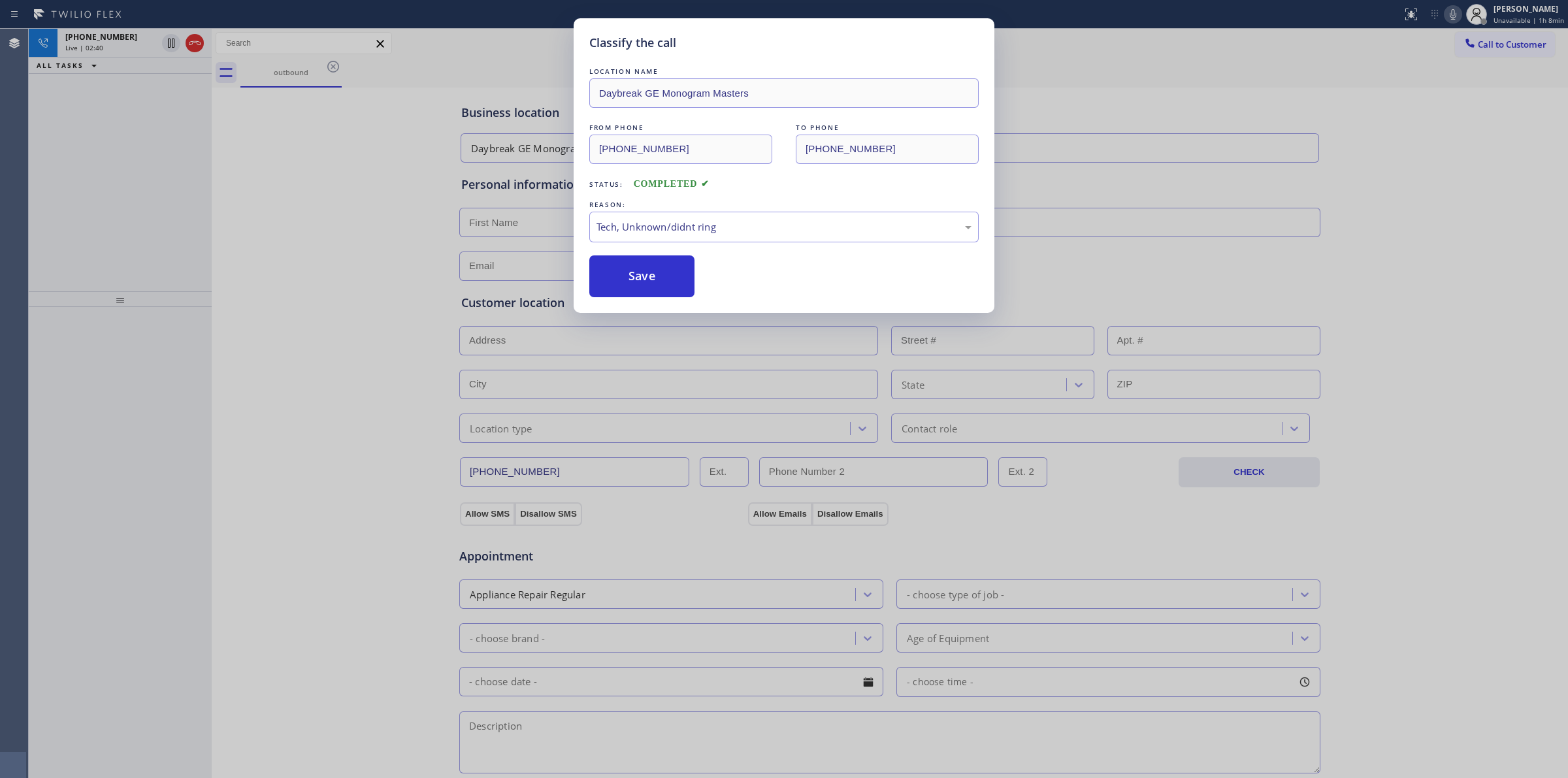
click at [132, 39] on div "Classify the call LOCATION NAME Daybreak GE Monogram Masters FROM PHONE [PHONE_…" at bounding box center [784, 389] width 1568 height 778
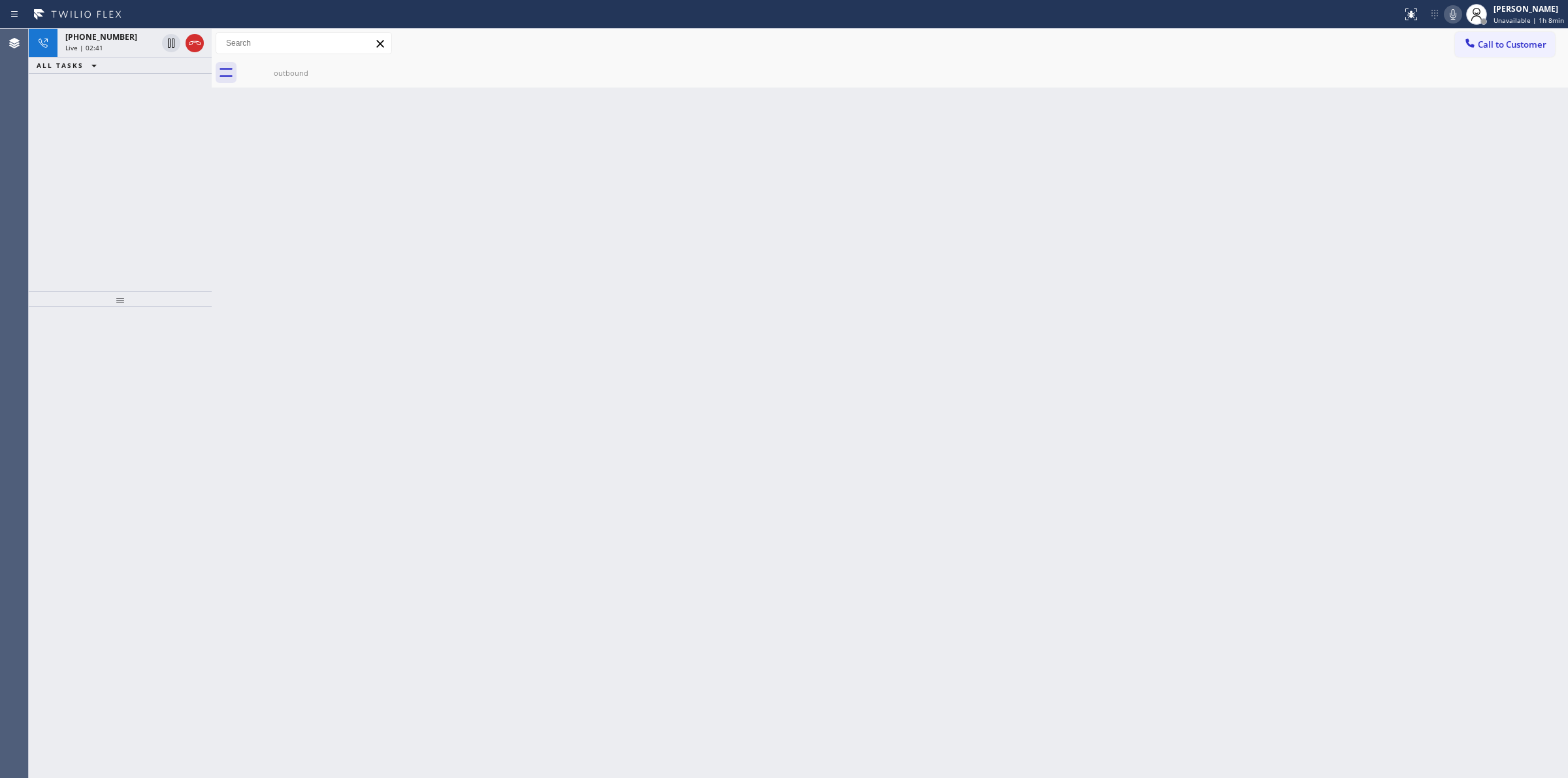
click at [132, 57] on div "ALL TASKS ALL TASKS ACTIVE TASKS TASKS IN WRAP UP" at bounding box center [121, 65] width 183 height 16
click at [132, 45] on div "Live | 02:41" at bounding box center [111, 48] width 91 height 9
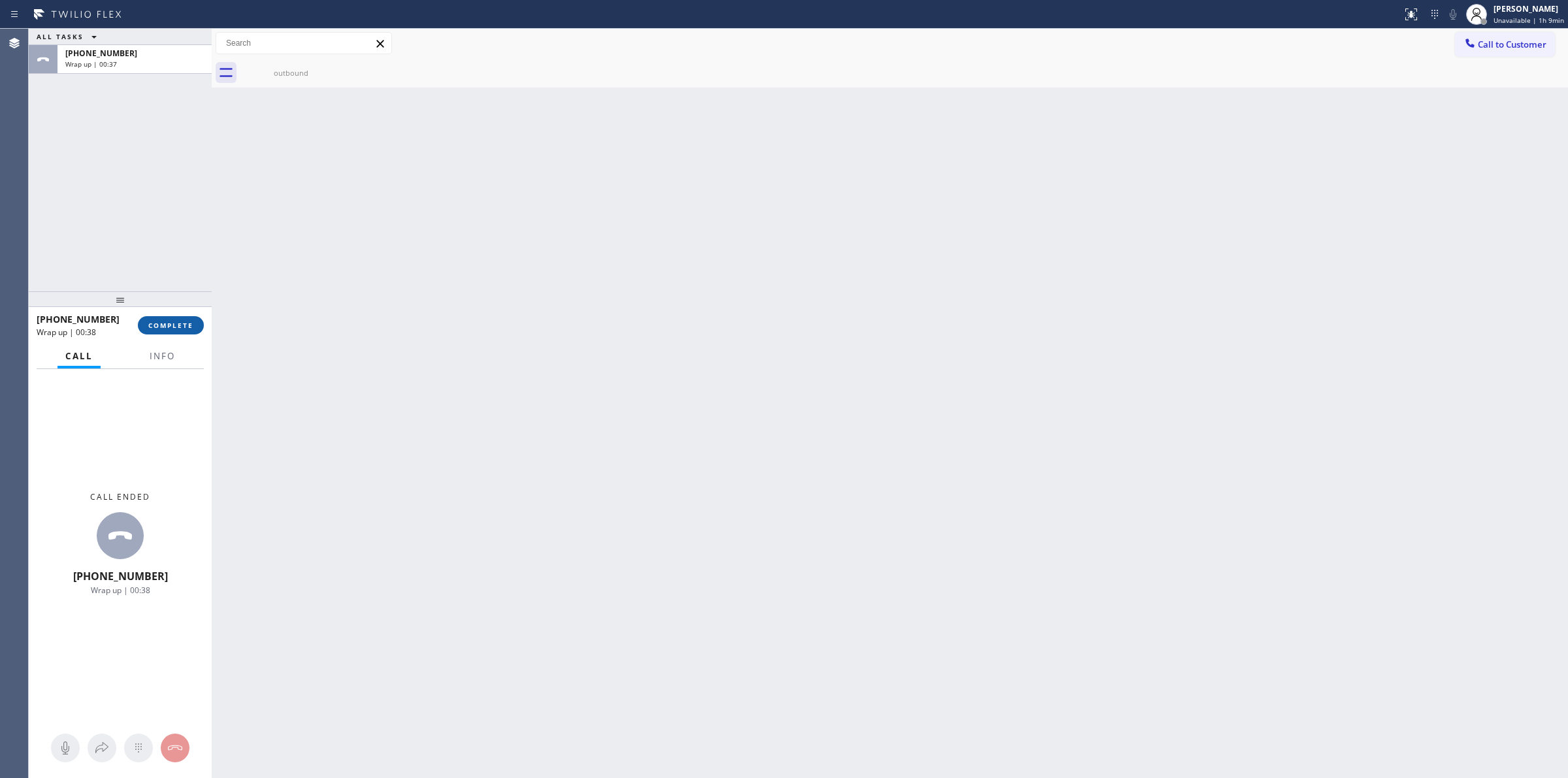
click at [175, 330] on button "COMPLETE" at bounding box center [170, 325] width 66 height 19
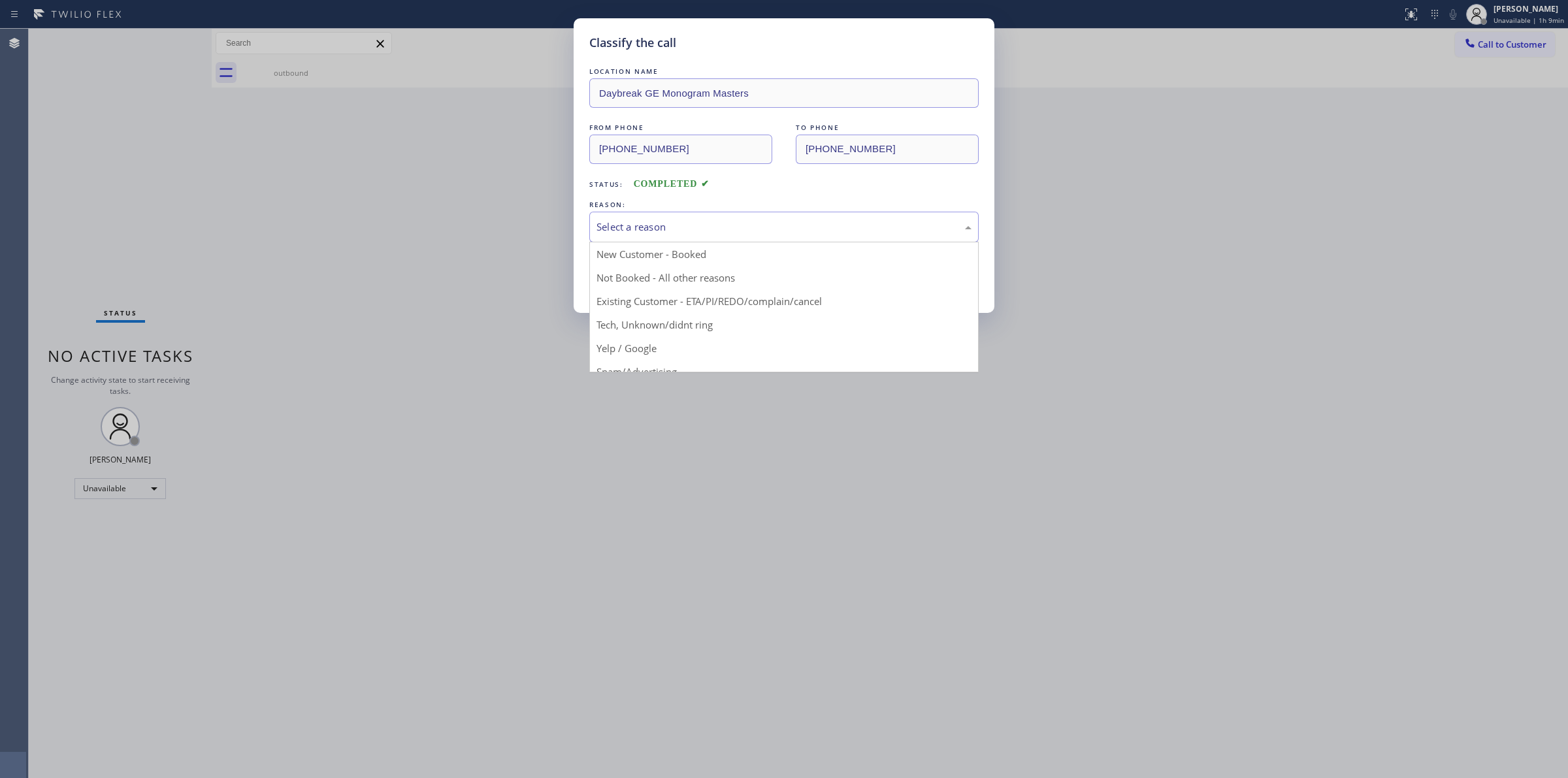
click at [759, 242] on div "Select a reason New Customer - Booked Not Booked - All other reasons Existing C…" at bounding box center [783, 227] width 389 height 30
drag, startPoint x: 686, startPoint y: 325, endPoint x: 632, endPoint y: 281, distance: 69.7
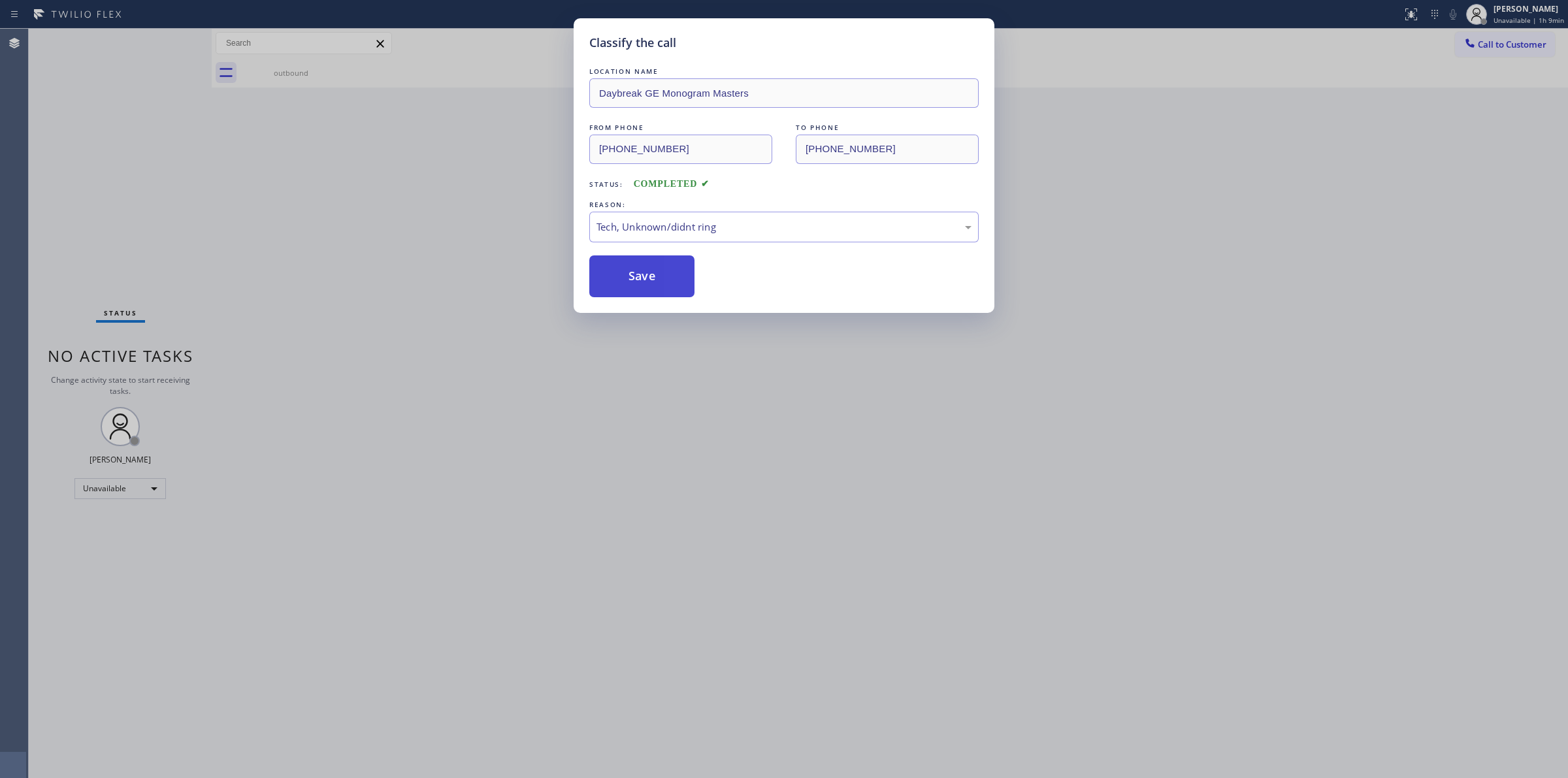
drag, startPoint x: 632, startPoint y: 279, endPoint x: 655, endPoint y: 277, distance: 23.1
click at [634, 278] on button "Save" at bounding box center [641, 276] width 105 height 42
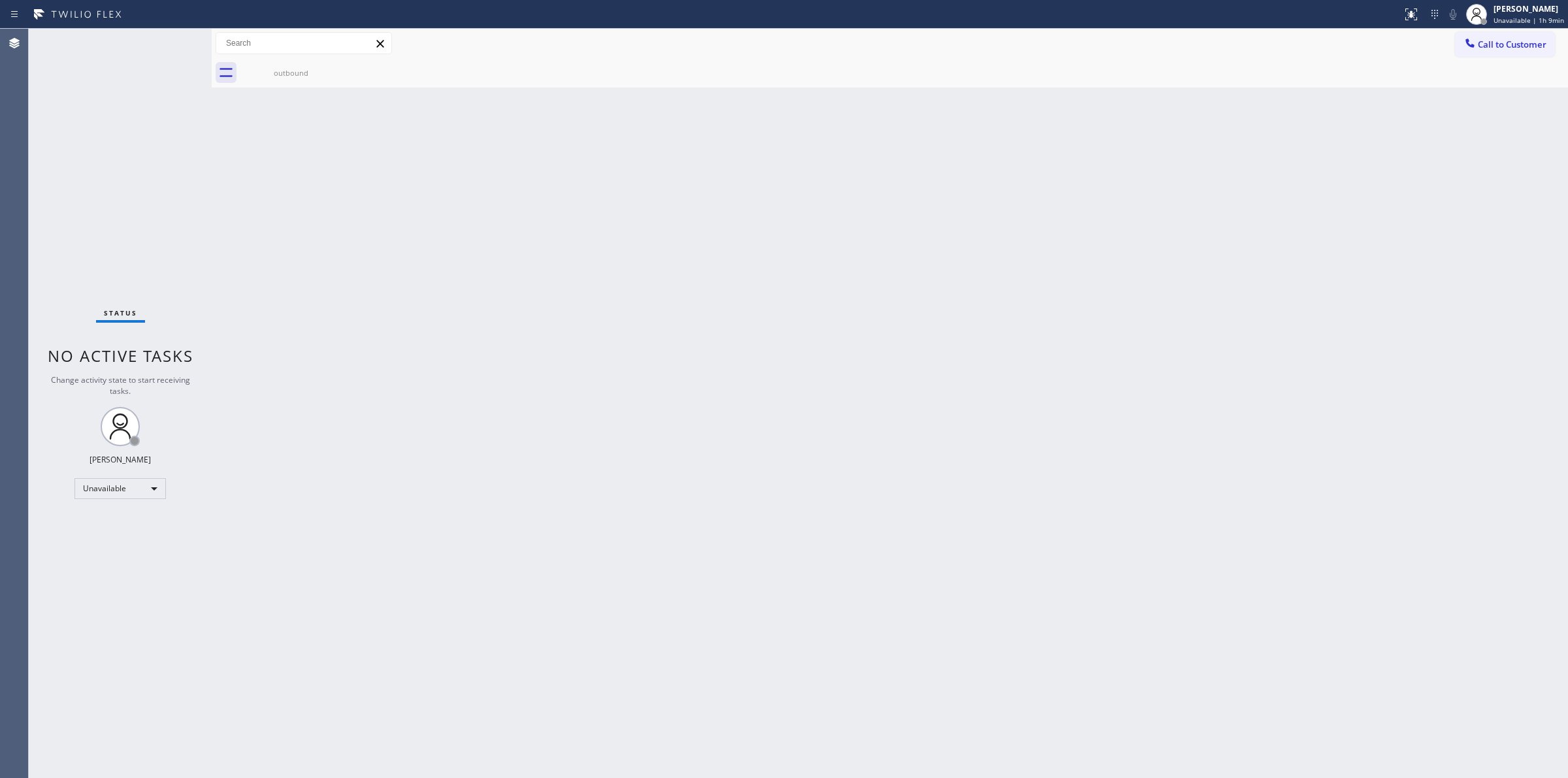
drag, startPoint x: 846, startPoint y: 338, endPoint x: 1292, endPoint y: 116, distance: 498.2
click at [846, 337] on div "Back to Dashboard Change Sender ID Customers Technicians Select a contact Outbo…" at bounding box center [890, 403] width 1356 height 749
click at [1524, 30] on div "Call to Customer Outbound call Location Daybreak GE Monogram Masters Your calle…" at bounding box center [890, 44] width 1356 height 30
click at [1475, 37] on icon at bounding box center [1470, 43] width 13 height 13
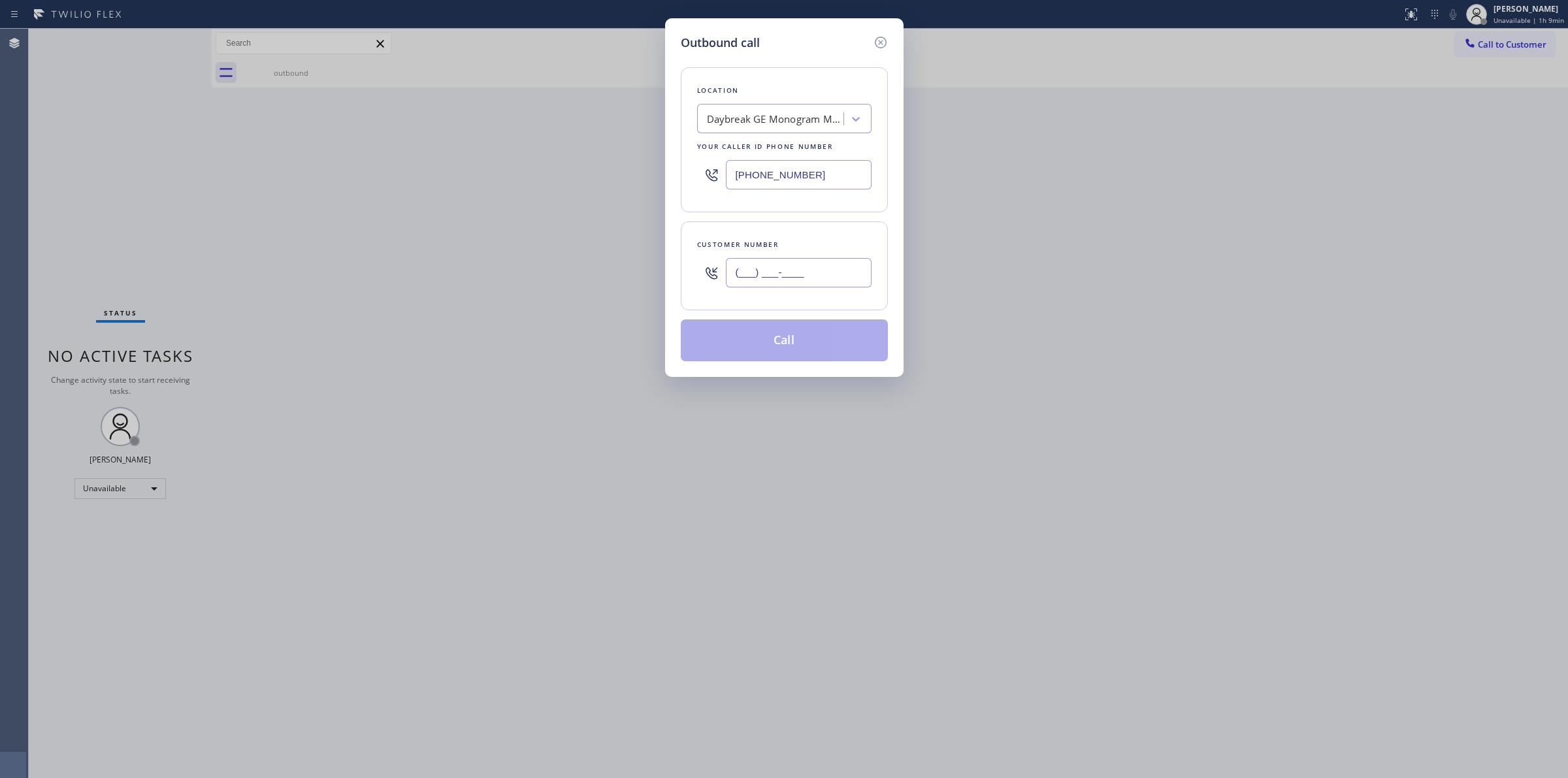
paste input "805) 233-7328"
click at [803, 263] on input "(___) ___-____" at bounding box center [799, 273] width 146 height 30
type input "[PHONE_NUMBER]"
click at [791, 127] on div "Daybreak GE Monogram Masters" at bounding box center [771, 119] width 142 height 23
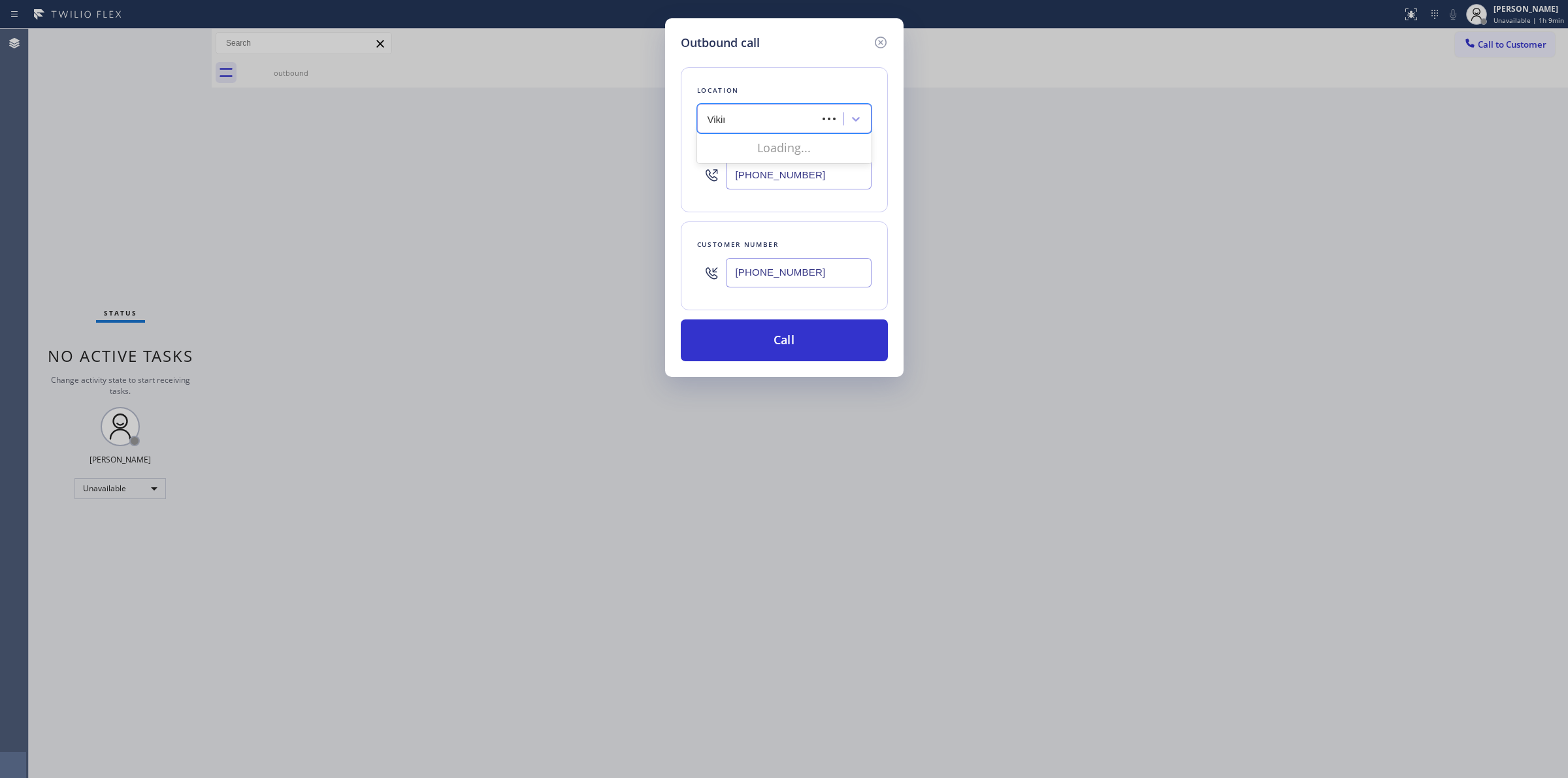
type input "Viking"
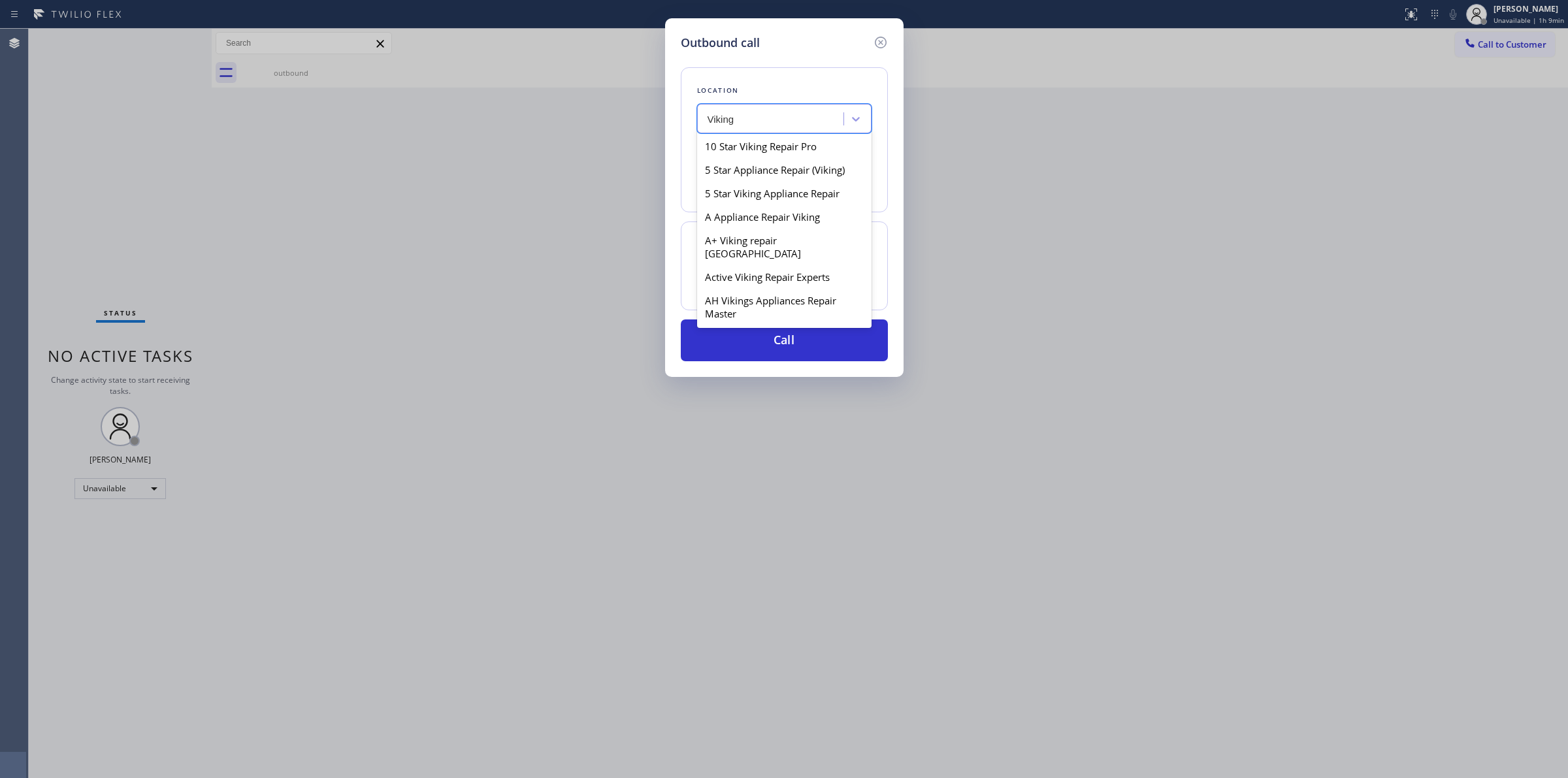
scroll to position [164, 0]
click at [765, 256] on div "Altadena Viking Repair" at bounding box center [784, 245] width 175 height 24
type input "[PHONE_NUMBER]"
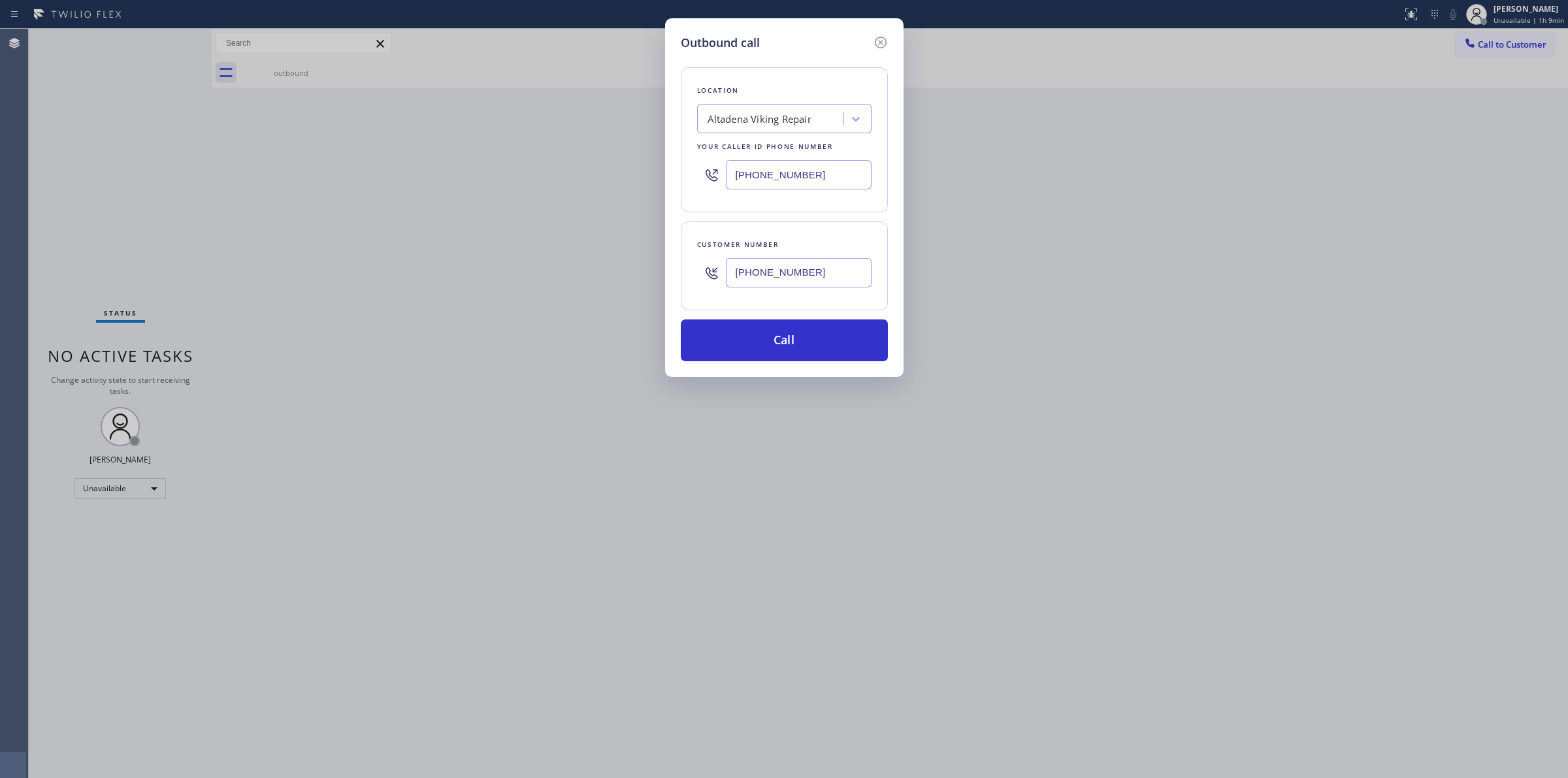
click at [786, 263] on input "[PHONE_NUMBER]" at bounding box center [799, 273] width 146 height 30
click at [776, 335] on button "Call" at bounding box center [784, 341] width 207 height 42
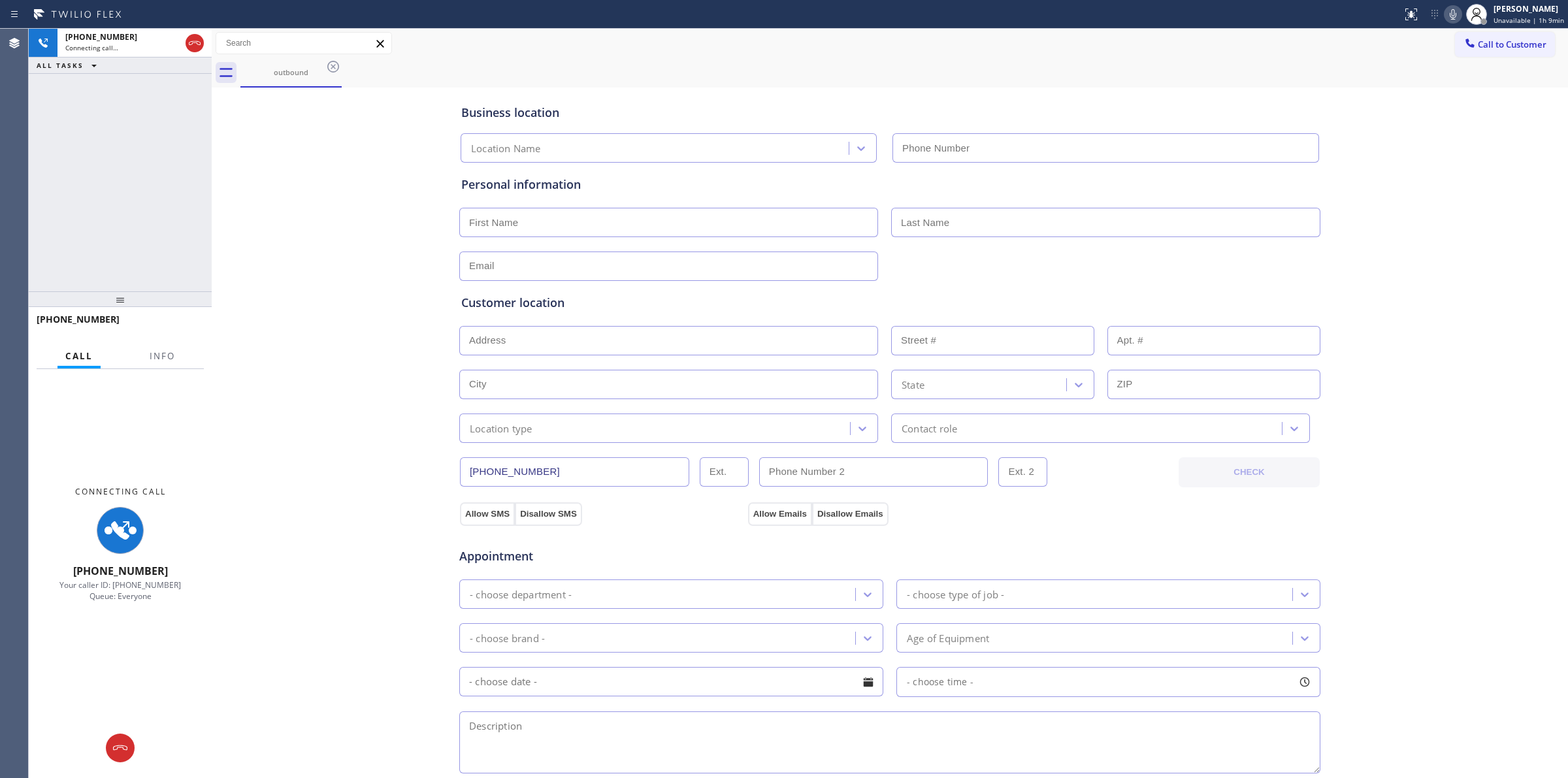
click at [1461, 11] on icon at bounding box center [1453, 14] width 16 height 16
type input "[PHONE_NUMBER]"
drag, startPoint x: 298, startPoint y: 87, endPoint x: 312, endPoint y: 83, distance: 14.6
click at [302, 86] on div "outbound Call to Customer Outbound call Location [GEOGRAPHIC_DATA] Viking Repai…" at bounding box center [890, 521] width 1356 height 984
click at [321, 74] on div "outbound" at bounding box center [291, 71] width 99 height 10
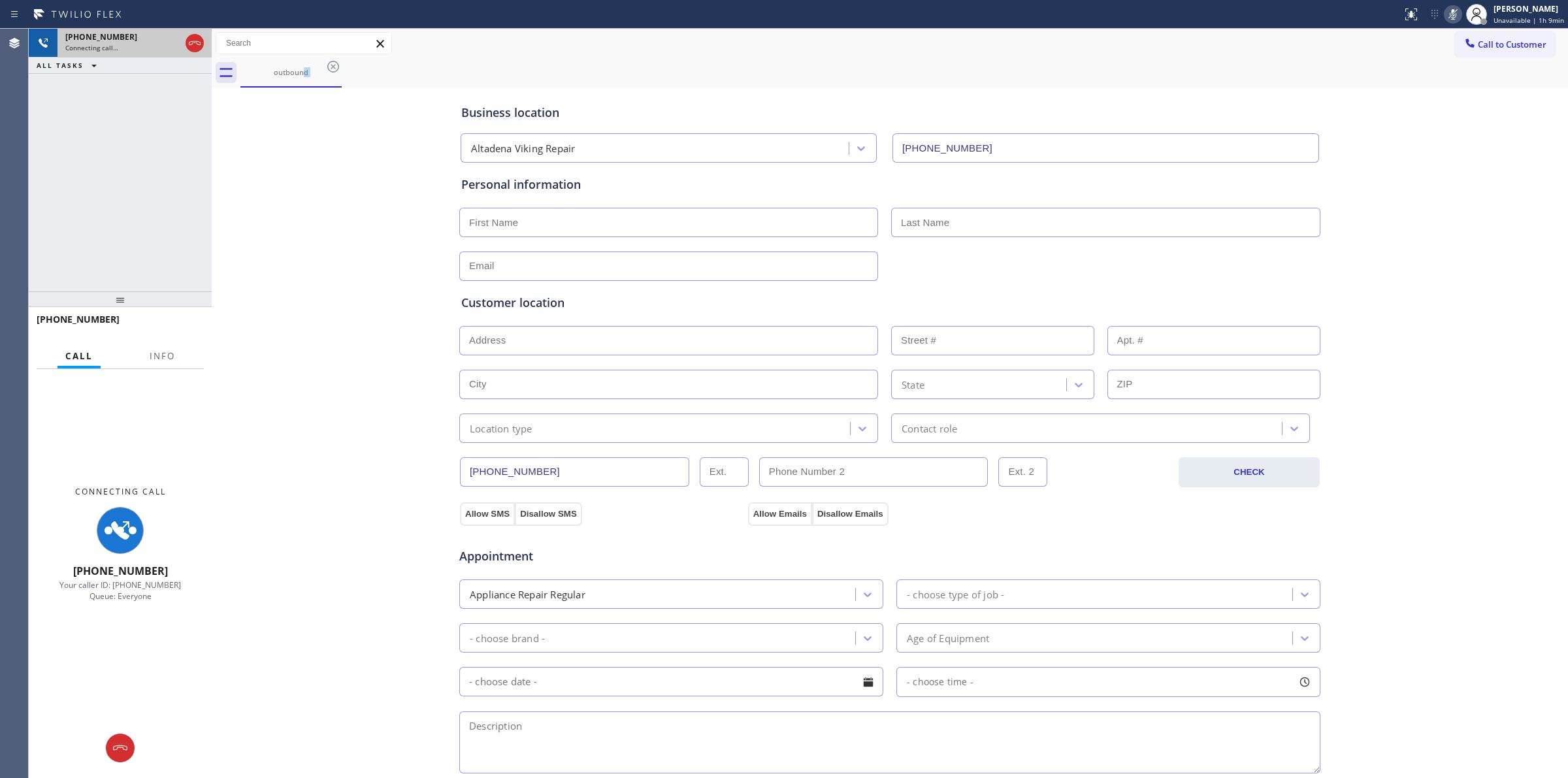
click at [139, 49] on div "Connecting call…" at bounding box center [123, 48] width 115 height 9
click at [1485, 44] on span "Call to Customer" at bounding box center [1512, 45] width 68 height 12
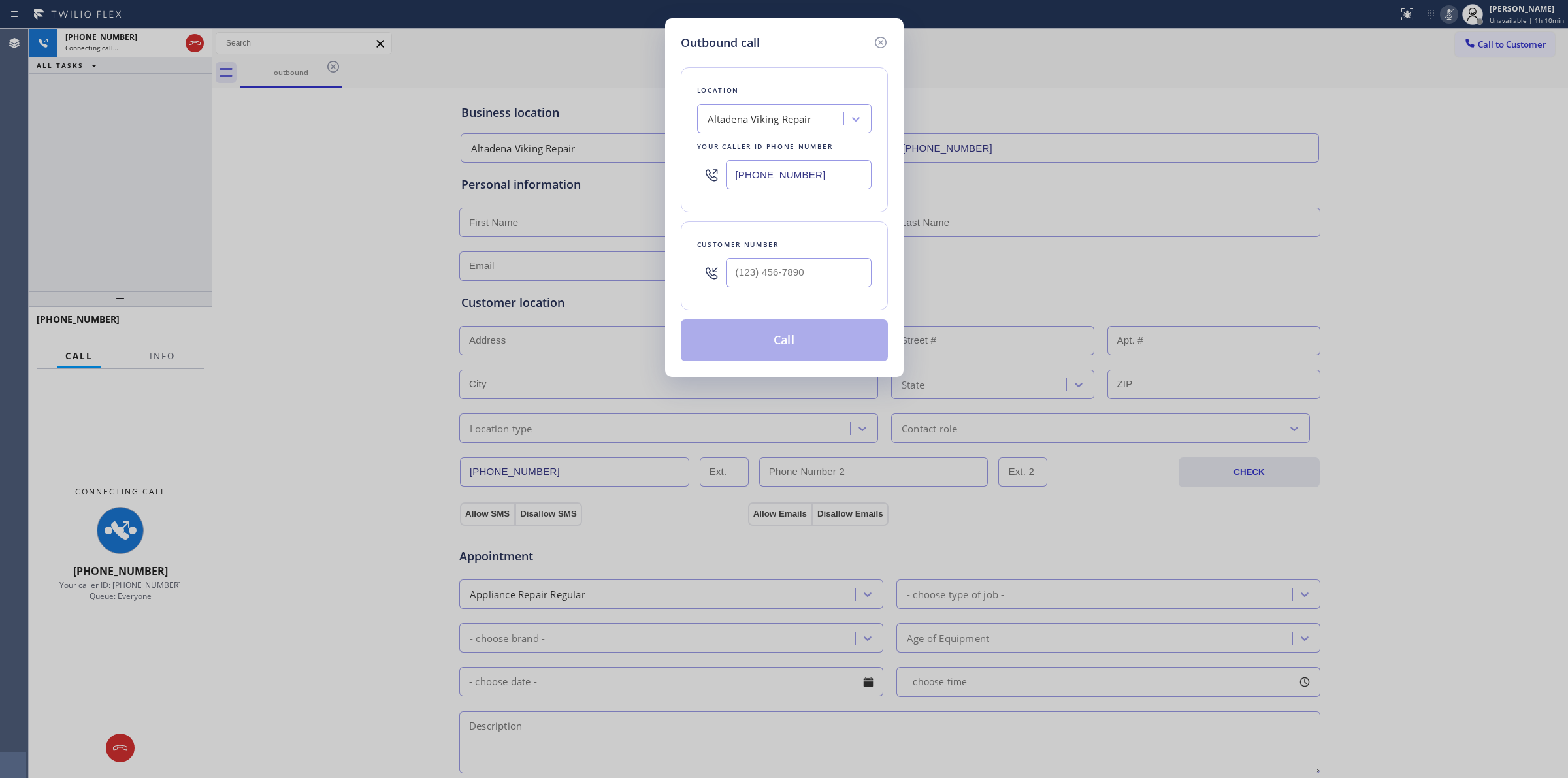
click at [756, 289] on div at bounding box center [799, 272] width 146 height 42
paste input "805) 233-7328"
click at [799, 276] on input "[PHONE_NUMBER]" at bounding box center [799, 273] width 146 height 30
drag, startPoint x: 870, startPoint y: 33, endPoint x: 882, endPoint y: 37, distance: 12.6
click at [873, 33] on div "Outbound call Location [GEOGRAPHIC_DATA] Viking Repair Your caller id phone num…" at bounding box center [784, 198] width 239 height 359
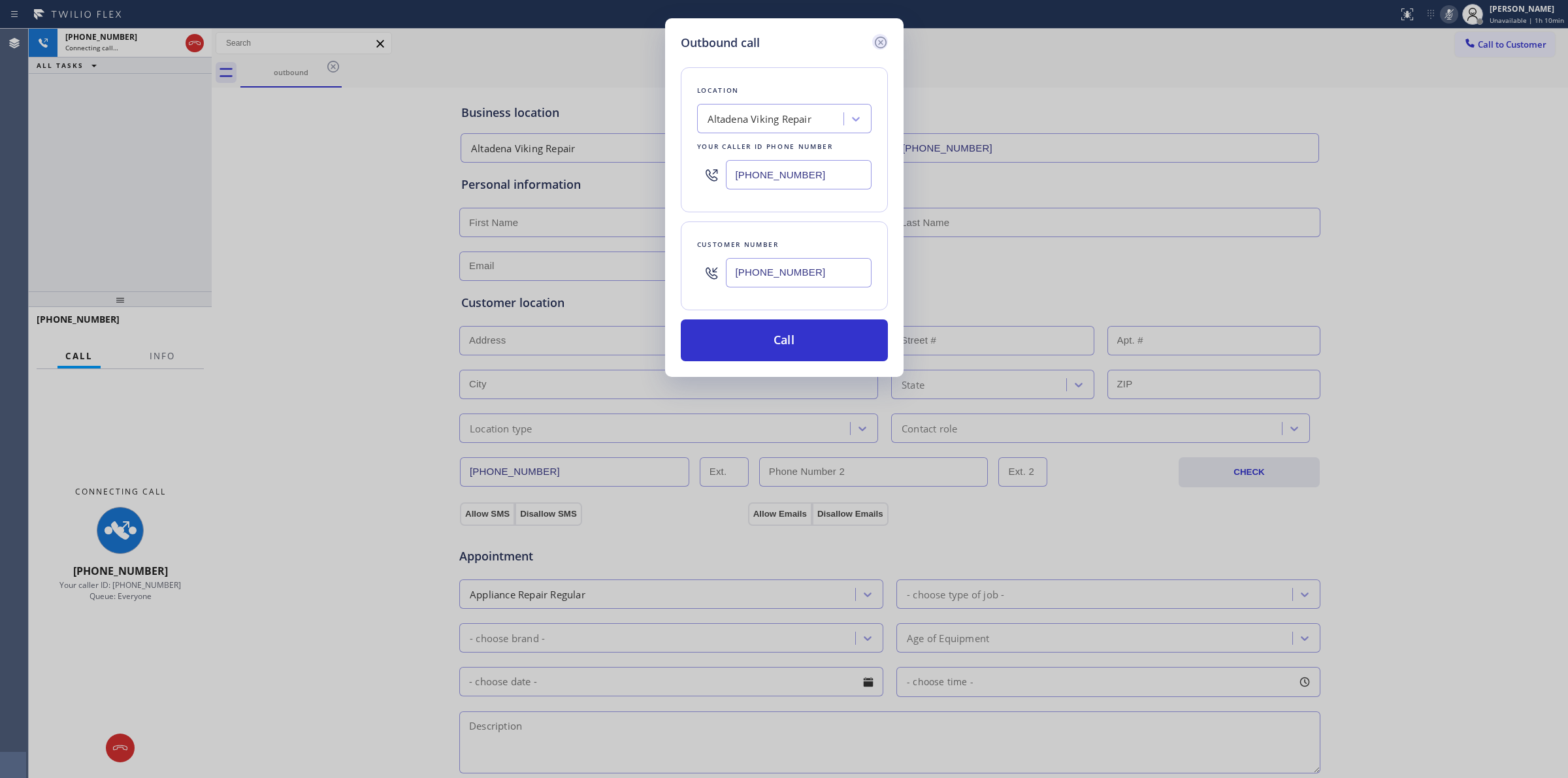
click at [882, 37] on icon at bounding box center [880, 42] width 12 height 12
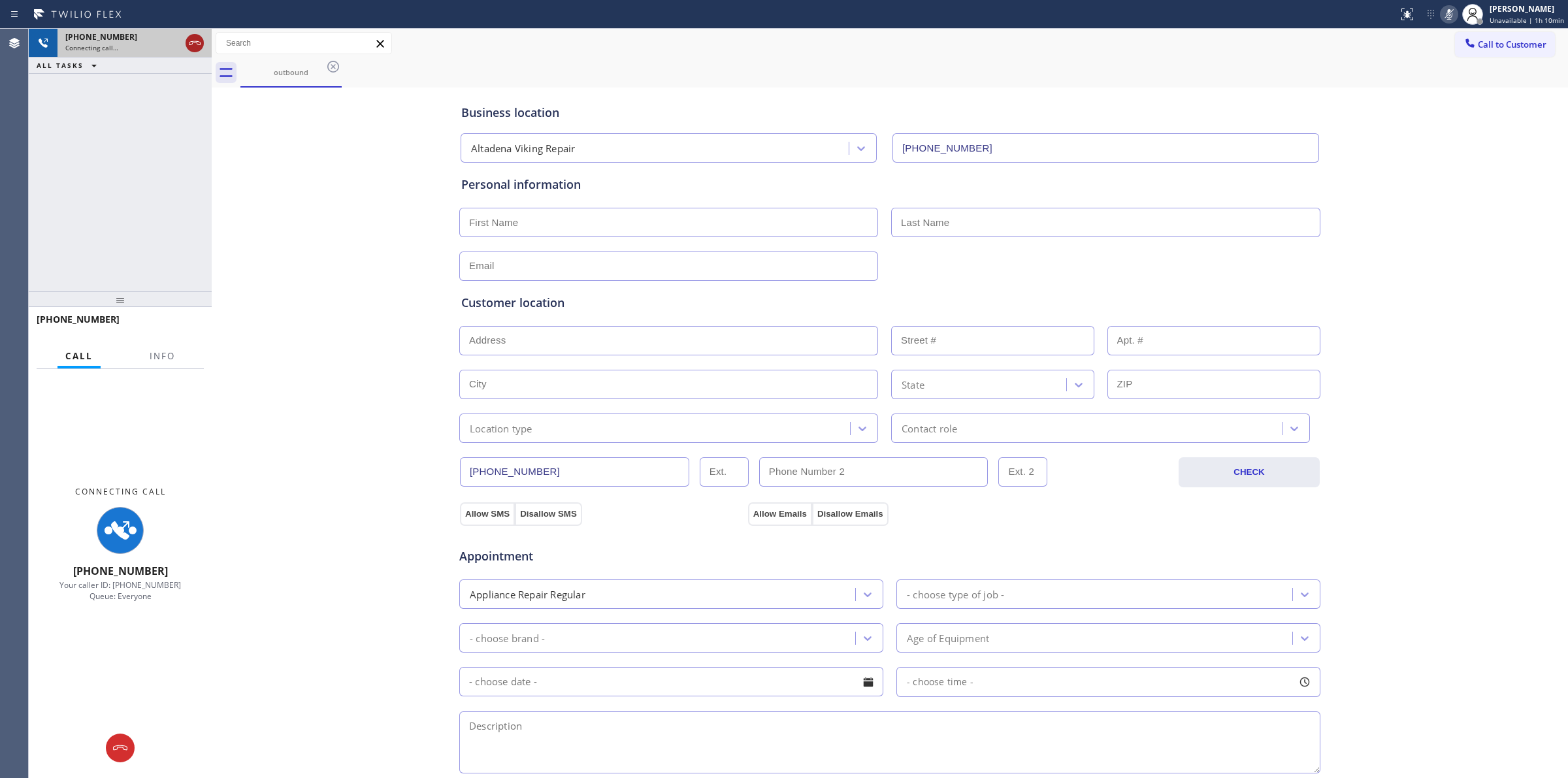
click at [195, 43] on icon at bounding box center [194, 42] width 16 height 16
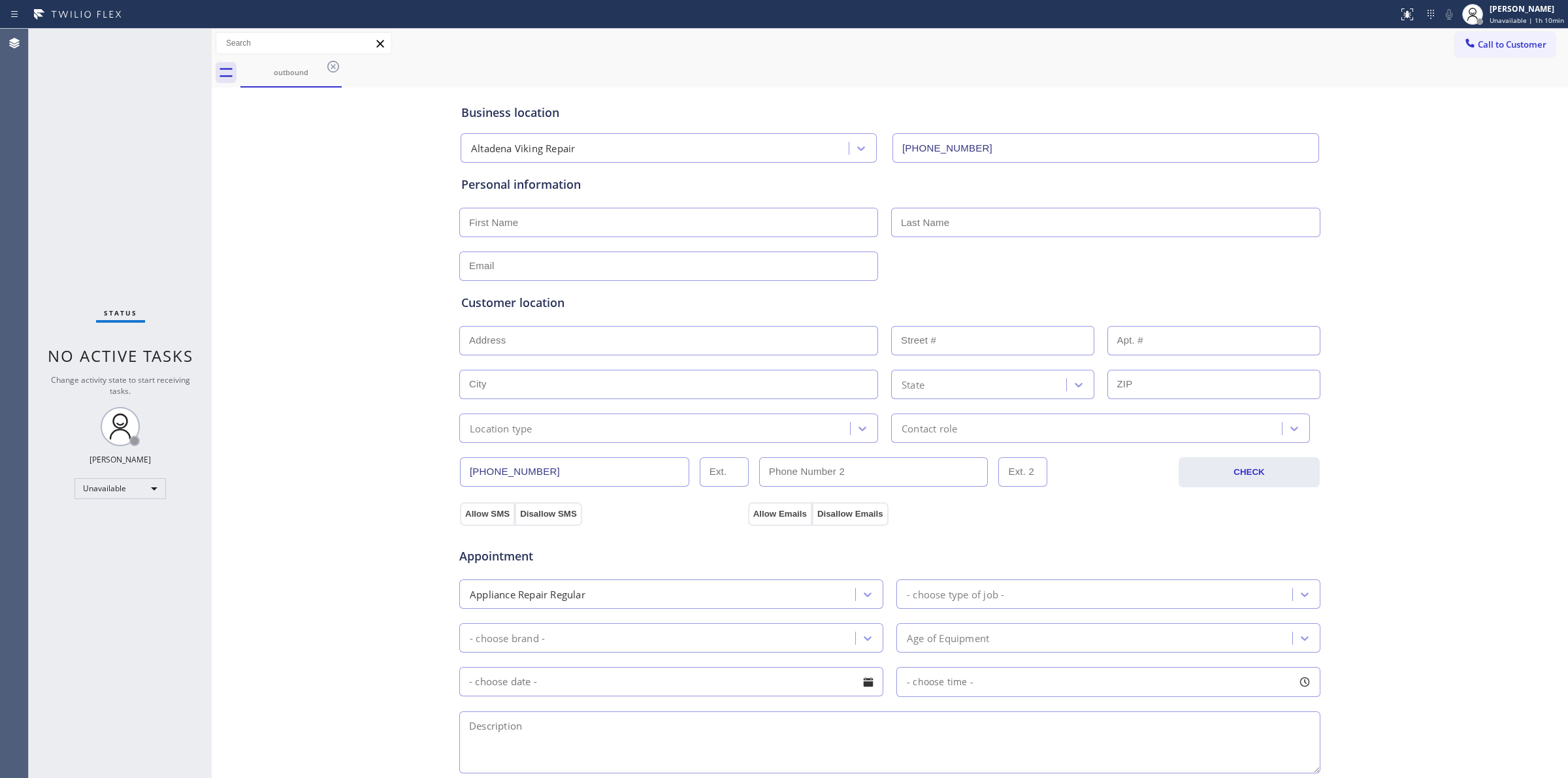
drag, startPoint x: 1538, startPoint y: 11, endPoint x: 1522, endPoint y: 36, distance: 29.7
click at [1538, 15] on div "[PERSON_NAME] Unavailable | 1h 10min" at bounding box center [1527, 14] width 81 height 23
click at [1519, 38] on div "Status report No issues detected If you experience an issue, please download th…" at bounding box center [784, 389] width 1568 height 778
click at [1490, 44] on span "Call to Customer" at bounding box center [1512, 45] width 68 height 12
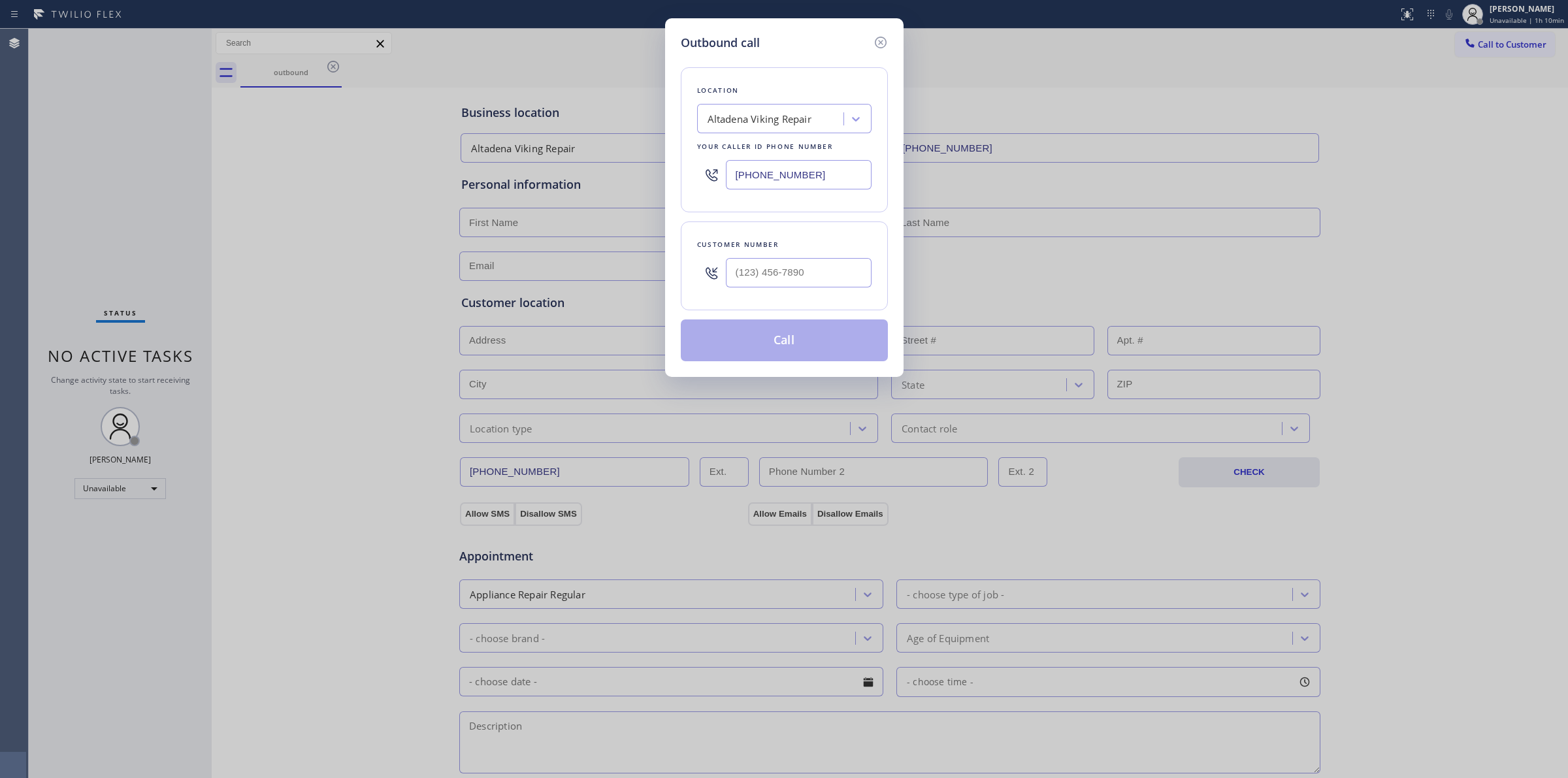
drag, startPoint x: 788, startPoint y: 292, endPoint x: 792, endPoint y: 278, distance: 14.6
click at [788, 287] on div at bounding box center [799, 272] width 146 height 42
paste input "805) 593-3907"
click at [792, 278] on input "[PHONE_NUMBER]" at bounding box center [799, 273] width 146 height 30
type input "[PHONE_NUMBER]"
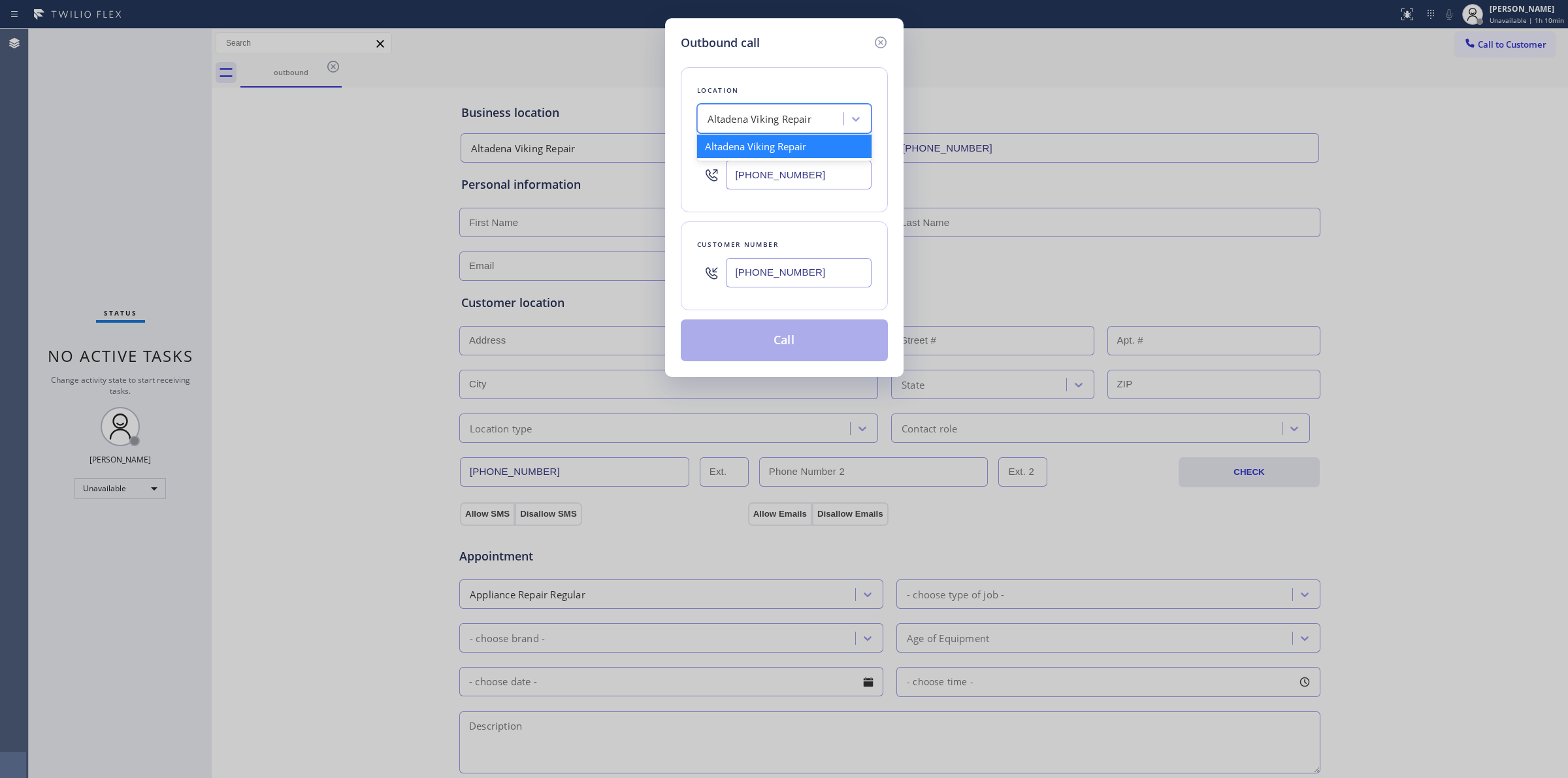
click at [821, 105] on div "Altadena Viking Repair" at bounding box center [784, 119] width 175 height 30
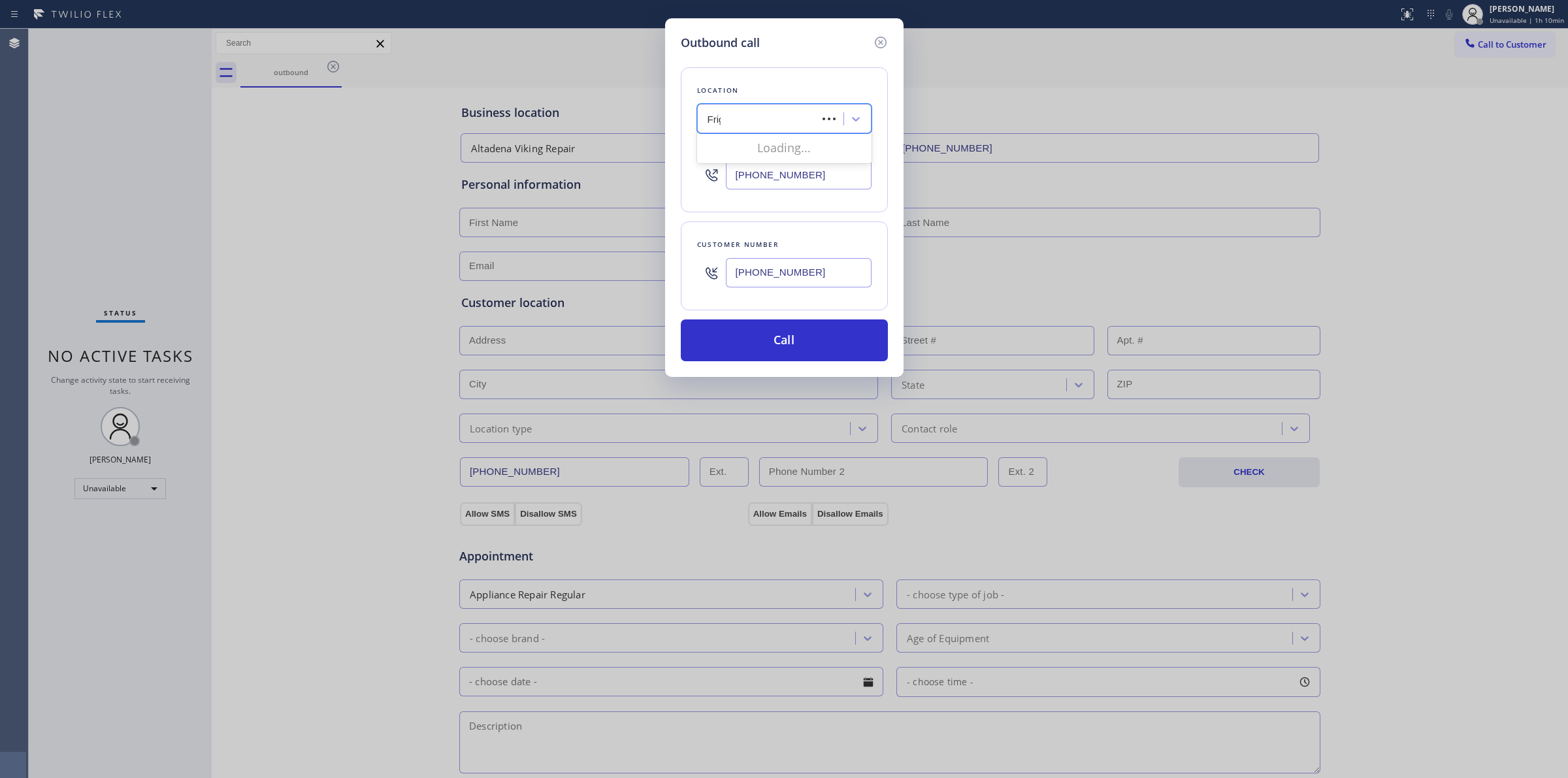
type input "Frigi"
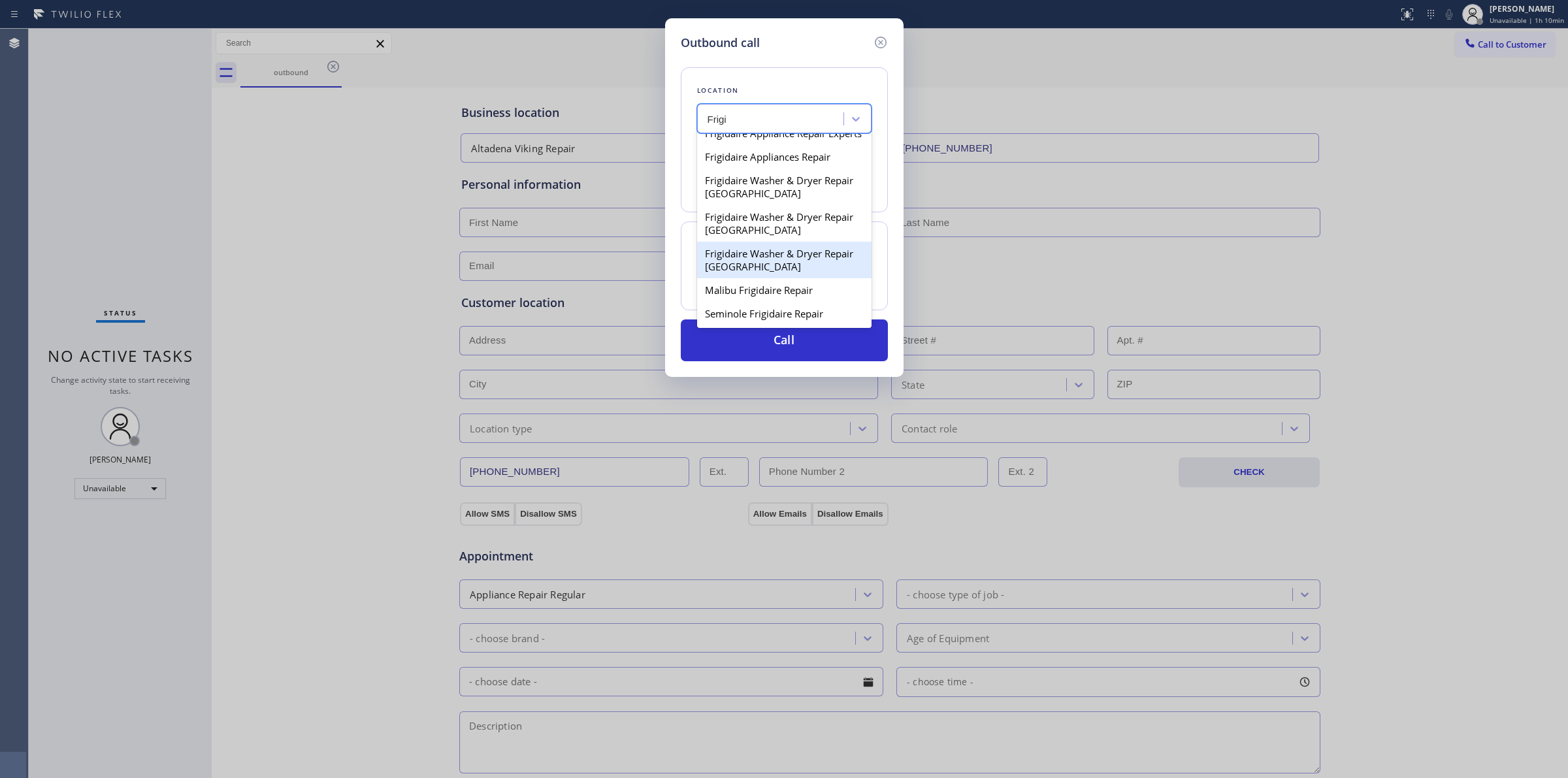
scroll to position [35, 0]
click at [752, 298] on div "Malibu Frigidaire Repair" at bounding box center [784, 290] width 175 height 24
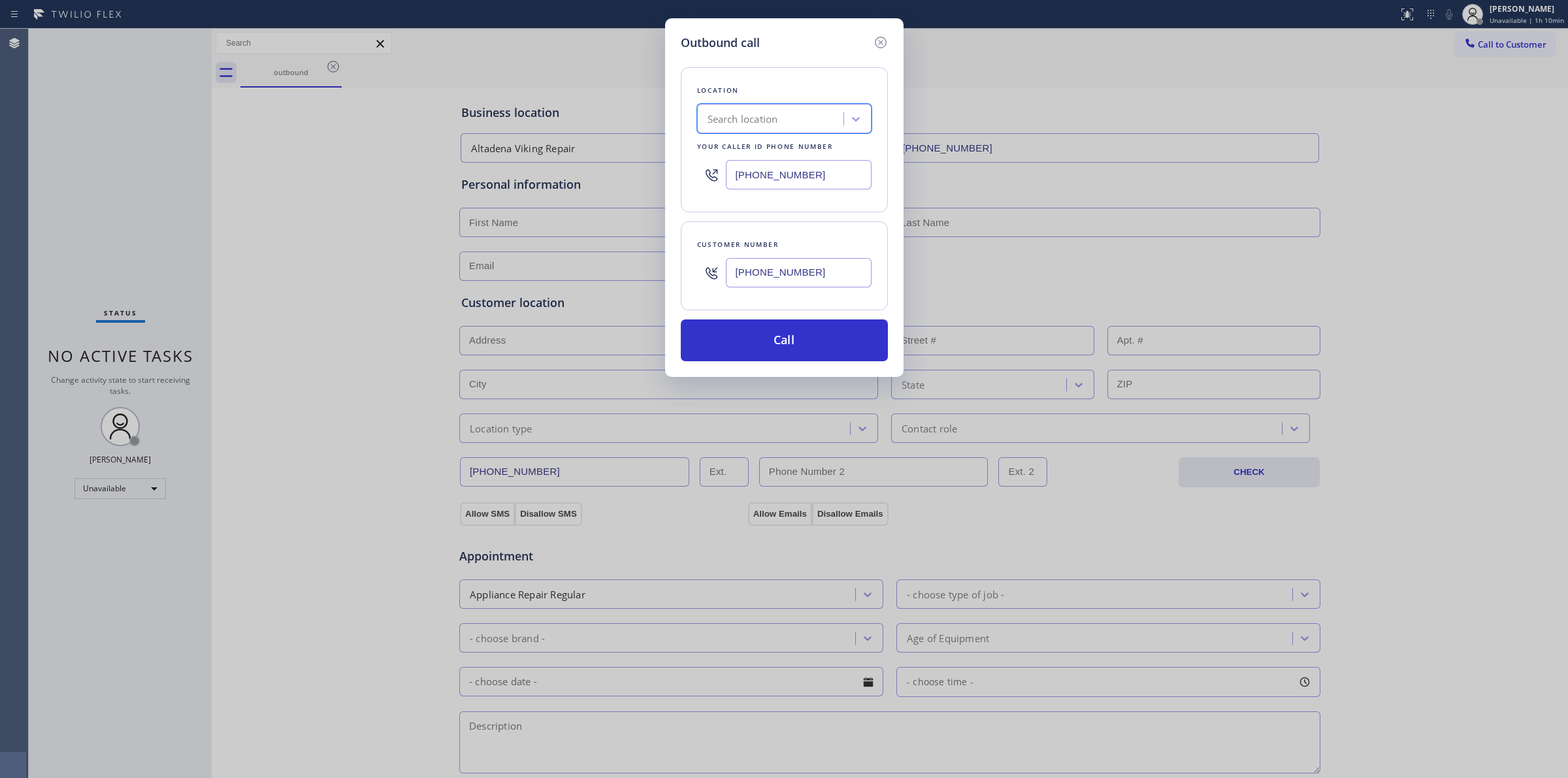
click at [788, 275] on input "[PHONE_NUMBER]" at bounding box center [799, 273] width 146 height 30
click at [772, 341] on button "Call" at bounding box center [784, 341] width 207 height 42
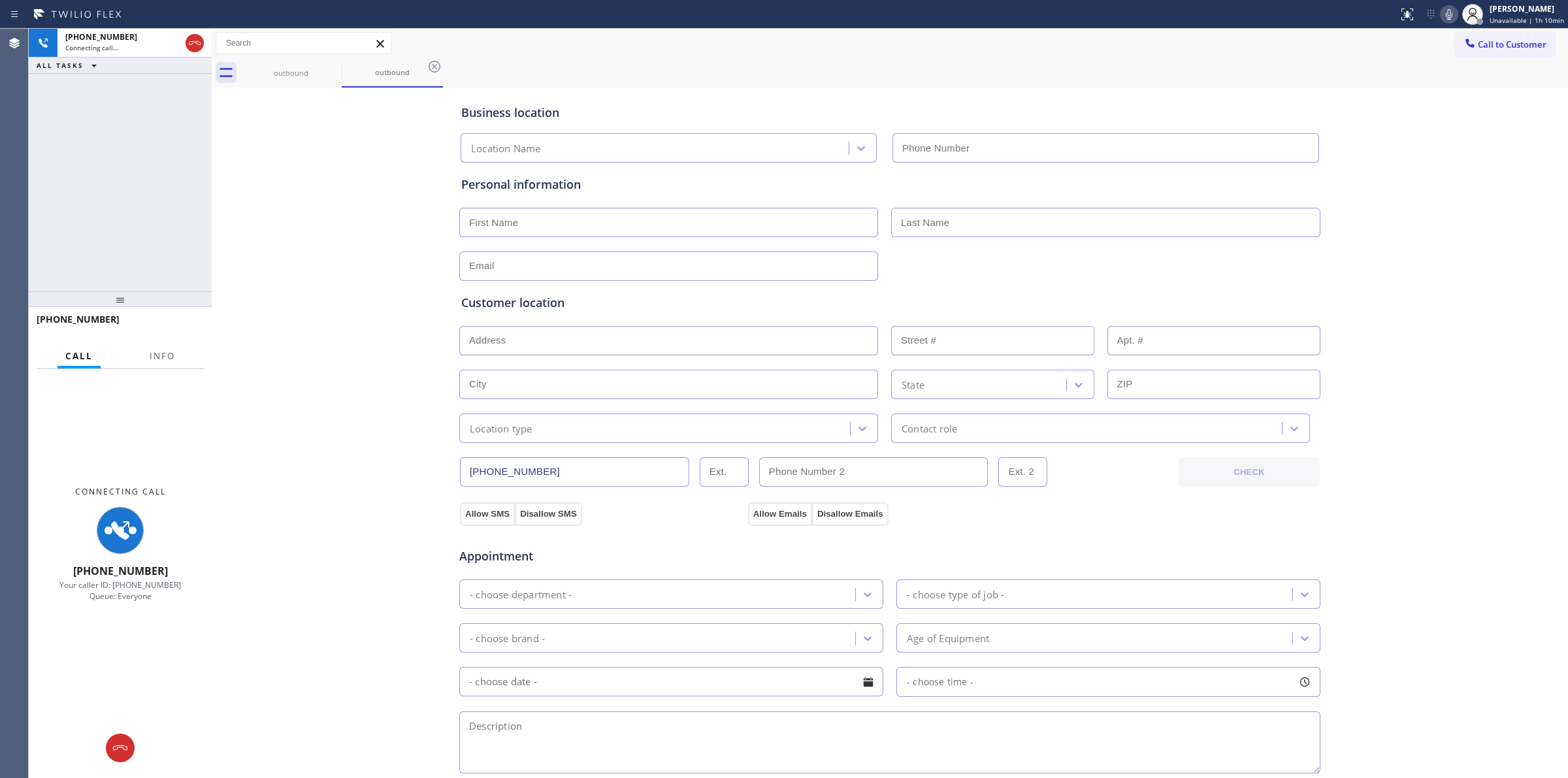
click at [942, 64] on div "outbound outbound" at bounding box center [904, 73] width 1328 height 30
click at [315, 52] on input "text" at bounding box center [303, 43] width 175 height 21
click at [320, 67] on div "outbound" at bounding box center [291, 73] width 99 height 30
click at [324, 68] on div "outbound" at bounding box center [291, 72] width 99 height 10
click at [327, 67] on icon at bounding box center [332, 66] width 16 height 16
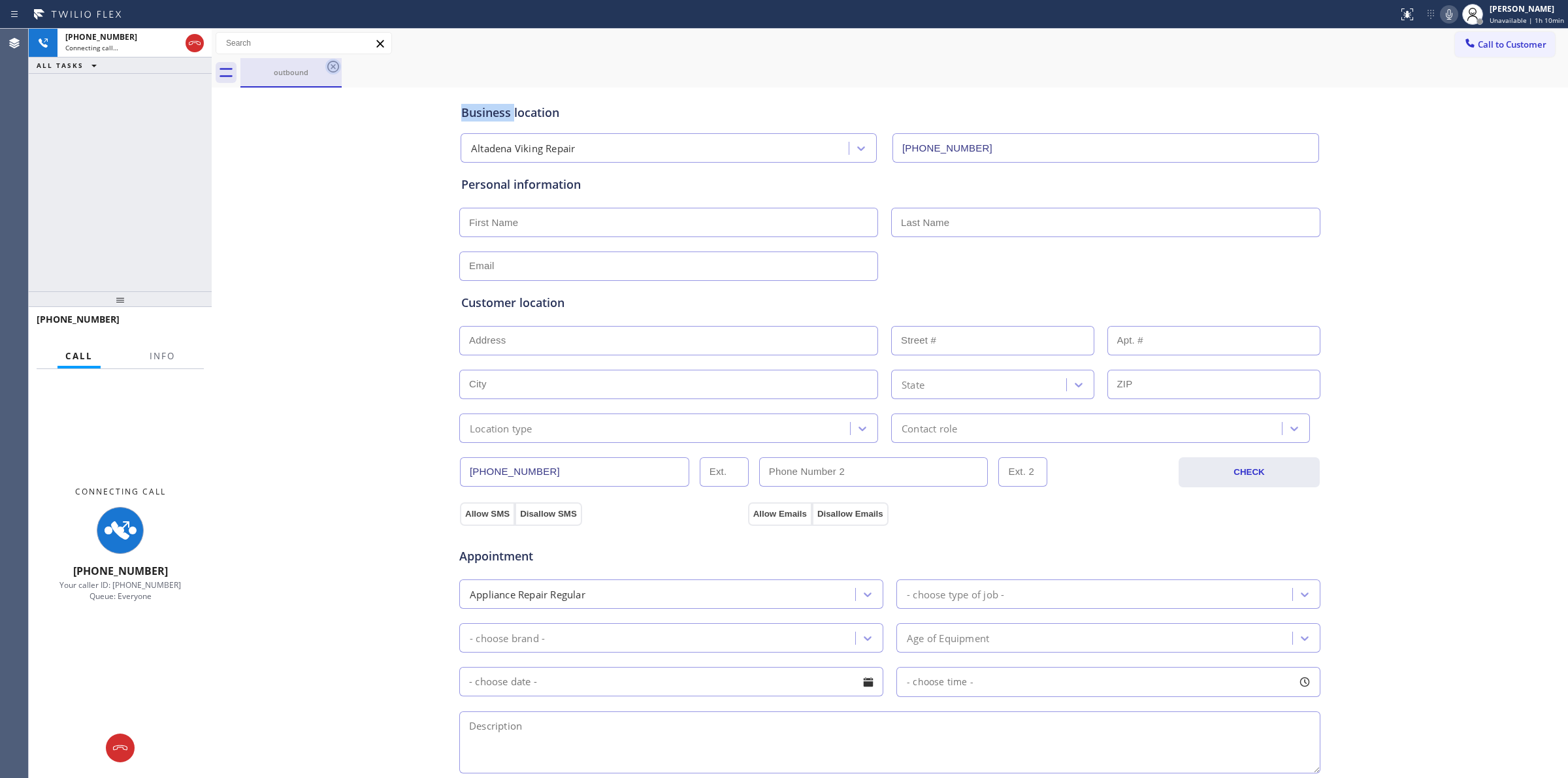
click at [327, 67] on icon at bounding box center [332, 66] width 16 height 16
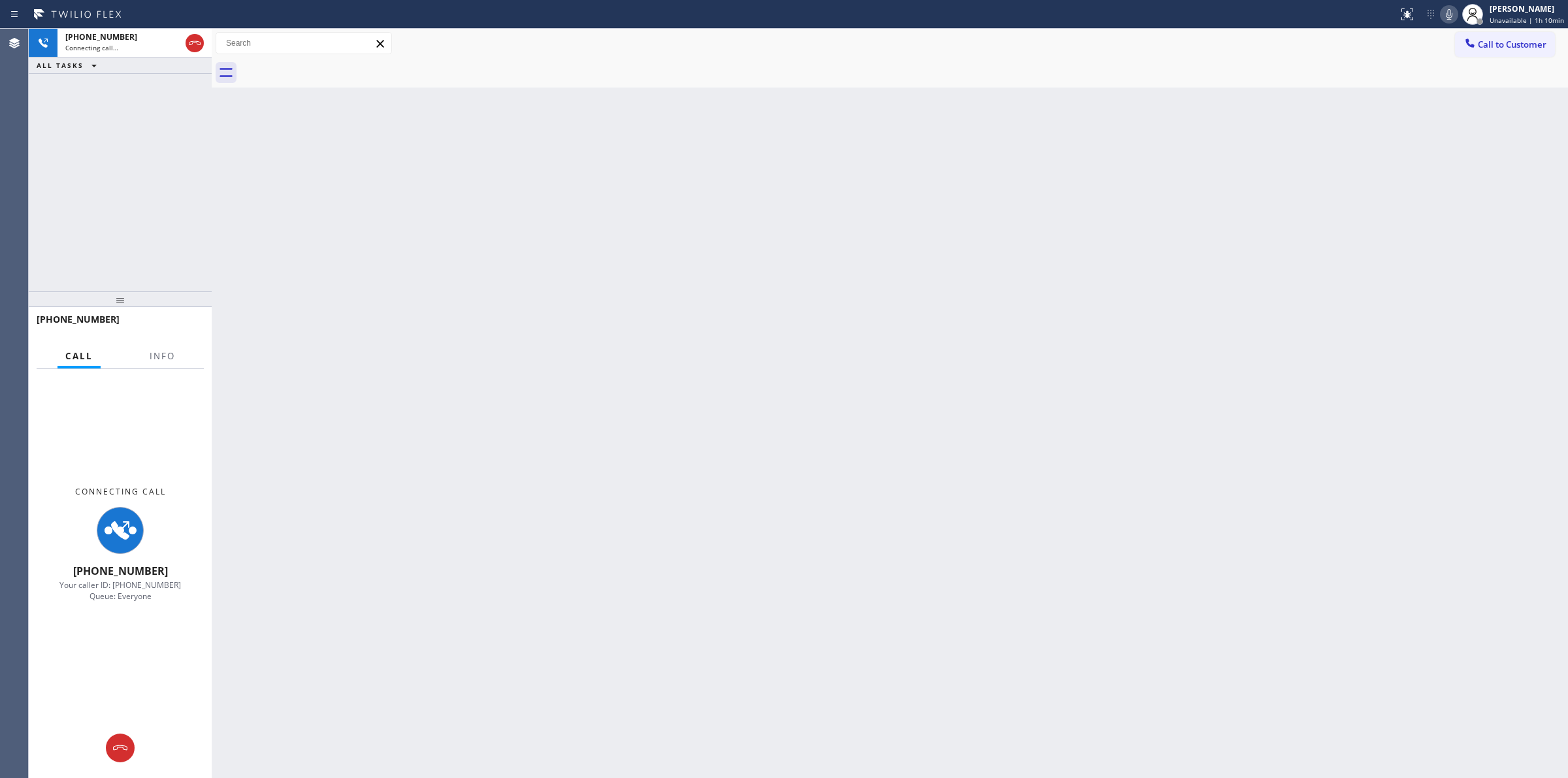
click at [327, 67] on div at bounding box center [904, 73] width 1328 height 30
drag, startPoint x: 0, startPoint y: 378, endPoint x: 0, endPoint y: 357, distance: 21.0
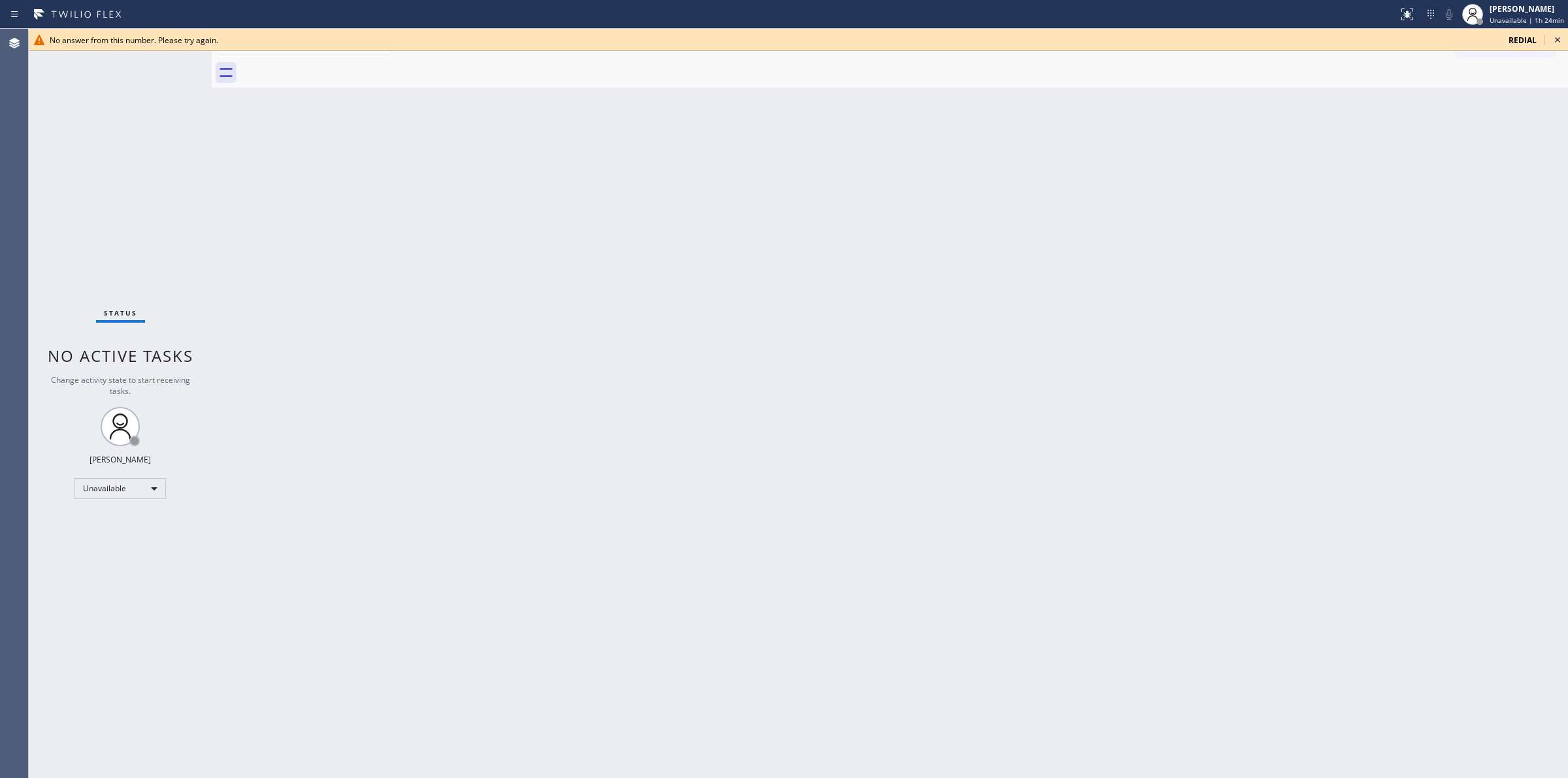
drag, startPoint x: 1555, startPoint y: 40, endPoint x: 1521, endPoint y: 40, distance: 34.0
click at [1555, 41] on icon at bounding box center [1557, 39] width 16 height 16
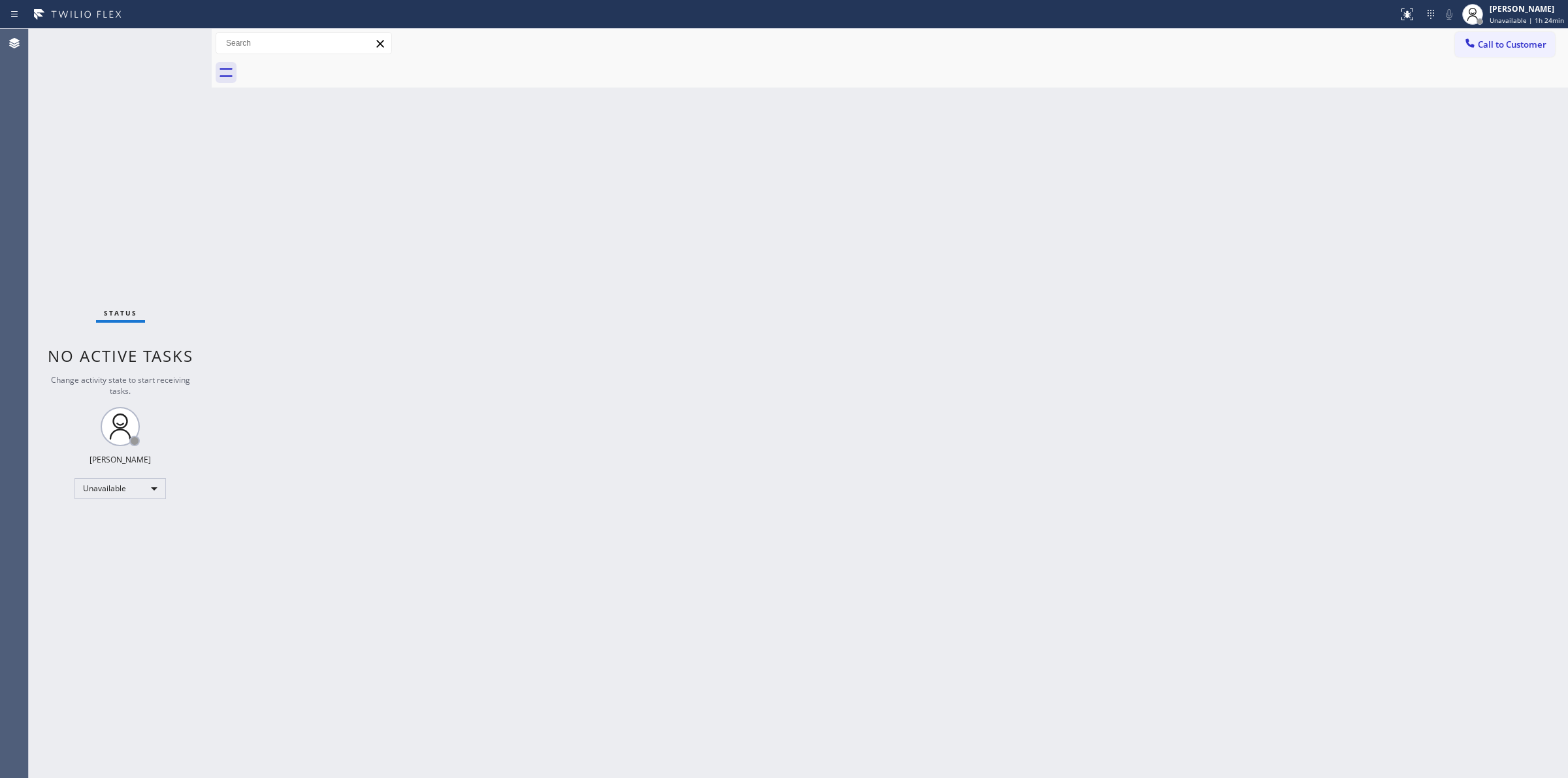
drag, startPoint x: 1521, startPoint y: 40, endPoint x: 1399, endPoint y: 73, distance: 126.4
click at [1514, 40] on span "Call to Customer" at bounding box center [1512, 45] width 68 height 12
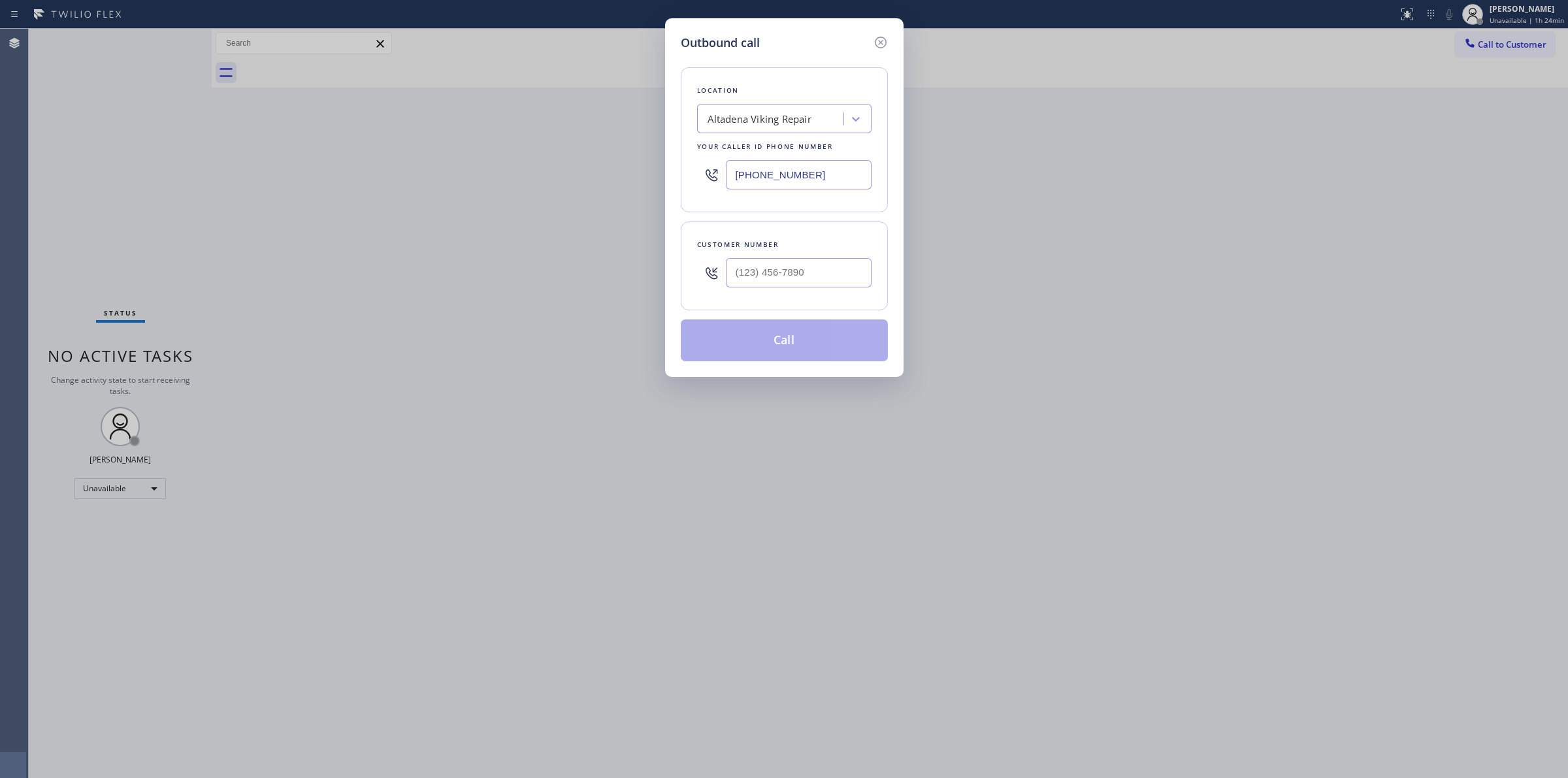
drag, startPoint x: 841, startPoint y: 180, endPoint x: 651, endPoint y: 175, distance: 190.1
click at [651, 175] on div "Outbound call Location [GEOGRAPHIC_DATA] Viking Repair Your caller id phone num…" at bounding box center [784, 389] width 1568 height 778
paste input "425) 215-0665"
type input "[PHONE_NUMBER]"
click at [794, 118] on div "Eastside Viking Fixers" at bounding box center [756, 119] width 99 height 15
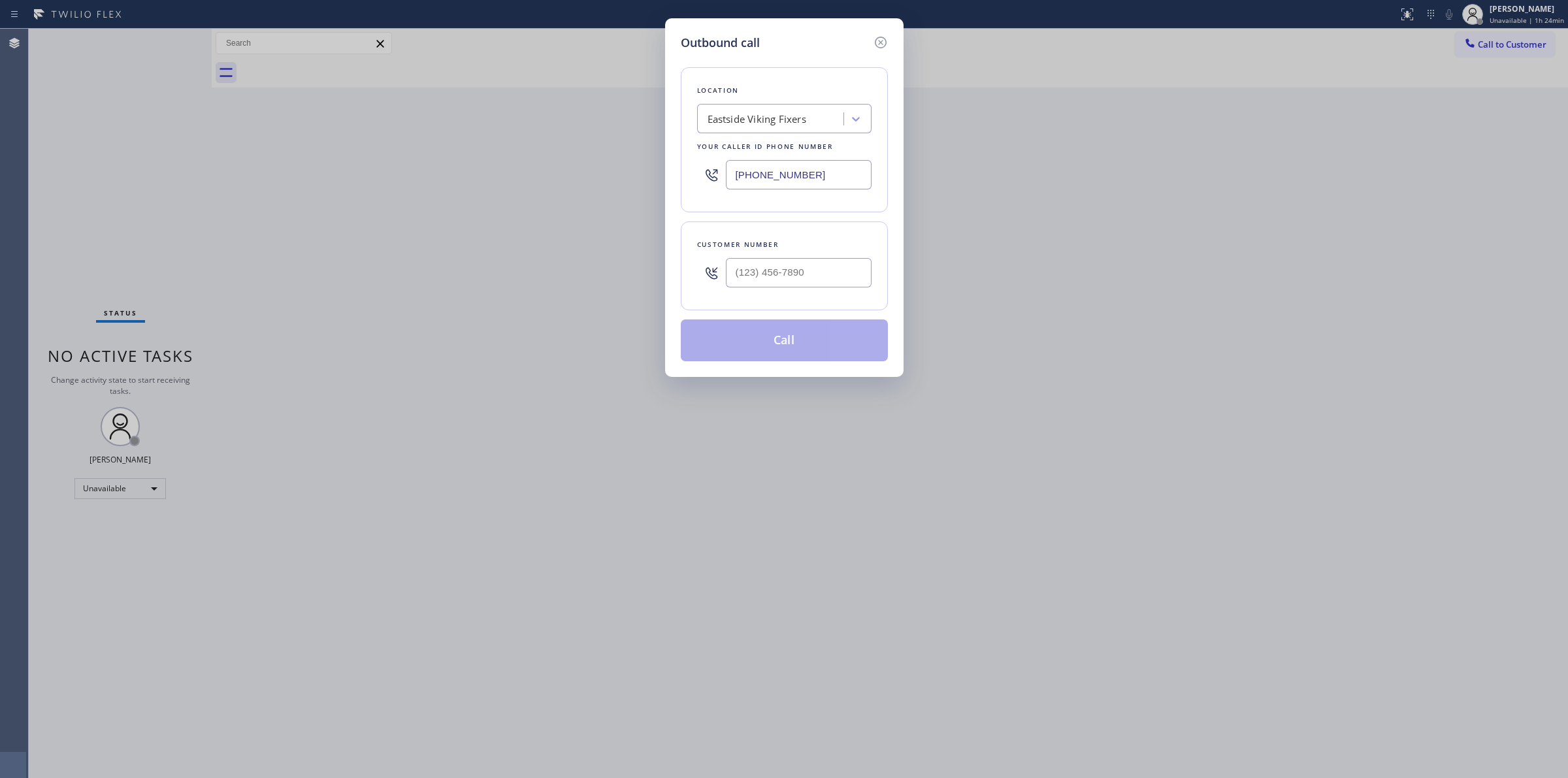
click at [806, 71] on div "Location [GEOGRAPHIC_DATA] Viking Fixers Your caller id phone number [PHONE_NUM…" at bounding box center [784, 139] width 207 height 145
drag, startPoint x: 830, startPoint y: 120, endPoint x: 781, endPoint y: 120, distance: 49.0
click at [781, 120] on div "Eastside Viking Fixers" at bounding box center [771, 119] width 142 height 23
paste input "Seattle Viking Repair"
type input "Seattle Viking Repair"
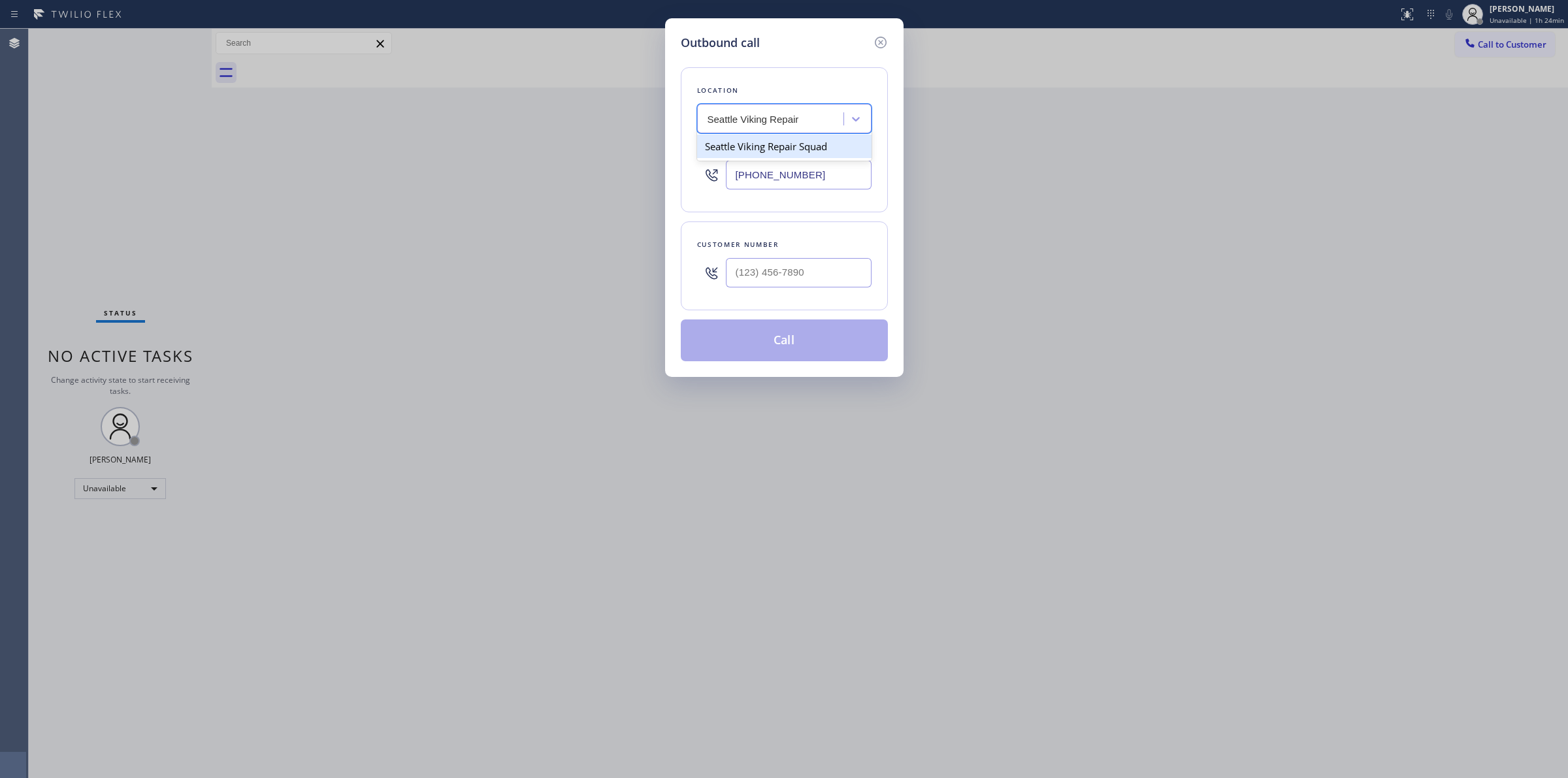
click at [739, 153] on div "Seattle Viking Repair Squad" at bounding box center [784, 147] width 175 height 24
type input "[PHONE_NUMBER]"
click at [763, 115] on div "Seattle Viking Repair Squad" at bounding box center [770, 119] width 126 height 15
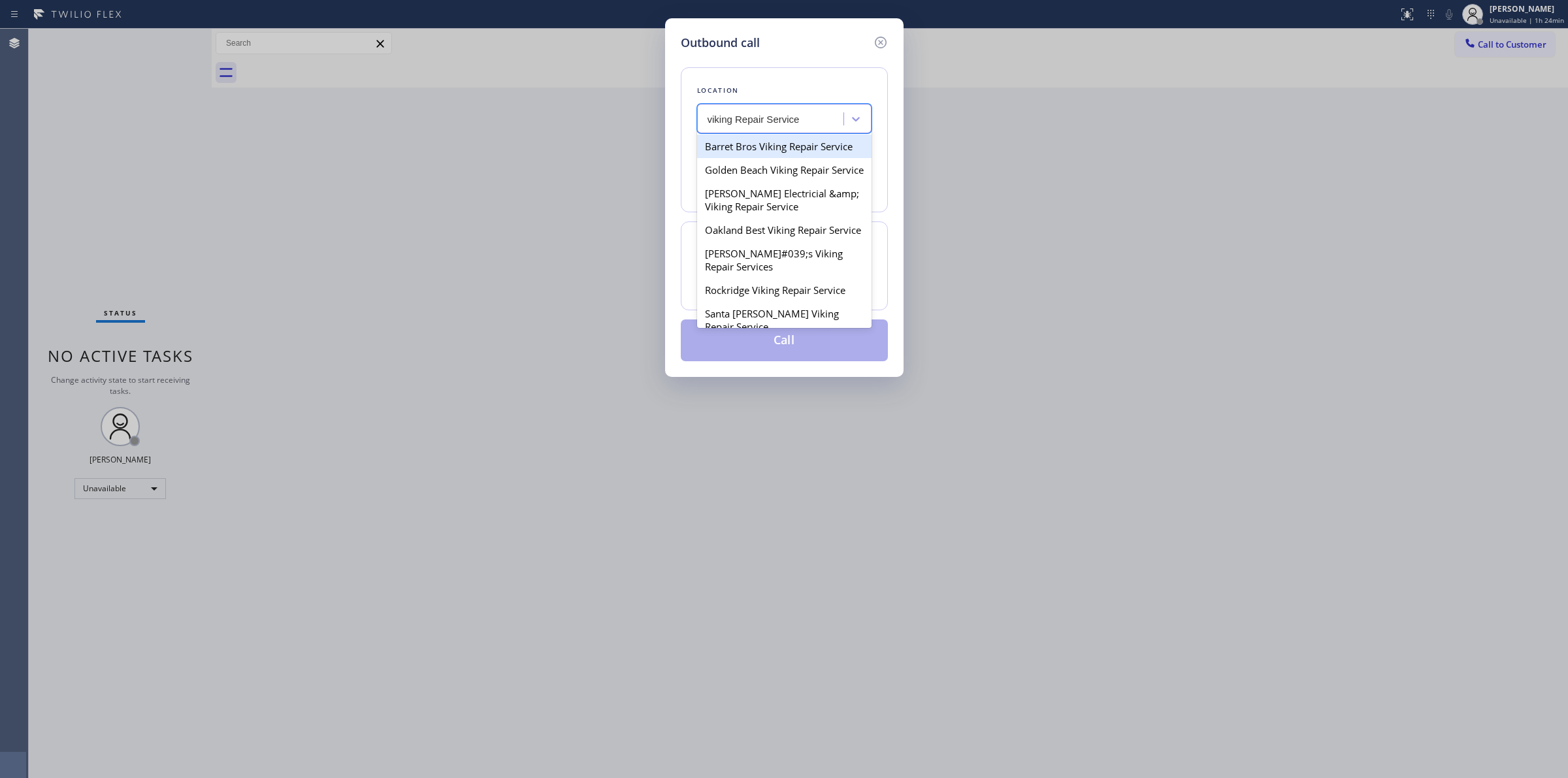
drag, startPoint x: 713, startPoint y: 120, endPoint x: 771, endPoint y: 134, distance: 59.7
click at [720, 121] on input "viking Repair Service" at bounding box center [754, 119] width 94 height 11
type input "Viking Repair Service"
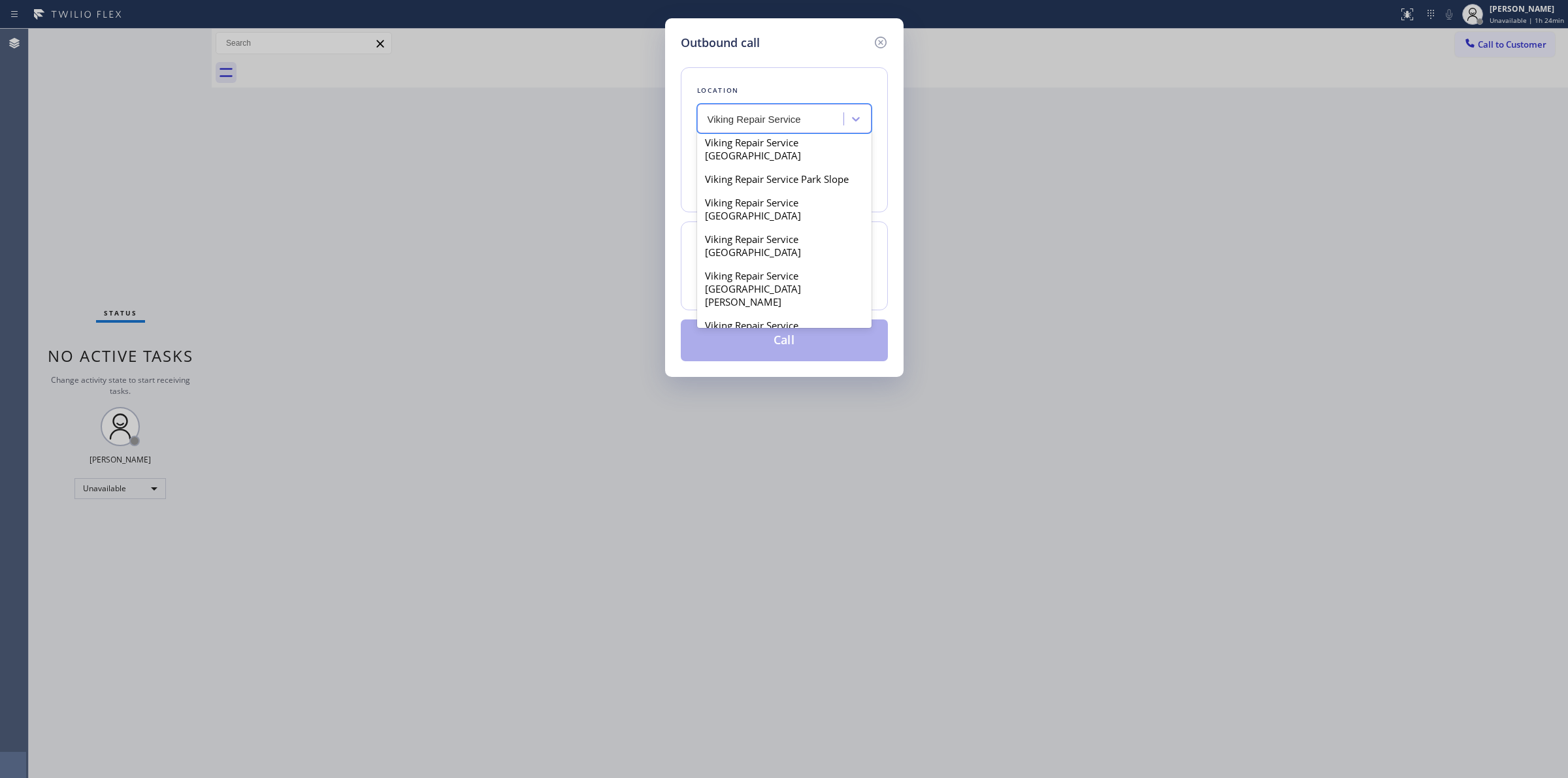
scroll to position [1695, 0]
drag, startPoint x: 823, startPoint y: 212, endPoint x: 826, endPoint y: 195, distance: 17.3
click at [826, 195] on div "Barret Bros Viking Repair Service Golden Beach Viking Repair Service [PERSON_NA…" at bounding box center [784, 229] width 175 height 196
click at [826, 260] on div "Viking Repair Service [GEOGRAPHIC_DATA]" at bounding box center [784, 278] width 175 height 36
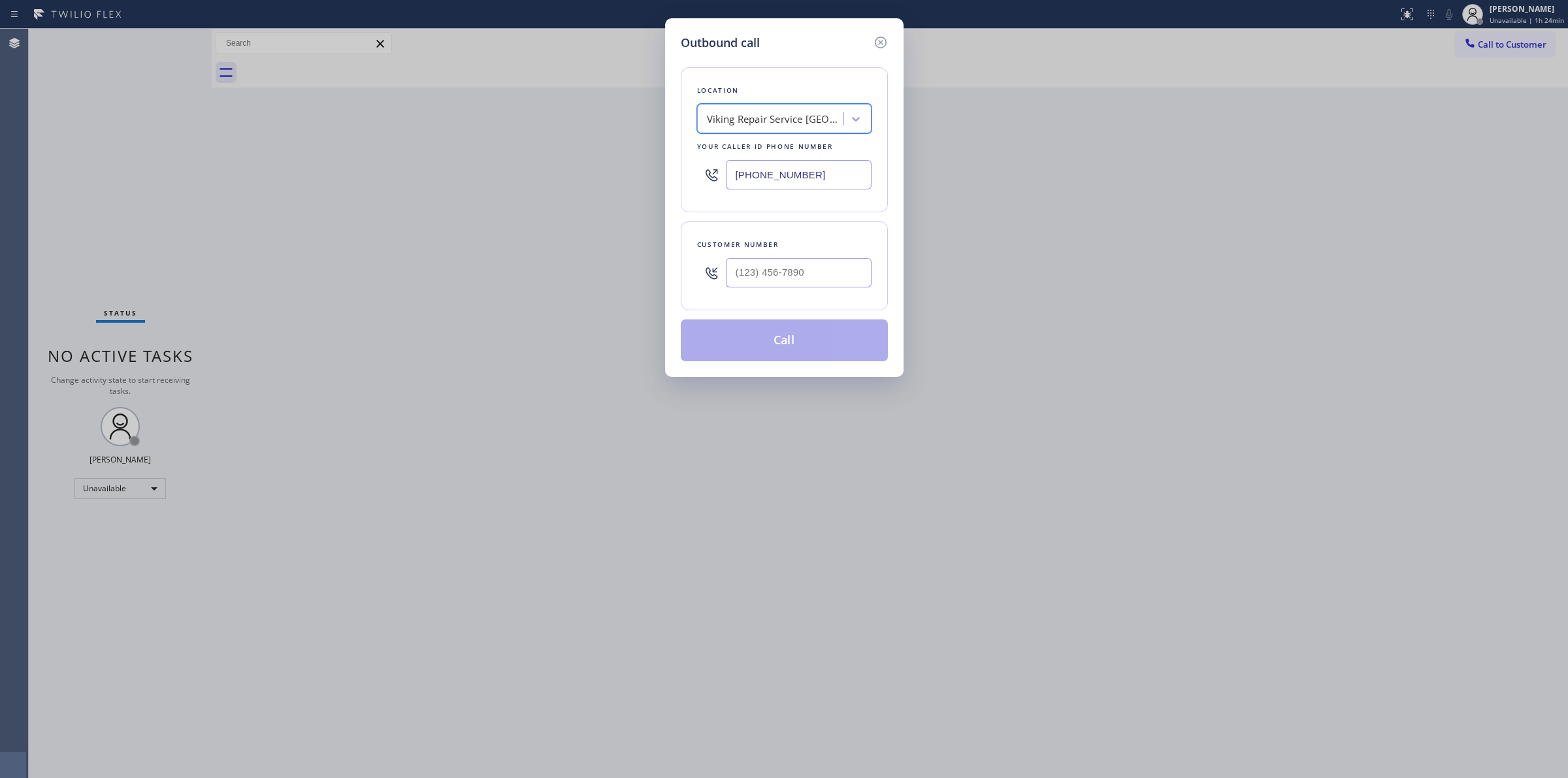
click at [838, 175] on input "[PHONE_NUMBER]" at bounding box center [799, 175] width 146 height 30
paste input "949) 202-5983"
drag, startPoint x: 794, startPoint y: 176, endPoint x: 481, endPoint y: 165, distance: 313.2
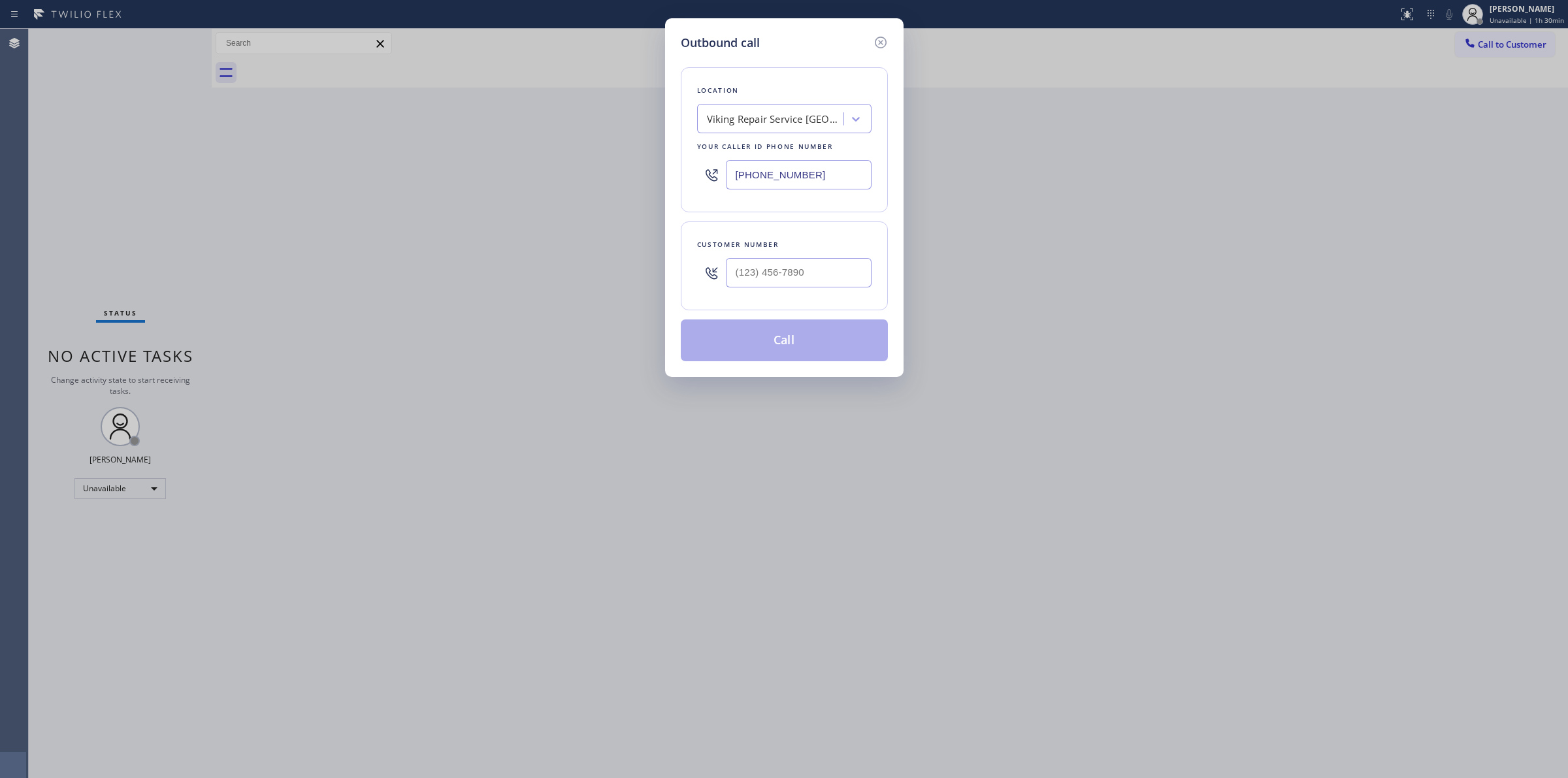
click at [446, 167] on div "Outbound call Location Viking Repair Service [GEOGRAPHIC_DATA] Your caller id p…" at bounding box center [784, 389] width 1568 height 778
type input "[PHONE_NUMBER]"
drag, startPoint x: 875, startPoint y: 42, endPoint x: 948, endPoint y: 89, distance: 86.8
click at [875, 41] on icon at bounding box center [880, 42] width 12 height 12
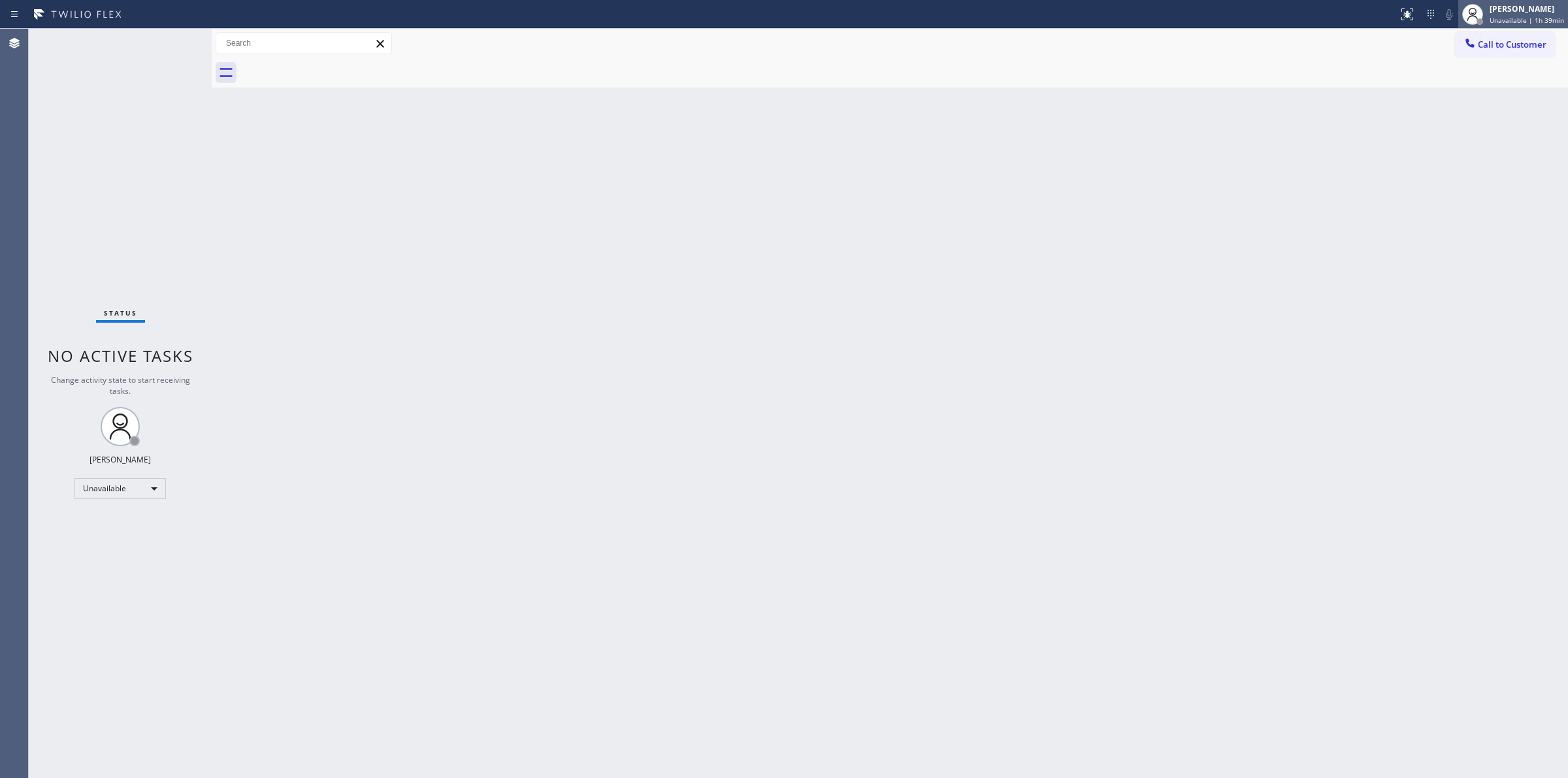
click at [1500, 21] on span "Unavailable | 1h 39min" at bounding box center [1527, 20] width 74 height 9
click at [1560, 19] on span "Unavailable | 1h 39min" at bounding box center [1527, 20] width 74 height 9
click at [1471, 106] on button "Break" at bounding box center [1503, 103] width 131 height 17
click at [1431, 213] on div "Back to Dashboard Change Sender ID Customers Technicians Select a contact Outbo…" at bounding box center [890, 403] width 1356 height 749
